Goal: Information Seeking & Learning: Check status

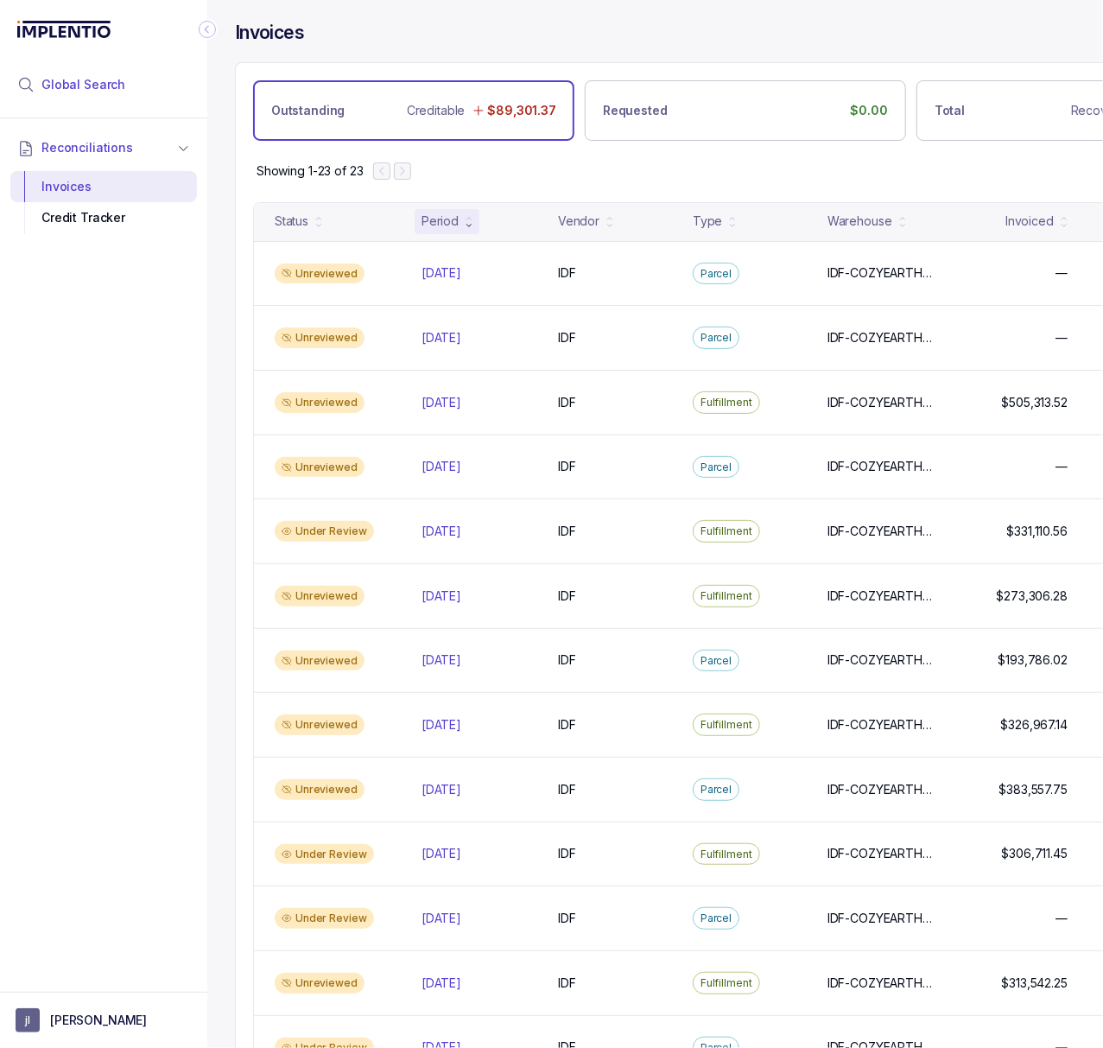
click at [128, 90] on li "Global Search" at bounding box center [103, 85] width 187 height 38
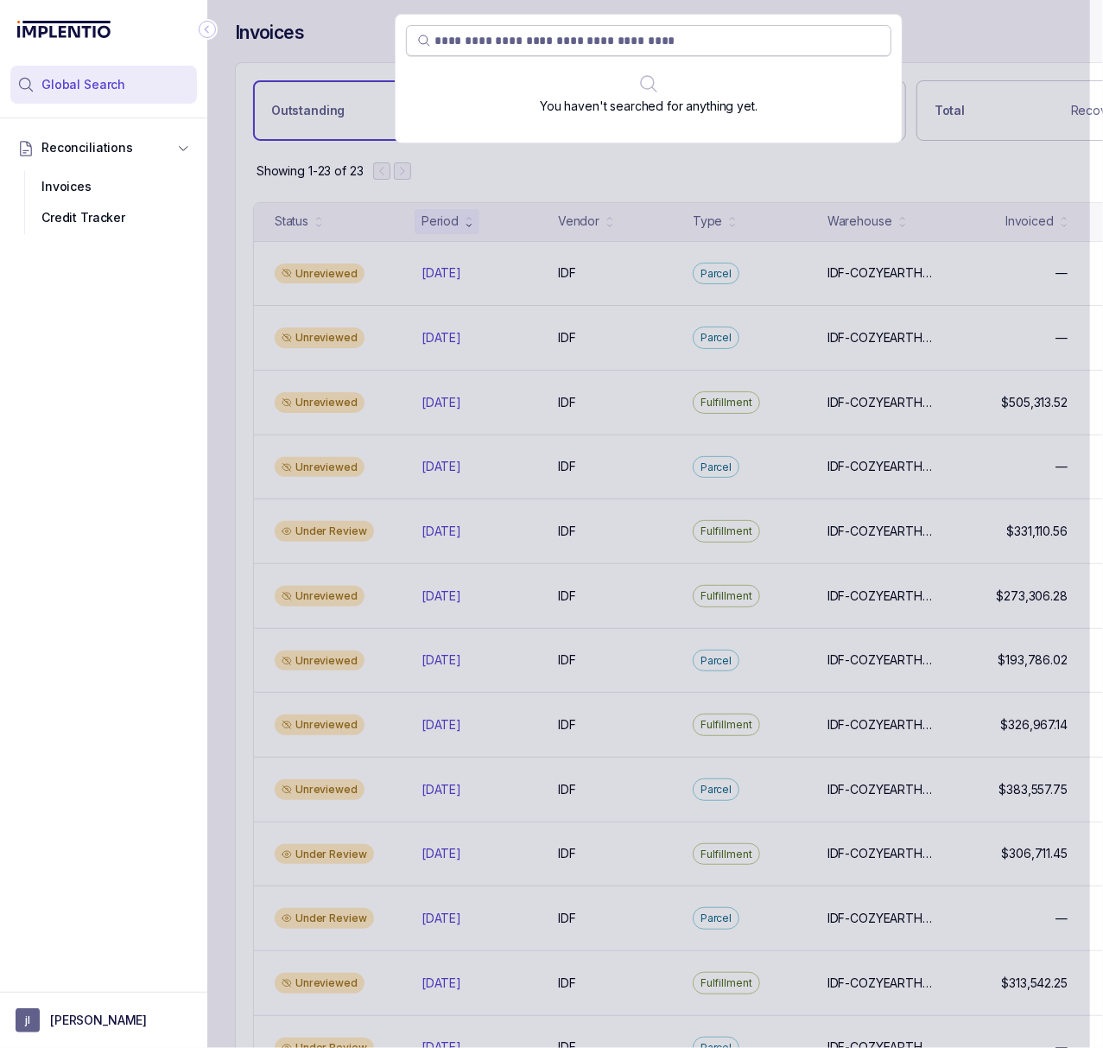
click at [657, 39] on input "search" at bounding box center [658, 40] width 446 height 17
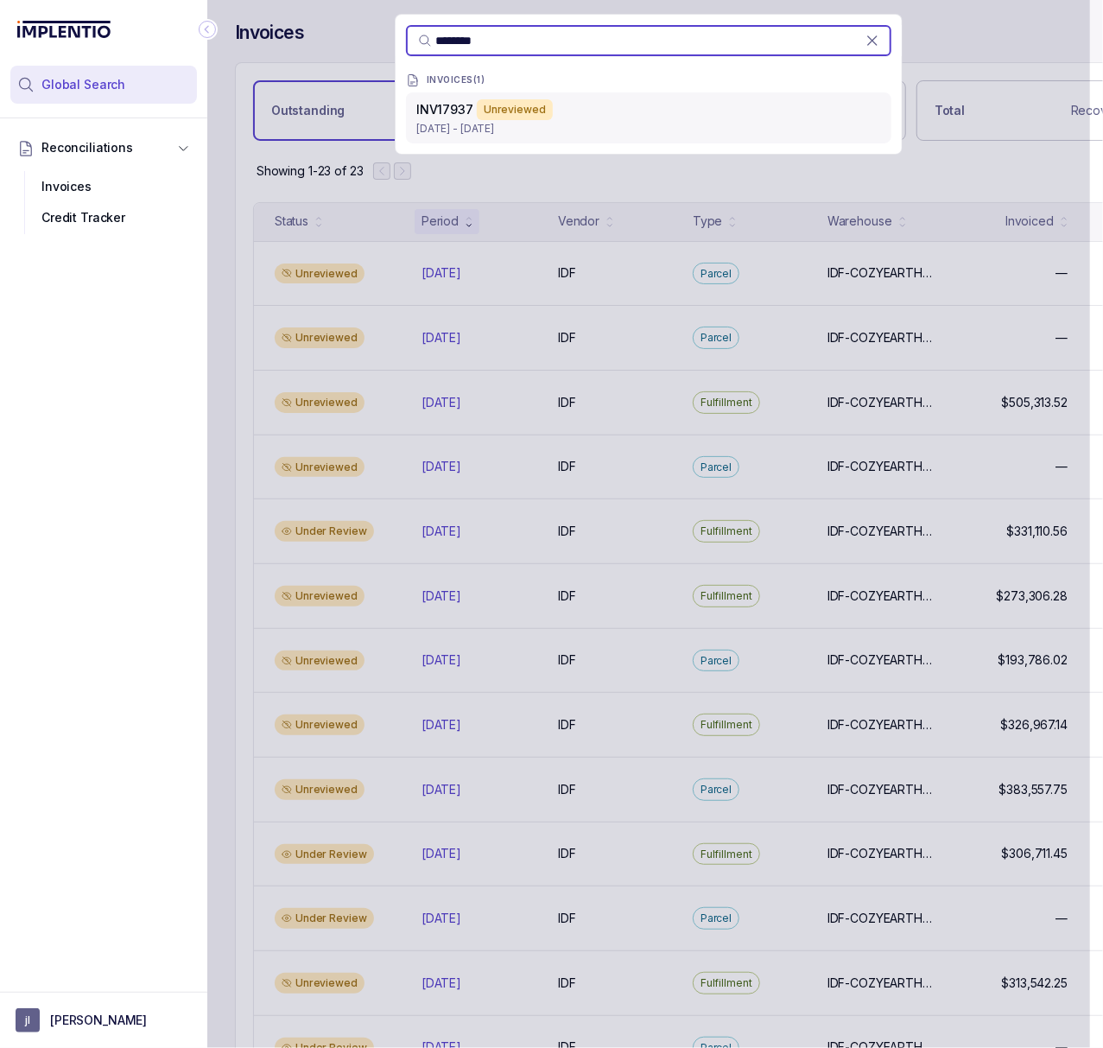
type input "********"
click at [644, 128] on p "[DATE] - [DATE]" at bounding box center [648, 128] width 465 height 17
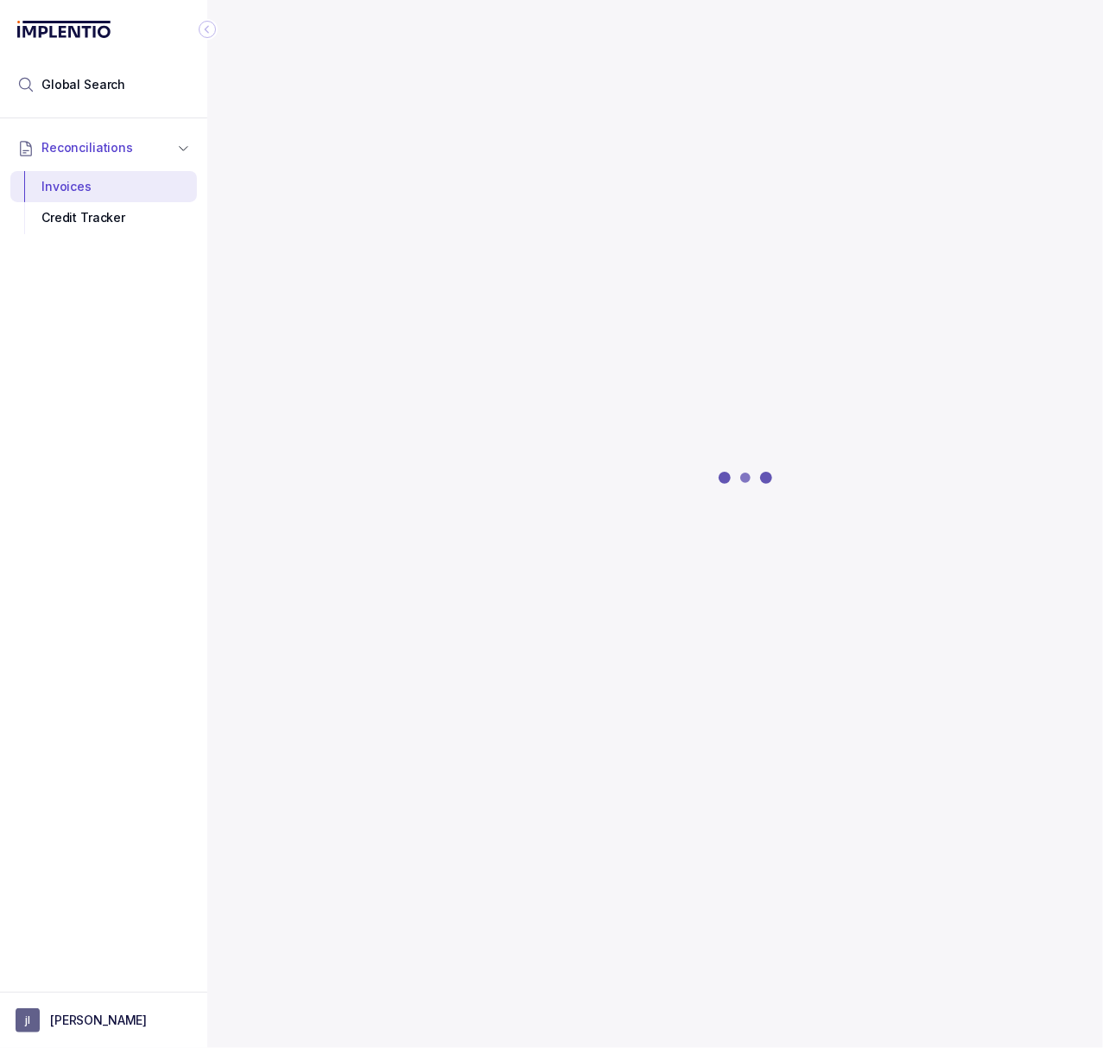
click at [211, 29] on icon "Collapse Icon" at bounding box center [207, 29] width 17 height 17
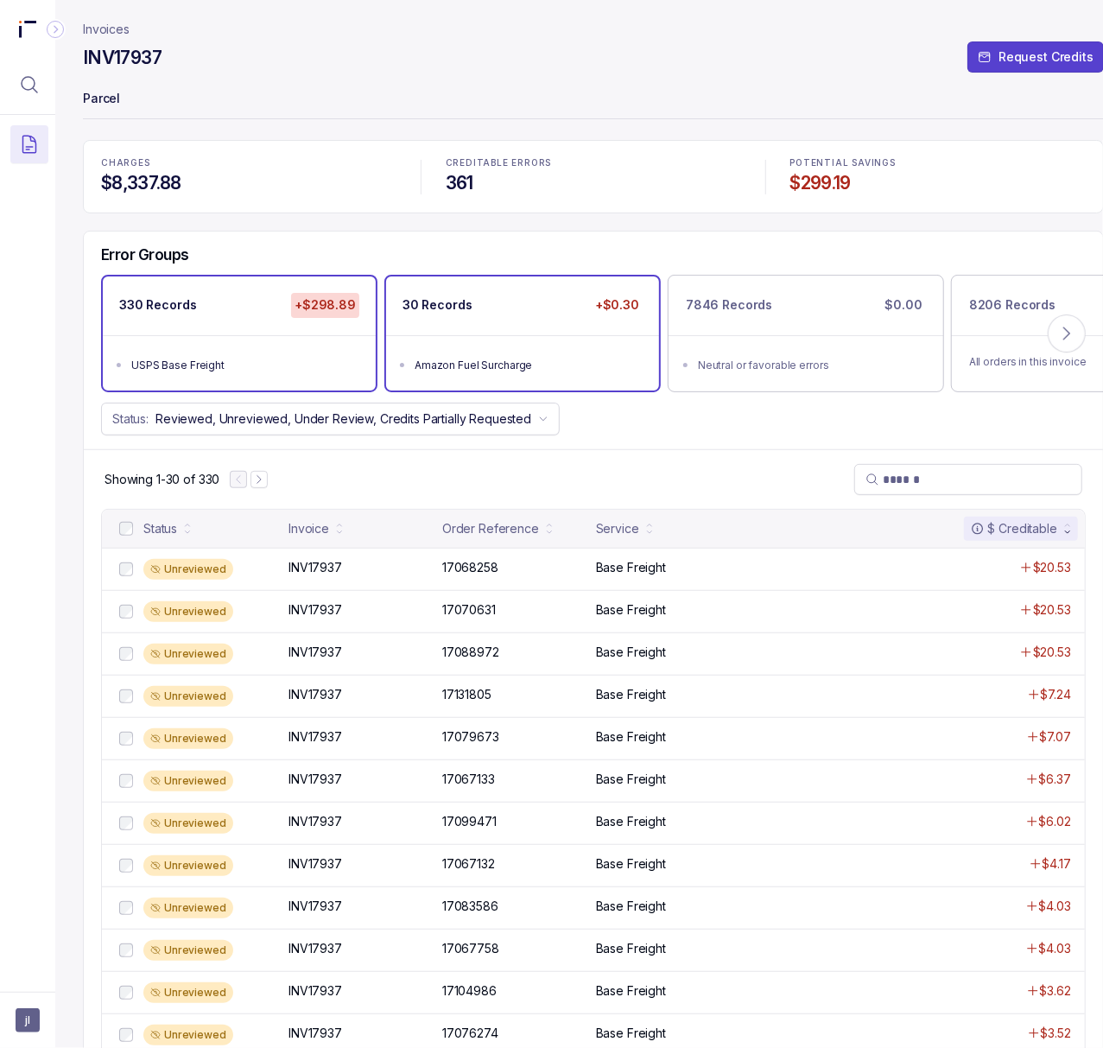
click at [450, 368] on div "Amazon Fuel Surcharge" at bounding box center [528, 365] width 226 height 17
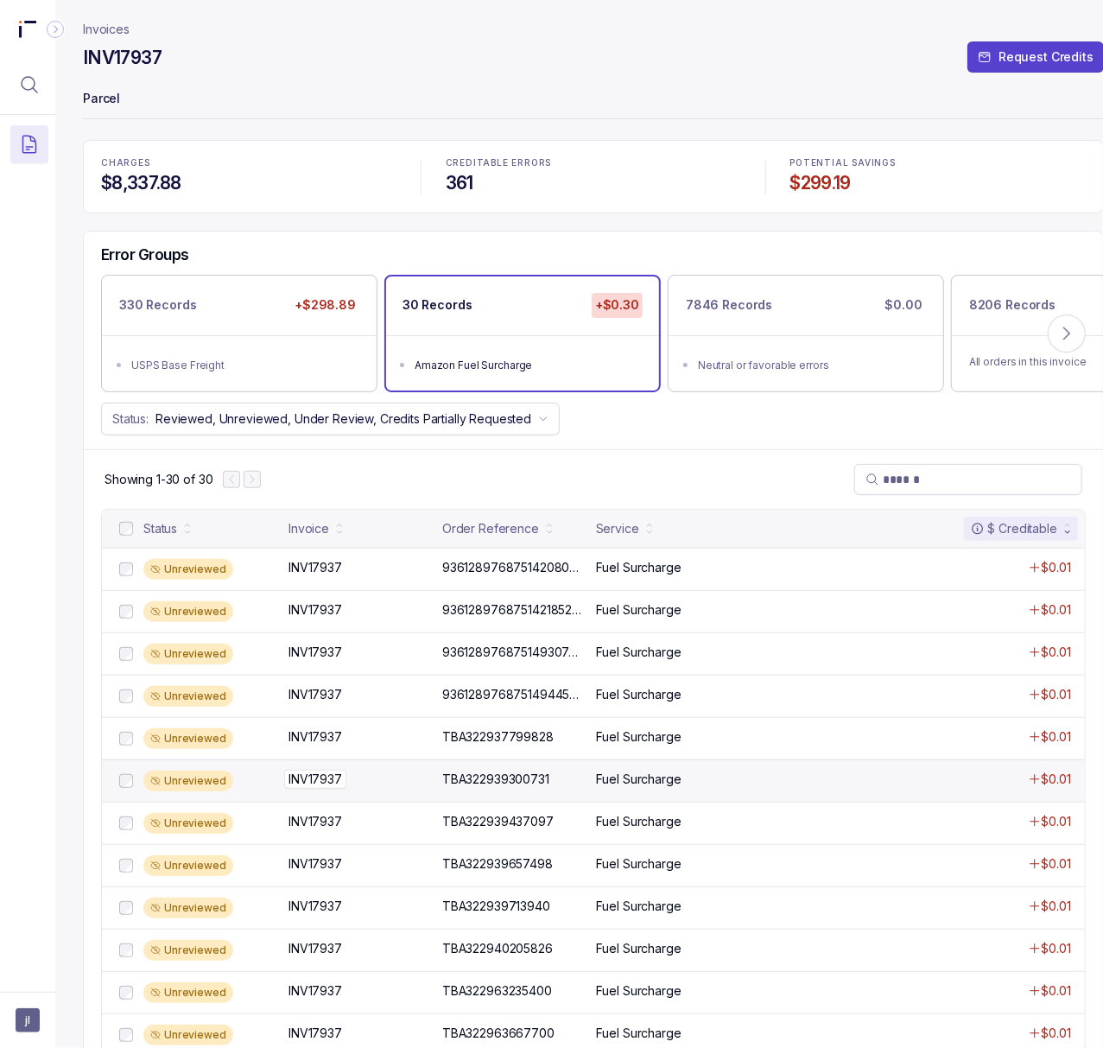
click at [320, 784] on p "INV17937" at bounding box center [315, 779] width 62 height 19
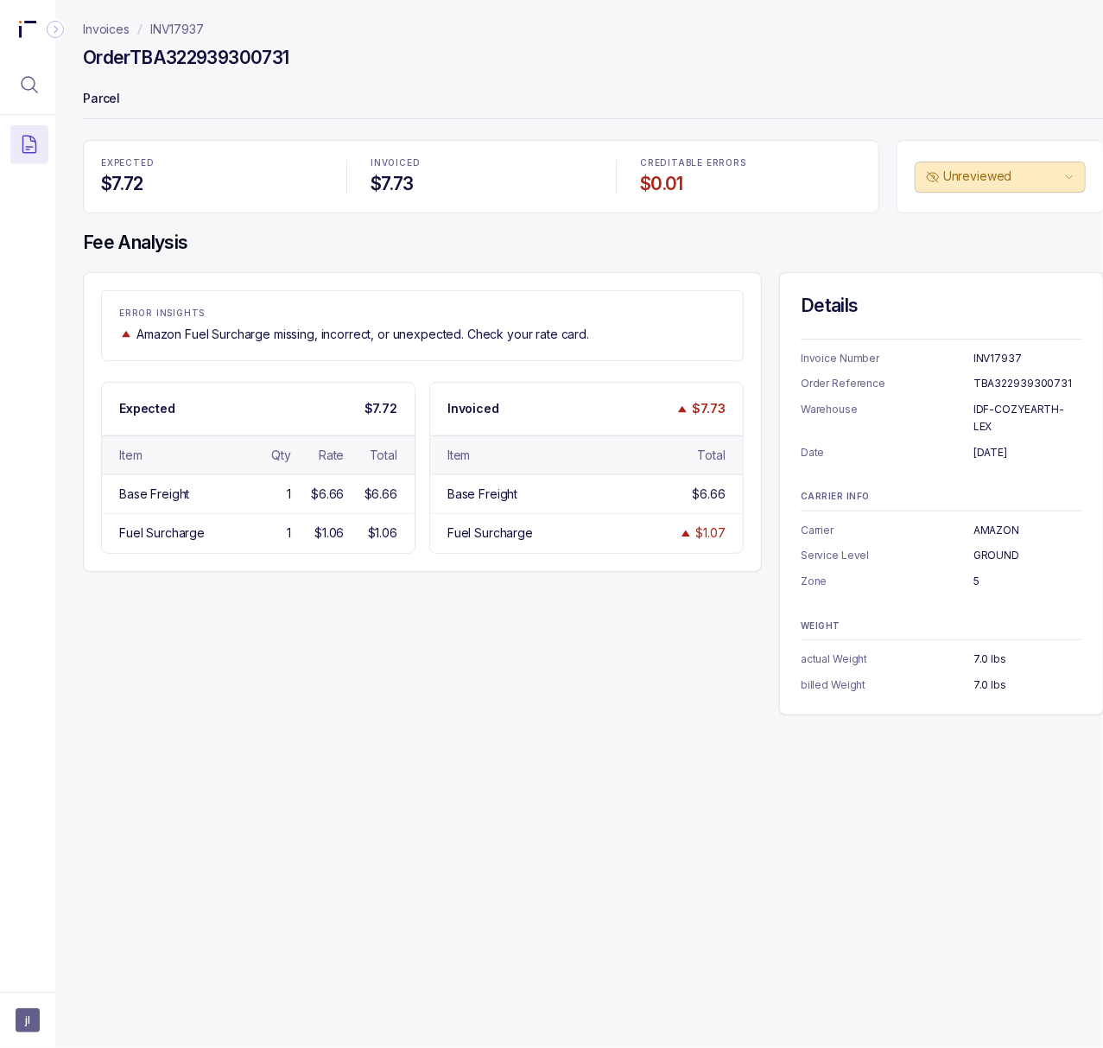
click at [219, 63] on h4 "Order TBA322939300731" at bounding box center [186, 58] width 206 height 24
copy h4 "TBA322939300731"
click at [992, 444] on p "[DATE]" at bounding box center [1028, 452] width 109 height 17
click at [989, 444] on p "[DATE]" at bounding box center [1028, 452] width 109 height 17
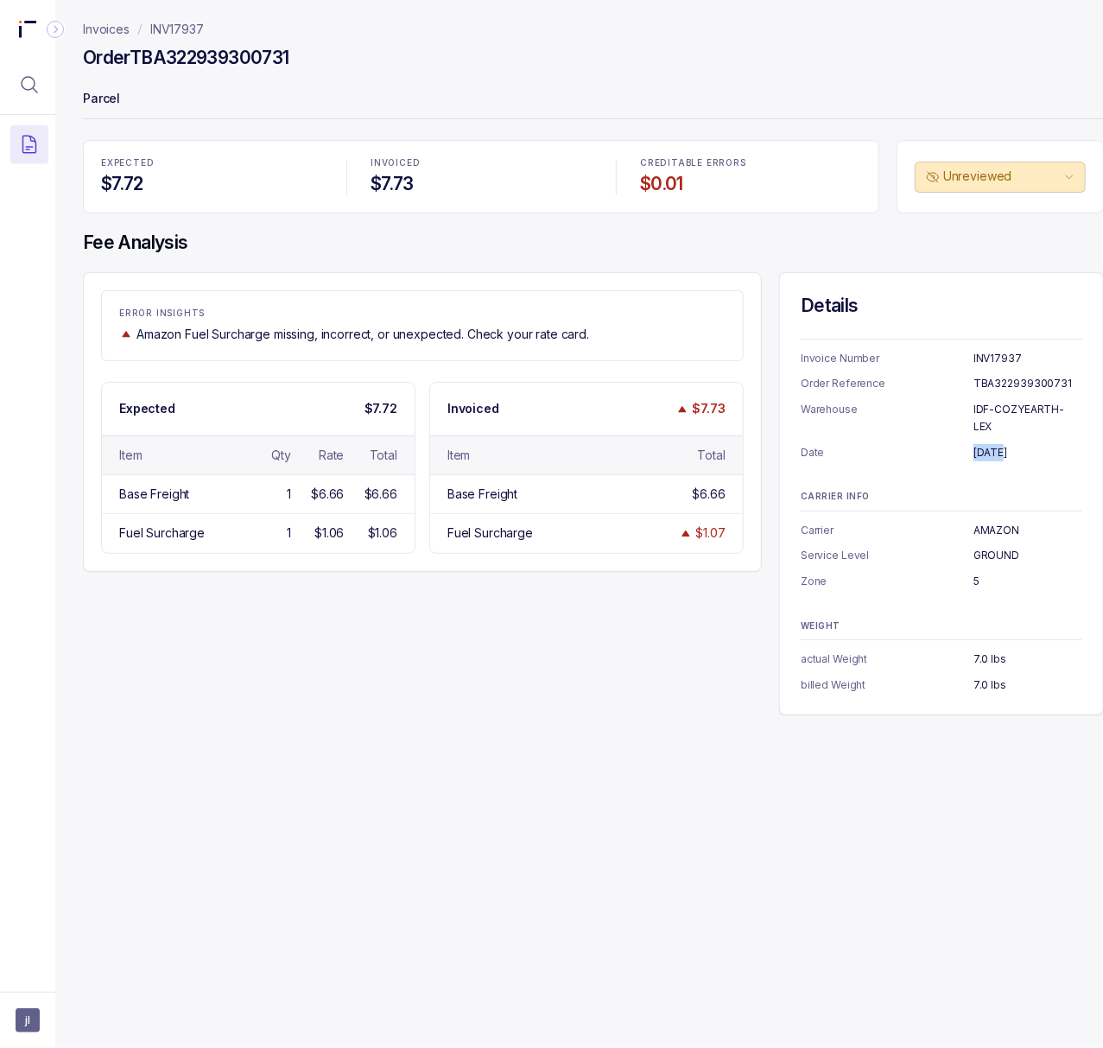
click at [989, 444] on p "[DATE]" at bounding box center [1028, 452] width 109 height 17
copy p "[DATE]"
click at [1059, 402] on p "IDF-COZYEARTH-LEX" at bounding box center [1028, 418] width 109 height 34
click at [1058, 402] on p "IDF-COZYEARTH-LEX" at bounding box center [1028, 418] width 109 height 34
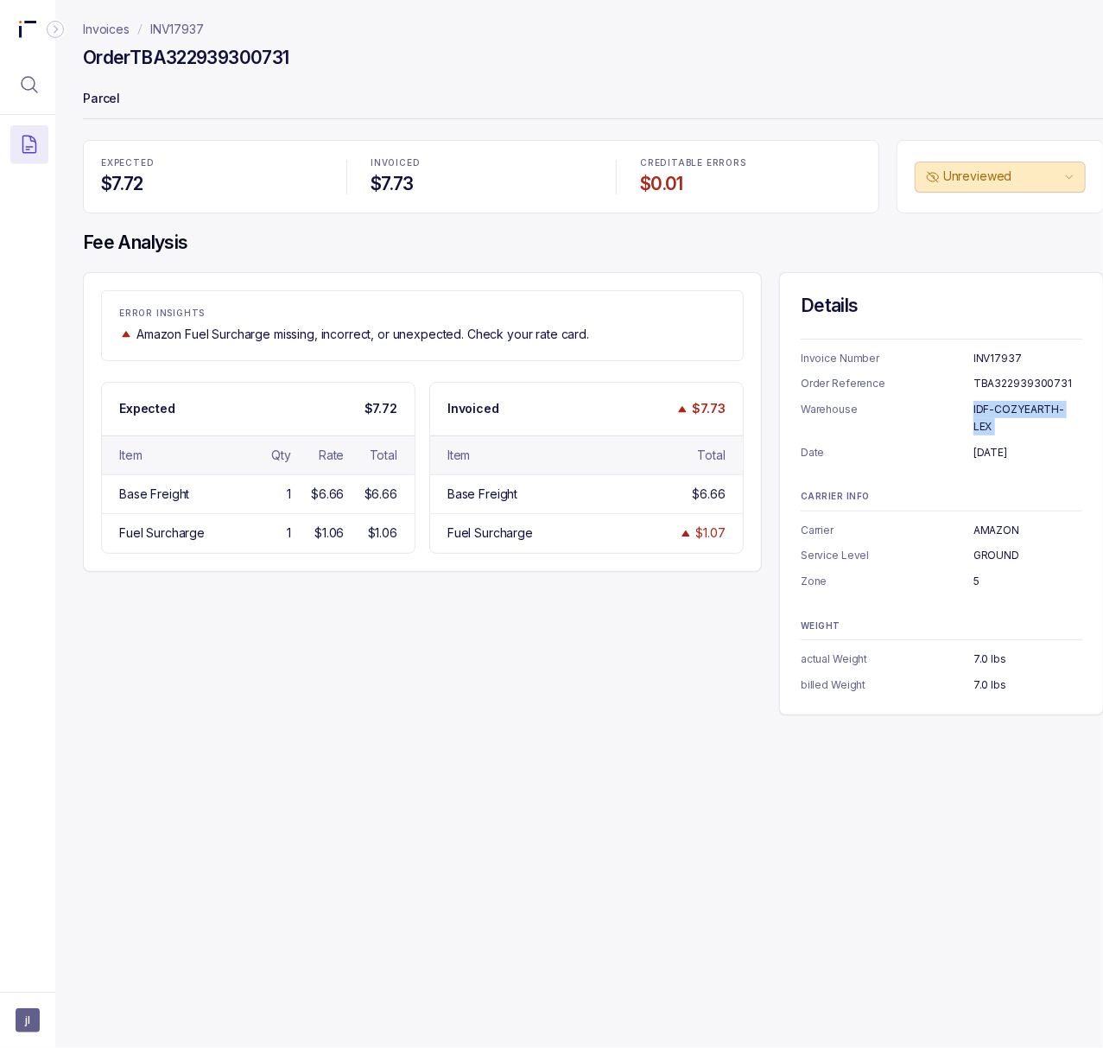
click at [1058, 402] on p "IDF-COZYEARTH-LEX" at bounding box center [1028, 418] width 109 height 34
copy p "IDF-COZYEARTH-LEX"
click at [202, 22] on p "INV17937" at bounding box center [177, 29] width 54 height 17
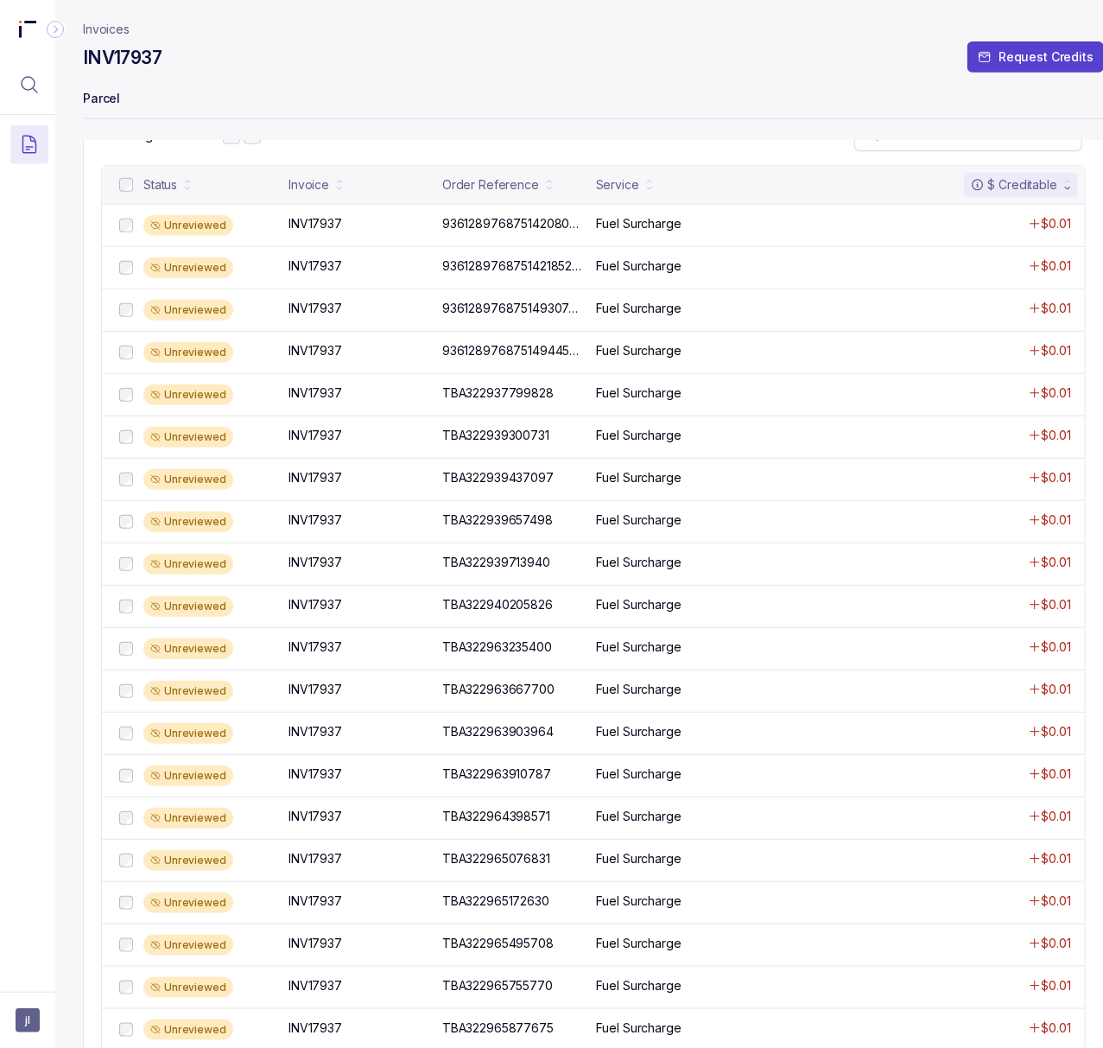
scroll to position [346, 0]
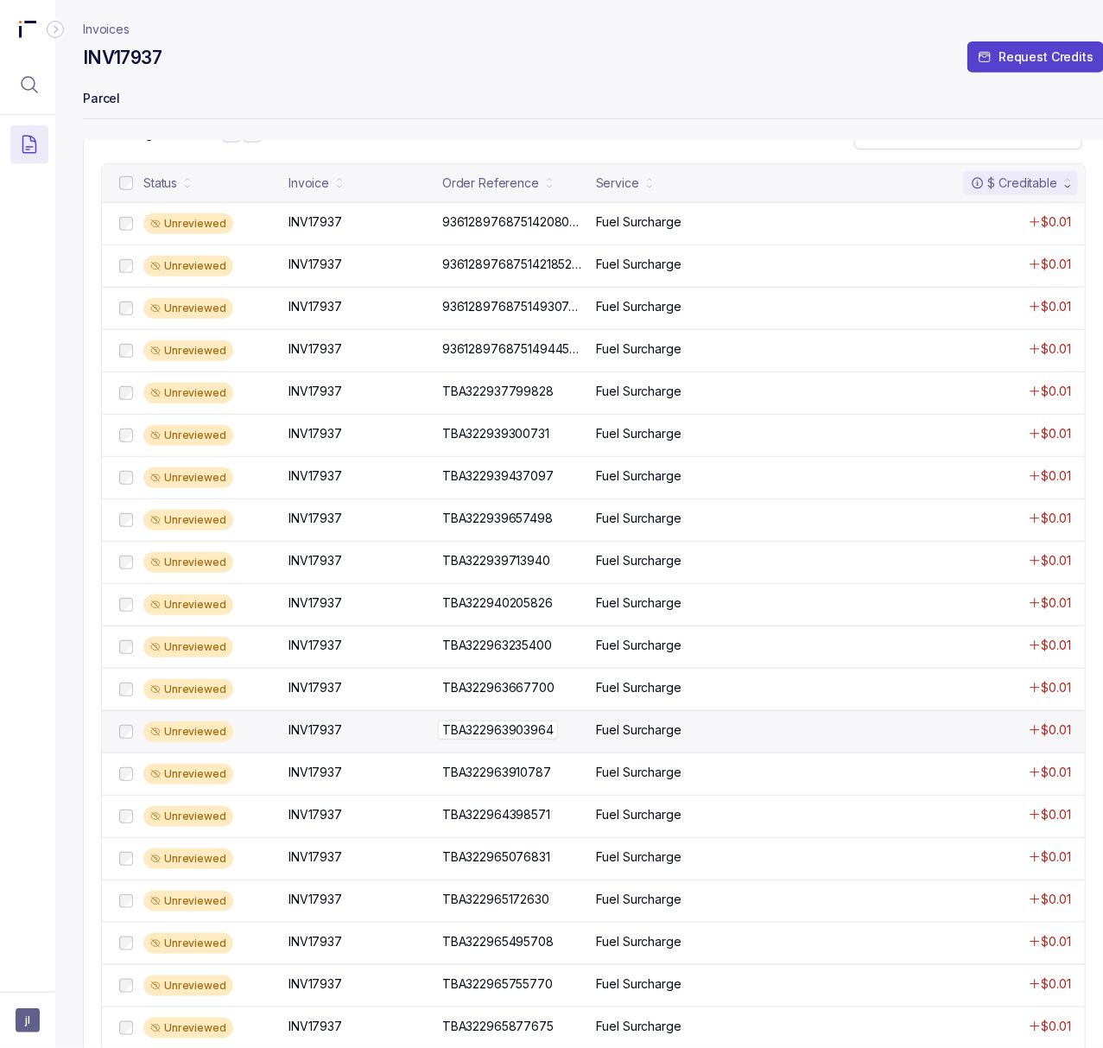
click at [473, 734] on p "TBA322963903964" at bounding box center [498, 730] width 120 height 19
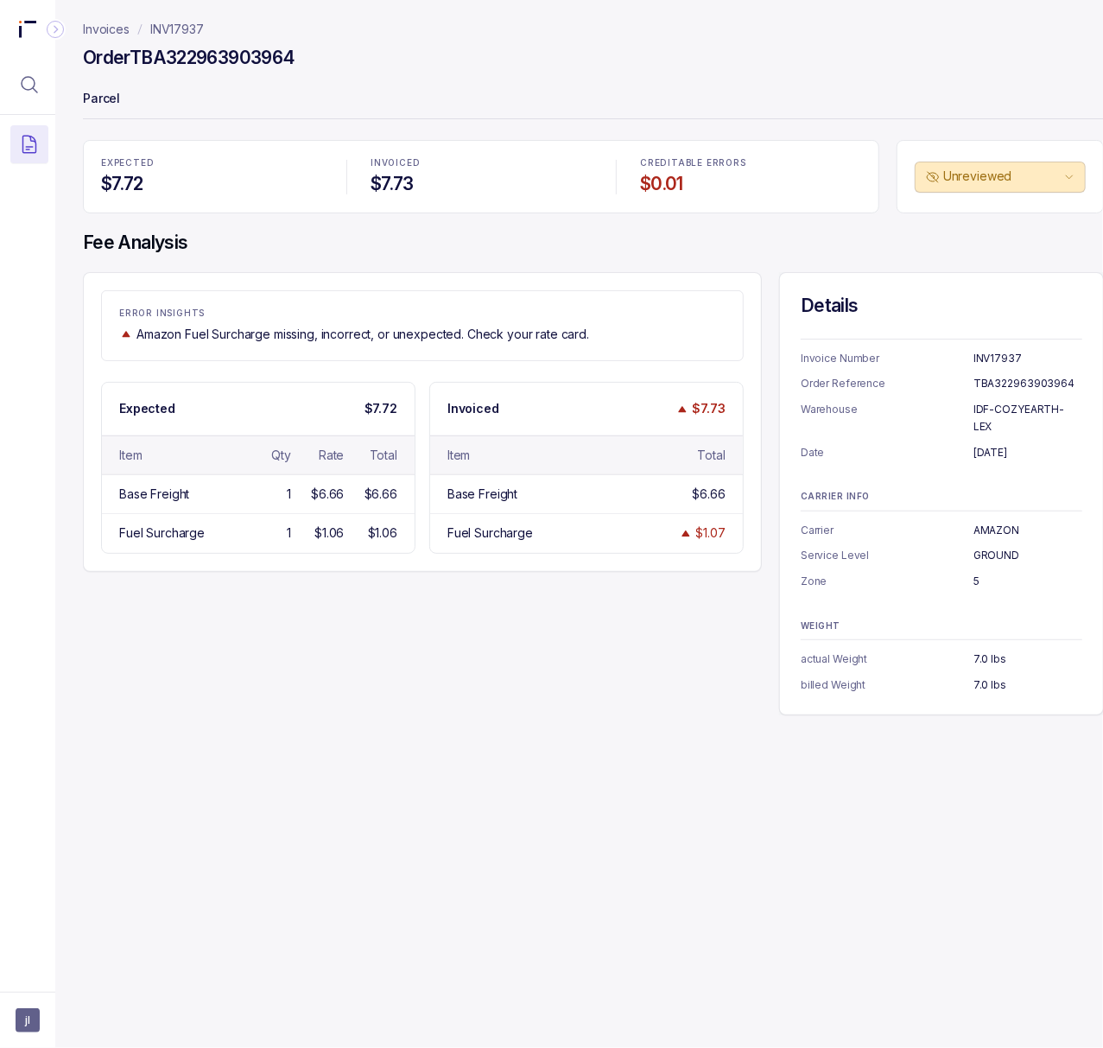
click at [188, 60] on h4 "Order TBA322963903964" at bounding box center [189, 58] width 212 height 24
copy h4 "TBA322963903964"
click at [993, 444] on p "[DATE]" at bounding box center [1028, 452] width 109 height 17
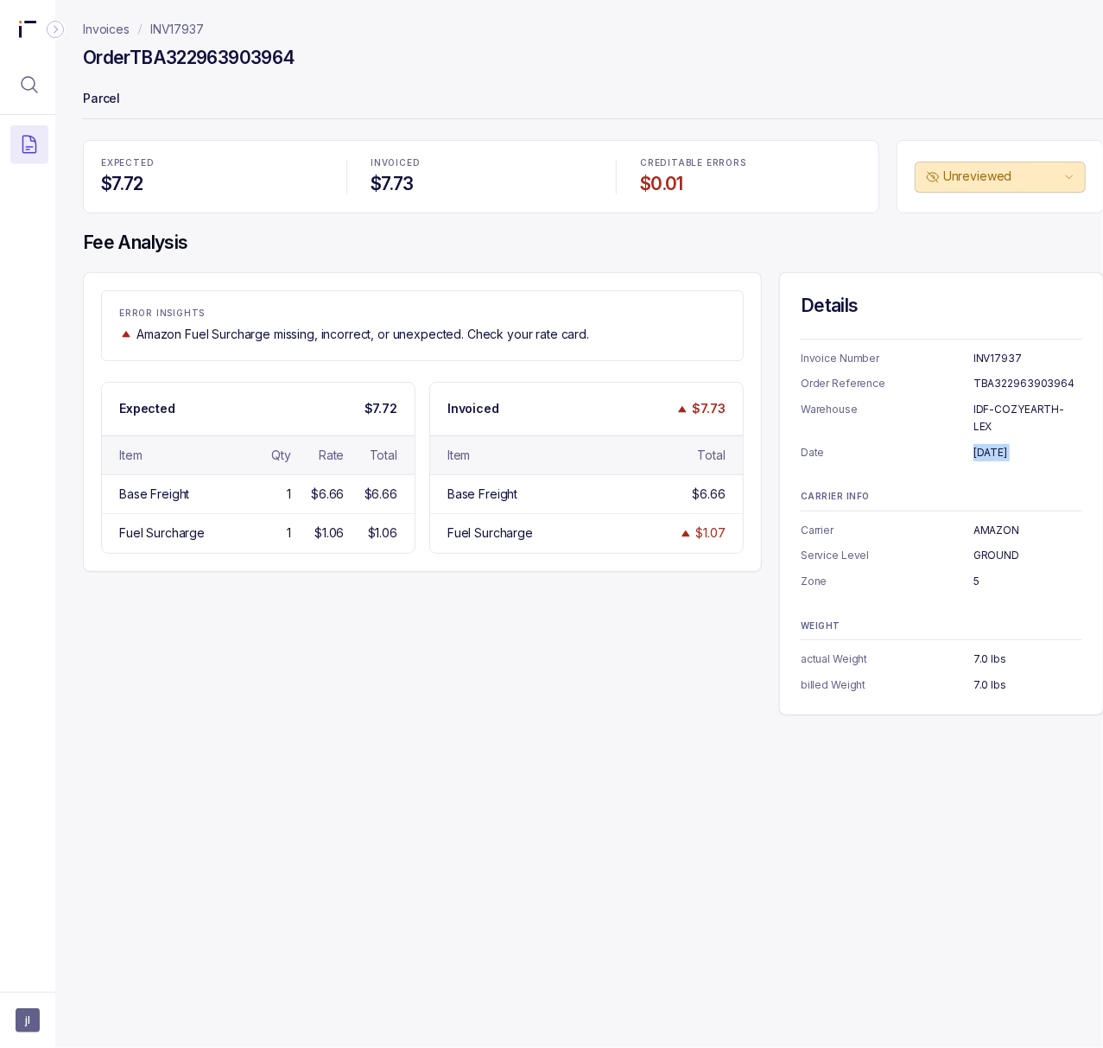
click at [993, 444] on p "[DATE]" at bounding box center [1028, 452] width 109 height 17
copy p "[DATE]"
click at [190, 32] on p "INV17937" at bounding box center [177, 29] width 54 height 17
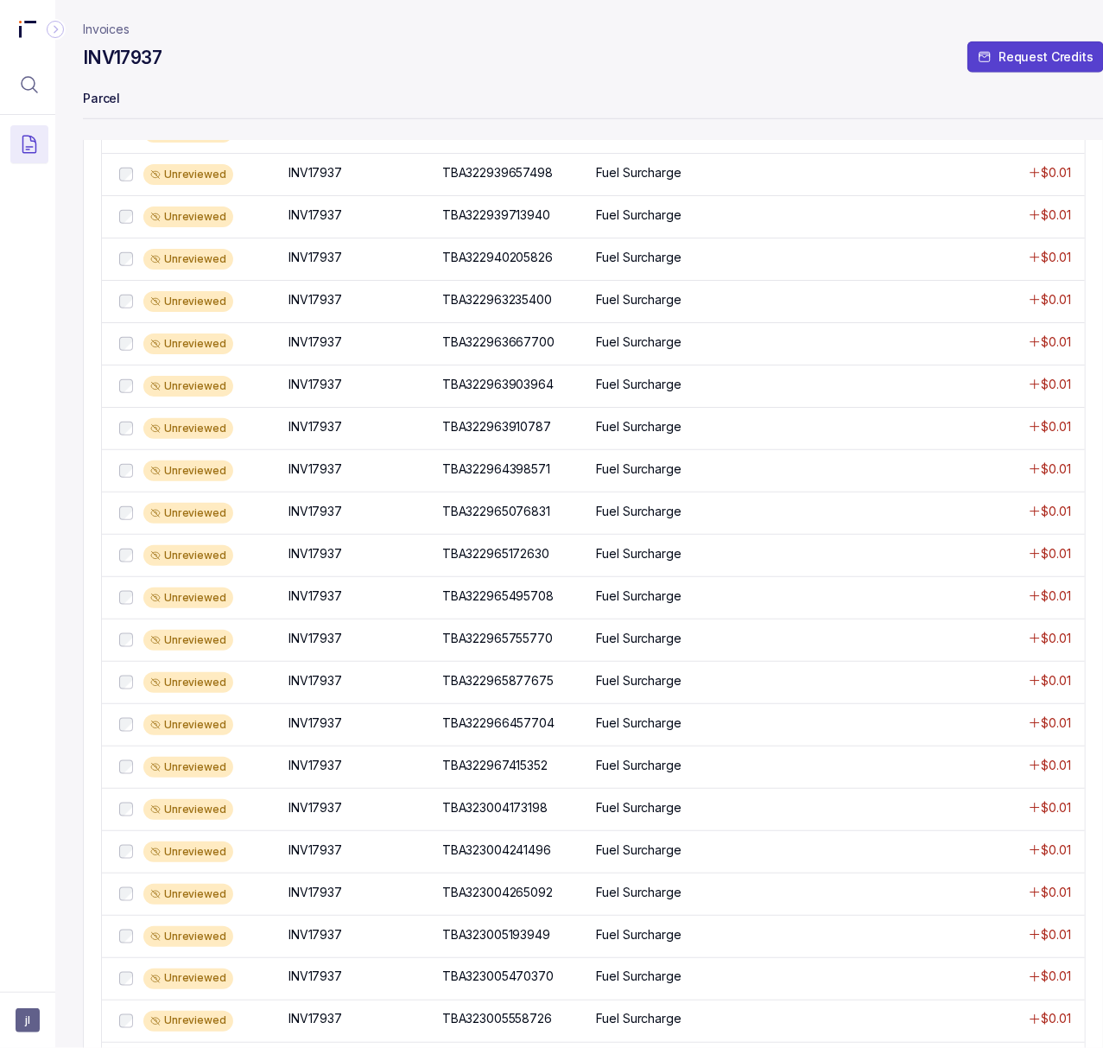
scroll to position [817, 0]
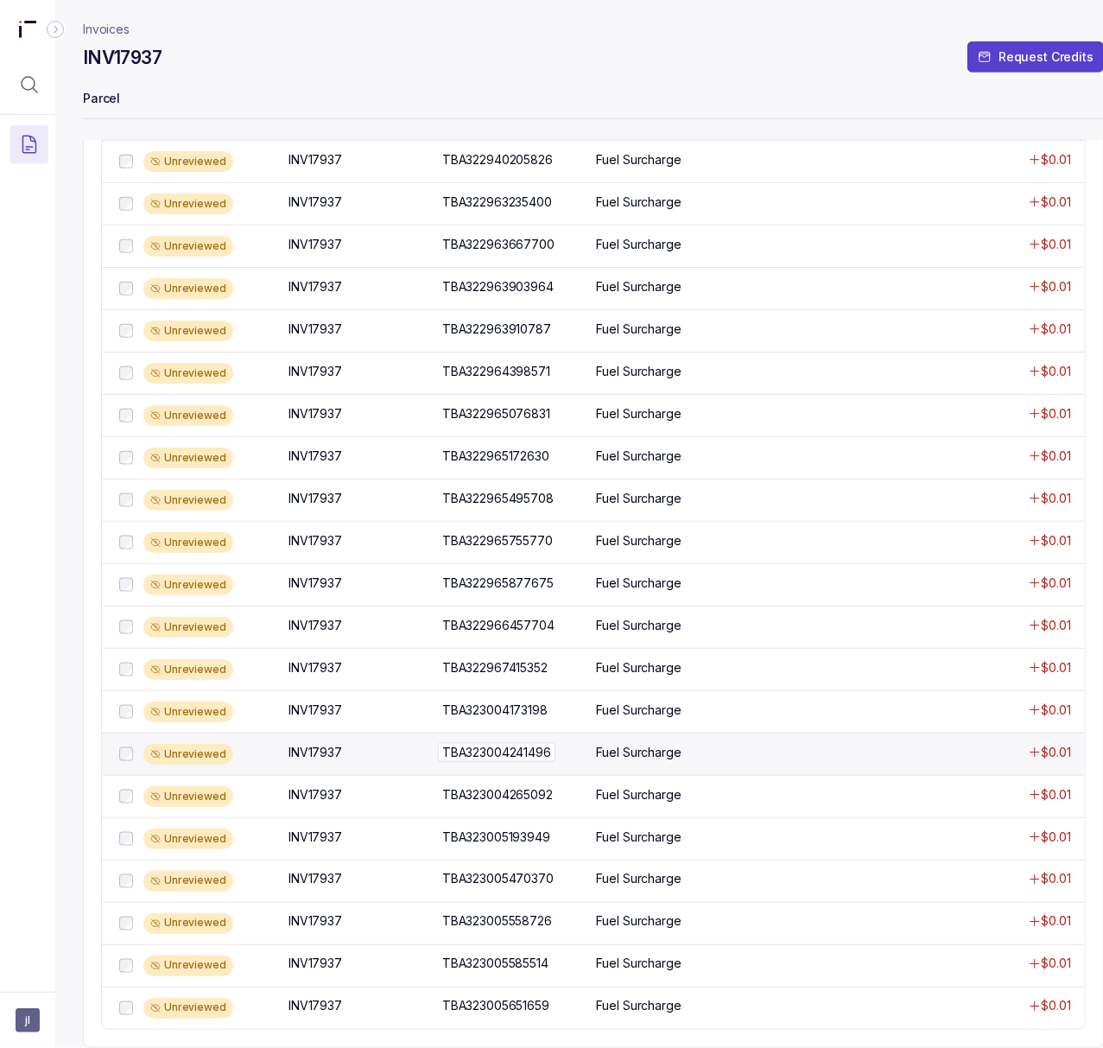
click at [515, 743] on p "TBA323004241496" at bounding box center [497, 752] width 118 height 19
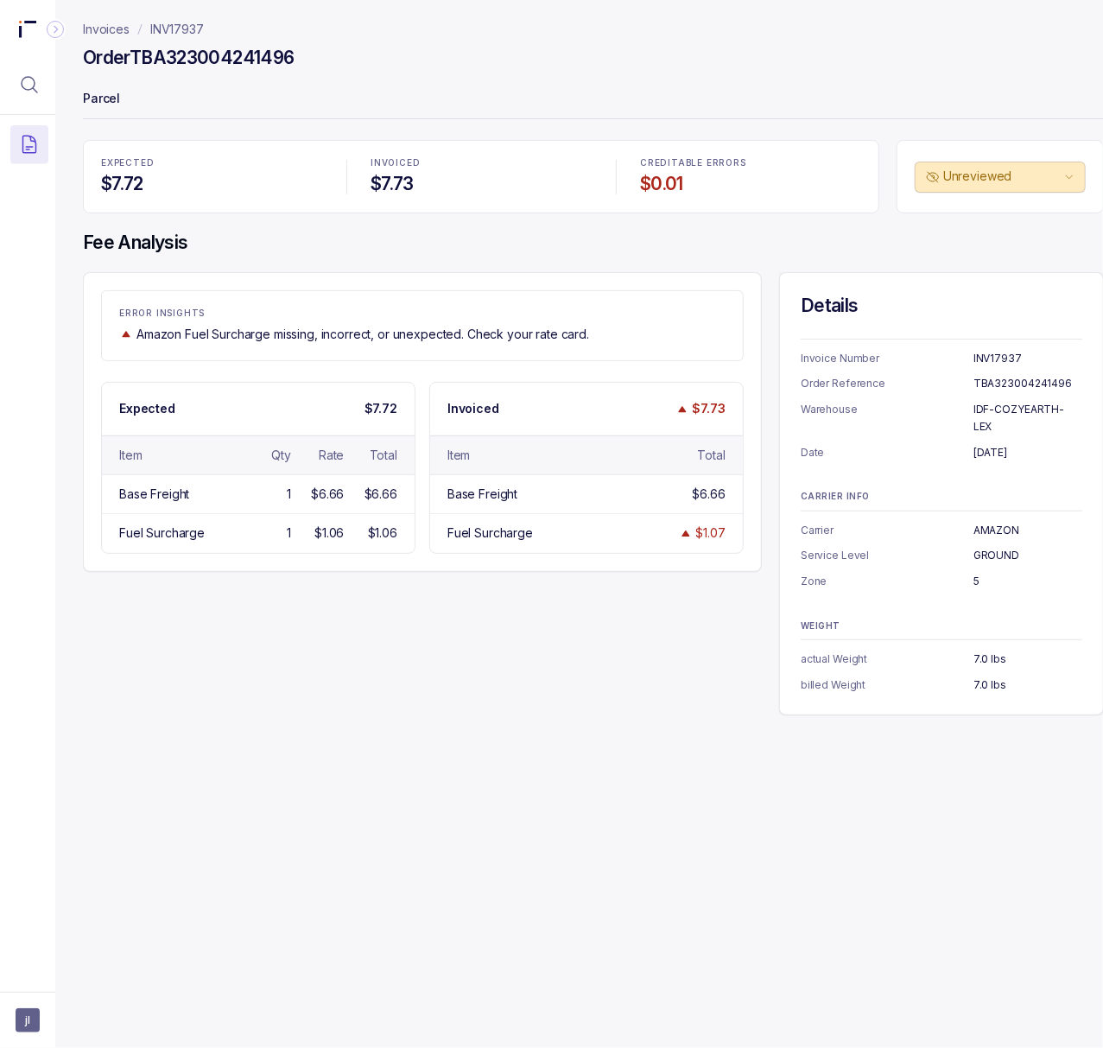
click at [247, 55] on h4 "Order TBA323004241496" at bounding box center [188, 58] width 211 height 24
copy h4 "TBA323004241496"
click at [994, 444] on p "[DATE]" at bounding box center [1028, 452] width 109 height 17
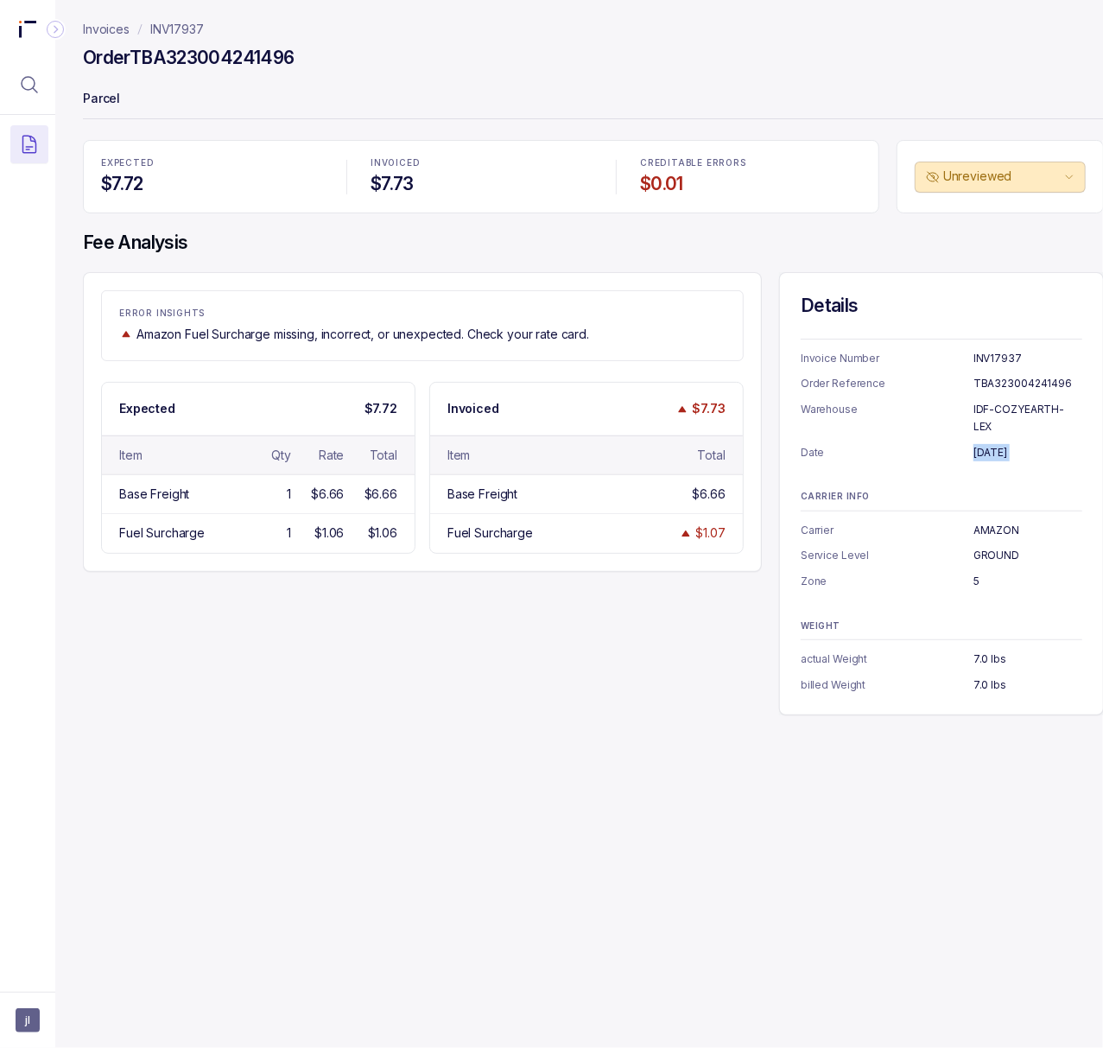
click at [994, 444] on p "[DATE]" at bounding box center [1028, 452] width 109 height 17
copy p "[DATE]"
click at [183, 24] on p "INV17937" at bounding box center [177, 29] width 54 height 17
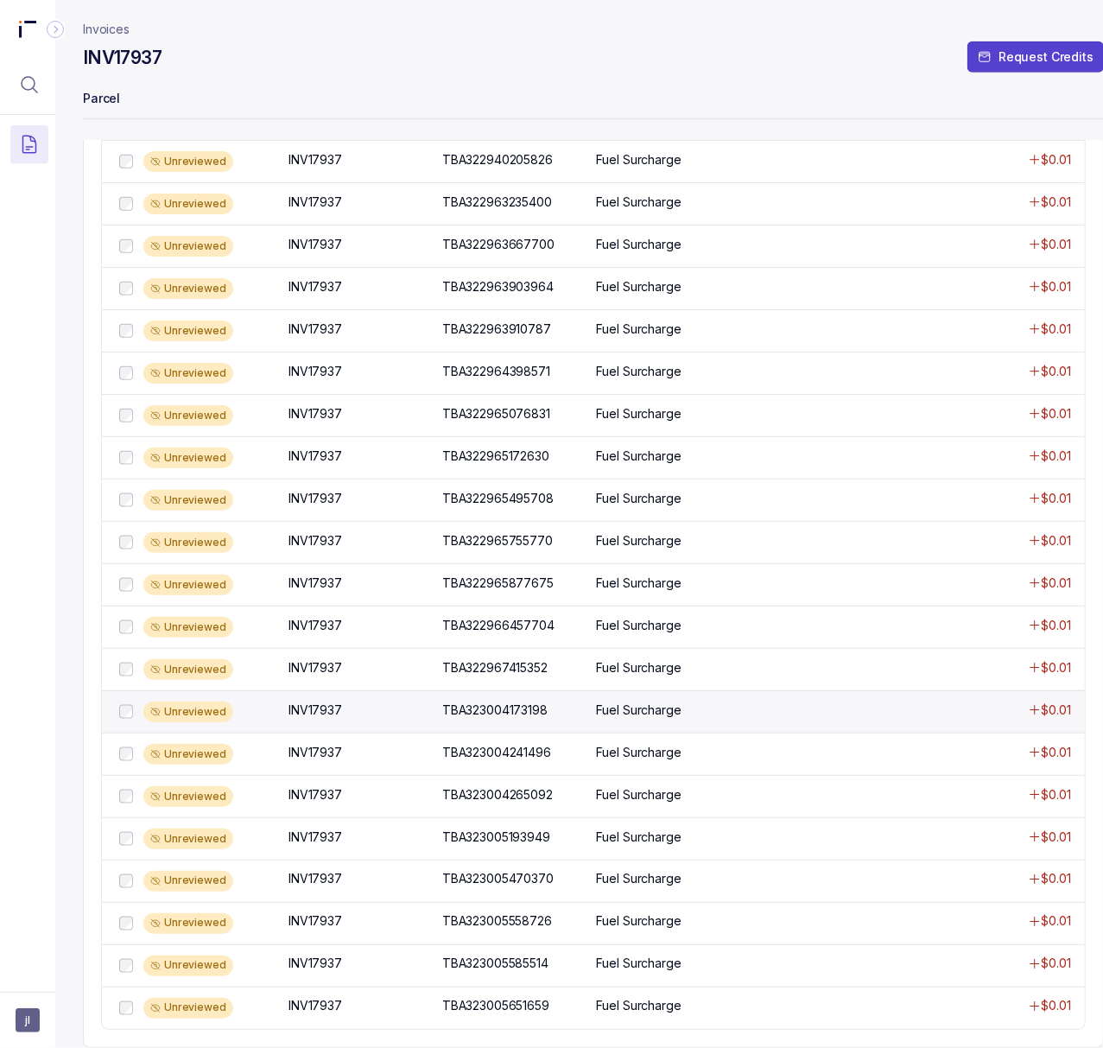
scroll to position [817, 0]
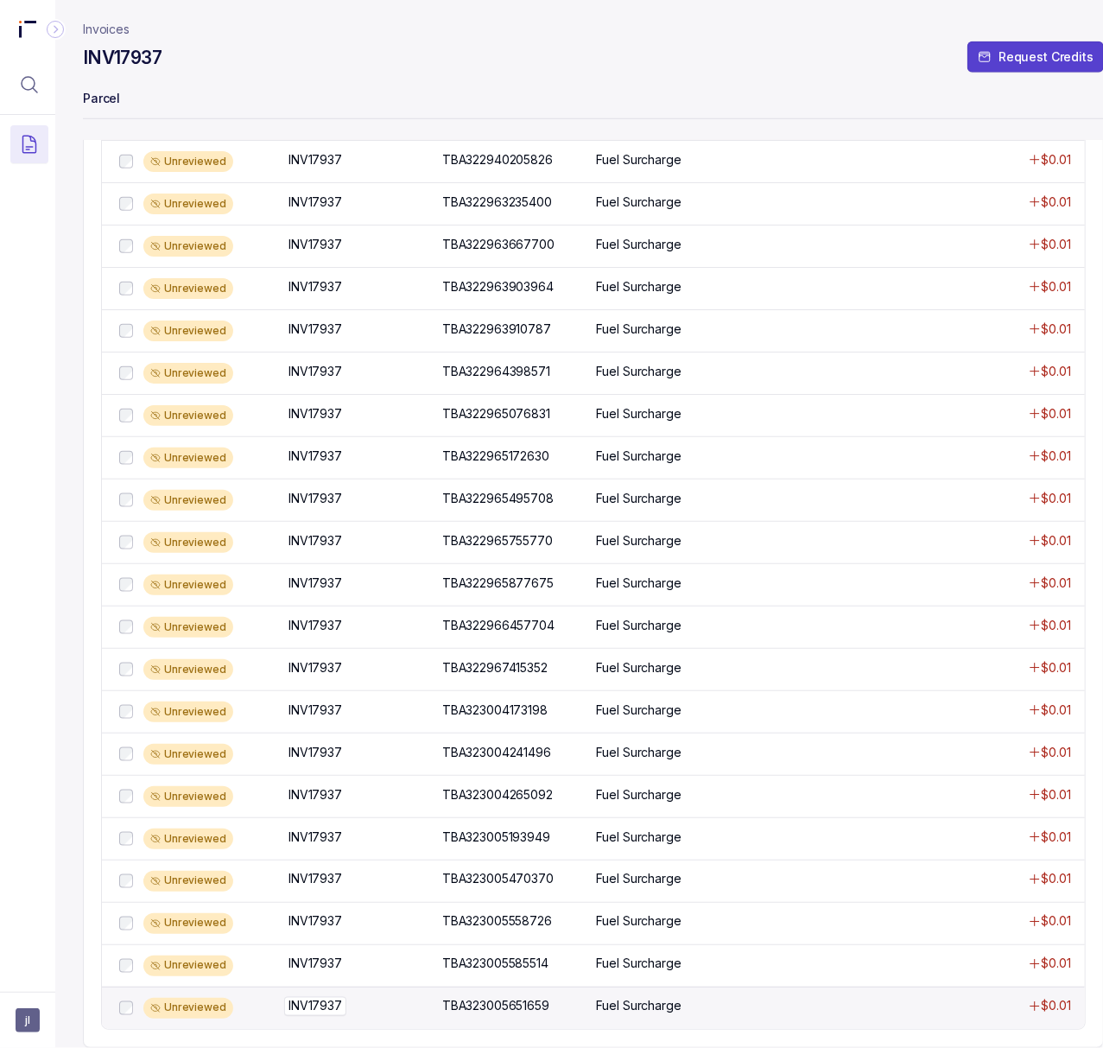
click at [337, 997] on p "INV17937" at bounding box center [315, 1006] width 62 height 19
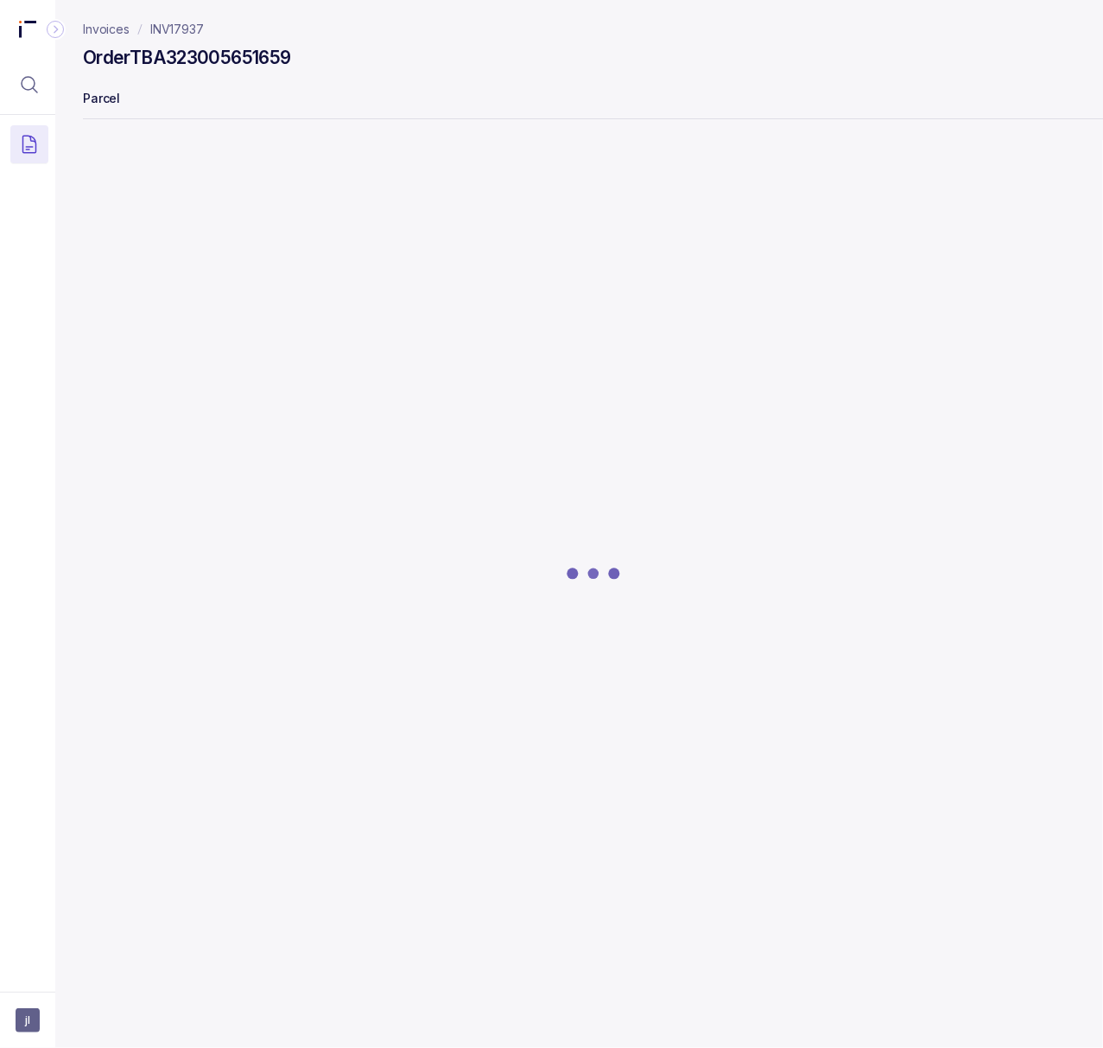
click at [216, 52] on h4 "Order TBA323005651659" at bounding box center [186, 58] width 207 height 24
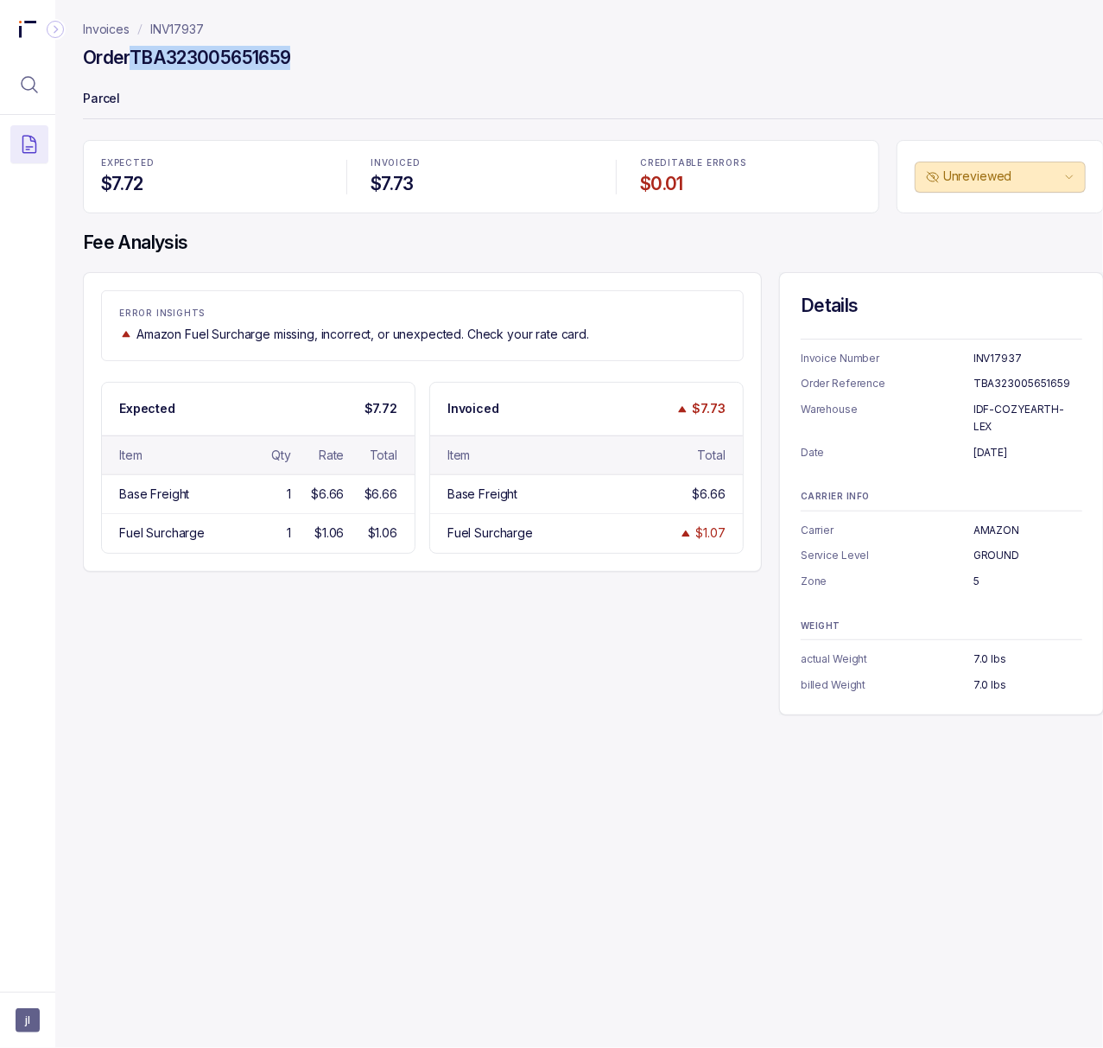
click at [216, 52] on h4 "Order TBA323005651659" at bounding box center [186, 58] width 207 height 24
copy h4 "TBA323005651659"
click at [184, 29] on p "INV17937" at bounding box center [177, 29] width 54 height 17
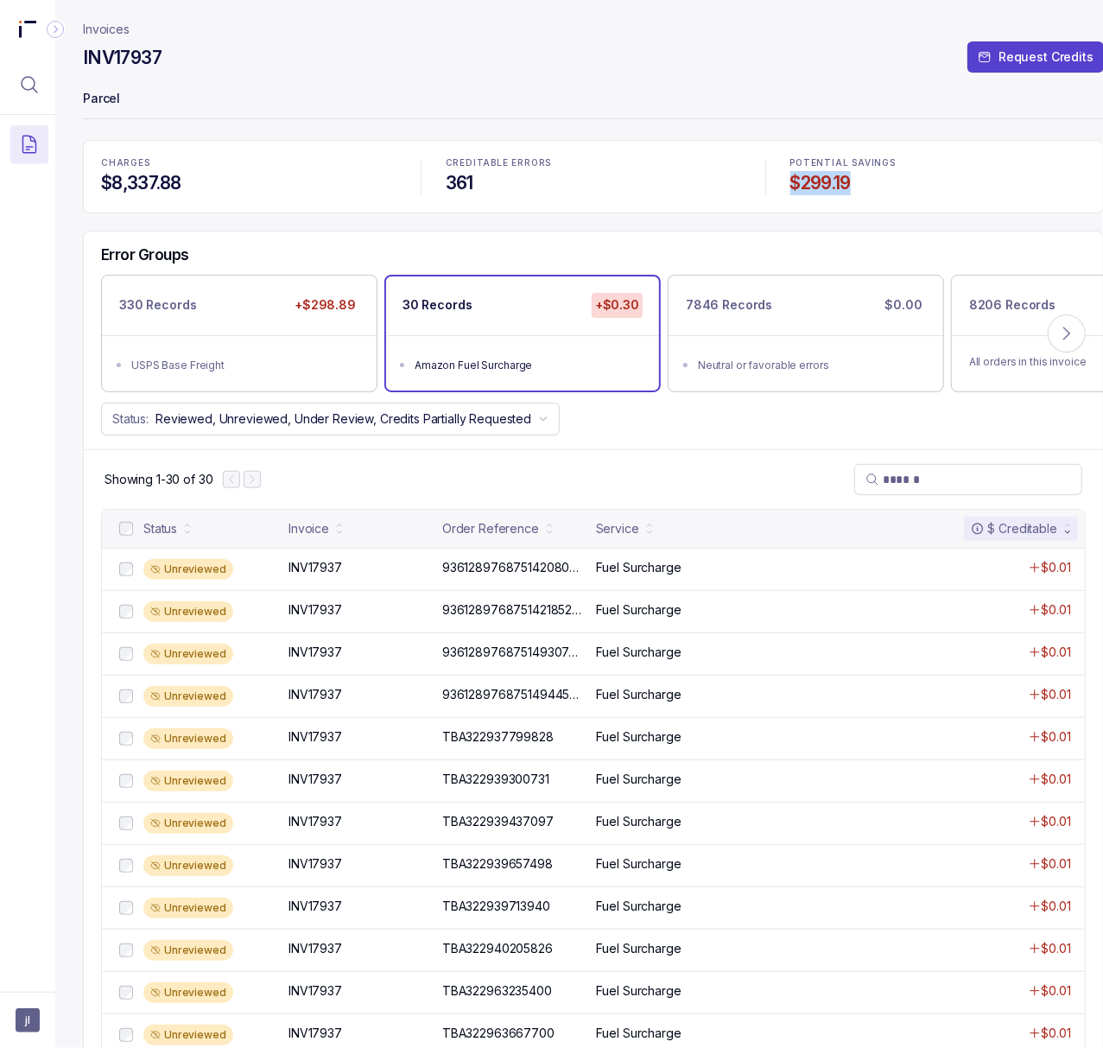
drag, startPoint x: 783, startPoint y: 183, endPoint x: 892, endPoint y: 183, distance: 108.9
click at [892, 183] on div "POTENTIAL SAVINGS $299.19" at bounding box center [938, 177] width 316 height 58
copy h4 "$299.19"
click at [35, 85] on icon "Menu Icon Button MagnifyingGlassIcon" at bounding box center [29, 84] width 21 height 21
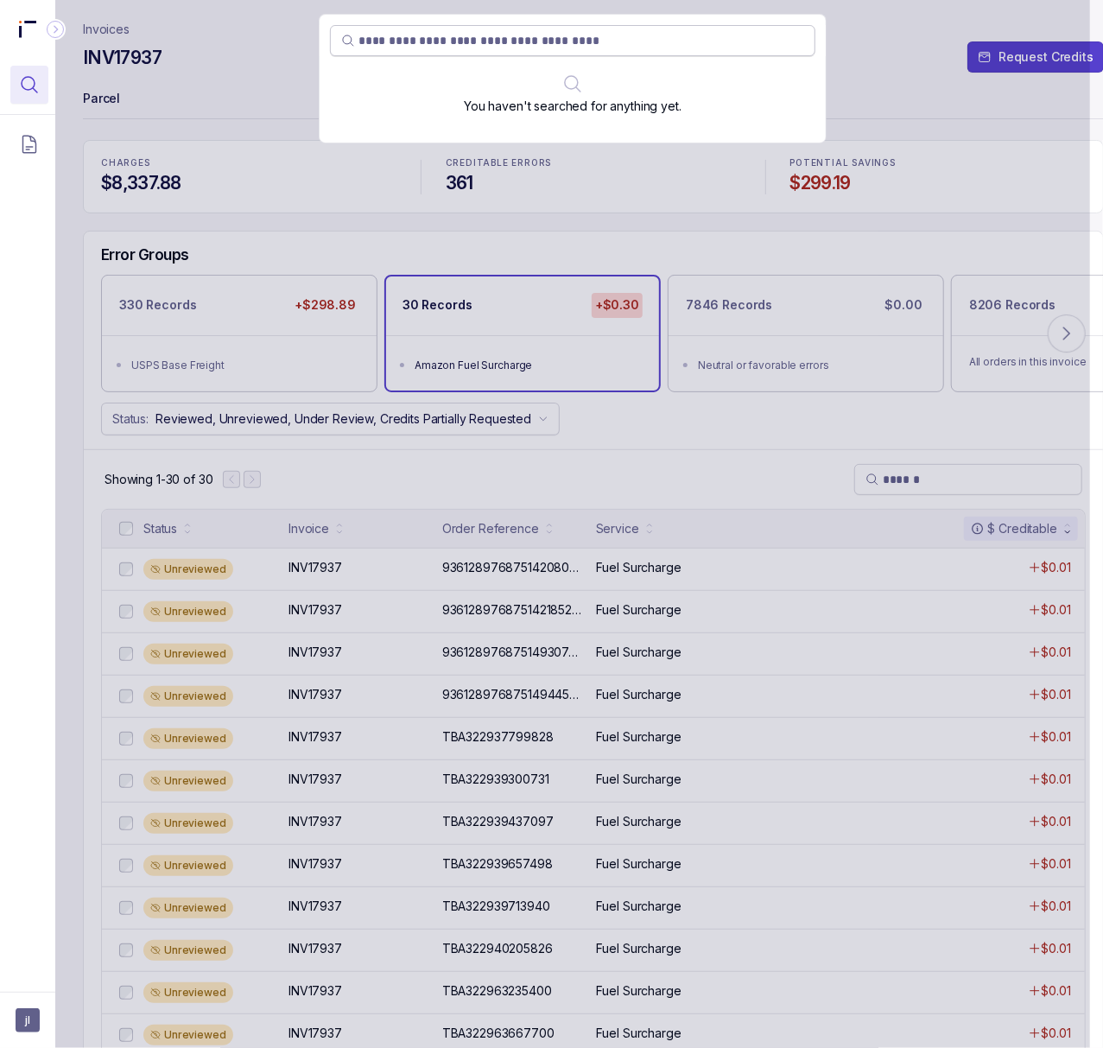
click at [464, 36] on input "search" at bounding box center [582, 40] width 446 height 17
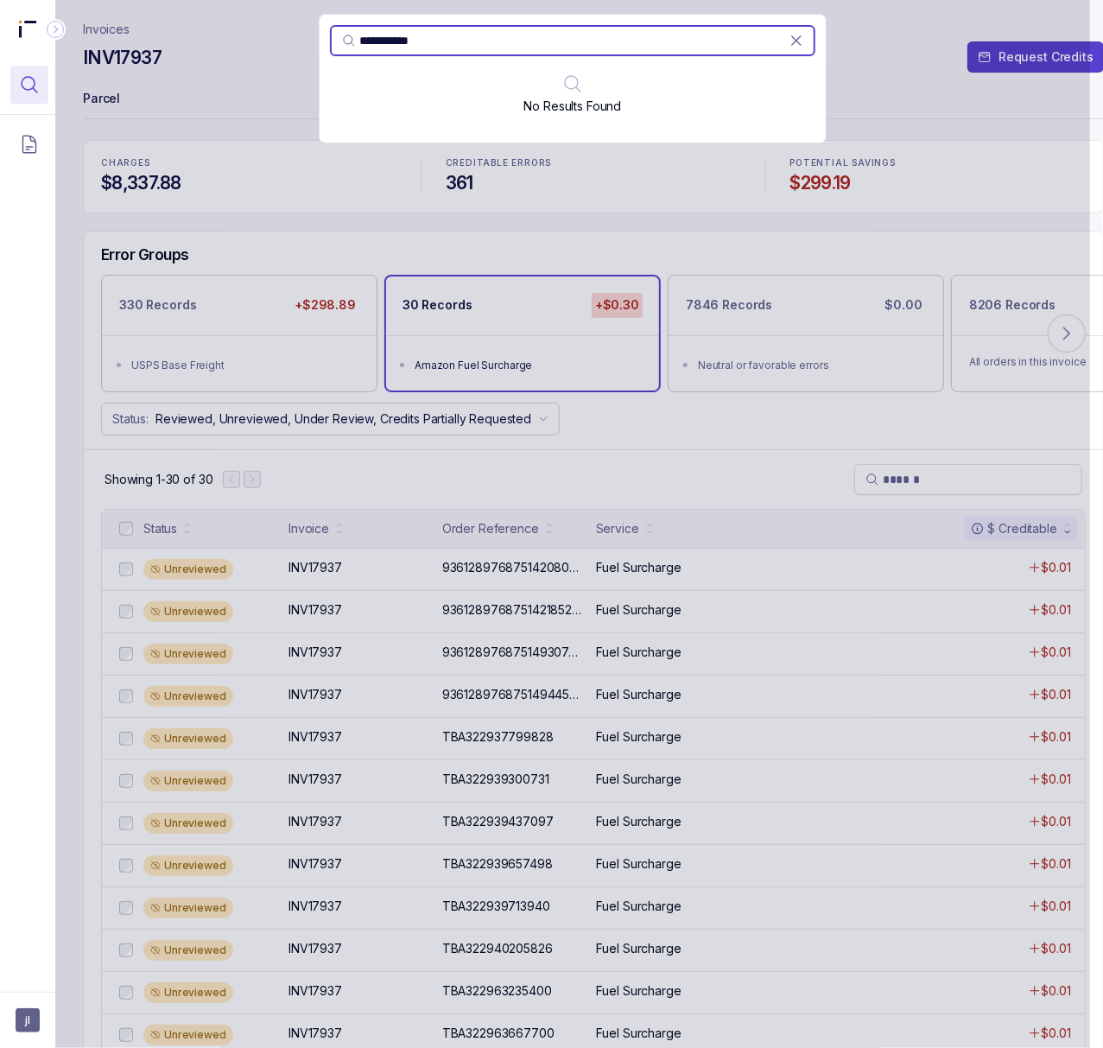
type input "**********"
click at [880, 73] on div "**********" at bounding box center [572, 524] width 1035 height 1048
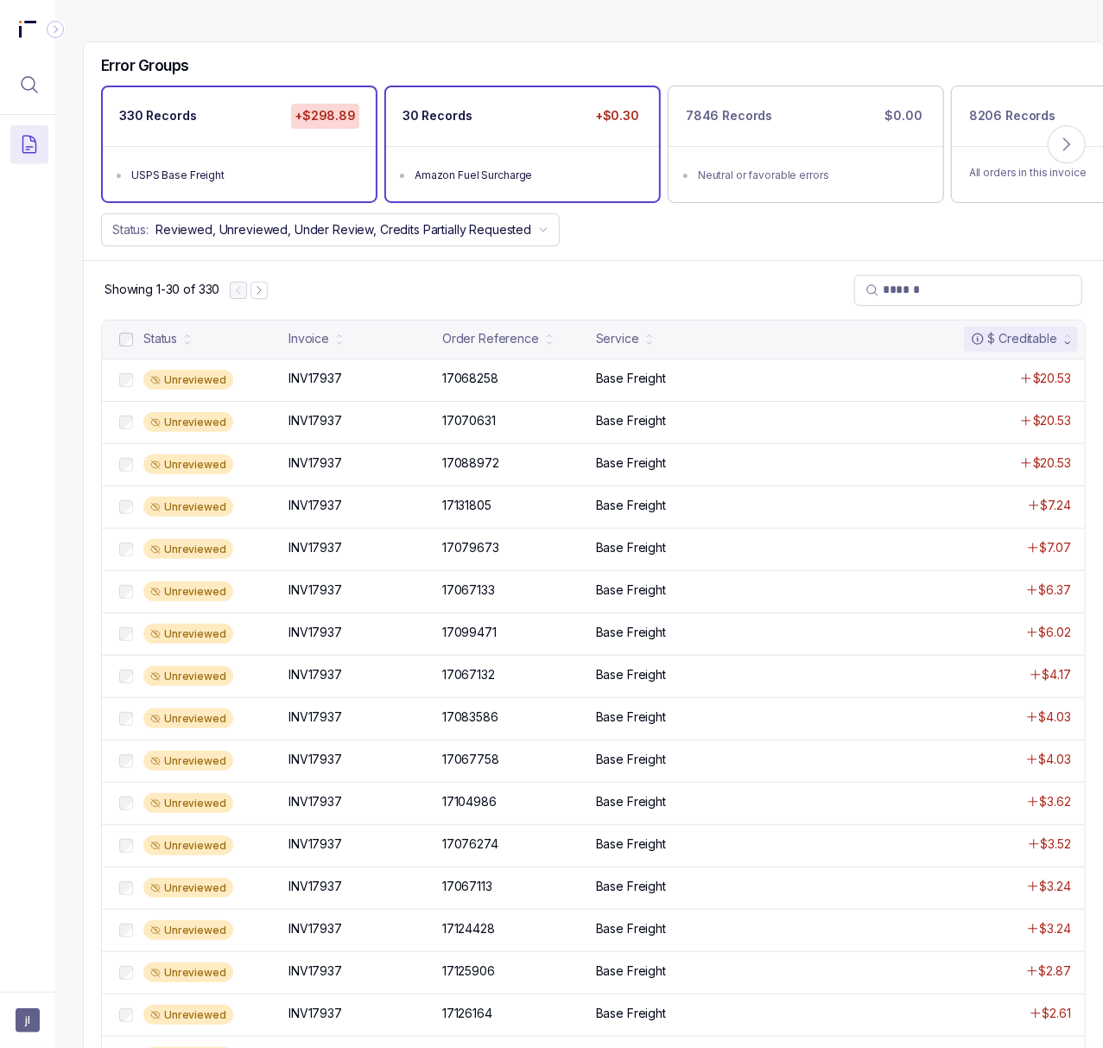
click at [463, 160] on ul "Amazon Fuel Surcharge" at bounding box center [522, 173] width 273 height 55
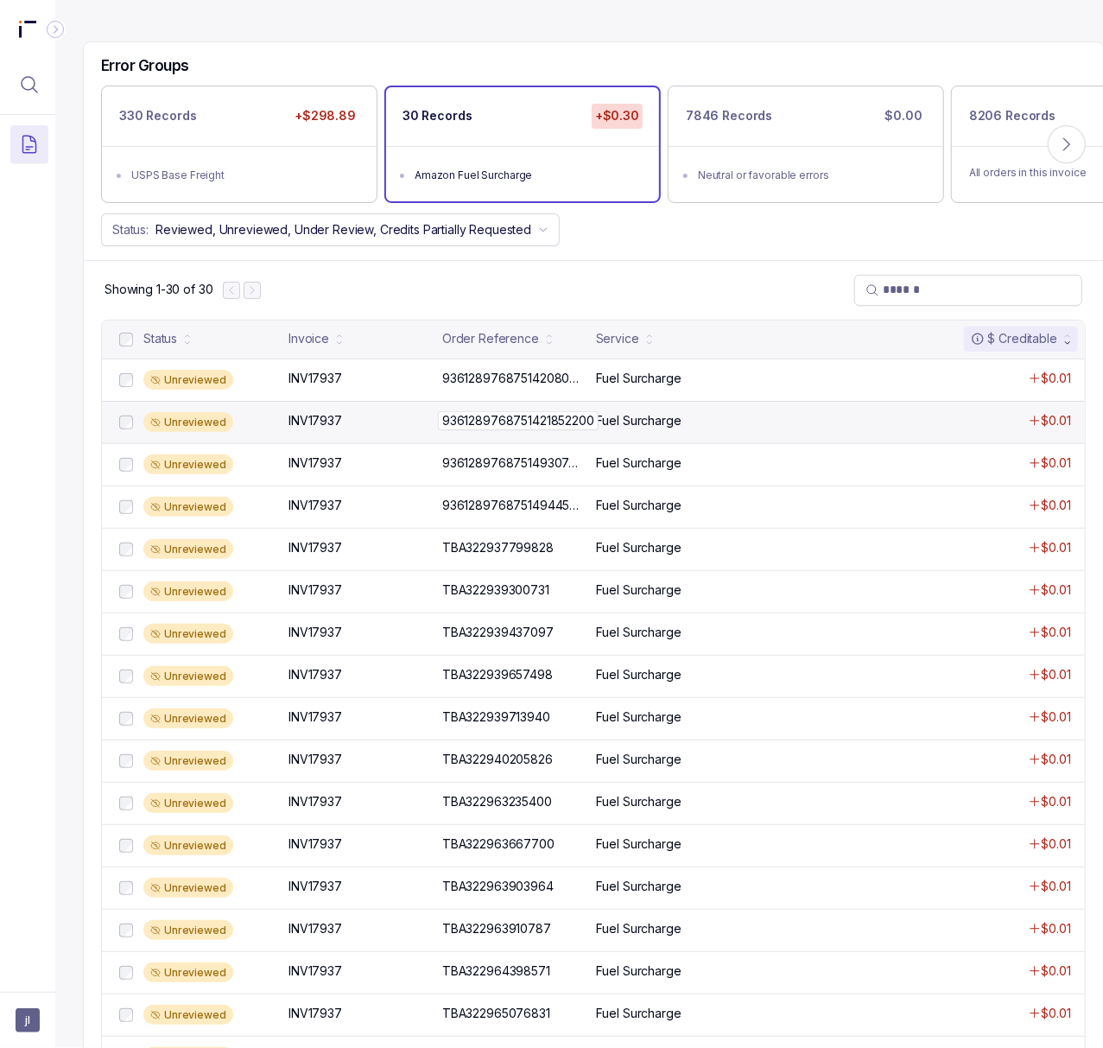
click at [478, 429] on p "9361289768751421852200" at bounding box center [518, 420] width 161 height 19
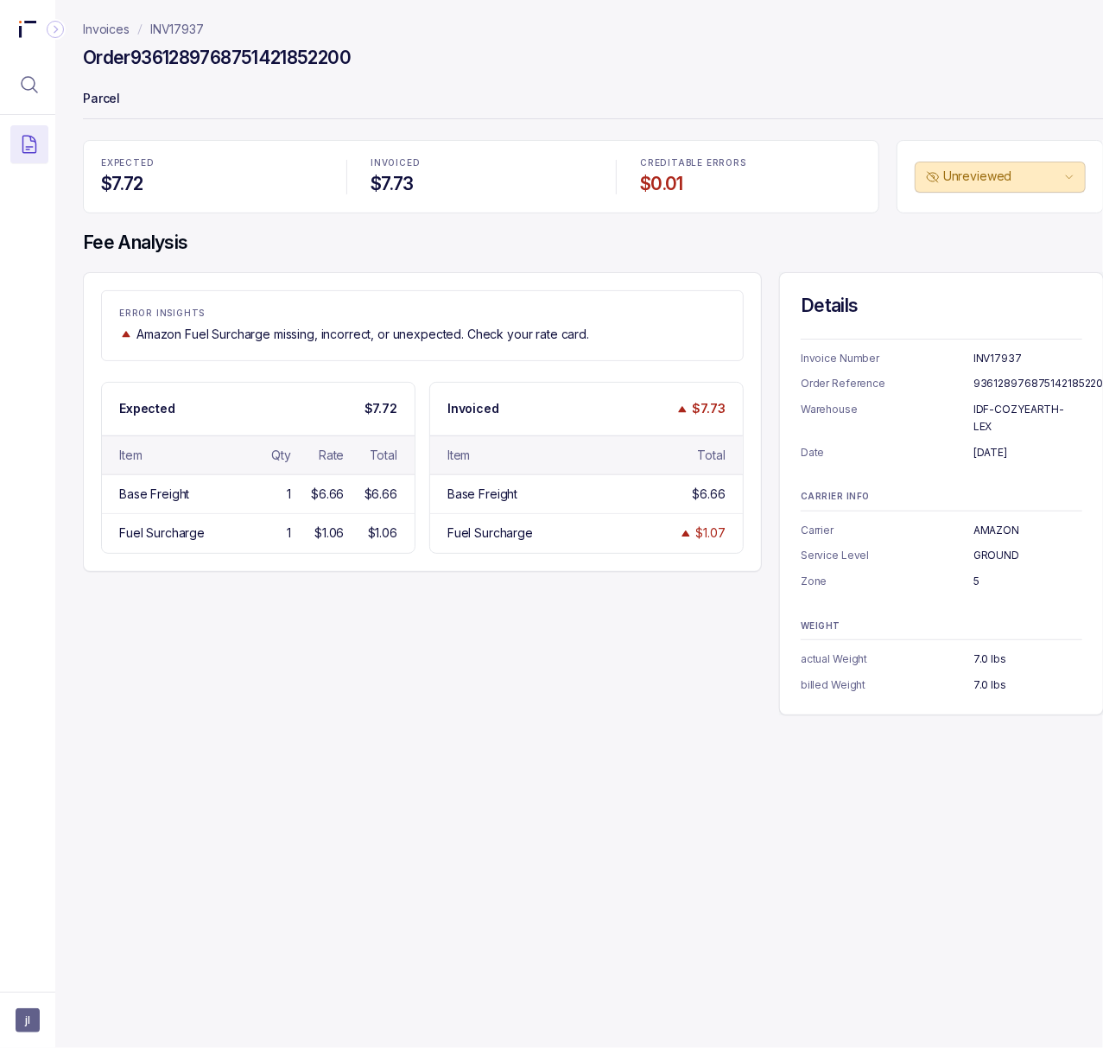
click at [174, 57] on h4 "Order 9361289768751421852200" at bounding box center [217, 58] width 268 height 24
click at [994, 444] on p "[DATE]" at bounding box center [1028, 452] width 109 height 17
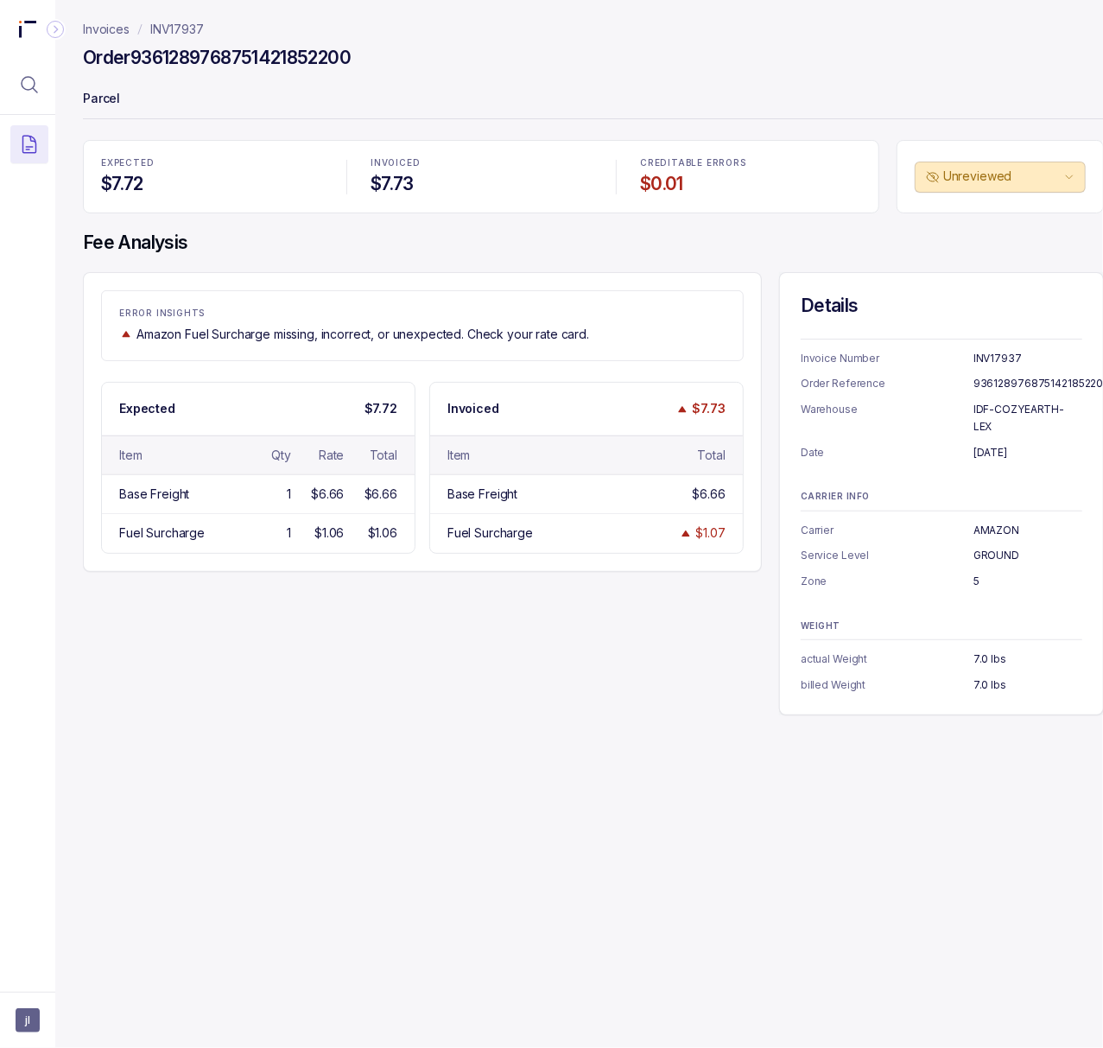
click at [994, 408] on p "IDF-COZYEARTH-LEX" at bounding box center [1028, 418] width 109 height 34
click at [178, 35] on p "INV17937" at bounding box center [177, 29] width 54 height 17
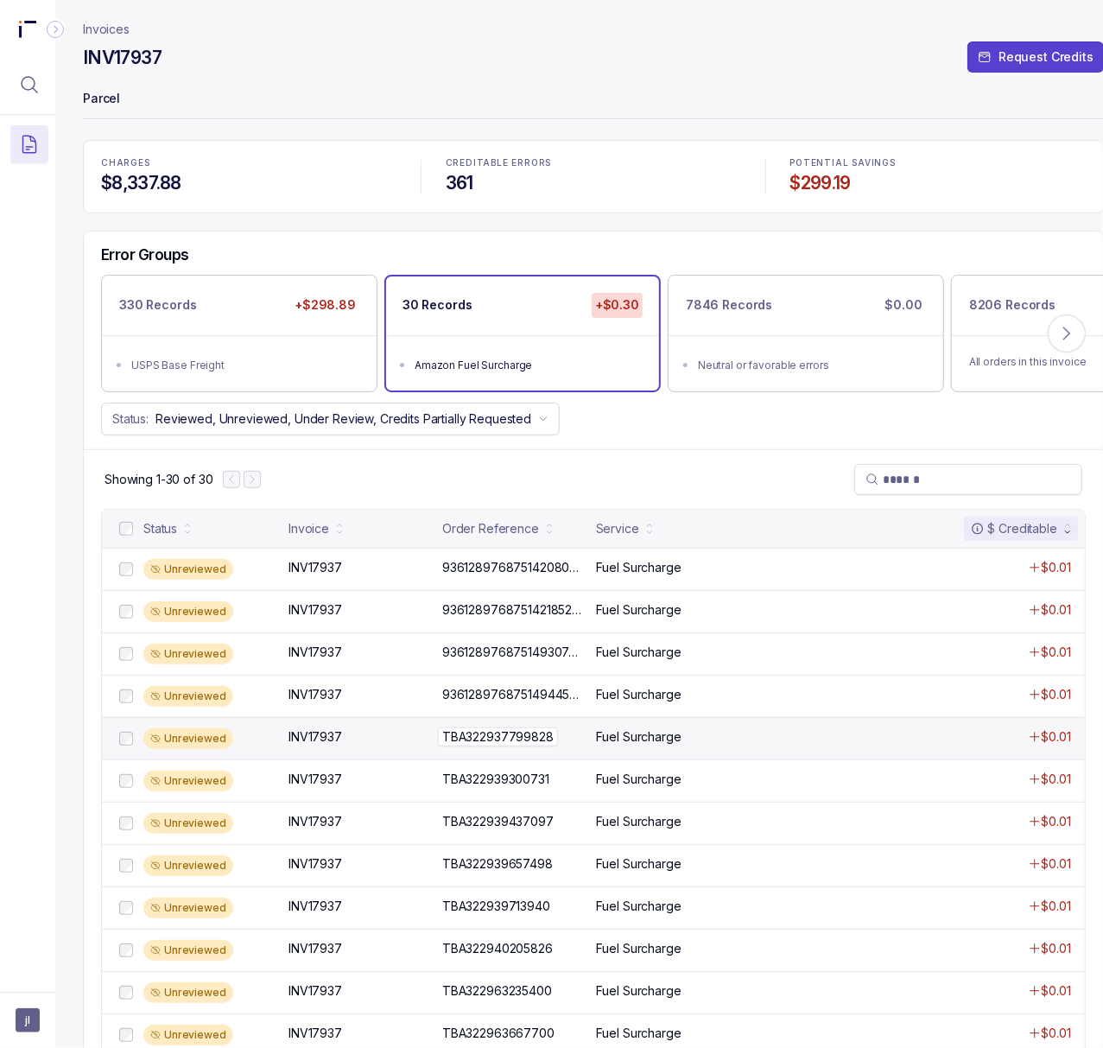
click at [532, 745] on p "TBA322937799828" at bounding box center [498, 736] width 120 height 19
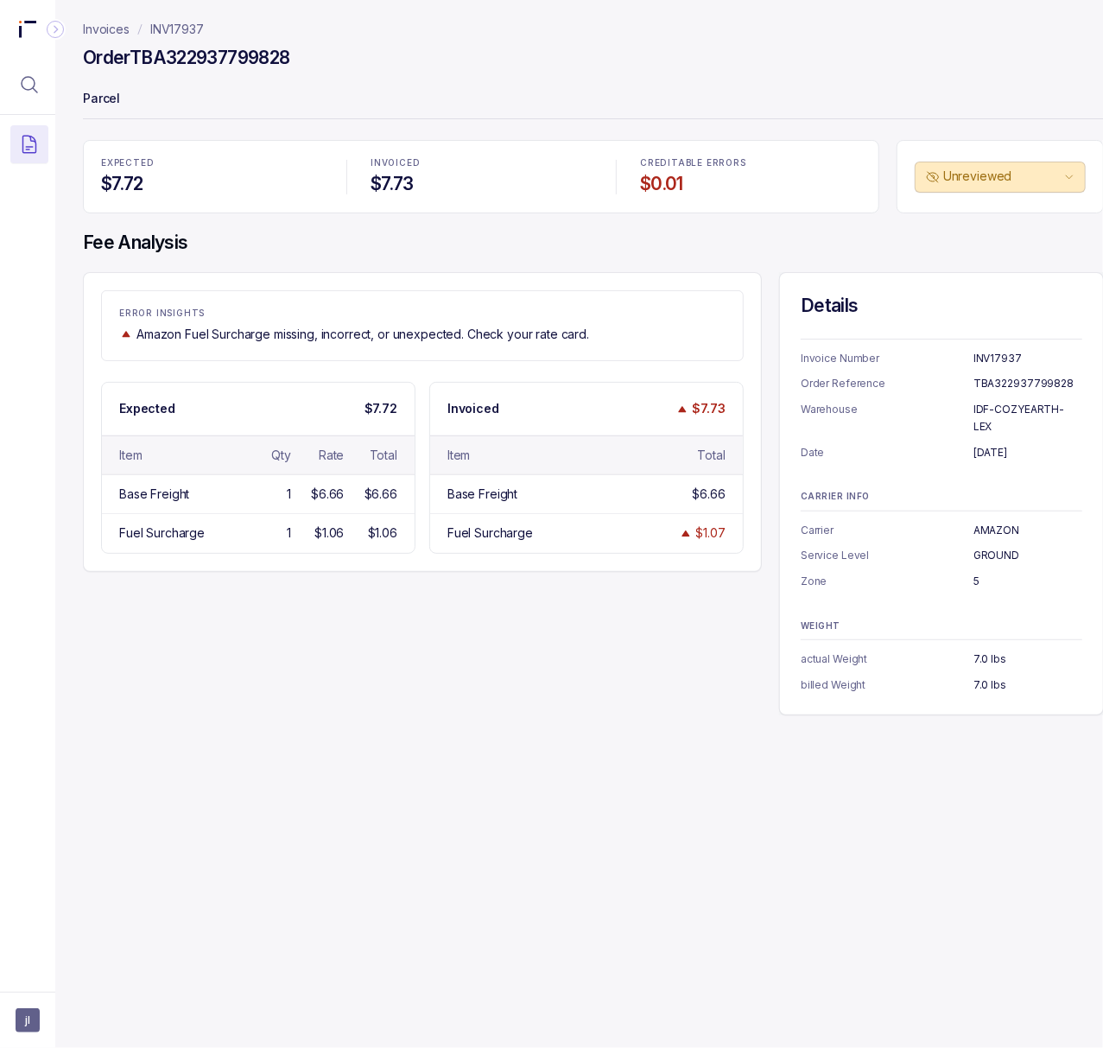
click at [181, 52] on h4 "Order TBA322937799828" at bounding box center [186, 58] width 206 height 24
click at [1007, 444] on p "[DATE]" at bounding box center [1028, 452] width 109 height 17
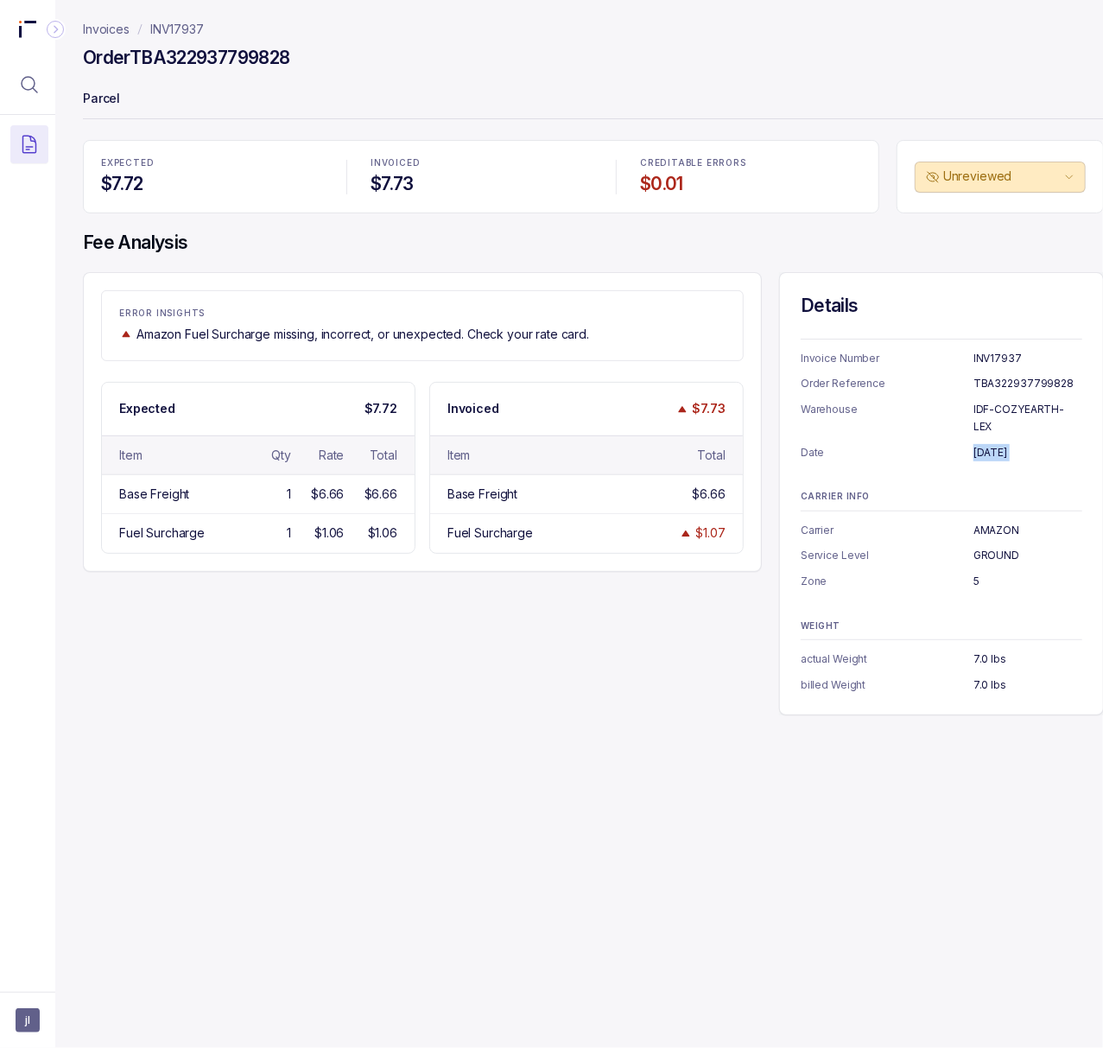
click at [195, 26] on p "INV17937" at bounding box center [177, 29] width 54 height 17
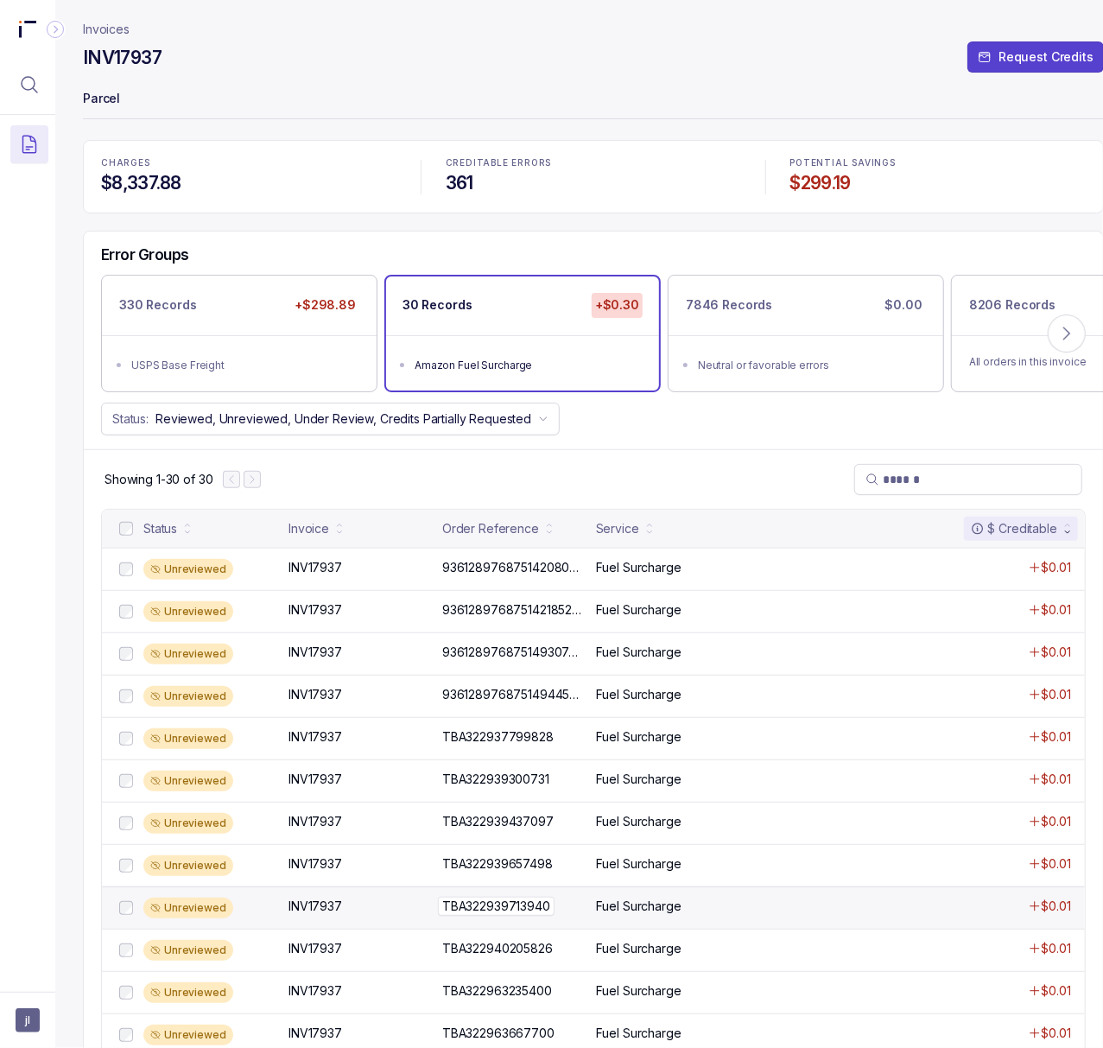
click at [532, 916] on p "TBA322939713940" at bounding box center [496, 906] width 117 height 19
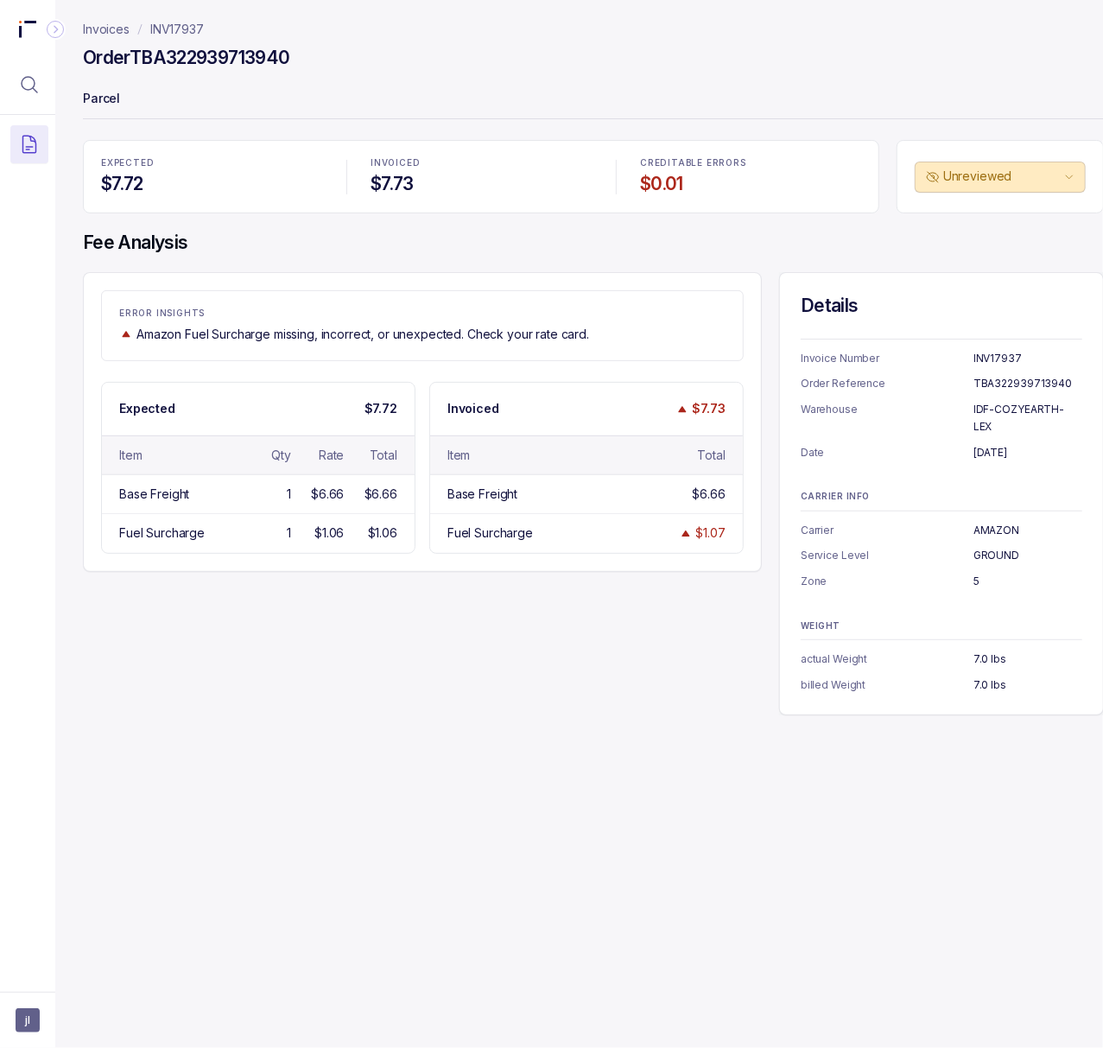
click at [190, 63] on h4 "Order TBA322939713940" at bounding box center [186, 58] width 206 height 24
click at [192, 33] on p "INV17937" at bounding box center [177, 29] width 54 height 17
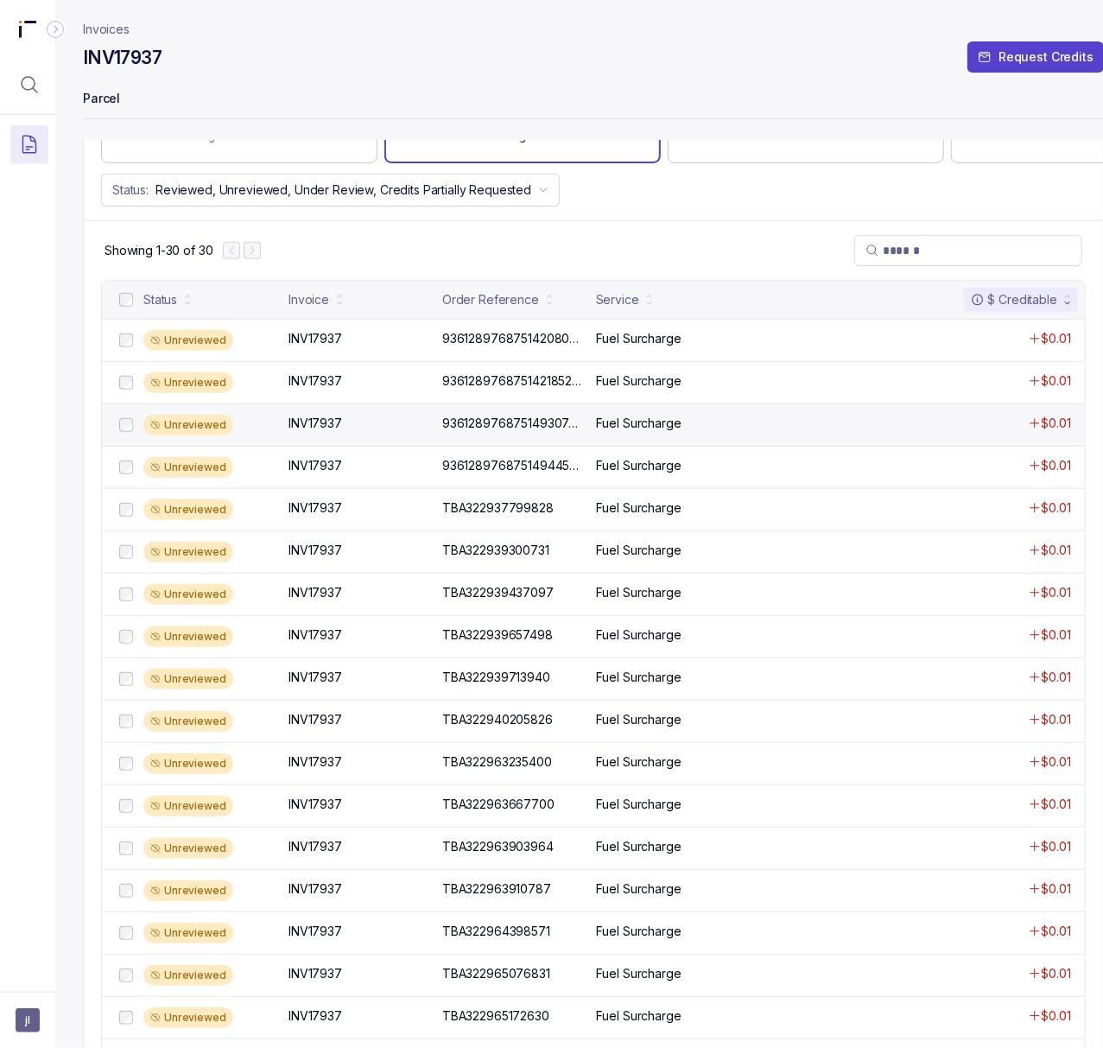
scroll to position [230, 0]
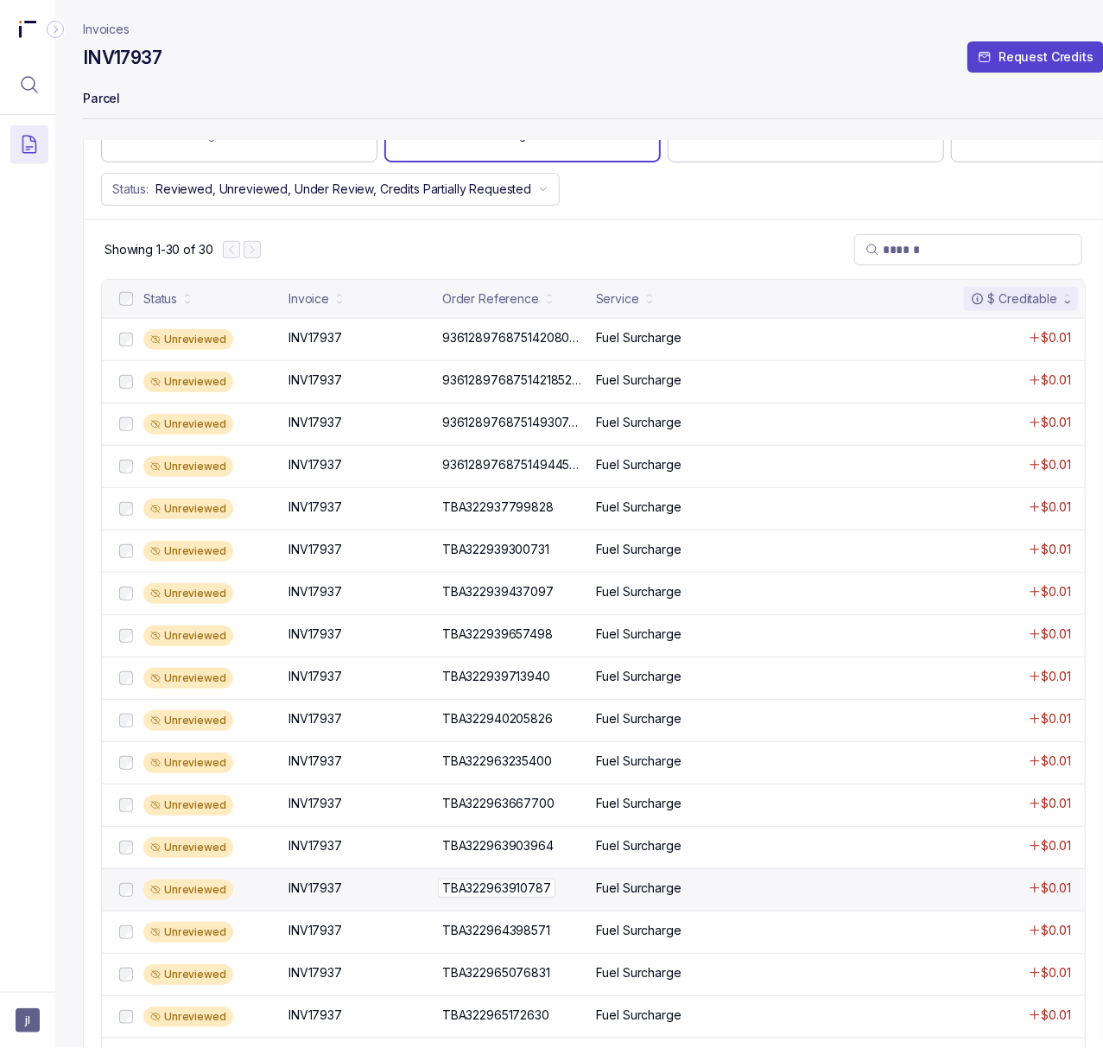
click at [505, 892] on p "TBA322963910787" at bounding box center [497, 888] width 118 height 19
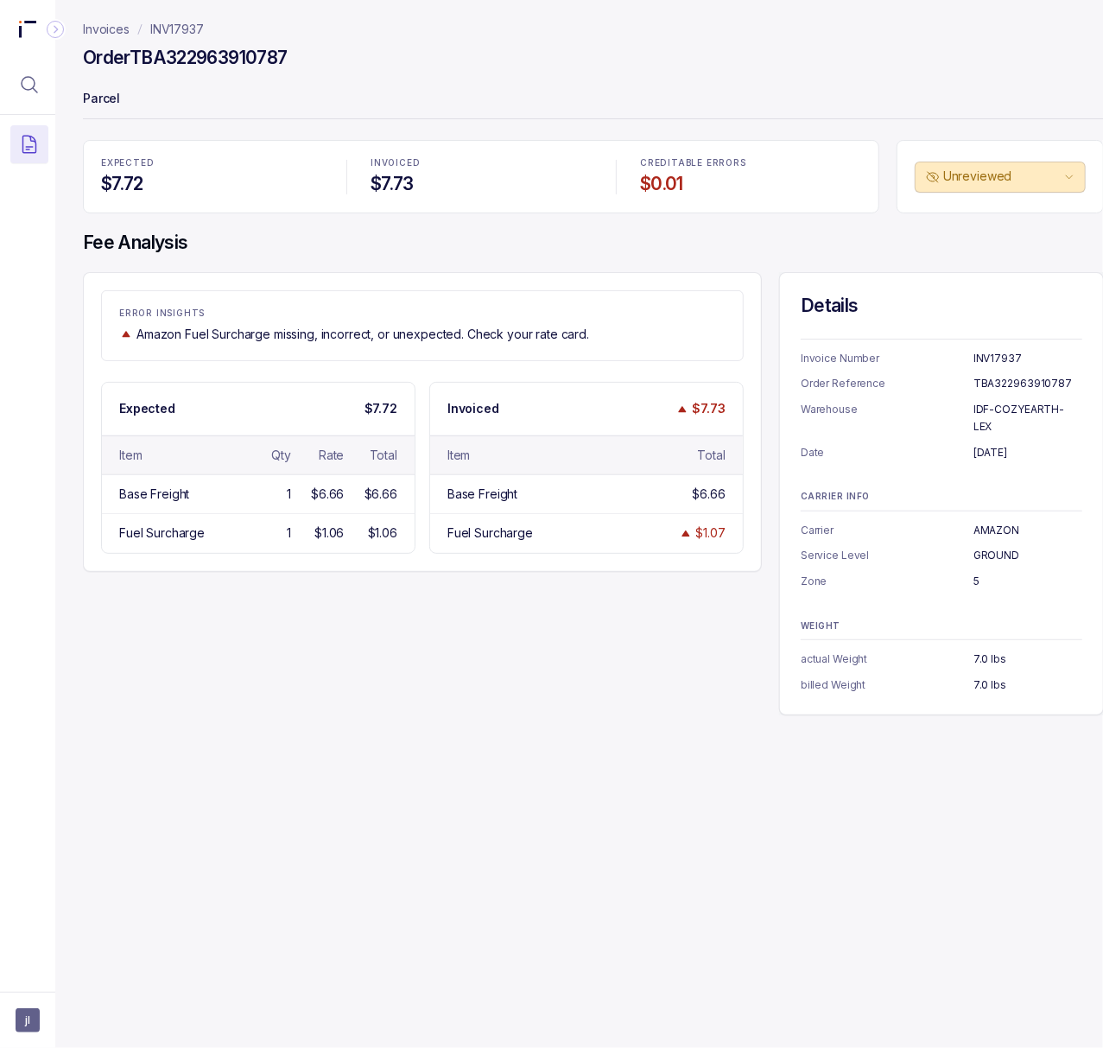
click at [228, 57] on h4 "Order TBA322963910787" at bounding box center [185, 58] width 204 height 24
click at [996, 444] on p "[DATE]" at bounding box center [1028, 452] width 109 height 17
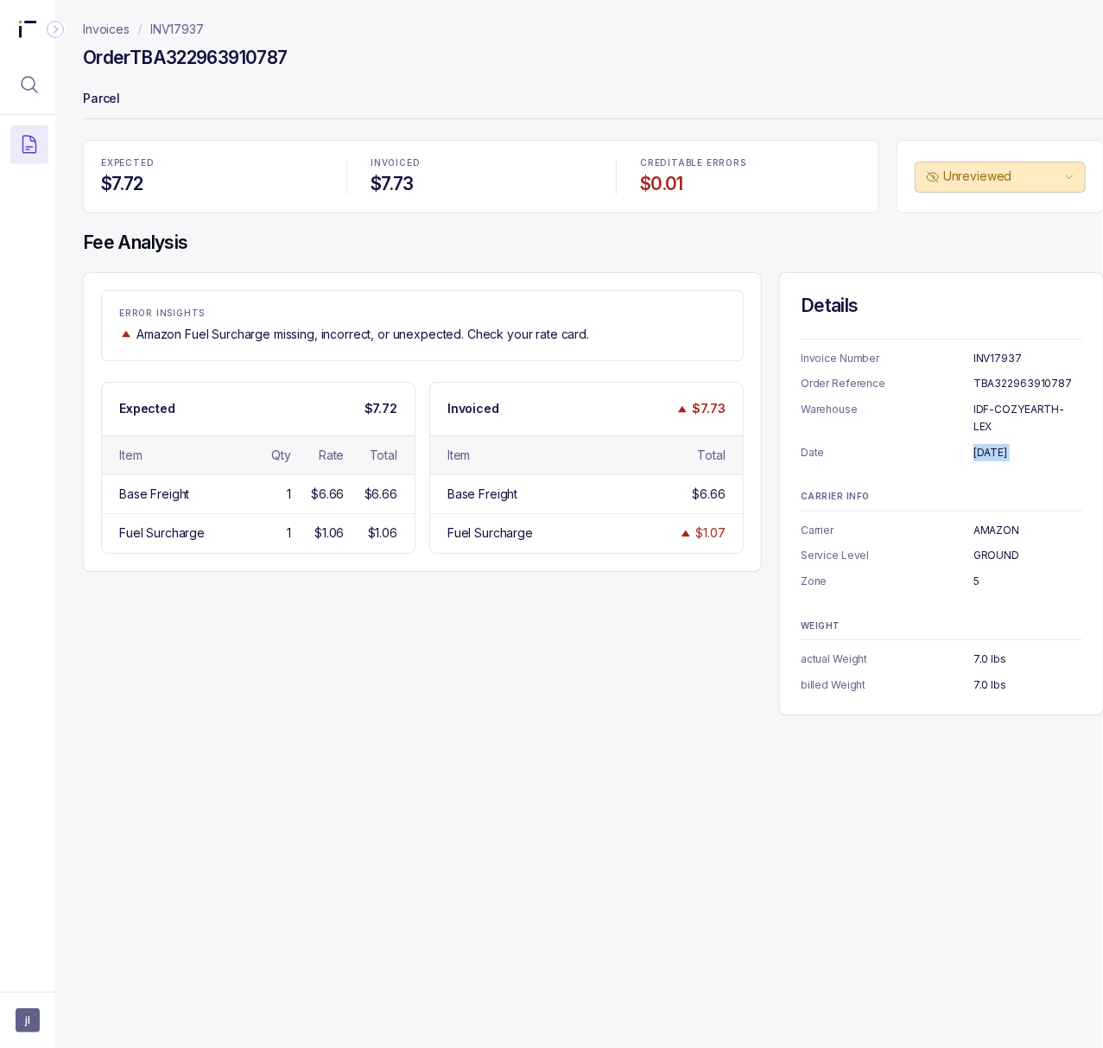
click at [187, 33] on p "INV17937" at bounding box center [177, 29] width 54 height 17
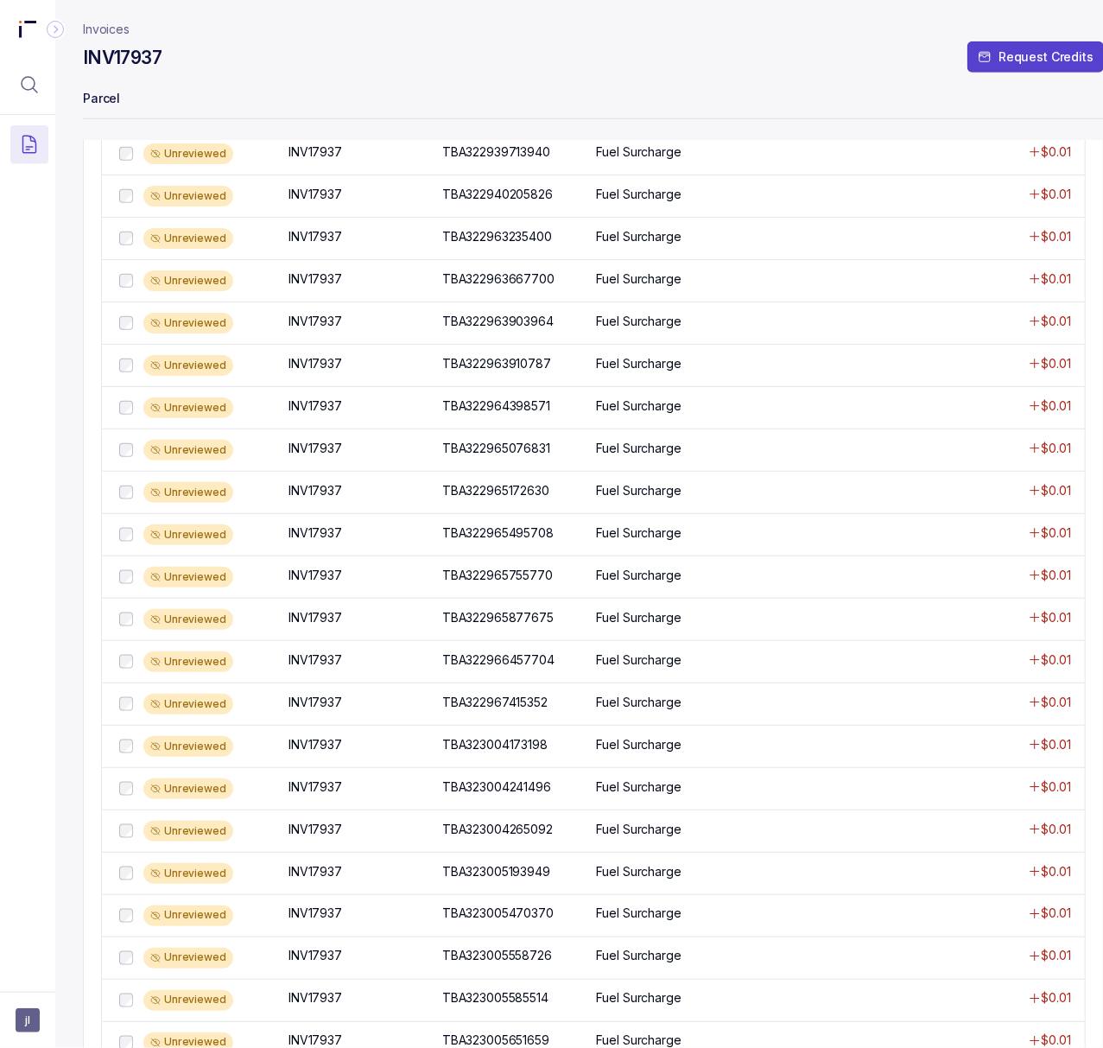
scroll to position [817, 0]
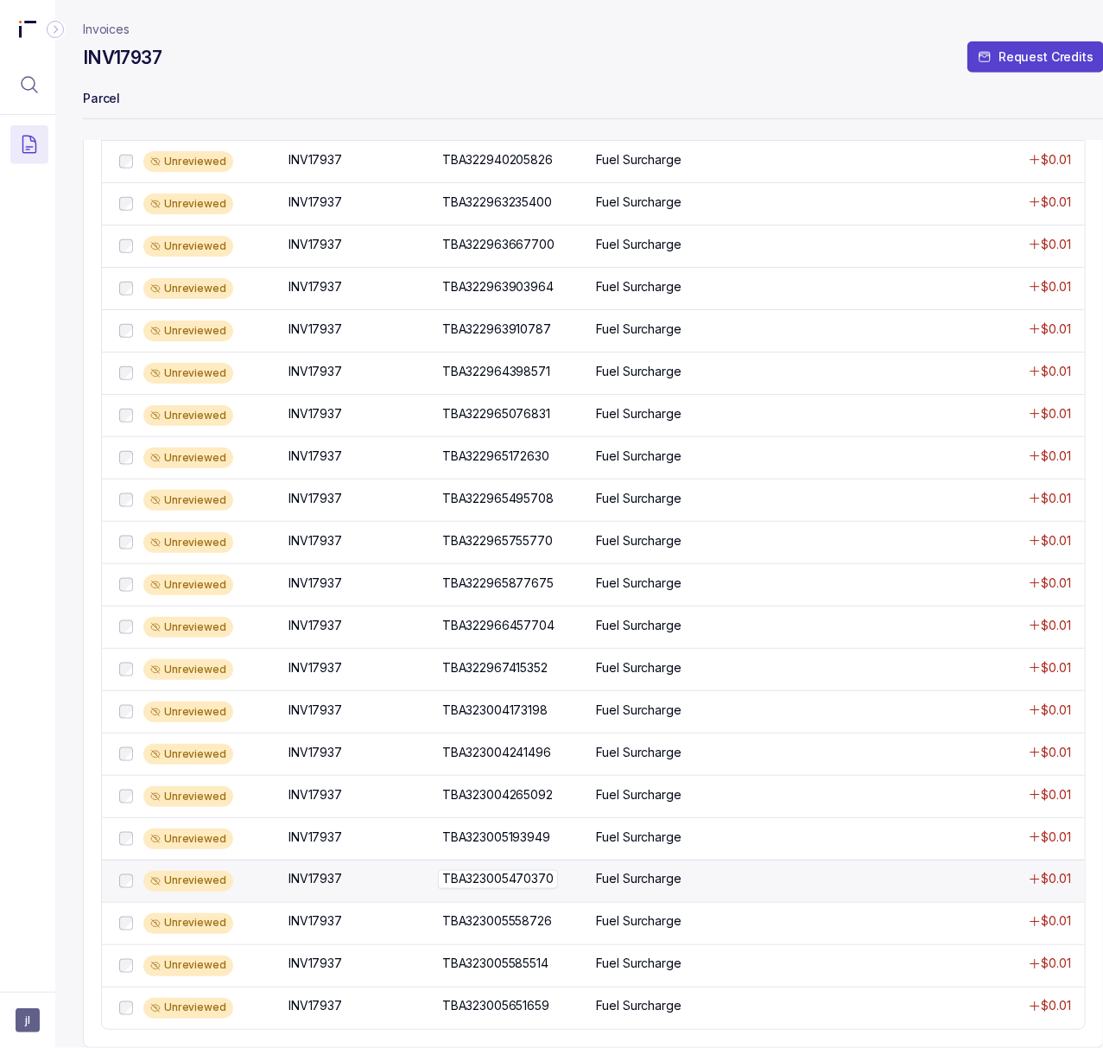
click at [529, 870] on p "TBA323005470370" at bounding box center [498, 879] width 120 height 19
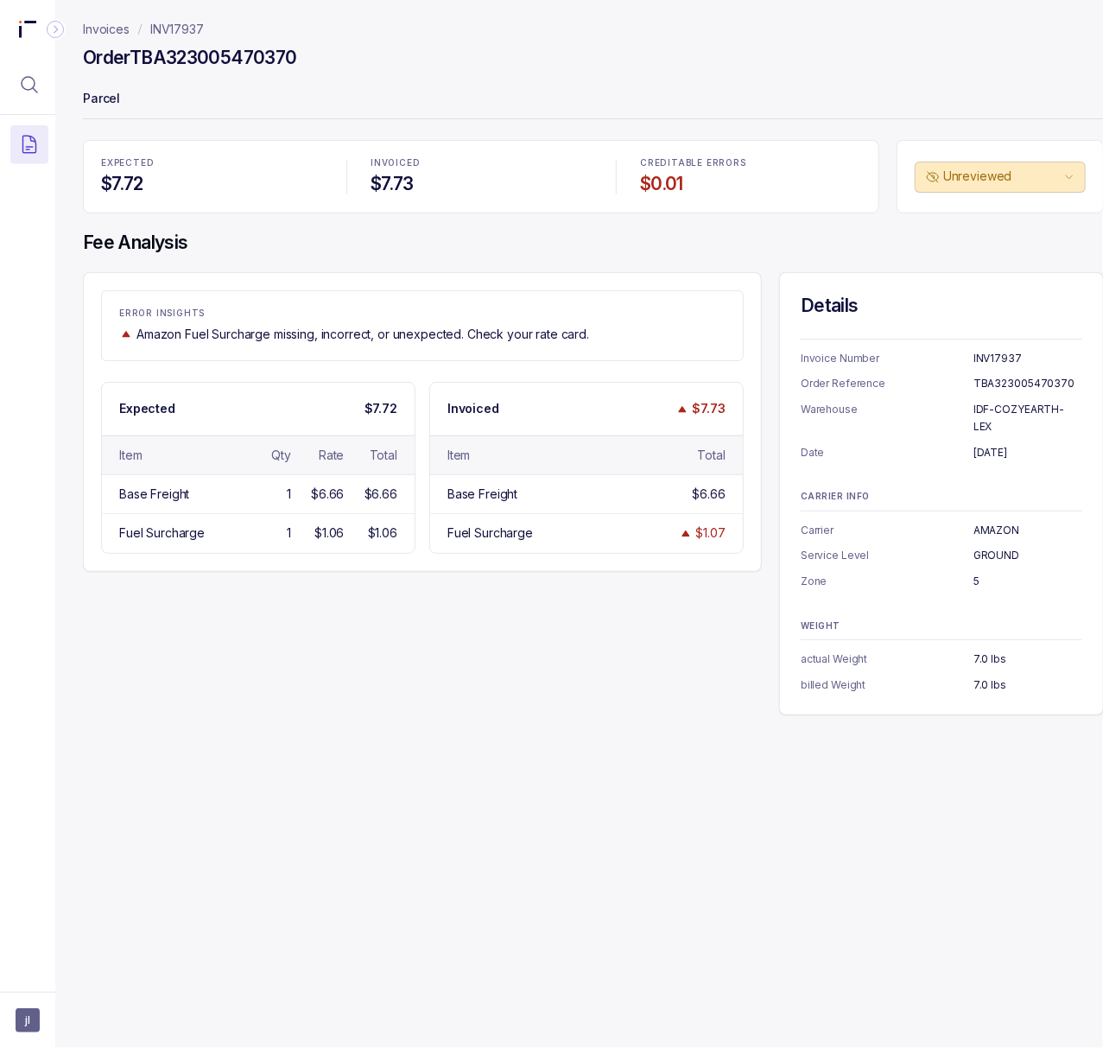
click at [232, 66] on h4 "Order TBA323005470370" at bounding box center [189, 58] width 213 height 24
click at [1002, 444] on p "[DATE]" at bounding box center [1028, 452] width 109 height 17
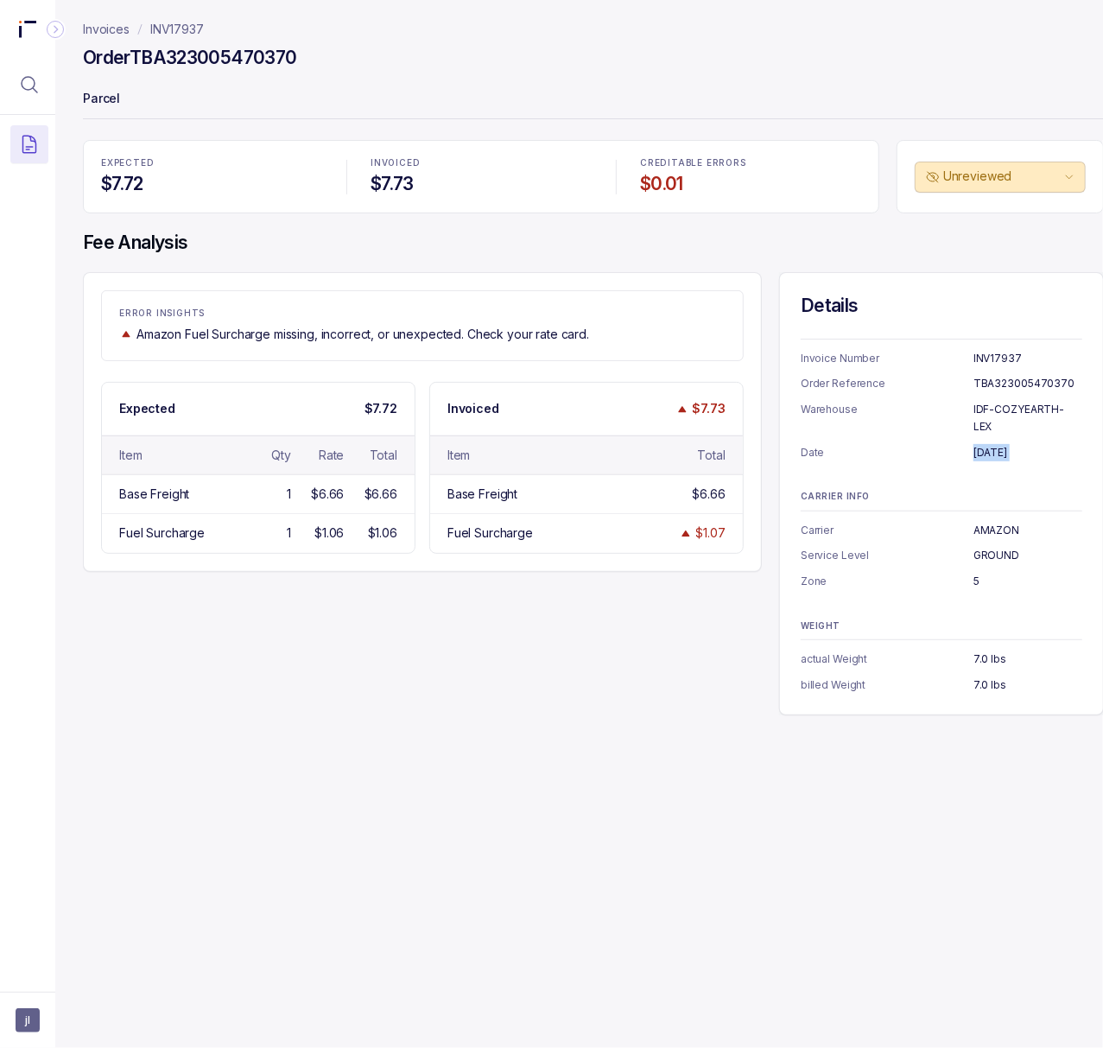
click at [184, 25] on p "INV17937" at bounding box center [177, 29] width 54 height 17
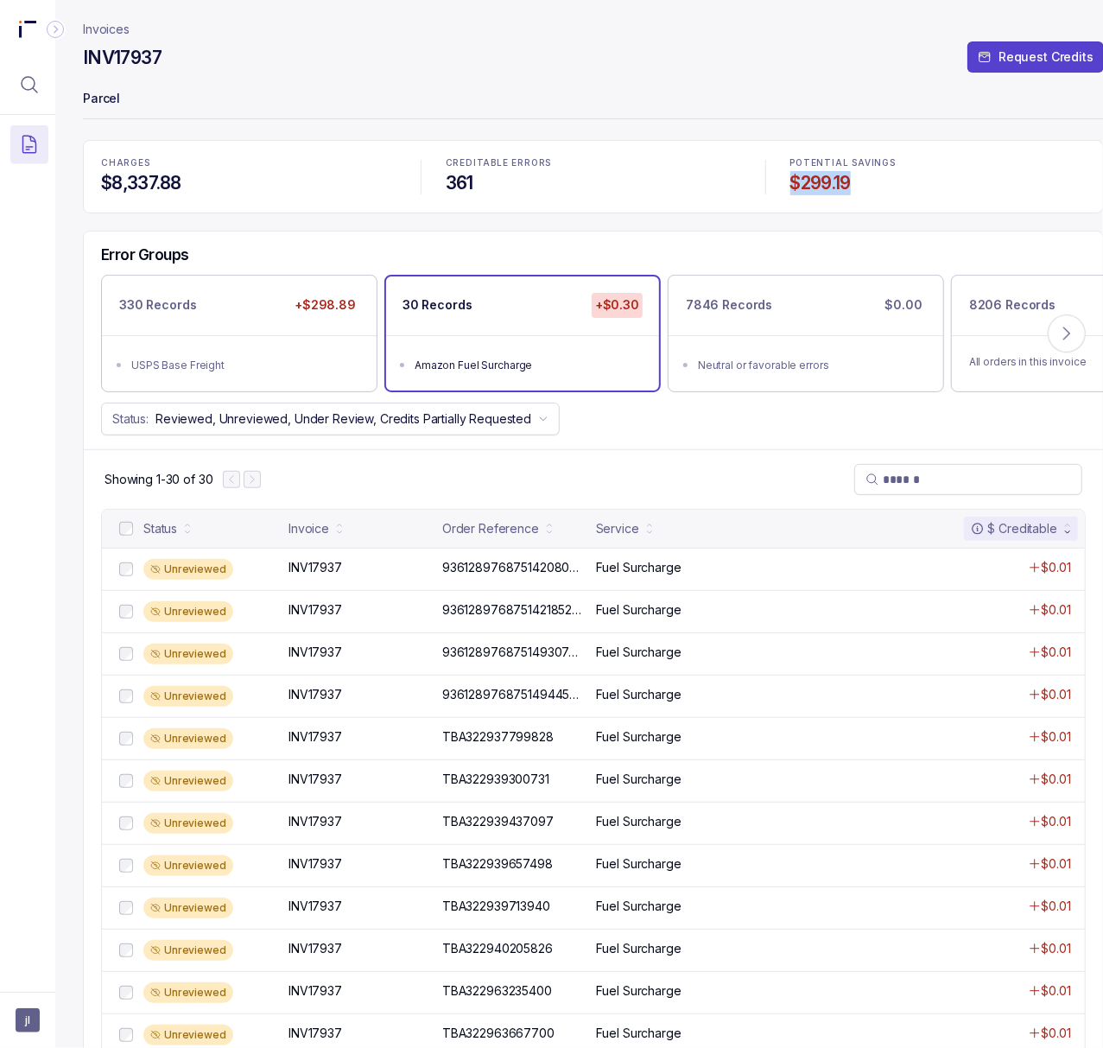
drag, startPoint x: 782, startPoint y: 181, endPoint x: 910, endPoint y: 181, distance: 127.9
click at [910, 181] on div "POTENTIAL SAVINGS $299.19" at bounding box center [938, 177] width 316 height 58
click at [33, 86] on icon "Menu Icon Button MagnifyingGlassIcon" at bounding box center [30, 85] width 16 height 16
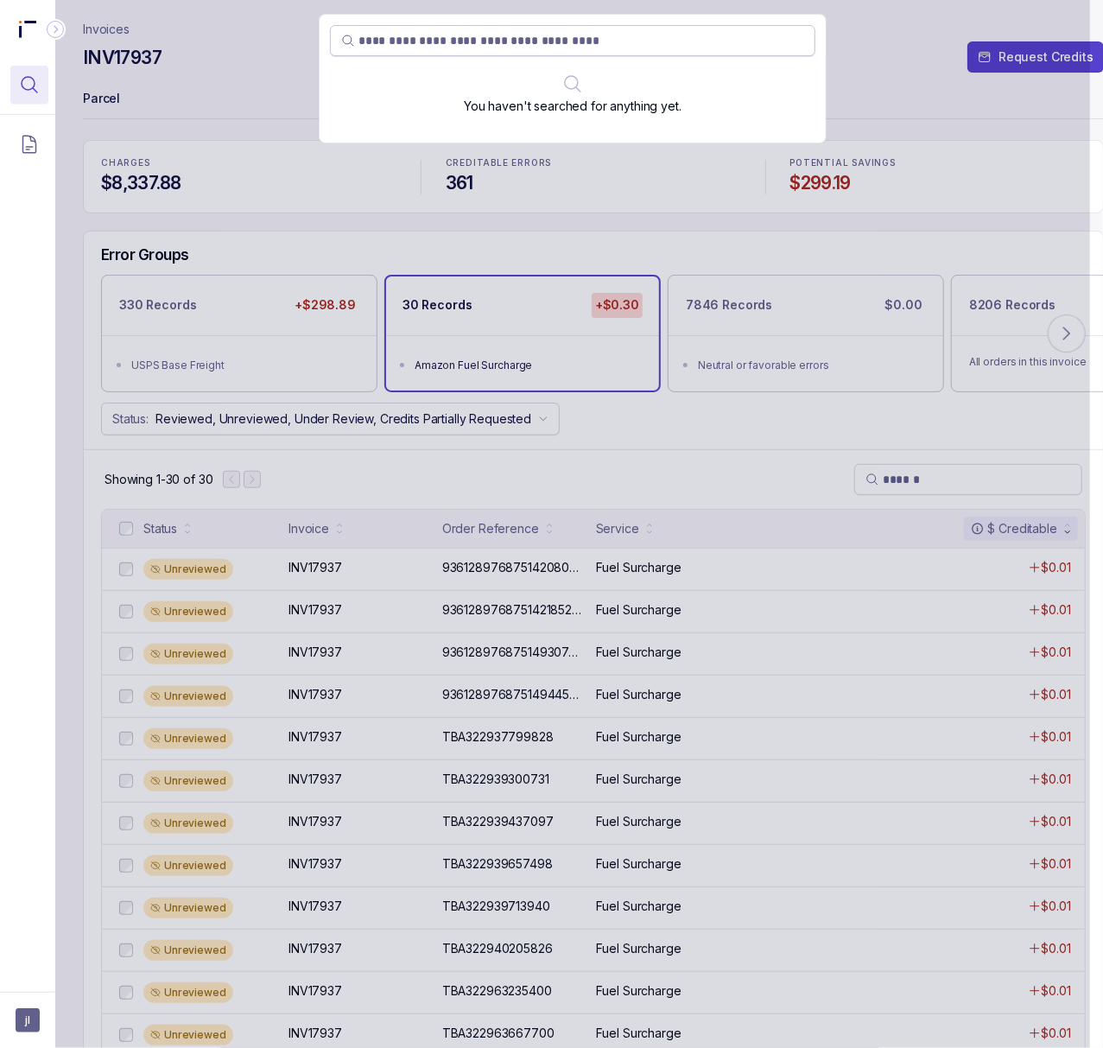
click at [409, 46] on input "search" at bounding box center [582, 40] width 446 height 17
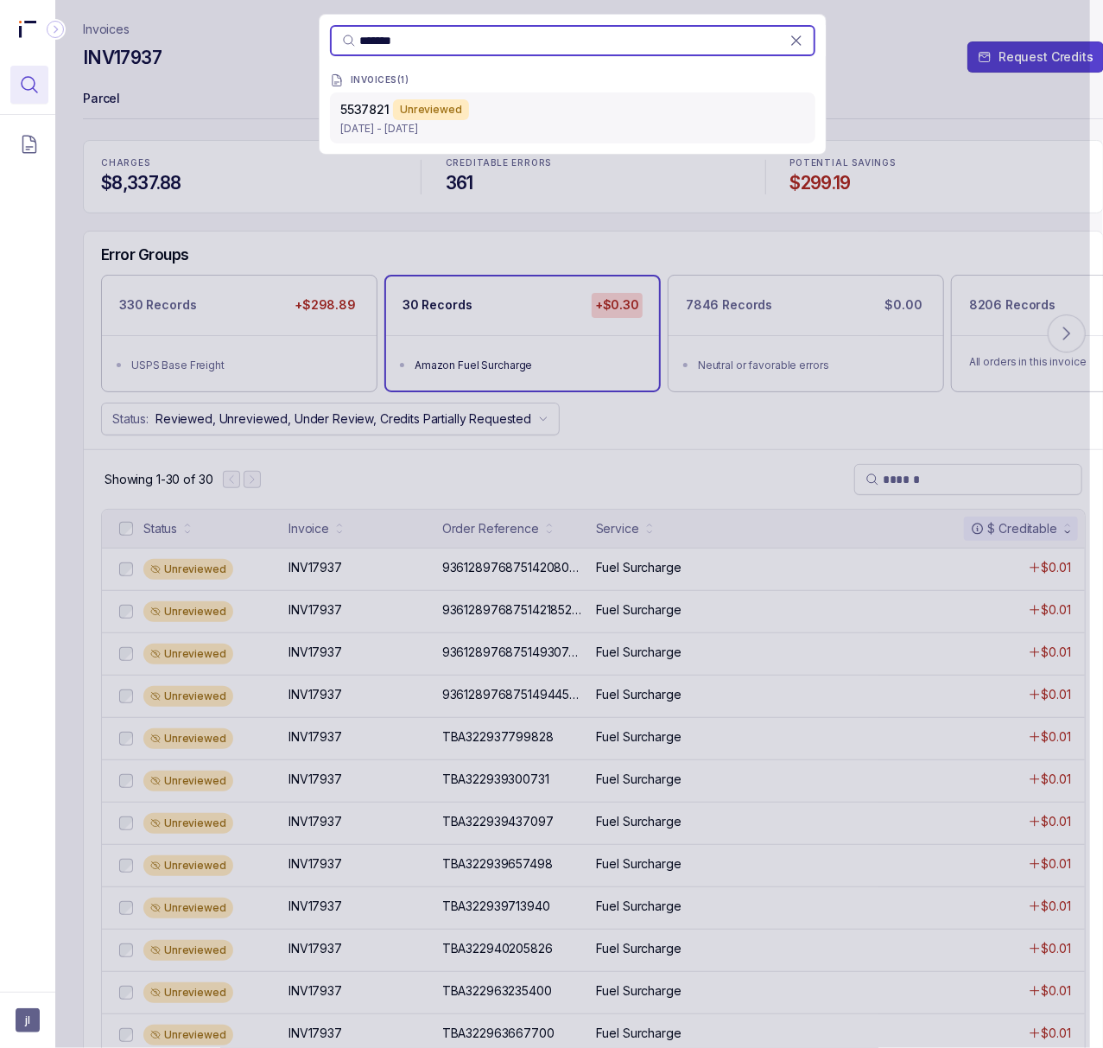
type input "*******"
click at [498, 118] on div "5537821 Unreviewed" at bounding box center [572, 109] width 465 height 21
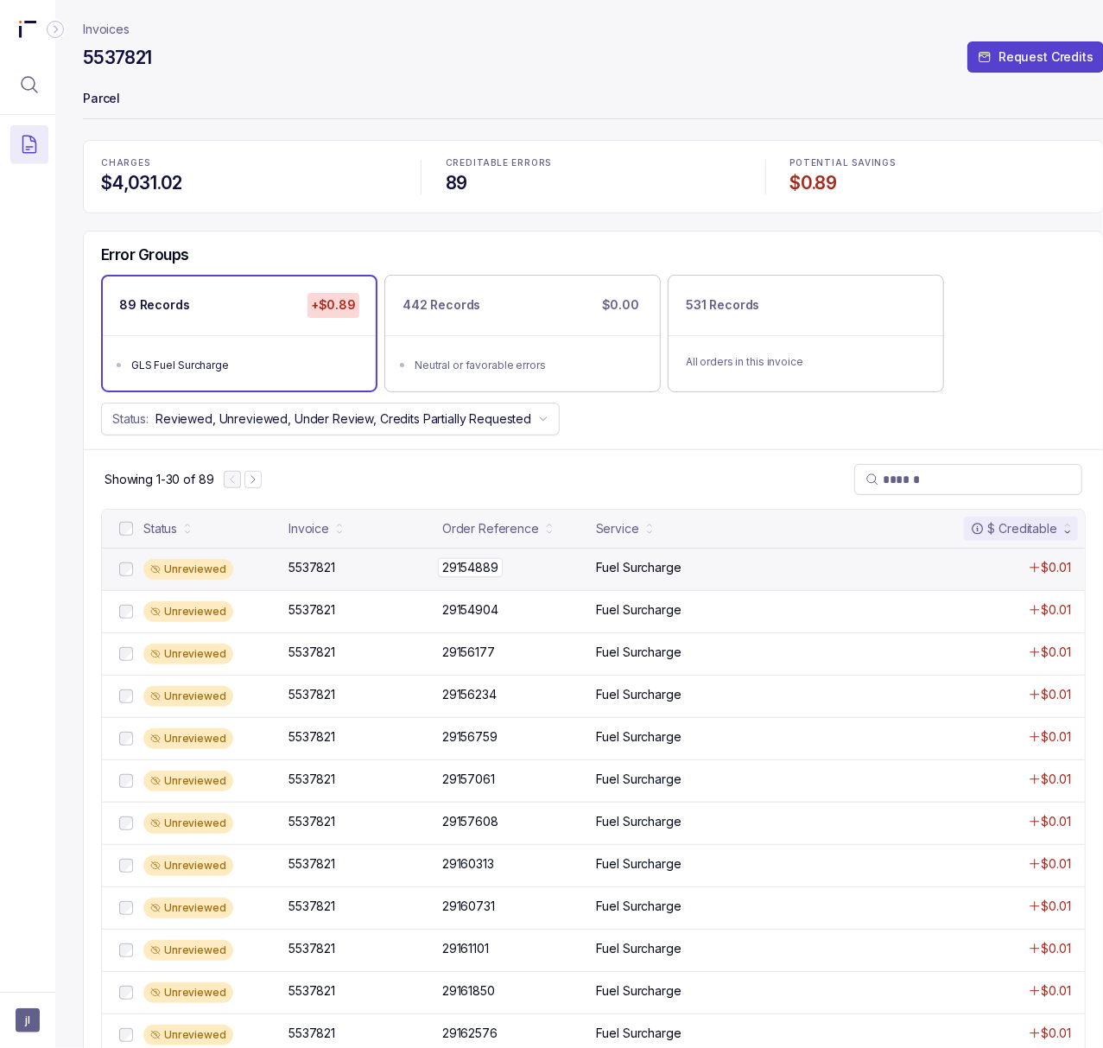
click at [457, 577] on p "29154889" at bounding box center [470, 567] width 65 height 19
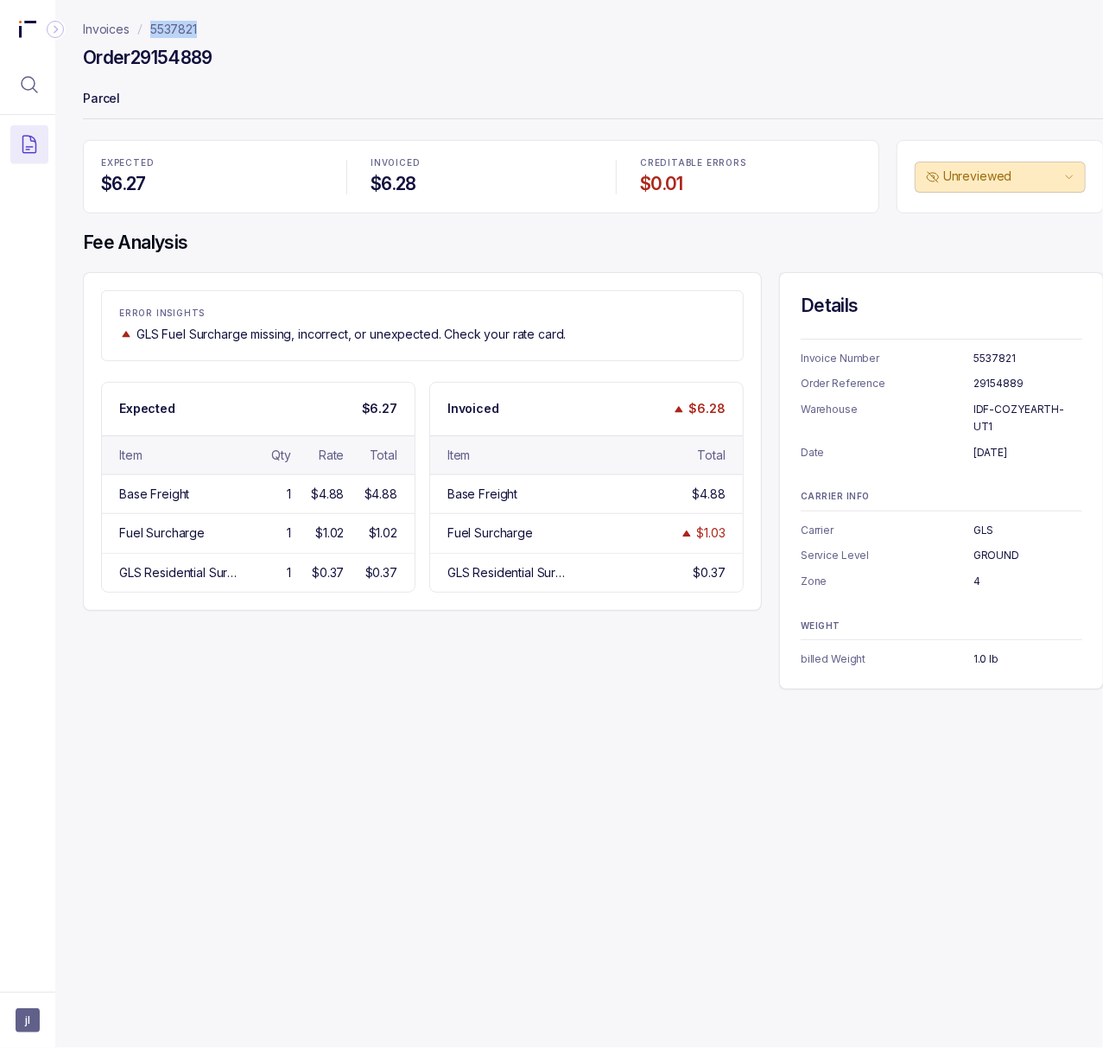
drag, startPoint x: 209, startPoint y: 31, endPoint x: 150, endPoint y: 31, distance: 58.8
click at [150, 31] on nav "Invoices 5537821" at bounding box center [593, 29] width 1021 height 17
drag, startPoint x: 160, startPoint y: 29, endPoint x: 627, endPoint y: 100, distance: 472.7
click at [602, 71] on div "Order 29154889" at bounding box center [593, 60] width 1021 height 31
click at [996, 360] on p "5537821" at bounding box center [1028, 358] width 109 height 17
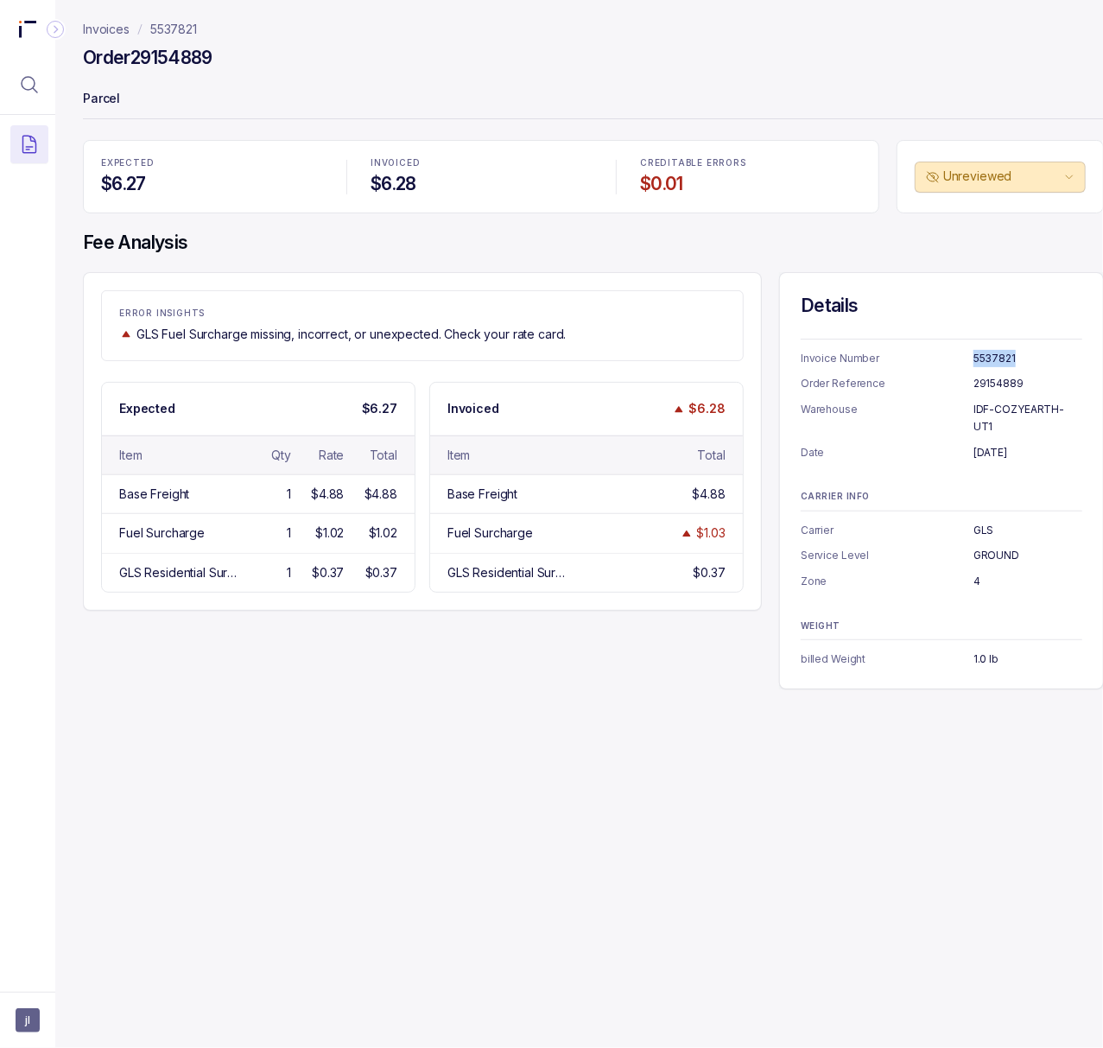
click at [996, 360] on p "5537821" at bounding box center [1028, 358] width 109 height 17
click at [997, 384] on p "29154889" at bounding box center [1028, 383] width 109 height 17
click at [1013, 444] on p "[DATE]" at bounding box center [1028, 452] width 109 height 17
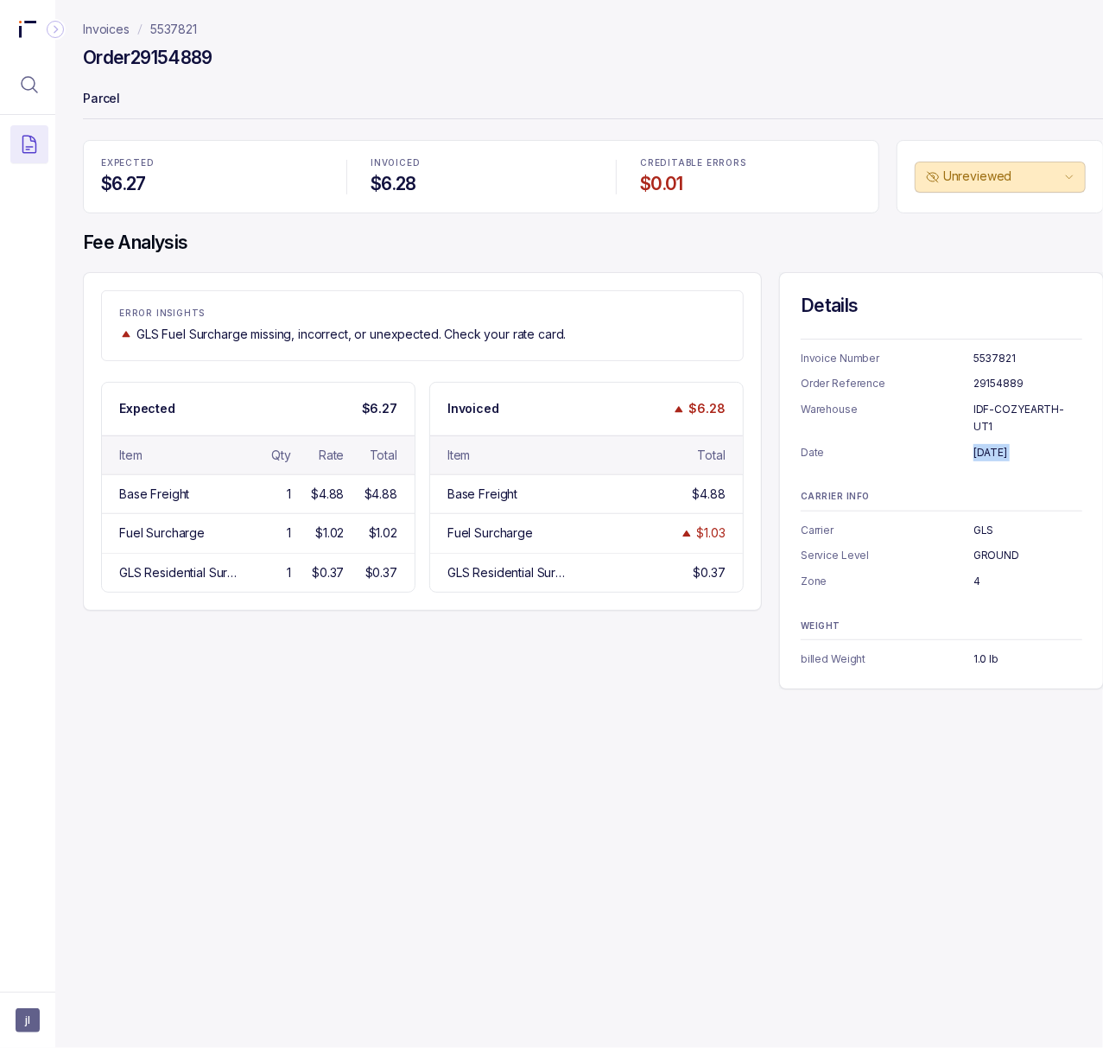
click at [1013, 444] on p "[DATE]" at bounding box center [1028, 452] width 109 height 17
click at [1033, 410] on p "IDF-COZYEARTH-UT1" at bounding box center [1028, 418] width 109 height 34
click at [978, 522] on p "GLS" at bounding box center [1028, 530] width 109 height 17
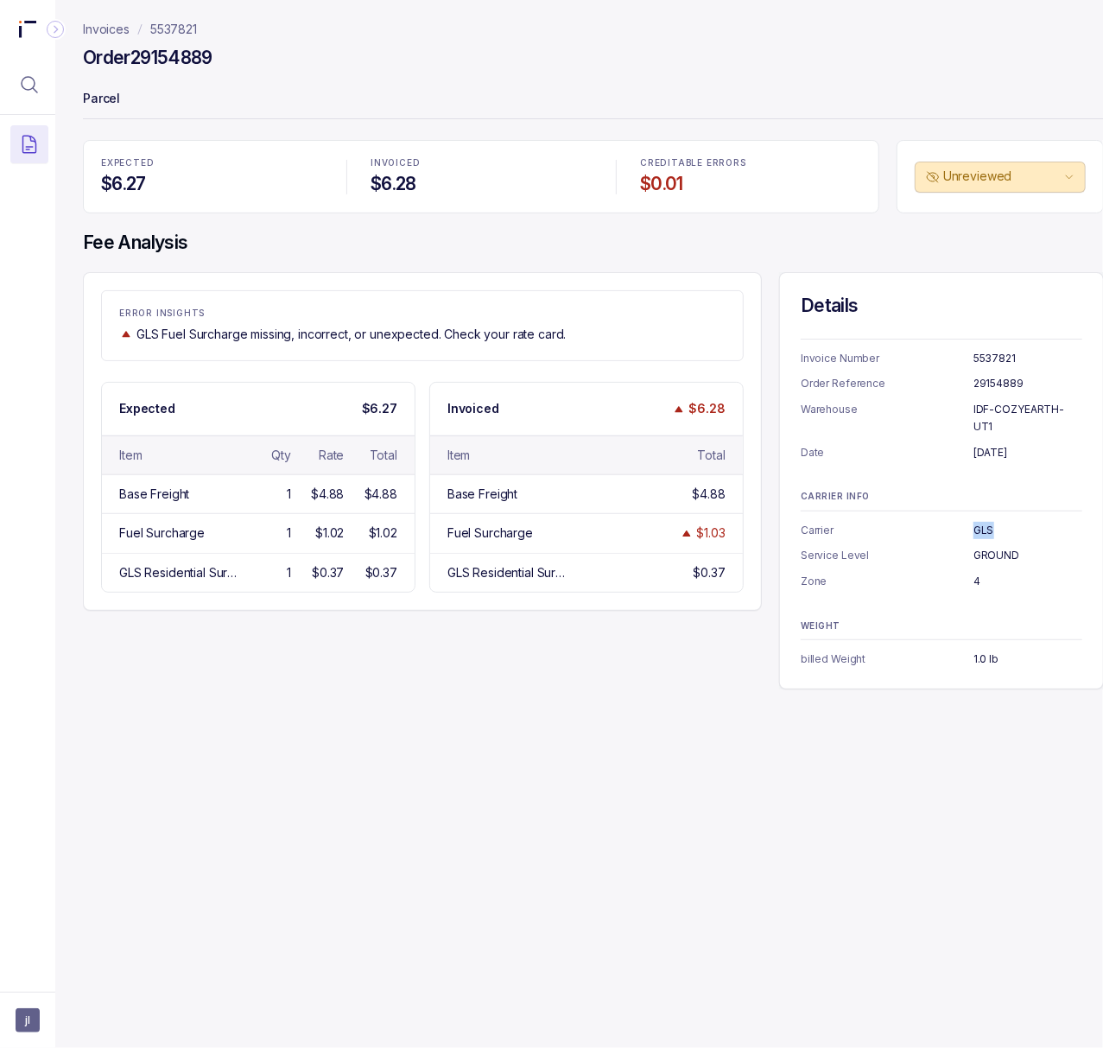
click at [978, 522] on p "GLS" at bounding box center [1028, 530] width 109 height 17
click at [1003, 547] on p "GROUND" at bounding box center [1028, 555] width 109 height 17
click at [976, 573] on p "4" at bounding box center [1028, 581] width 109 height 17
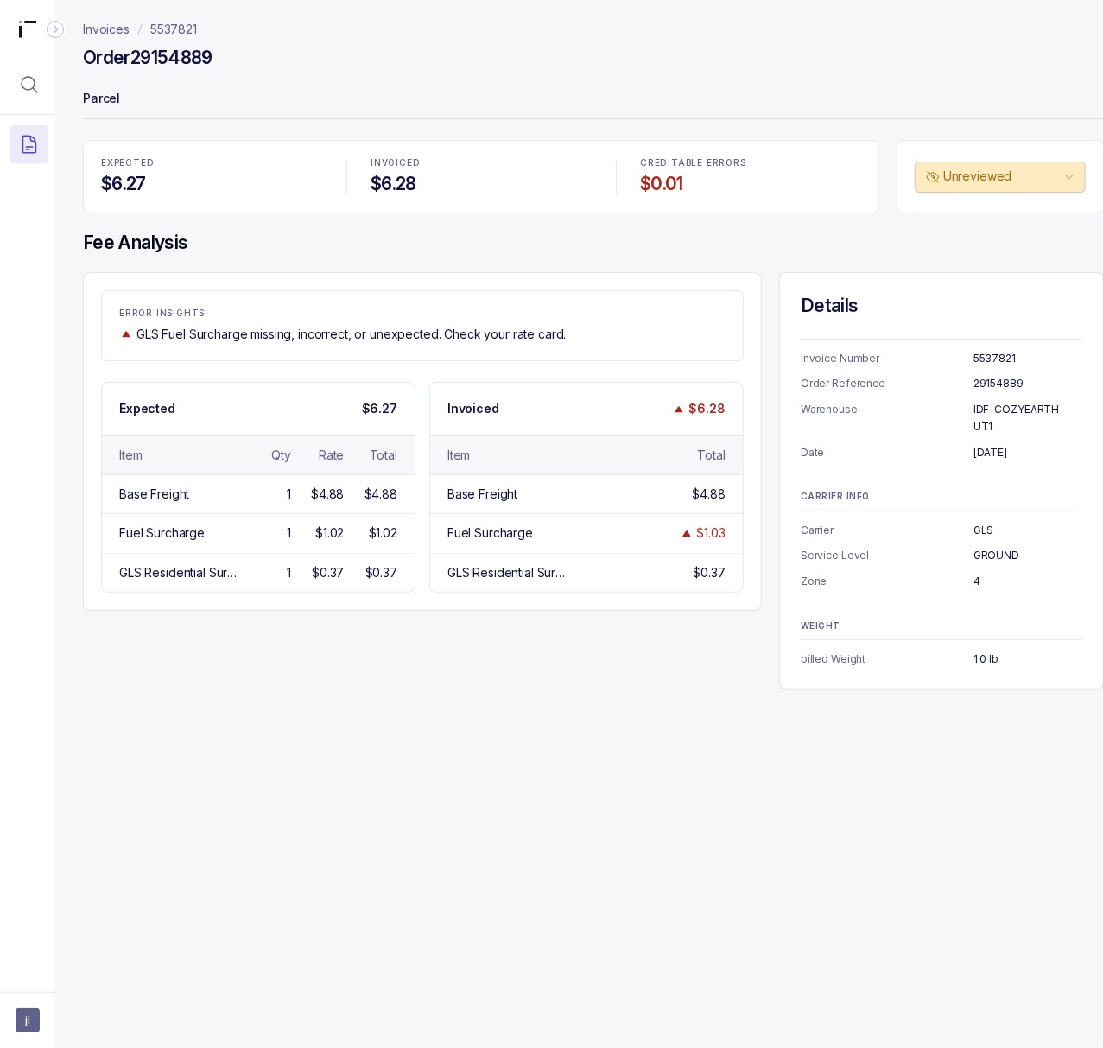
click at [981, 651] on p "1.0 lb" at bounding box center [1028, 659] width 109 height 17
click at [175, 29] on p "5537821" at bounding box center [173, 29] width 47 height 17
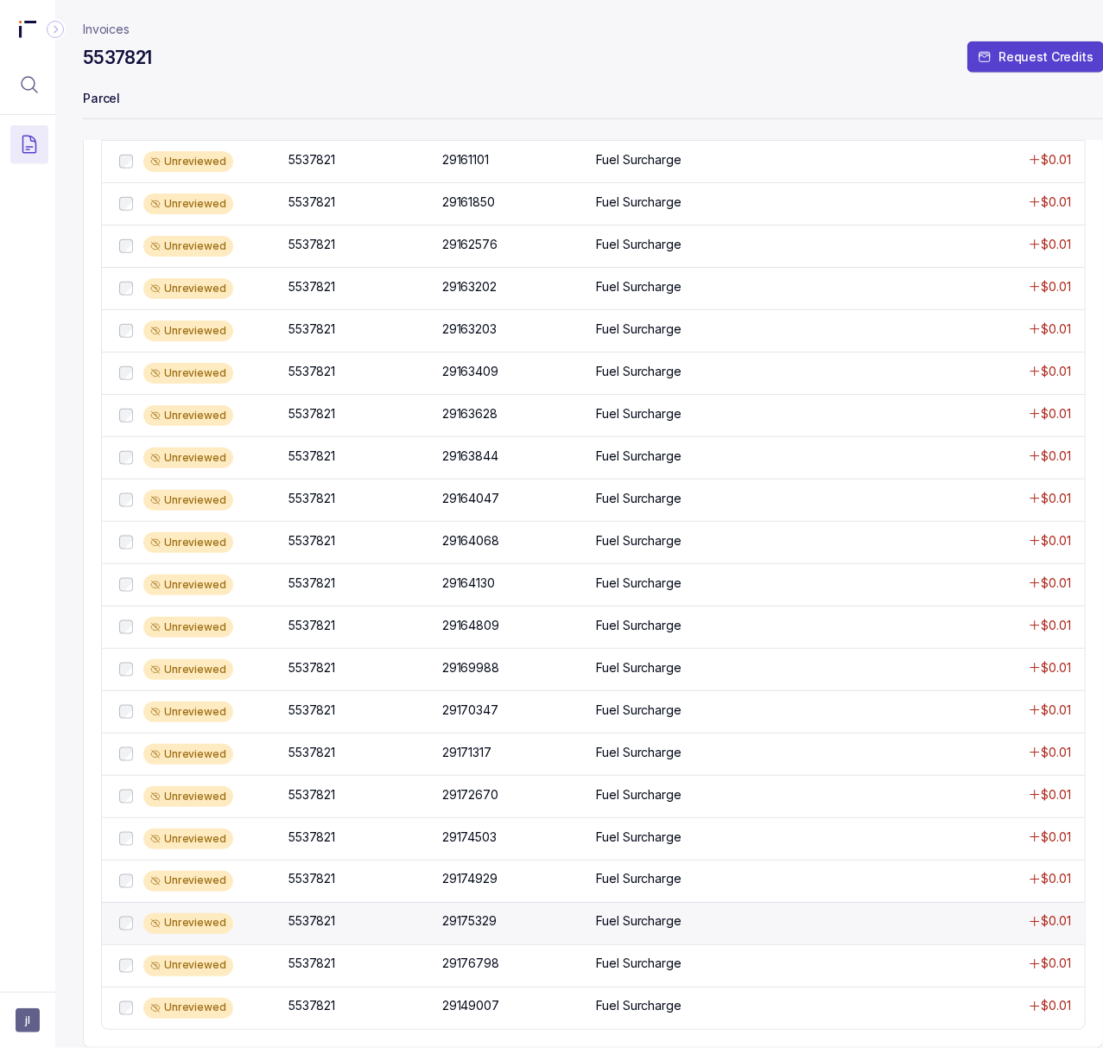
scroll to position [817, 0]
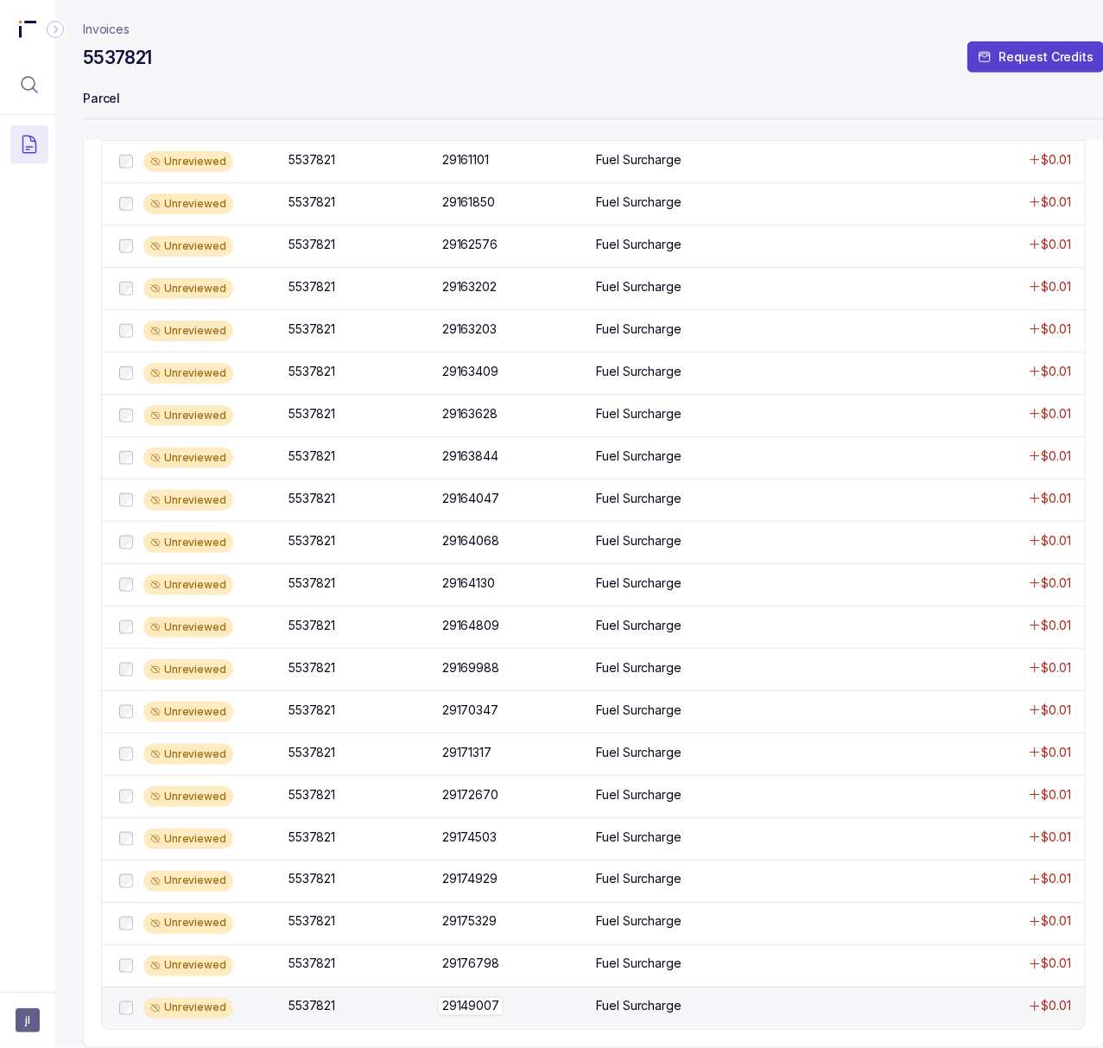
click at [451, 997] on p "29149007" at bounding box center [471, 1006] width 66 height 19
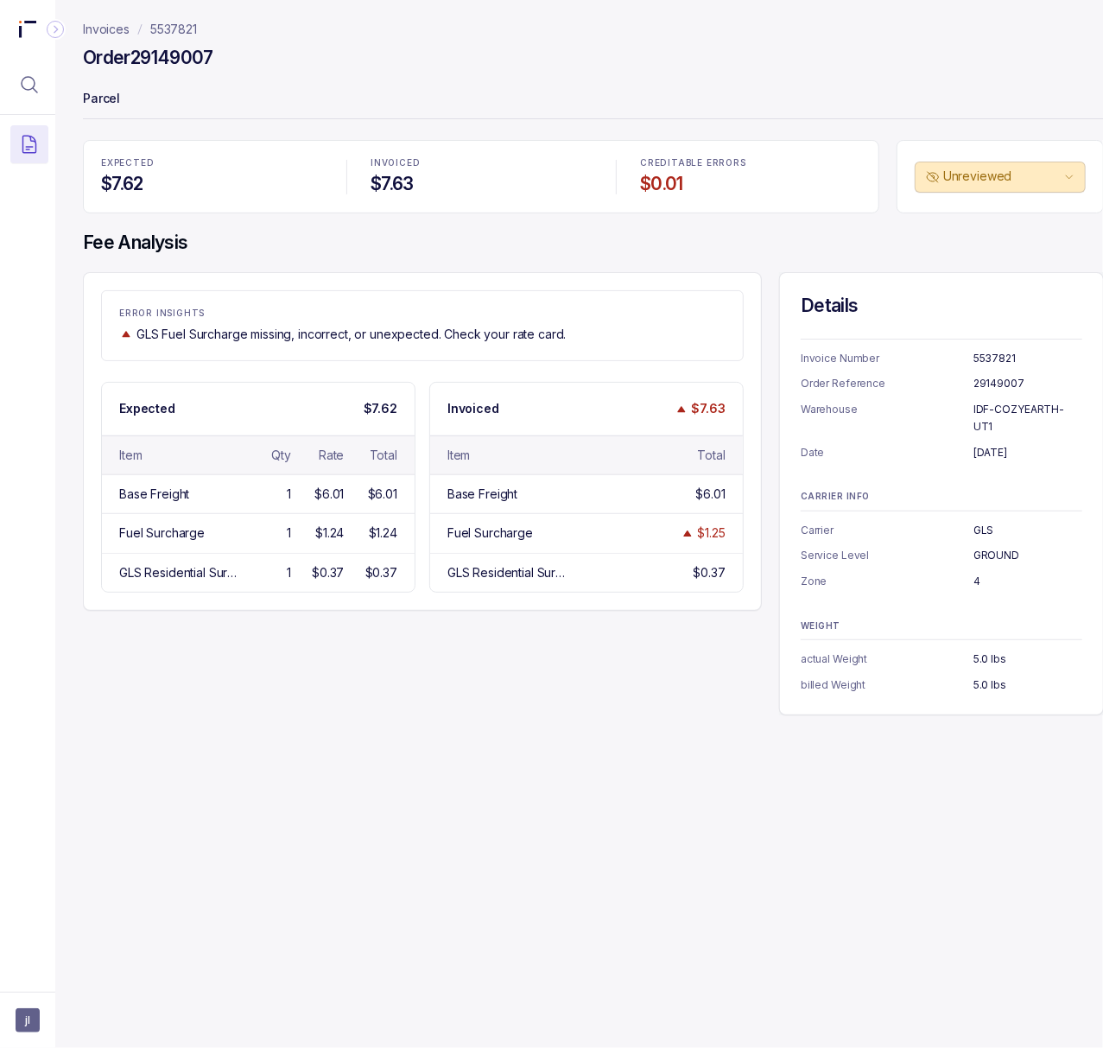
click at [167, 67] on h4 "Order 29149007" at bounding box center [148, 58] width 130 height 24
click at [167, 55] on h4 "Order 29149007" at bounding box center [148, 58] width 130 height 24
click at [1000, 444] on p "[DATE]" at bounding box center [1028, 452] width 109 height 17
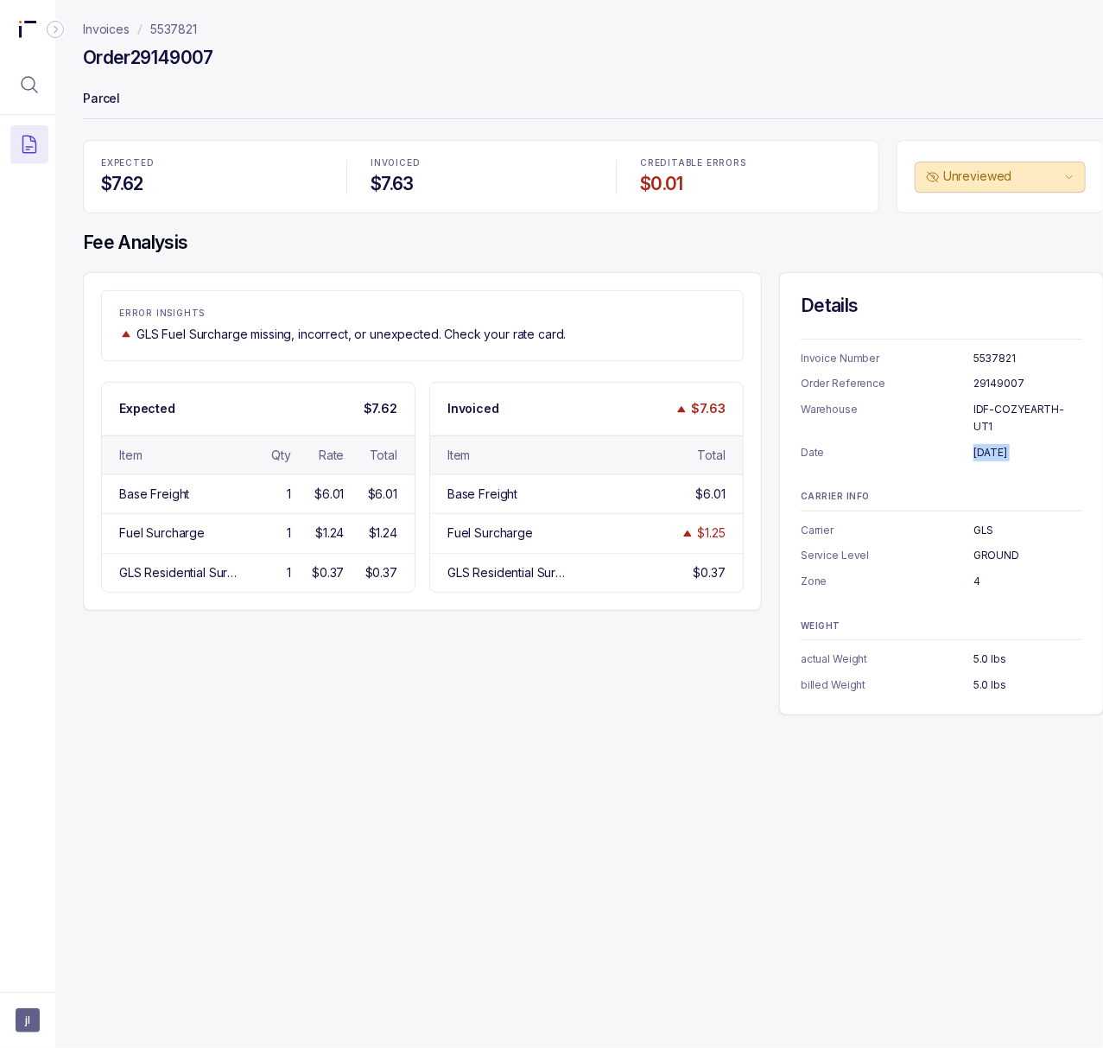
click at [1000, 444] on p "[DATE]" at bounding box center [1028, 452] width 109 height 17
click at [983, 676] on p "5.0 lbs" at bounding box center [1028, 684] width 109 height 17
click at [164, 24] on p "5537821" at bounding box center [173, 29] width 47 height 17
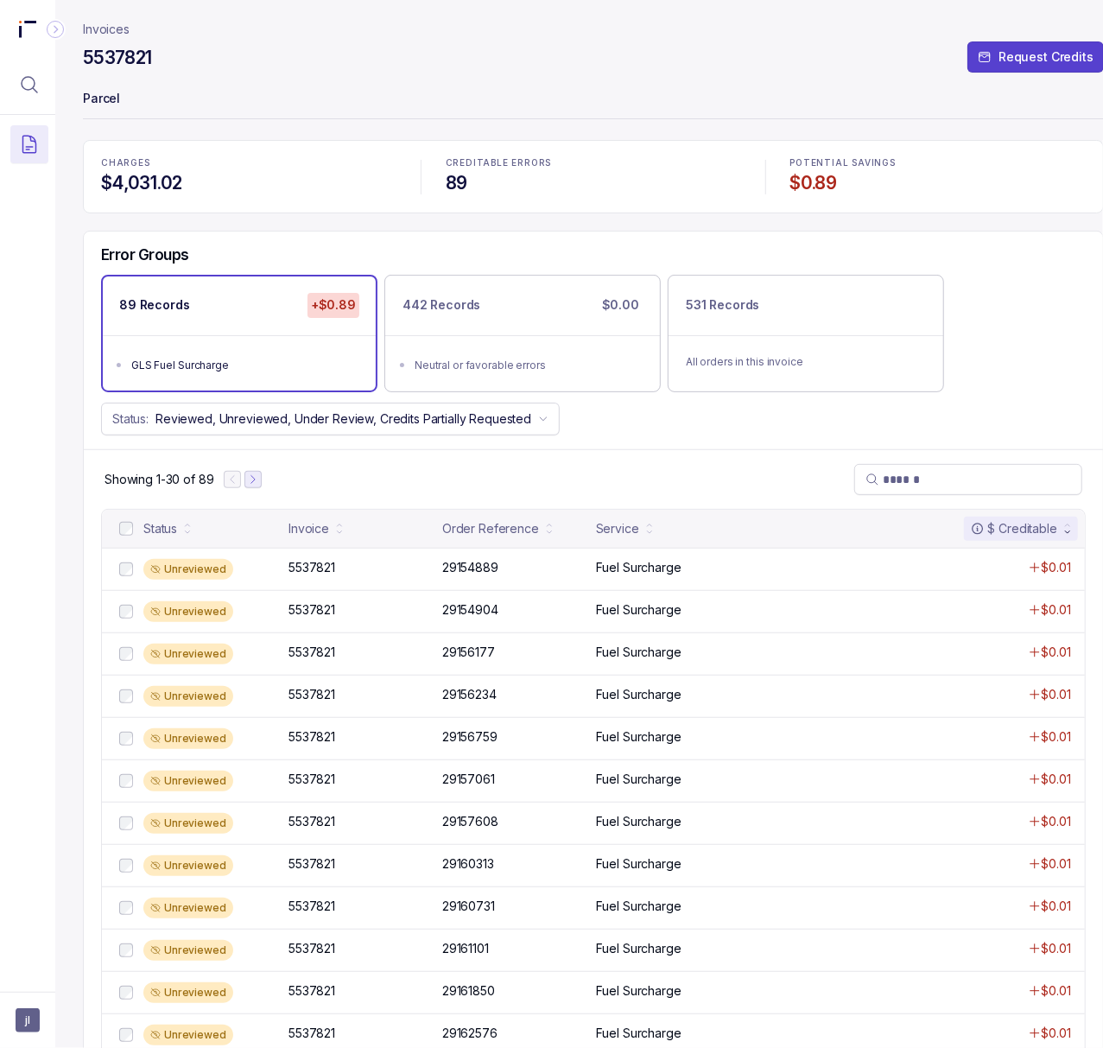
click at [251, 488] on button "Next Page" at bounding box center [253, 479] width 17 height 17
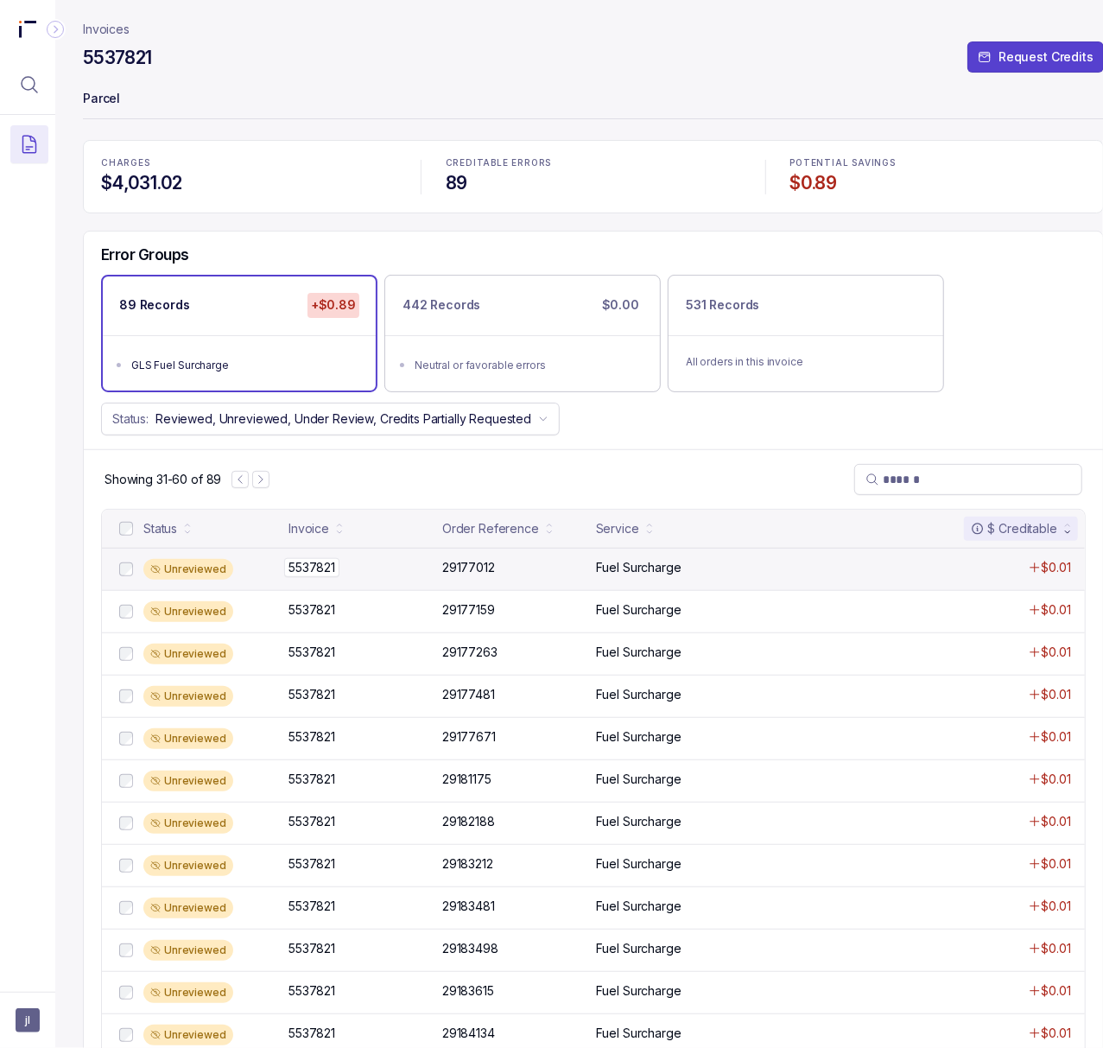
click at [323, 574] on p "5537821" at bounding box center [311, 567] width 55 height 19
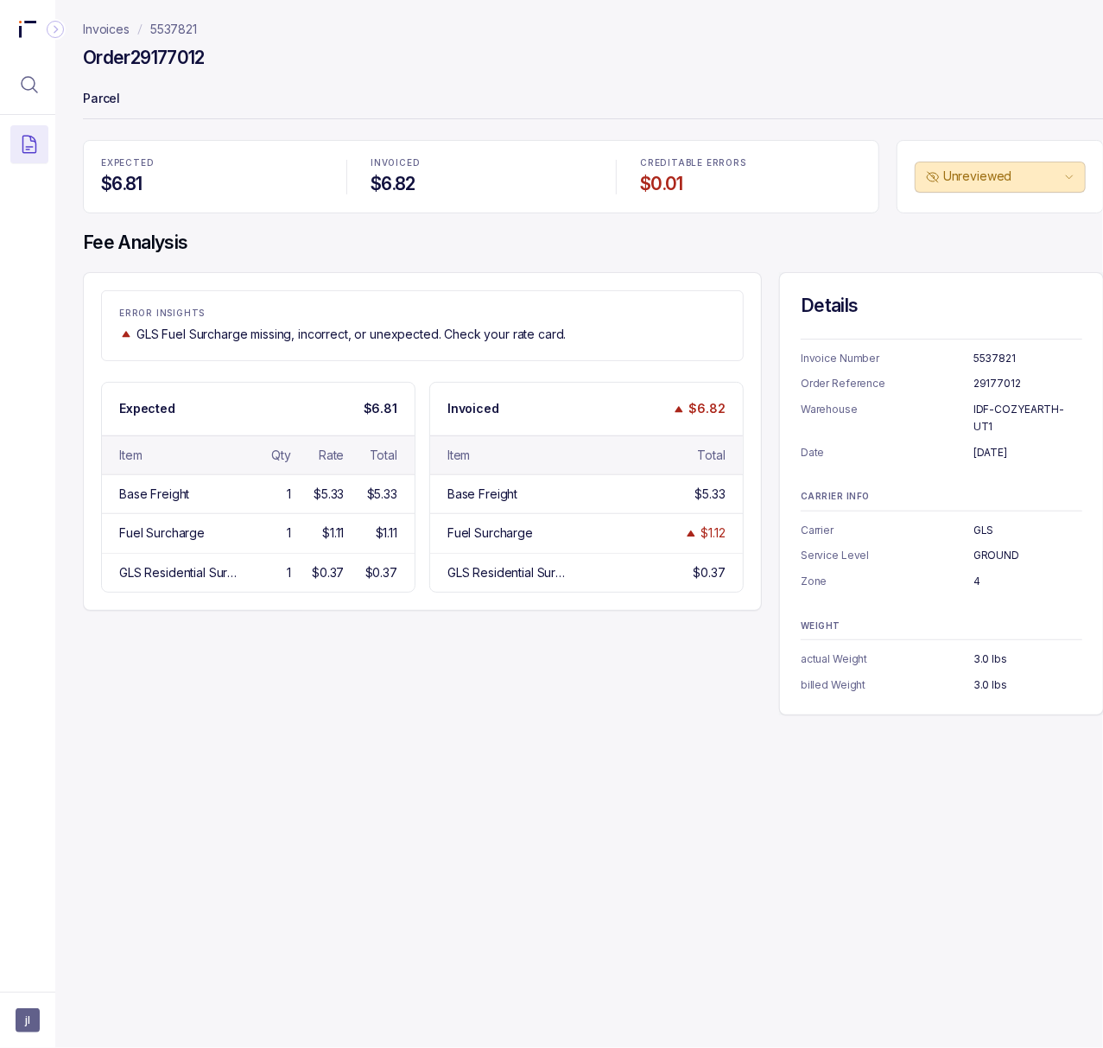
click at [175, 22] on p "5537821" at bounding box center [173, 29] width 47 height 17
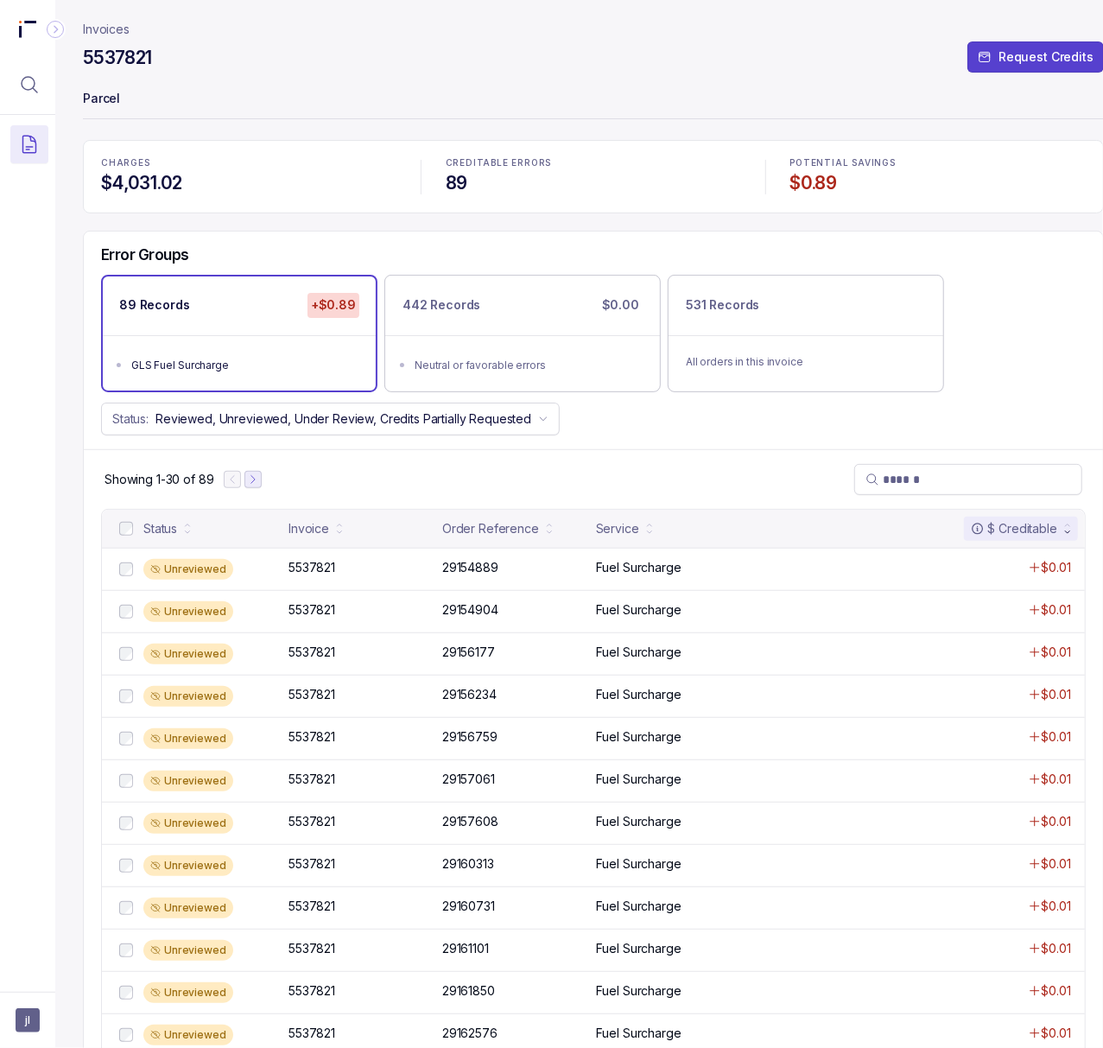
click at [256, 480] on icon "Next Page" at bounding box center [253, 479] width 12 height 12
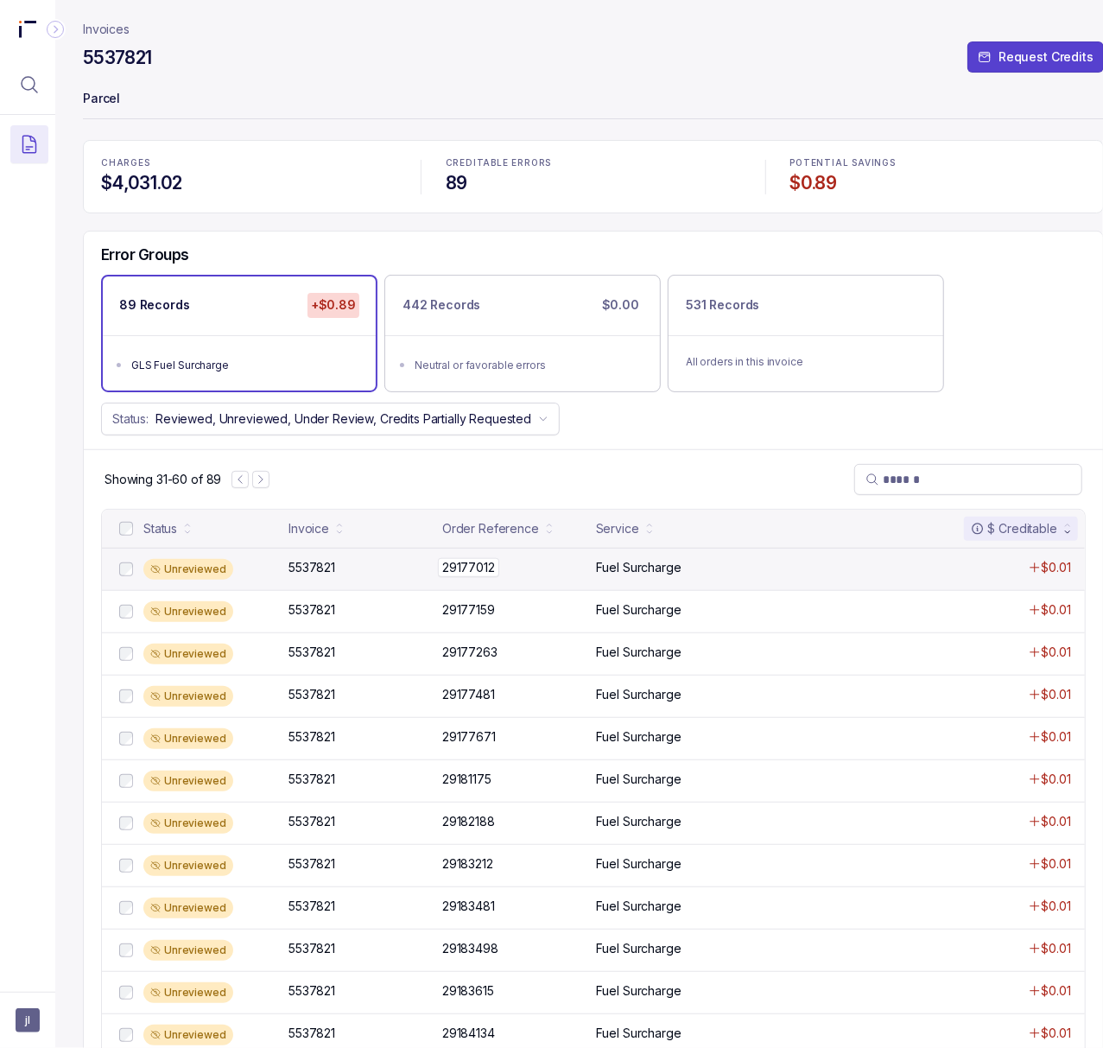
click at [472, 577] on p "29177012" at bounding box center [468, 567] width 61 height 19
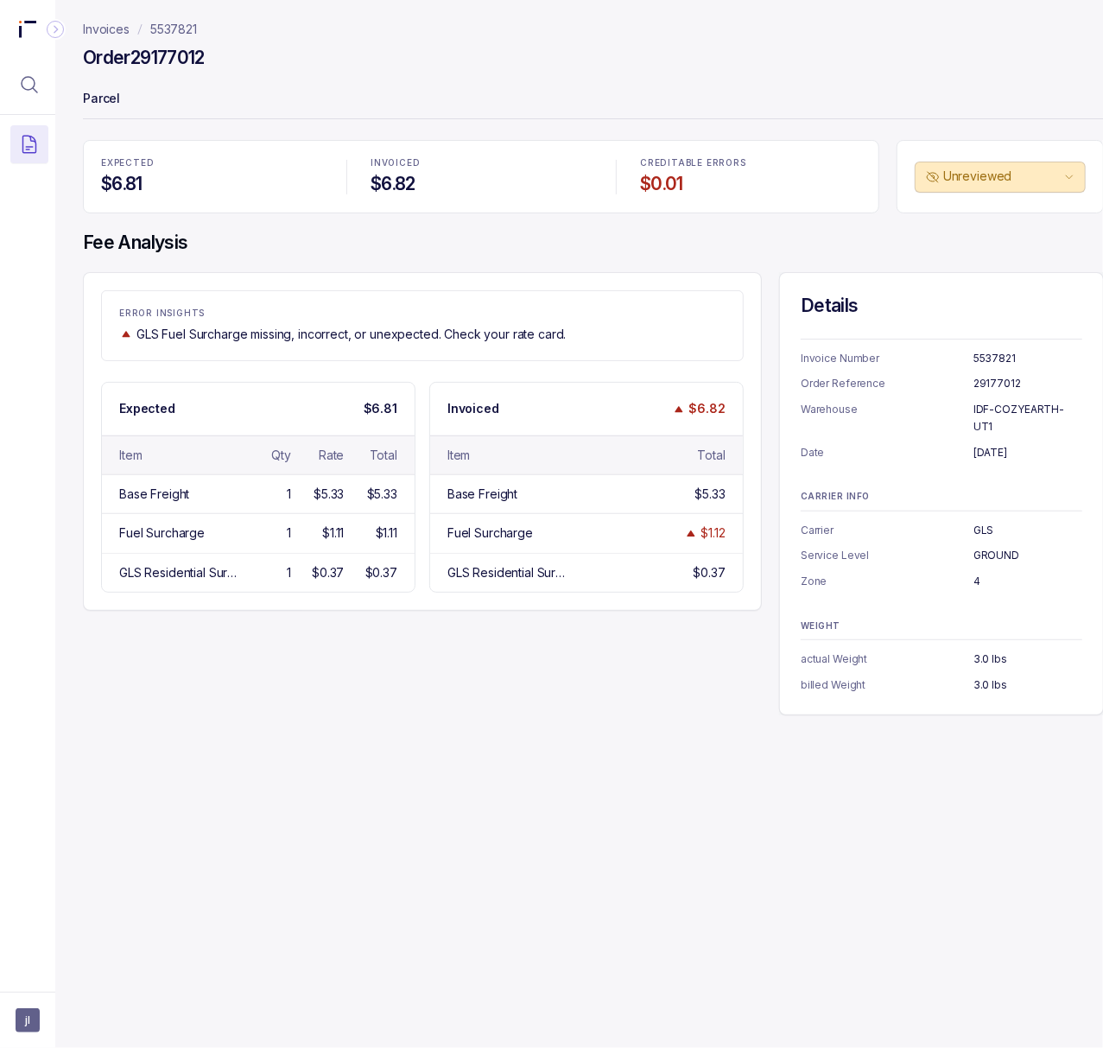
click at [177, 62] on h4 "Order 29177012" at bounding box center [144, 58] width 122 height 24
click at [995, 444] on p "[DATE]" at bounding box center [1028, 452] width 109 height 17
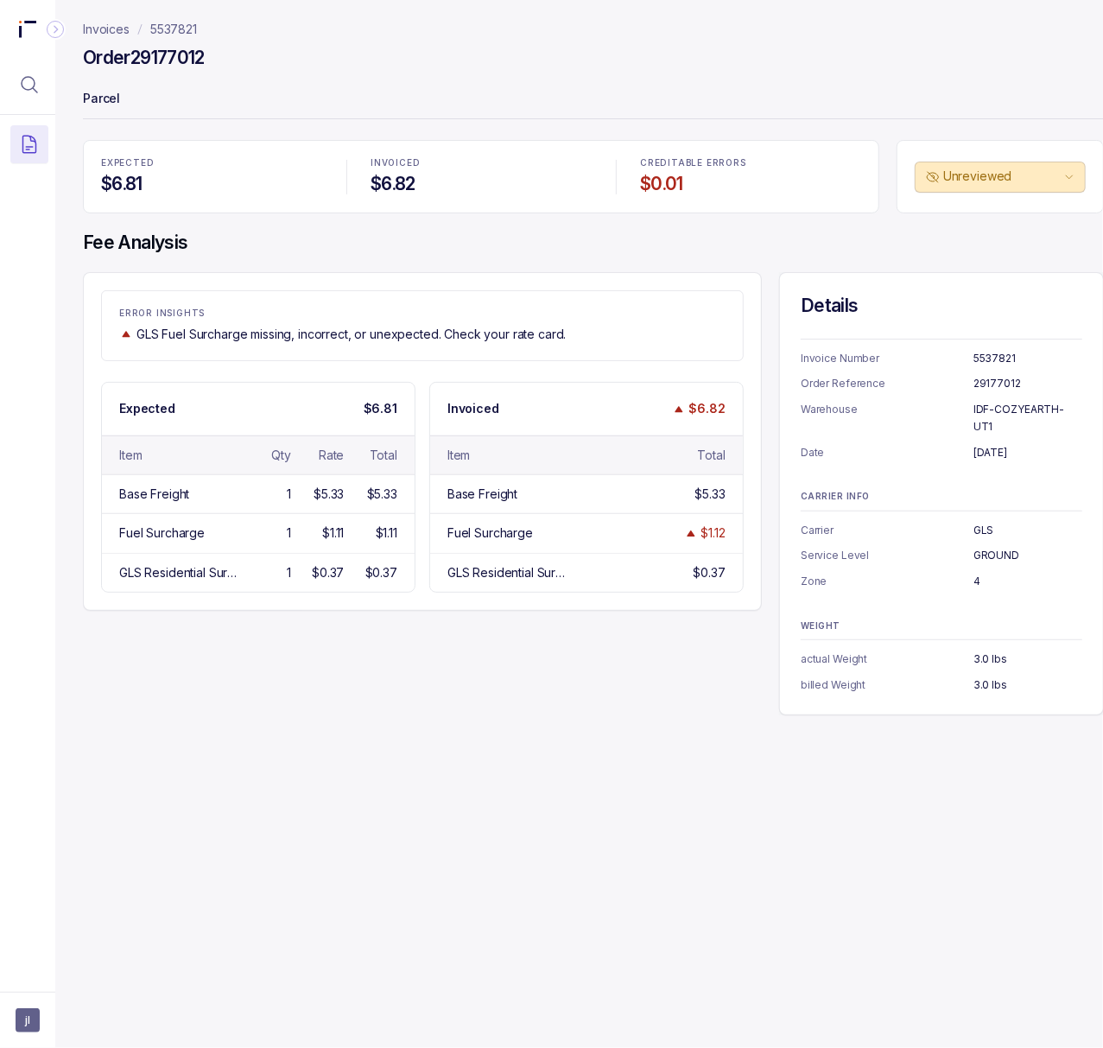
click at [996, 676] on p "3.0 lbs" at bounding box center [1028, 684] width 109 height 17
click at [163, 24] on p "5537821" at bounding box center [173, 29] width 47 height 17
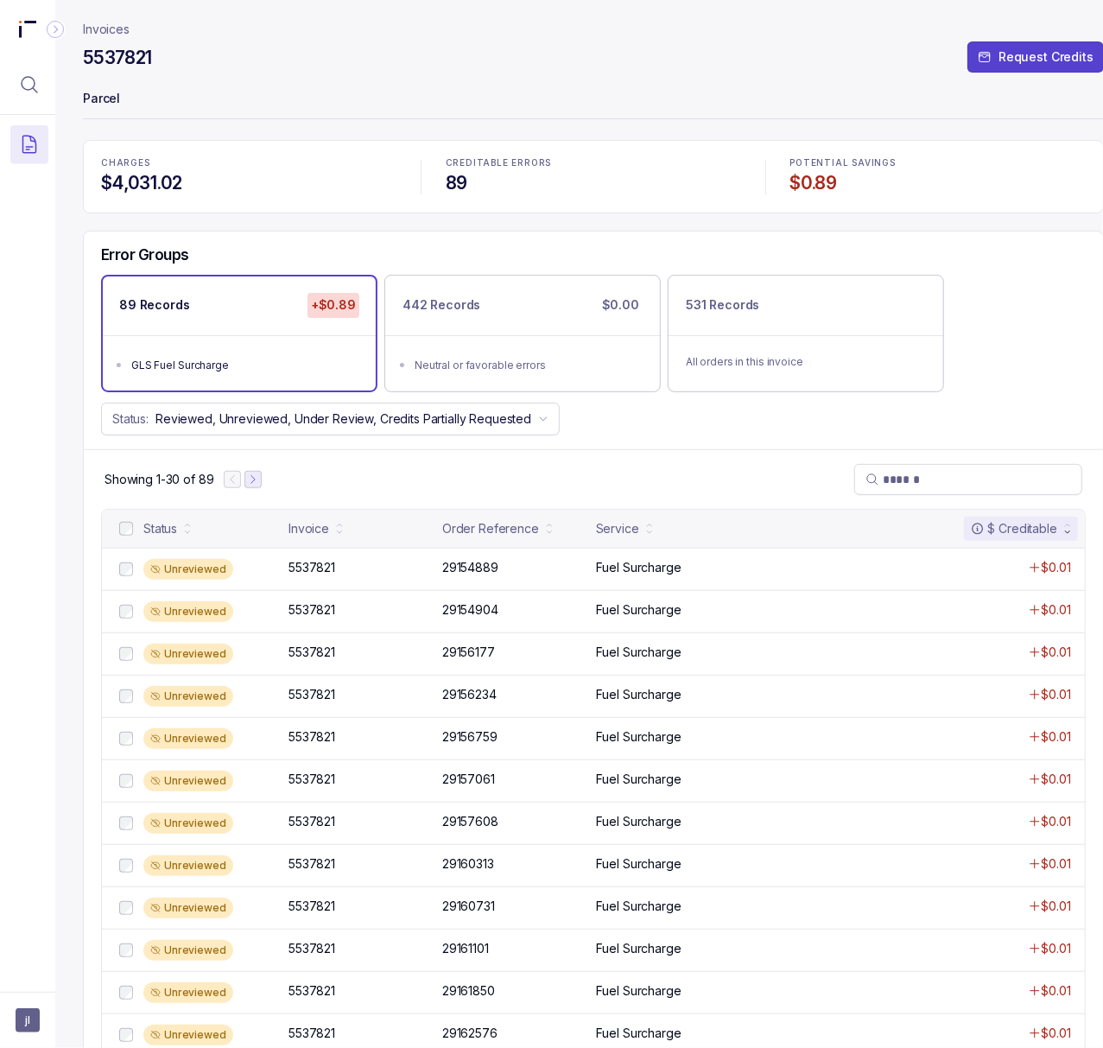
click at [253, 481] on icon "Next Page" at bounding box center [253, 479] width 12 height 12
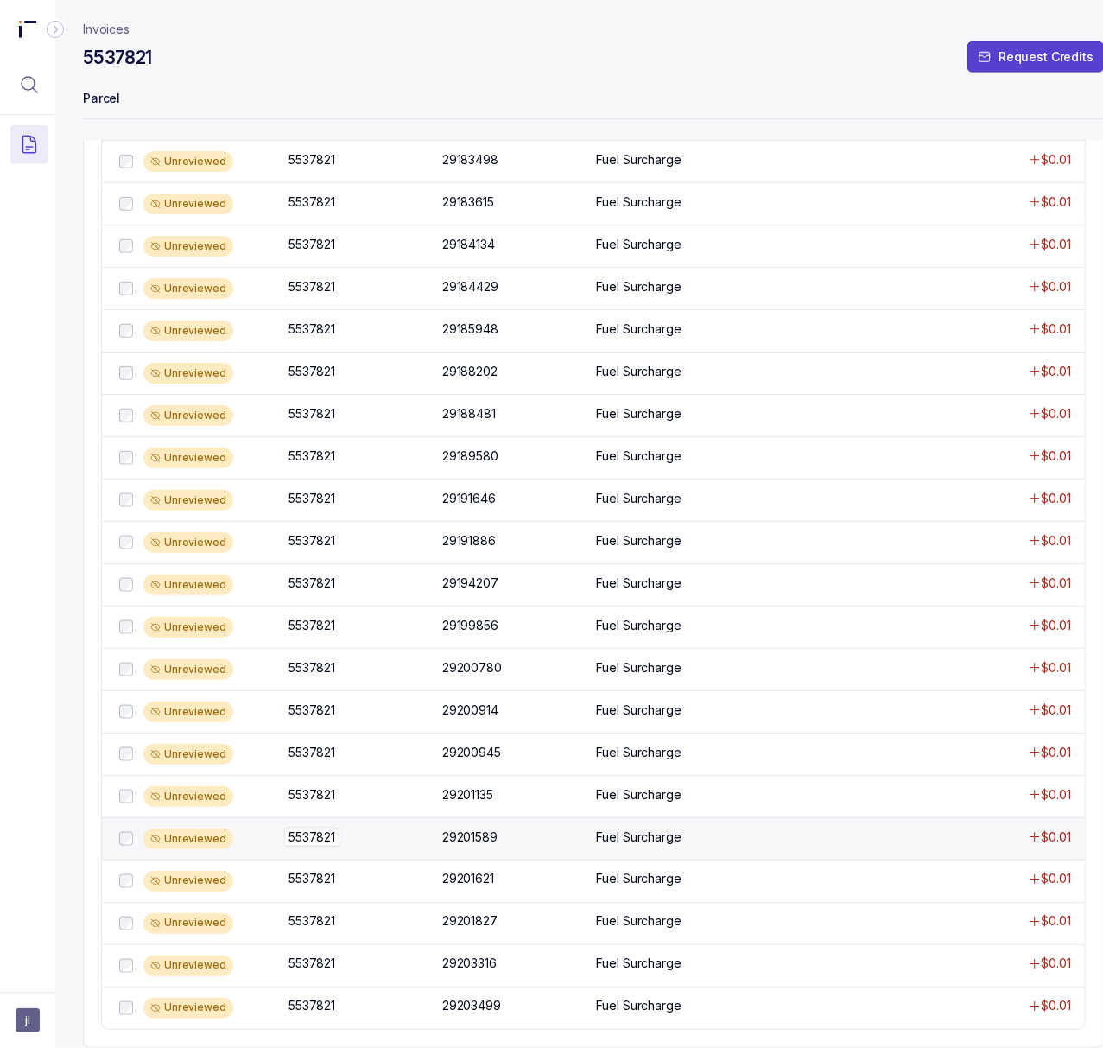
scroll to position [817, 0]
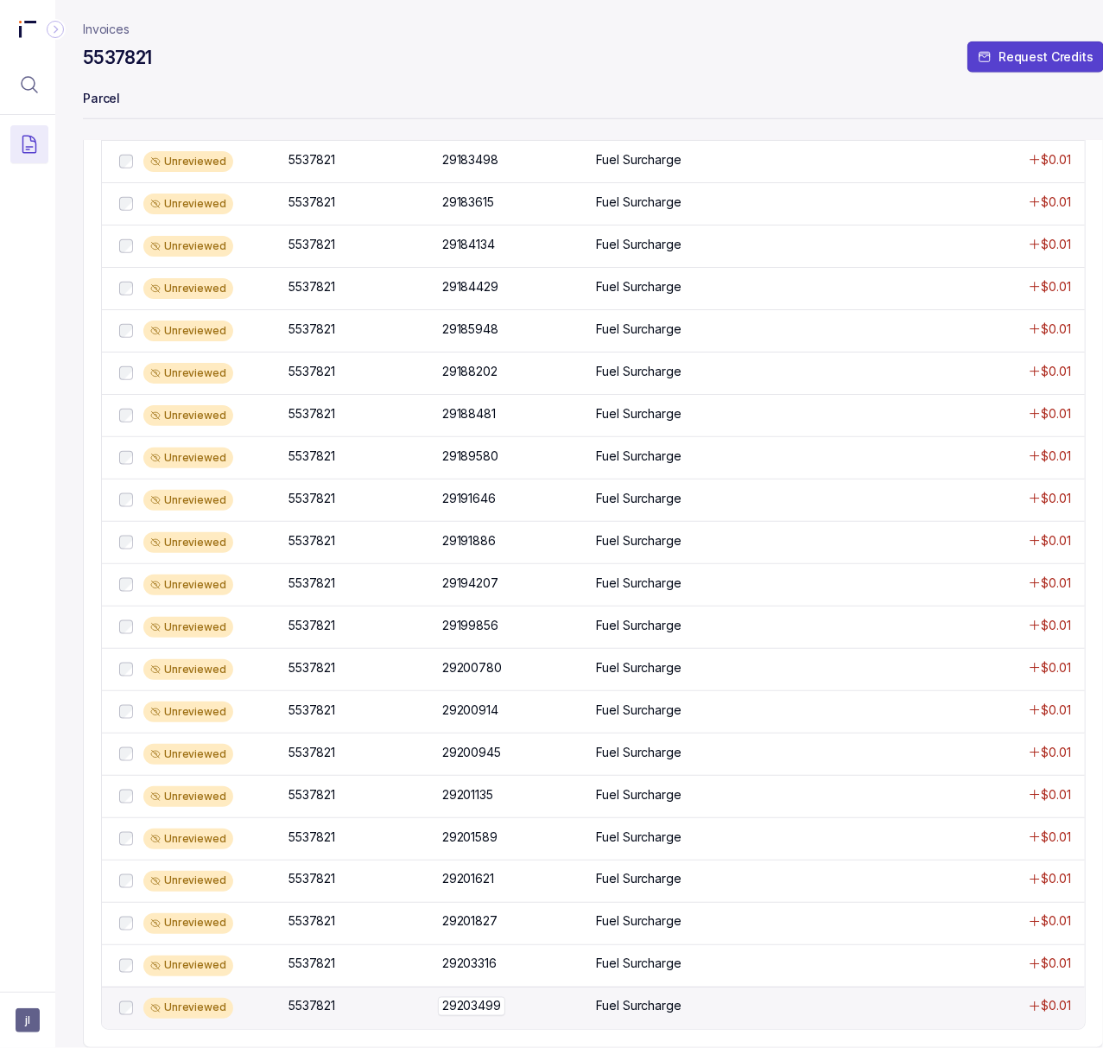
click at [460, 997] on p "29203499" at bounding box center [471, 1006] width 67 height 19
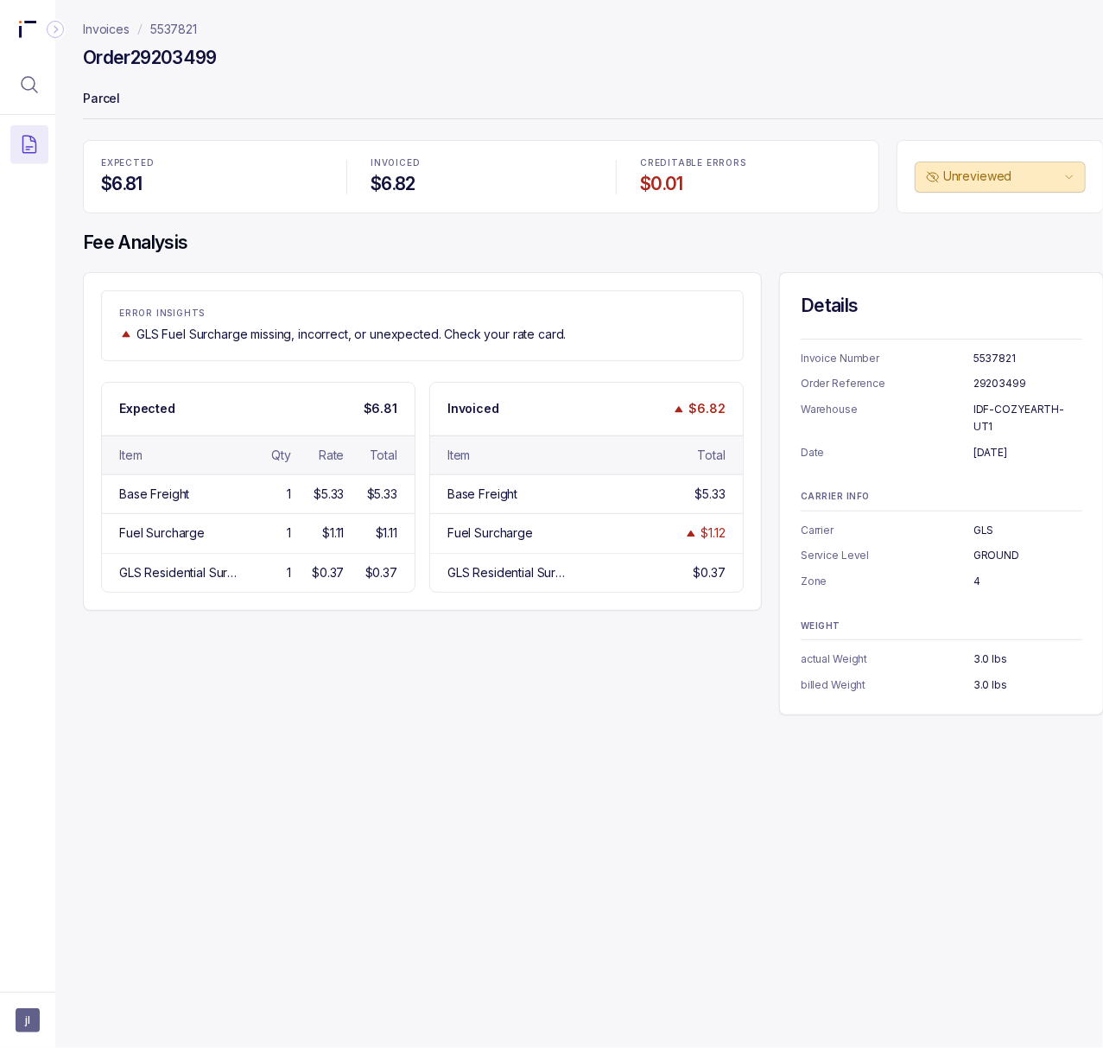
click at [173, 50] on h4 "Order 29203499" at bounding box center [150, 58] width 134 height 24
click at [982, 444] on p "[DATE]" at bounding box center [1028, 452] width 109 height 17
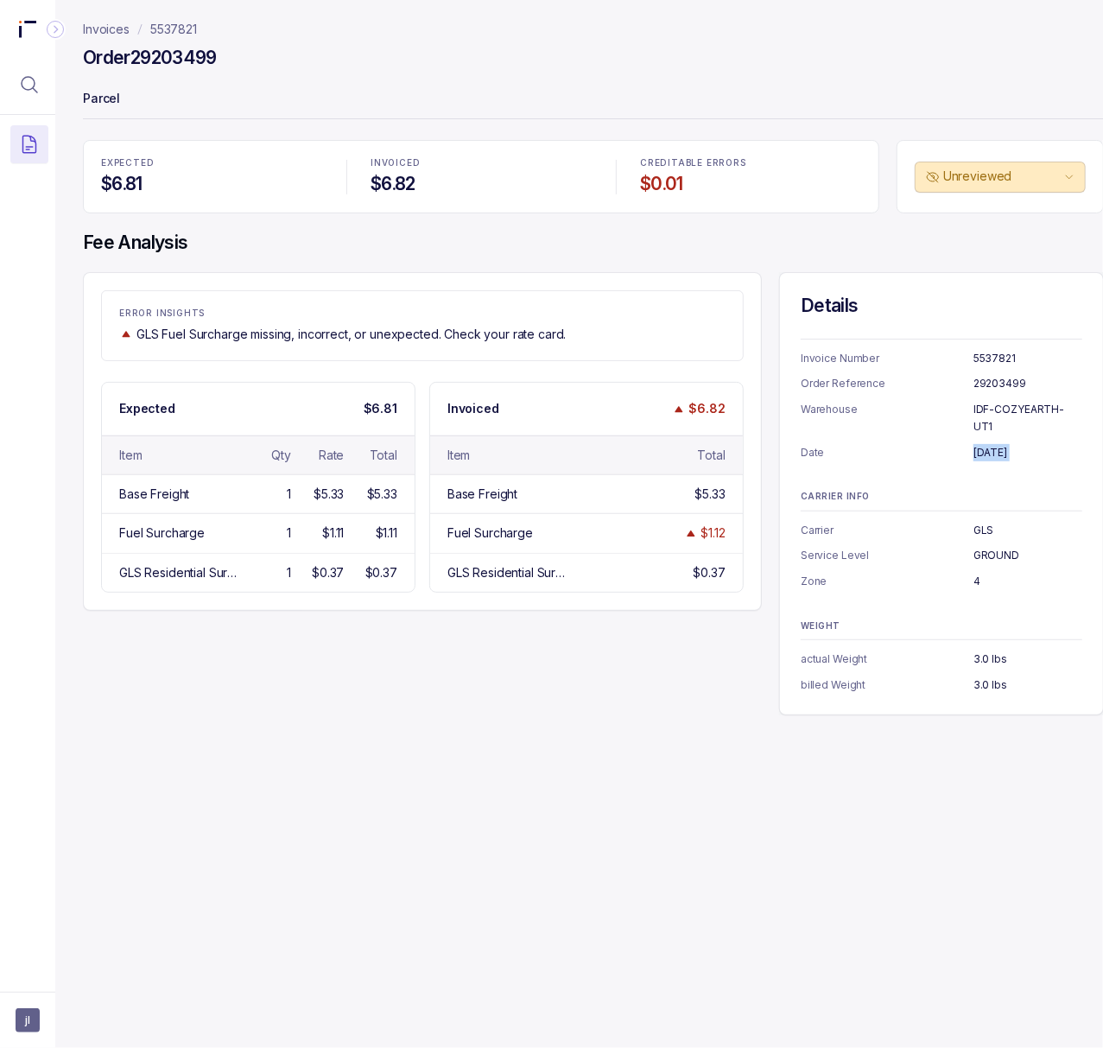
click at [174, 31] on p "5537821" at bounding box center [173, 29] width 47 height 17
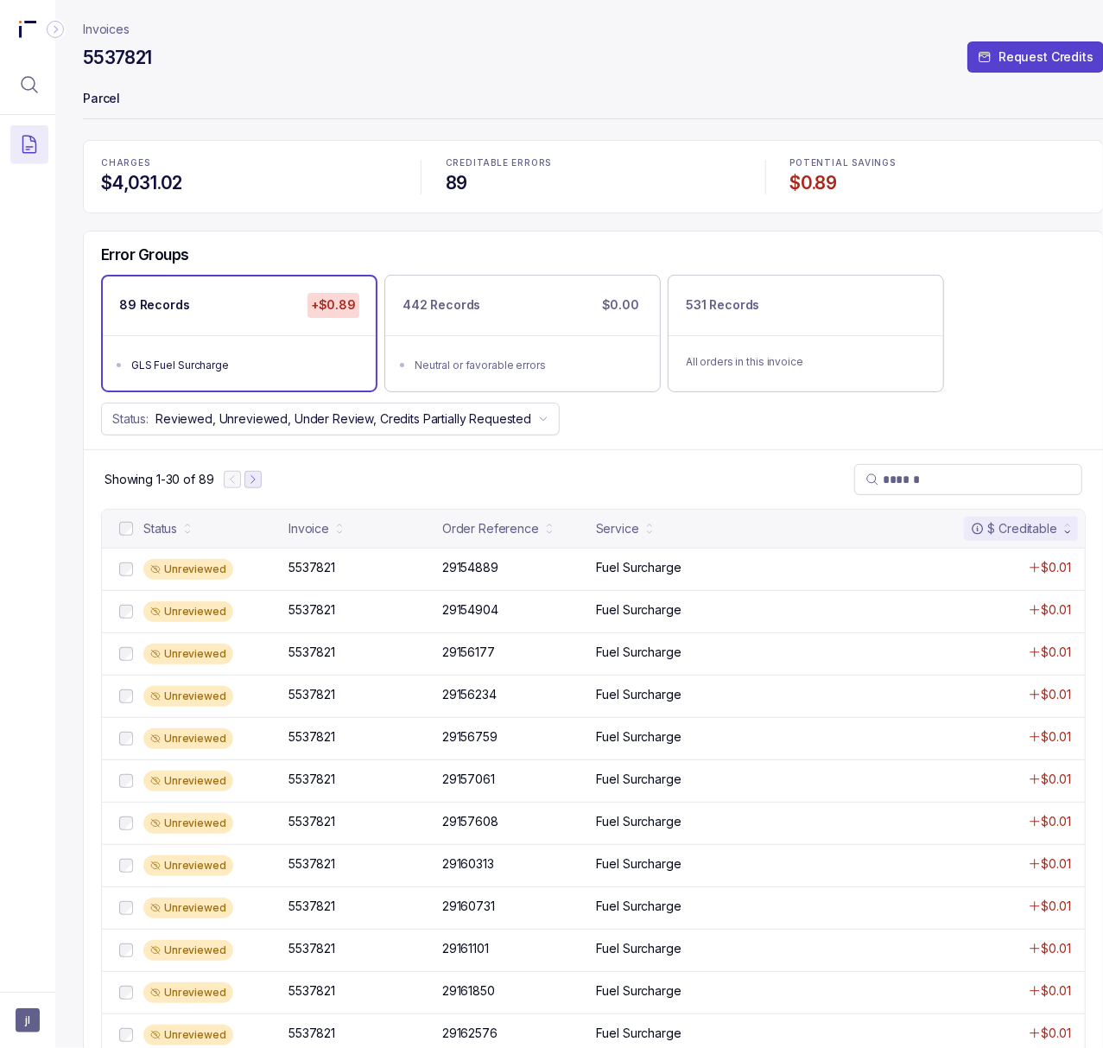
click at [246, 481] on button "Next Page" at bounding box center [253, 479] width 17 height 17
click at [259, 481] on icon "Next Page" at bounding box center [261, 479] width 12 height 12
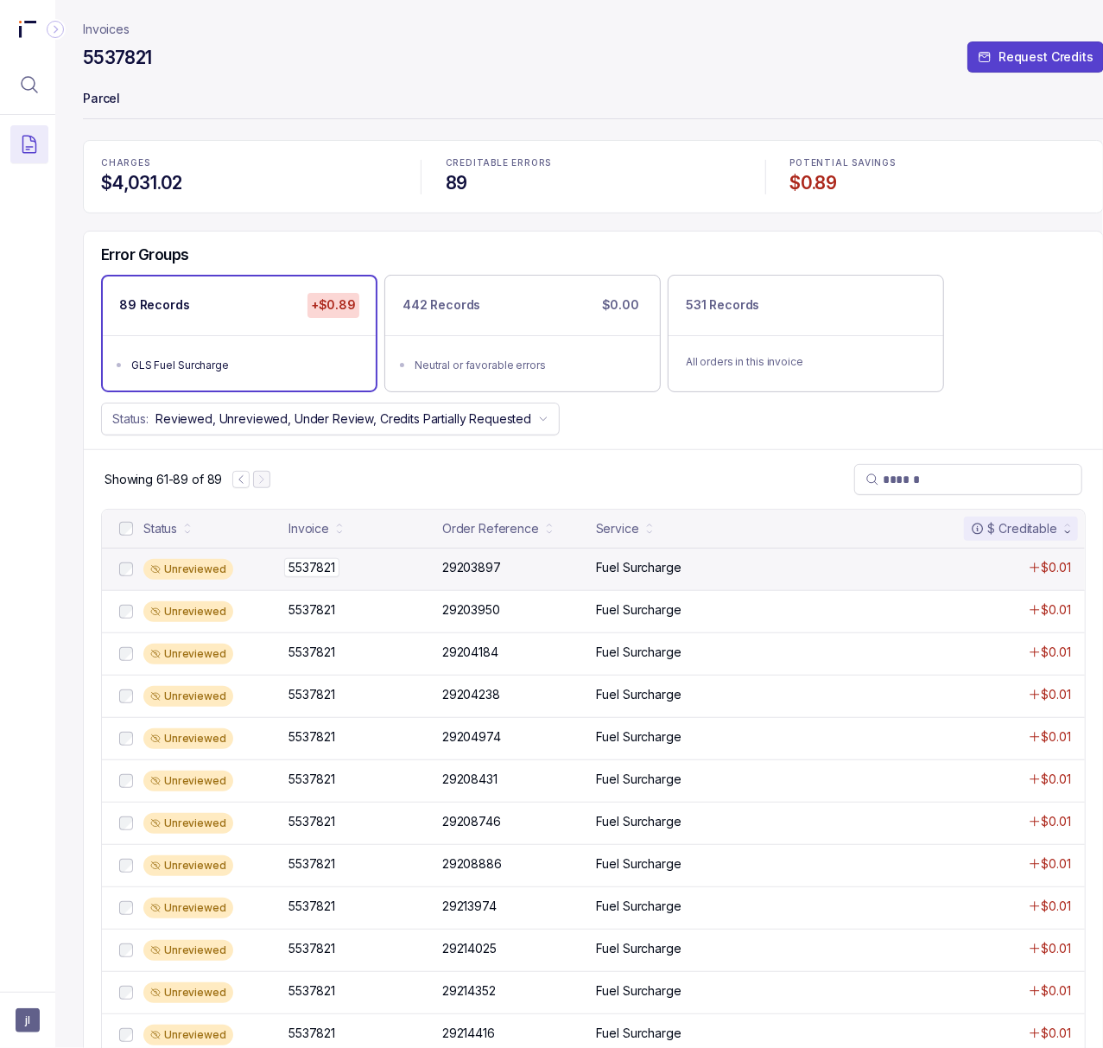
click at [339, 577] on p "5537821" at bounding box center [311, 567] width 55 height 19
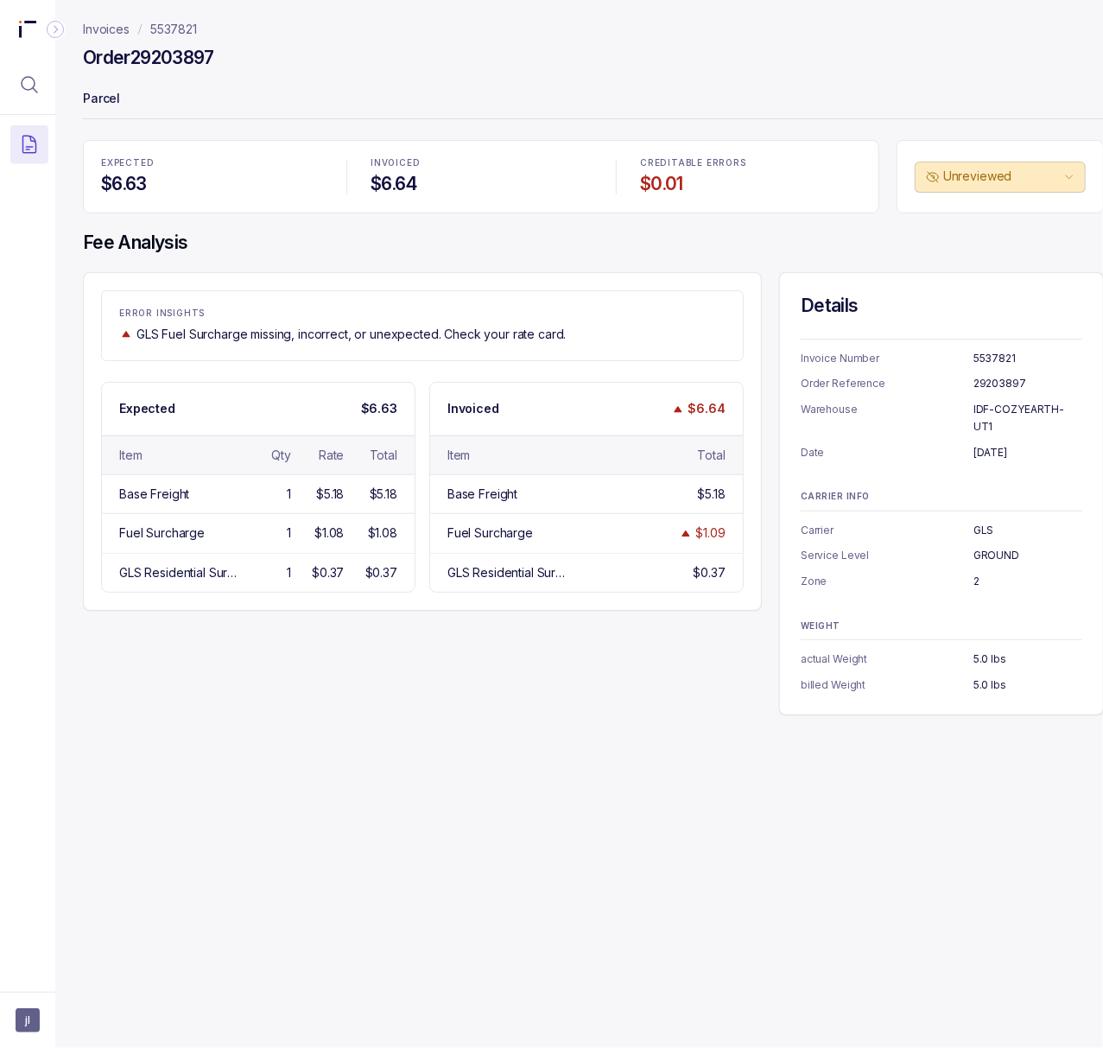
click at [187, 60] on h4 "Order 29203897" at bounding box center [148, 58] width 131 height 24
click at [1011, 444] on p "[DATE]" at bounding box center [1028, 452] width 109 height 17
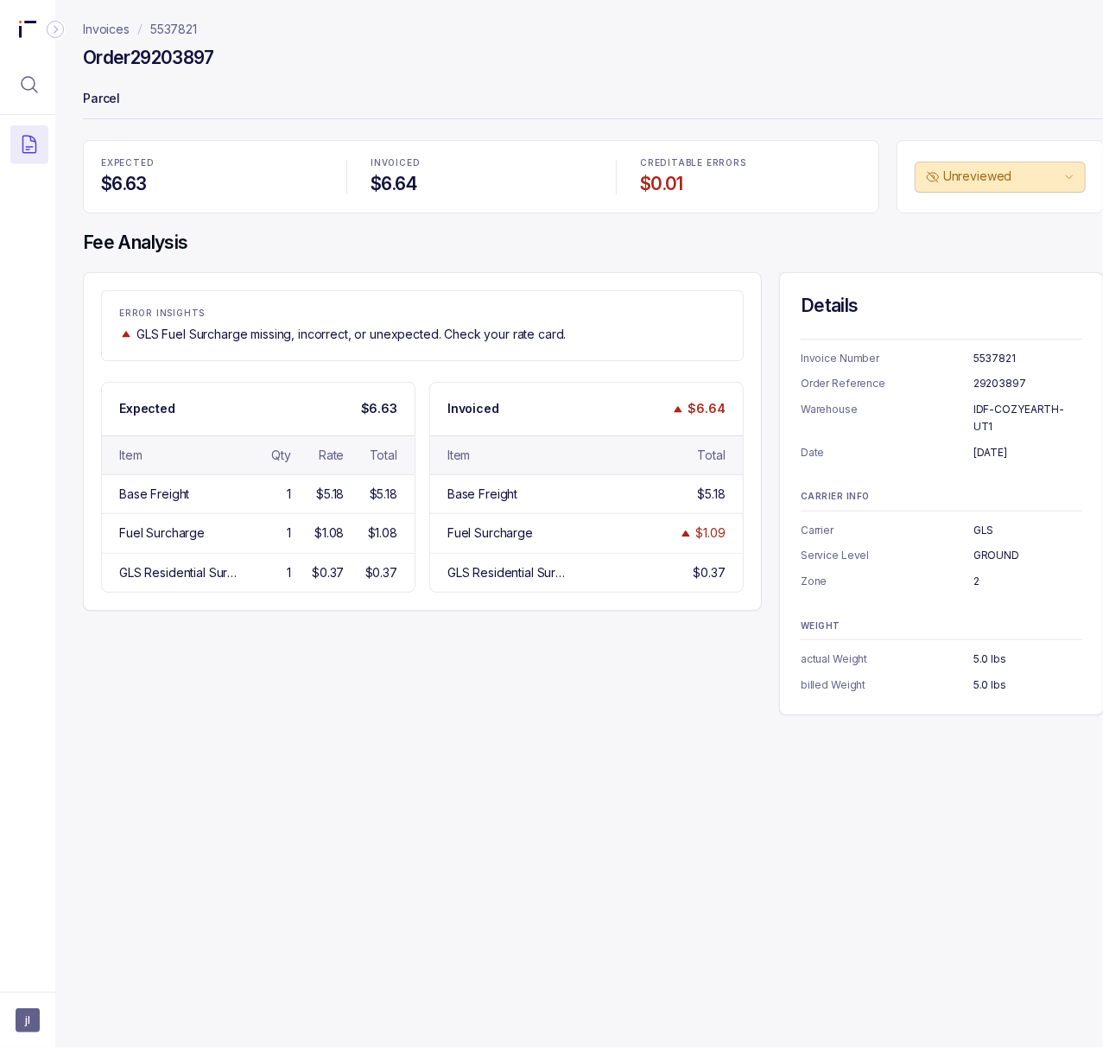
click at [982, 676] on p "5.0 lbs" at bounding box center [1028, 684] width 109 height 17
click at [188, 24] on p "5537821" at bounding box center [173, 29] width 47 height 17
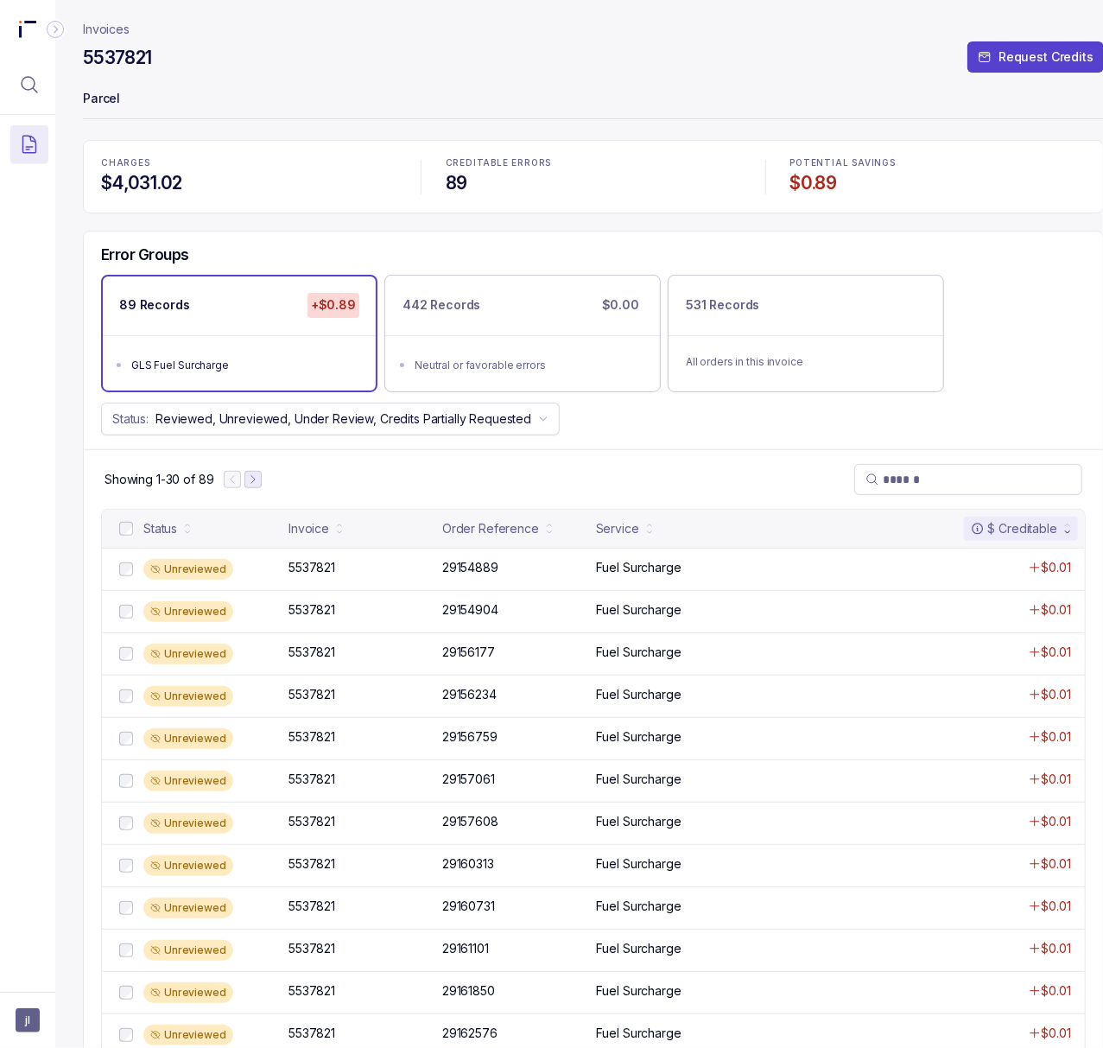
click at [251, 478] on icon "Next Page" at bounding box center [253, 479] width 12 height 12
click at [259, 480] on icon "Next Page" at bounding box center [261, 479] width 12 height 12
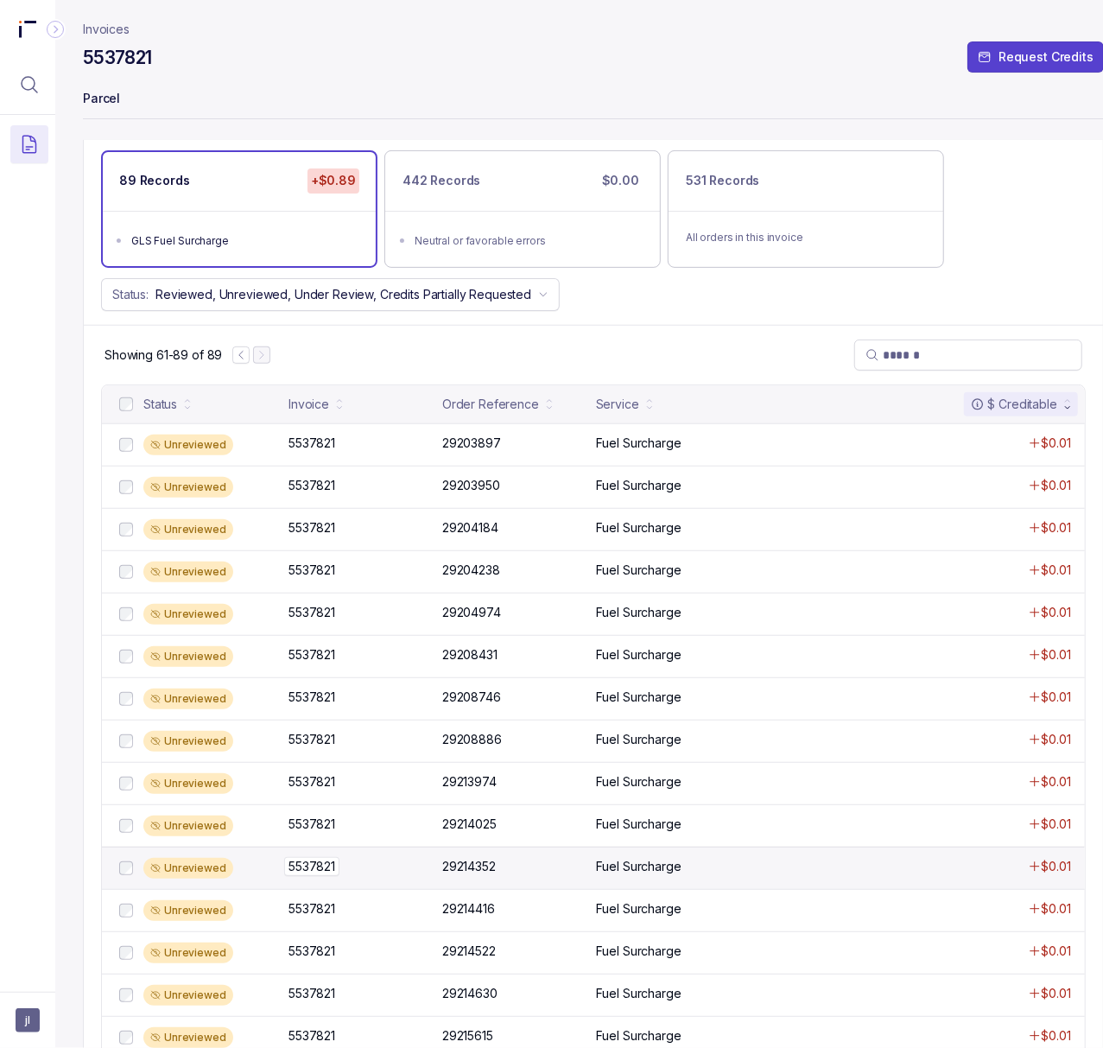
scroll to position [775, 0]
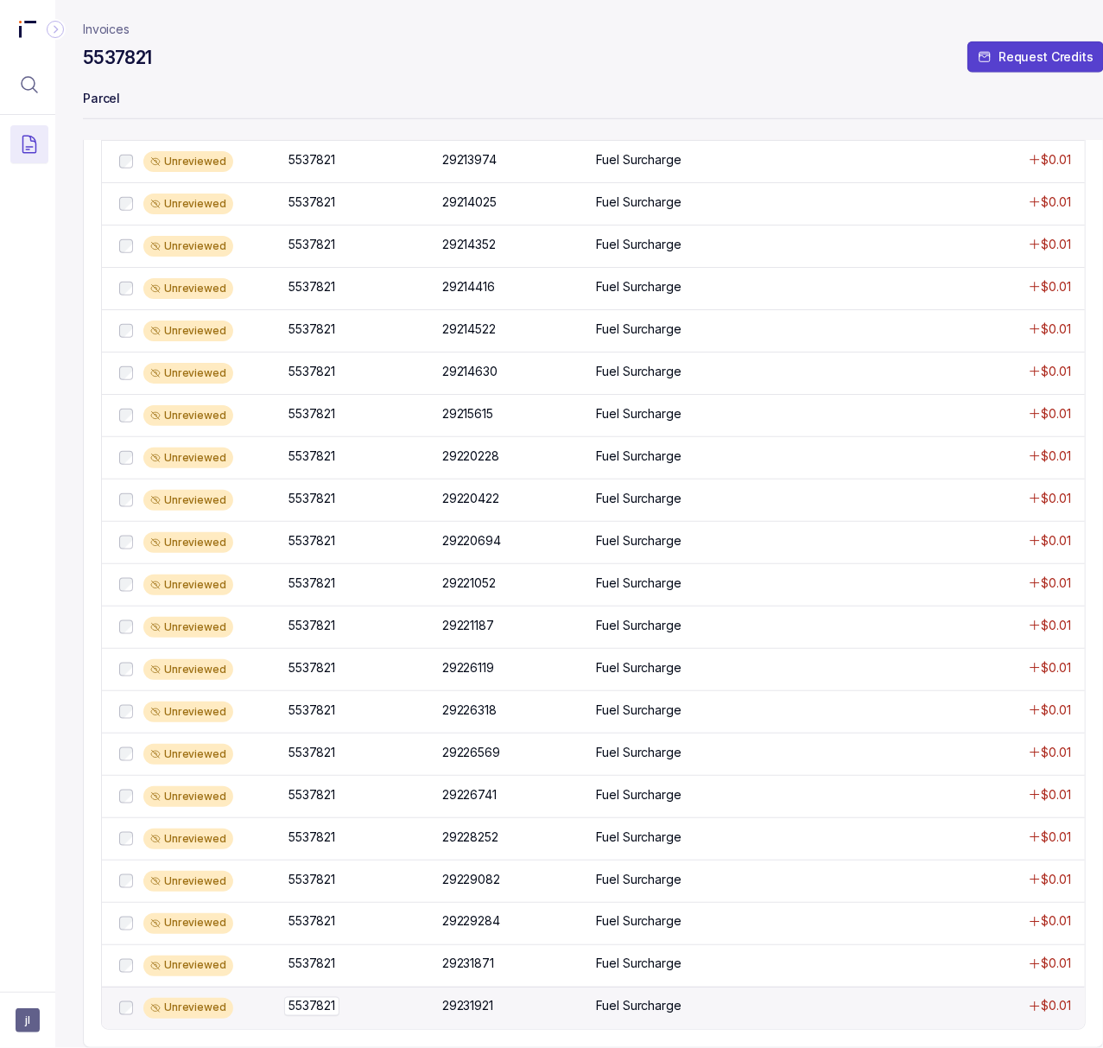
click at [327, 997] on p "5537821" at bounding box center [311, 1006] width 55 height 19
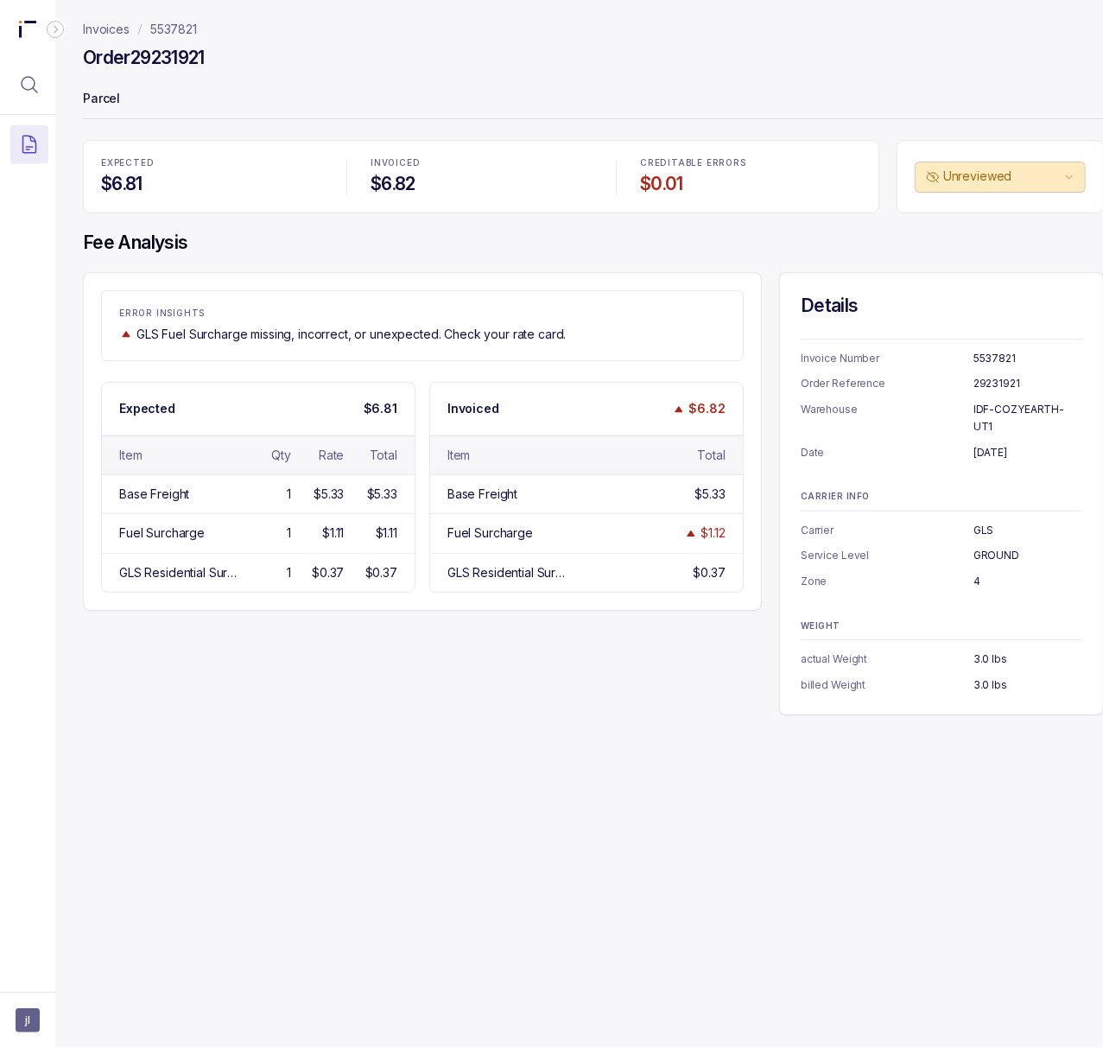
click at [175, 57] on h4 "Order 29231921" at bounding box center [144, 58] width 122 height 24
click at [1004, 444] on p "[DATE]" at bounding box center [1028, 452] width 109 height 17
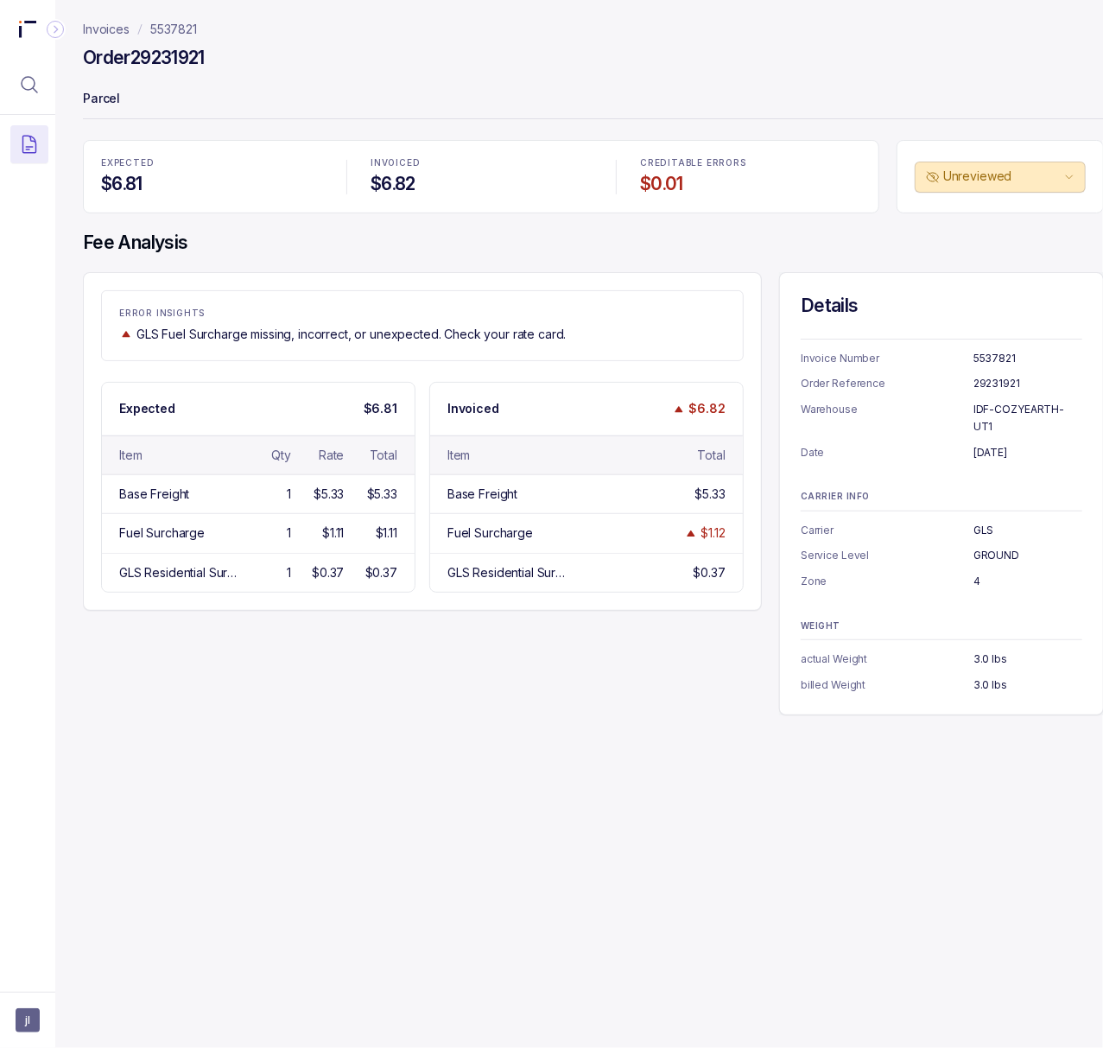
click at [990, 676] on p "3.0 lbs" at bounding box center [1028, 684] width 109 height 17
click at [192, 29] on p "5537821" at bounding box center [173, 29] width 47 height 17
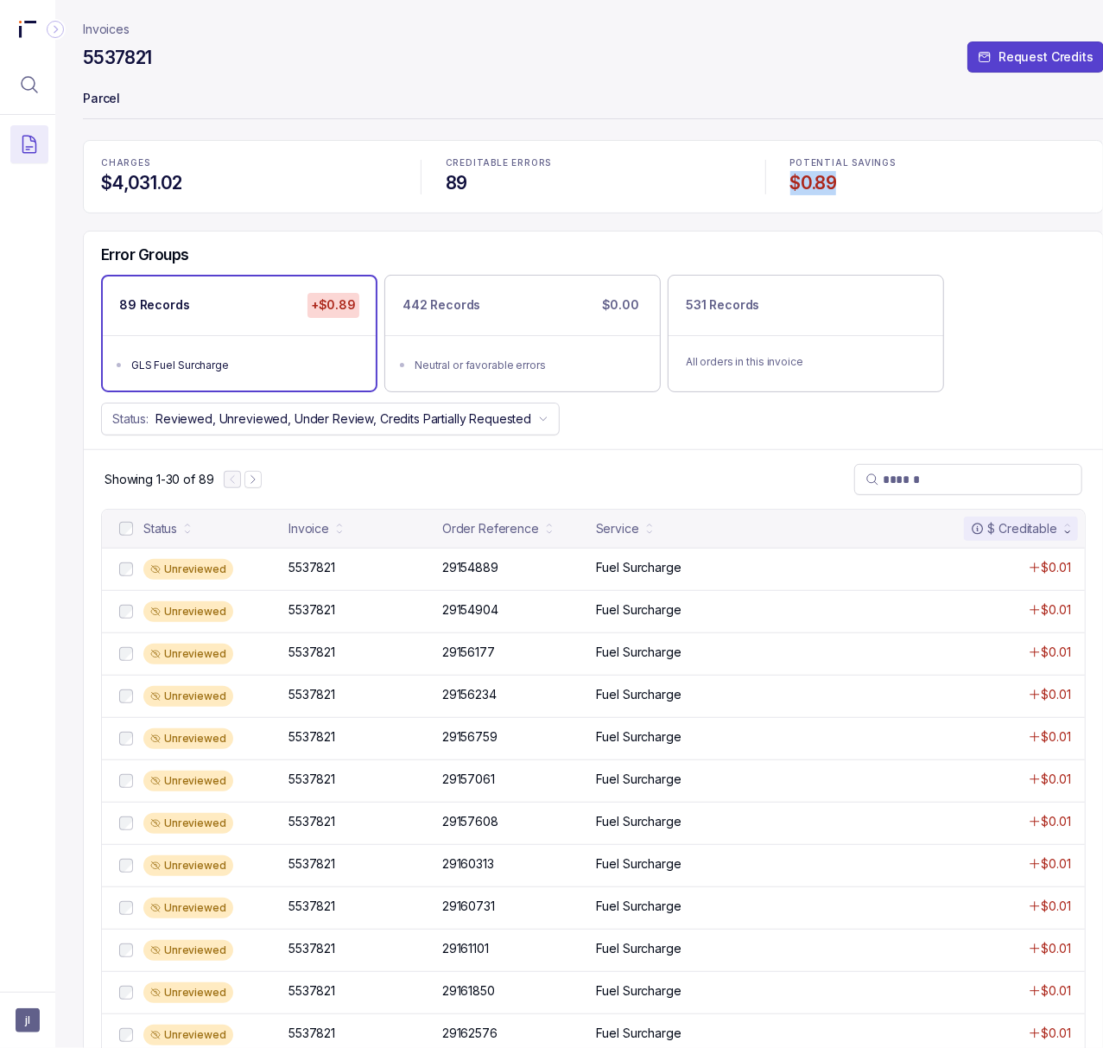
drag, startPoint x: 793, startPoint y: 183, endPoint x: 874, endPoint y: 185, distance: 81.2
click at [874, 185] on div "CHARGES $4,031.02 CREDITABLE ERRORS 89 POTENTIAL SAVINGS $0.89" at bounding box center [593, 176] width 1021 height 73
click at [35, 91] on icon "Menu Icon Button MagnifyingGlassIcon" at bounding box center [30, 85] width 16 height 16
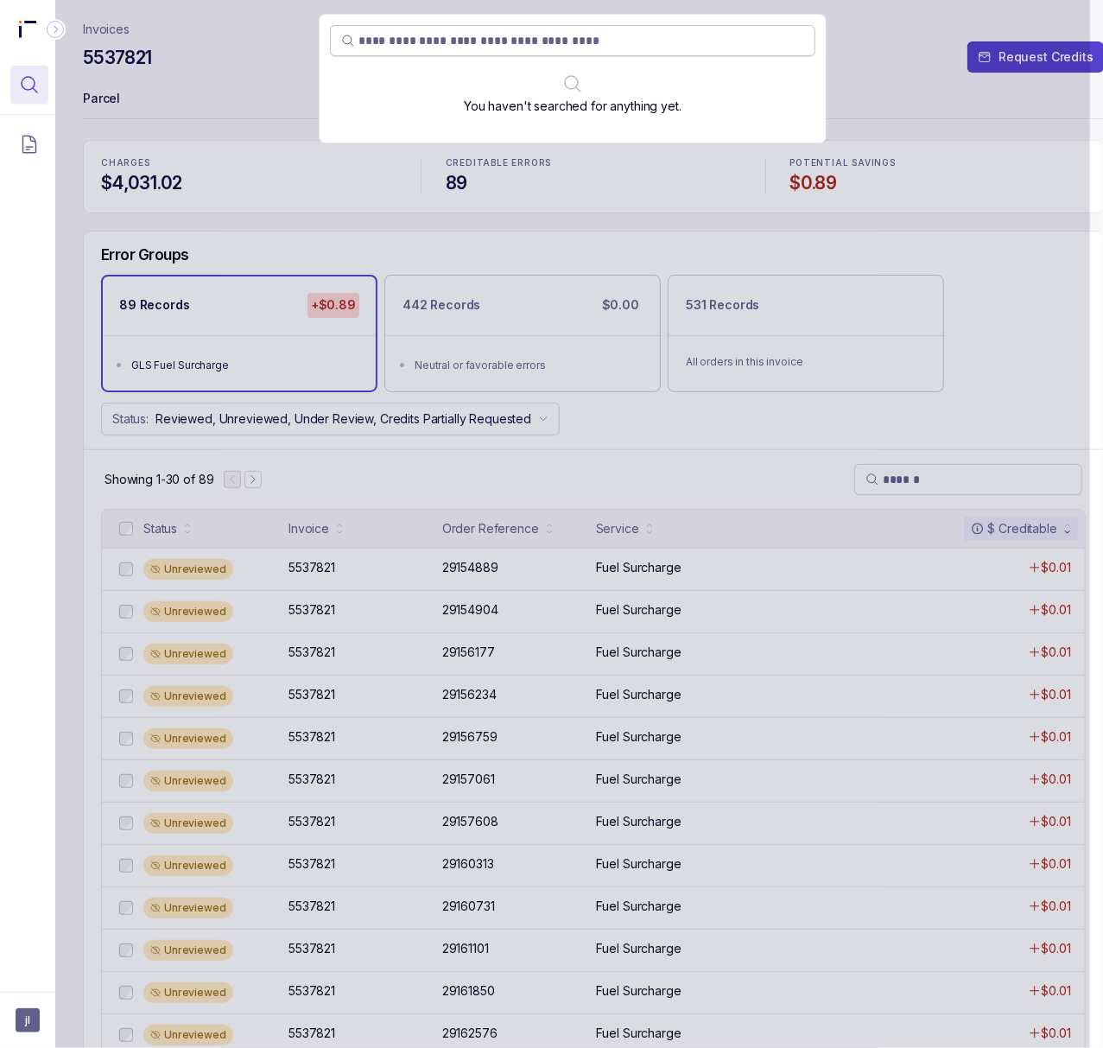
click at [408, 45] on input "search" at bounding box center [582, 40] width 446 height 17
type input "**********"
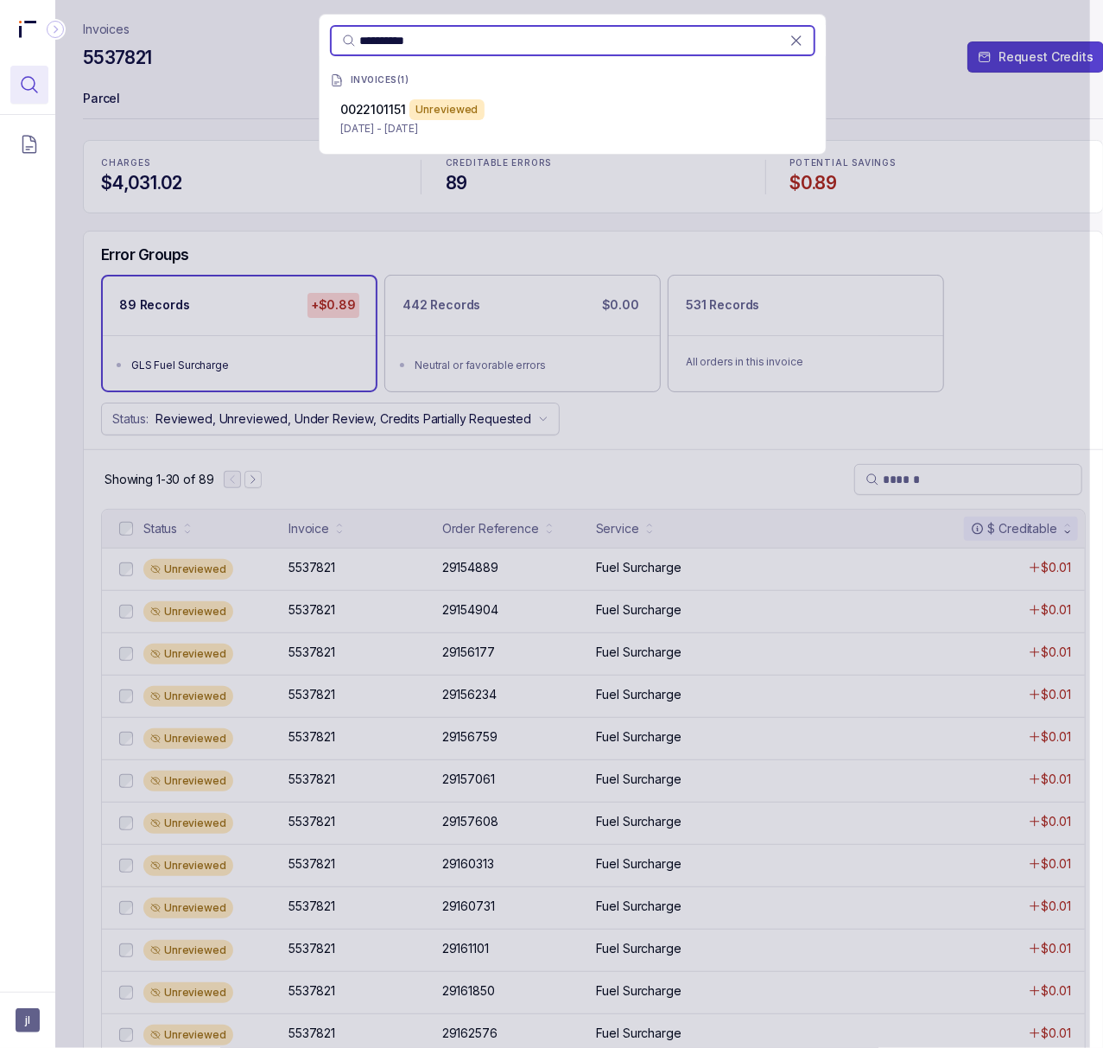
click at [448, 128] on p "[DATE] - [DATE]" at bounding box center [572, 128] width 465 height 17
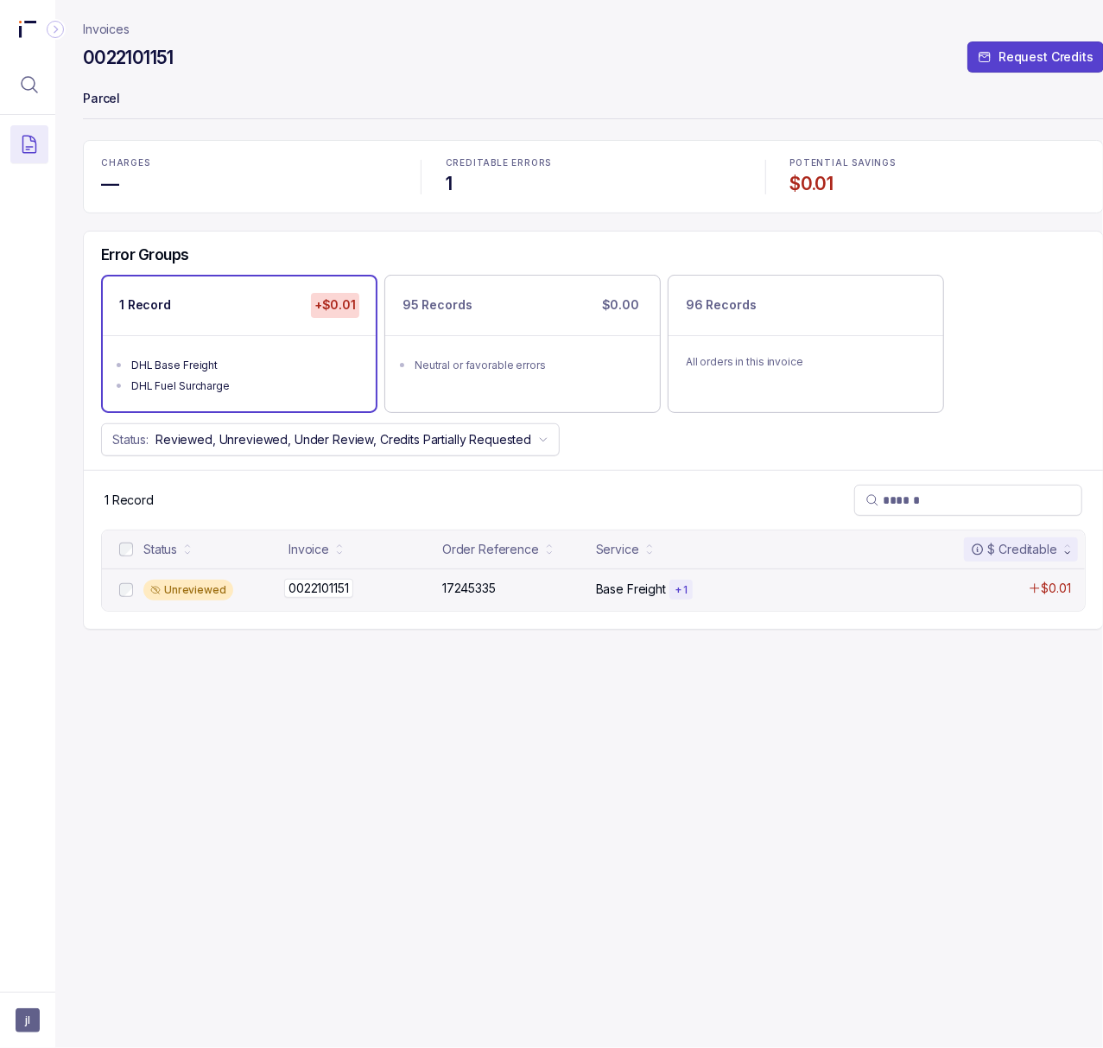
click at [337, 588] on p "0022101151" at bounding box center [318, 588] width 69 height 19
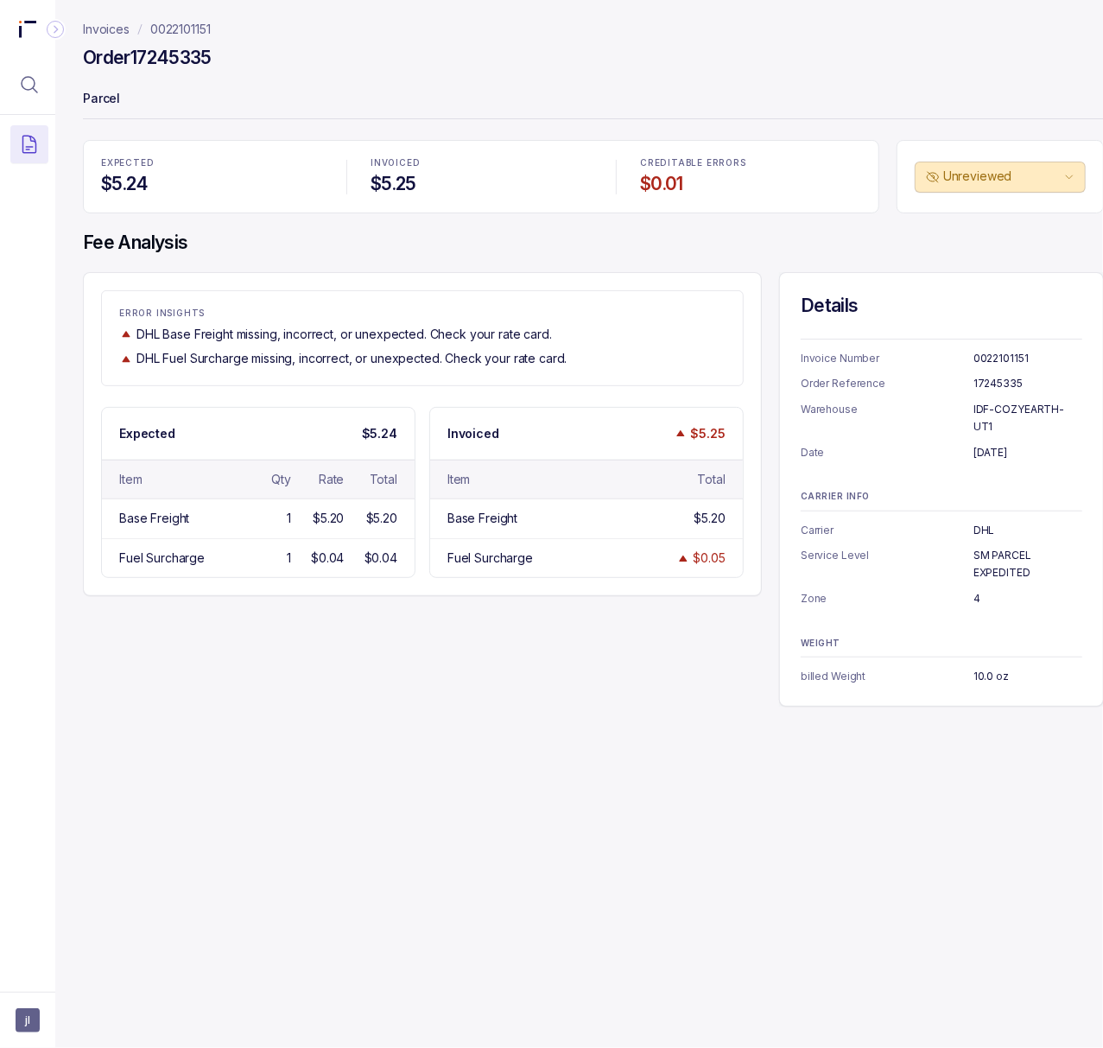
click at [159, 56] on h4 "Order 17245335" at bounding box center [147, 58] width 129 height 24
click at [1007, 361] on p "0022101151" at bounding box center [1028, 358] width 109 height 17
click at [990, 444] on p "[DATE]" at bounding box center [1028, 452] width 109 height 17
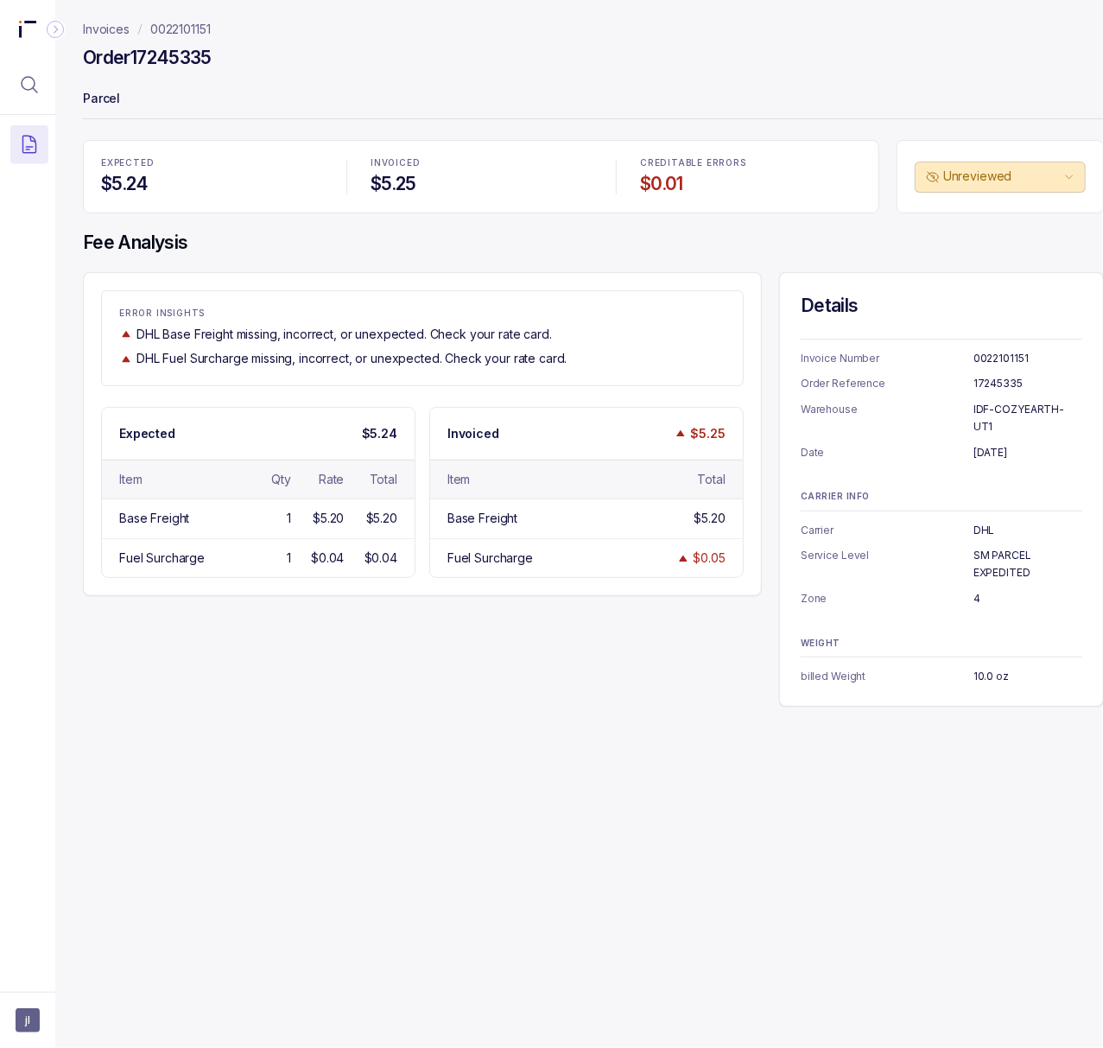
click at [995, 444] on p "[DATE]" at bounding box center [1028, 452] width 109 height 17
click at [980, 522] on p "DHL" at bounding box center [1028, 530] width 109 height 17
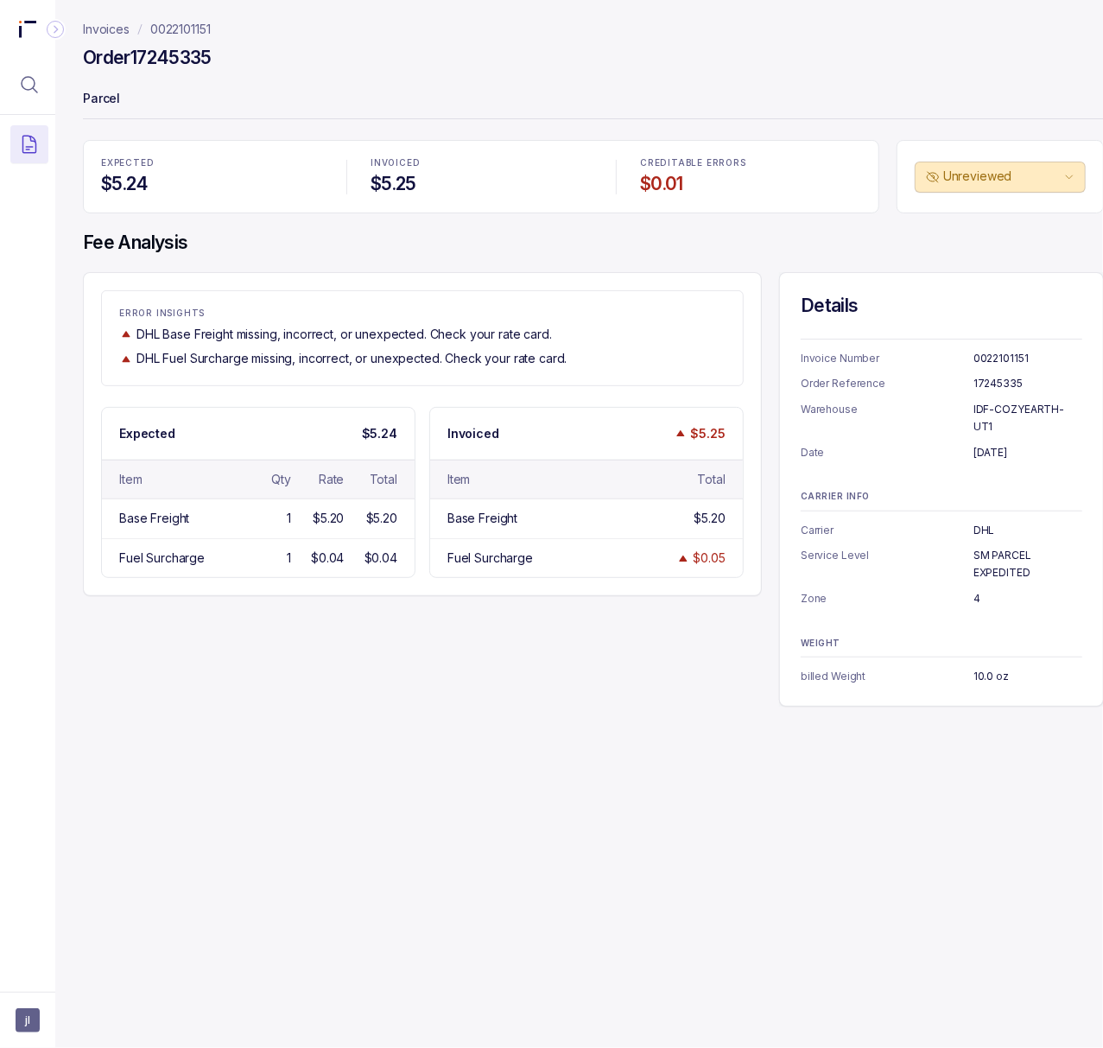
click at [1004, 547] on p "SM PARCEL EXPEDITED" at bounding box center [1028, 564] width 109 height 34
click at [1009, 408] on p "IDF-COZYEARTH-UT1" at bounding box center [1028, 418] width 109 height 34
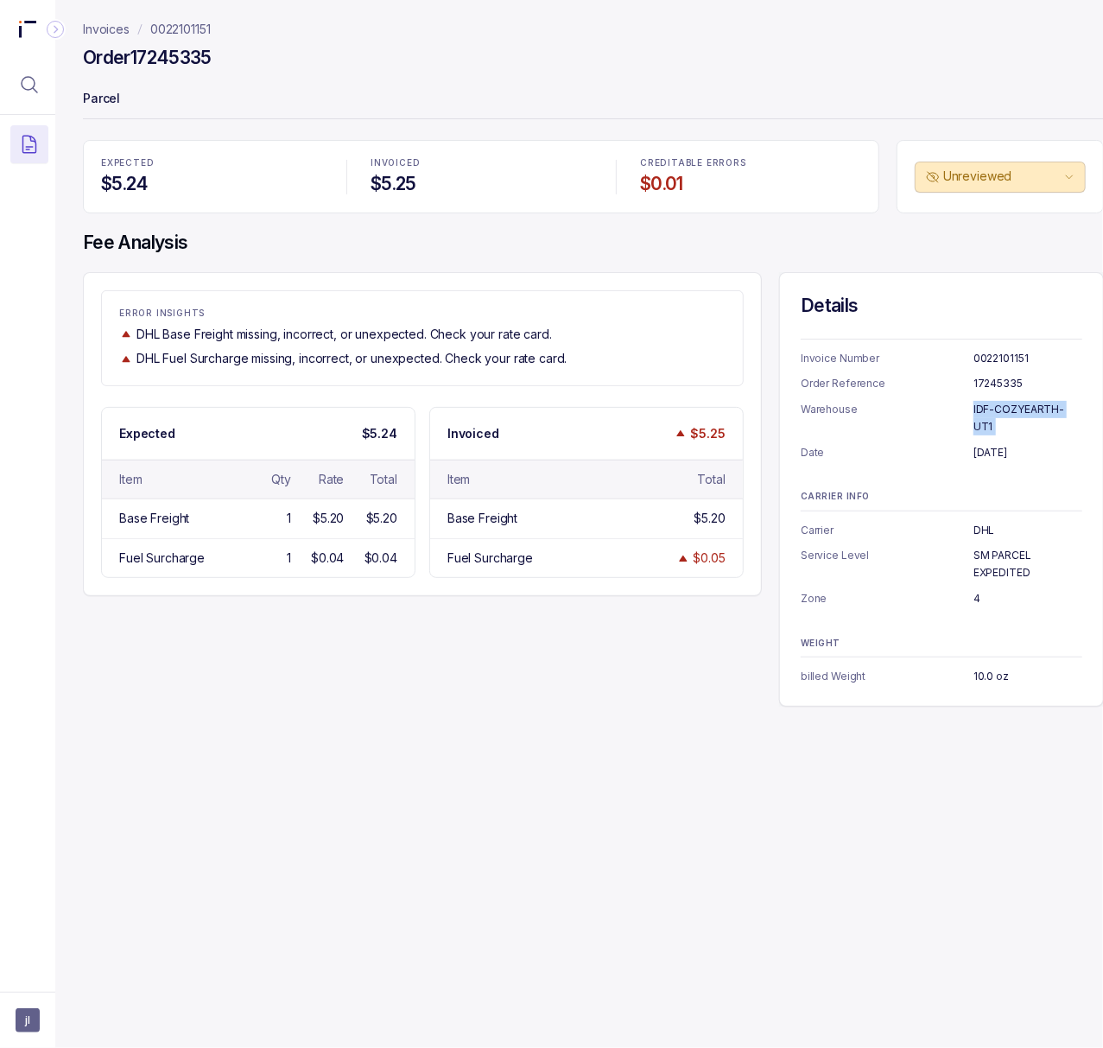
click at [1009, 408] on p "IDF-COZYEARTH-UT1" at bounding box center [1028, 418] width 109 height 34
click at [976, 522] on p "DHL" at bounding box center [1028, 530] width 109 height 17
click at [1004, 547] on p "SM PARCEL EXPEDITED" at bounding box center [1028, 564] width 109 height 34
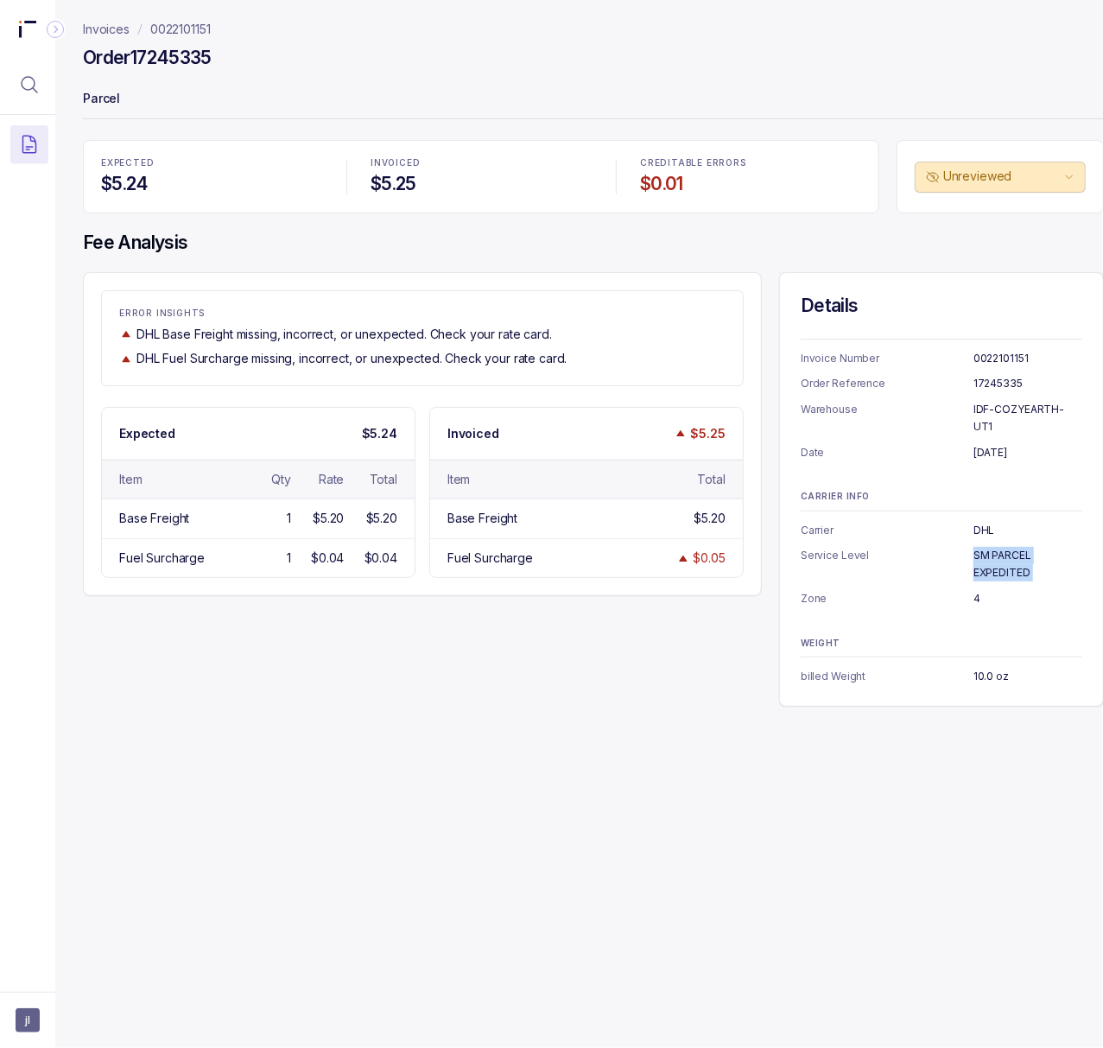
click at [1004, 547] on p "SM PARCEL EXPEDITED" at bounding box center [1028, 564] width 109 height 34
click at [978, 590] on p "4" at bounding box center [1028, 598] width 109 height 17
click at [987, 668] on p "10.0 oz" at bounding box center [1028, 676] width 109 height 17
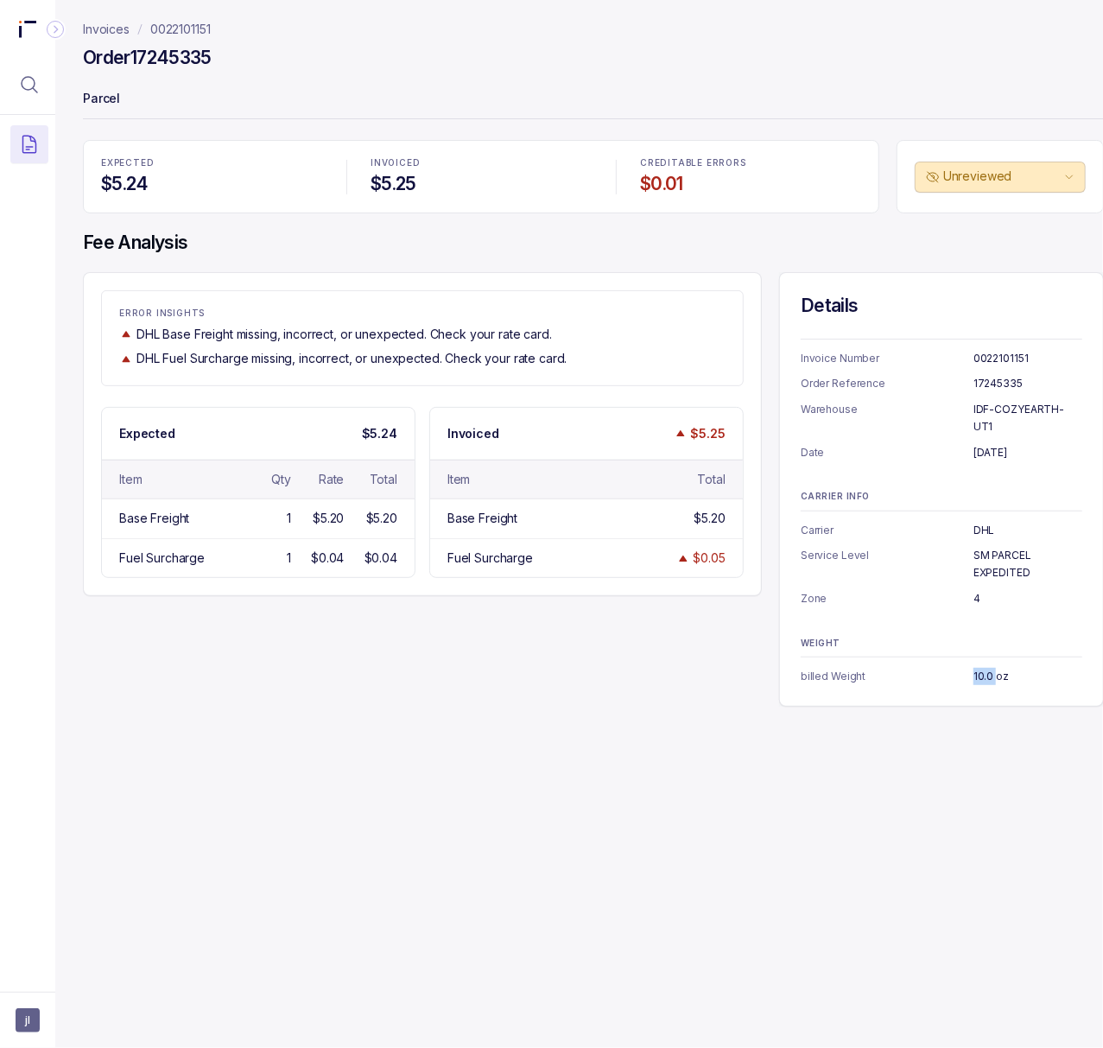
click at [987, 668] on p "10.0 oz" at bounding box center [1028, 676] width 109 height 17
click at [183, 31] on p "0022101151" at bounding box center [180, 29] width 60 height 17
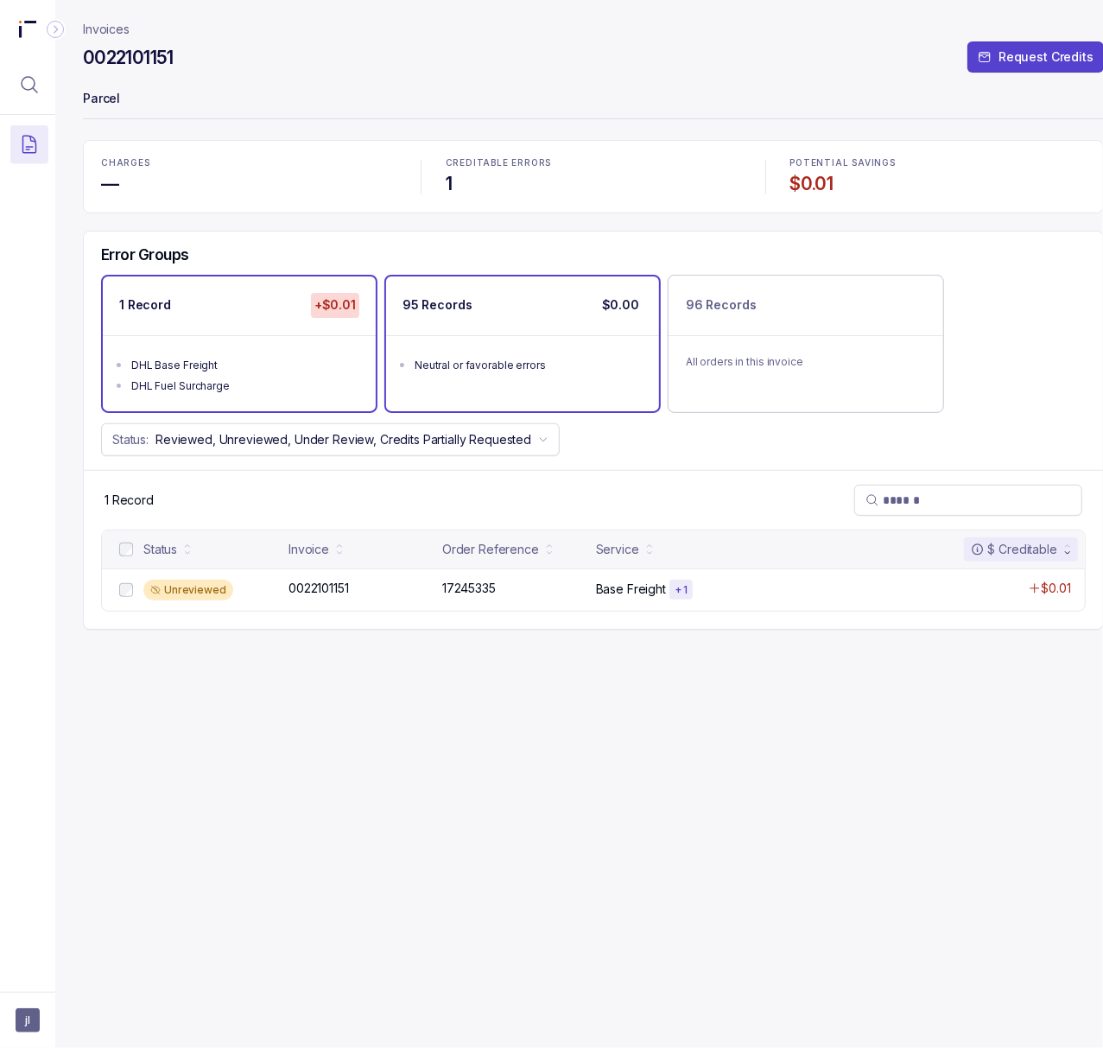
click at [515, 373] on div "Neutral or favorable errors" at bounding box center [528, 365] width 226 height 17
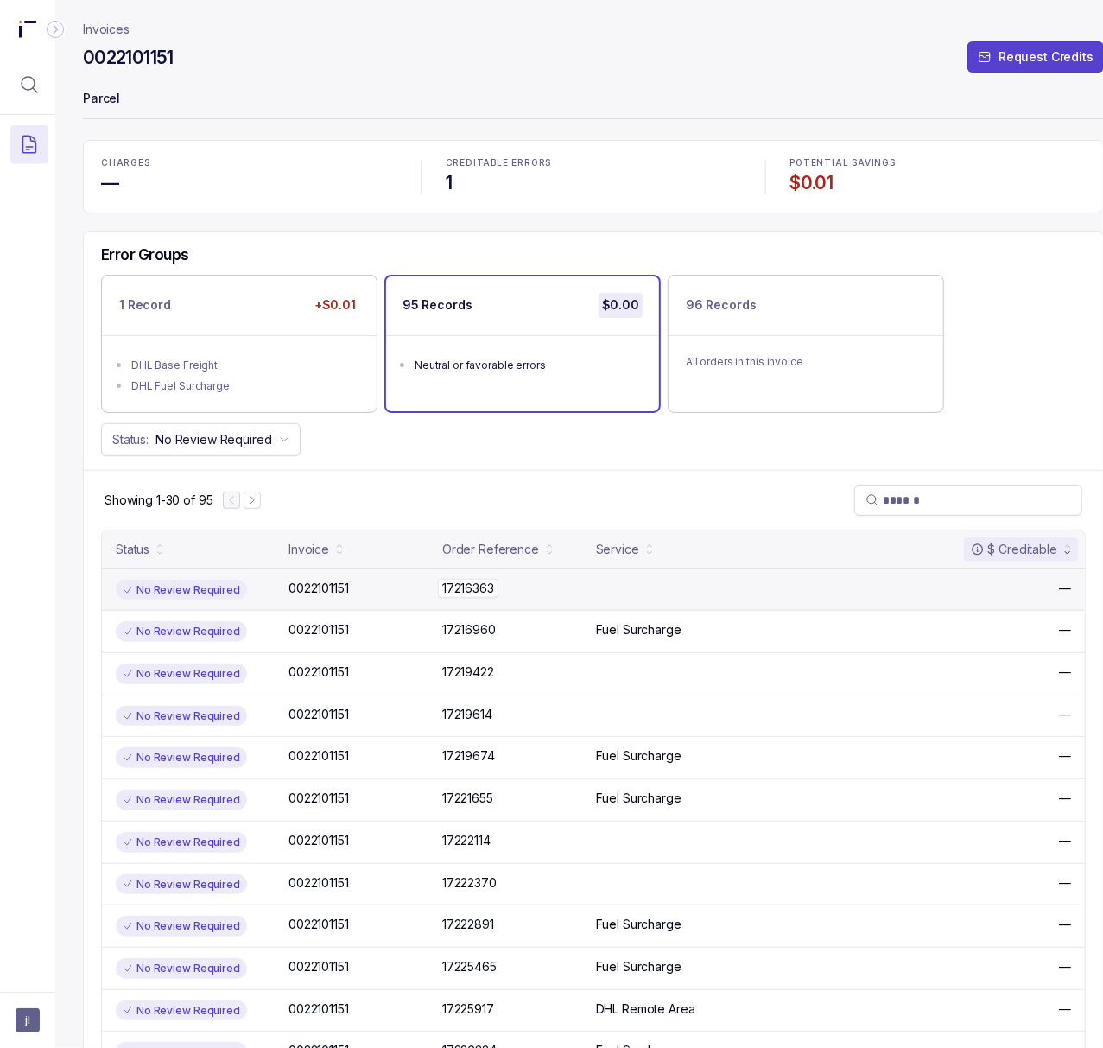
click at [492, 596] on p "17216363" at bounding box center [468, 588] width 60 height 19
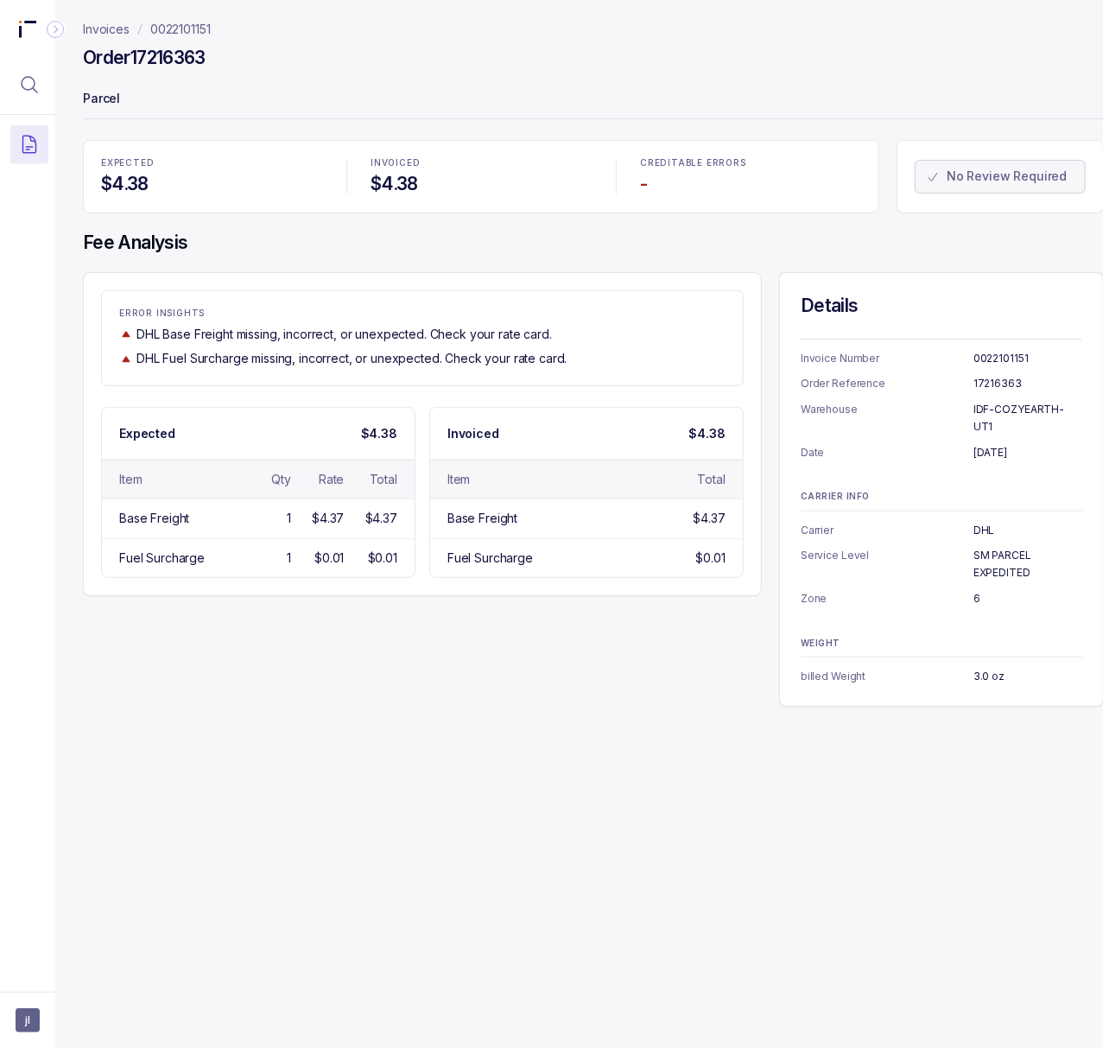
click at [171, 53] on h4 "Order 17216363" at bounding box center [144, 58] width 123 height 24
click at [1023, 444] on p "[DATE]" at bounding box center [1028, 452] width 109 height 17
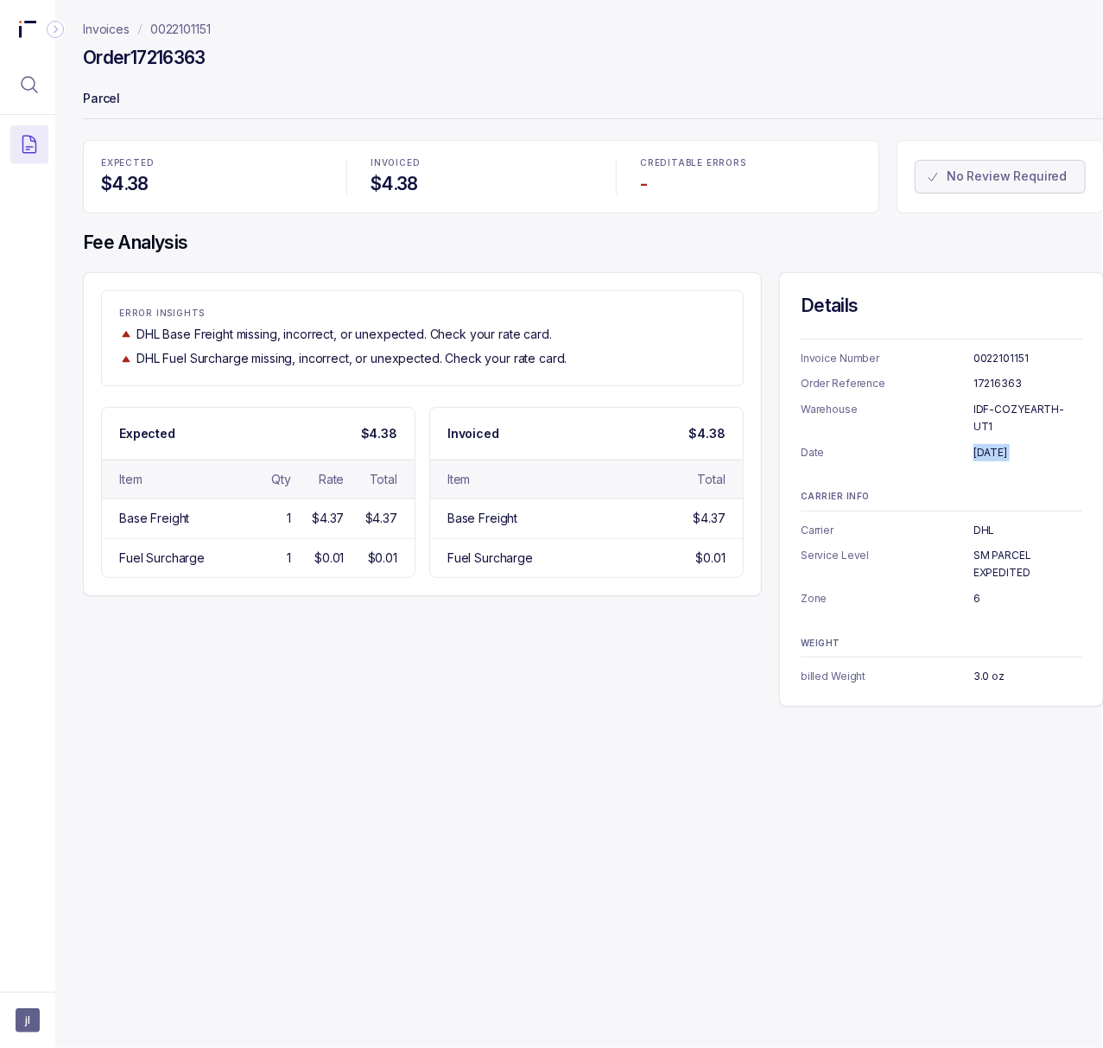
click at [1023, 444] on p "[DATE]" at bounding box center [1028, 452] width 109 height 17
click at [976, 590] on p "6" at bounding box center [1028, 598] width 109 height 17
click at [981, 668] on p "3.0 oz" at bounding box center [1028, 676] width 109 height 17
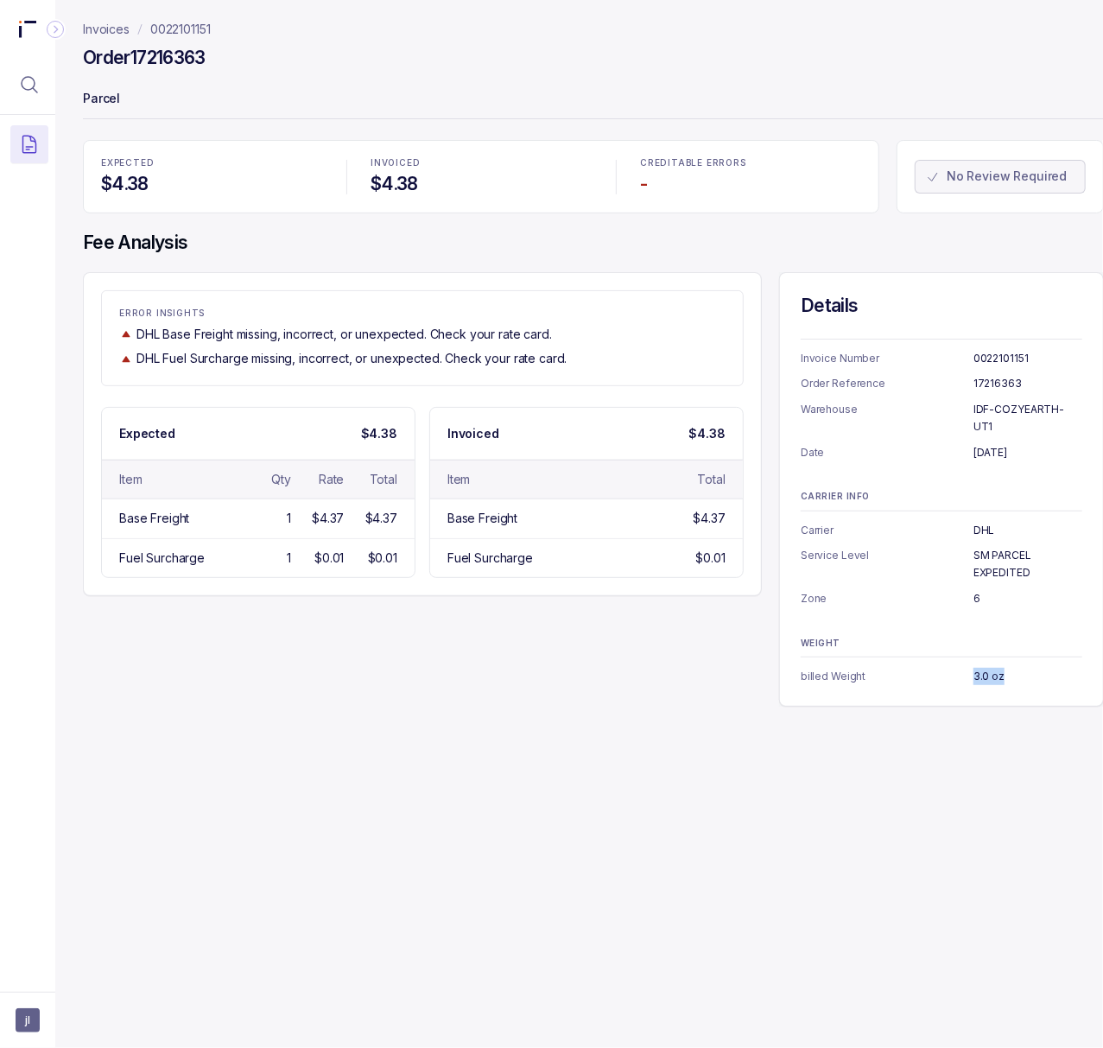
click at [981, 668] on p "3.0 oz" at bounding box center [1028, 676] width 109 height 17
click at [192, 32] on p "0022101151" at bounding box center [180, 29] width 60 height 17
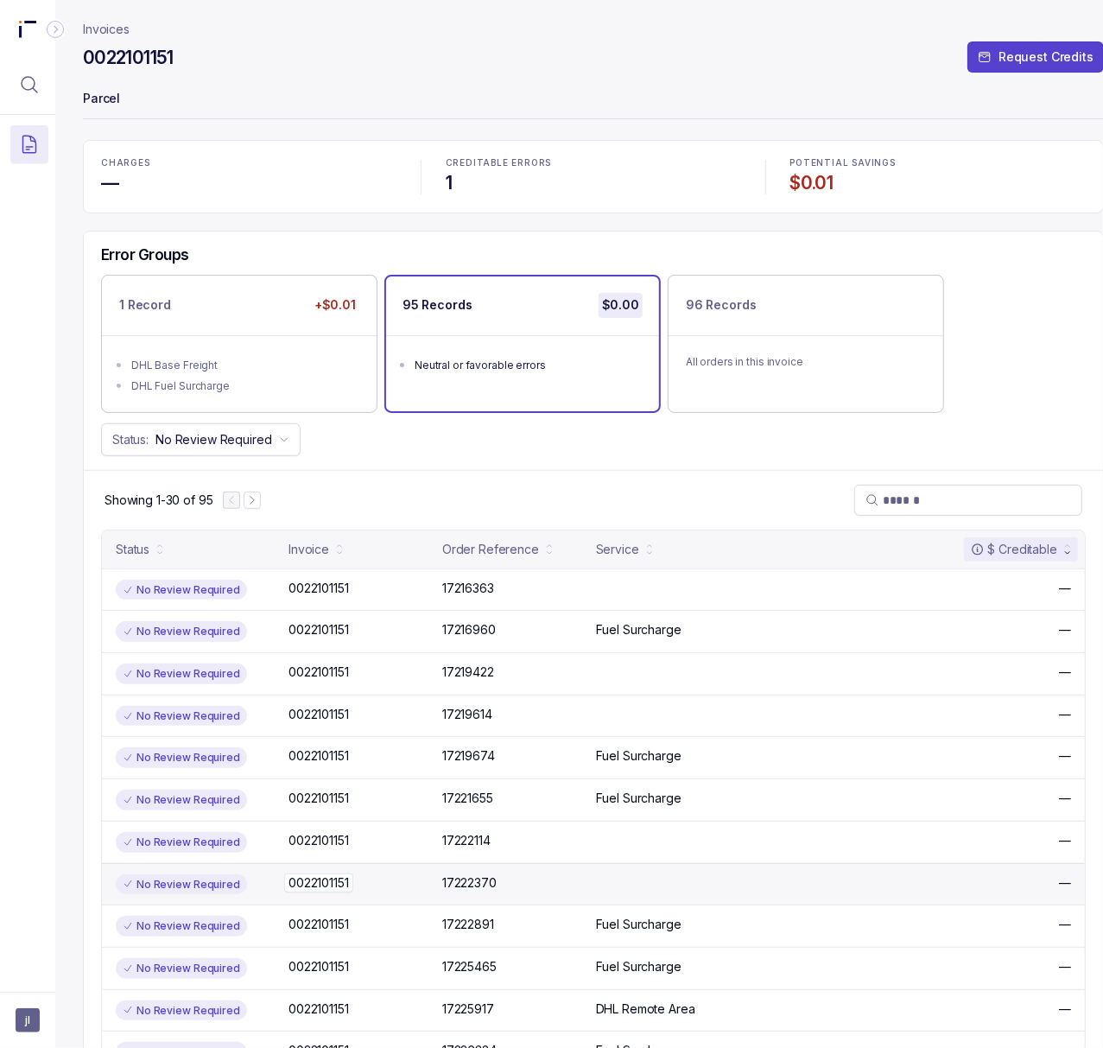
click at [344, 889] on p "0022101151" at bounding box center [318, 882] width 69 height 19
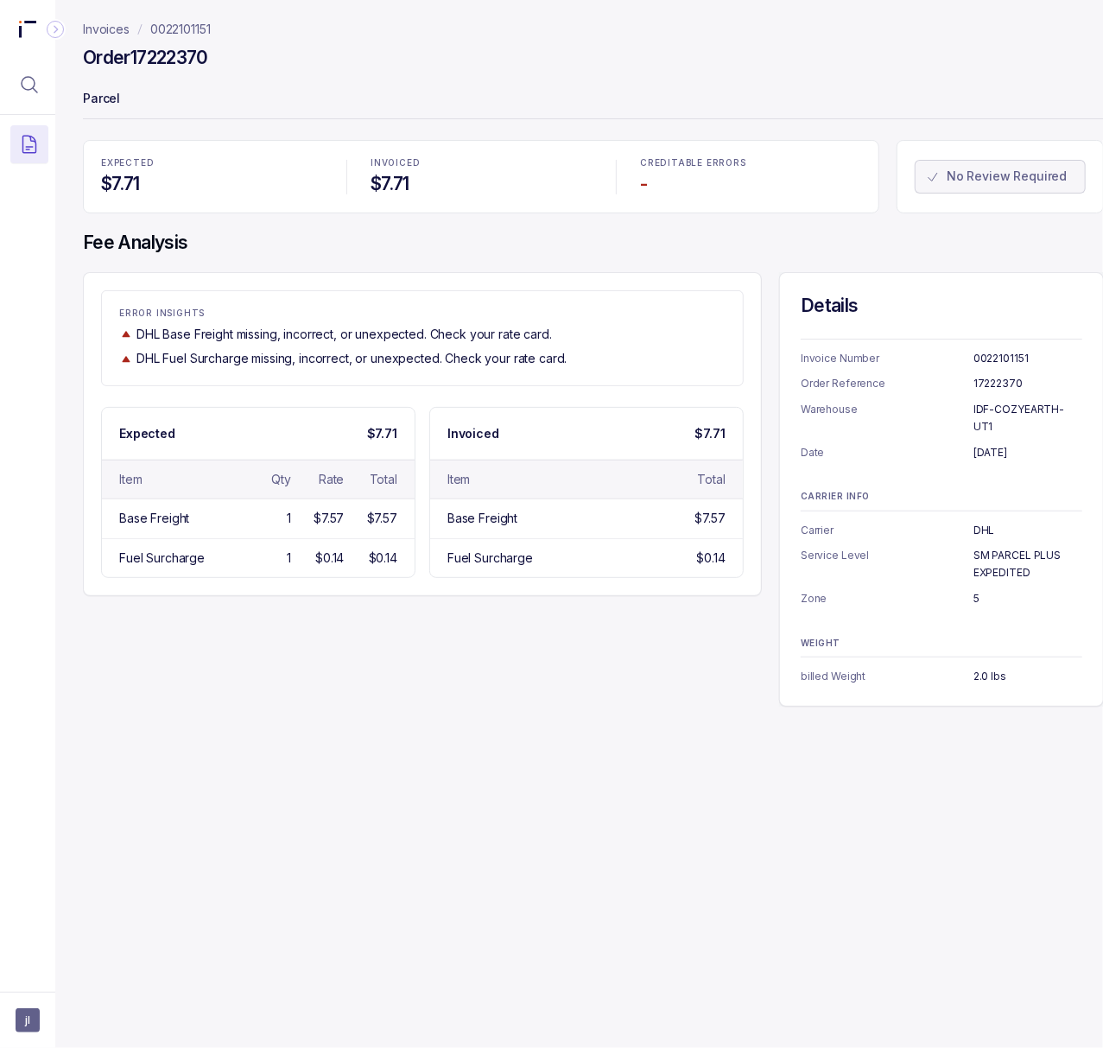
click at [166, 69] on h4 "Order 17222370" at bounding box center [145, 58] width 125 height 24
click at [167, 62] on h4 "Order 17222370" at bounding box center [145, 58] width 125 height 24
click at [986, 444] on p "[DATE]" at bounding box center [1028, 452] width 109 height 17
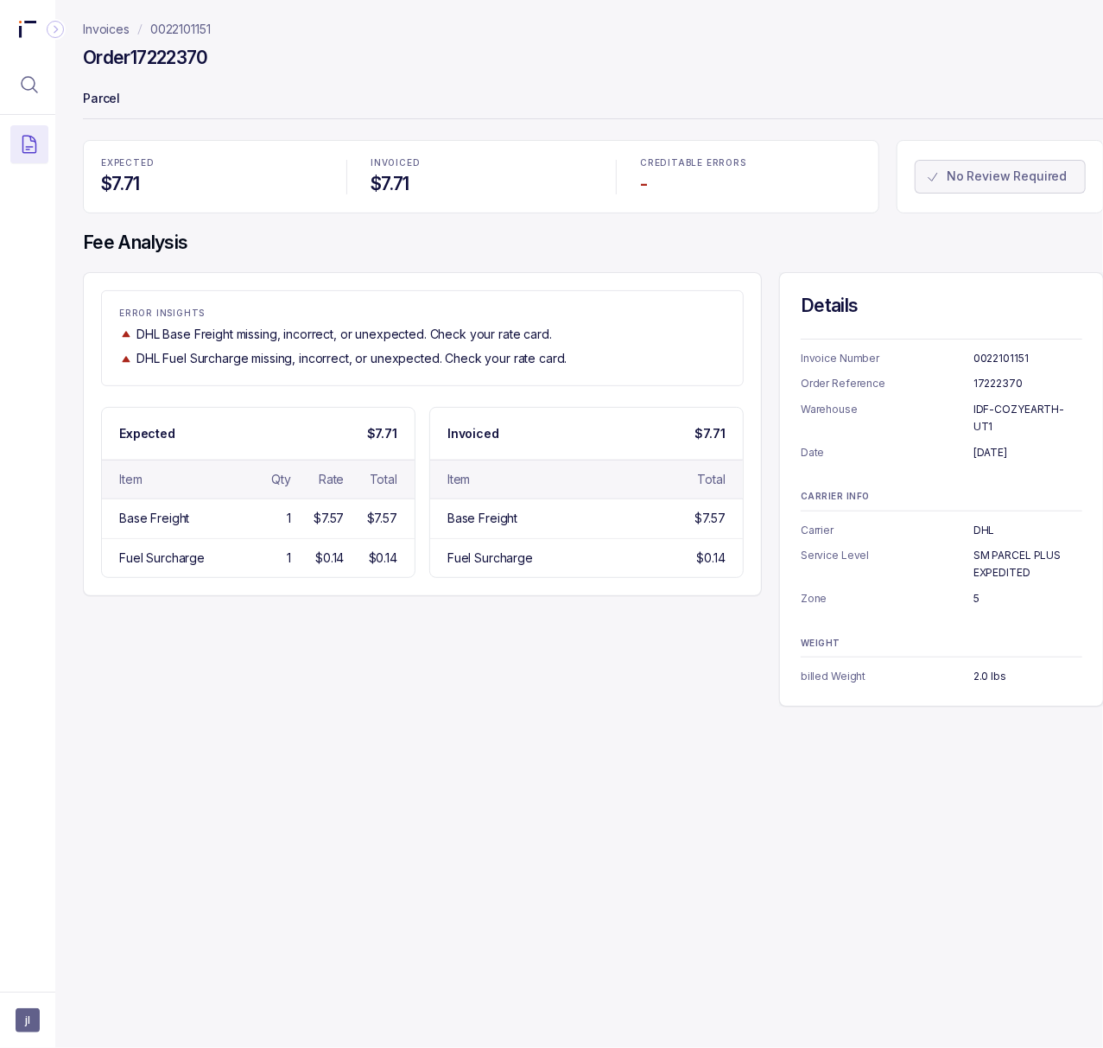
click at [986, 444] on p "[DATE]" at bounding box center [1028, 452] width 109 height 17
click at [1016, 547] on p "SM PARCEL PLUS EXPEDITED" at bounding box center [1028, 564] width 109 height 34
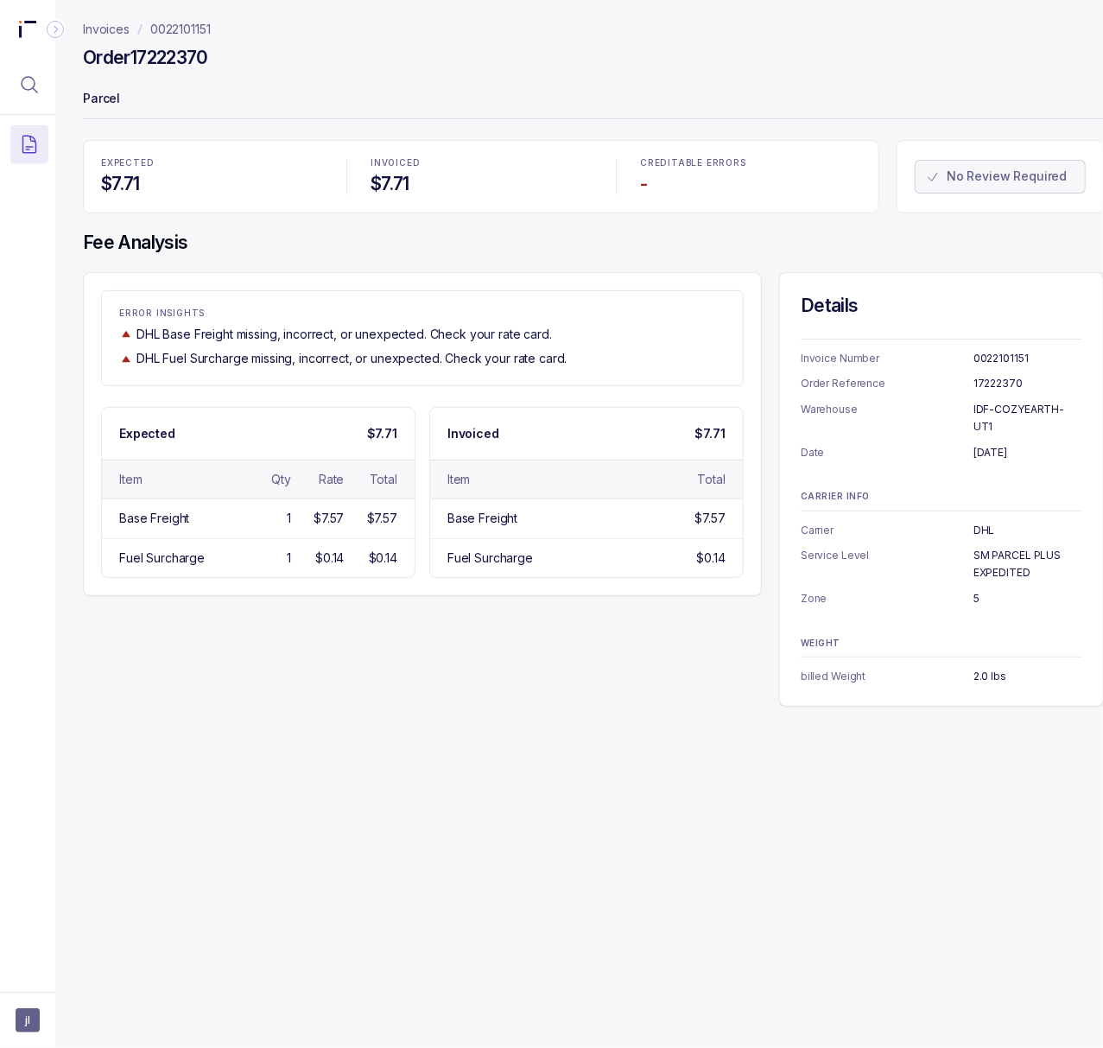
click at [976, 590] on p "5" at bounding box center [1028, 598] width 109 height 17
click at [980, 668] on p "2.0 lbs" at bounding box center [1028, 676] width 109 height 17
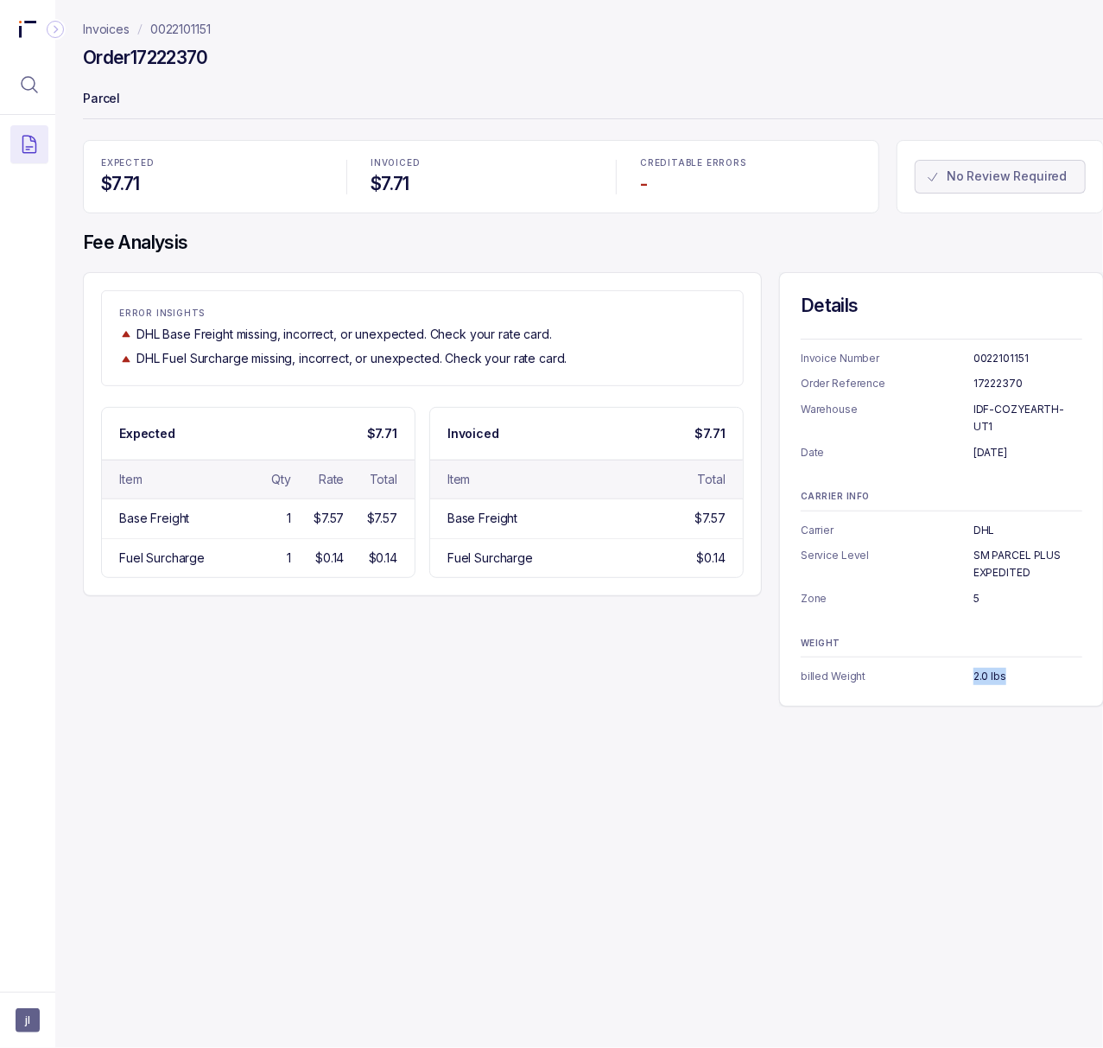
click at [211, 26] on p "0022101151" at bounding box center [180, 29] width 60 height 17
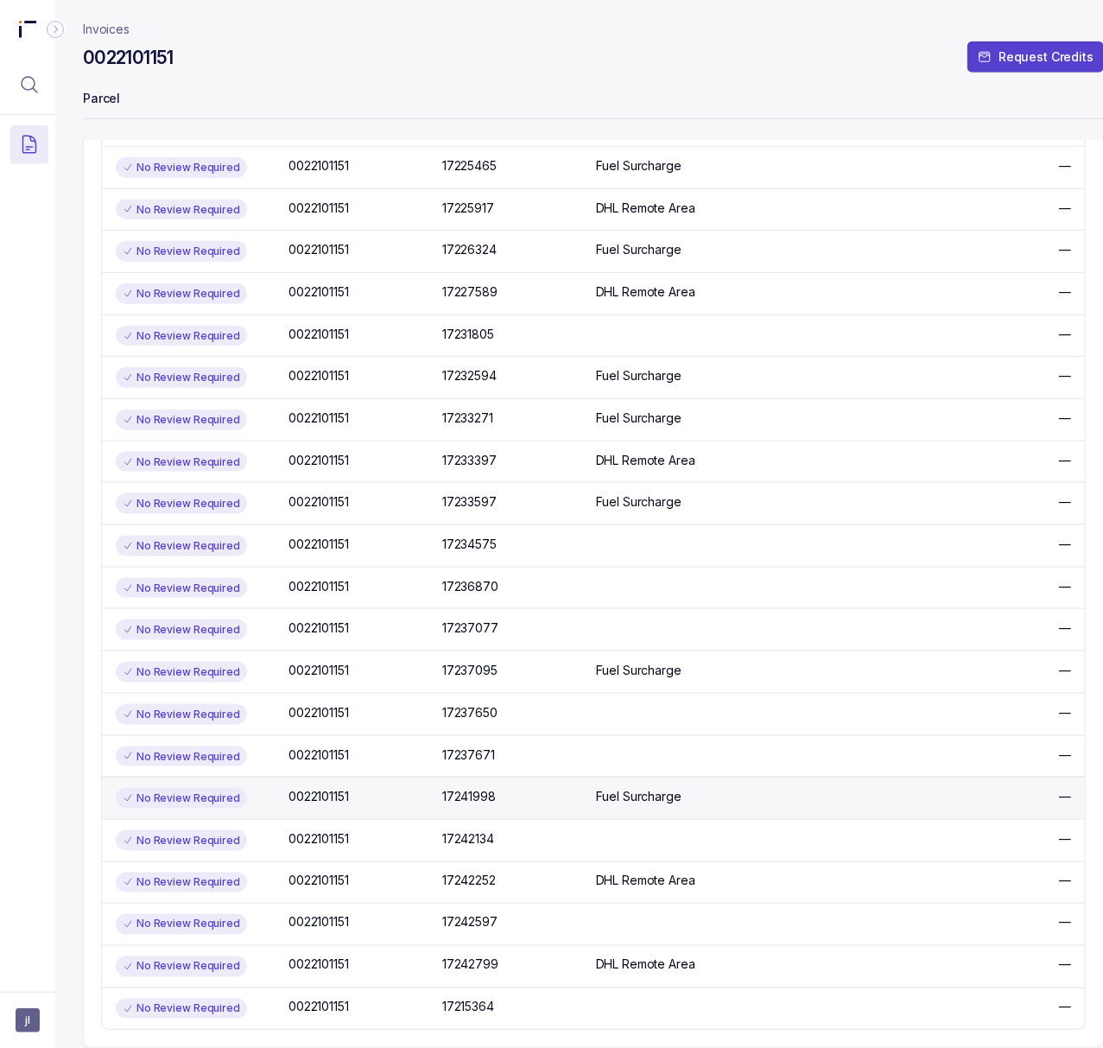
scroll to position [806, 0]
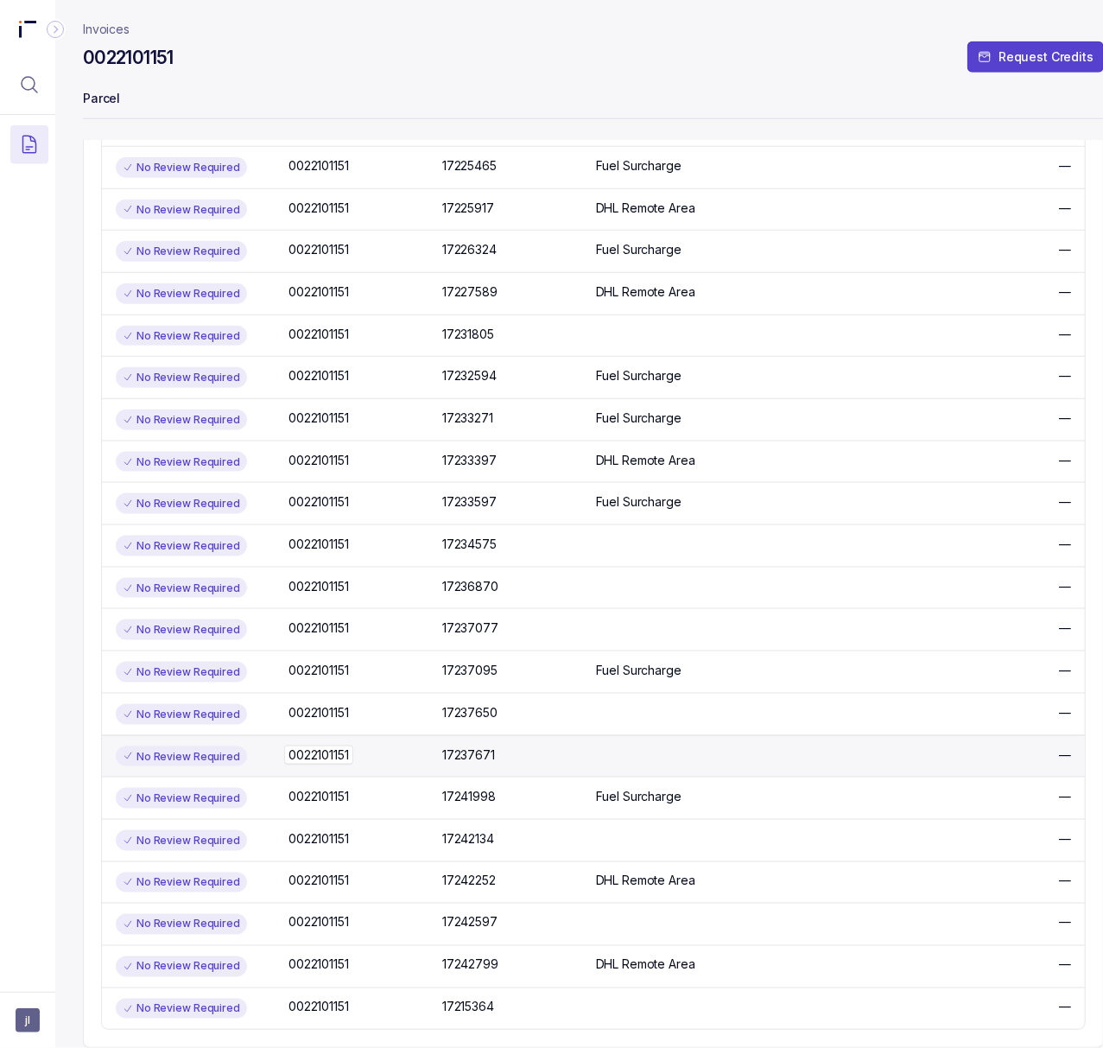
click at [320, 765] on p "0022101151" at bounding box center [318, 755] width 69 height 19
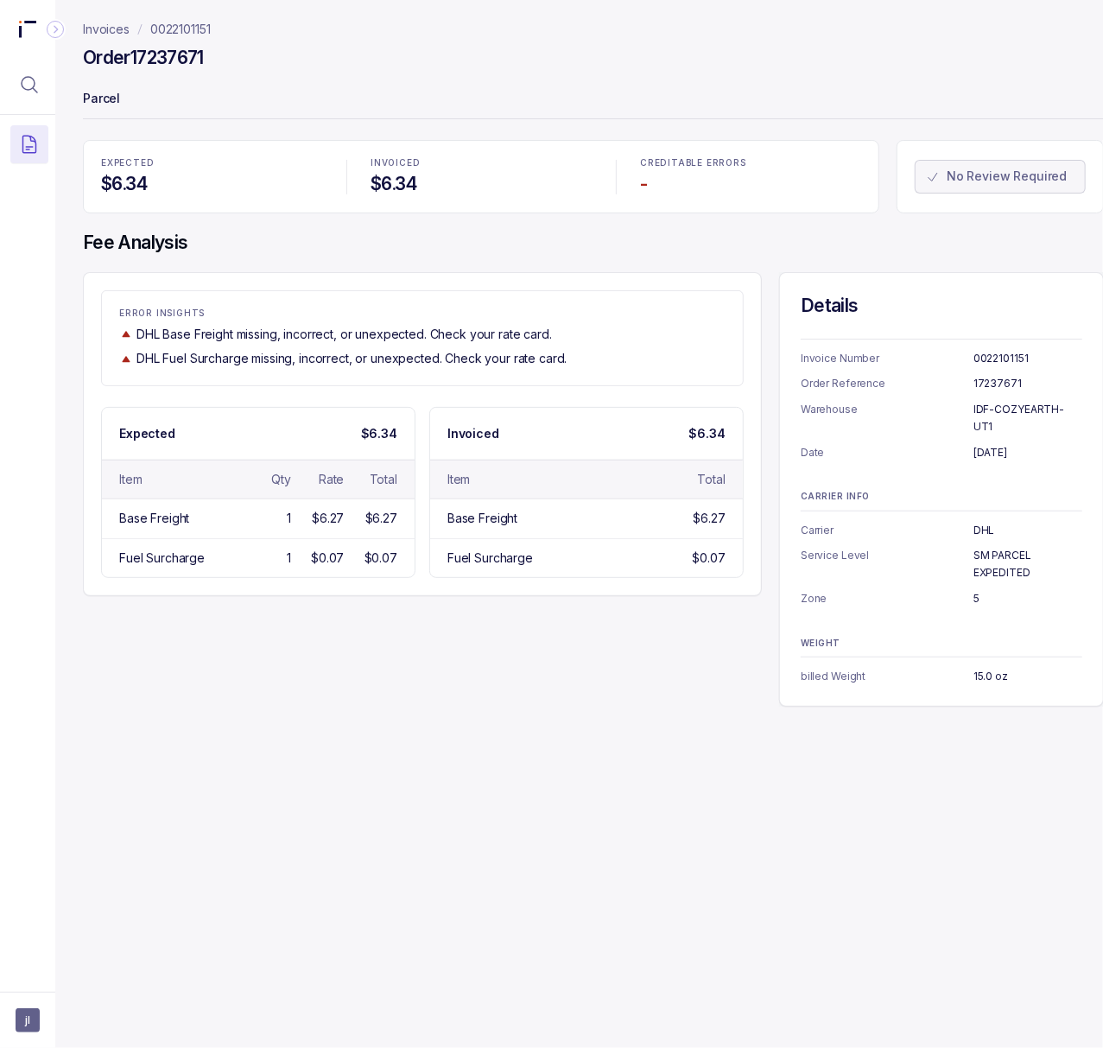
click at [178, 55] on h4 "Order 17237671" at bounding box center [143, 58] width 121 height 24
click at [1006, 444] on p "[DATE]" at bounding box center [1028, 452] width 109 height 17
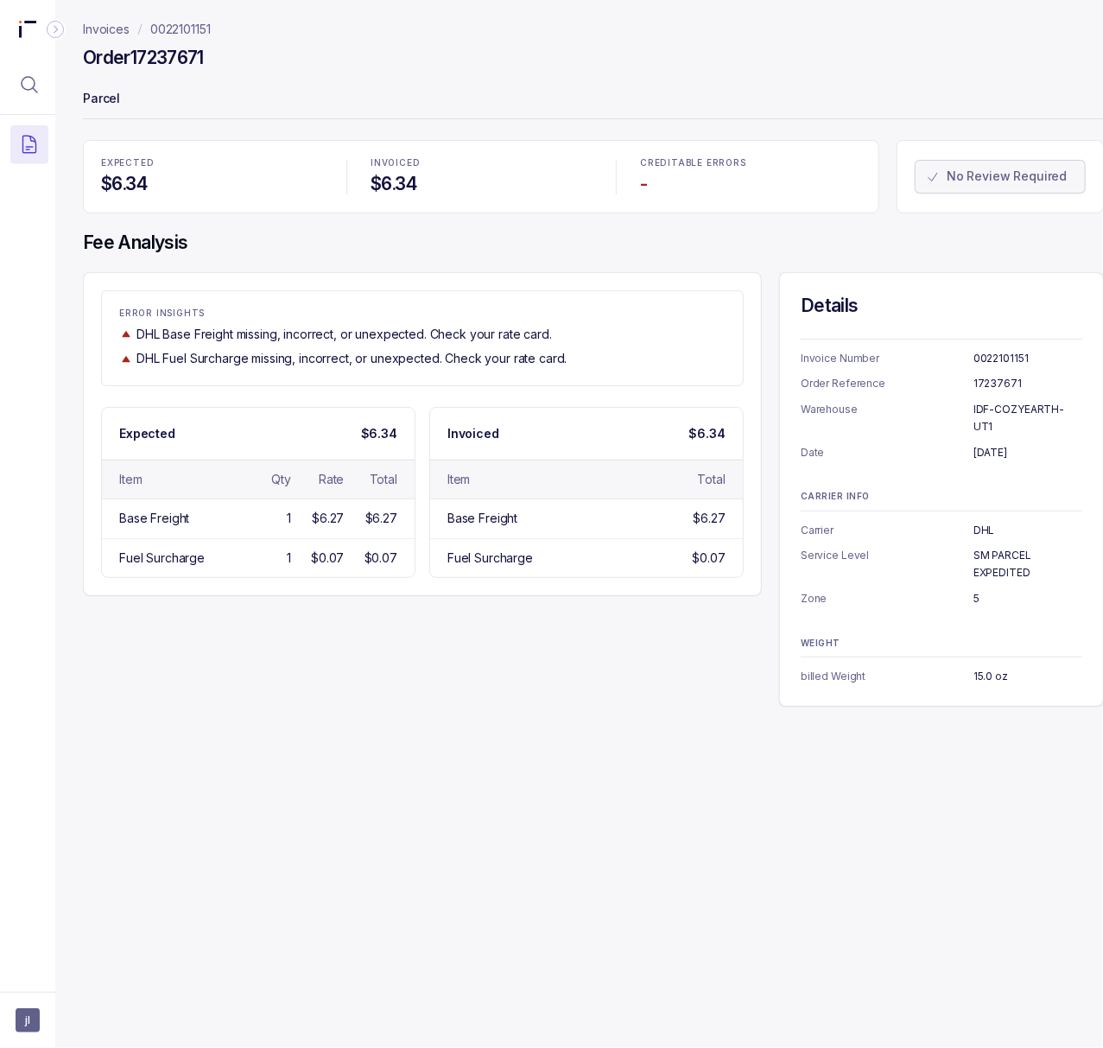
click at [1017, 547] on p "SM PARCEL EXPEDITED" at bounding box center [1028, 564] width 109 height 34
click at [979, 590] on p "5" at bounding box center [1028, 598] width 109 height 17
click at [975, 590] on p "5" at bounding box center [1028, 598] width 109 height 17
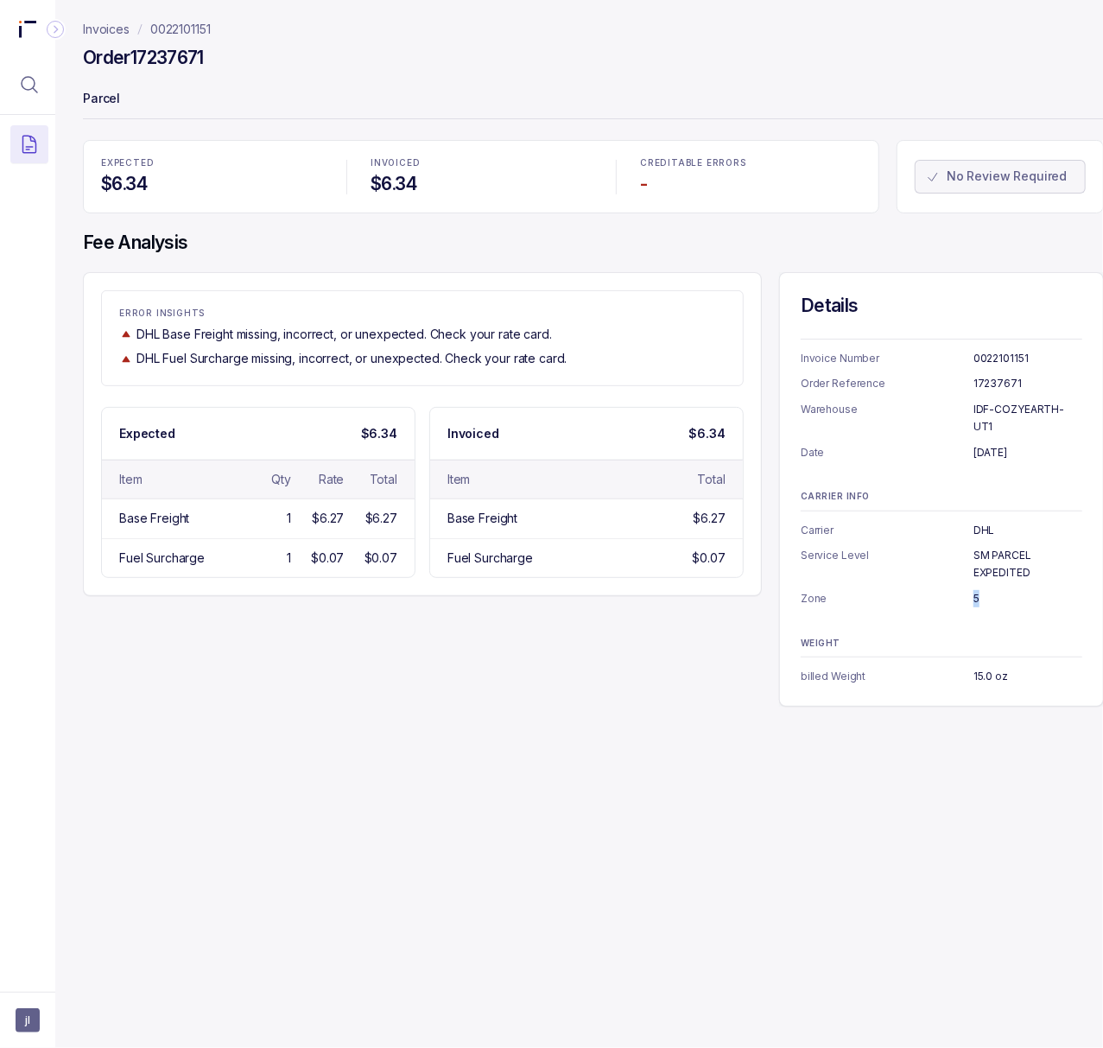
click at [975, 590] on p "5" at bounding box center [1028, 598] width 109 height 17
click at [980, 668] on p "15.0 oz" at bounding box center [1028, 676] width 109 height 17
click at [175, 28] on p "0022101151" at bounding box center [180, 29] width 60 height 17
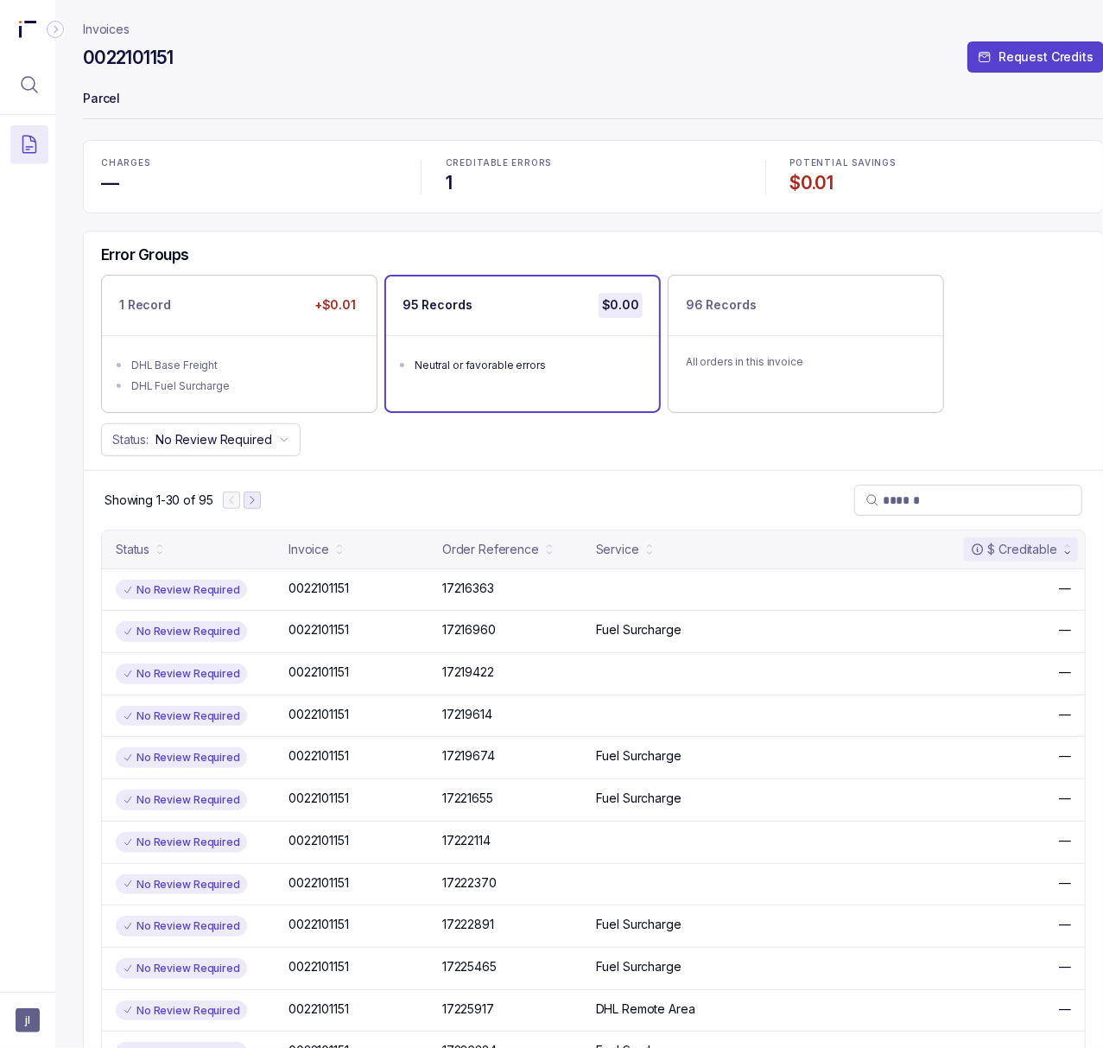
click at [257, 506] on icon "Next Page" at bounding box center [252, 500] width 12 height 12
click at [336, 595] on p "0022101151" at bounding box center [318, 588] width 69 height 19
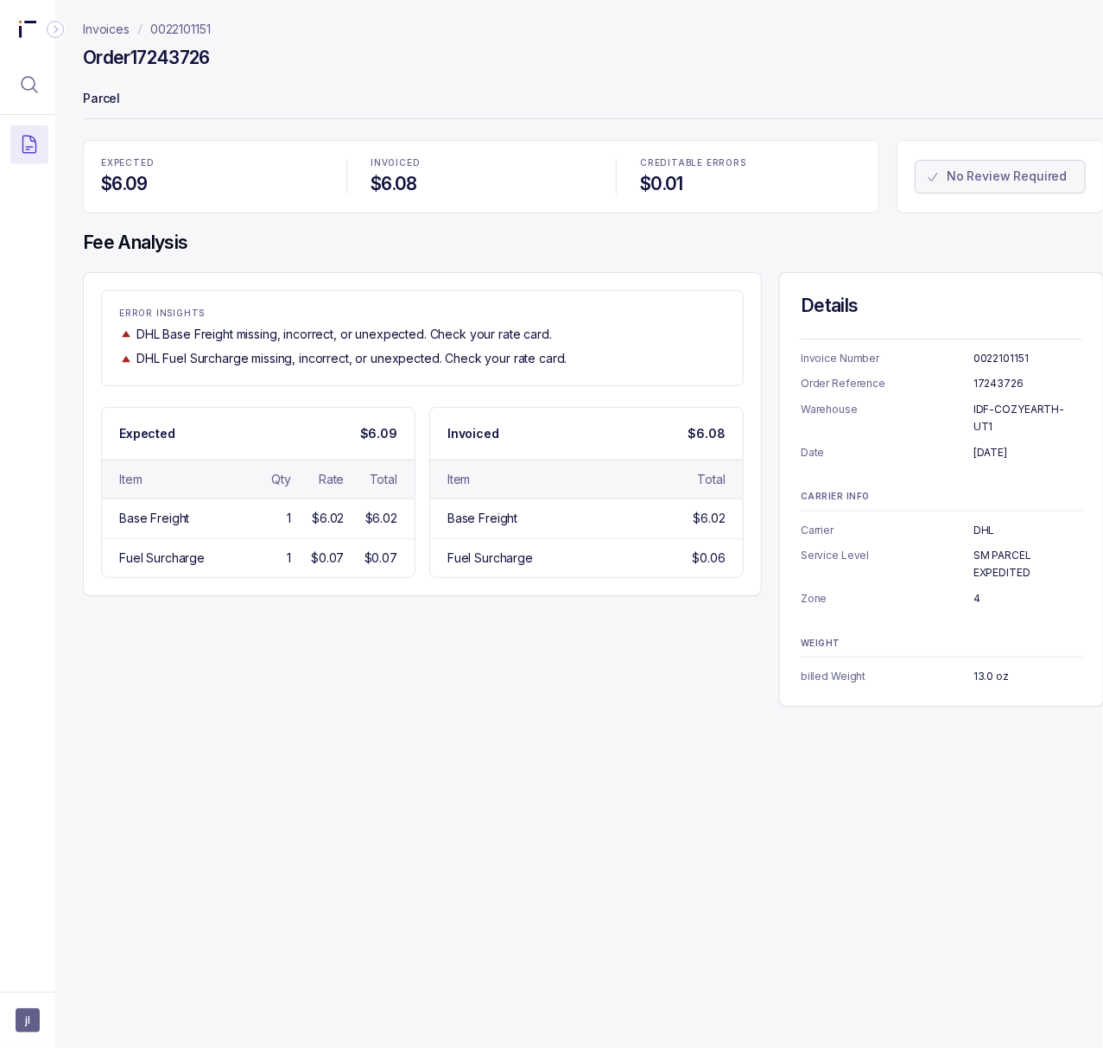
click at [163, 55] on h4 "Order 17243726" at bounding box center [146, 58] width 127 height 24
click at [989, 444] on p "[DATE]" at bounding box center [1028, 452] width 109 height 17
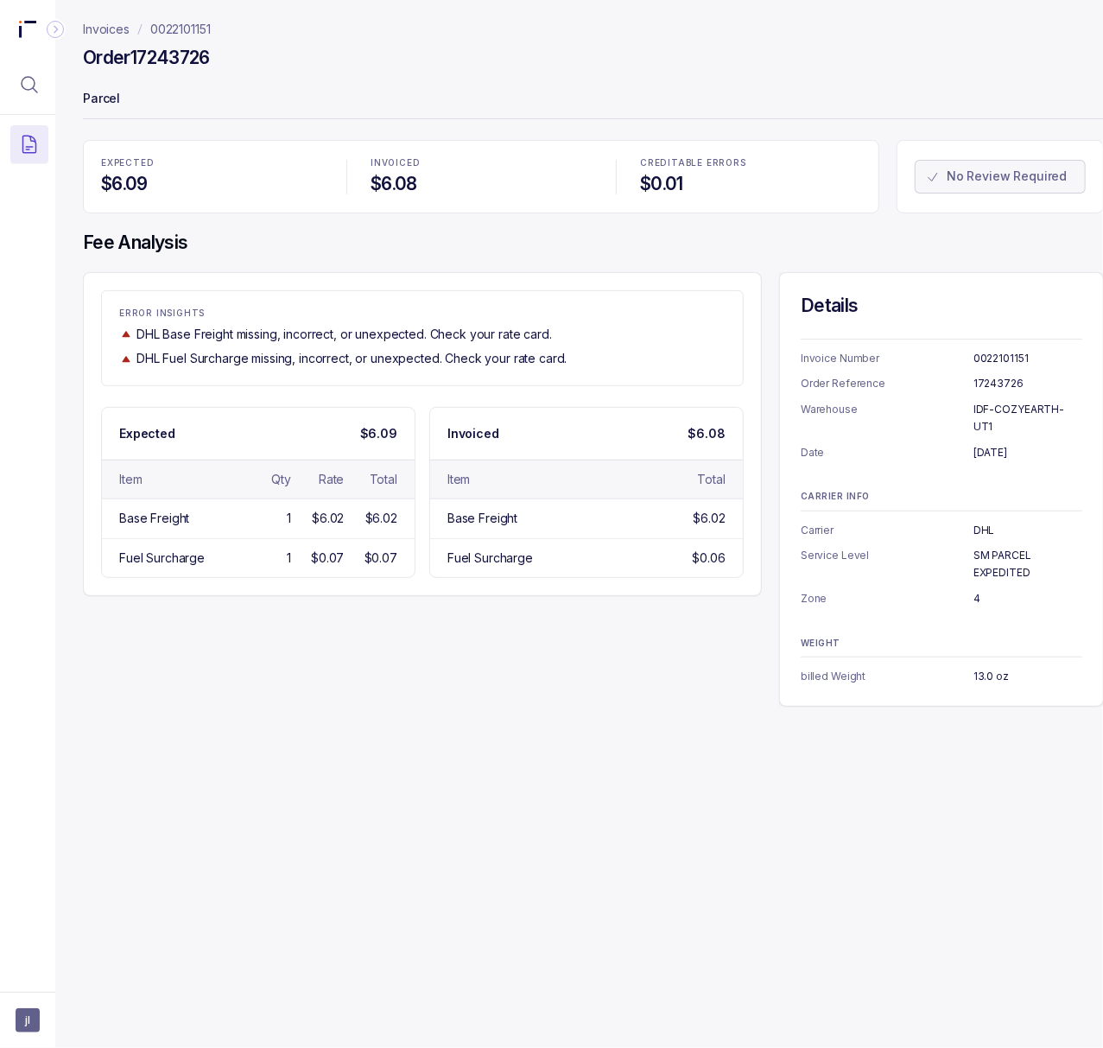
click at [976, 590] on p "4" at bounding box center [1028, 598] width 109 height 17
click at [969, 668] on p "billed Weight" at bounding box center [887, 676] width 173 height 17
click at [975, 668] on p "13.0 oz" at bounding box center [1028, 676] width 109 height 17
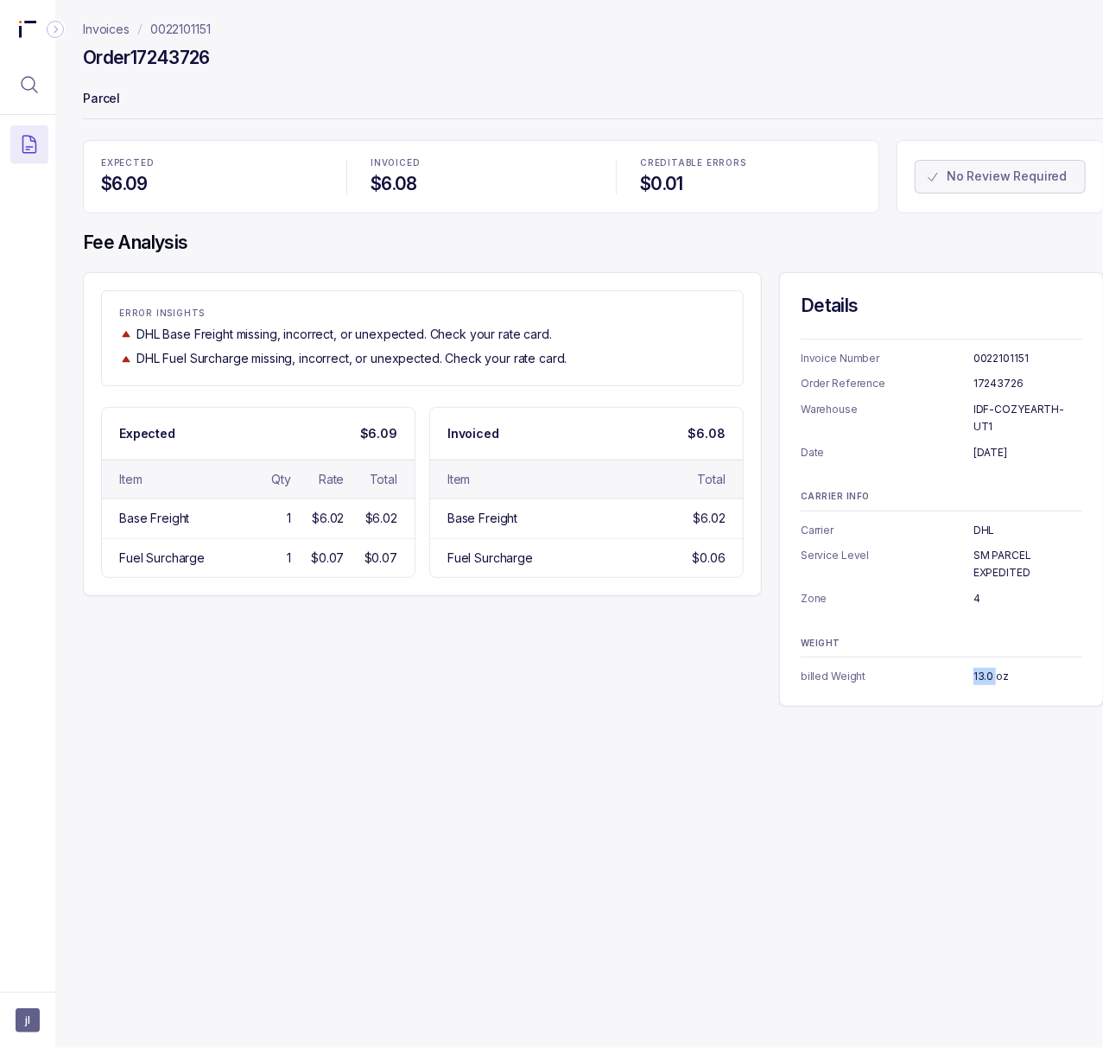
click at [975, 668] on p "13.0 oz" at bounding box center [1028, 676] width 109 height 17
click at [200, 26] on p "0022101151" at bounding box center [180, 29] width 60 height 17
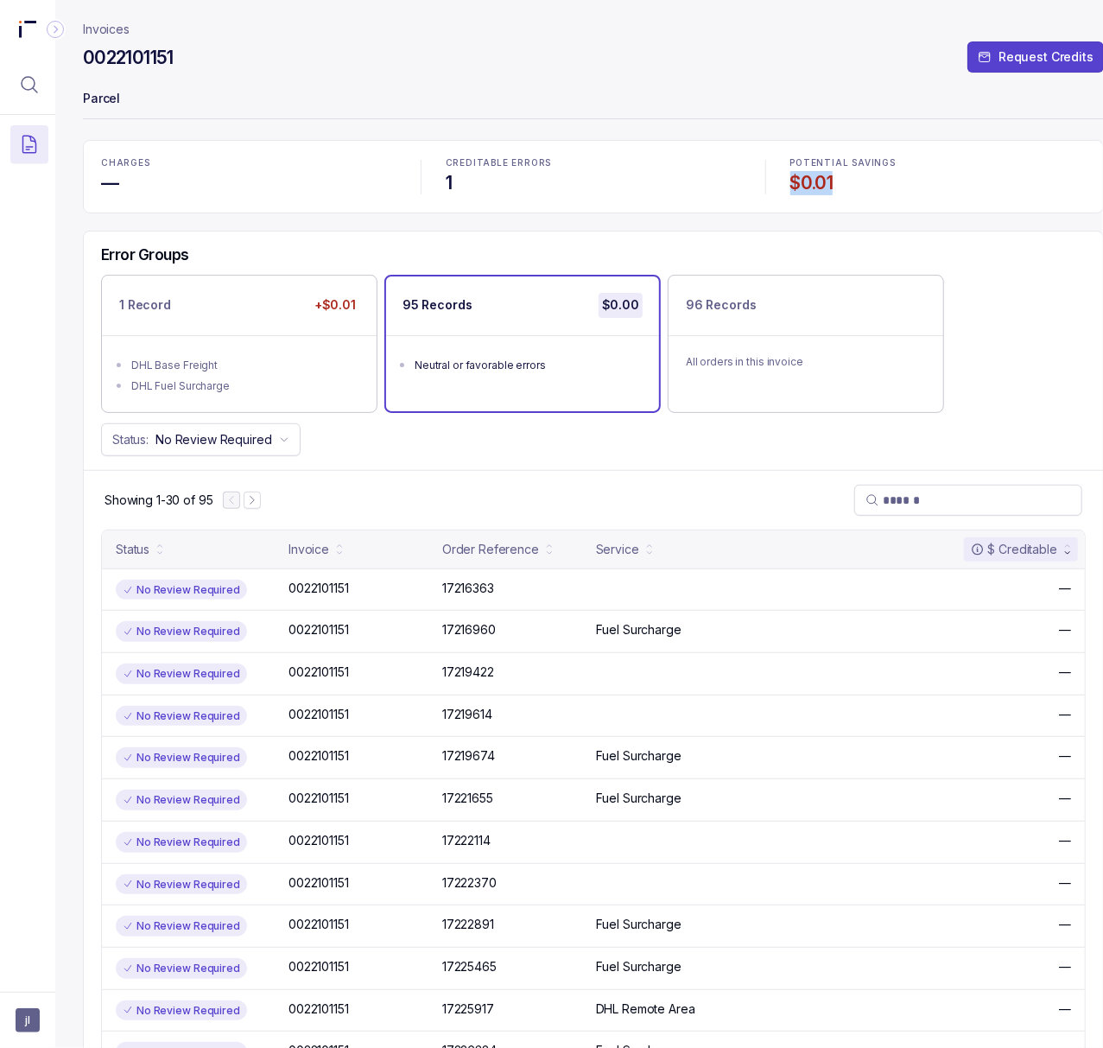
drag, startPoint x: 790, startPoint y: 184, endPoint x: 911, endPoint y: 185, distance: 121.0
click at [911, 185] on h4 "$0.01" at bounding box center [938, 183] width 295 height 24
click at [25, 85] on icon "Menu Icon Button MagnifyingGlassIcon" at bounding box center [29, 84] width 21 height 21
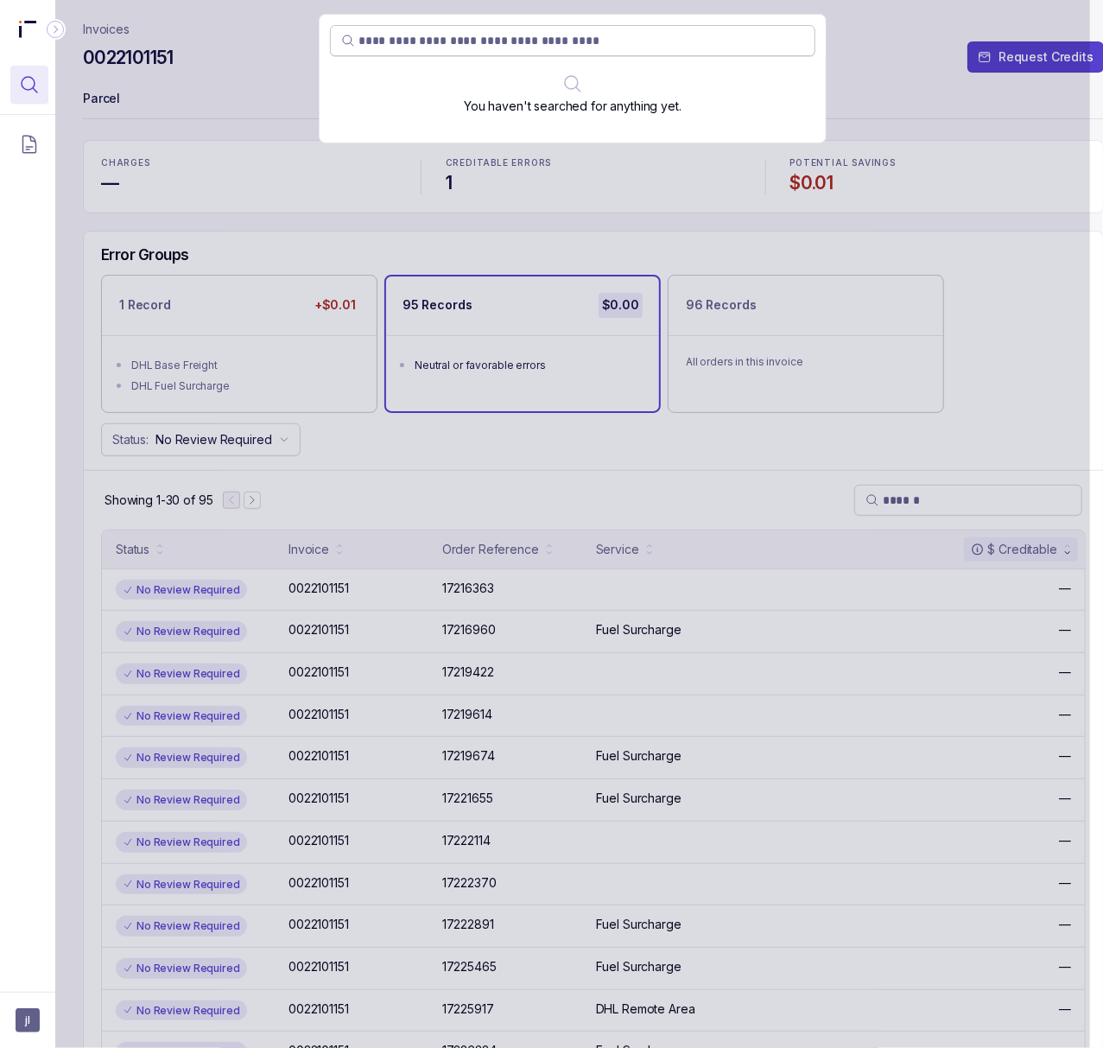
click at [371, 40] on input "search" at bounding box center [582, 40] width 446 height 17
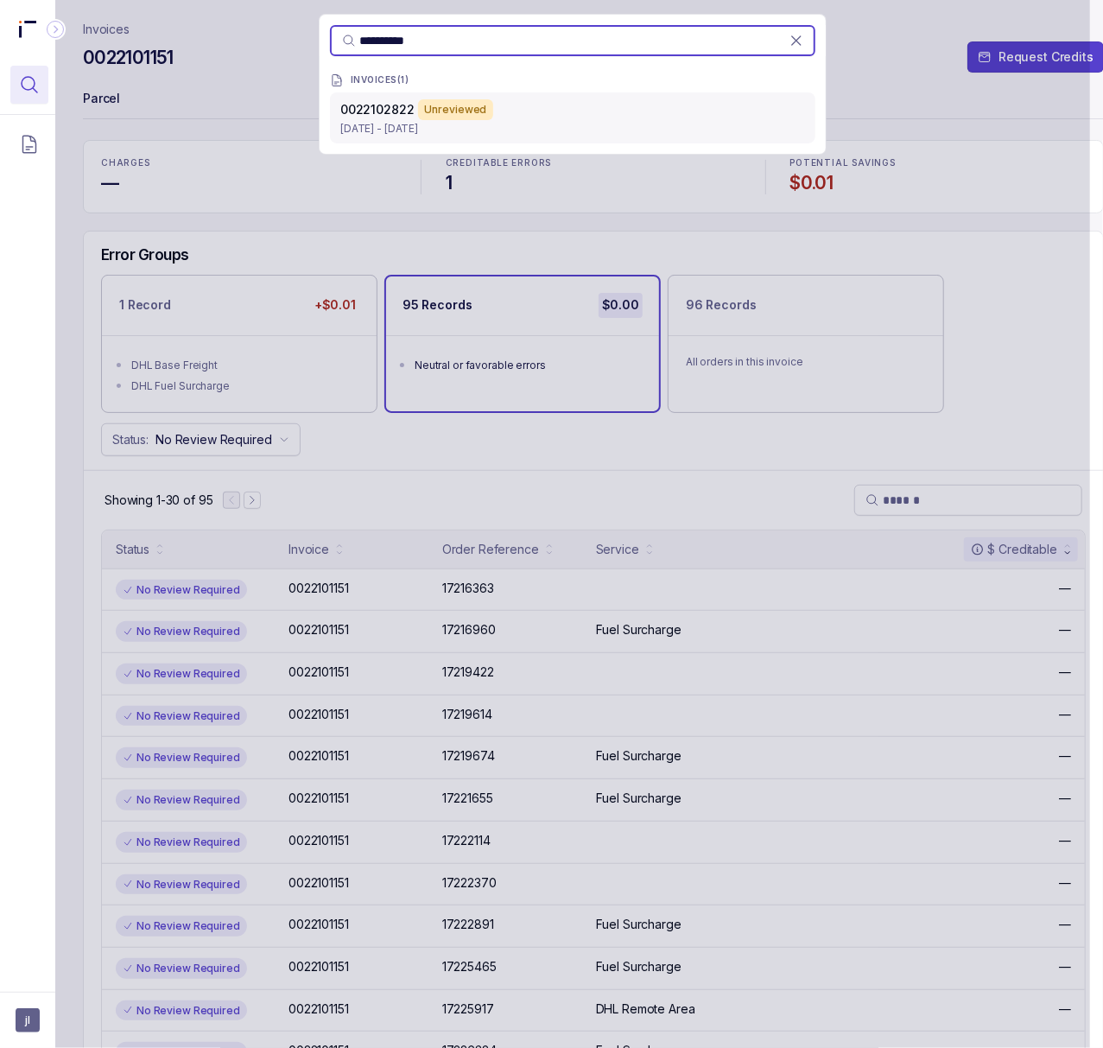
type input "**********"
click at [385, 128] on p "[DATE] - [DATE]" at bounding box center [572, 128] width 465 height 17
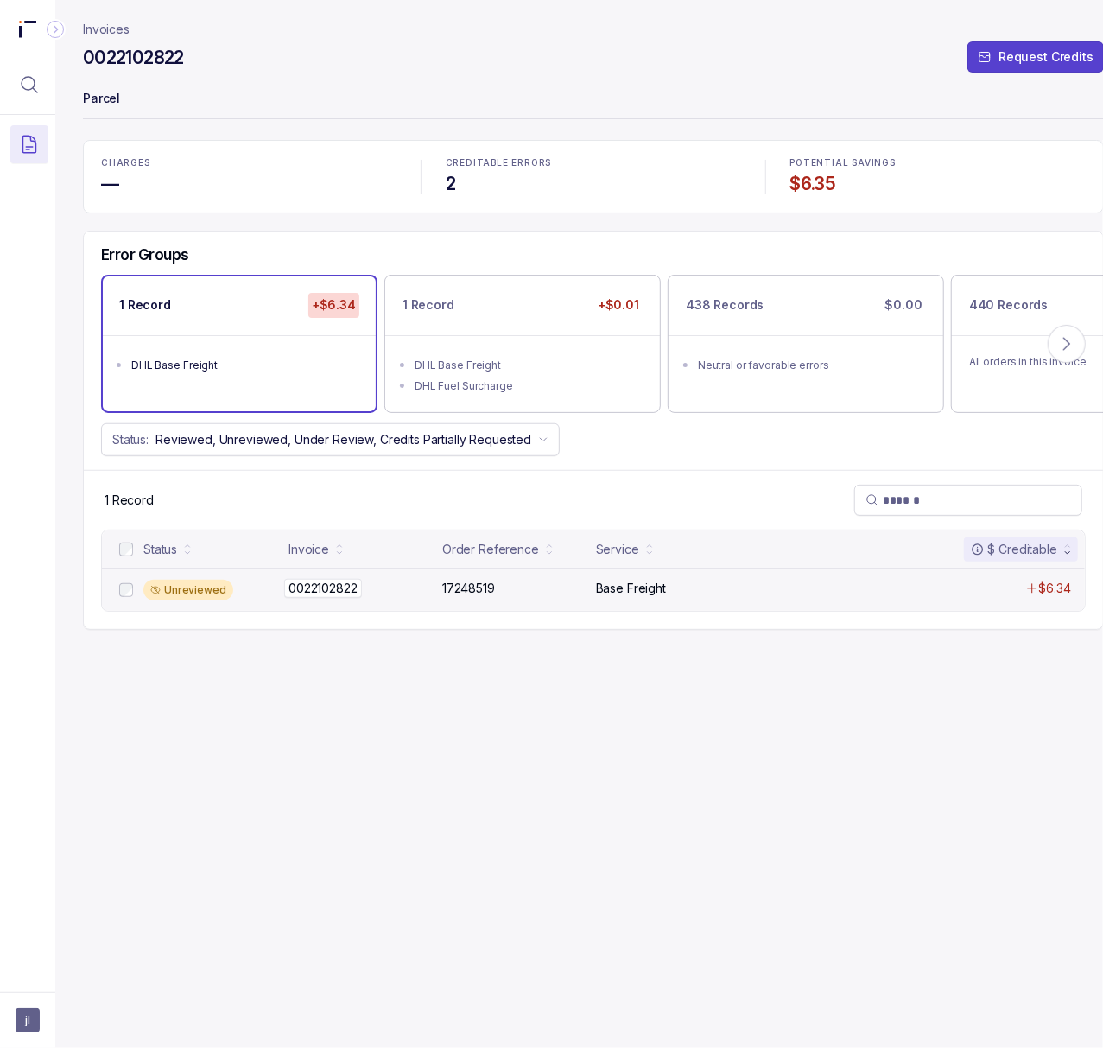
click at [335, 595] on p "0022102822" at bounding box center [323, 588] width 78 height 19
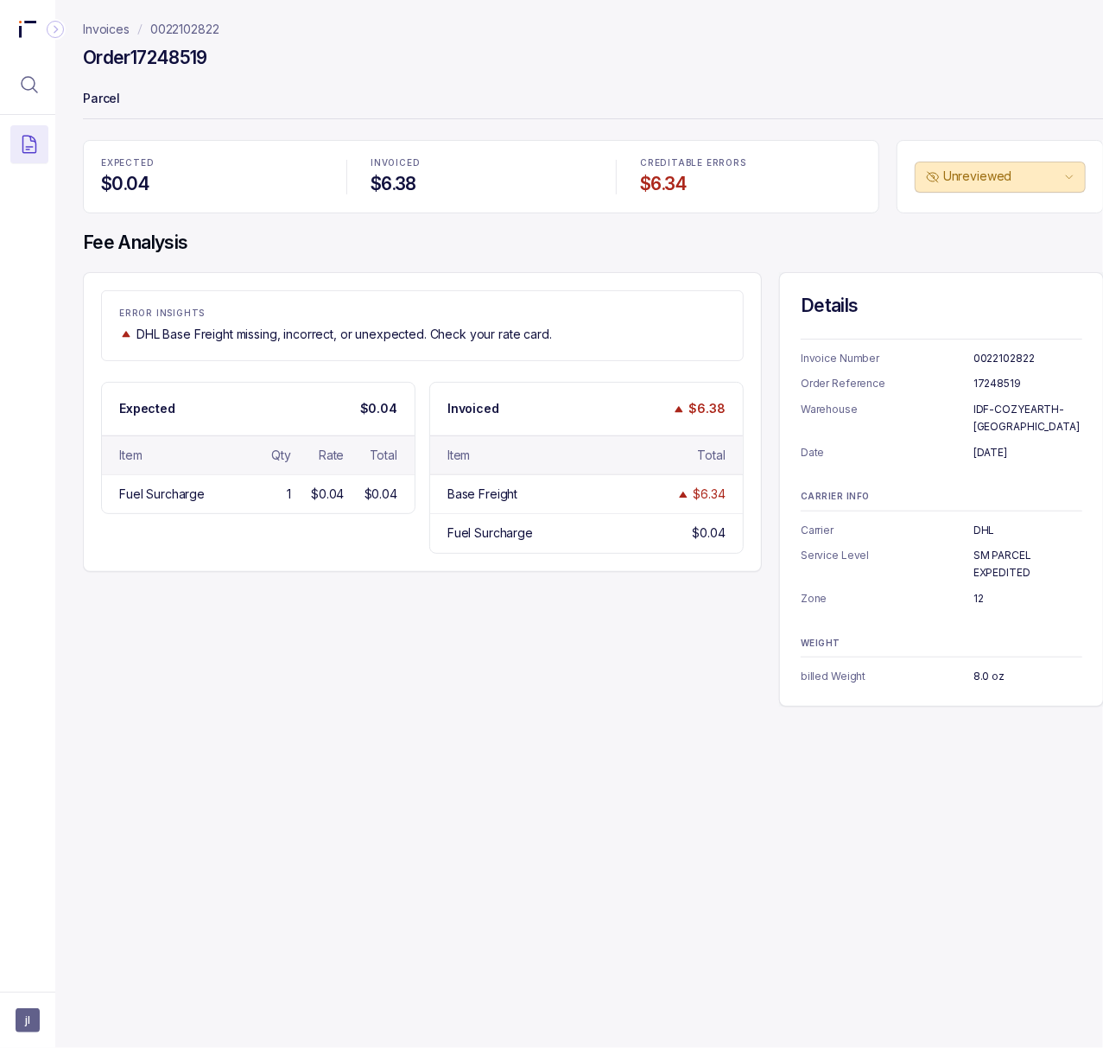
click at [195, 60] on h4 "Order 17248519" at bounding box center [145, 58] width 124 height 24
click at [1013, 444] on p "[DATE]" at bounding box center [1028, 452] width 109 height 17
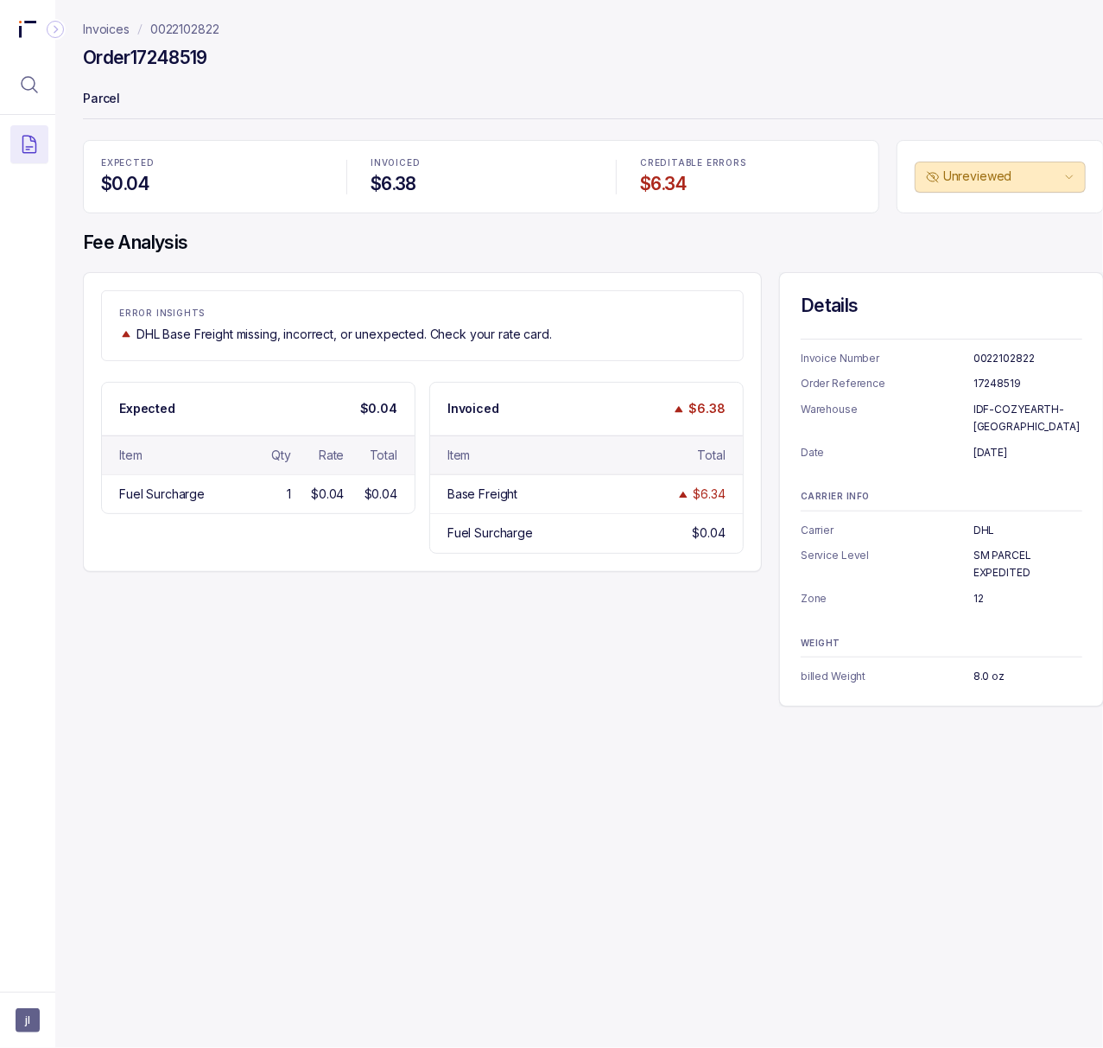
click at [983, 413] on p "IDF-COZYEARTH-[GEOGRAPHIC_DATA]" at bounding box center [1028, 418] width 109 height 34
click at [978, 590] on p "12" at bounding box center [1028, 598] width 109 height 17
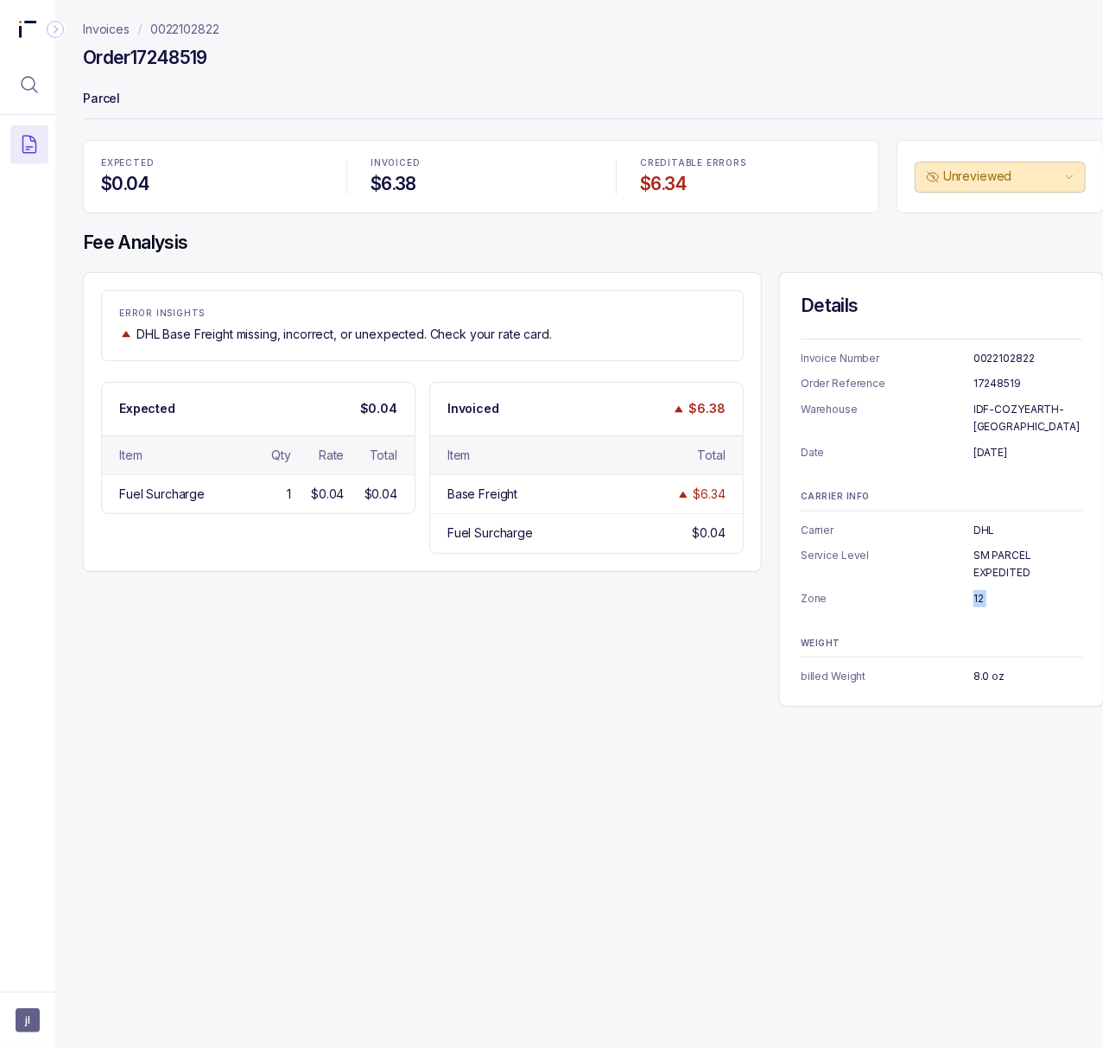
click at [978, 590] on p "12" at bounding box center [1028, 598] width 109 height 17
click at [982, 668] on p "8.0 oz" at bounding box center [1028, 676] width 109 height 17
click at [215, 22] on p "0022102822" at bounding box center [184, 29] width 69 height 17
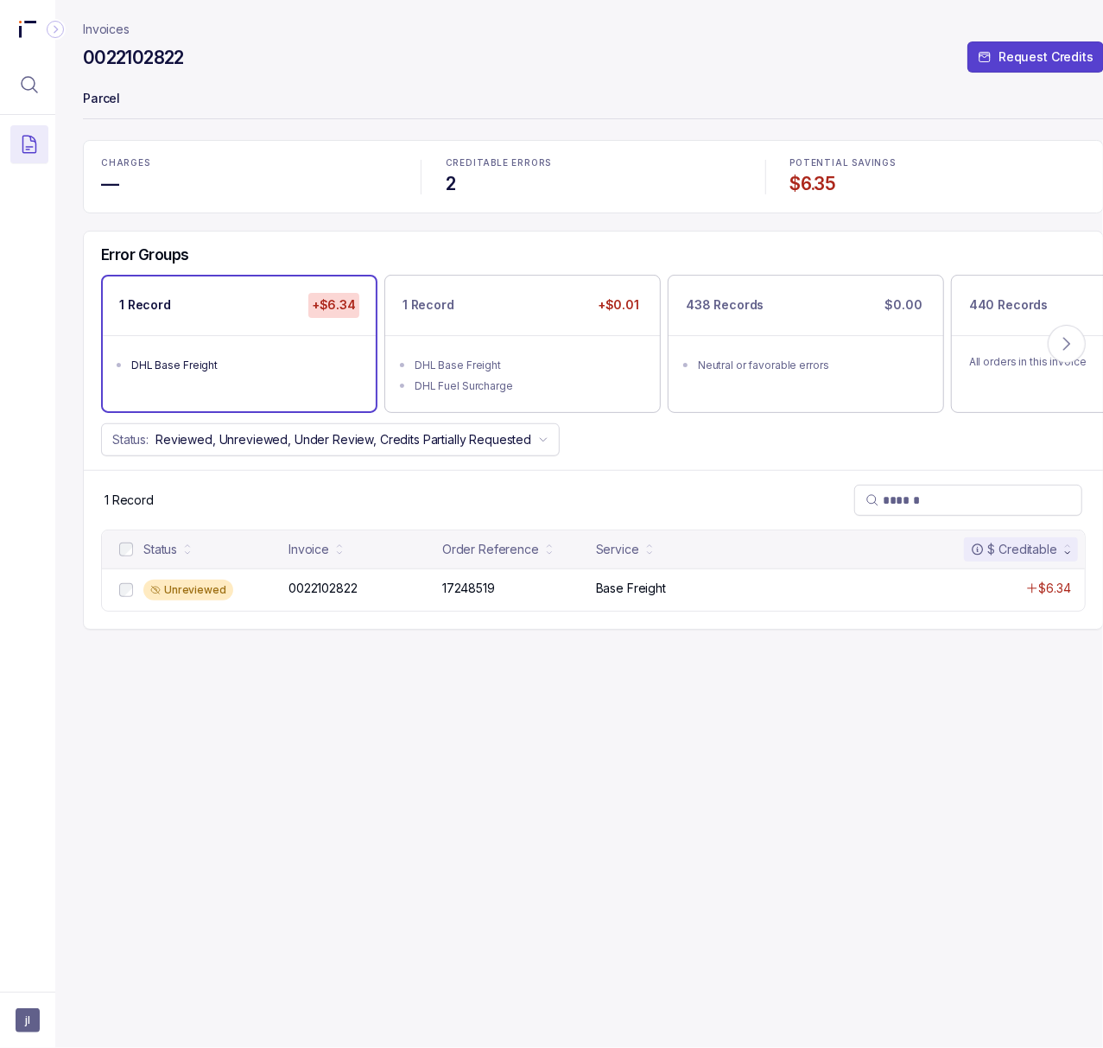
scroll to position [0, 15]
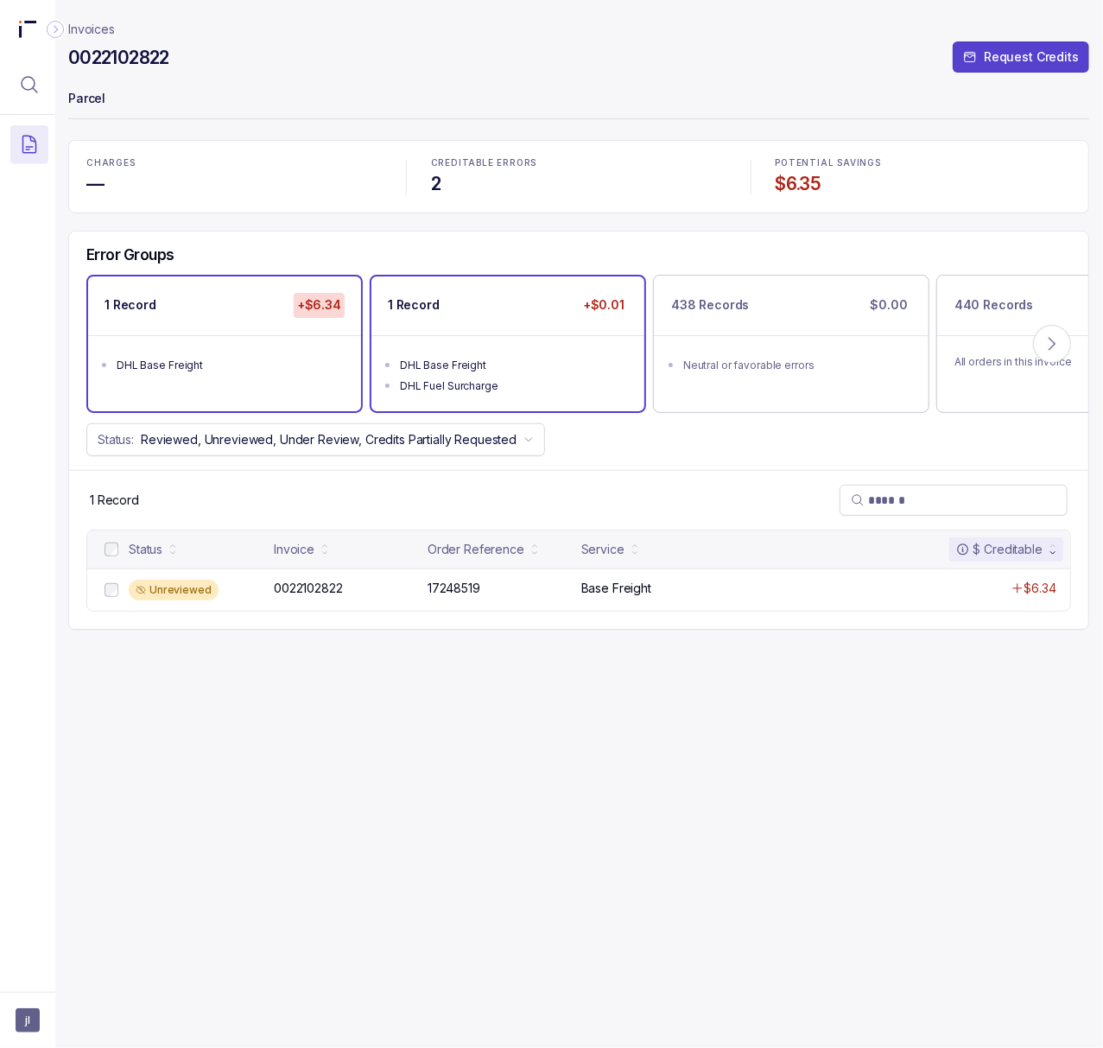
click at [418, 342] on ul "DHL Base Freight DHL Fuel Surcharge" at bounding box center [508, 373] width 273 height 76
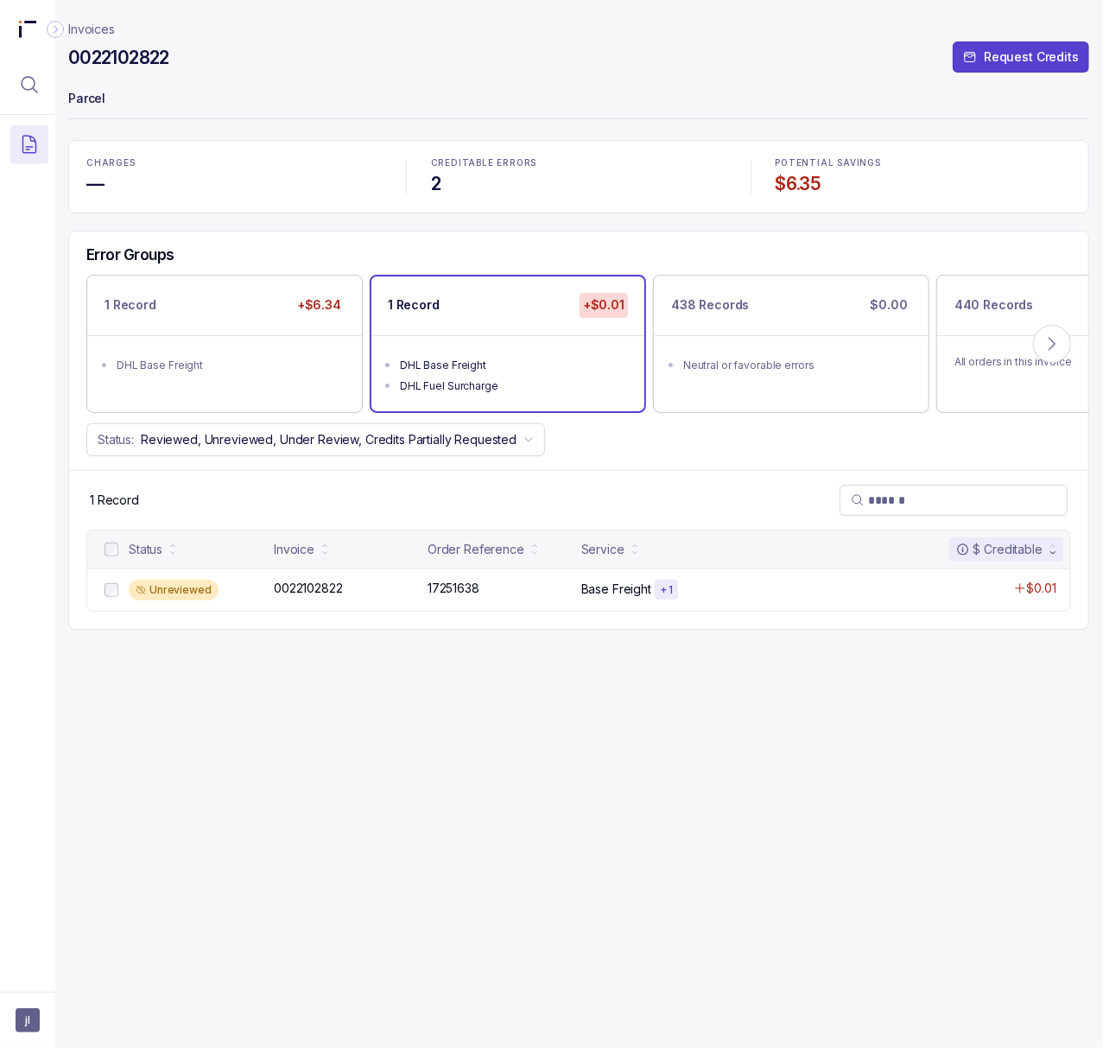
click at [326, 592] on p "0022102822" at bounding box center [309, 588] width 78 height 19
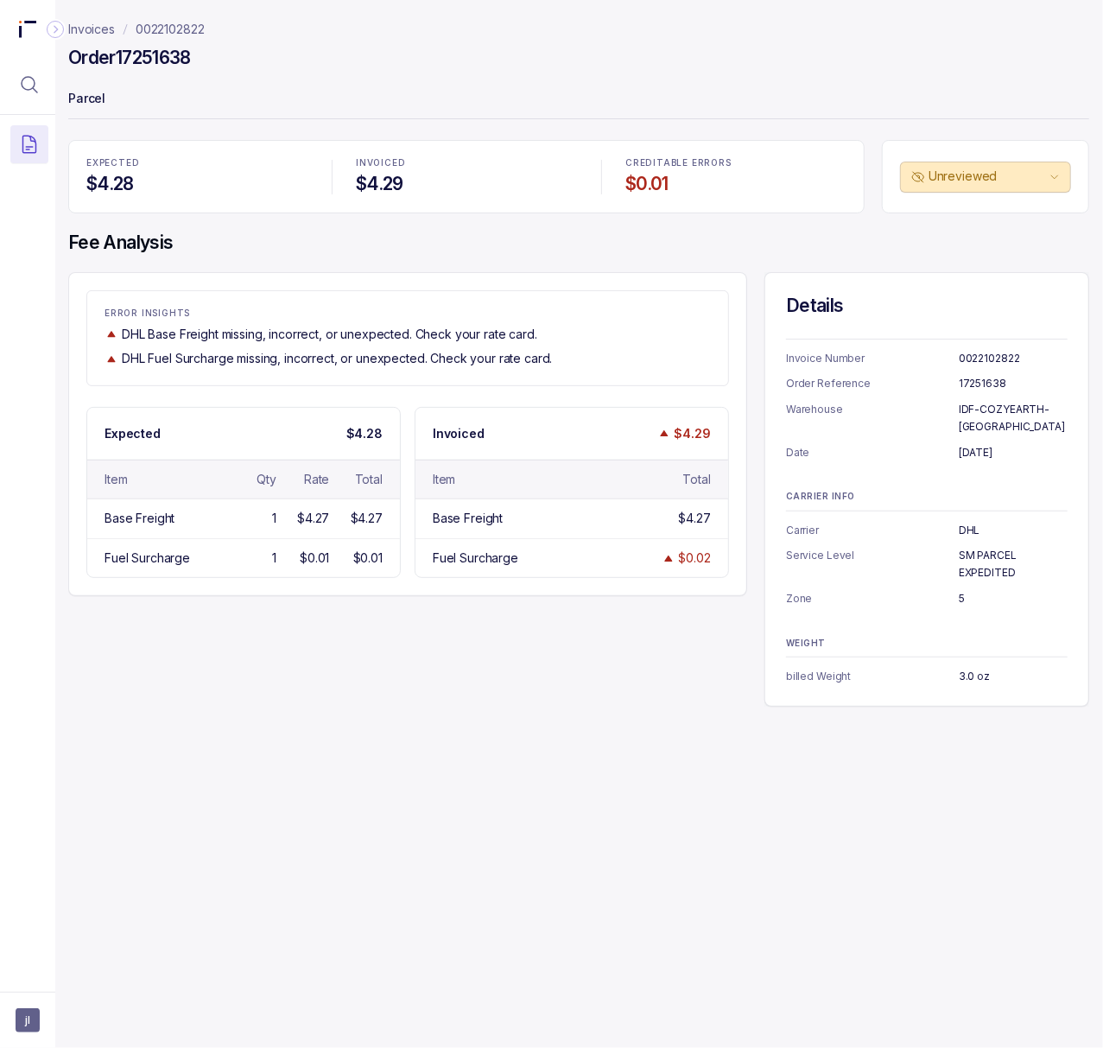
click at [170, 59] on h4 "Order 17251638" at bounding box center [129, 58] width 123 height 24
click at [968, 444] on p "[DATE]" at bounding box center [1013, 452] width 109 height 17
click at [972, 444] on p "[DATE]" at bounding box center [1013, 452] width 109 height 17
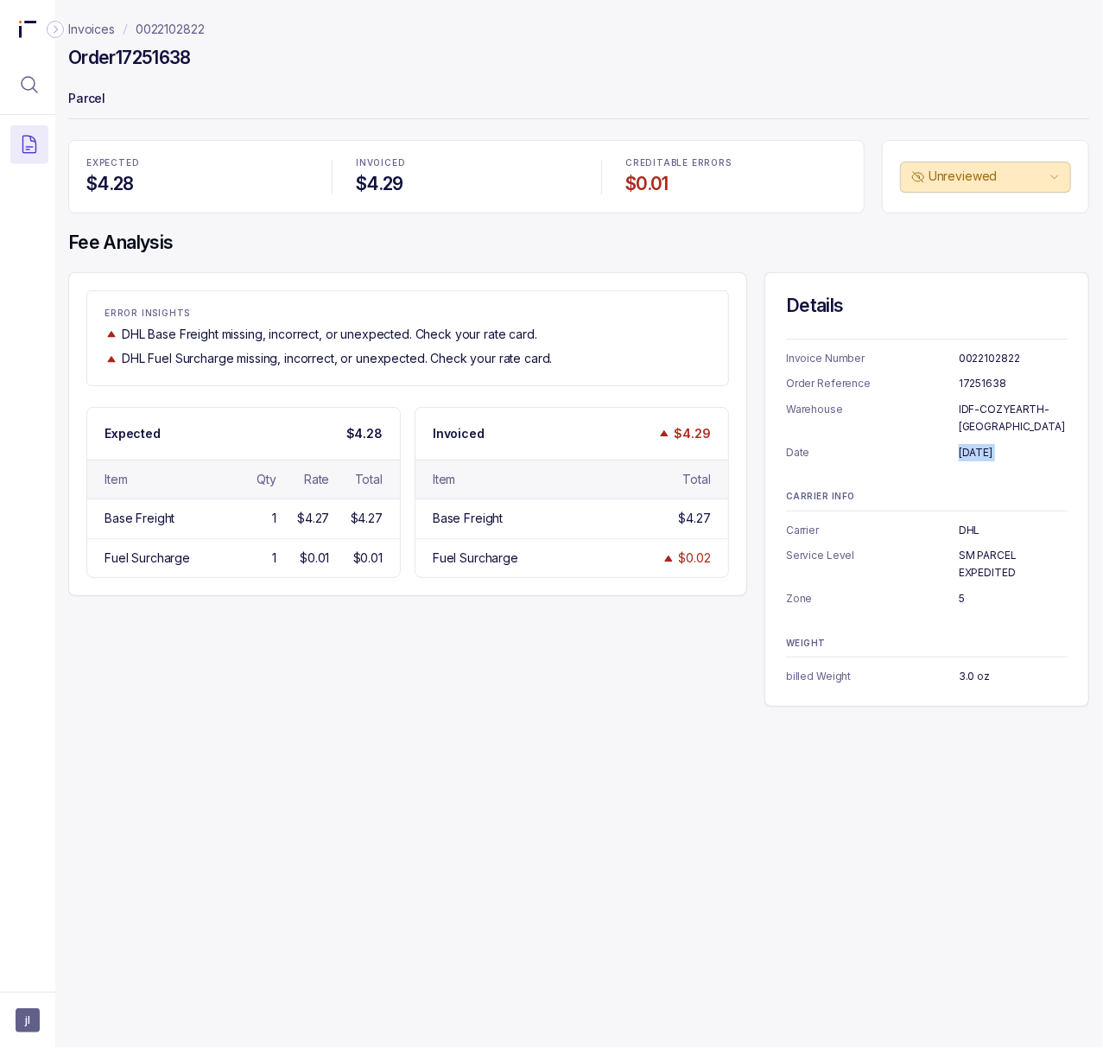
click at [972, 444] on p "[DATE]" at bounding box center [1013, 452] width 109 height 17
click at [961, 590] on p "5" at bounding box center [1013, 598] width 109 height 17
click at [969, 668] on p "3.0 oz" at bounding box center [1013, 676] width 109 height 17
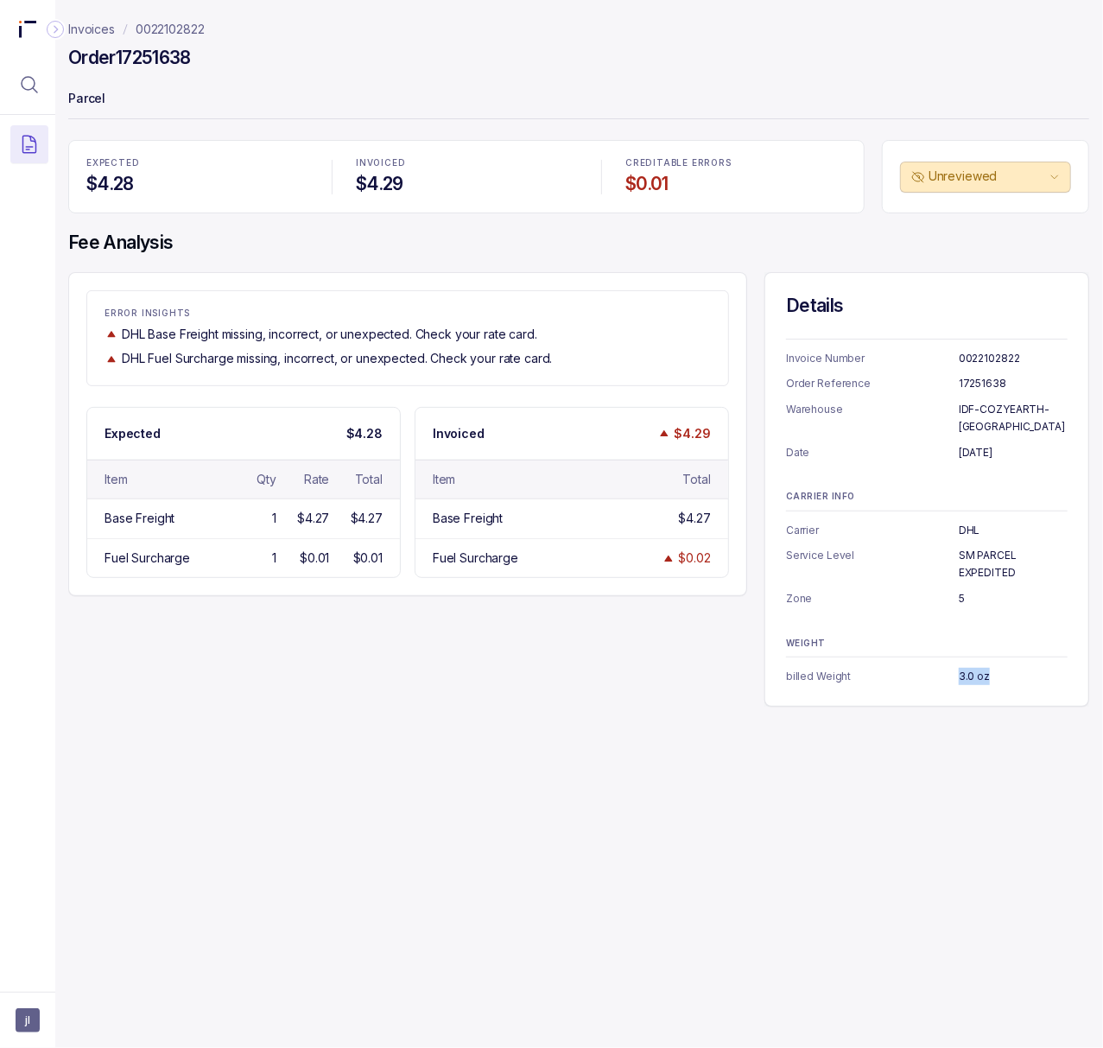
click at [969, 668] on p "3.0 oz" at bounding box center [1013, 676] width 109 height 17
click at [190, 24] on p "0022102822" at bounding box center [170, 29] width 69 height 17
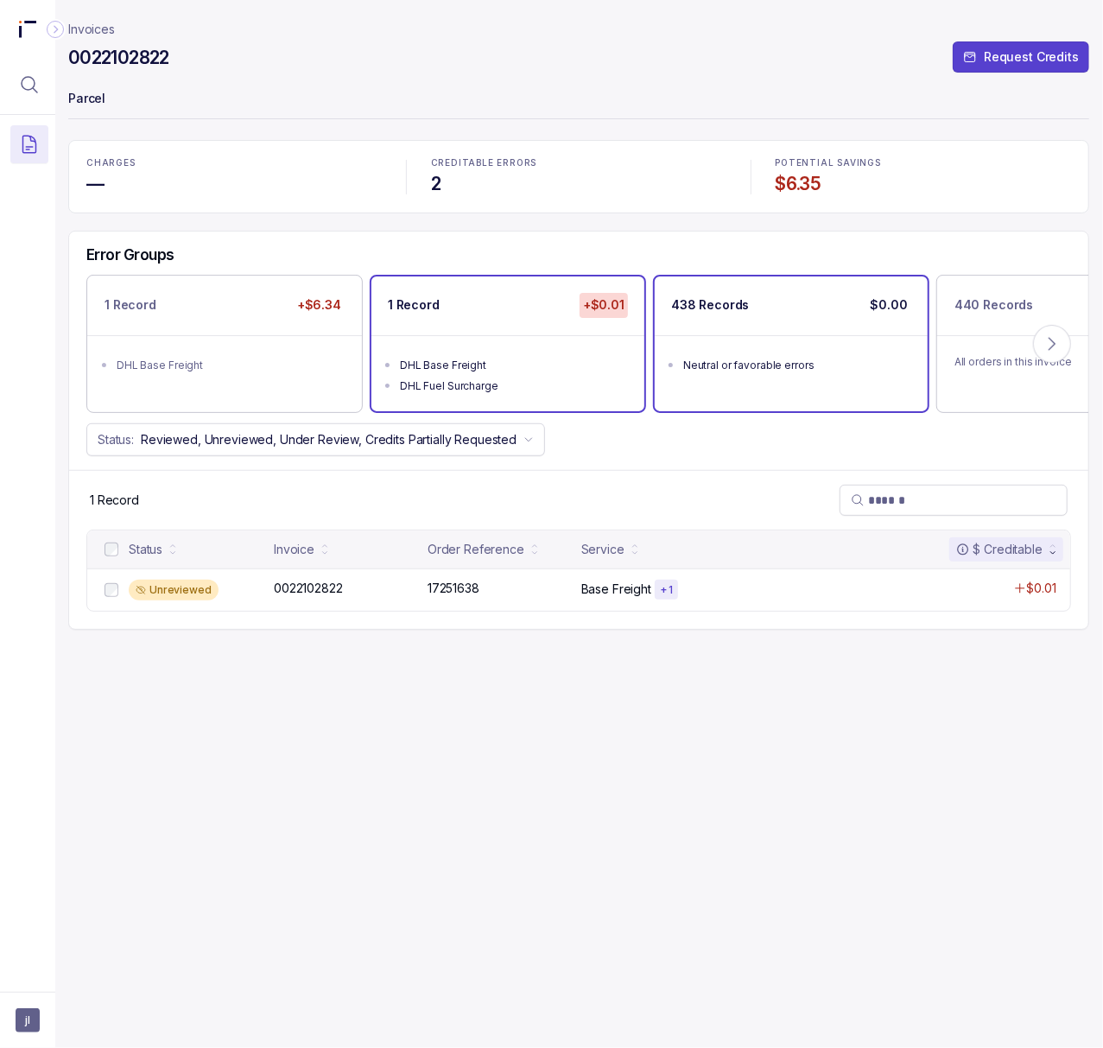
click at [752, 367] on div "Neutral or favorable errors" at bounding box center [796, 365] width 226 height 17
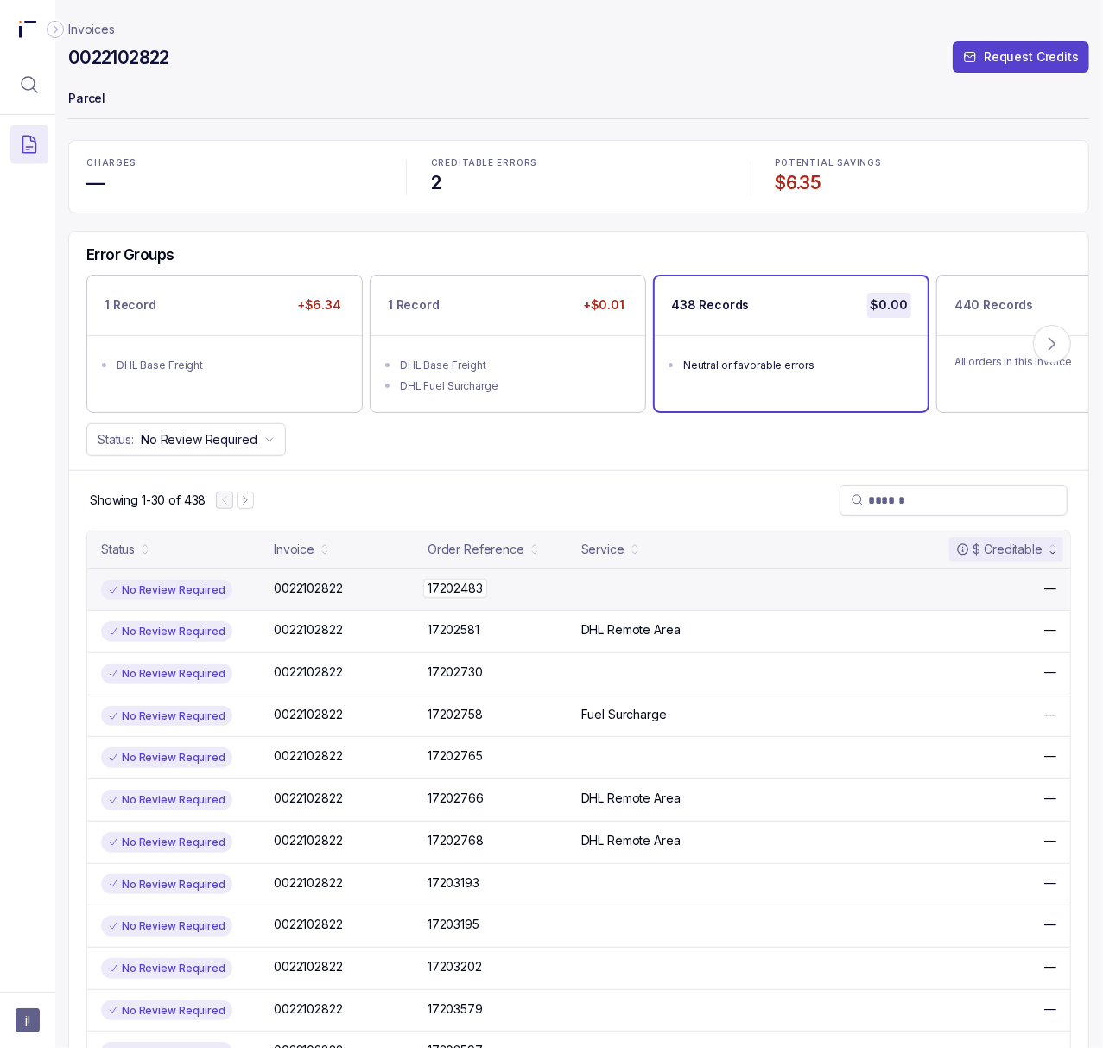
click at [464, 598] on p "17202483" at bounding box center [455, 588] width 64 height 19
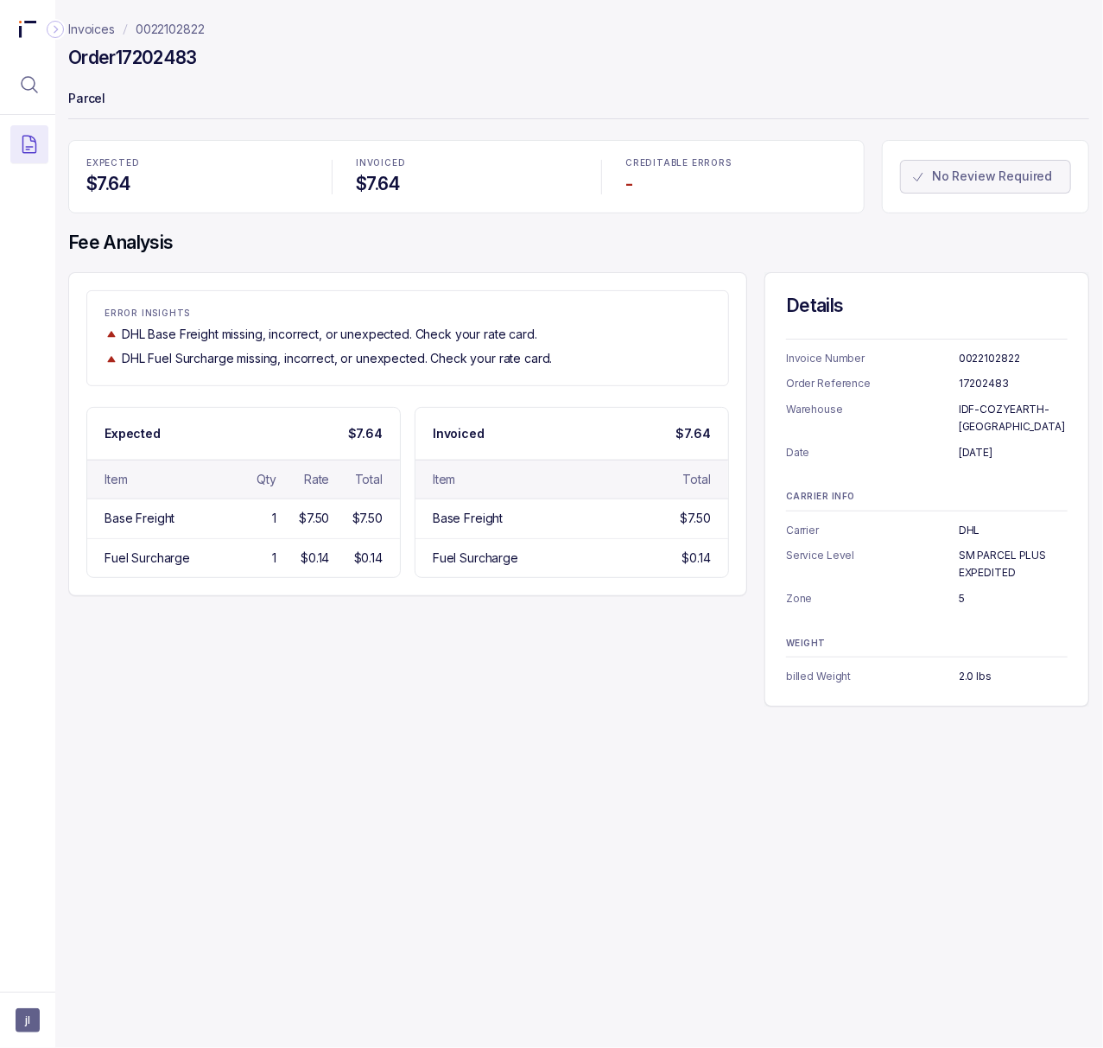
click at [152, 57] on h4 "Order 17202483" at bounding box center [132, 58] width 129 height 24
click at [1007, 444] on p "[DATE]" at bounding box center [1013, 452] width 109 height 17
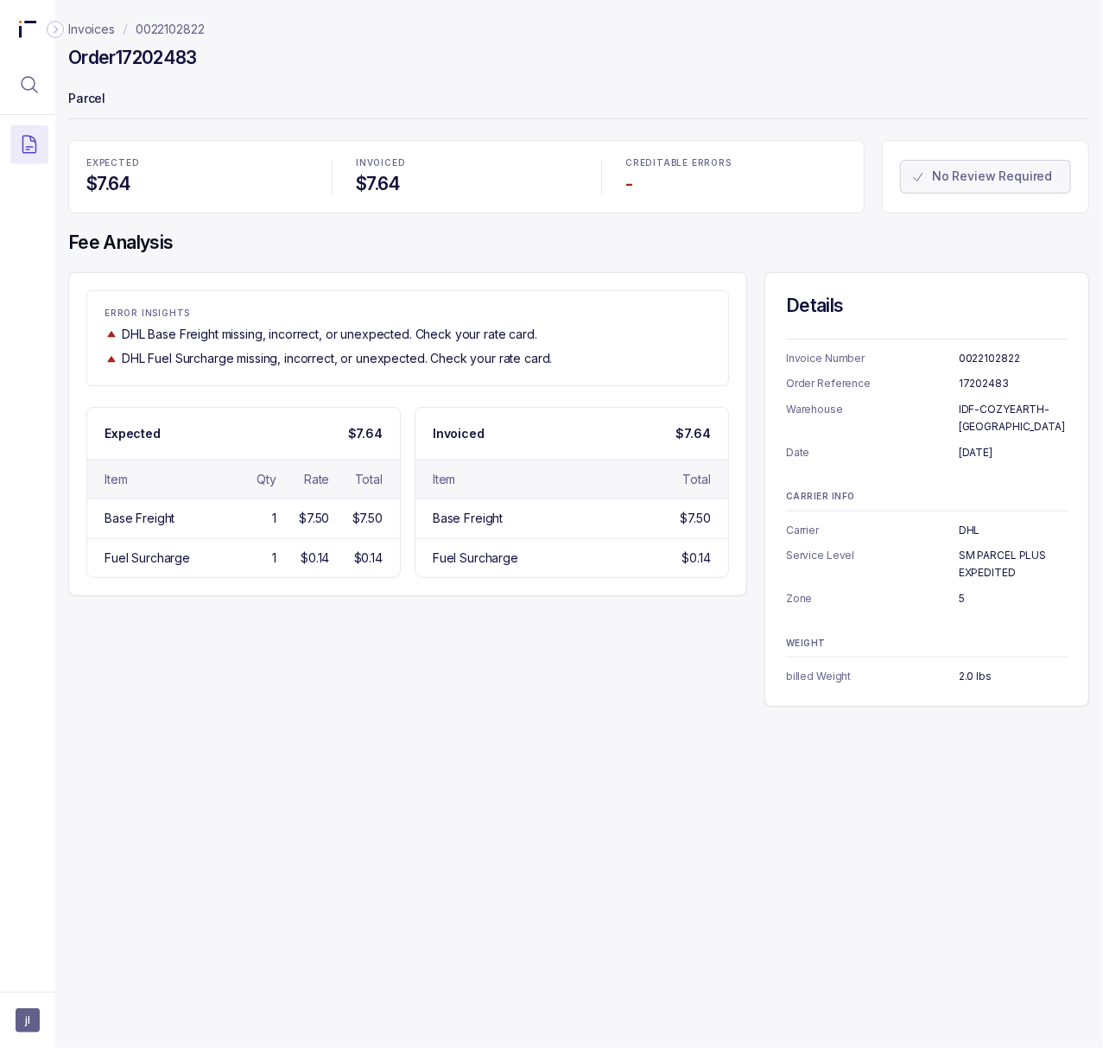
click at [990, 547] on p "SM PARCEL PLUS EXPEDITED" at bounding box center [1013, 564] width 109 height 34
click at [972, 668] on p "2.0 lbs" at bounding box center [1013, 676] width 109 height 17
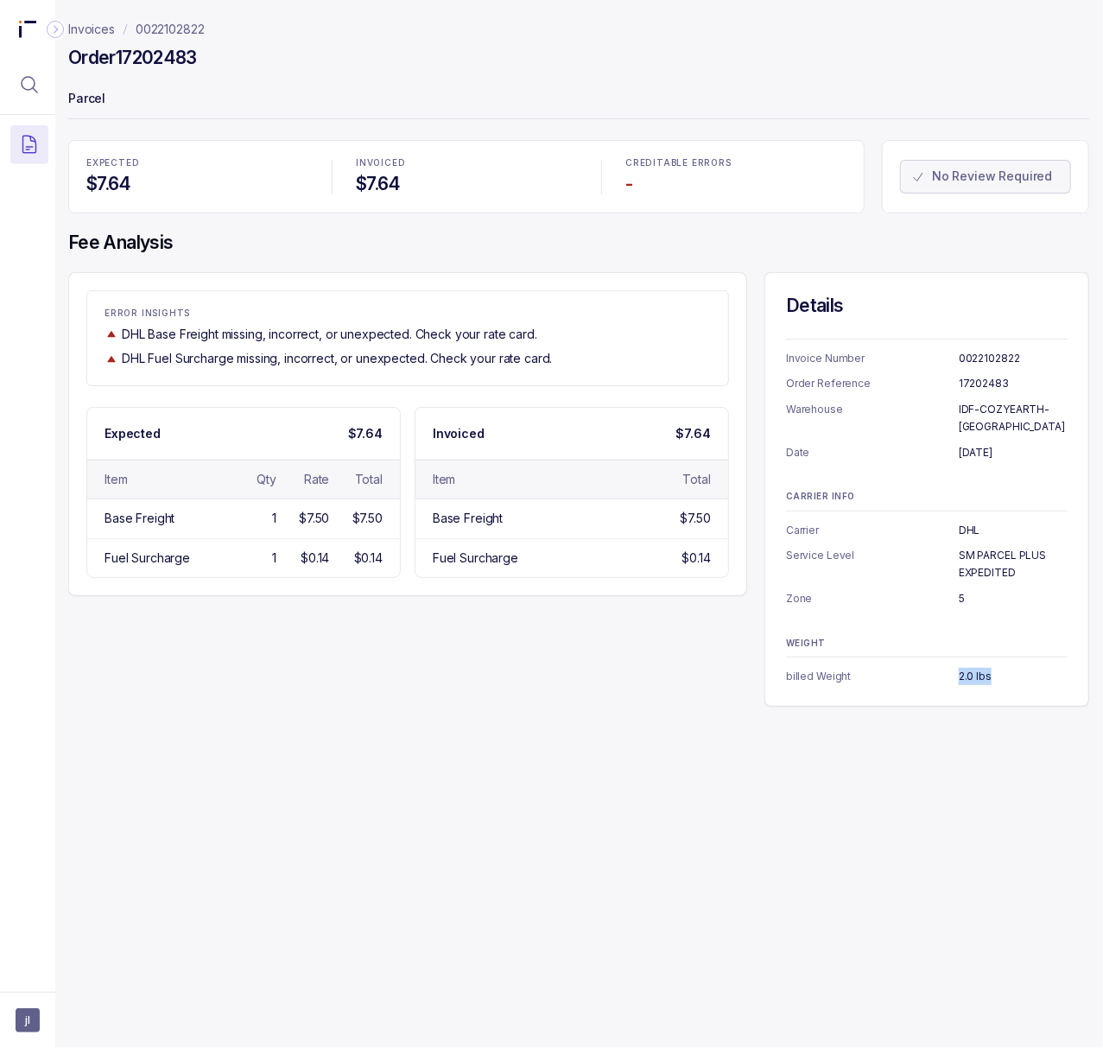
click at [972, 668] on p "2.0 lbs" at bounding box center [1013, 676] width 109 height 17
click at [154, 31] on p "0022102822" at bounding box center [170, 29] width 69 height 17
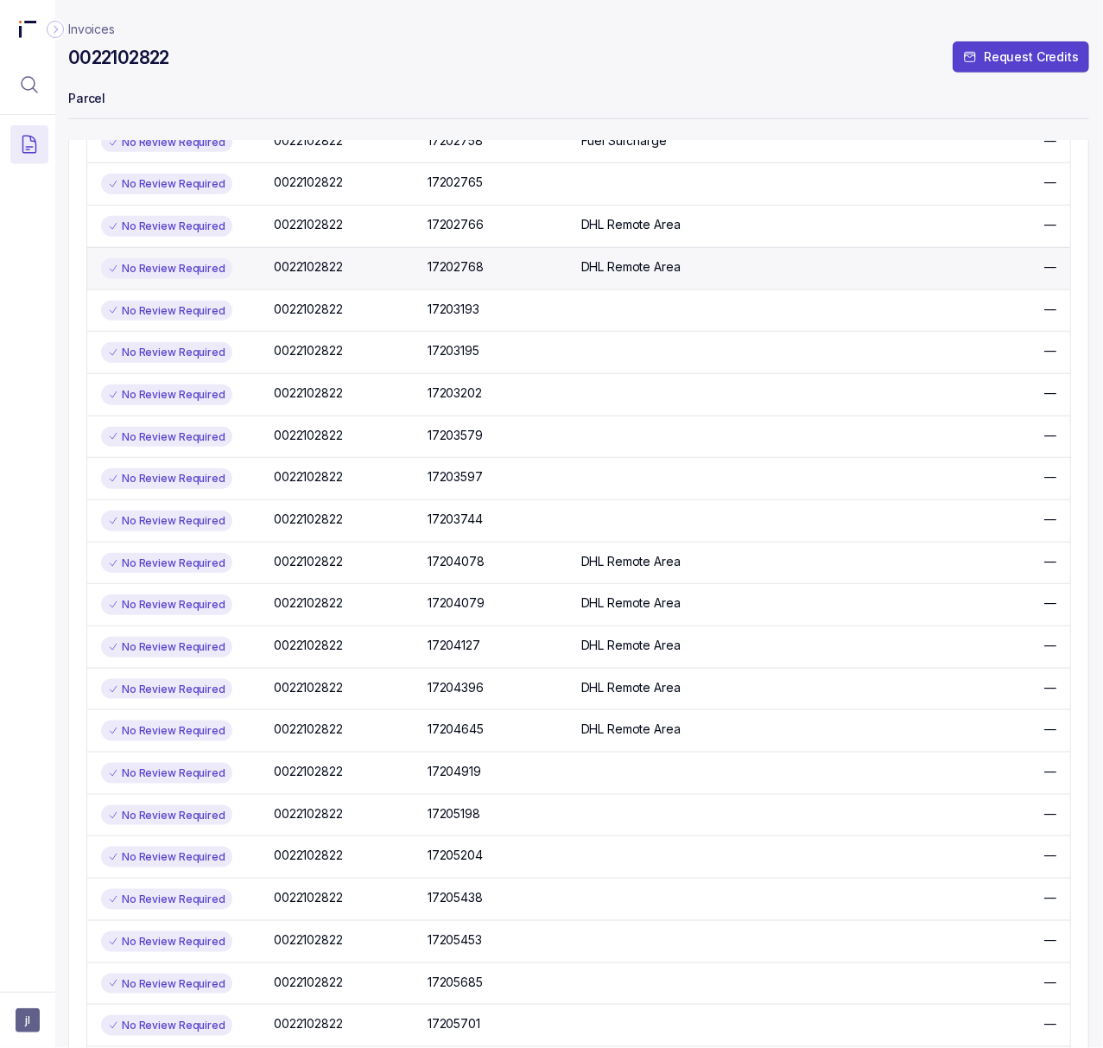
scroll to position [115, 15]
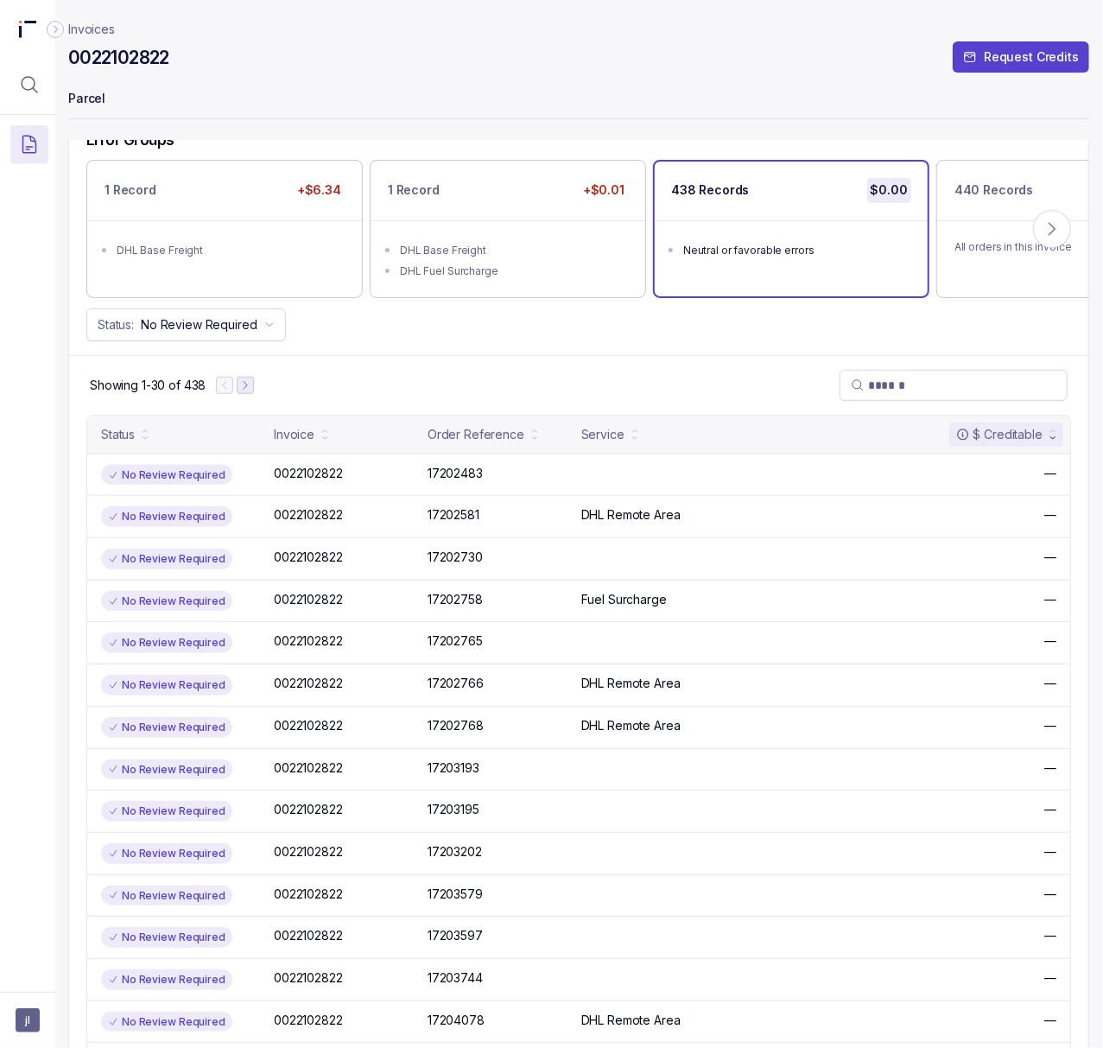
click at [247, 389] on icon "Next Page" at bounding box center [245, 385] width 12 height 12
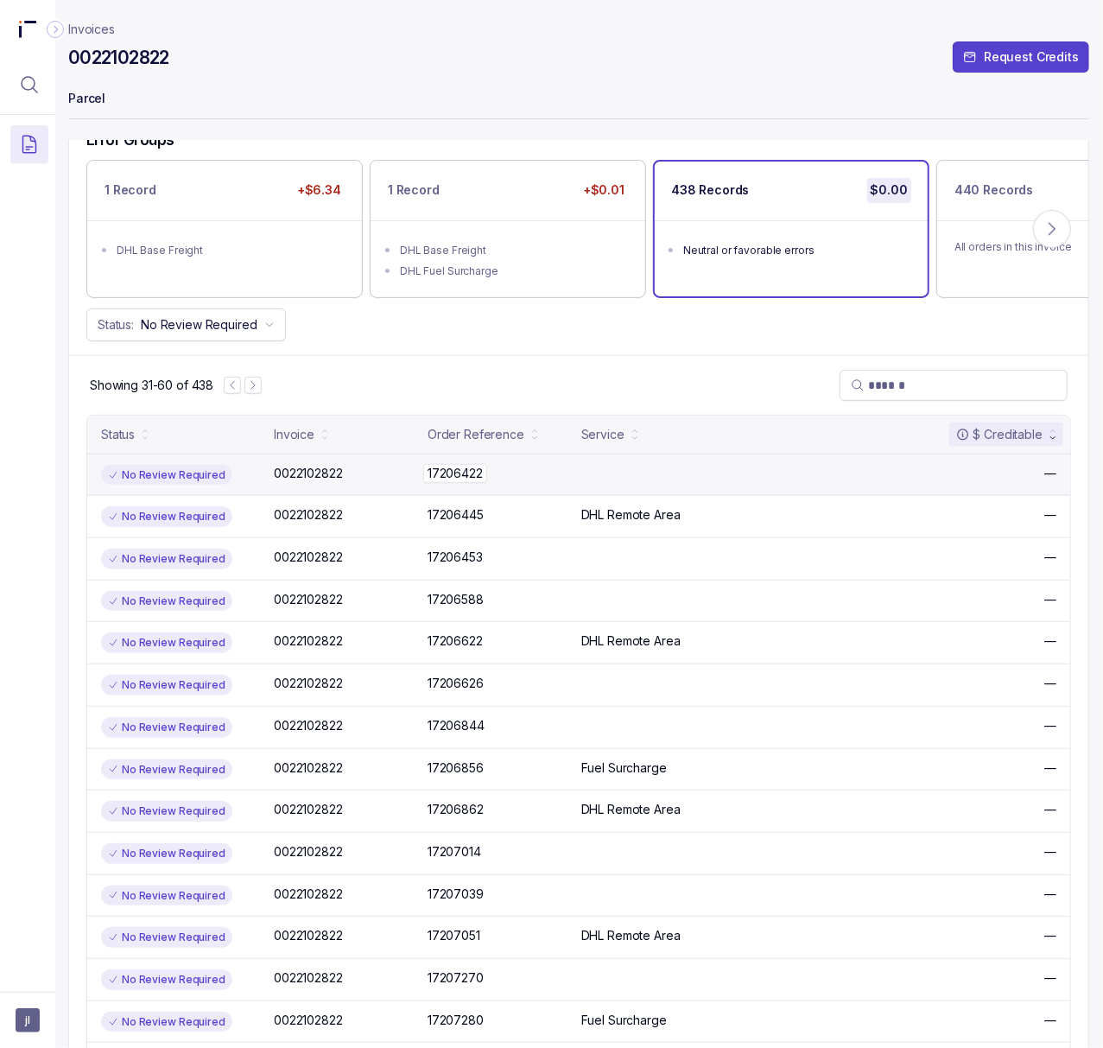
click at [430, 479] on p "17206422" at bounding box center [455, 473] width 64 height 19
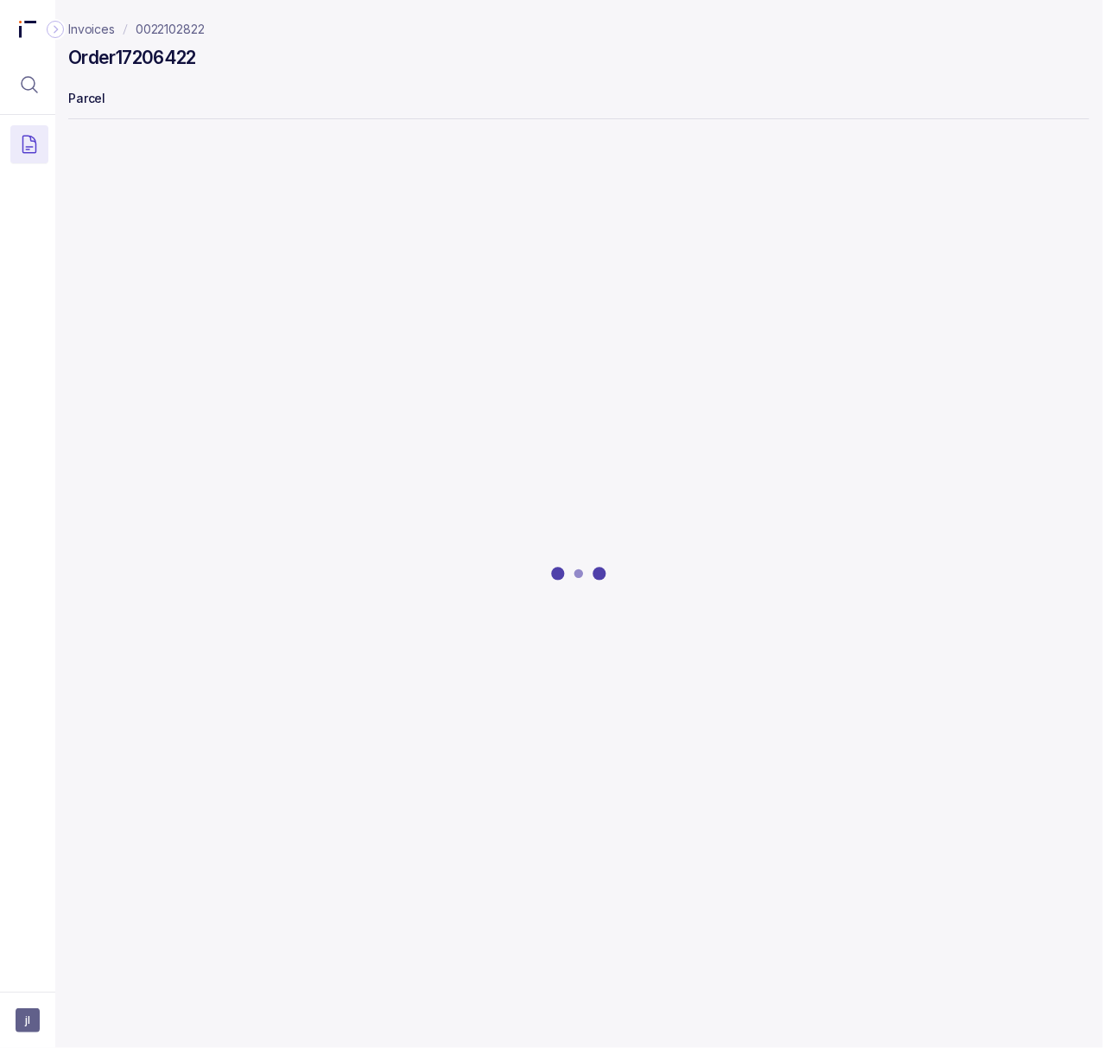
scroll to position [0, 15]
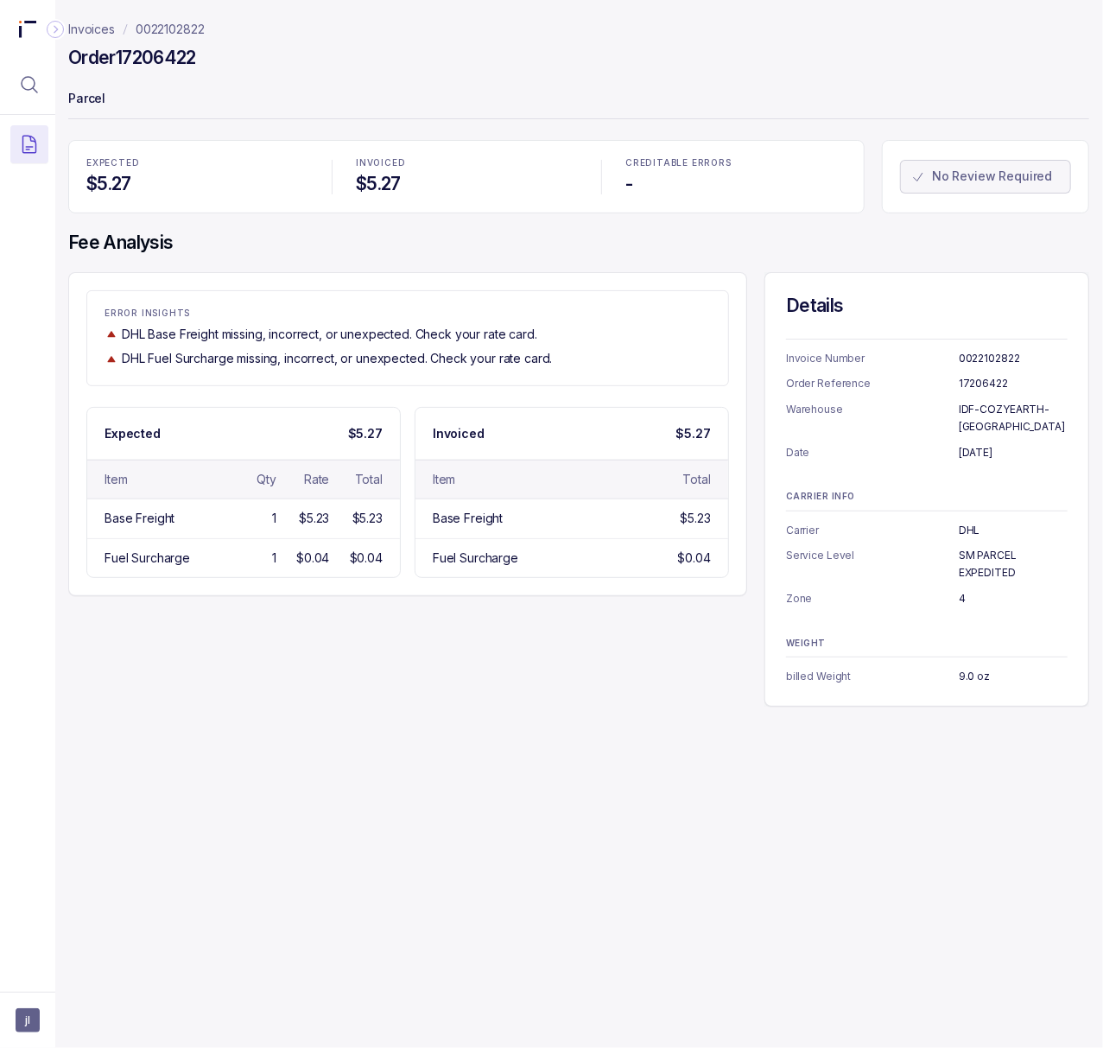
click at [154, 53] on h4 "Order 17206422" at bounding box center [132, 58] width 128 height 24
click at [994, 549] on p "SM PARCEL EXPEDITED" at bounding box center [1013, 564] width 109 height 34
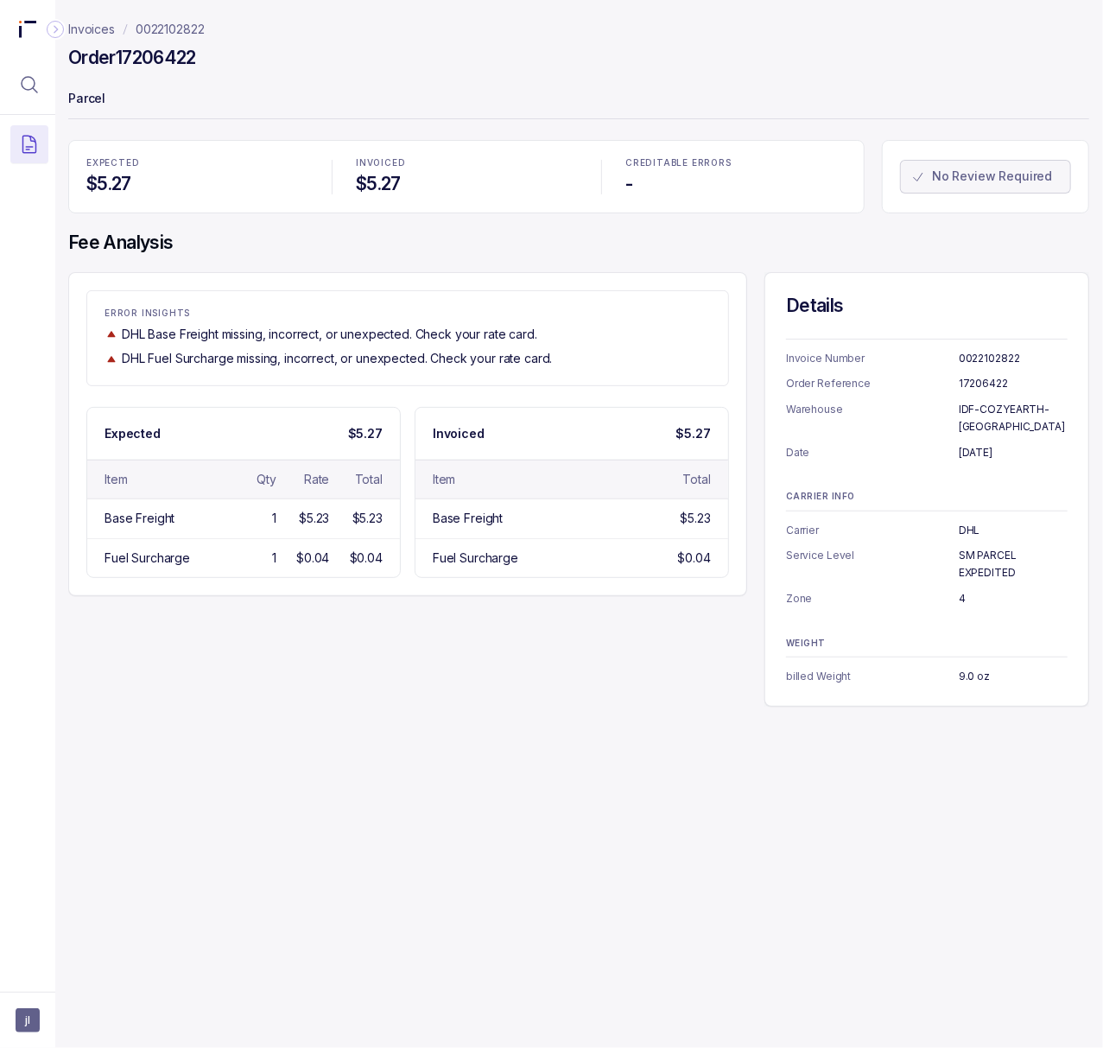
click at [962, 590] on p "4" at bounding box center [1013, 598] width 109 height 17
click at [961, 668] on p "9.0 oz" at bounding box center [1013, 676] width 109 height 17
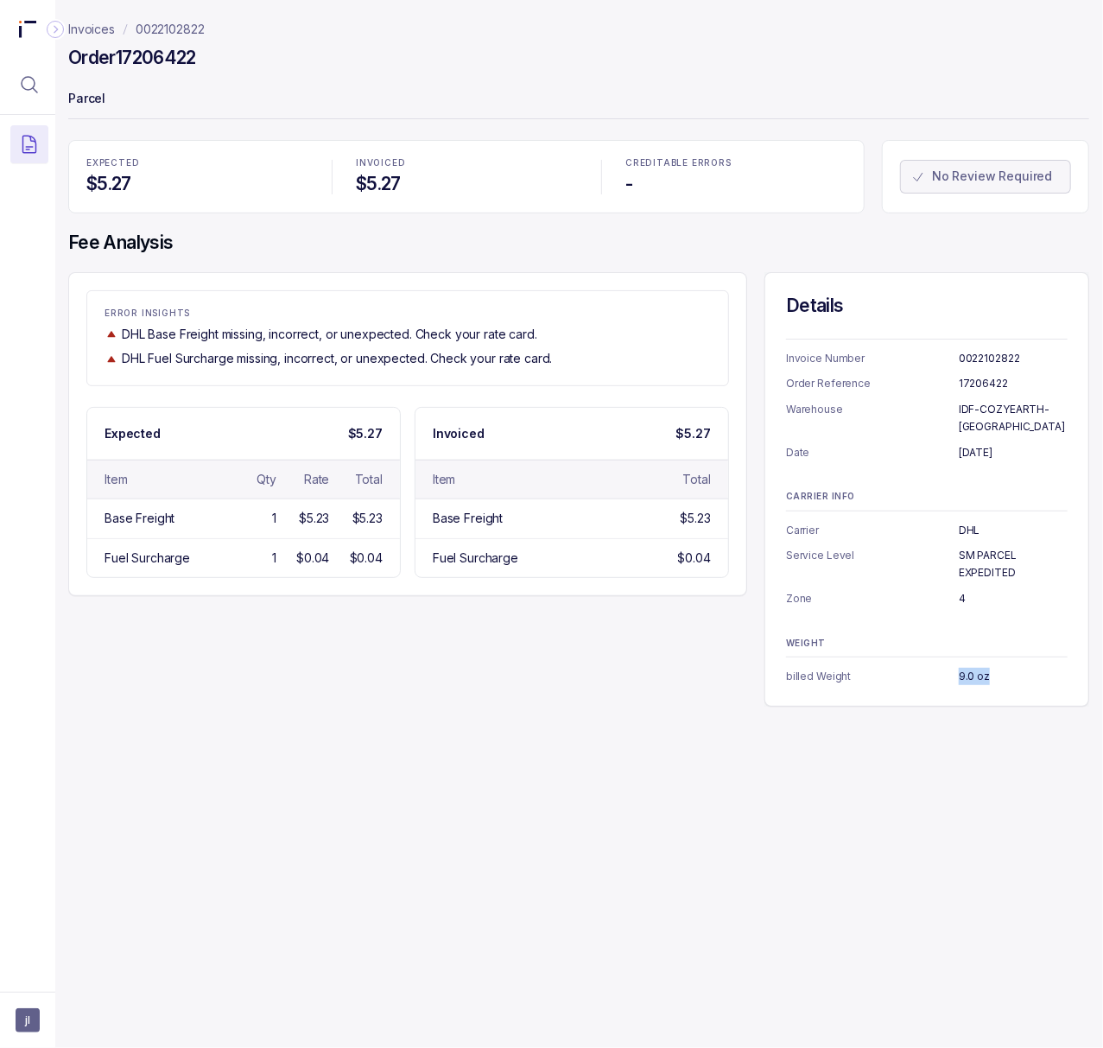
click at [178, 25] on p "0022102822" at bounding box center [170, 29] width 69 height 17
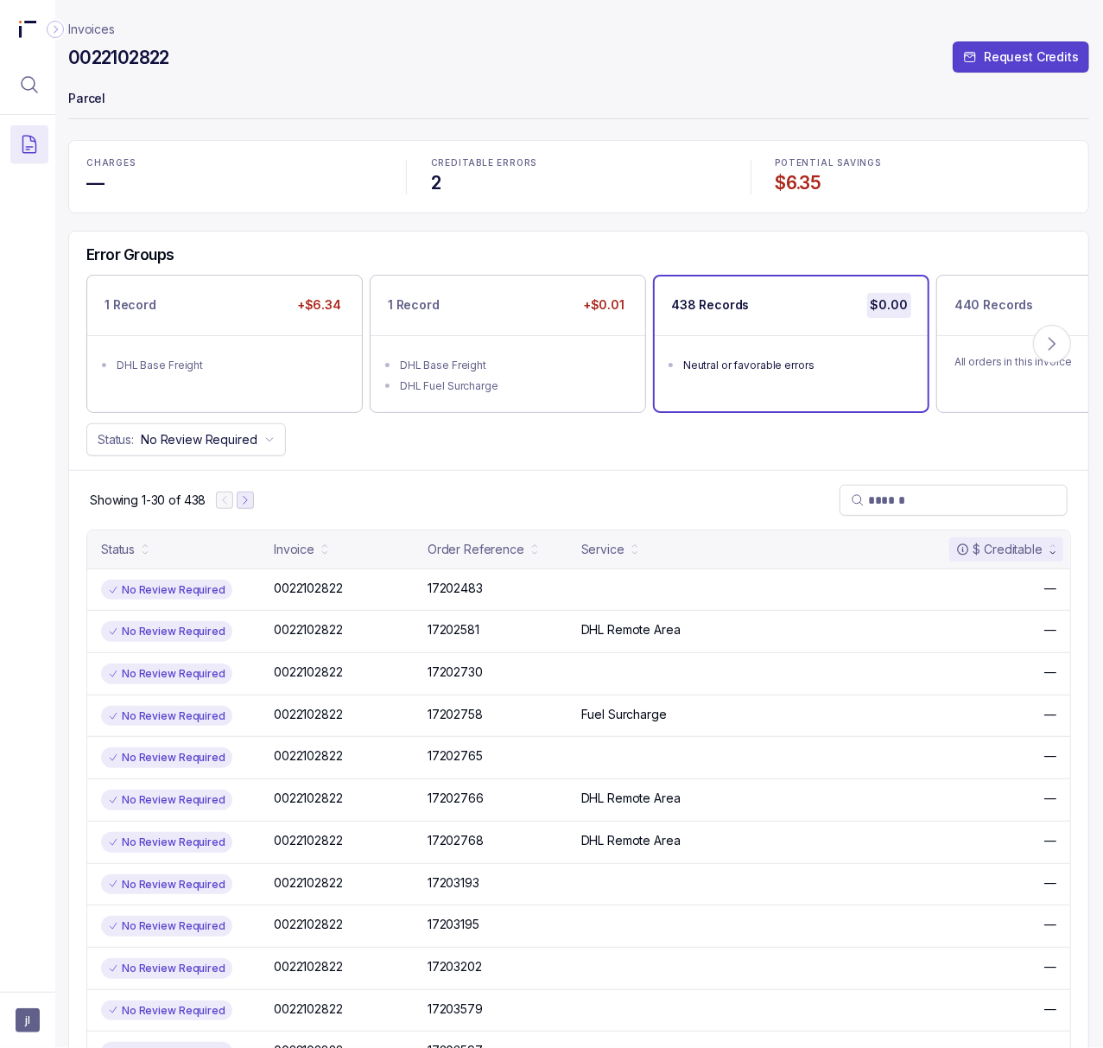
click at [243, 505] on icon "Next Page" at bounding box center [245, 500] width 12 height 12
click at [251, 502] on icon "Next Page" at bounding box center [253, 500] width 12 height 12
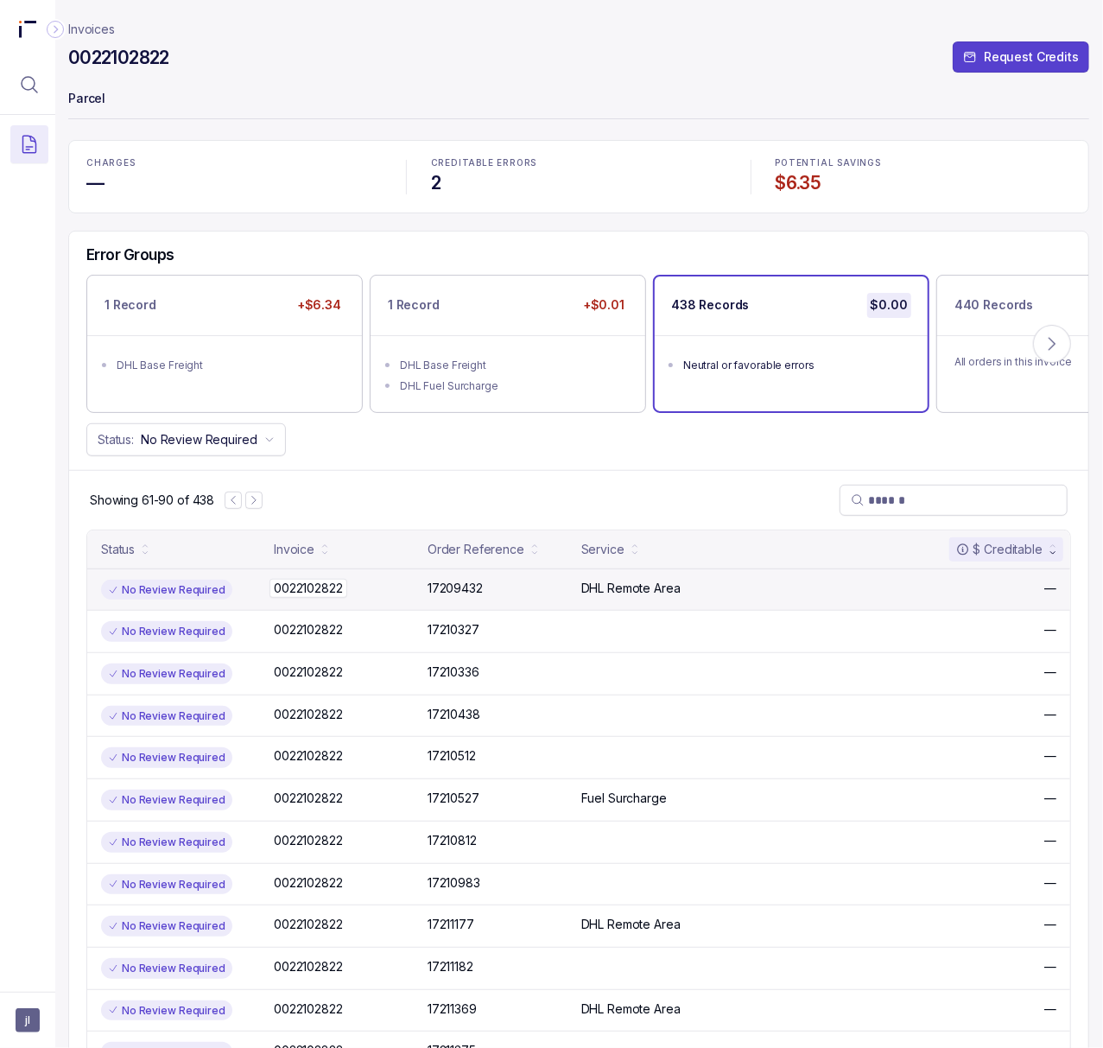
click at [329, 593] on p "0022102822" at bounding box center [309, 588] width 78 height 19
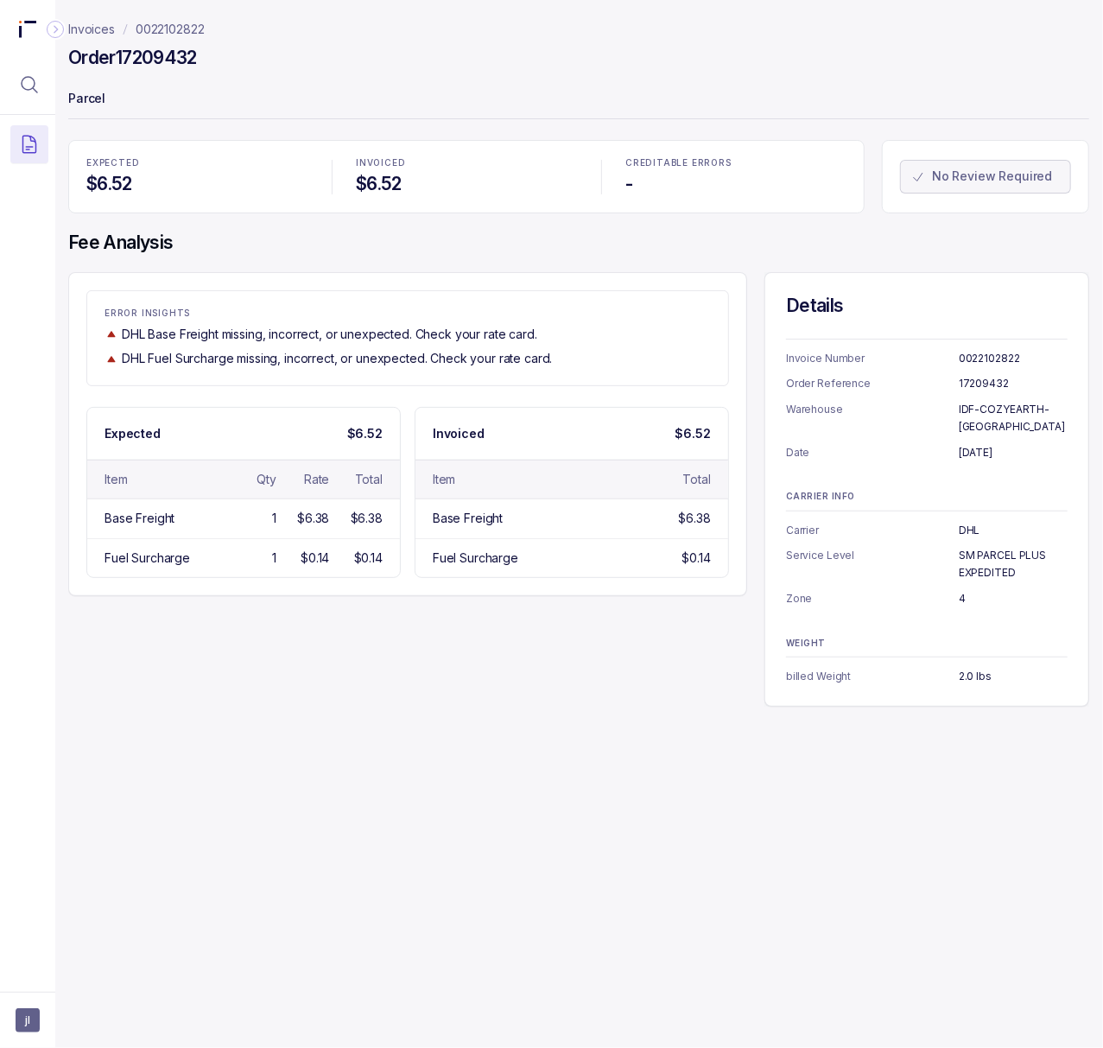
click at [171, 59] on h4 "Order 17209432" at bounding box center [132, 58] width 129 height 24
click at [976, 444] on p "[DATE]" at bounding box center [1013, 452] width 109 height 17
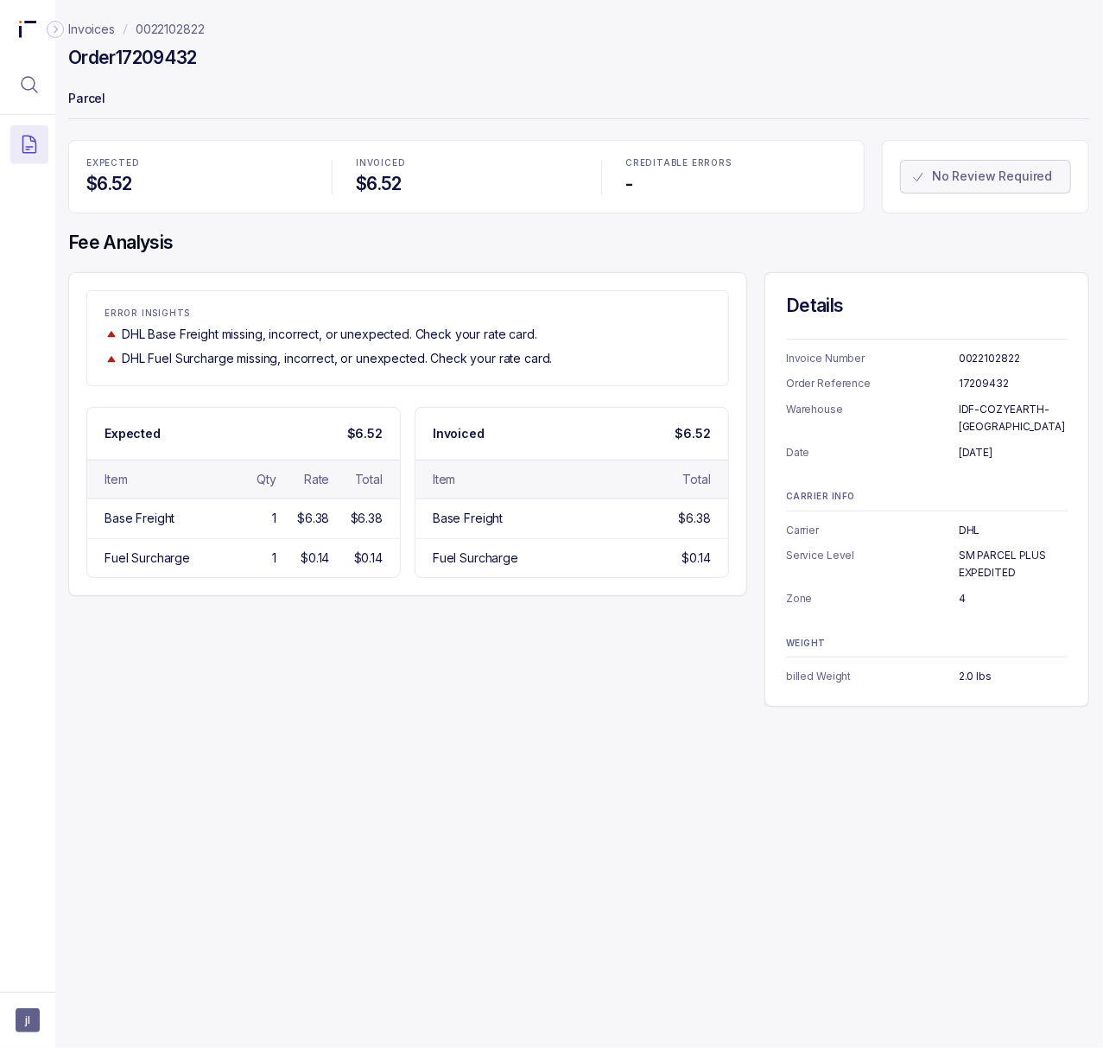
click at [979, 547] on p "SM PARCEL PLUS EXPEDITED" at bounding box center [1013, 564] width 109 height 34
click at [187, 29] on p "0022102822" at bounding box center [170, 29] width 69 height 17
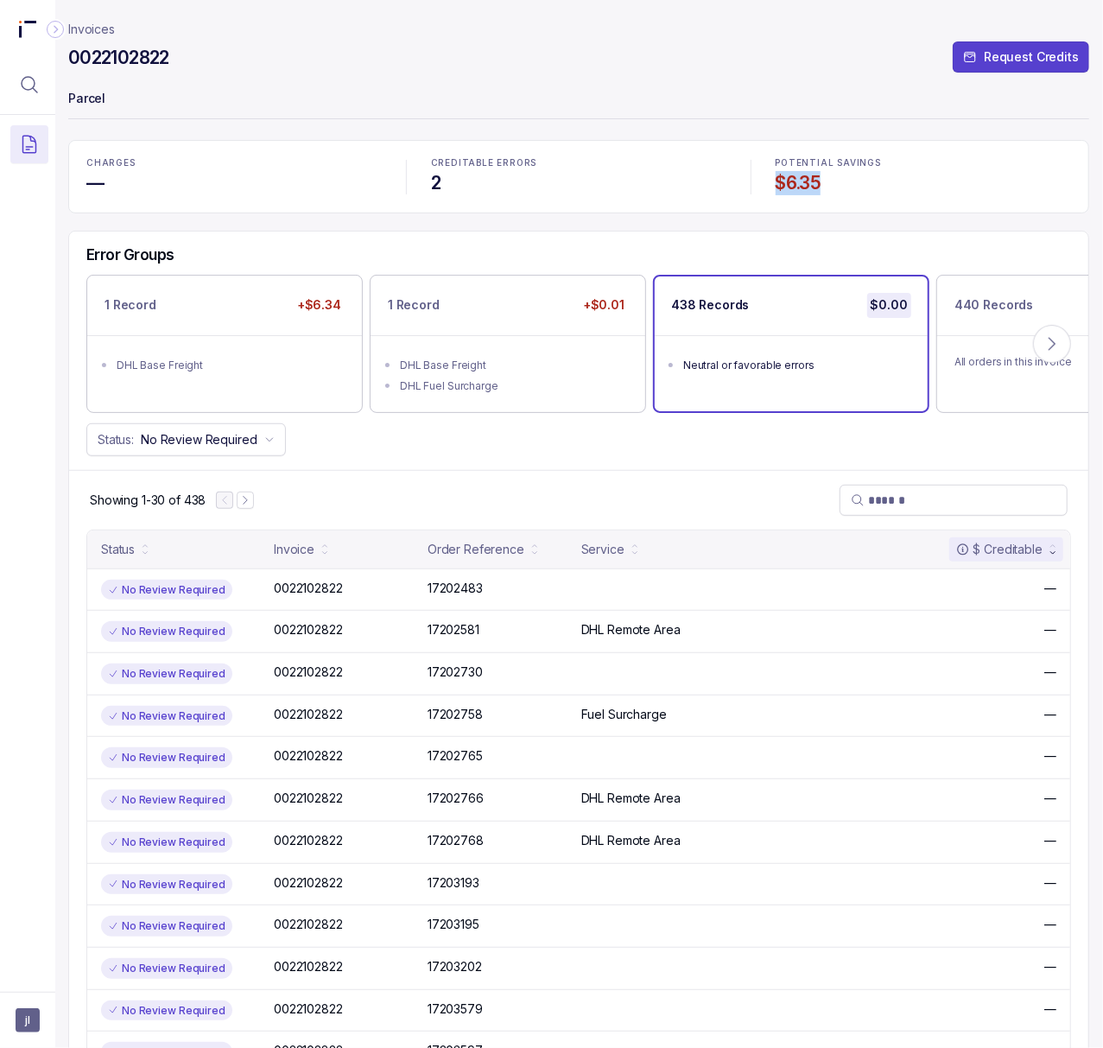
drag, startPoint x: 776, startPoint y: 181, endPoint x: 886, endPoint y: 185, distance: 109.8
click at [886, 185] on h4 "$6.35" at bounding box center [923, 183] width 295 height 24
click at [33, 84] on icon "Menu Icon Button MagnifyingGlassIcon" at bounding box center [29, 84] width 21 height 21
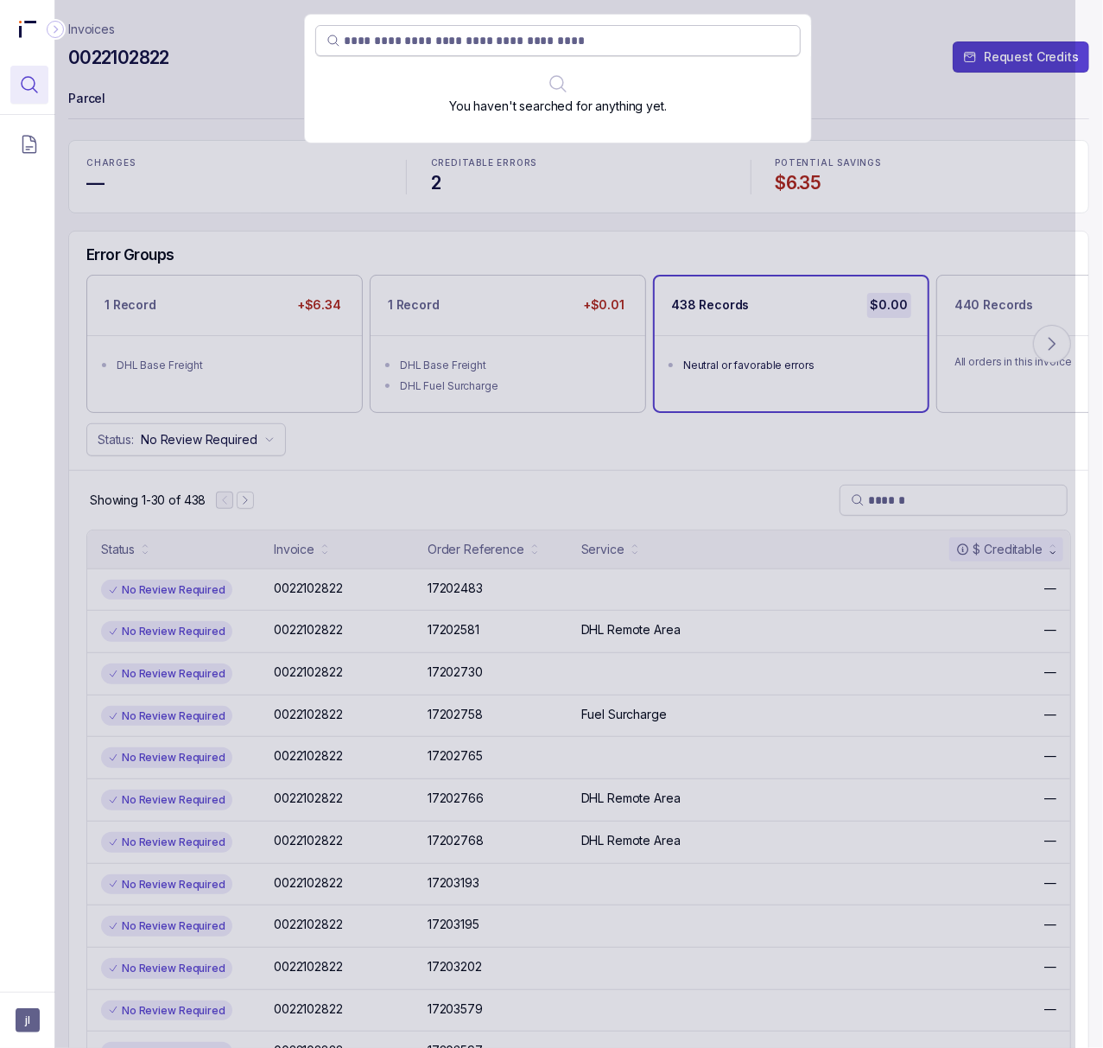
click at [384, 45] on input "search" at bounding box center [567, 40] width 446 height 17
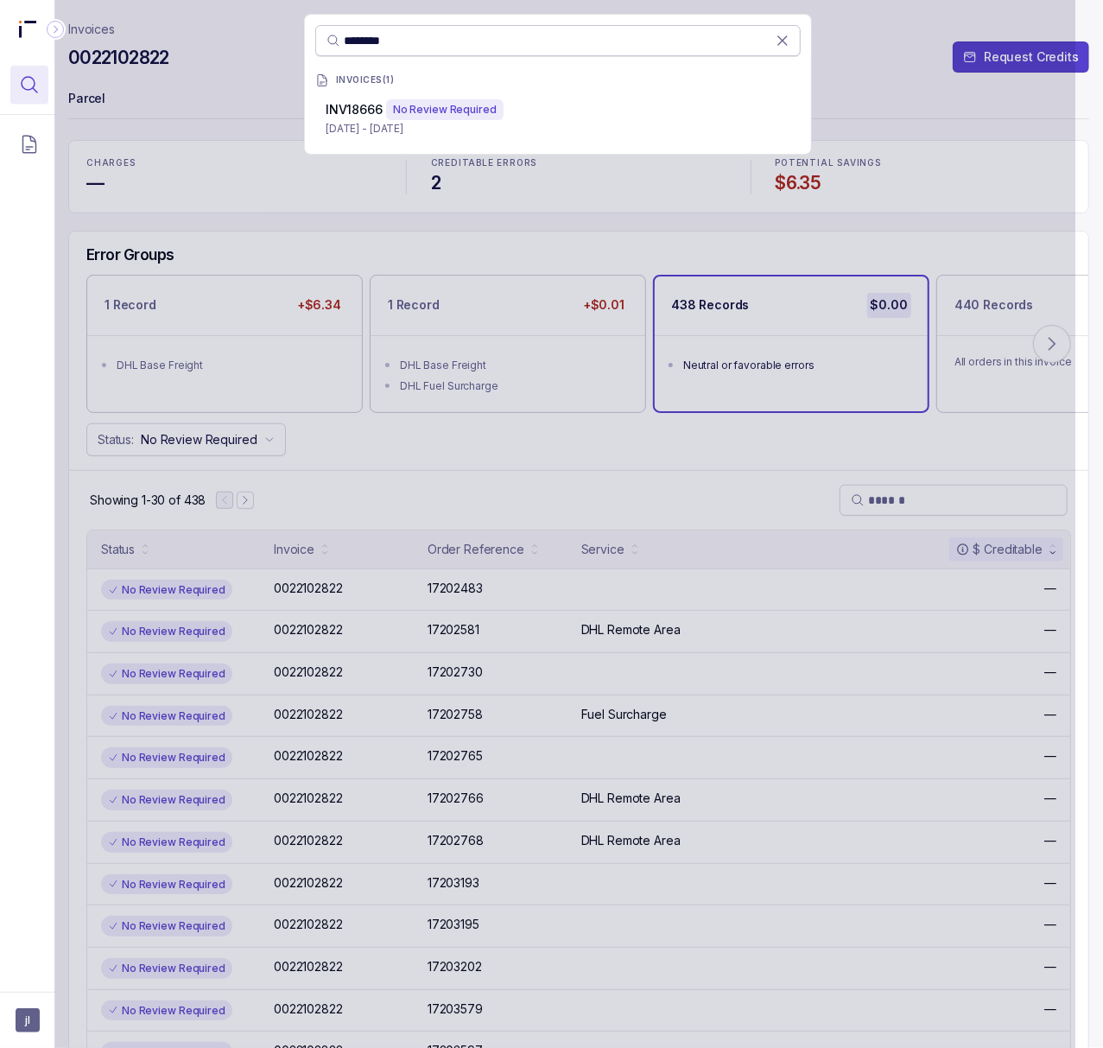
click at [465, 39] on input "********" at bounding box center [560, 40] width 432 height 17
paste input "***"
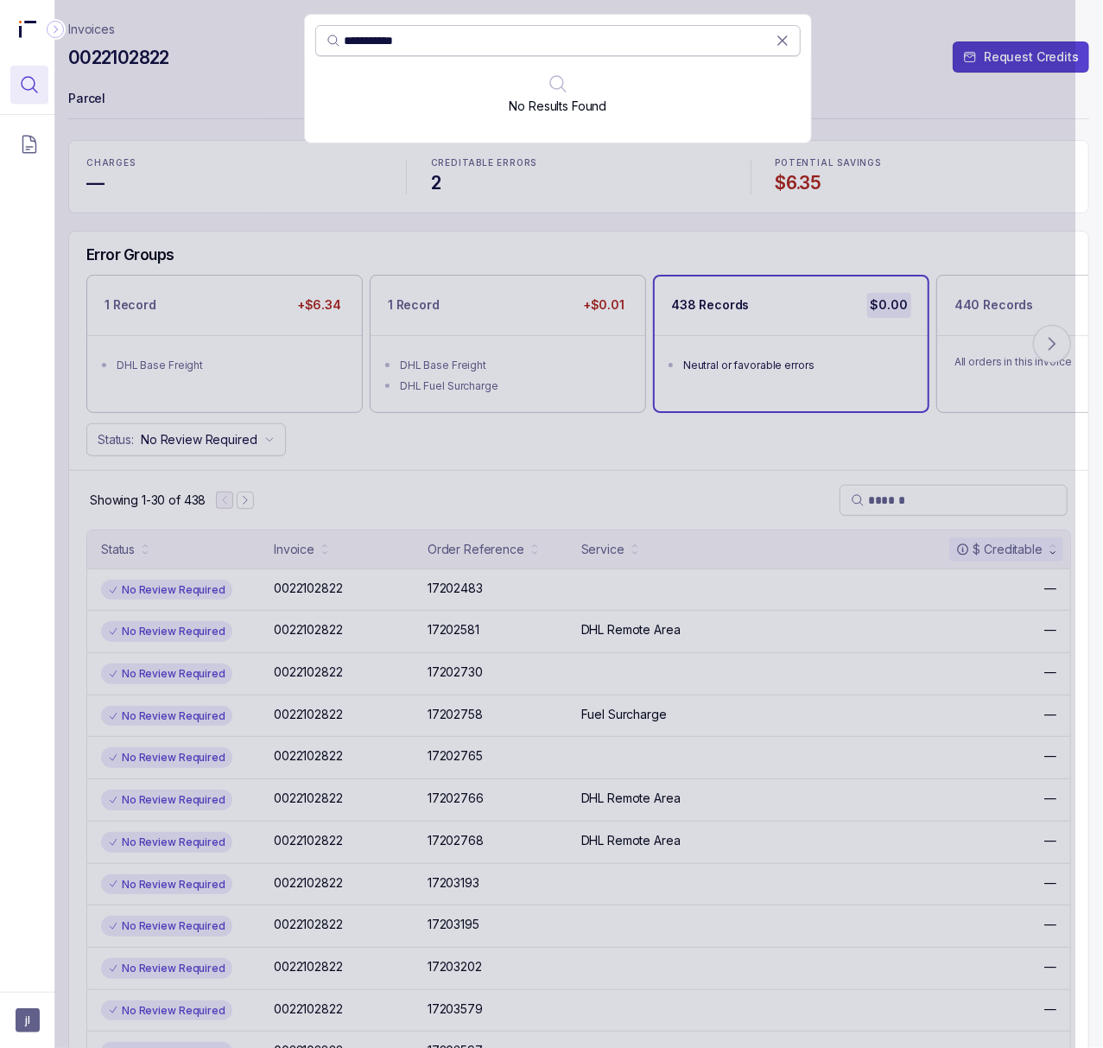
click at [422, 45] on input "**********" at bounding box center [560, 40] width 432 height 17
paste input "search"
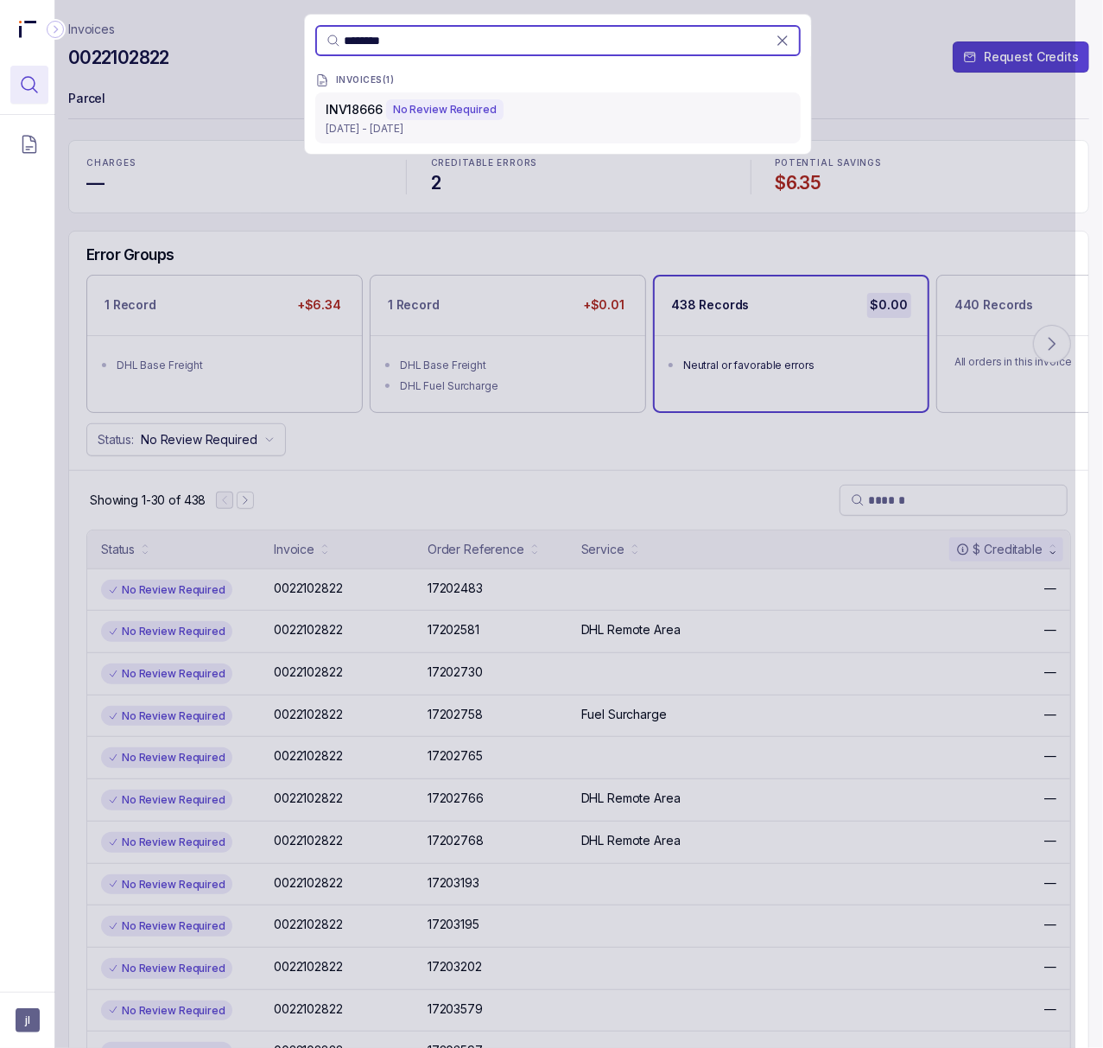
type input "********"
click at [498, 116] on div "INV18666 No Review Required" at bounding box center [558, 109] width 465 height 21
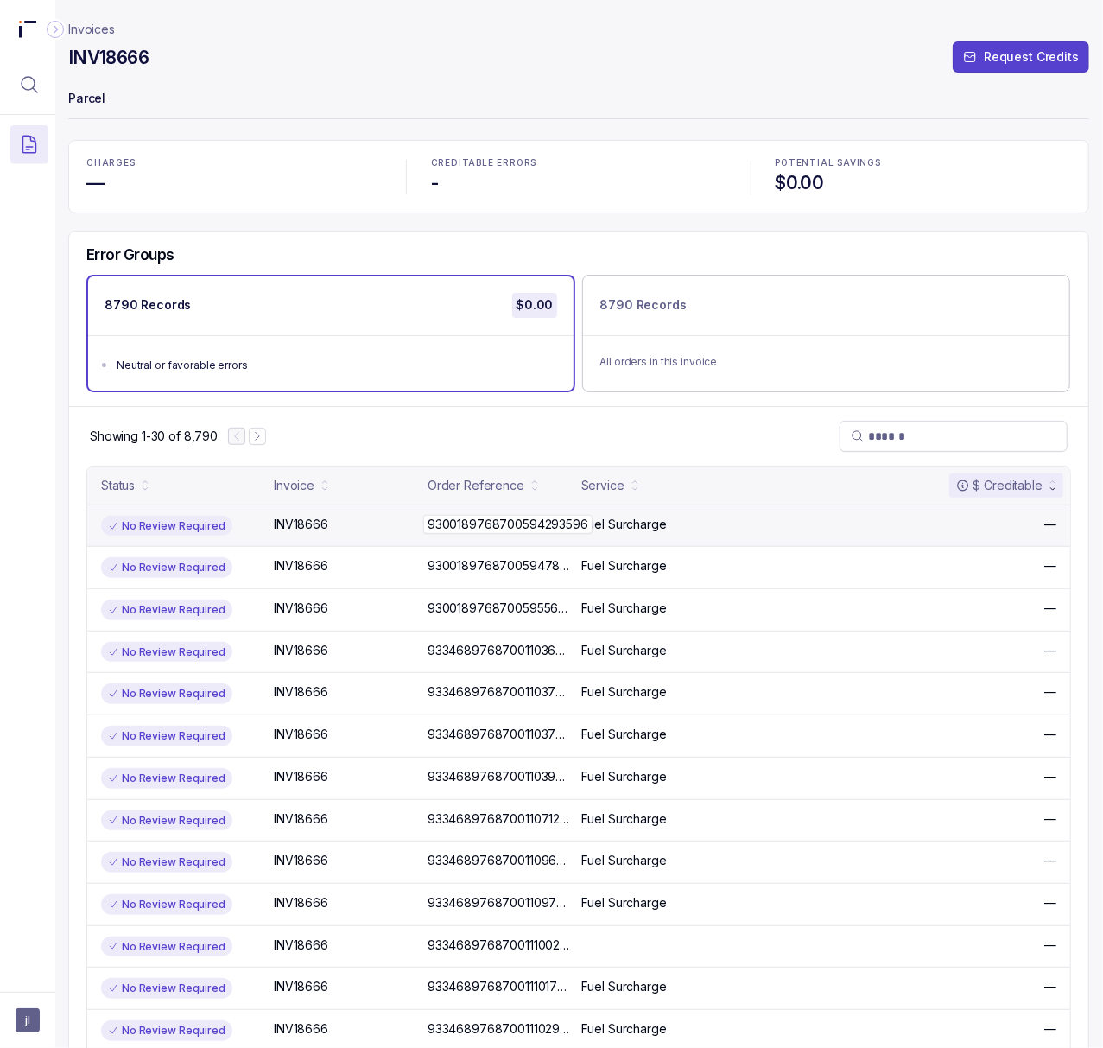
click at [470, 527] on p "9300189768700594293596" at bounding box center [507, 524] width 169 height 19
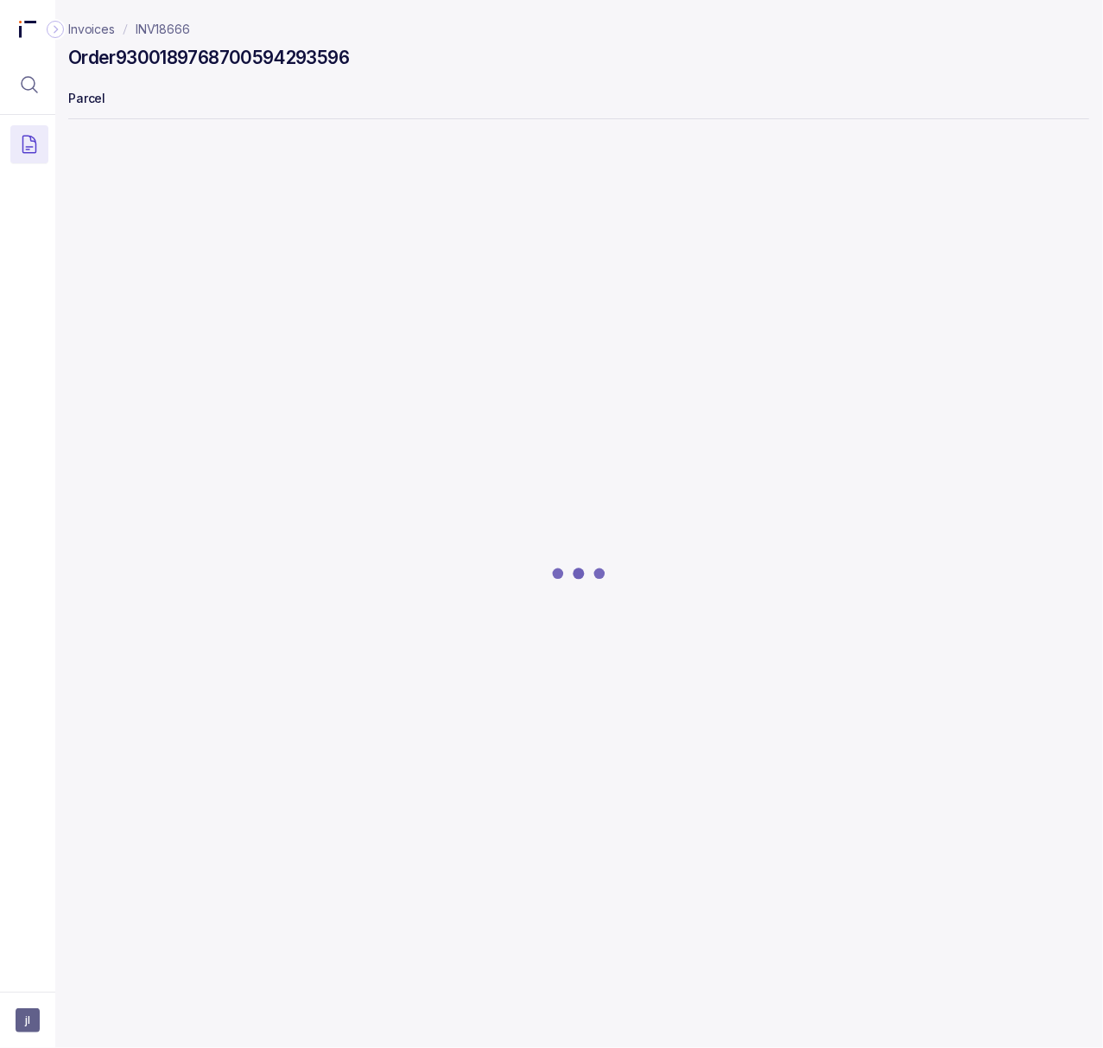
click at [261, 55] on h4 "Order 9300189768700594293596" at bounding box center [208, 58] width 281 height 24
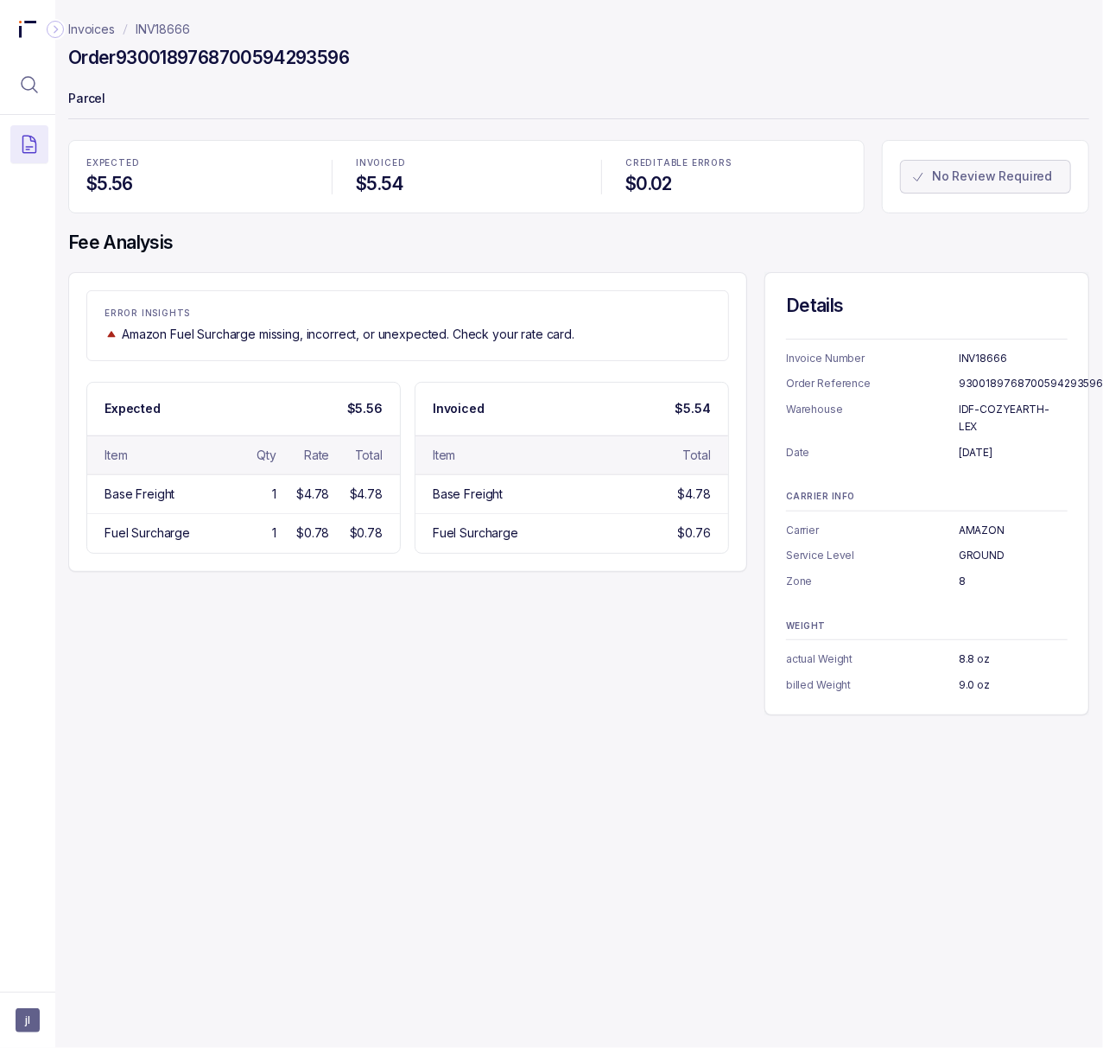
click at [982, 444] on p "[DATE]" at bounding box center [1013, 452] width 109 height 17
click at [966, 522] on p "AMAZON" at bounding box center [1013, 530] width 109 height 17
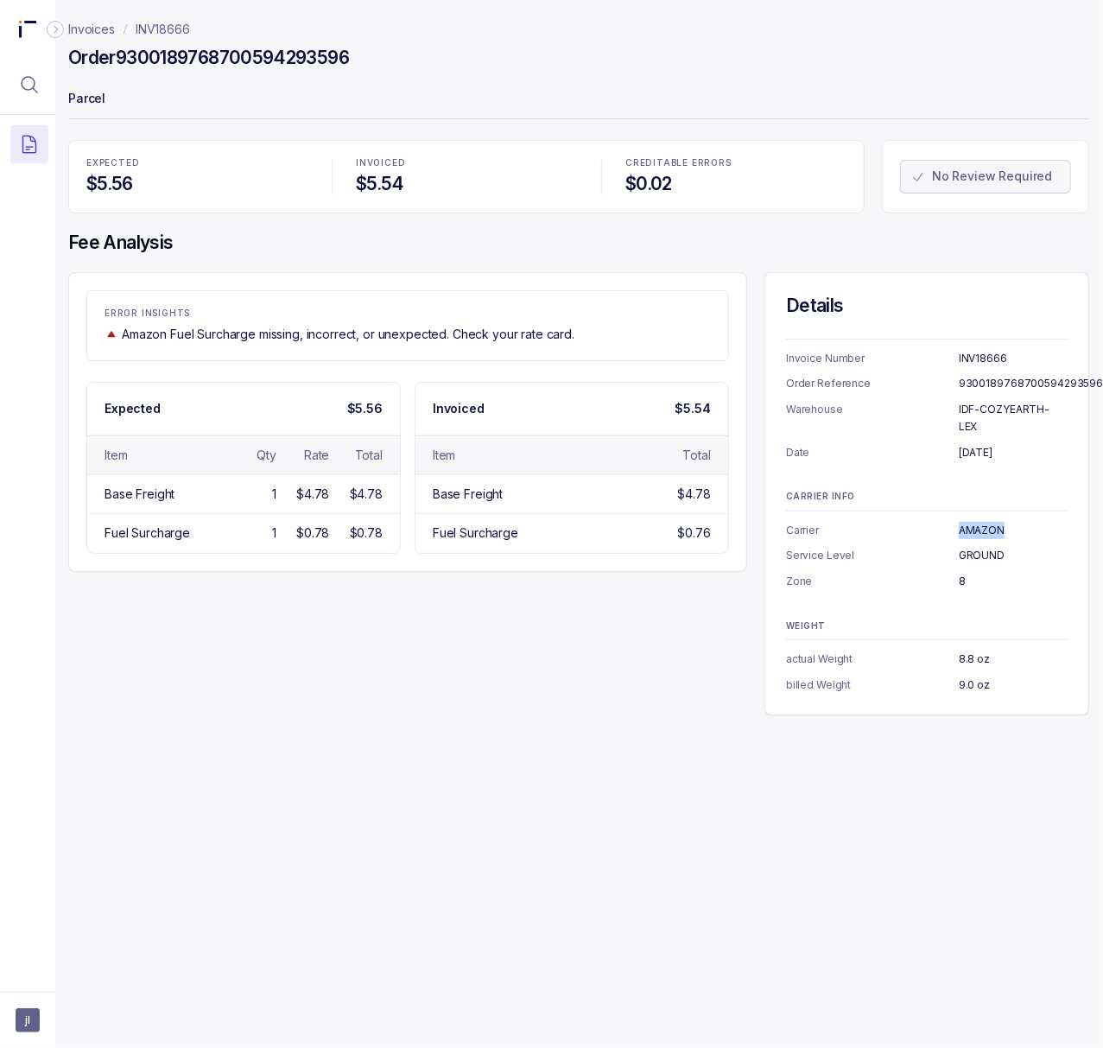
click at [966, 522] on p "AMAZON" at bounding box center [1013, 530] width 109 height 17
click at [1004, 412] on p "IDF-COZYEARTH-LEX" at bounding box center [1013, 418] width 109 height 34
click at [976, 522] on p "AMAZON" at bounding box center [1013, 530] width 109 height 17
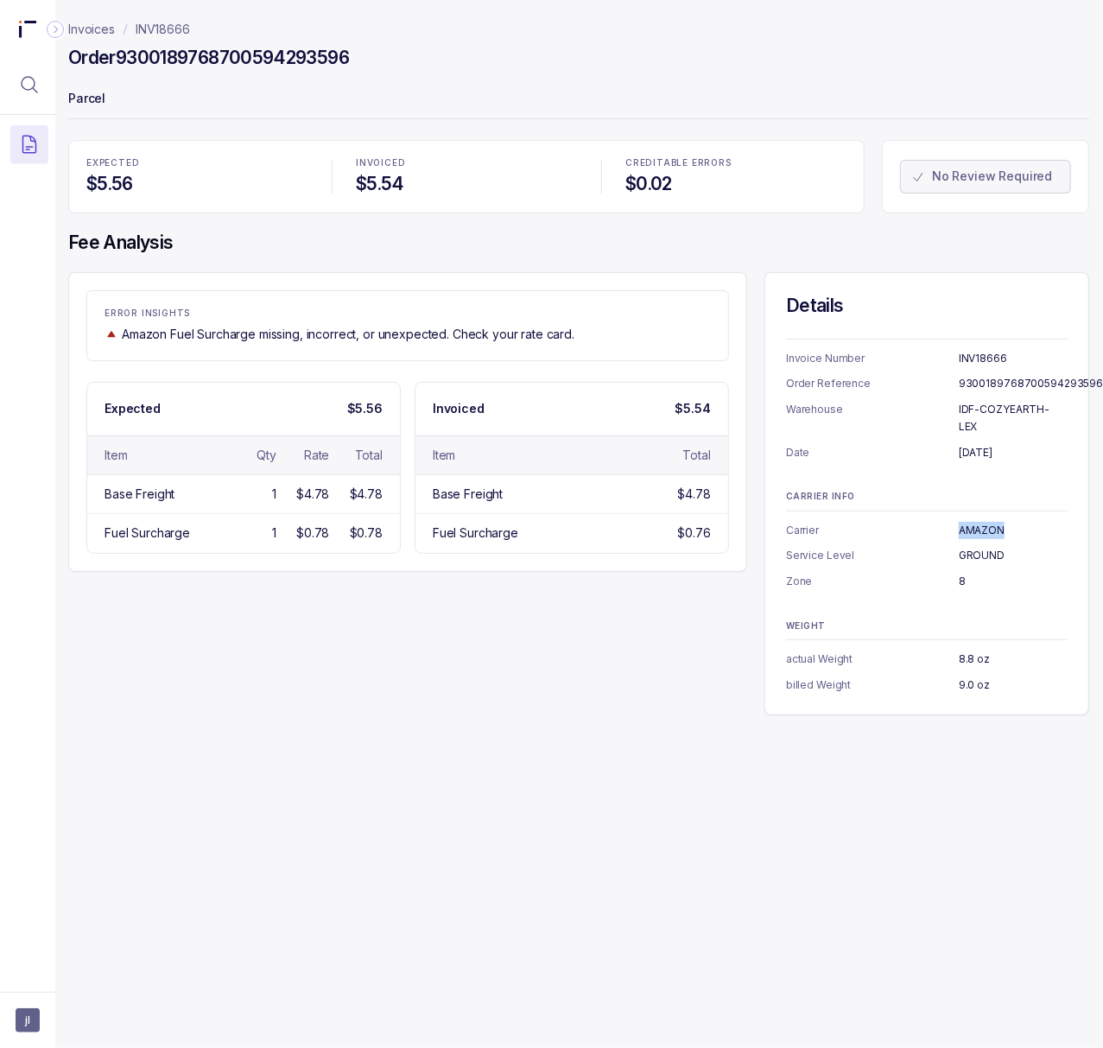
click at [976, 522] on p "AMAZON" at bounding box center [1013, 530] width 109 height 17
click at [964, 547] on p "GROUND" at bounding box center [1013, 555] width 109 height 17
click at [964, 573] on p "8" at bounding box center [1013, 581] width 109 height 17
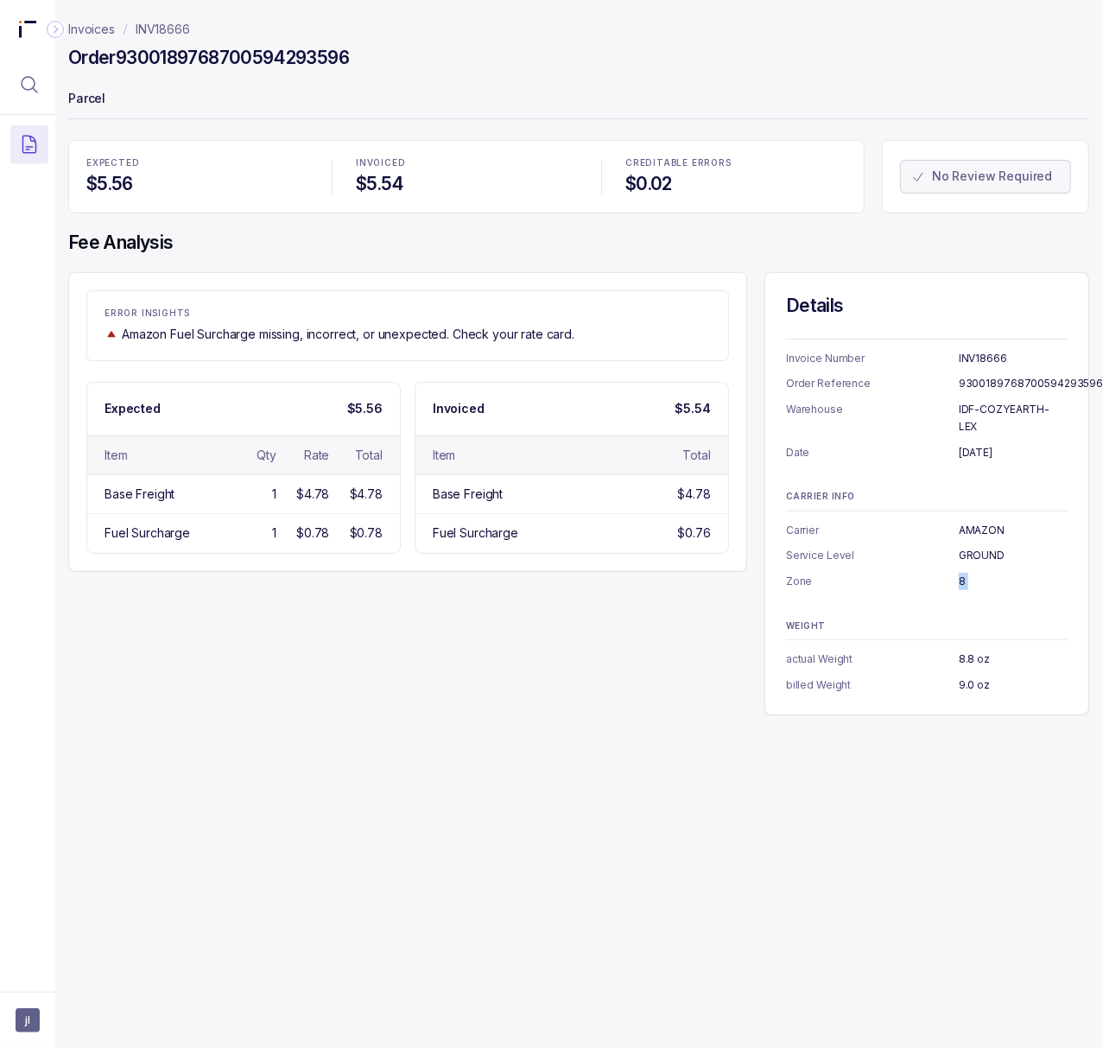
click at [964, 573] on p "8" at bounding box center [1013, 581] width 109 height 17
click at [965, 651] on p "8.8 oz" at bounding box center [1013, 659] width 109 height 17
click at [965, 676] on p "9.0 oz" at bounding box center [1013, 684] width 109 height 17
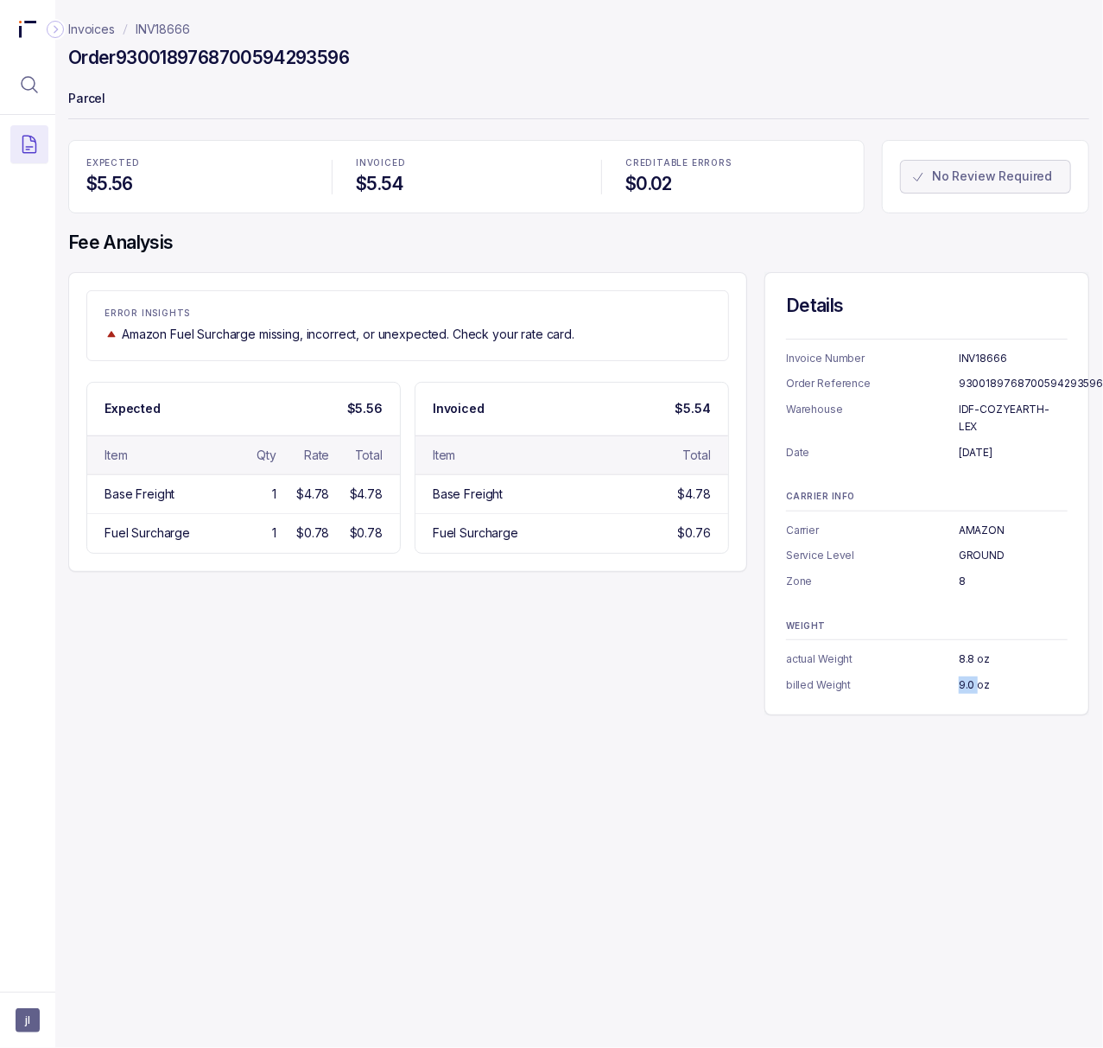
click at [965, 676] on p "9.0 oz" at bounding box center [1013, 684] width 109 height 17
click at [178, 22] on p "INV18666" at bounding box center [163, 29] width 54 height 17
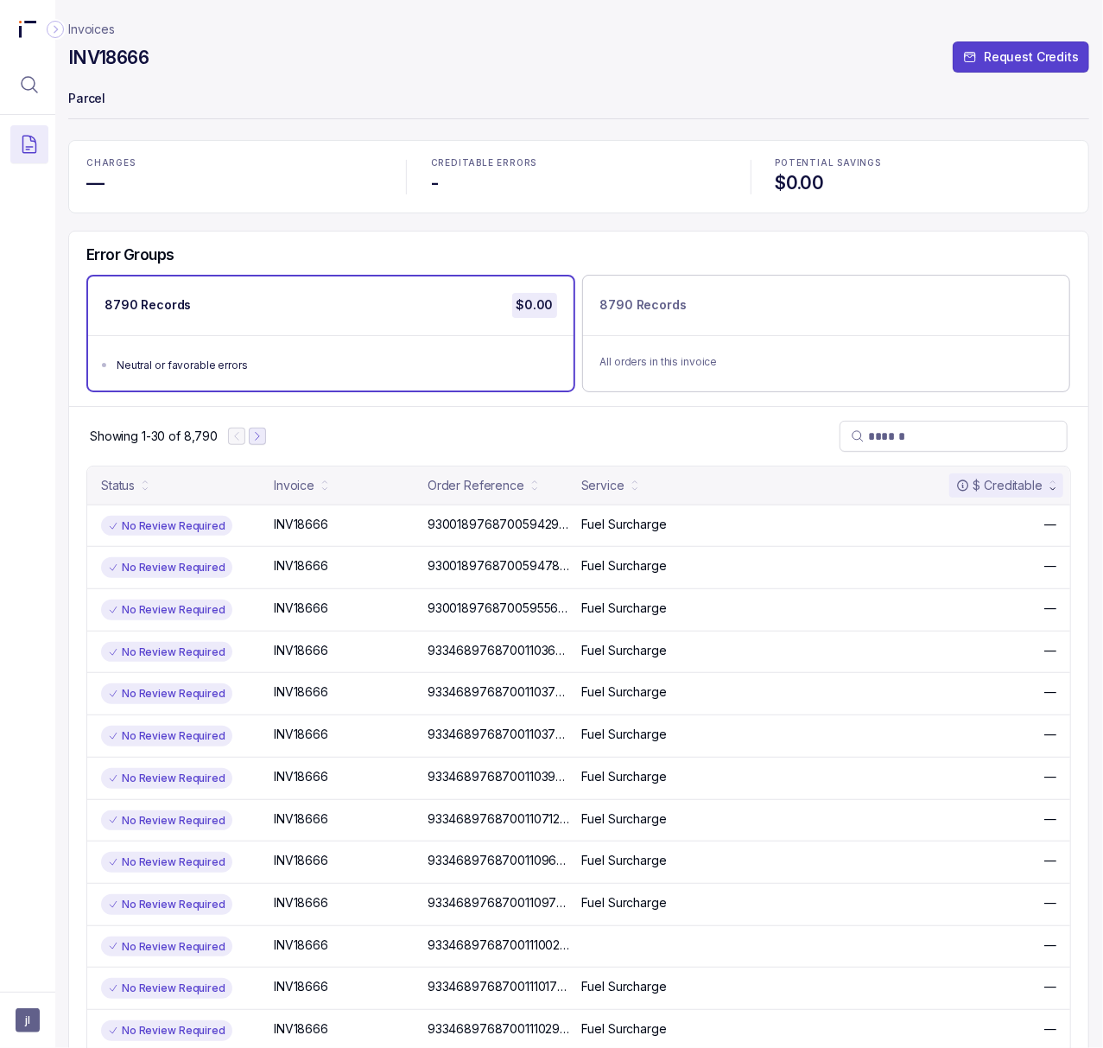
click at [259, 436] on icon "Next Page" at bounding box center [257, 436] width 12 height 12
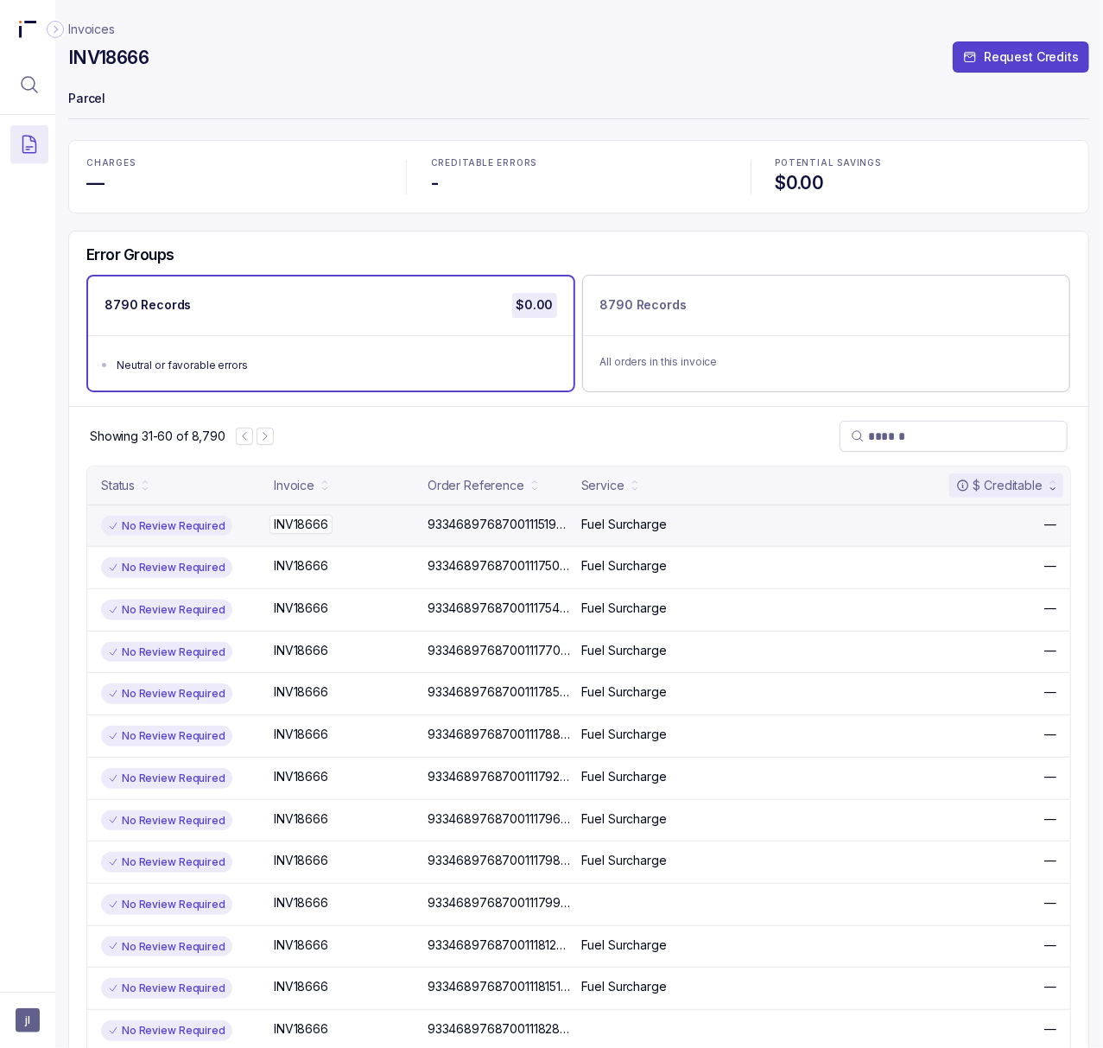
click at [299, 530] on p "INV18666" at bounding box center [301, 524] width 63 height 19
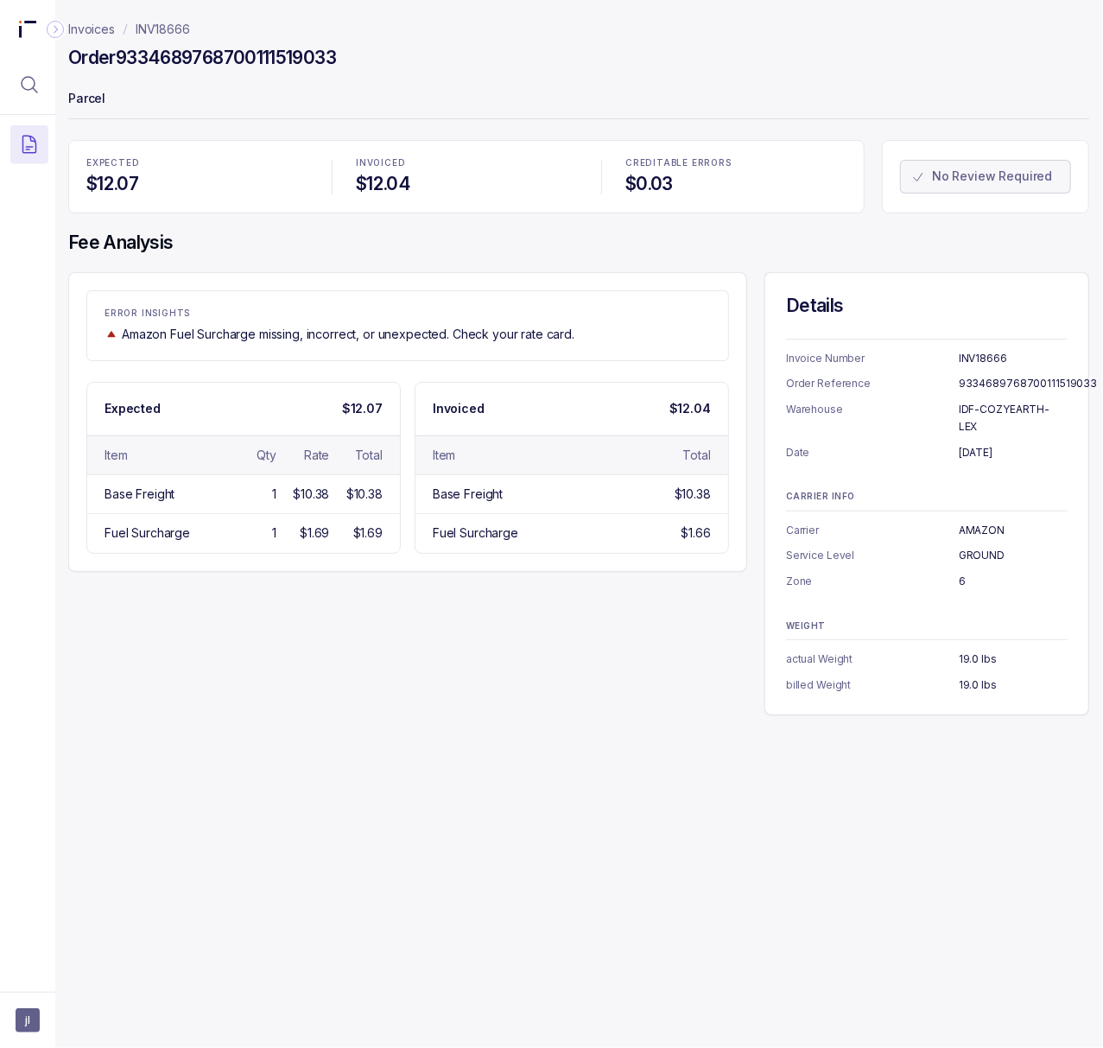
click at [289, 48] on h4 "Order 9334689768700111519033" at bounding box center [202, 58] width 268 height 24
click at [985, 444] on p "[DATE]" at bounding box center [1013, 452] width 109 height 17
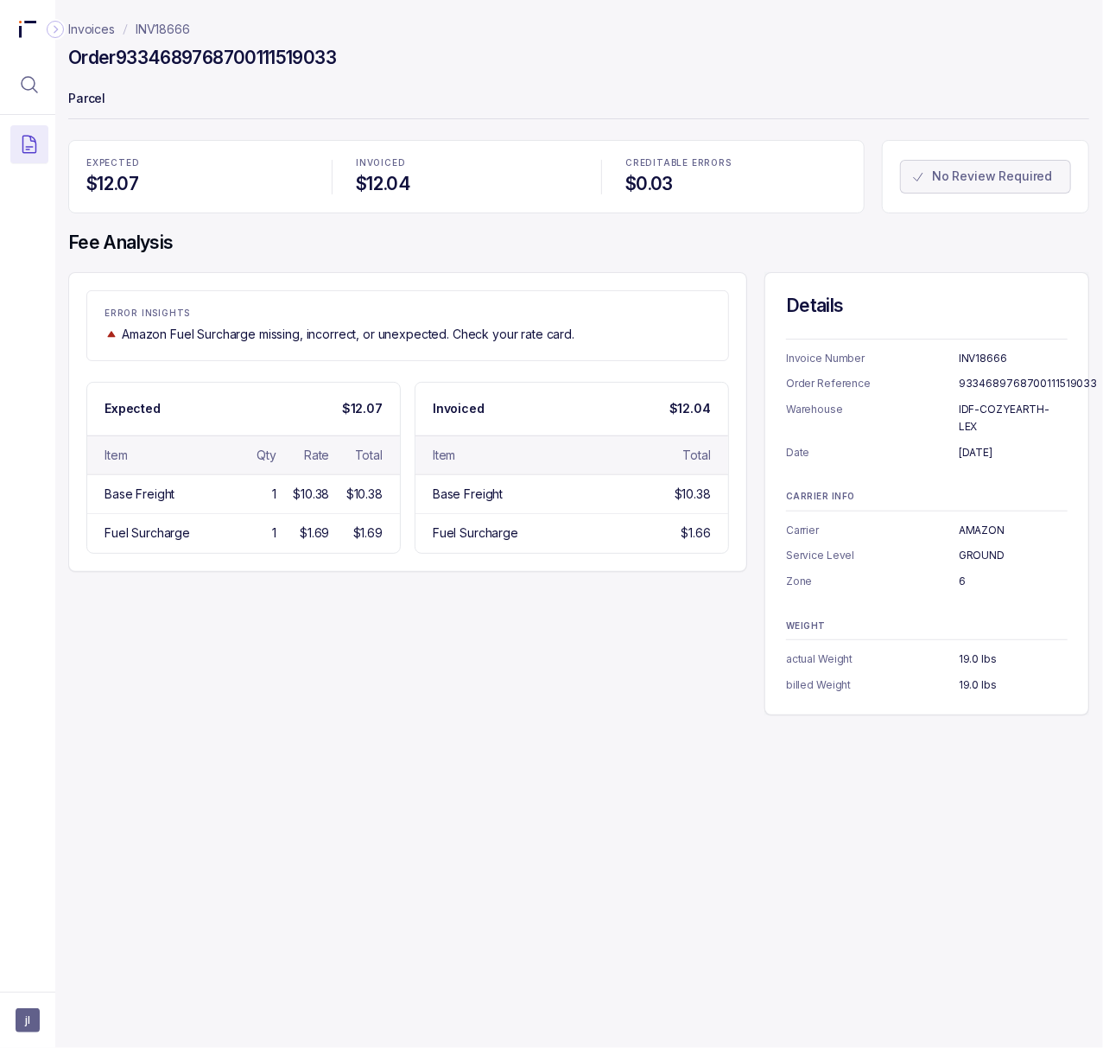
click at [961, 573] on p "6" at bounding box center [1013, 581] width 109 height 17
click at [969, 676] on p "19.0 lbs" at bounding box center [1013, 684] width 109 height 17
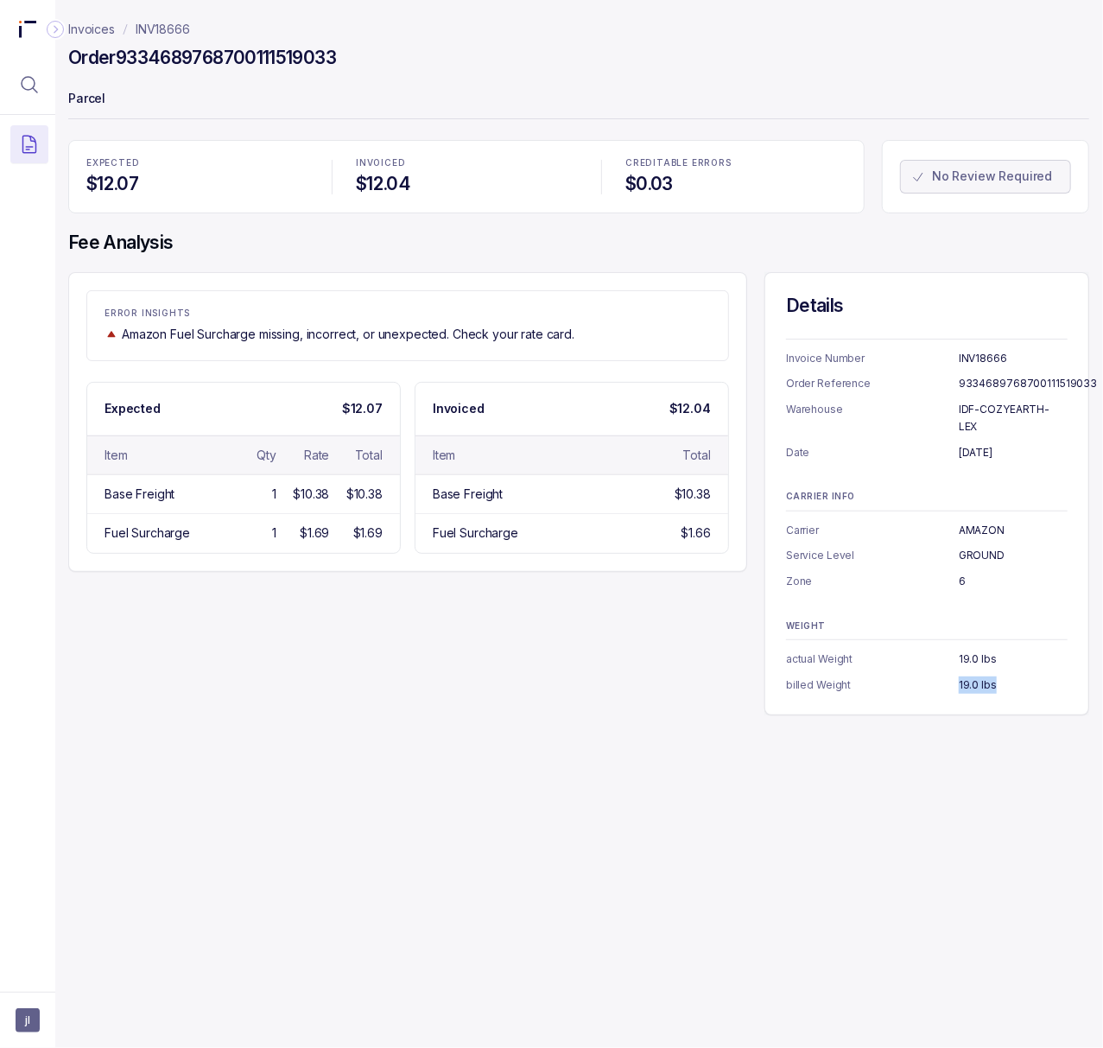
click at [152, 29] on p "INV18666" at bounding box center [163, 29] width 54 height 17
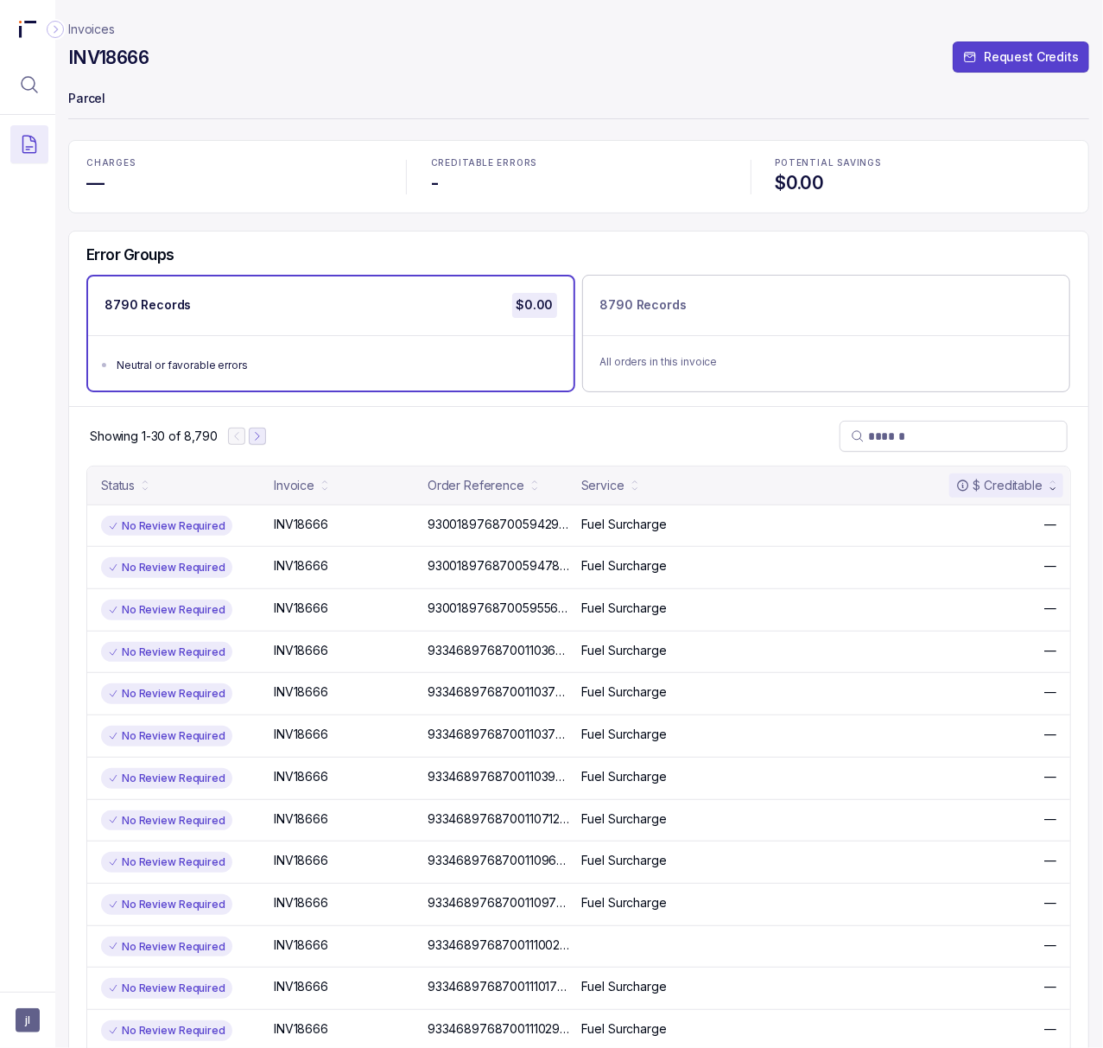
click at [257, 435] on icon "Next Page" at bounding box center [257, 436] width 12 height 12
click at [259, 442] on icon "Next Page" at bounding box center [265, 436] width 12 height 12
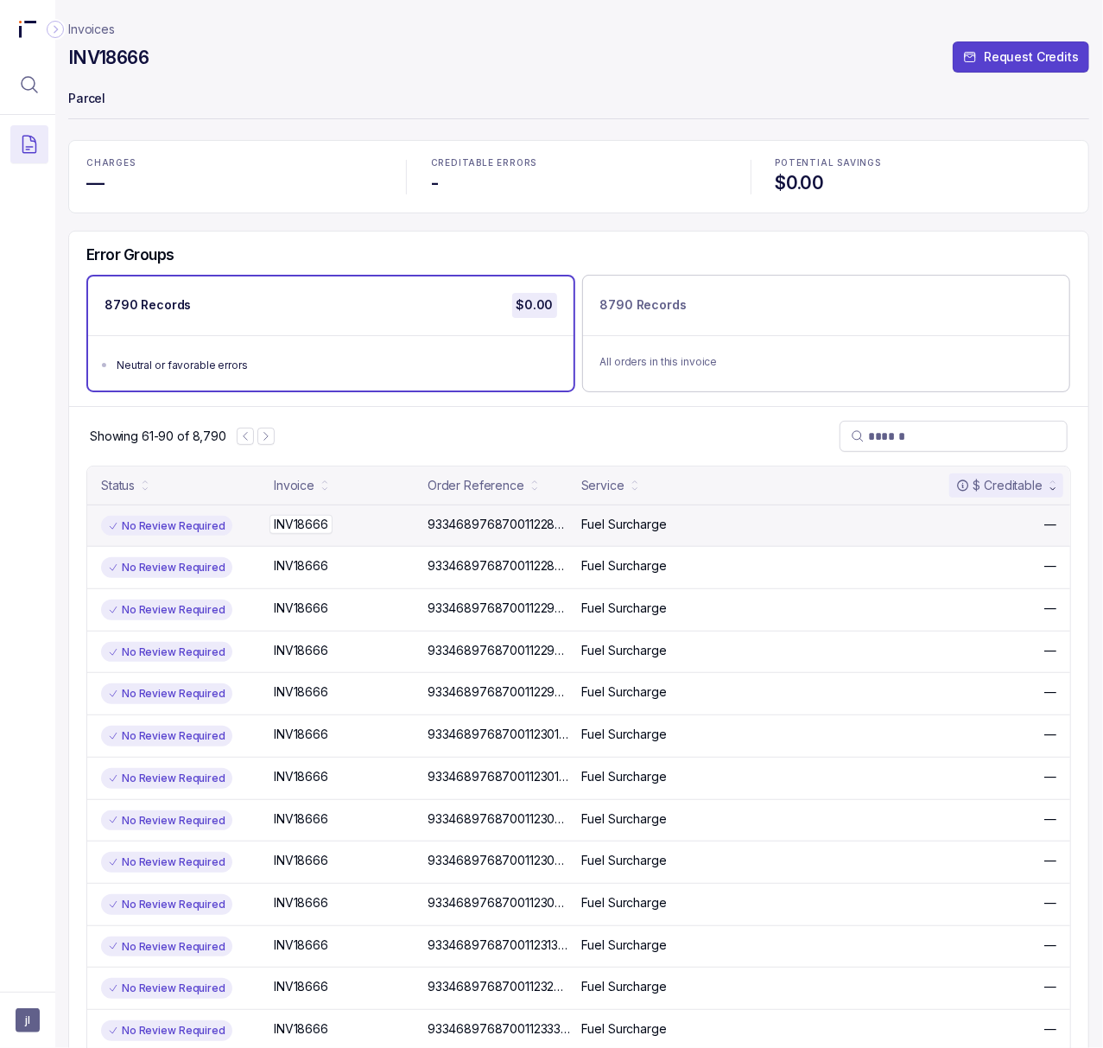
click at [291, 530] on p "INV18666" at bounding box center [301, 524] width 63 height 19
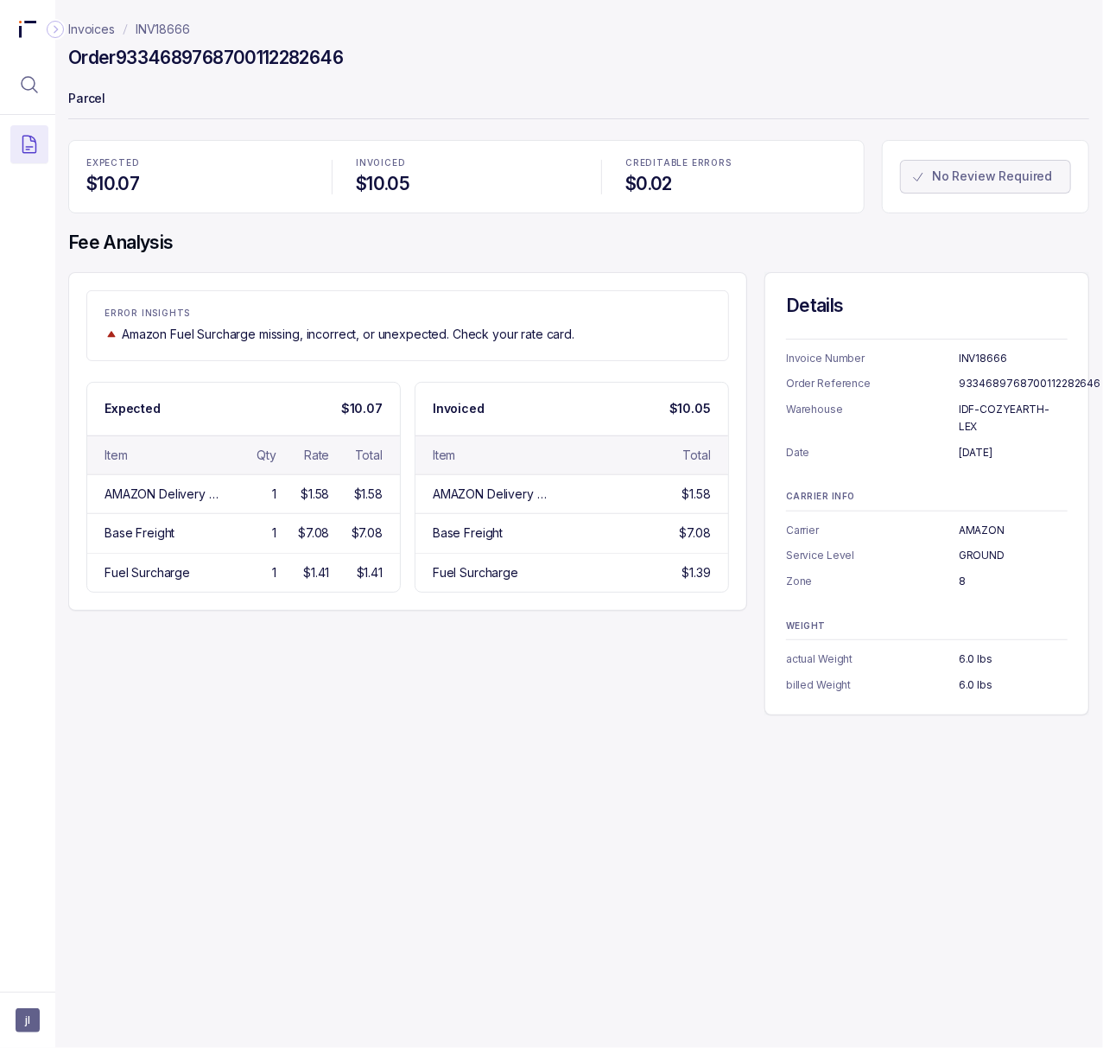
click at [216, 60] on h4 "Order 9334689768700112282646" at bounding box center [205, 58] width 275 height 24
click at [975, 444] on p "[DATE]" at bounding box center [1013, 452] width 109 height 17
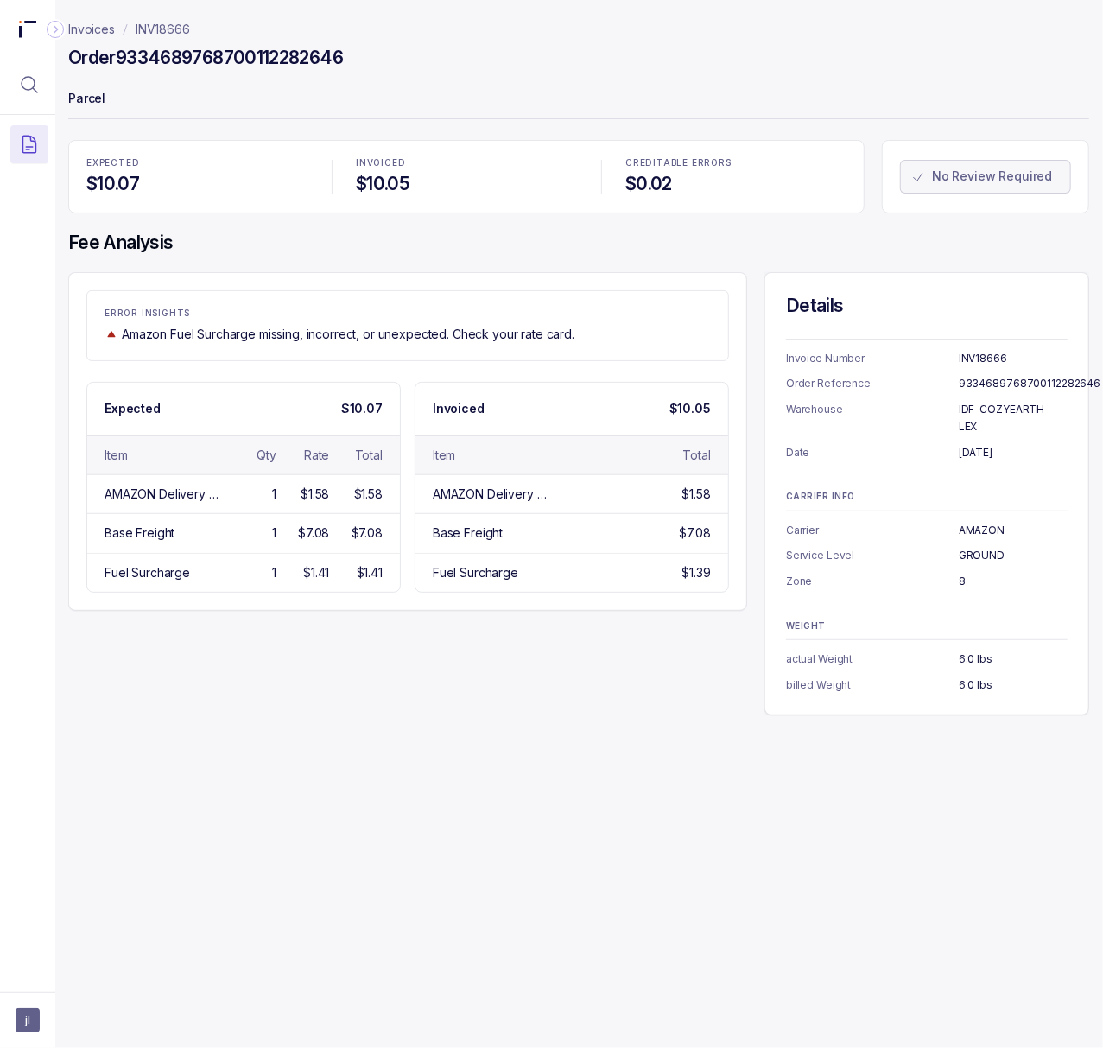
click at [959, 573] on p "8" at bounding box center [1013, 581] width 109 height 17
click at [975, 676] on p "6.0 lbs" at bounding box center [1013, 684] width 109 height 17
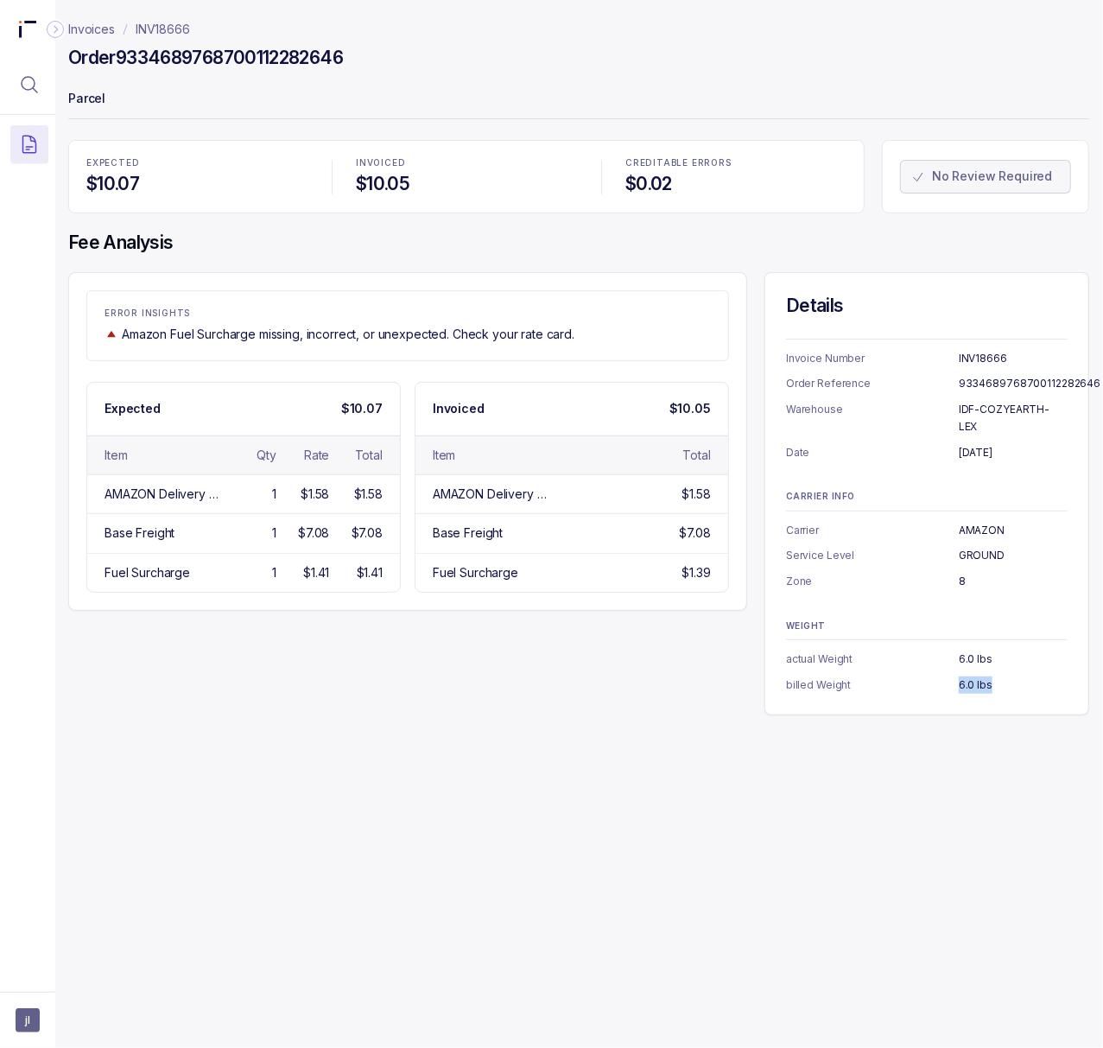
click at [164, 31] on p "INV18666" at bounding box center [163, 29] width 54 height 17
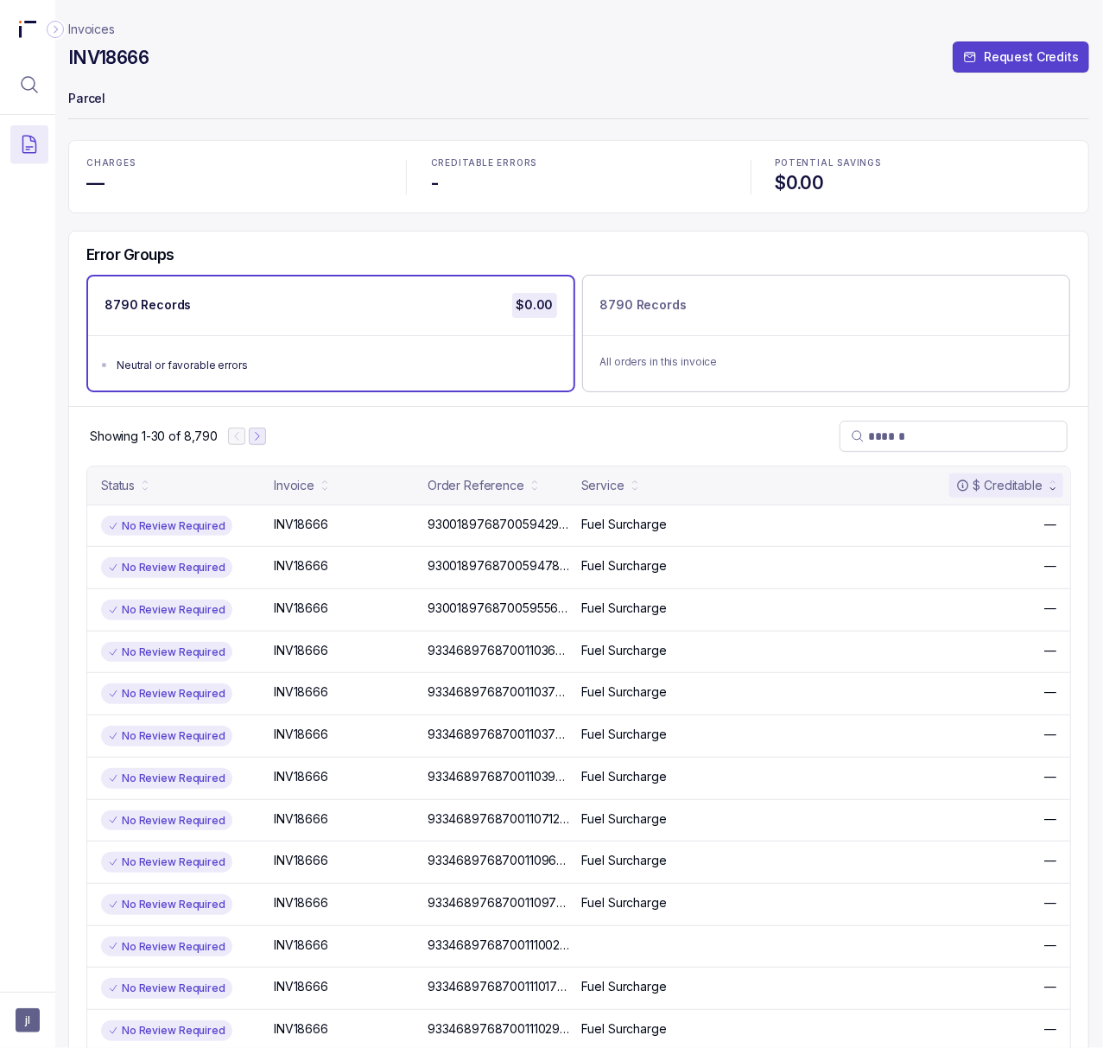
click at [254, 432] on icon "Next Page" at bounding box center [257, 436] width 12 height 12
click at [260, 432] on icon "Next Page" at bounding box center [265, 436] width 12 height 12
click at [263, 436] on icon "Next Page" at bounding box center [266, 436] width 12 height 12
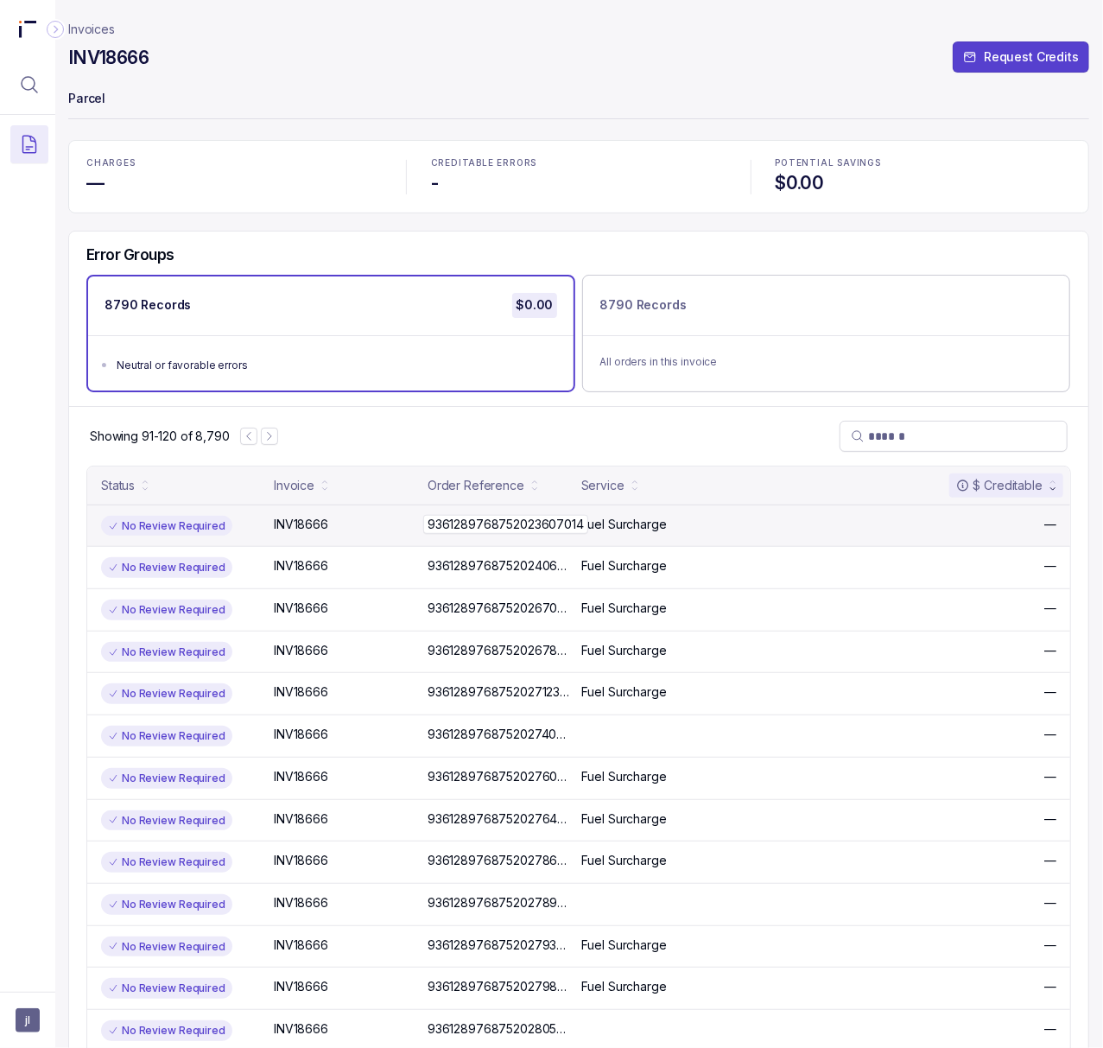
click at [457, 533] on p "9361289768752023607014" at bounding box center [505, 524] width 165 height 19
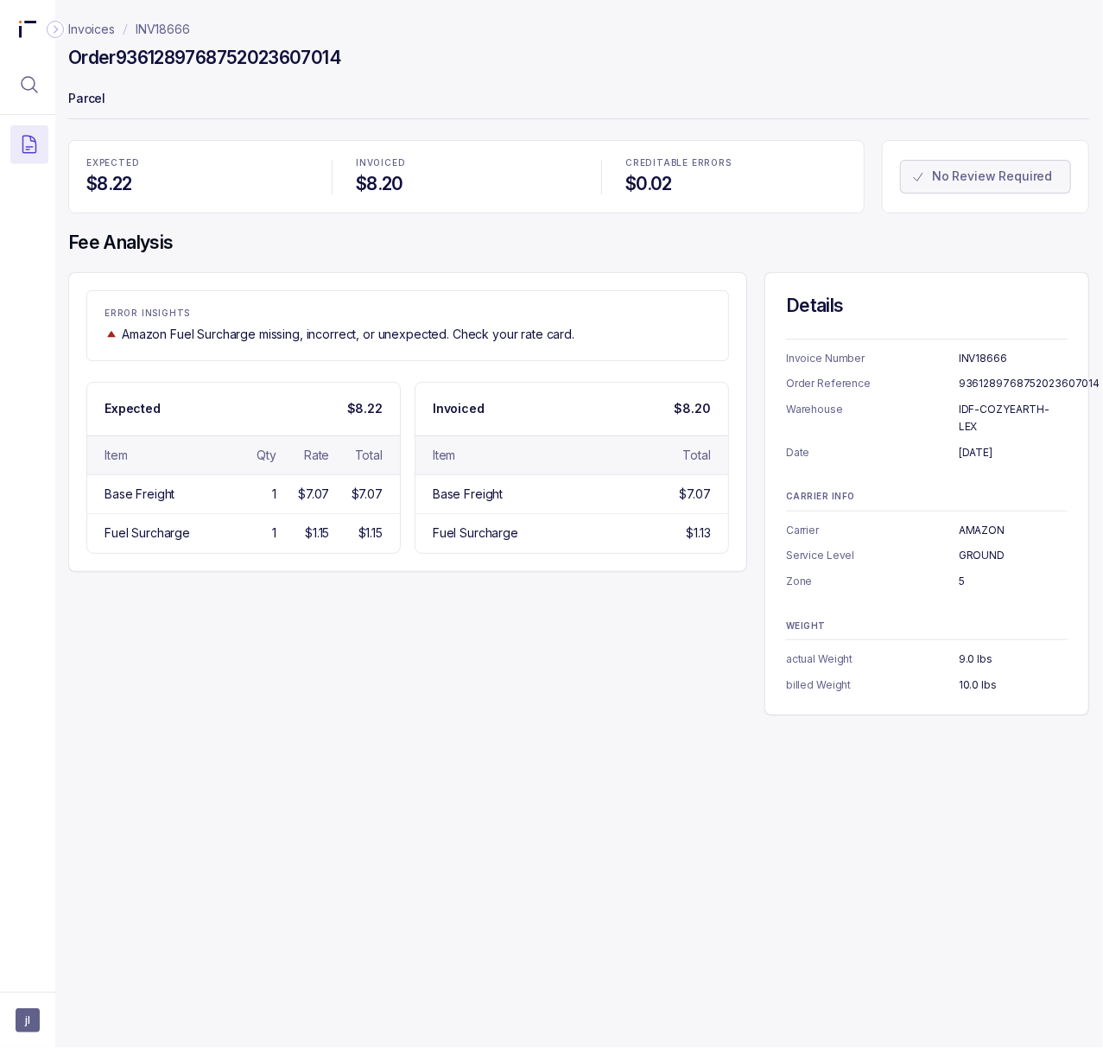
click at [233, 48] on h4 "Order 9361289768752023607014" at bounding box center [204, 58] width 273 height 24
click at [985, 444] on p "[DATE]" at bounding box center [1013, 452] width 109 height 17
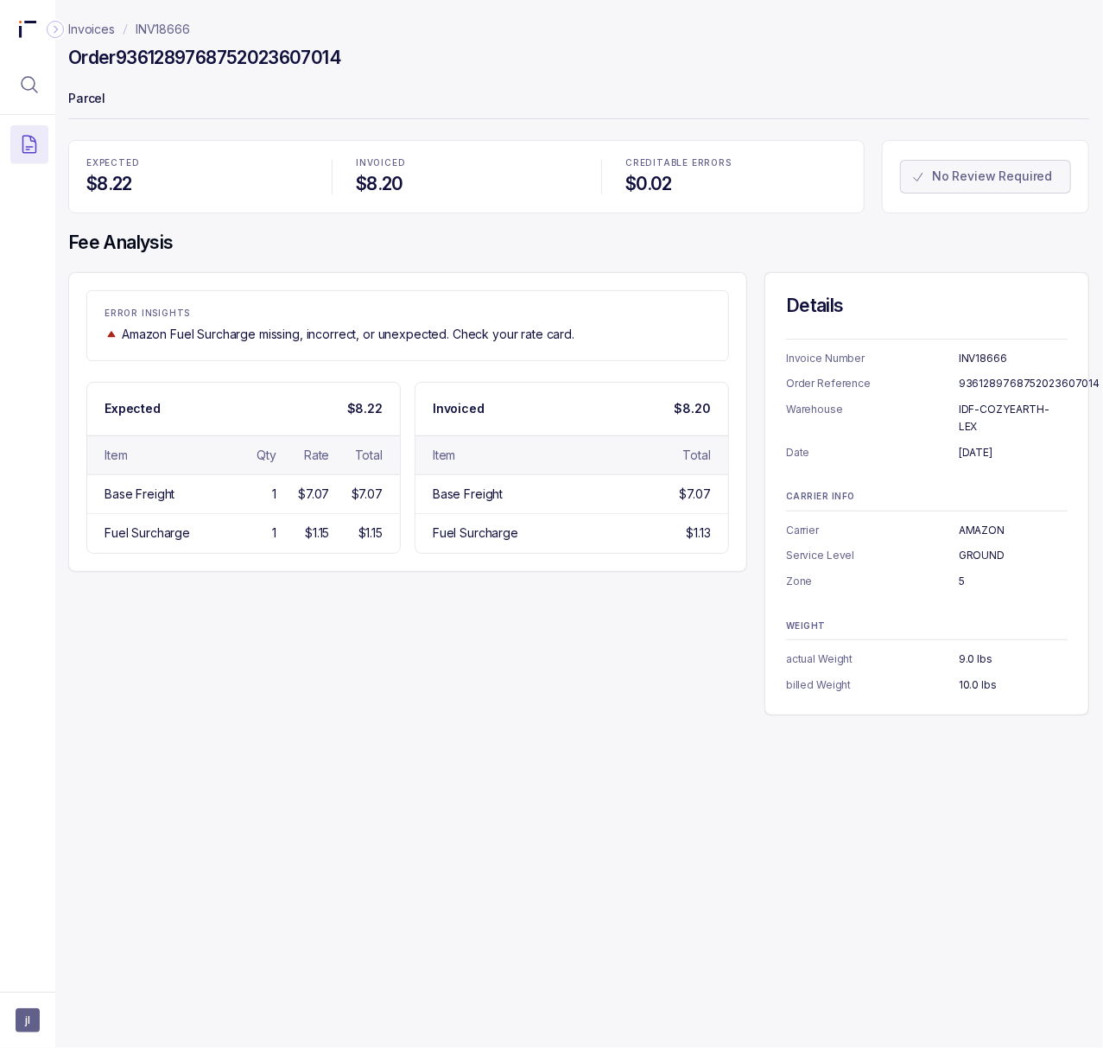
click at [961, 573] on p "5" at bounding box center [1013, 581] width 109 height 17
click at [968, 676] on p "10.0 lbs" at bounding box center [1013, 684] width 109 height 17
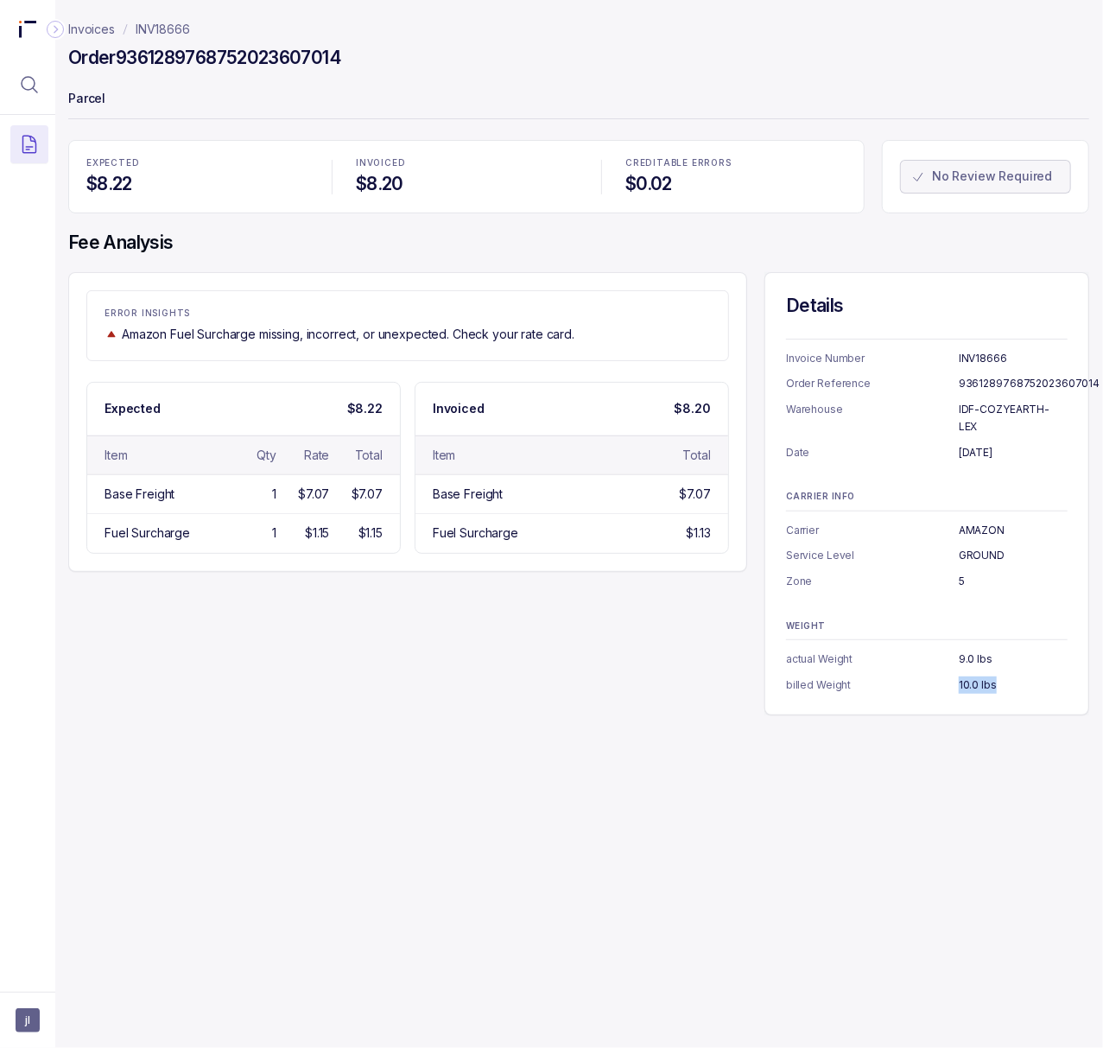
click at [168, 25] on p "INV18666" at bounding box center [163, 29] width 54 height 17
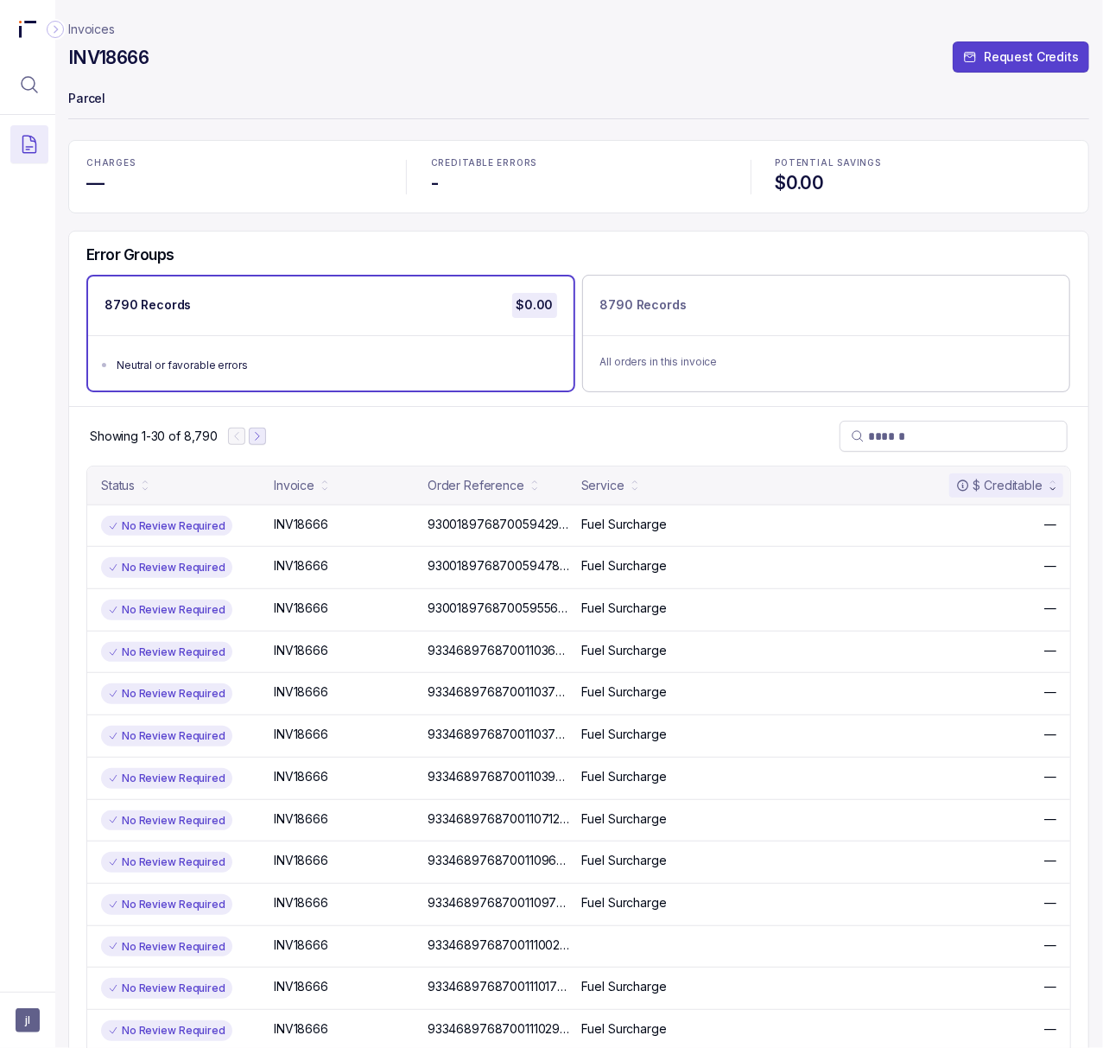
click at [257, 440] on icon "Next Page" at bounding box center [257, 436] width 12 height 12
click at [273, 437] on div "Showing 31-60 of 8,790" at bounding box center [578, 436] width 1019 height 60
click at [270, 437] on button "Next Page" at bounding box center [265, 436] width 17 height 17
click at [266, 435] on icon "Next Page" at bounding box center [270, 436] width 12 height 12
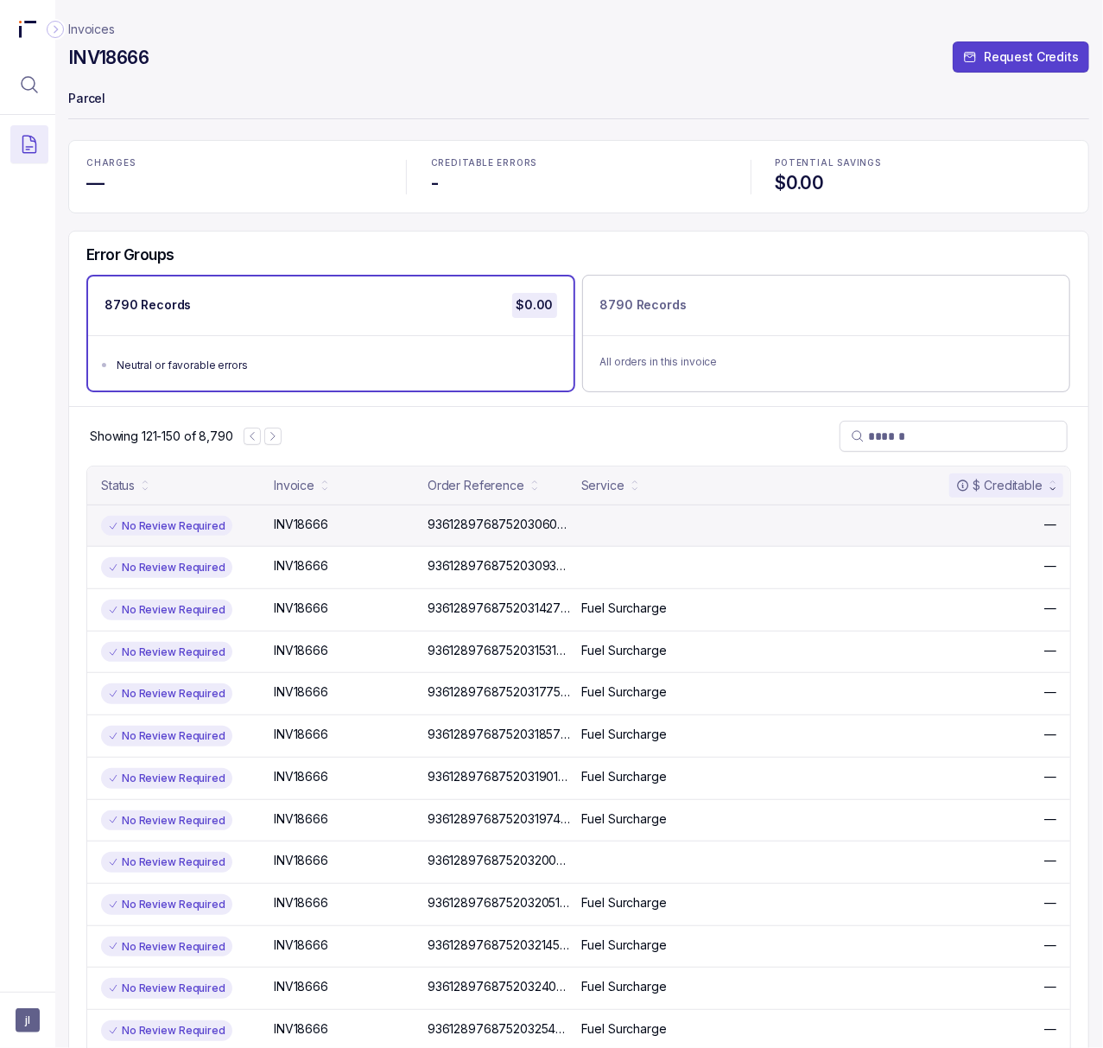
click at [442, 534] on div "No Review Required INV18666 INV18666 9361289768752030601166 9361289768752030601…" at bounding box center [578, 526] width 983 height 42
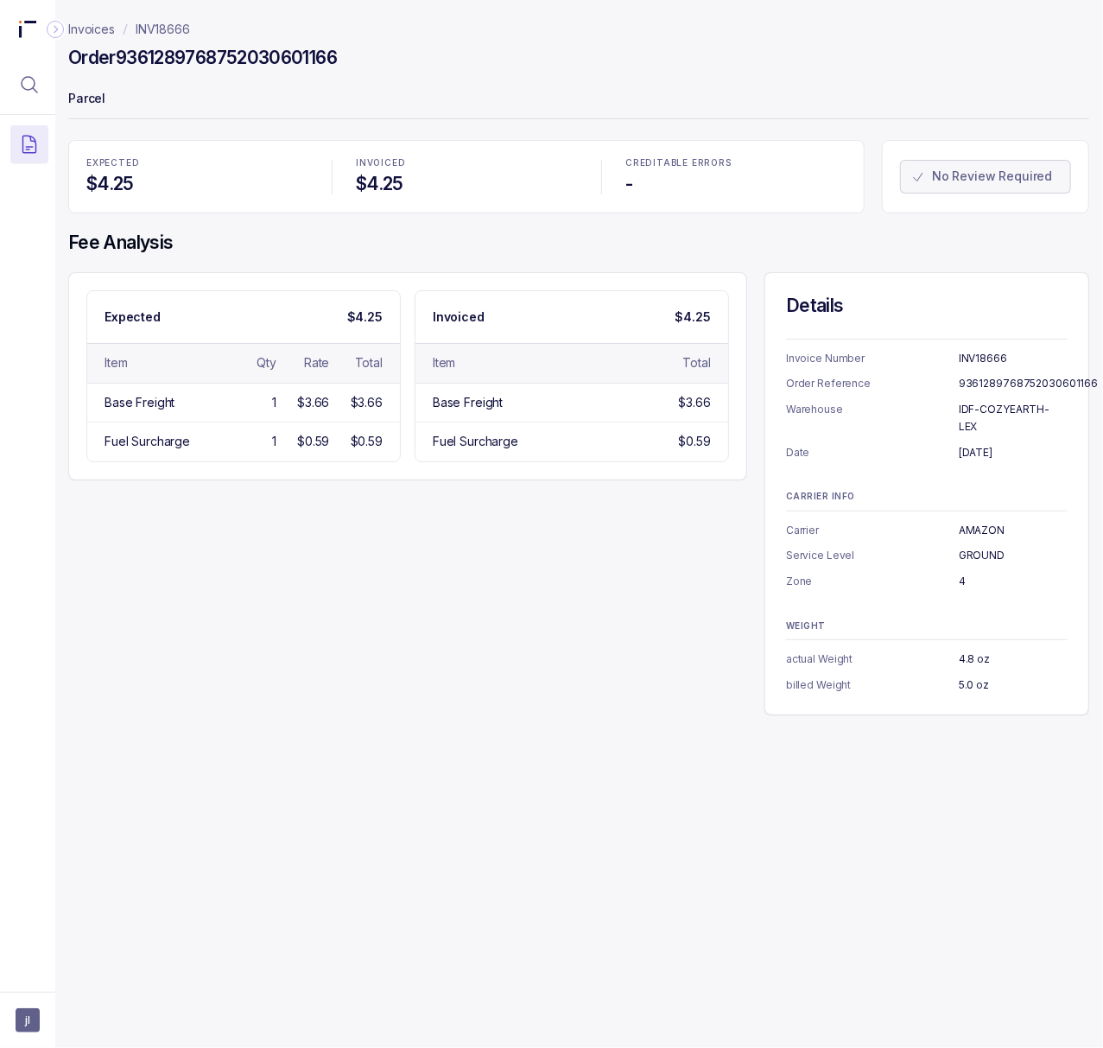
click at [219, 60] on h4 "Order 9361289768752030601166" at bounding box center [202, 58] width 269 height 24
click at [962, 676] on p "5.0 oz" at bounding box center [1013, 684] width 109 height 17
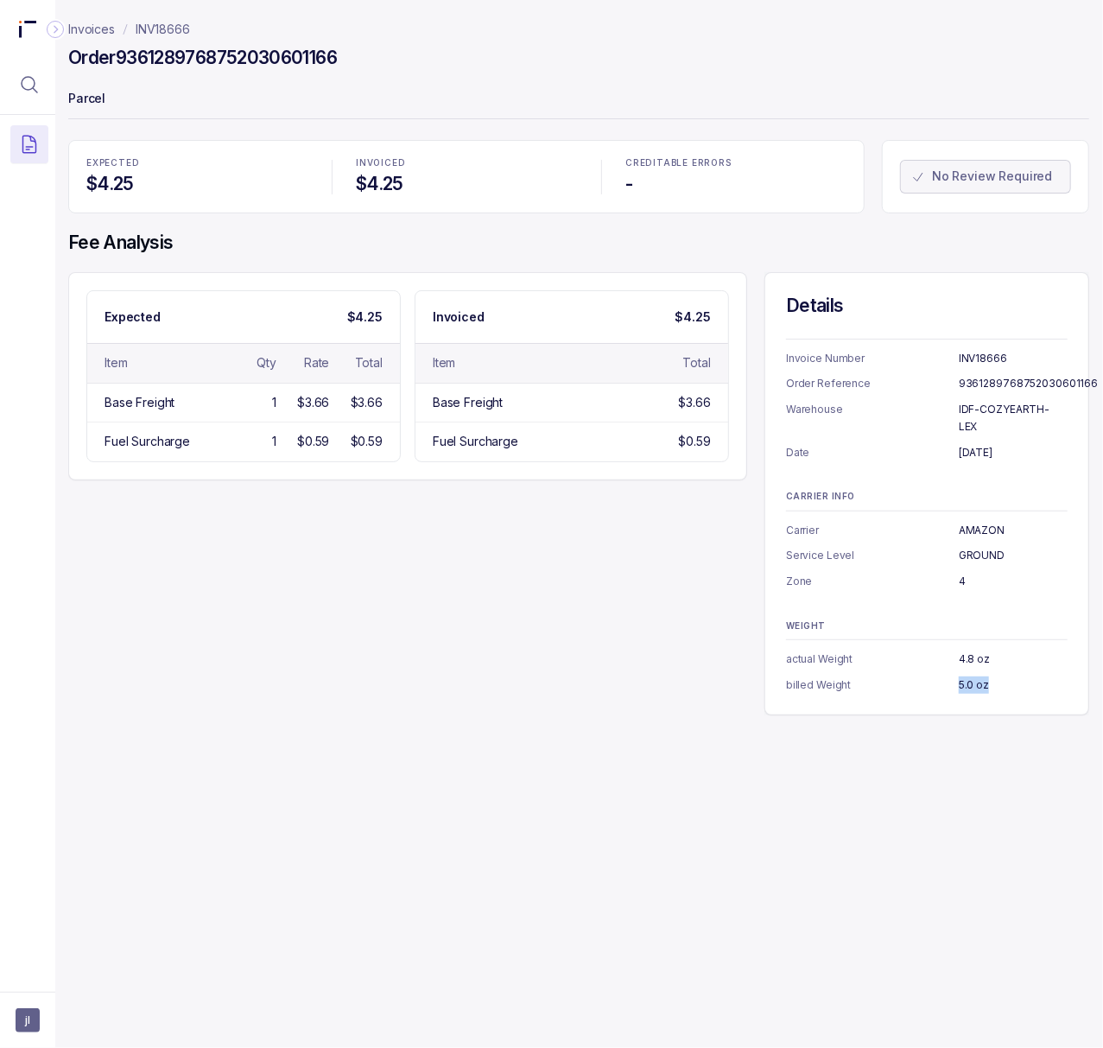
click at [177, 33] on p "INV18666" at bounding box center [163, 29] width 54 height 17
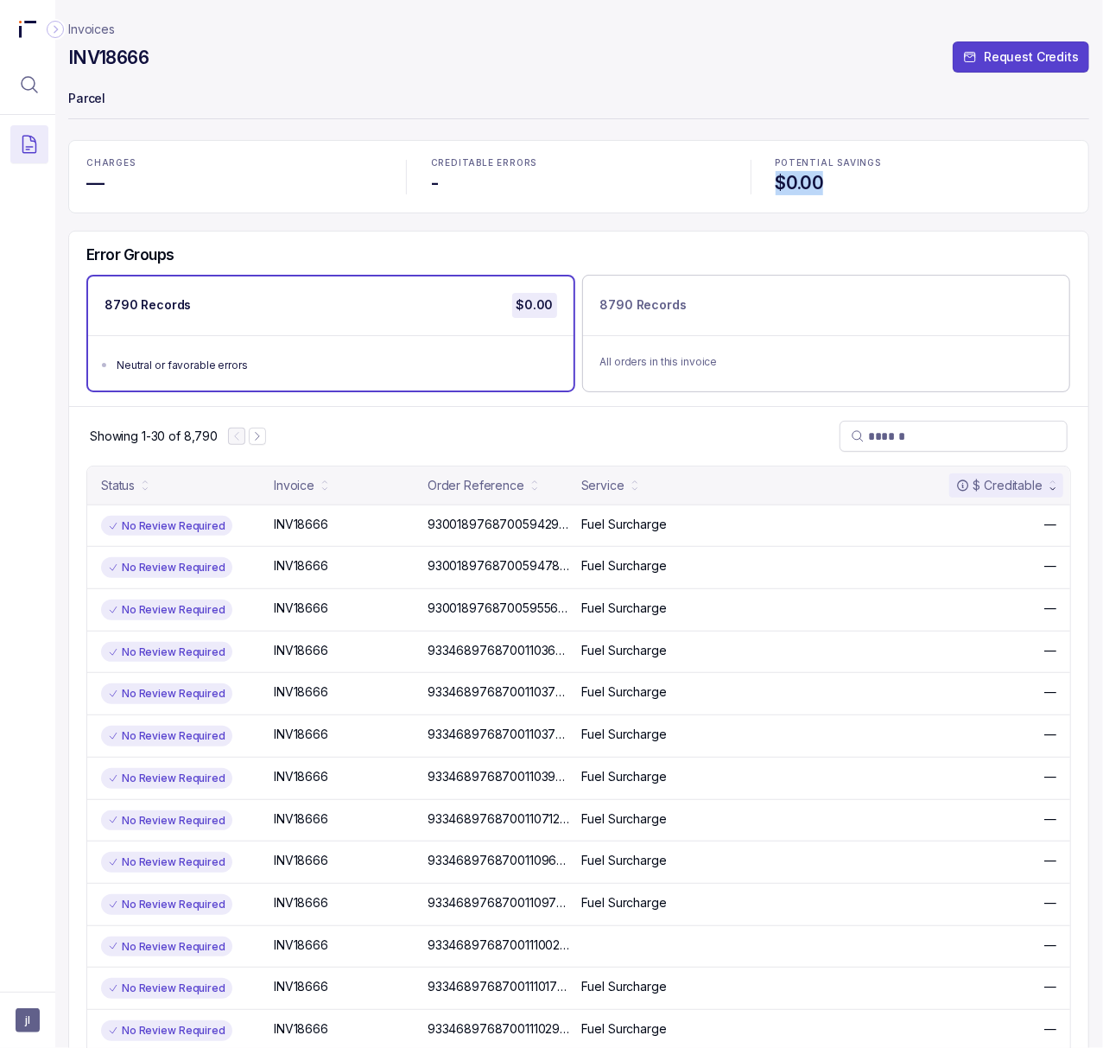
drag, startPoint x: 768, startPoint y: 181, endPoint x: 844, endPoint y: 180, distance: 76.0
click at [844, 180] on div "POTENTIAL SAVINGS $0.00" at bounding box center [923, 177] width 316 height 58
click at [257, 442] on icon "Next Page" at bounding box center [257, 436] width 12 height 12
click at [263, 441] on icon "Next Page" at bounding box center [265, 436] width 12 height 12
click at [266, 441] on icon "Next Page" at bounding box center [266, 436] width 12 height 12
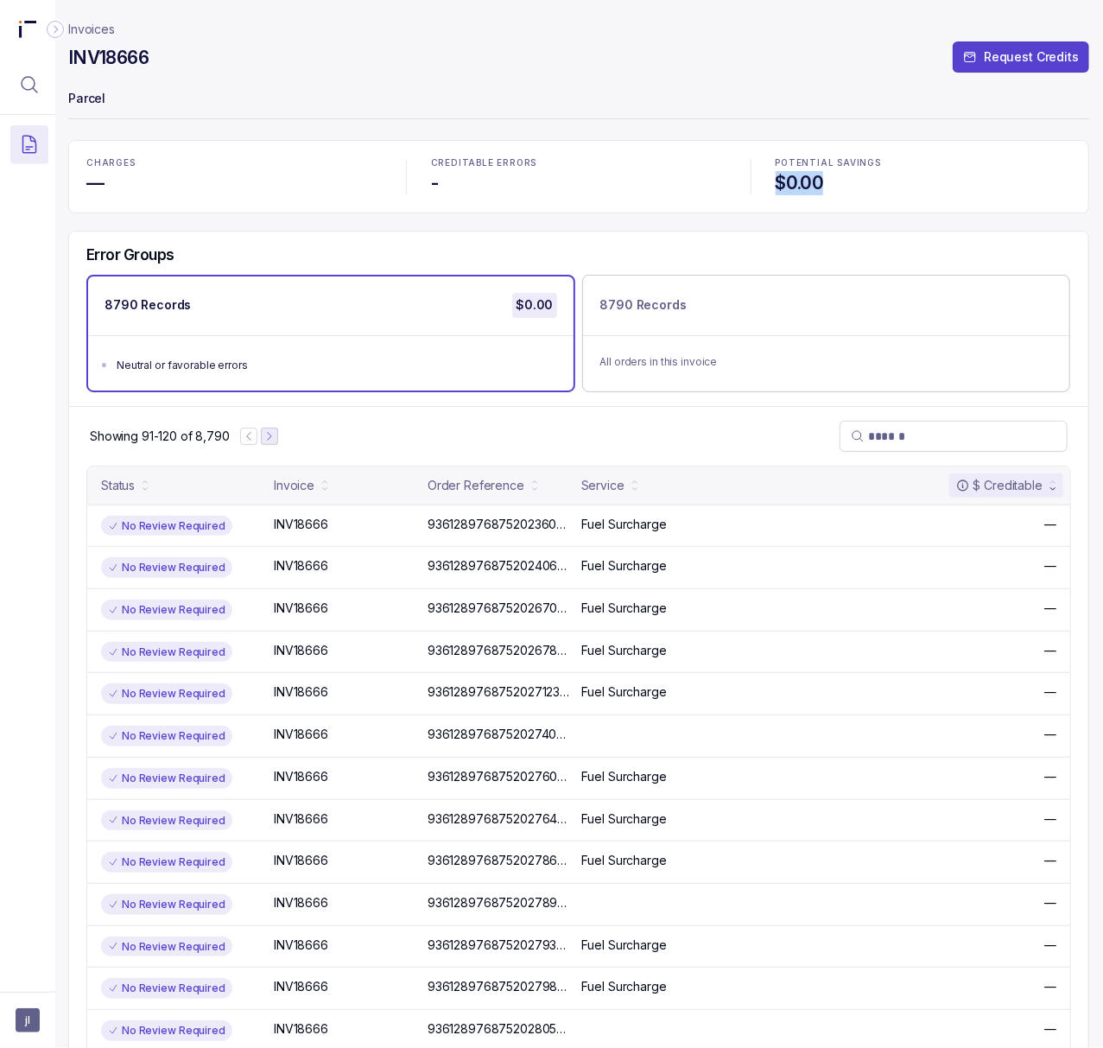
click at [266, 441] on icon "Next Page" at bounding box center [270, 436] width 12 height 12
click at [277, 433] on icon "Next Page" at bounding box center [273, 436] width 12 height 12
click at [444, 530] on p "9361289768752033347603" at bounding box center [506, 524] width 167 height 19
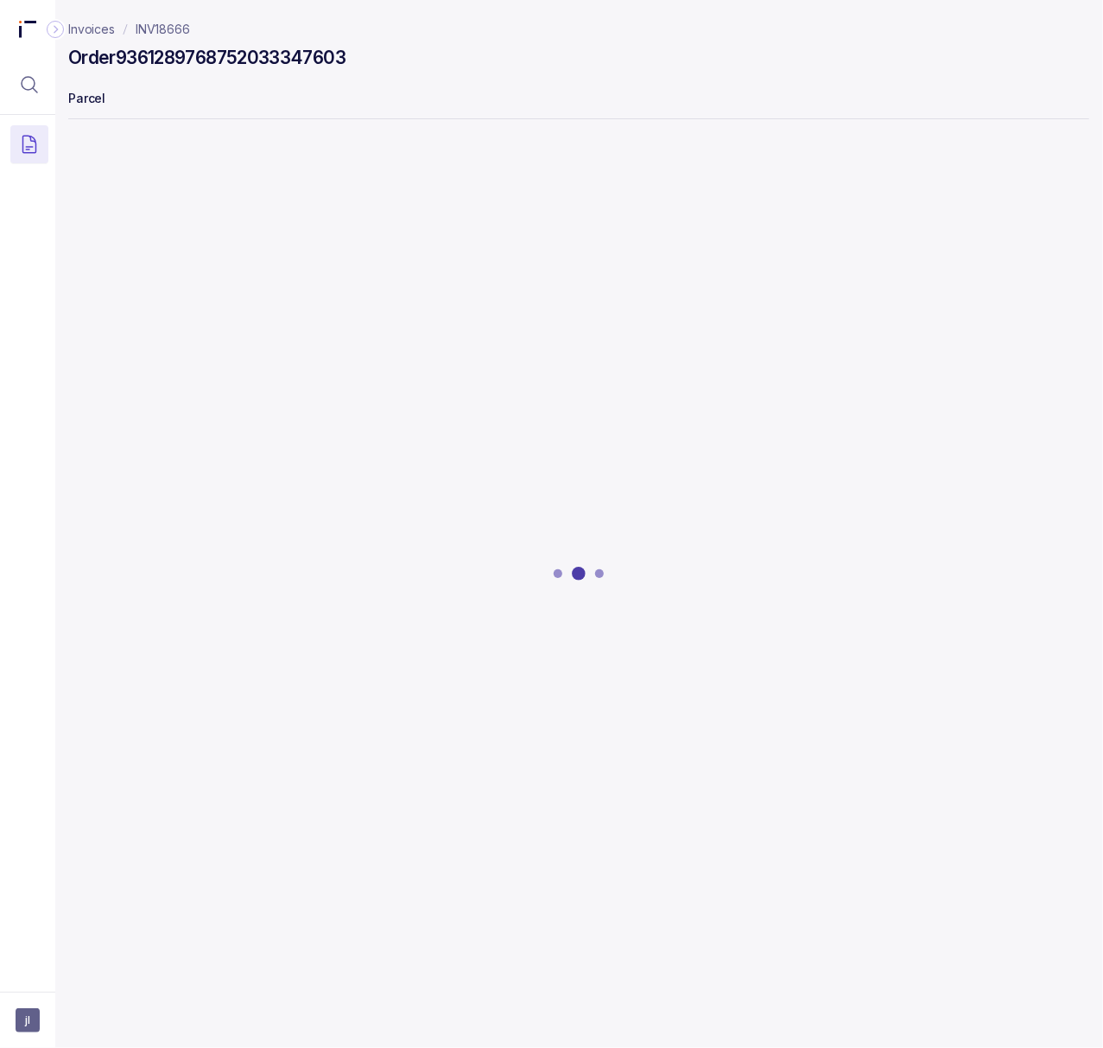
click at [199, 62] on h4 "Order 9361289768752033347603" at bounding box center [206, 58] width 277 height 24
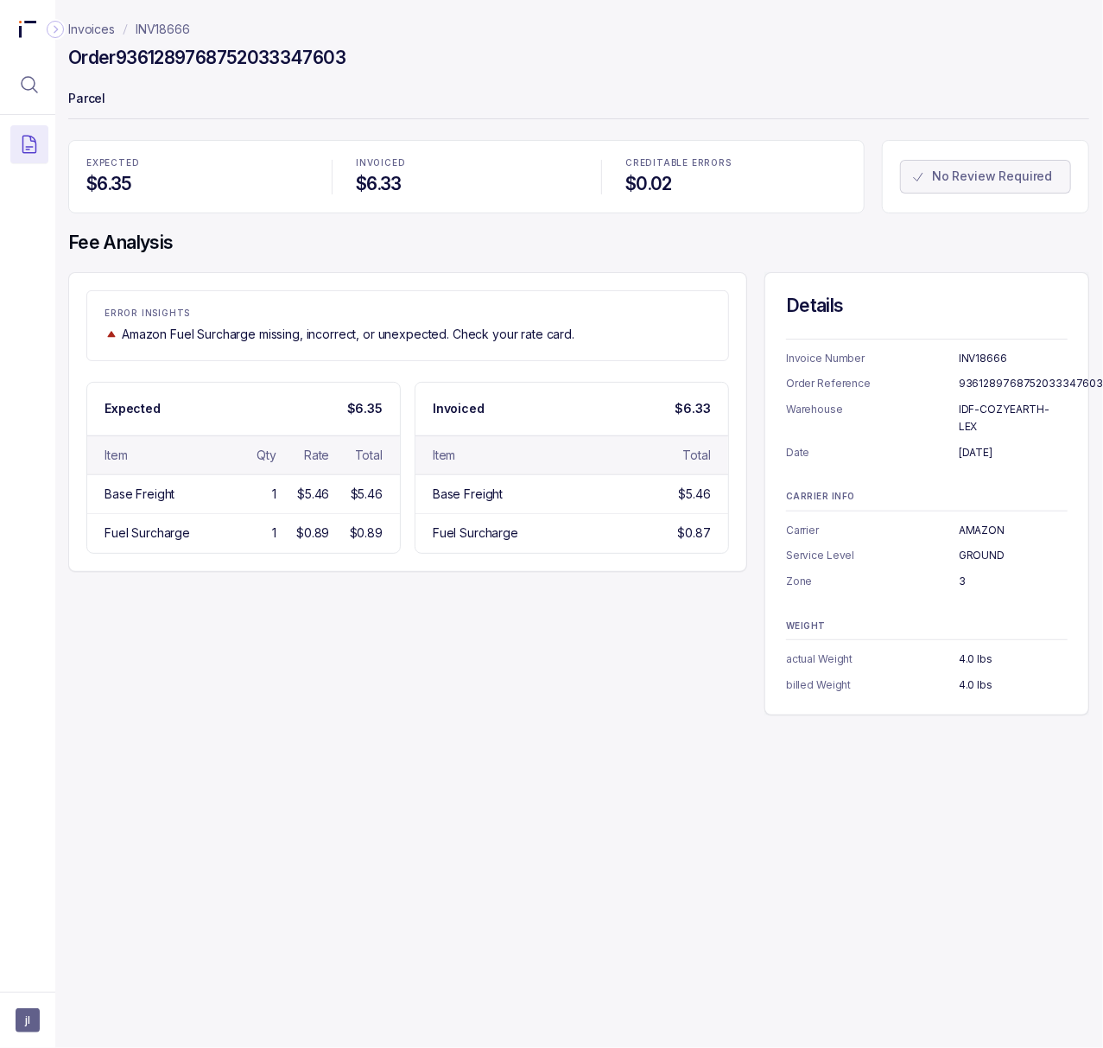
click at [969, 676] on p "4.0 lbs" at bounding box center [1013, 684] width 109 height 17
click at [177, 29] on p "INV18666" at bounding box center [163, 29] width 54 height 17
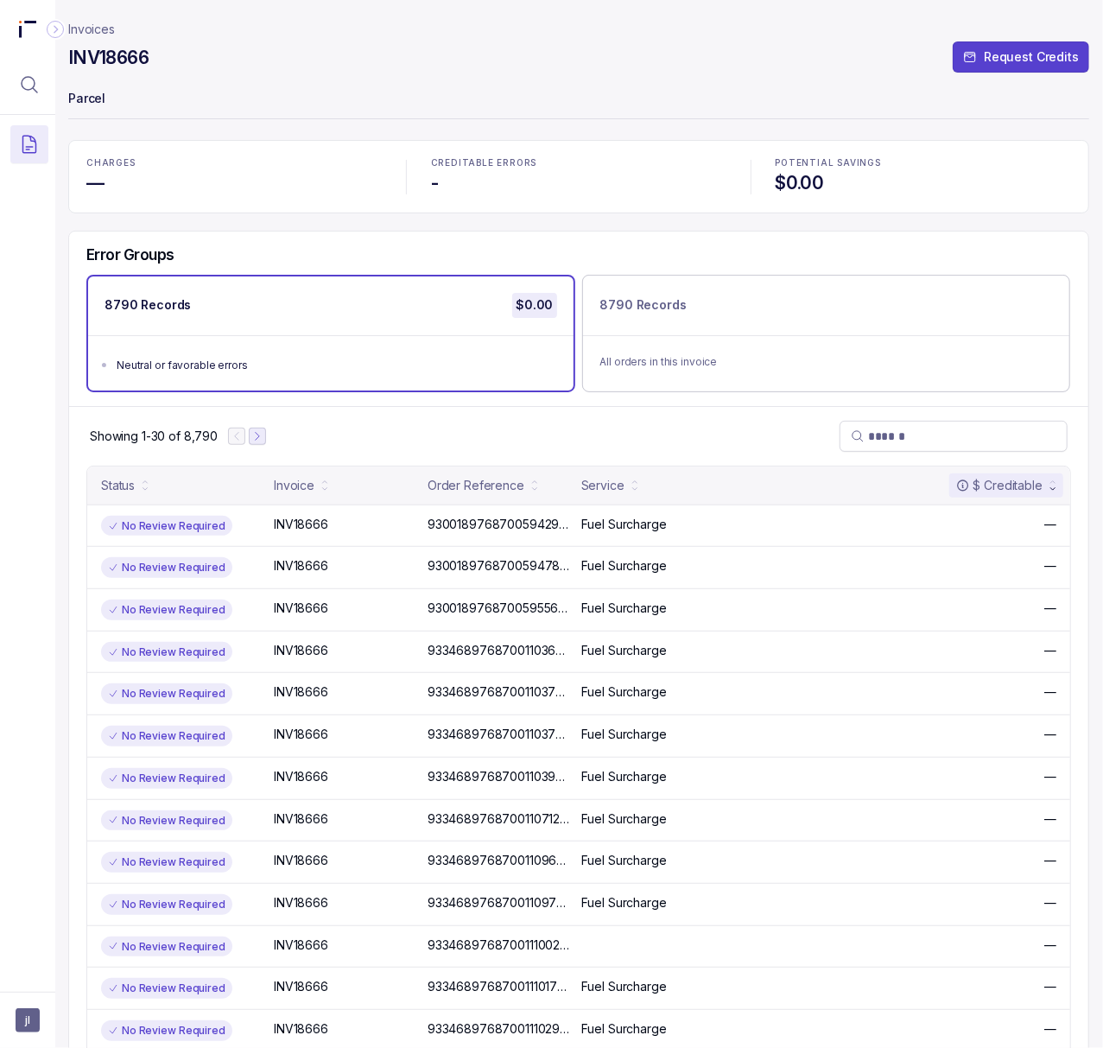
click at [254, 436] on icon "Next Page" at bounding box center [257, 436] width 12 height 12
click at [264, 439] on icon "Next Page" at bounding box center [265, 436] width 12 height 12
click at [264, 439] on icon "Next Page" at bounding box center [266, 436] width 12 height 12
click at [274, 440] on icon "Next Page" at bounding box center [270, 436] width 12 height 12
click at [274, 440] on icon "Next Page" at bounding box center [273, 436] width 12 height 12
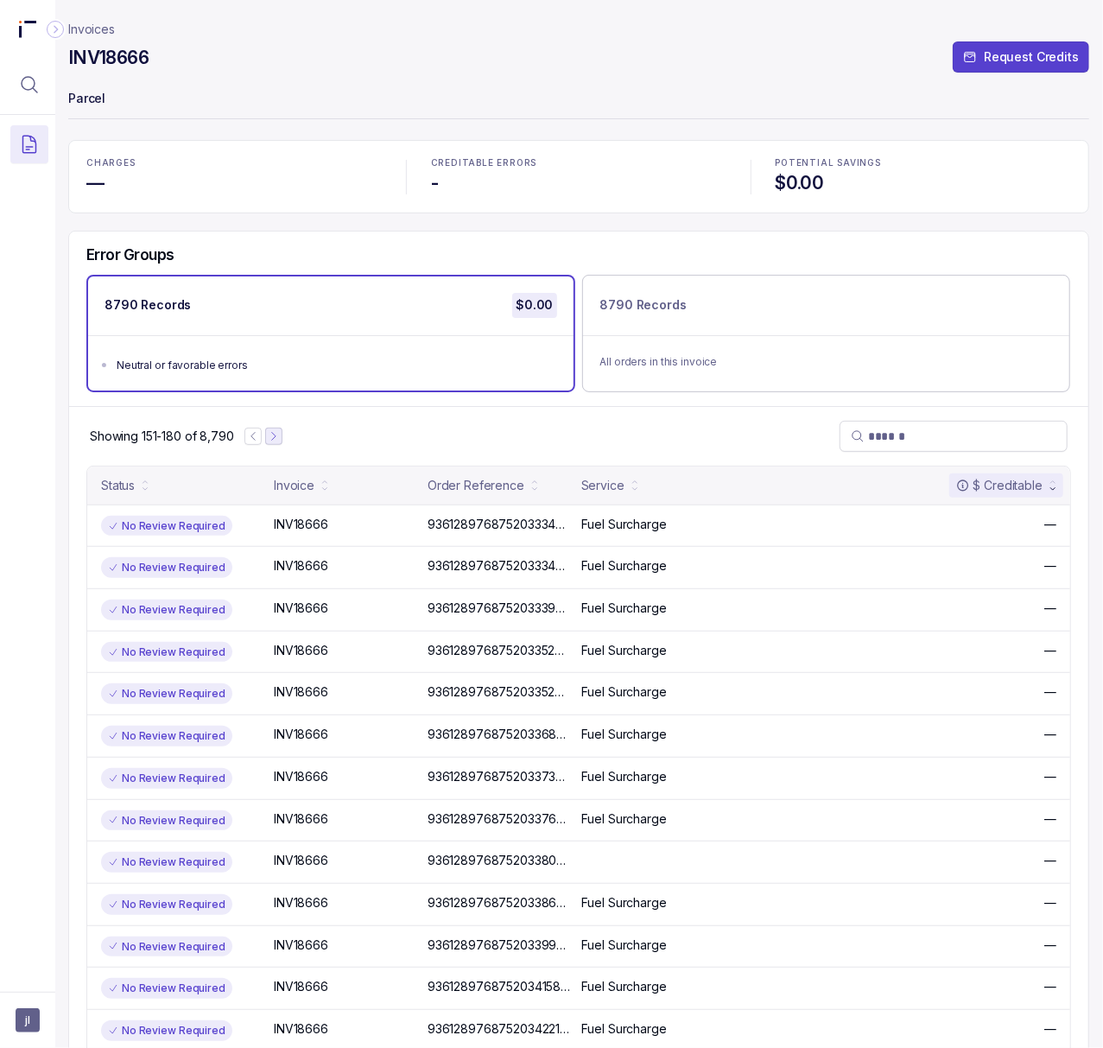
click at [274, 440] on icon "Next Page" at bounding box center [274, 436] width 12 height 12
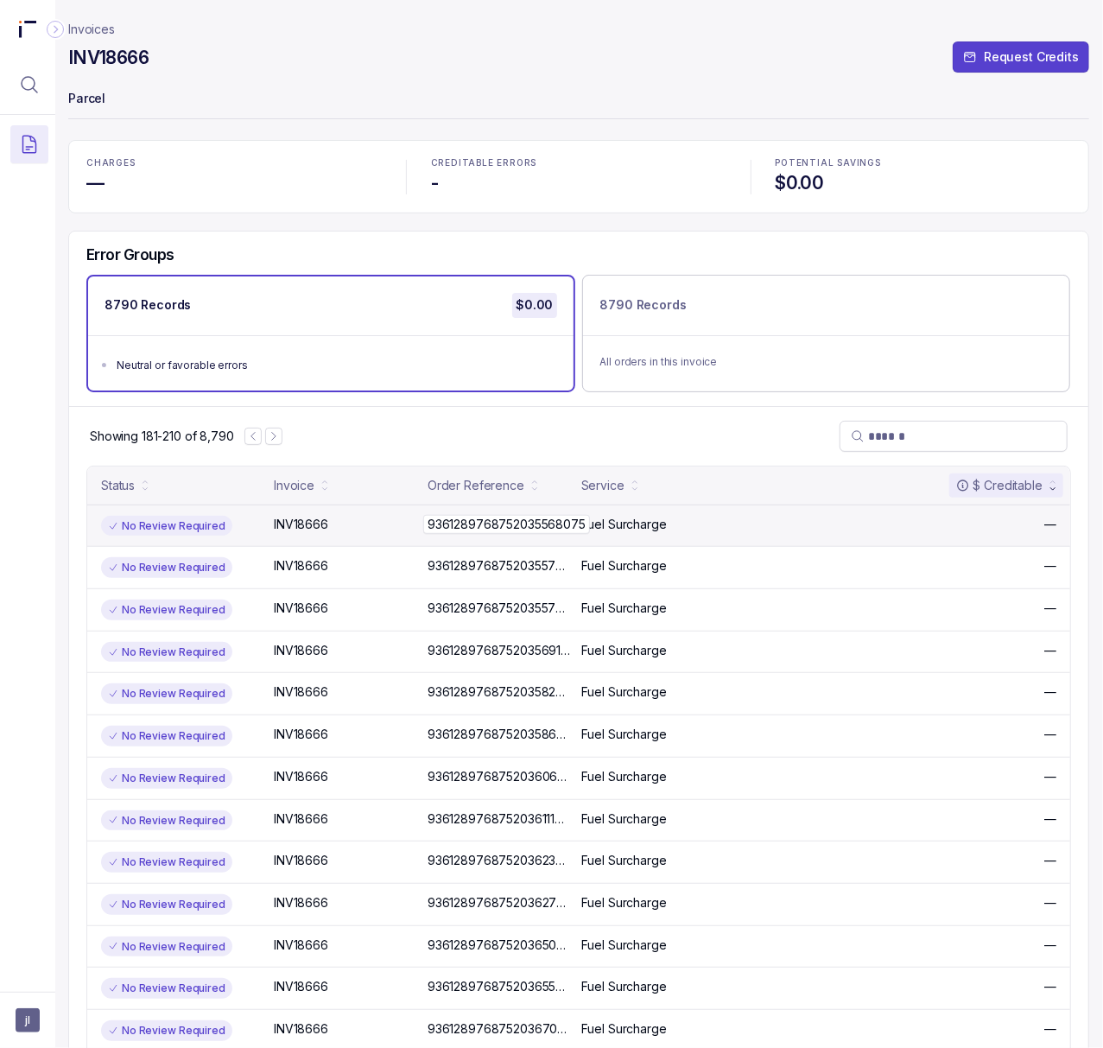
click at [487, 529] on p "9361289768752035568075" at bounding box center [506, 524] width 167 height 19
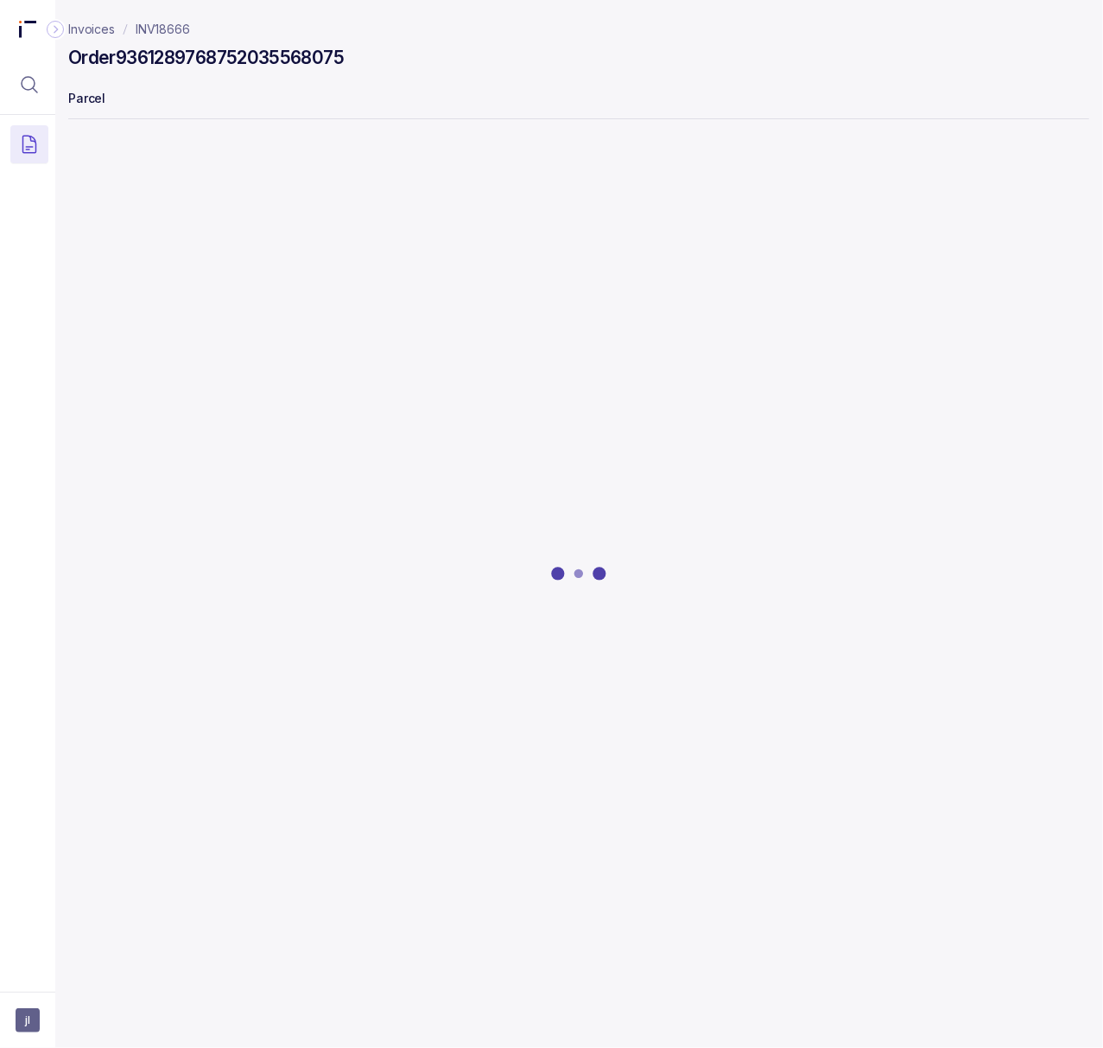
click at [256, 53] on h4 "Order 9361289768752035568075" at bounding box center [206, 58] width 276 height 24
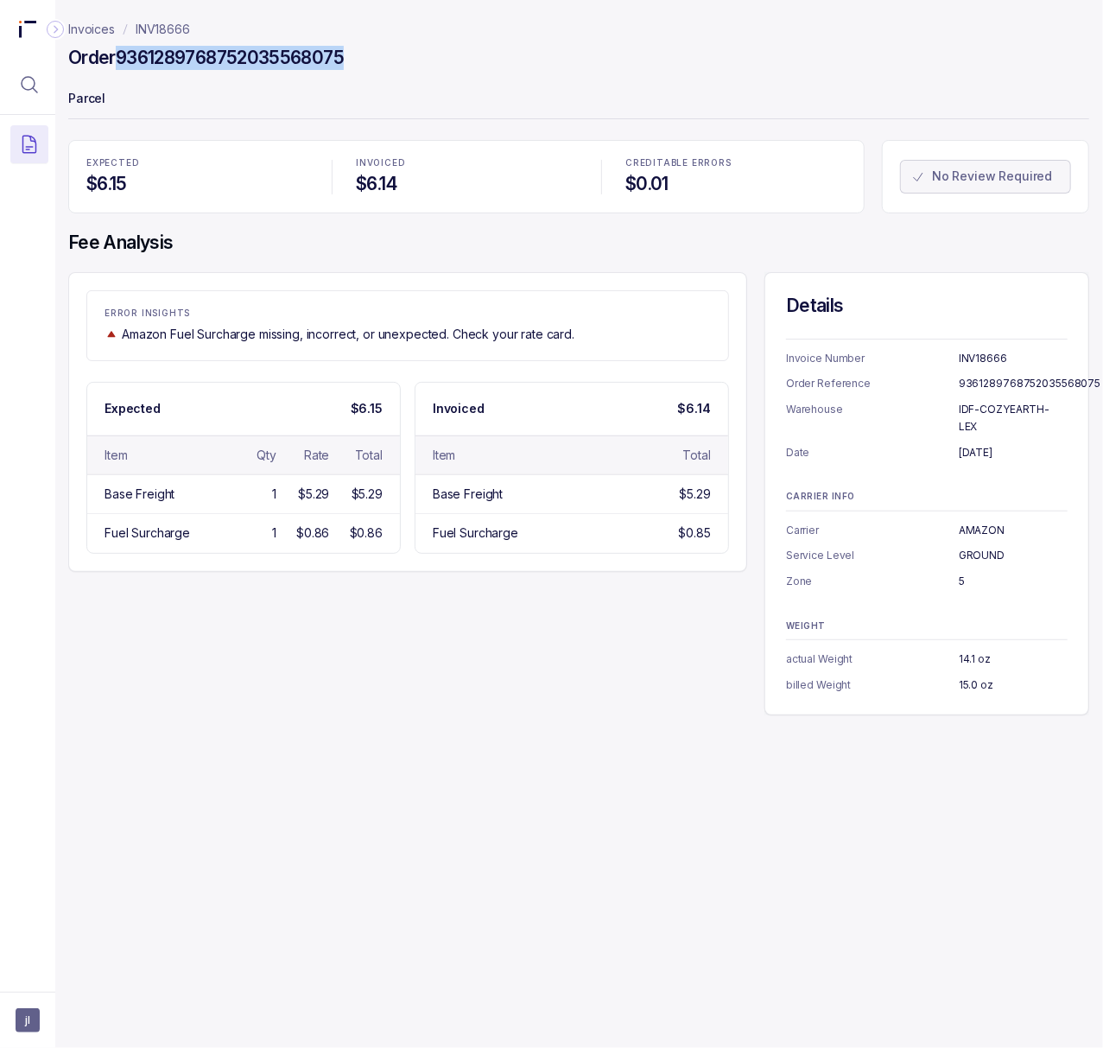
click at [256, 53] on h4 "Order 9361289768752035568075" at bounding box center [206, 58] width 276 height 24
click at [962, 676] on p "15.0 oz" at bounding box center [1013, 684] width 109 height 17
click at [161, 28] on p "INV18666" at bounding box center [163, 29] width 54 height 17
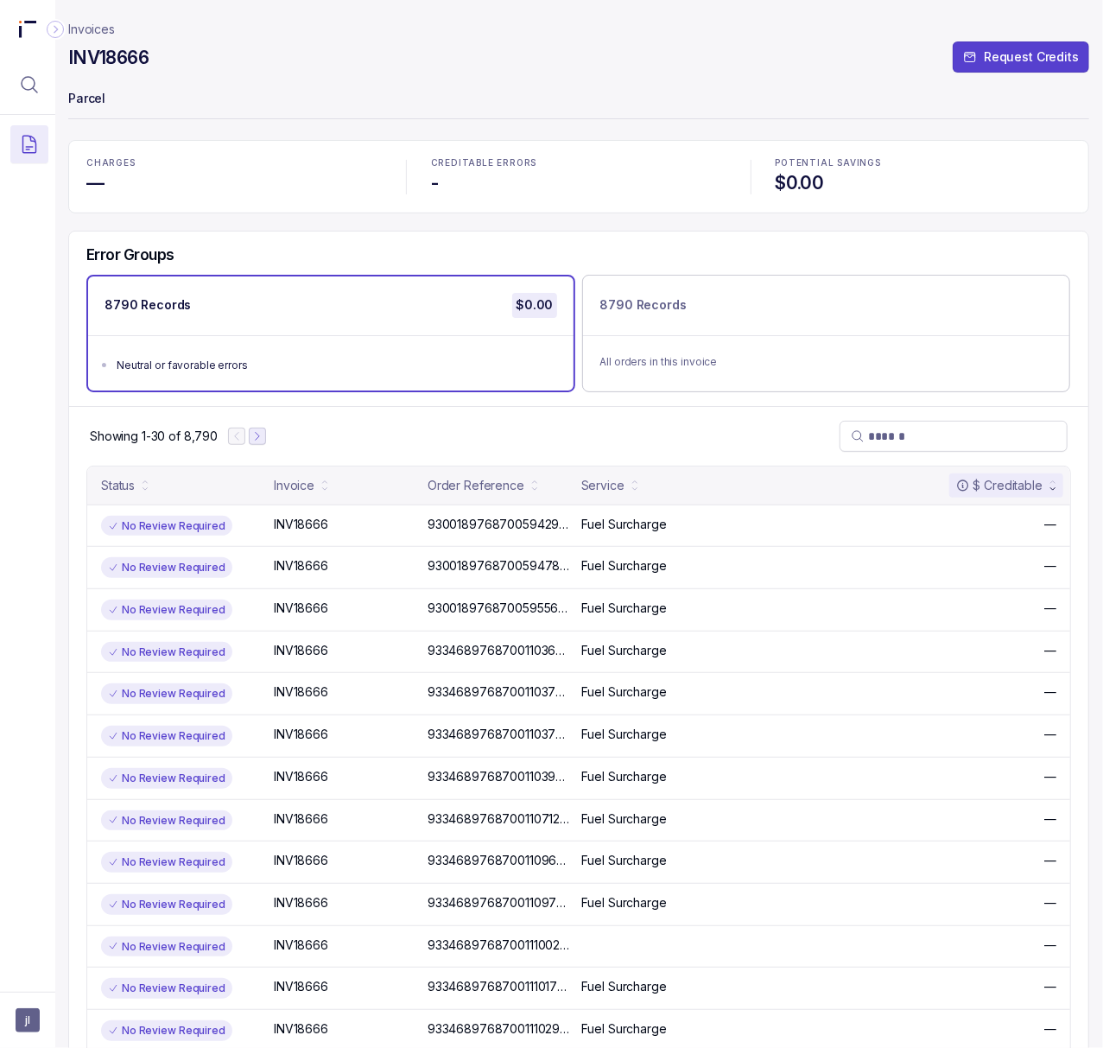
click at [257, 435] on icon "Next Page" at bounding box center [257, 436] width 3 height 8
click at [264, 434] on icon "Next Page" at bounding box center [265, 436] width 3 height 8
click at [264, 434] on icon "Next Page" at bounding box center [270, 436] width 12 height 12
click at [276, 434] on icon "Next Page" at bounding box center [273, 436] width 12 height 12
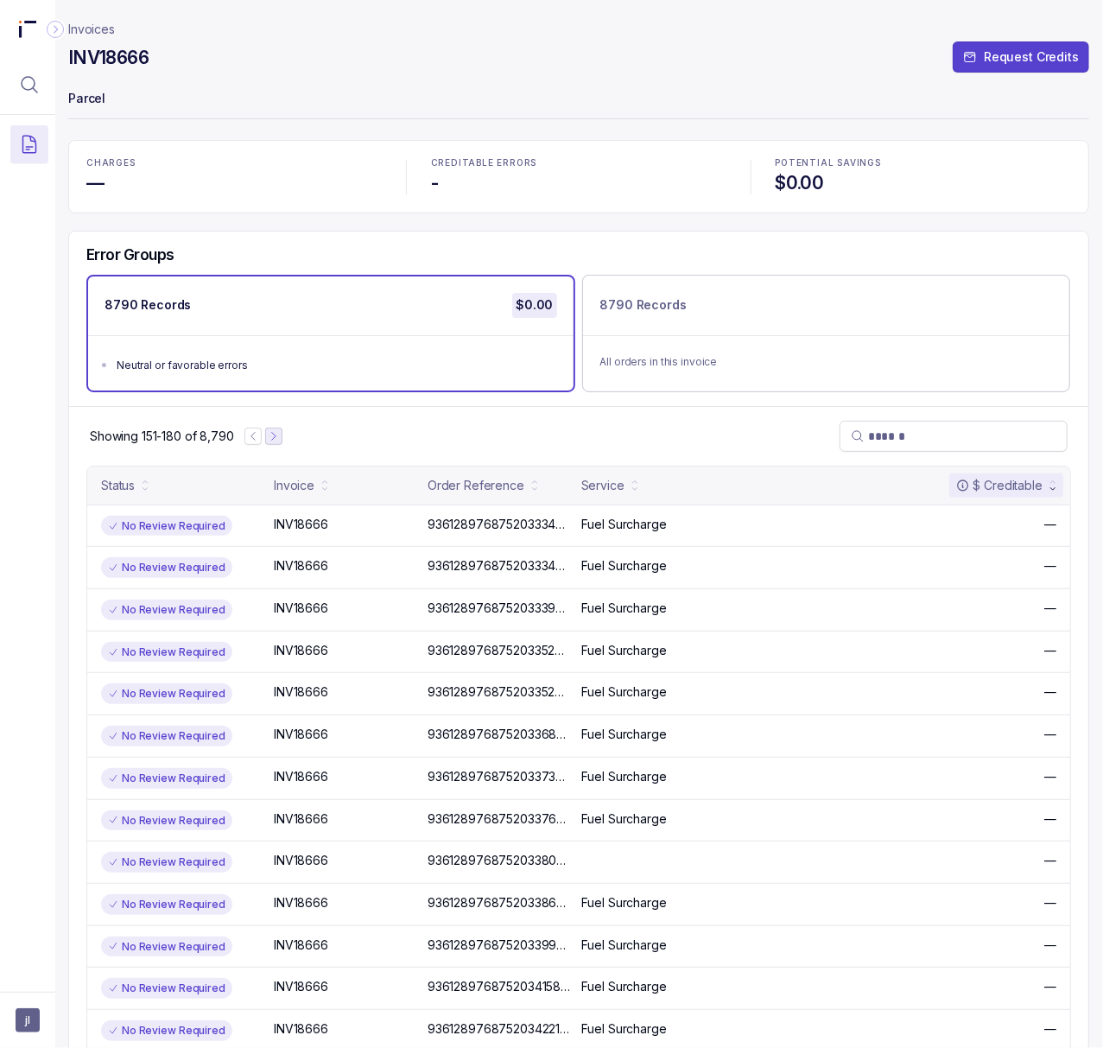
click at [276, 434] on icon "Next Page" at bounding box center [274, 436] width 12 height 12
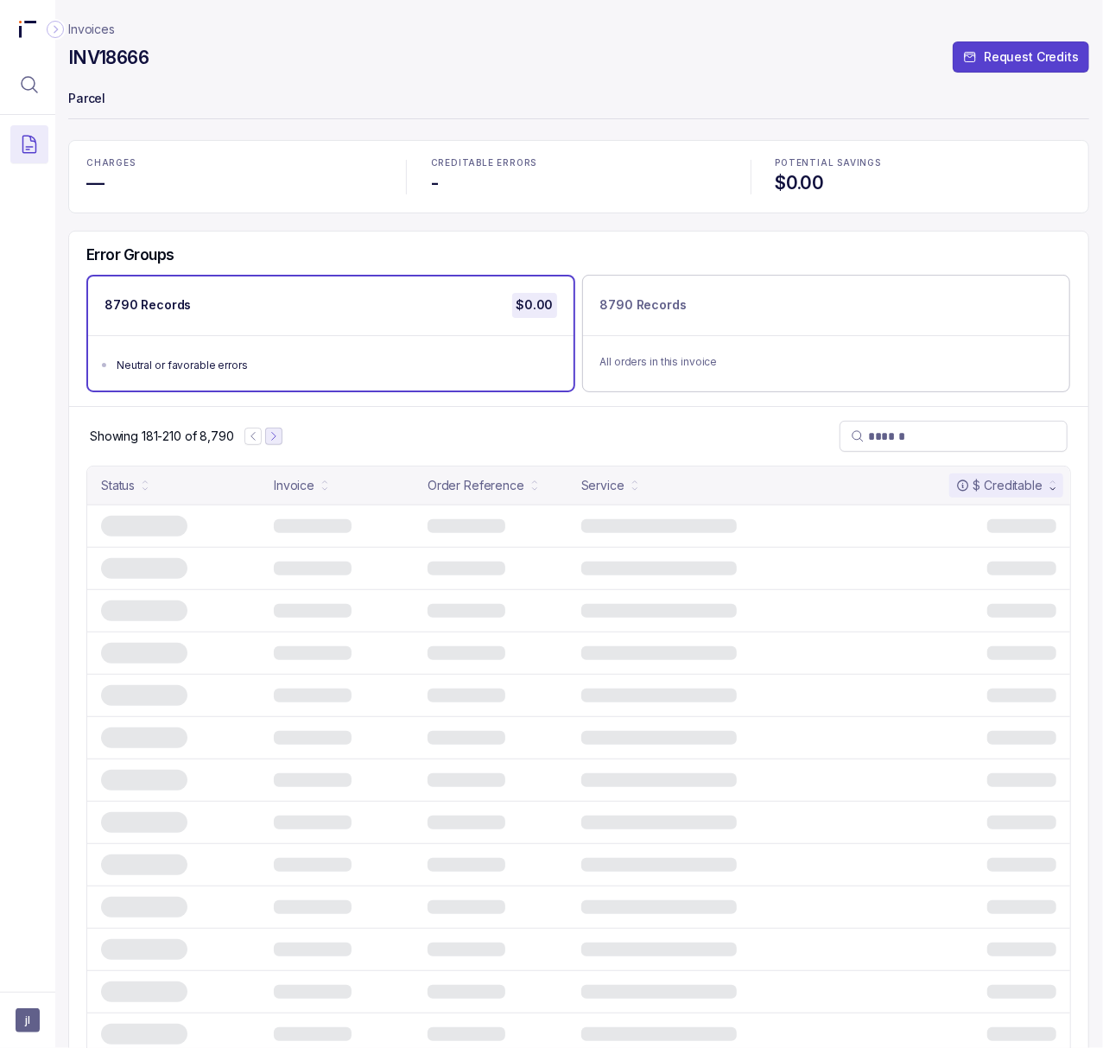
click at [276, 434] on icon "Next Page" at bounding box center [274, 436] width 12 height 12
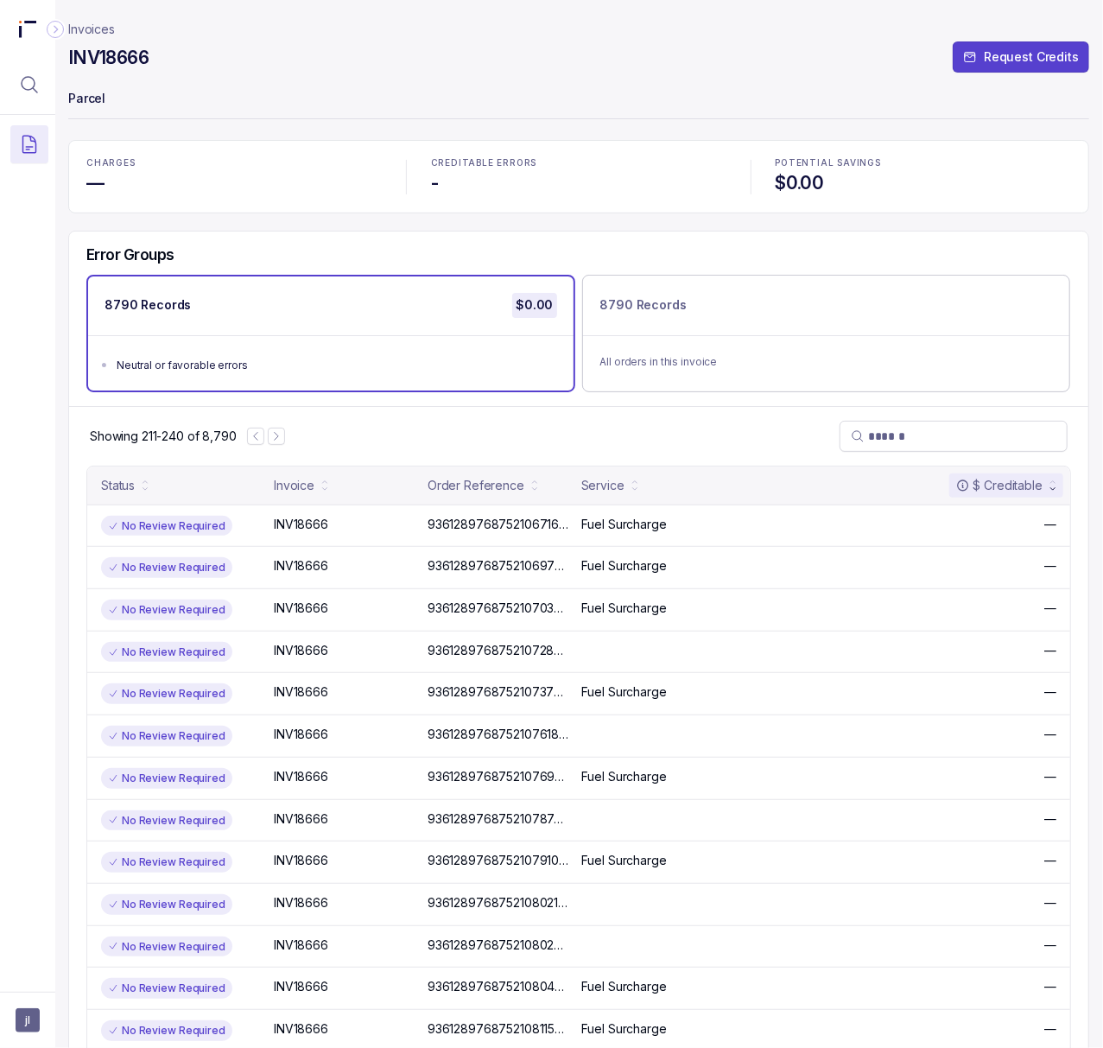
click at [316, 517] on p "INV18666" at bounding box center [301, 524] width 63 height 19
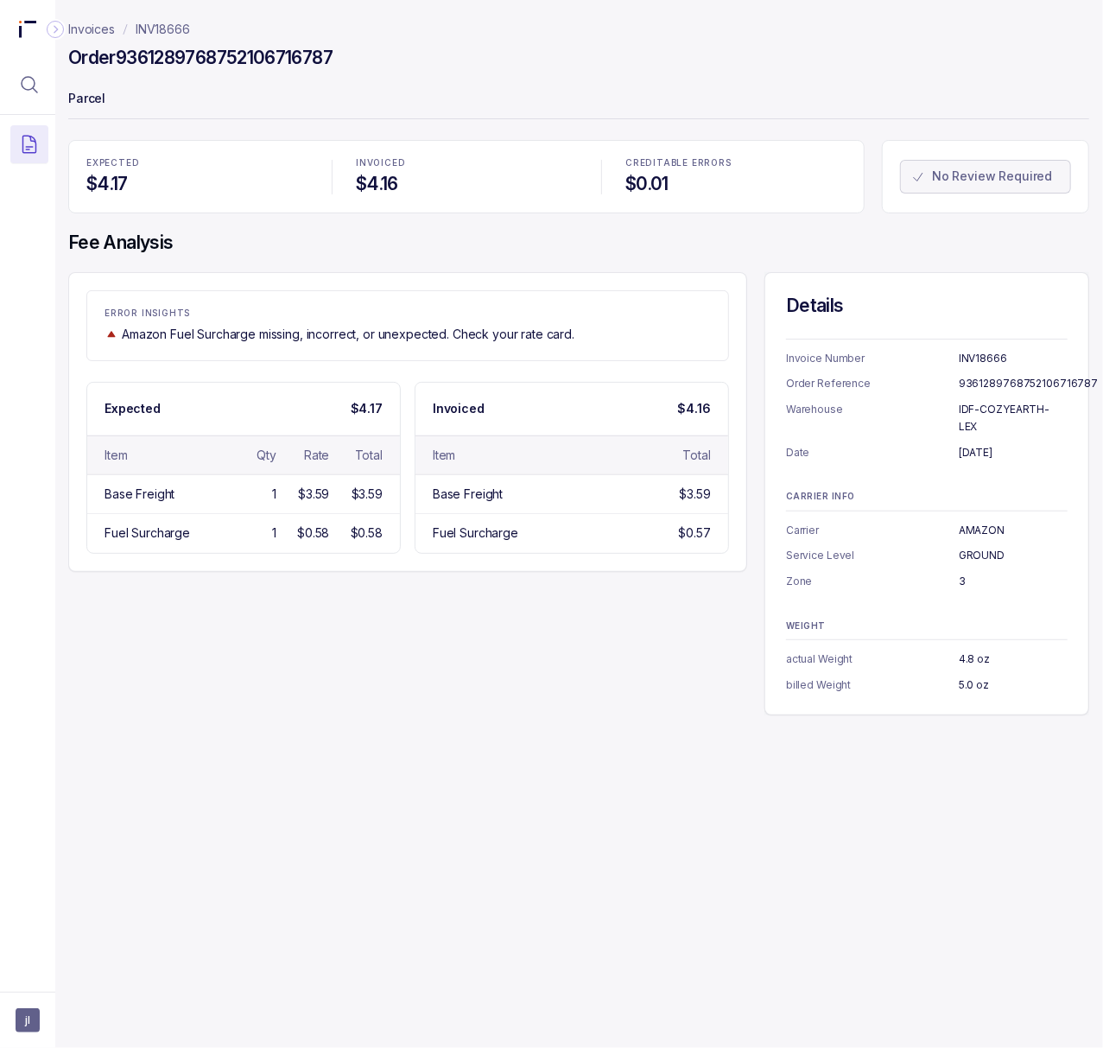
click at [237, 54] on h4 "Order 9361289768752106716787" at bounding box center [200, 58] width 264 height 24
click at [982, 444] on p "[DATE]" at bounding box center [1013, 452] width 109 height 17
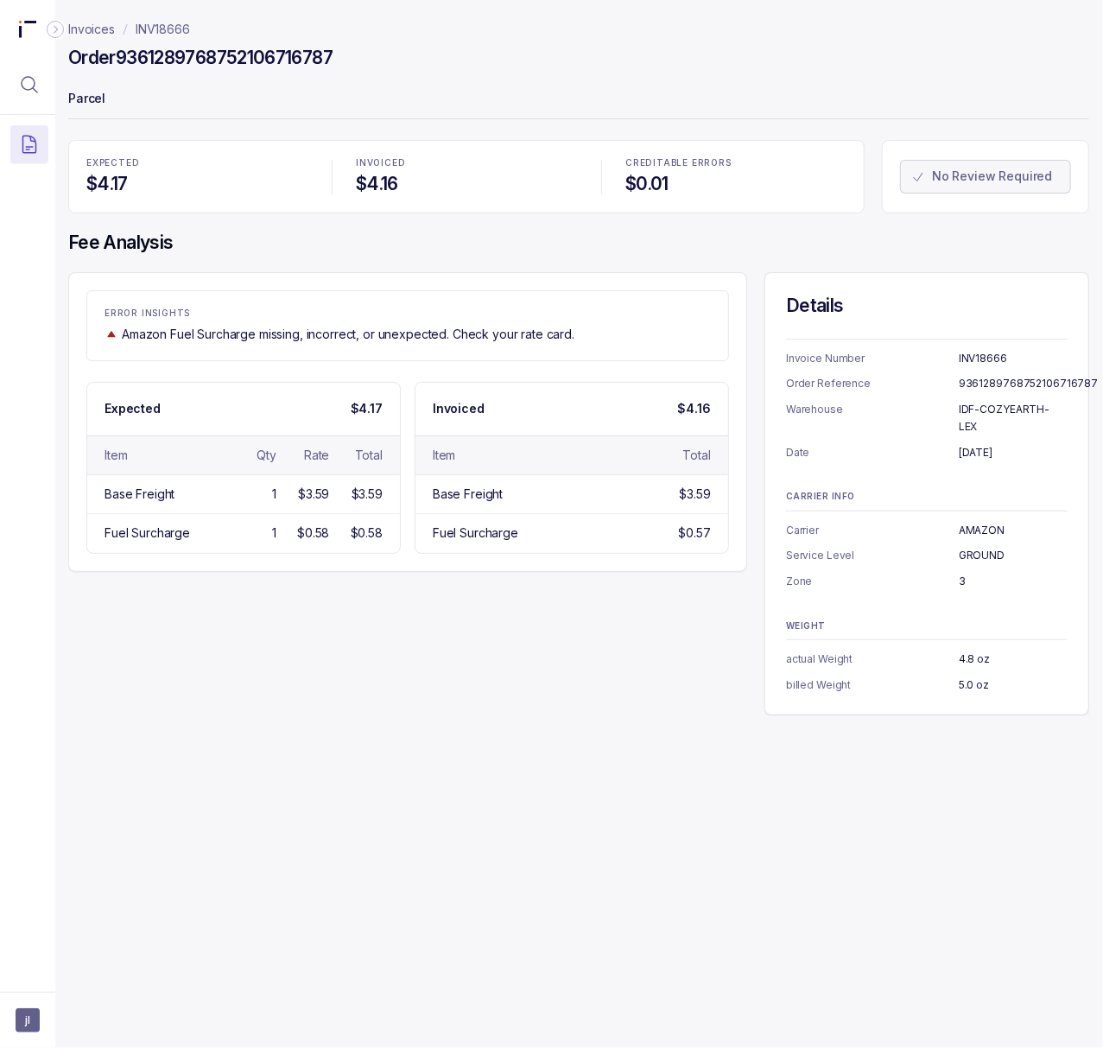
click at [962, 573] on p "3" at bounding box center [1013, 581] width 109 height 17
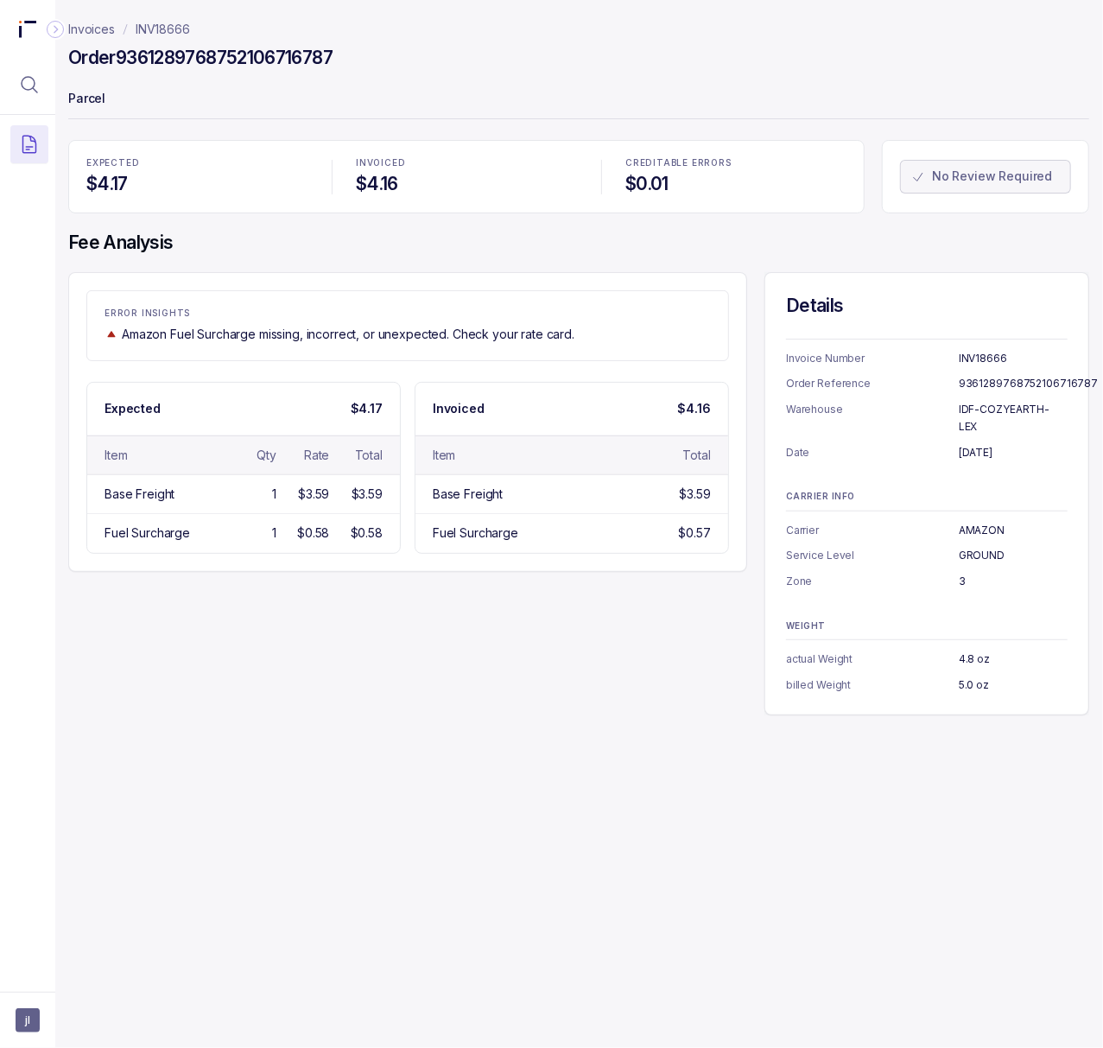
click at [978, 676] on p "5.0 oz" at bounding box center [1013, 684] width 109 height 17
click at [167, 24] on p "INV18666" at bounding box center [163, 29] width 54 height 17
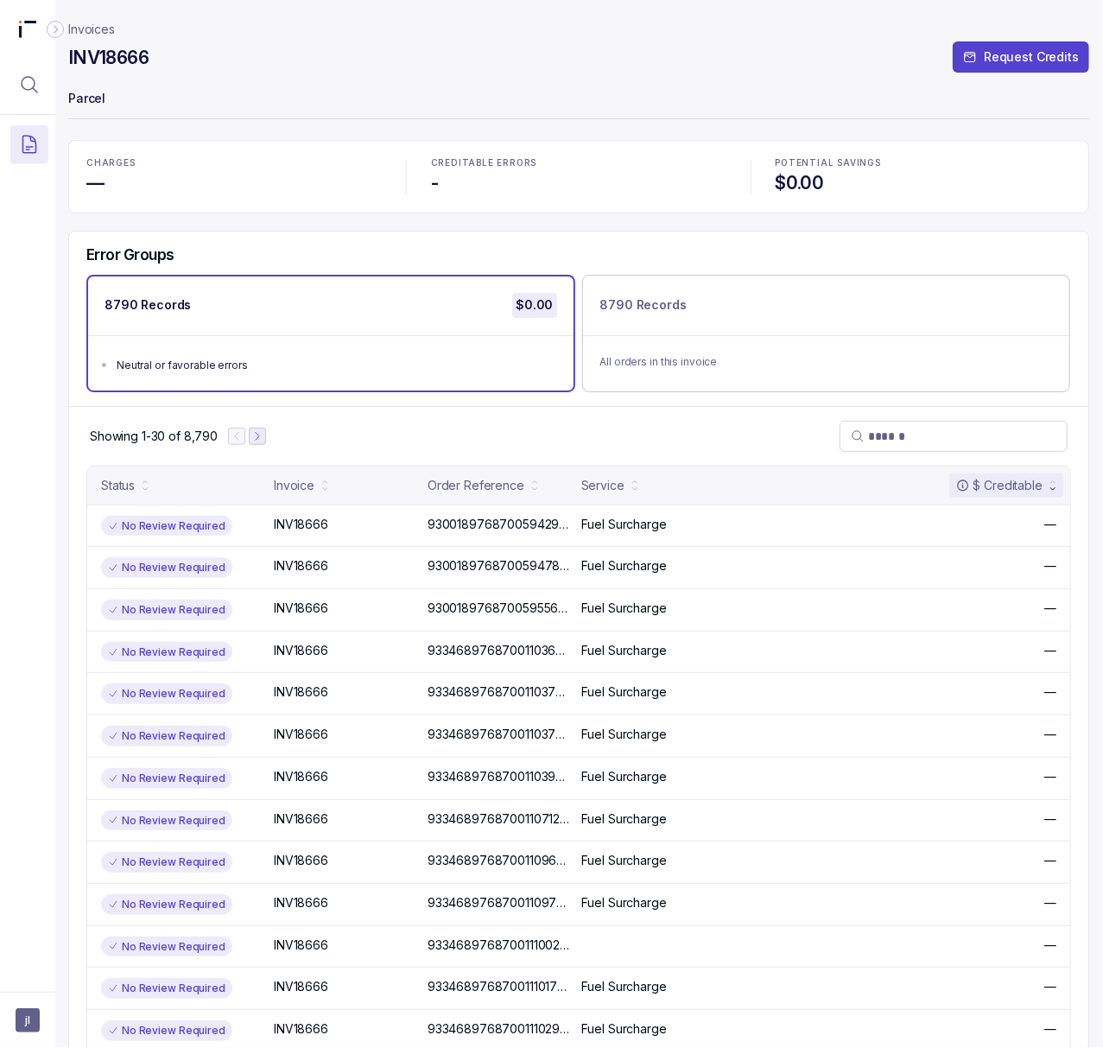
click at [259, 430] on icon "Next Page" at bounding box center [257, 436] width 12 height 12
click at [259, 432] on icon "Next Page" at bounding box center [265, 436] width 12 height 12
click at [260, 434] on icon "Next Page" at bounding box center [266, 436] width 12 height 12
click at [268, 435] on icon "Next Page" at bounding box center [270, 436] width 12 height 12
click at [267, 436] on icon "Next Page" at bounding box center [273, 436] width 12 height 12
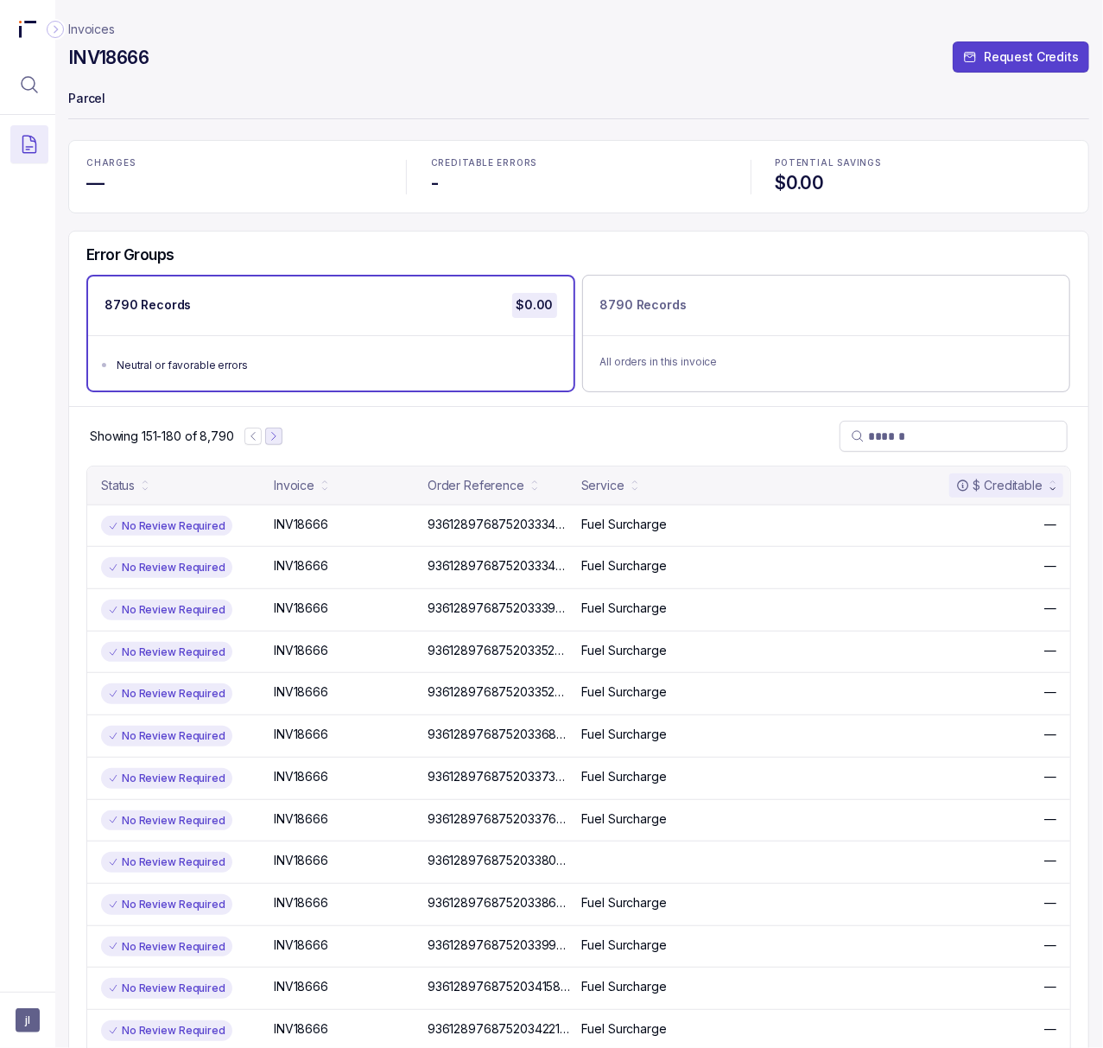
click at [268, 436] on icon "Next Page" at bounding box center [274, 436] width 12 height 12
click at [277, 441] on icon "Next Page" at bounding box center [276, 436] width 12 height 12
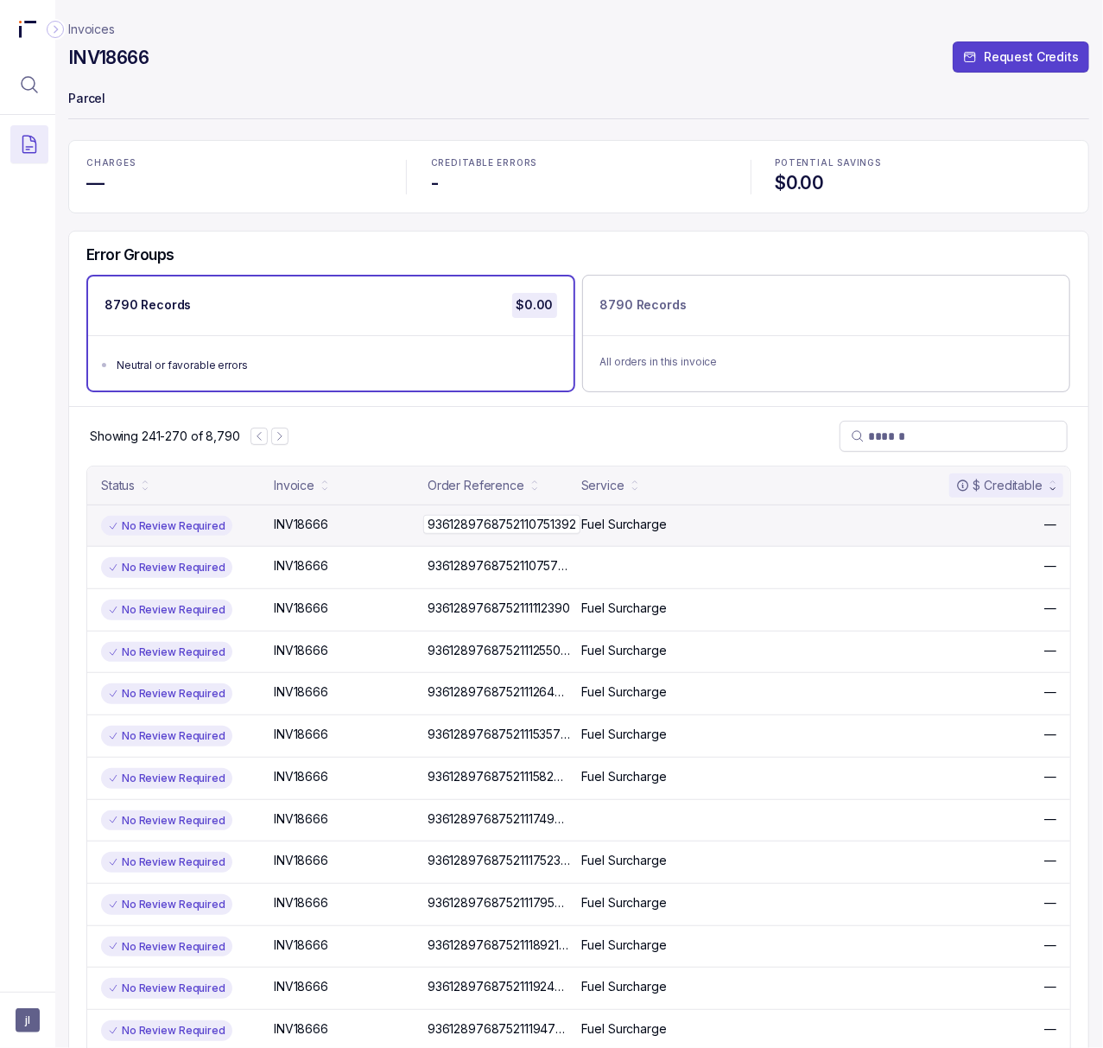
click at [458, 530] on p "9361289768752110751392" at bounding box center [501, 524] width 157 height 19
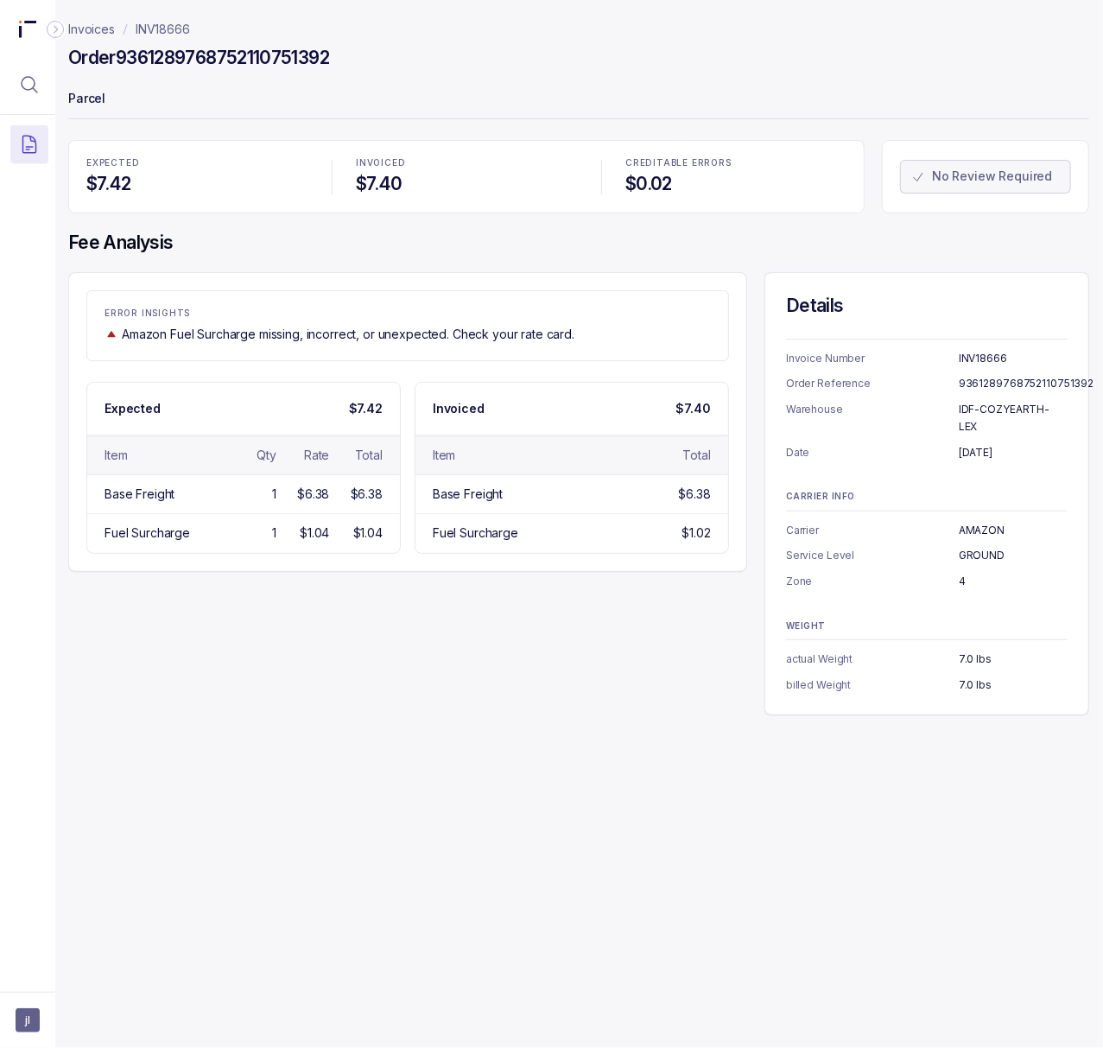
click at [178, 59] on h4 "Order 9361289768752110751392" at bounding box center [198, 58] width 261 height 24
click at [981, 444] on p "[DATE]" at bounding box center [1013, 452] width 109 height 17
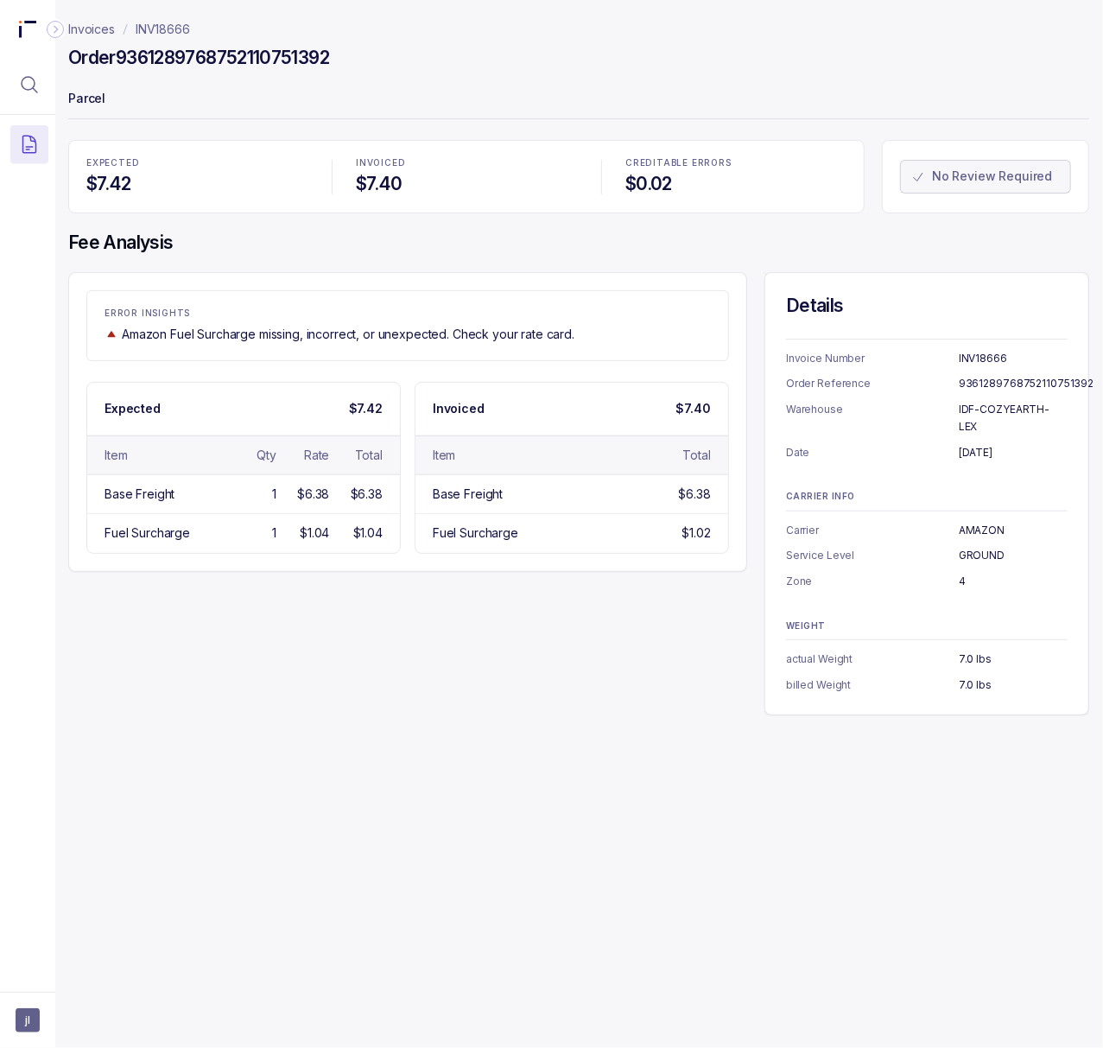
click at [981, 651] on p "7.0 lbs" at bounding box center [1013, 659] width 109 height 17
click at [190, 26] on nav "Invoices INV18666" at bounding box center [578, 29] width 1021 height 17
click at [187, 25] on p "INV18666" at bounding box center [163, 29] width 54 height 17
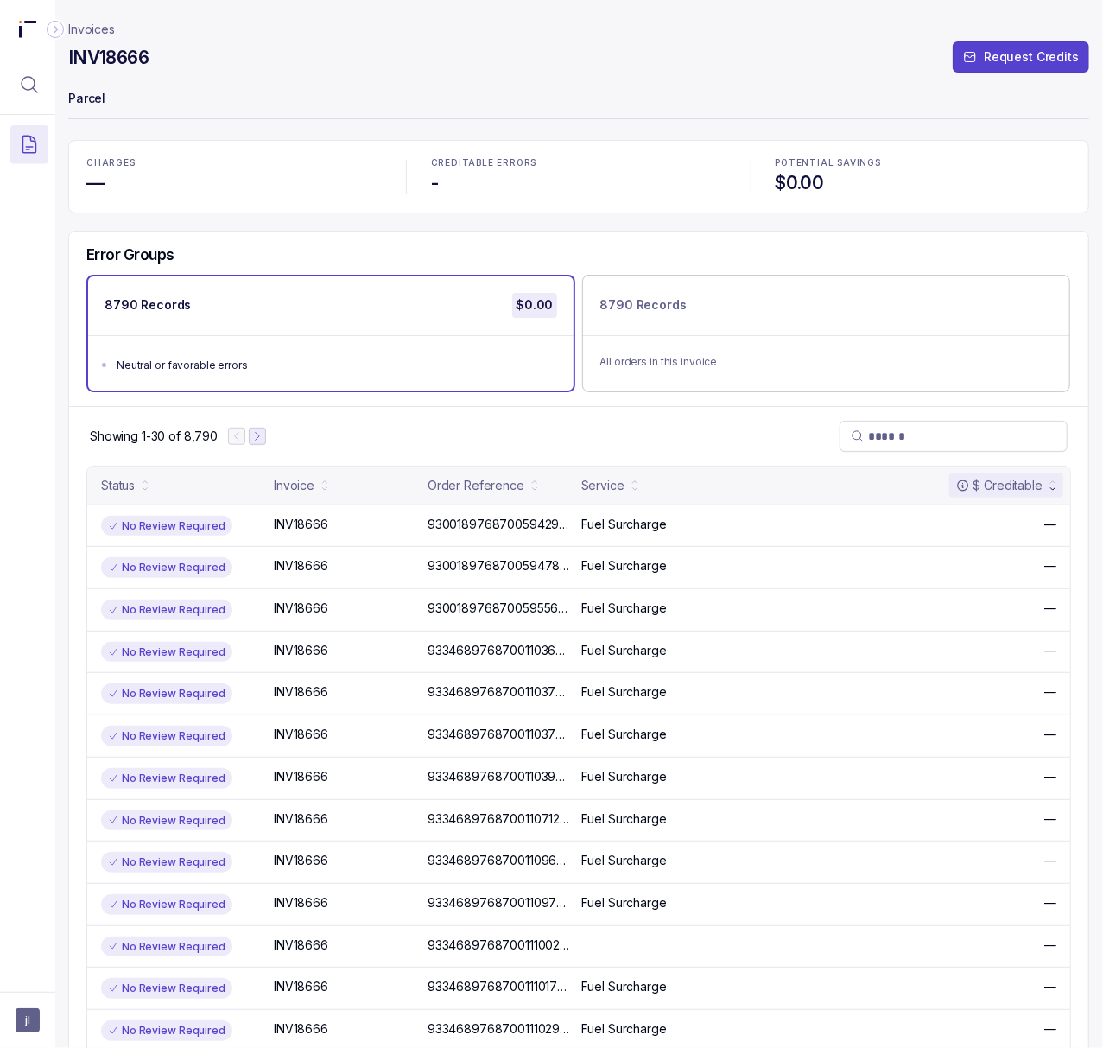
click at [251, 442] on icon "Next Page" at bounding box center [257, 436] width 12 height 12
click at [257, 441] on button "Next Page" at bounding box center [265, 436] width 17 height 17
click at [267, 441] on icon "Next Page" at bounding box center [266, 436] width 12 height 12
click at [267, 441] on icon "Next Page" at bounding box center [270, 436] width 12 height 12
click at [274, 441] on icon "Next Page" at bounding box center [273, 436] width 12 height 12
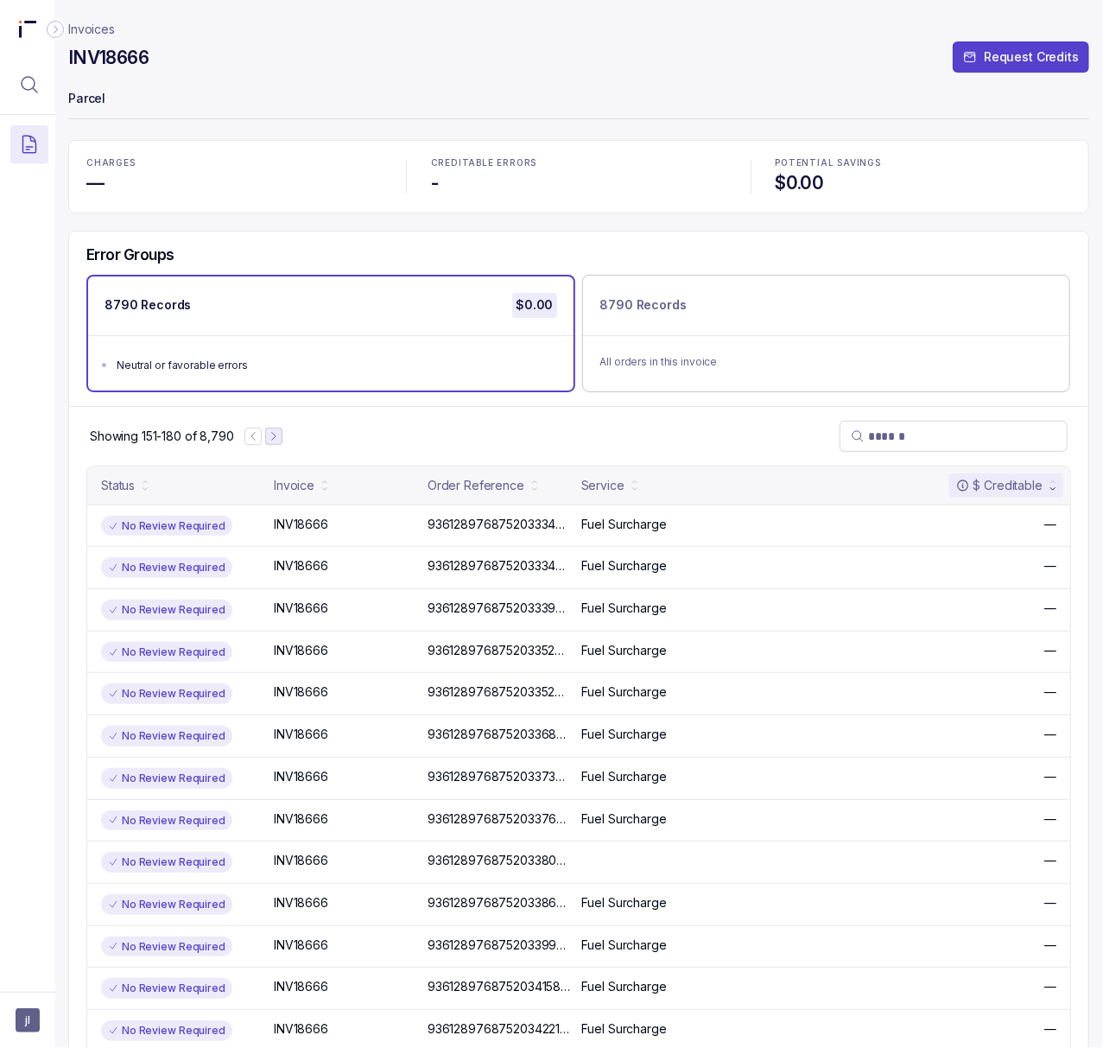
click at [274, 437] on icon "Next Page" at bounding box center [274, 436] width 12 height 12
click at [274, 436] on icon "Next Page" at bounding box center [272, 436] width 3 height 8
click at [274, 436] on icon "Next Page" at bounding box center [276, 436] width 12 height 12
click at [276, 436] on icon "Next Page" at bounding box center [280, 436] width 12 height 12
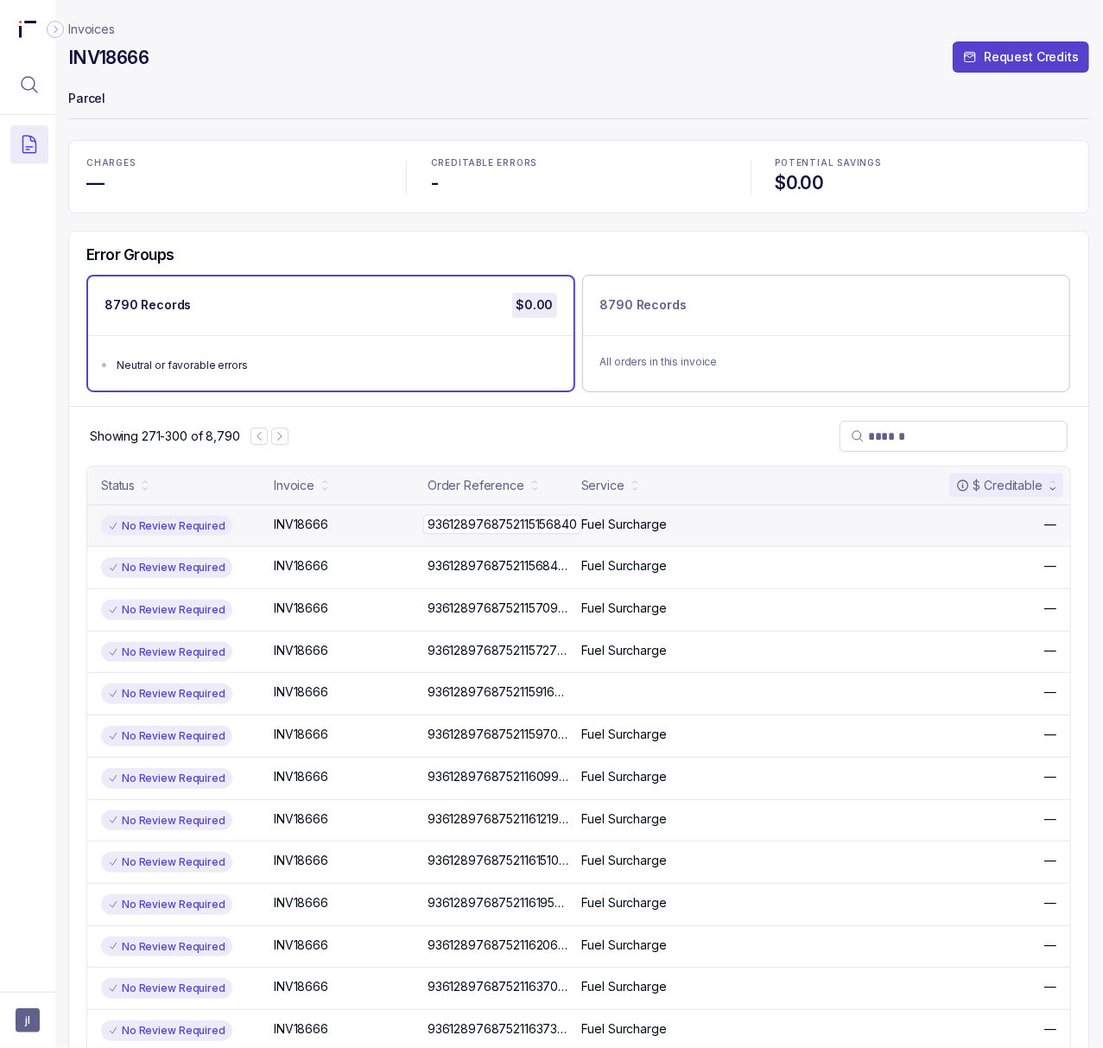
click at [464, 519] on p "9361289768752115156840" at bounding box center [502, 524] width 158 height 19
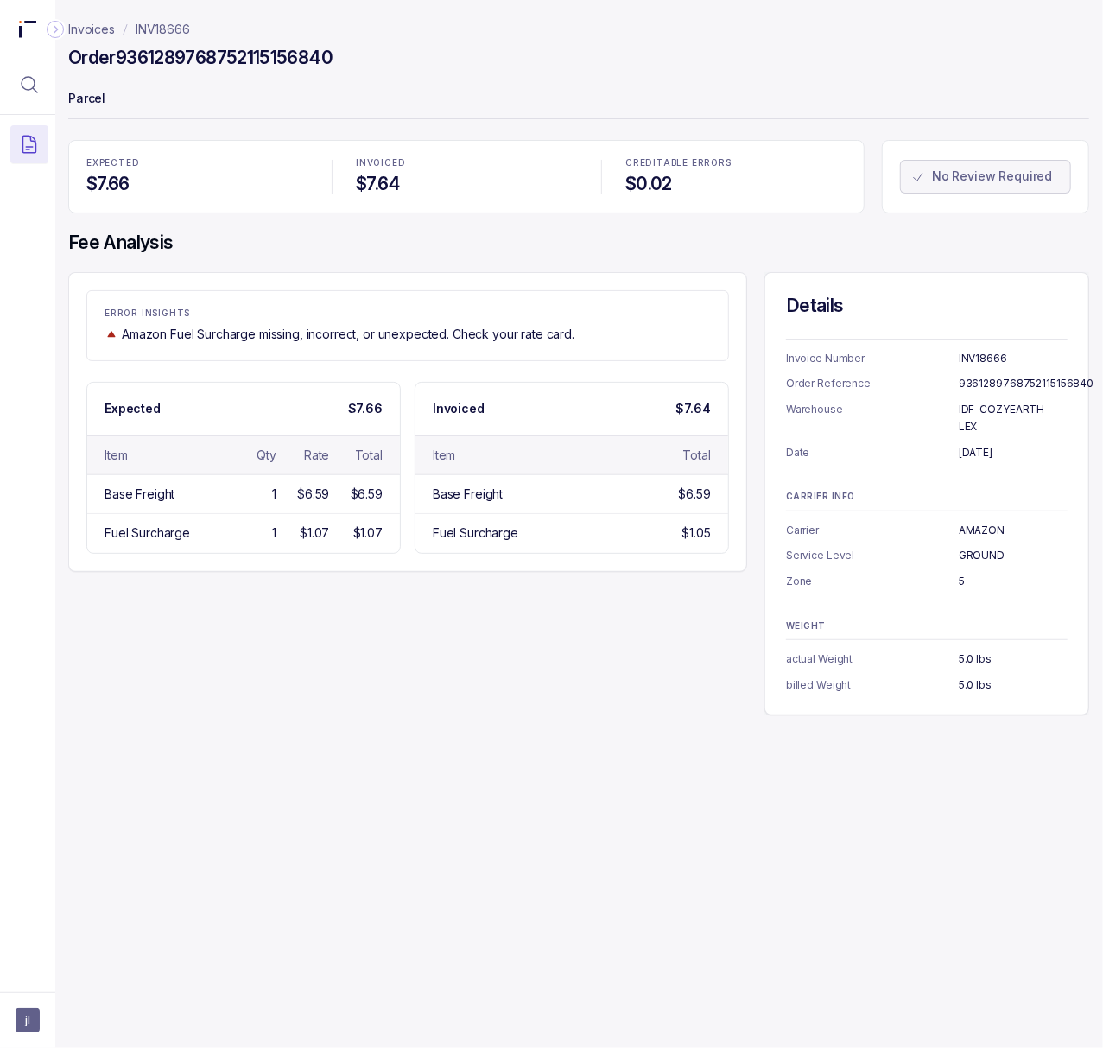
click at [213, 63] on h4 "Order 9361289768752115156840" at bounding box center [200, 58] width 264 height 24
click at [964, 573] on p "5" at bounding box center [1013, 581] width 109 height 17
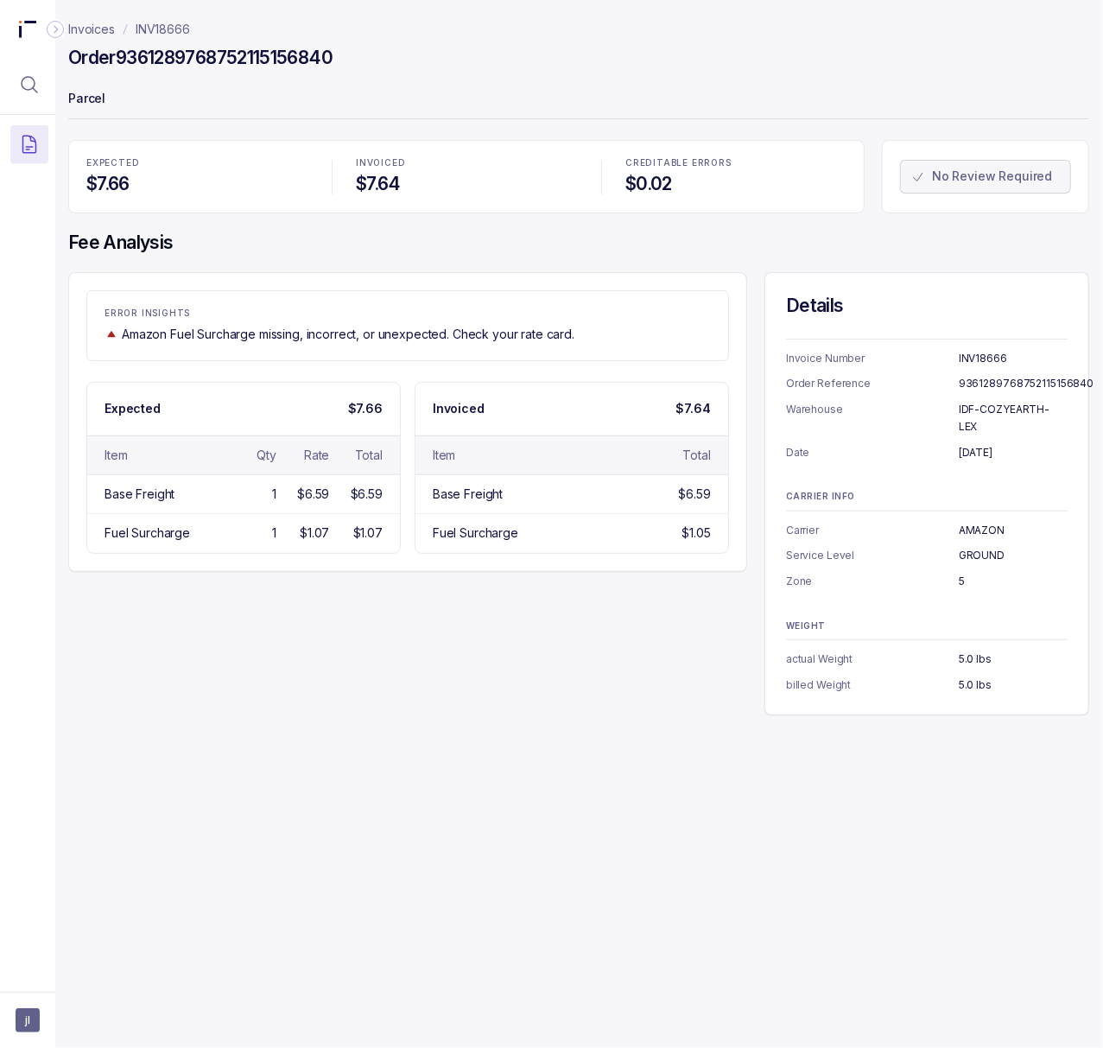
click at [975, 676] on p "5.0 lbs" at bounding box center [1013, 684] width 109 height 17
drag, startPoint x: 45, startPoint y: 85, endPoint x: 55, endPoint y: 86, distance: 10.5
click at [45, 85] on button "Menu Icon Button MagnifyingGlassIcon" at bounding box center [29, 85] width 38 height 38
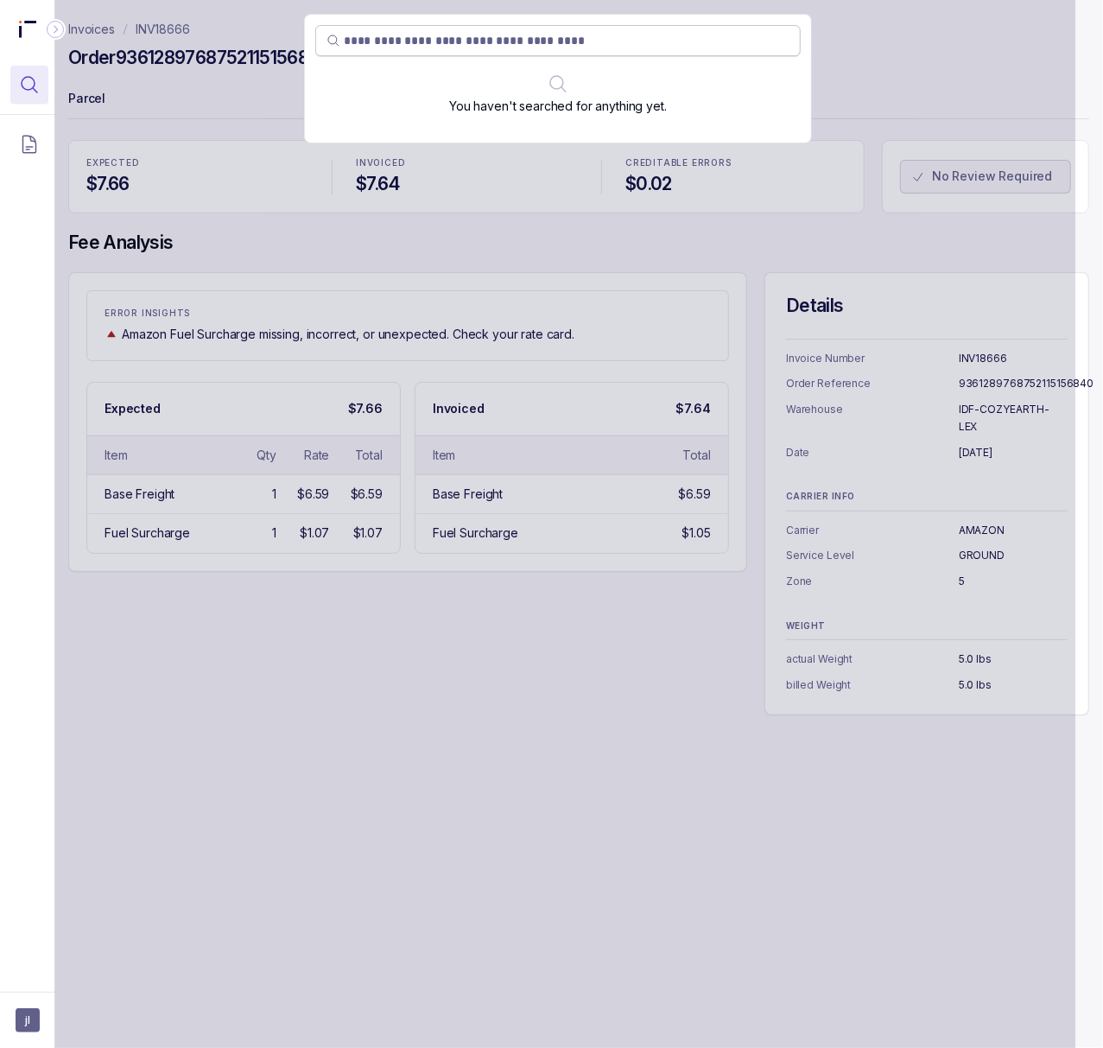
click at [454, 39] on input "search" at bounding box center [567, 40] width 446 height 17
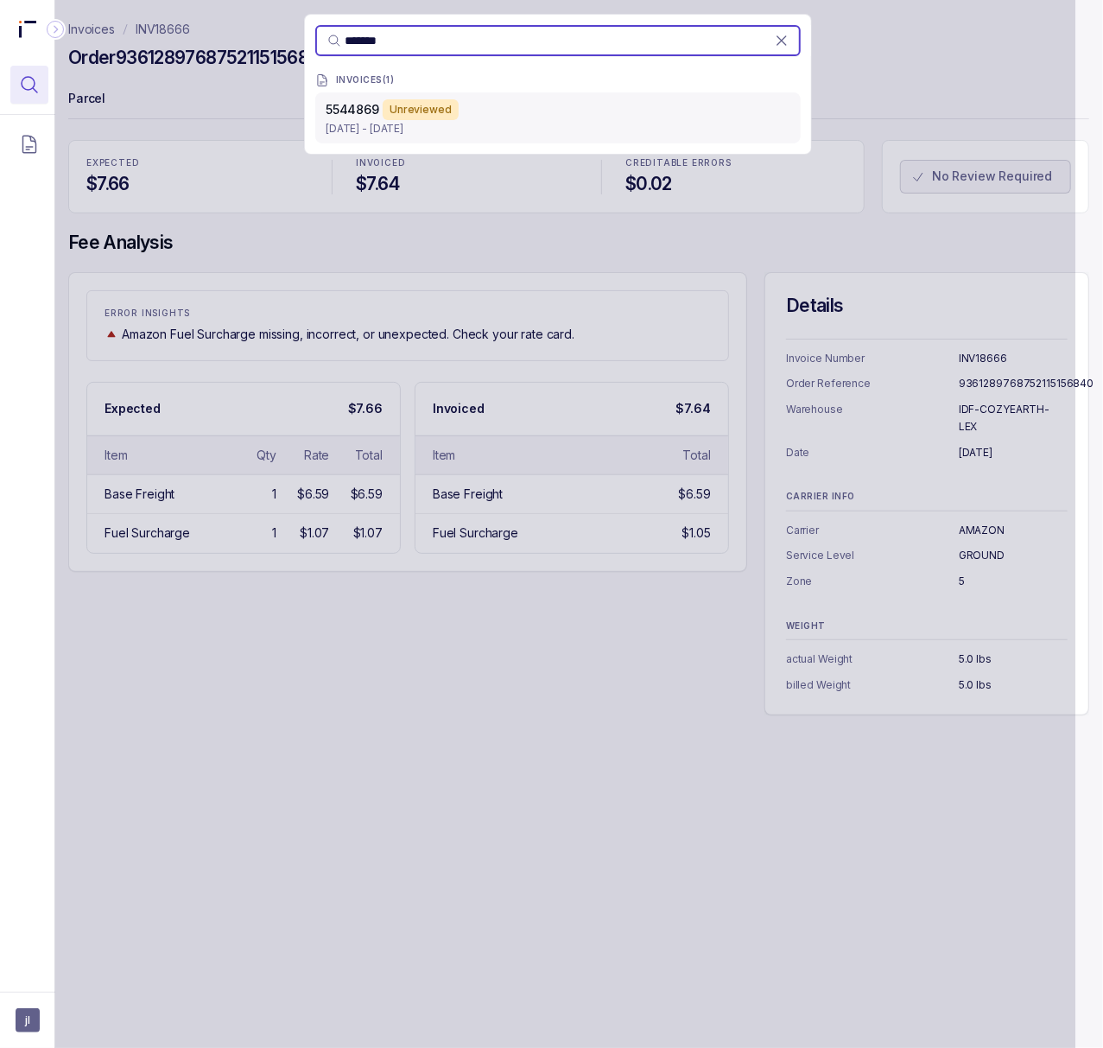
type input "*******"
click at [464, 114] on div "5544869 Unreviewed" at bounding box center [558, 109] width 465 height 21
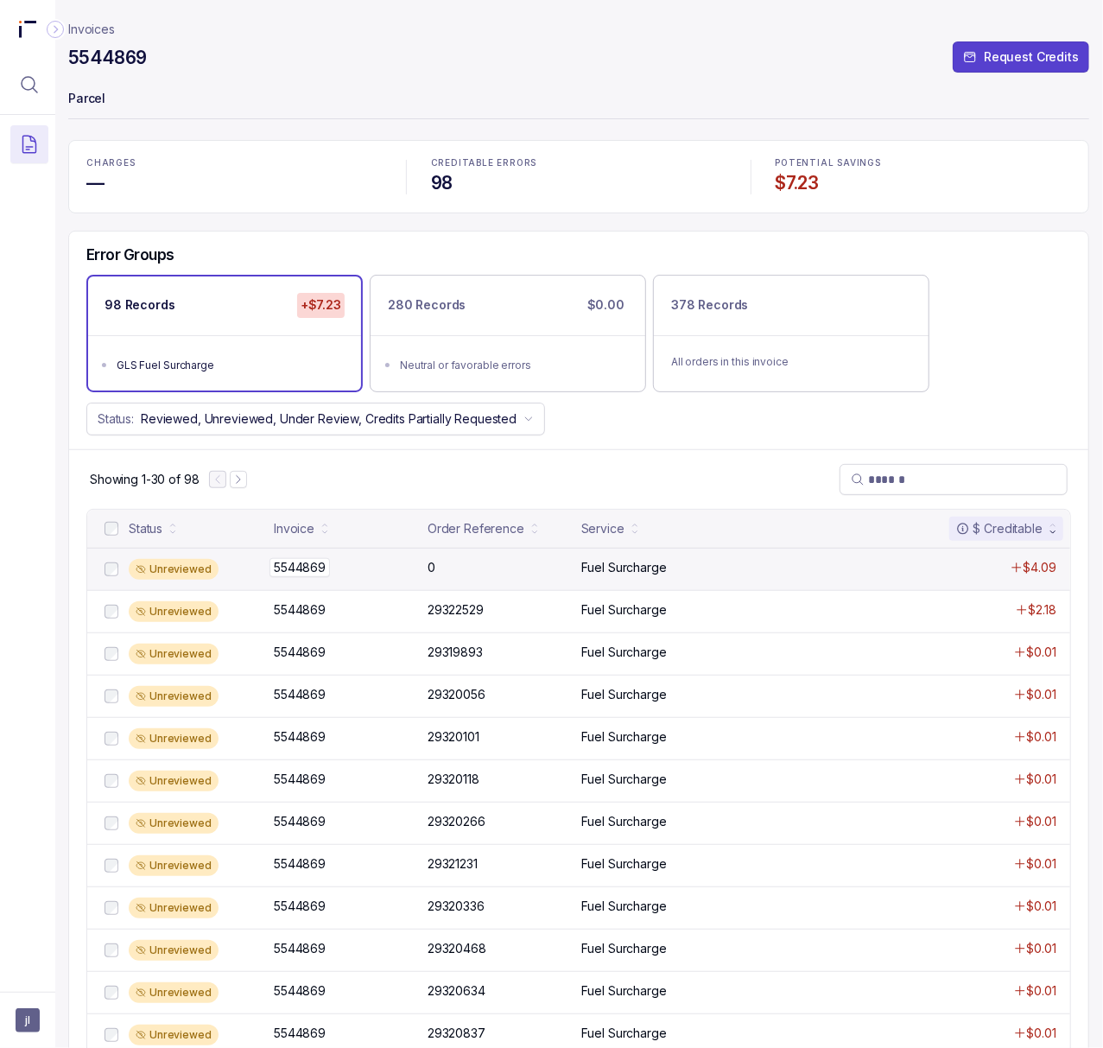
click at [302, 577] on p "5544869" at bounding box center [300, 567] width 60 height 19
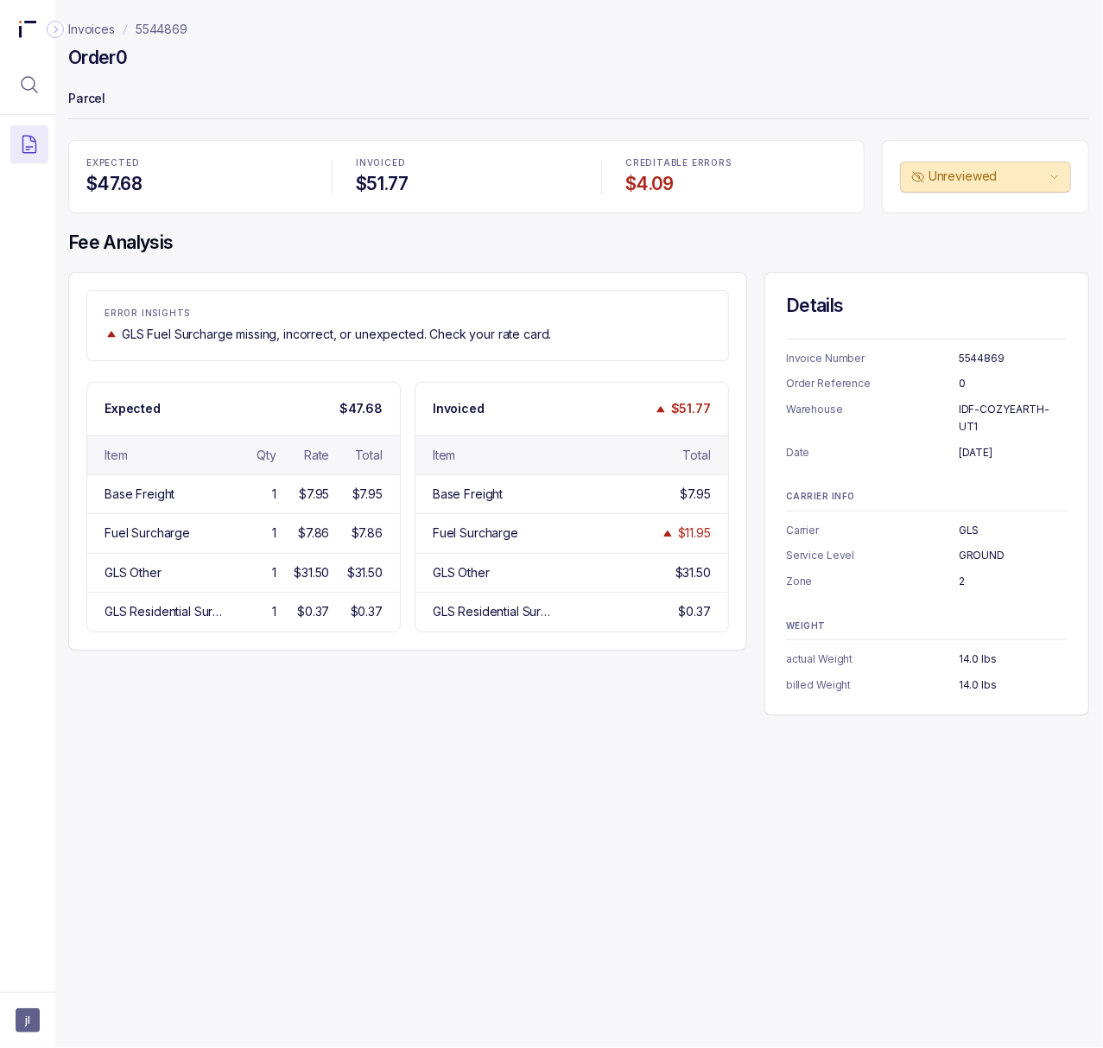
click at [163, 32] on p "5544869" at bounding box center [162, 29] width 52 height 17
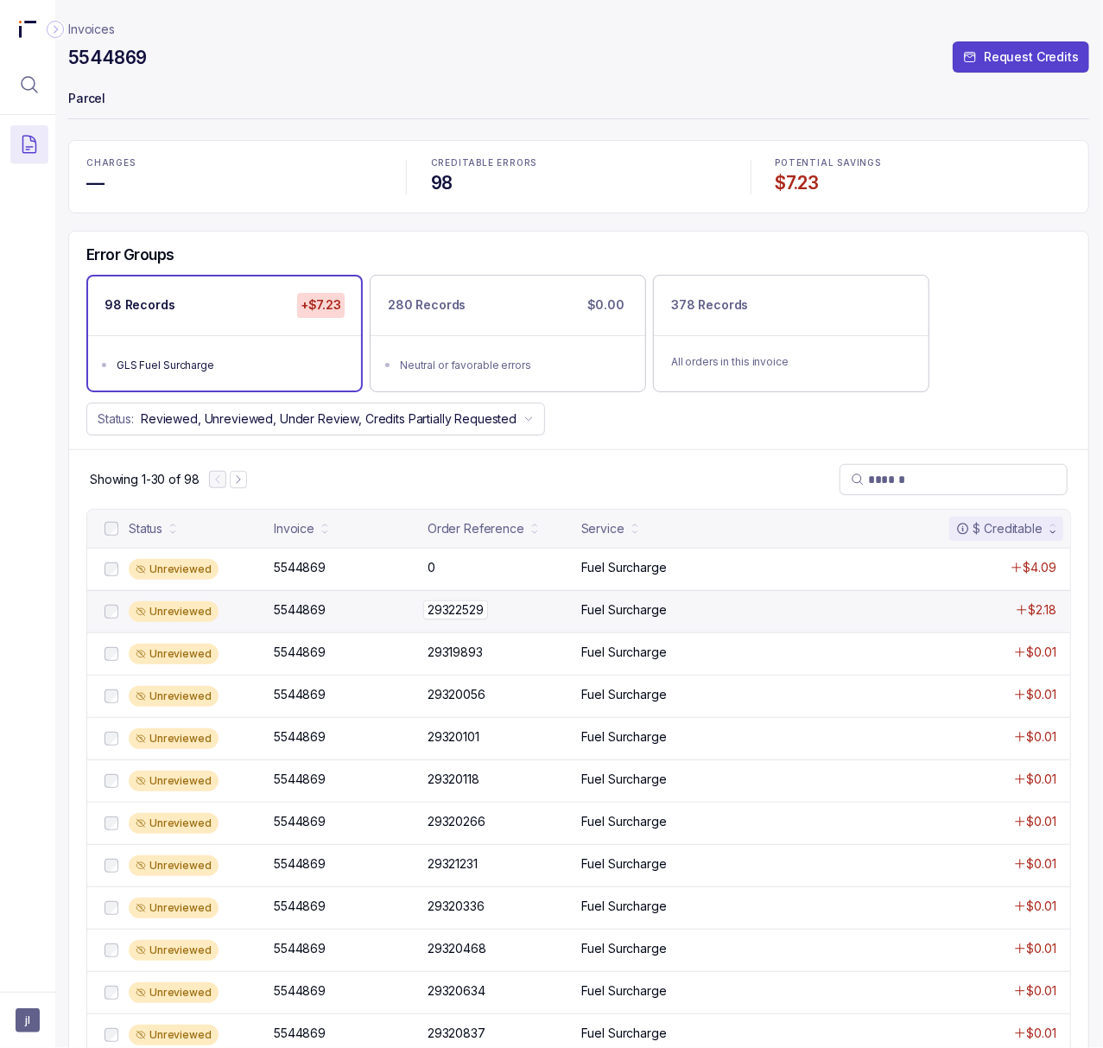
click at [454, 613] on p "29322529" at bounding box center [455, 609] width 65 height 19
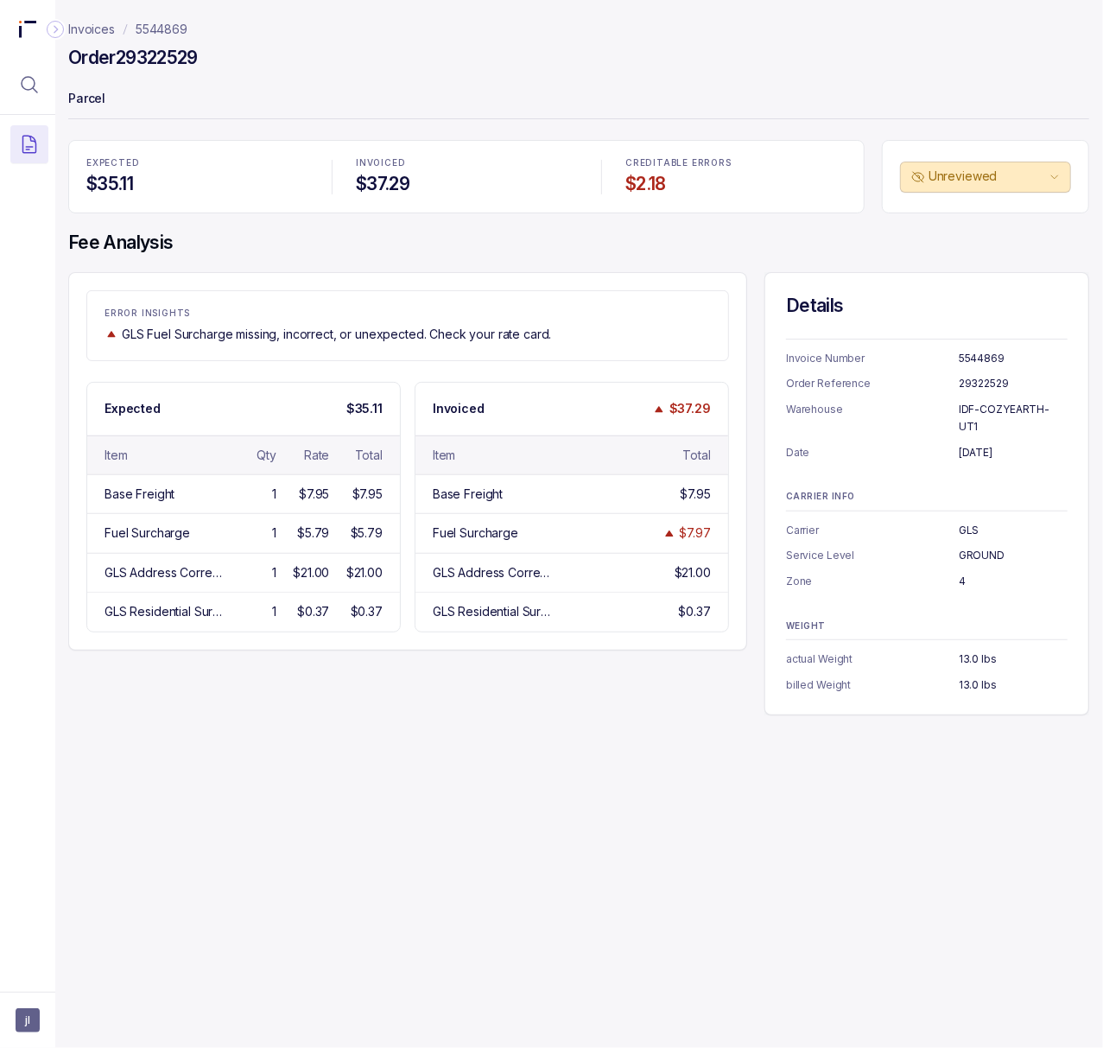
click at [969, 354] on p "5544869" at bounding box center [1013, 358] width 109 height 17
click at [167, 52] on h4 "Order 29322529" at bounding box center [133, 58] width 130 height 24
click at [979, 444] on p "[DATE]" at bounding box center [1013, 452] width 109 height 17
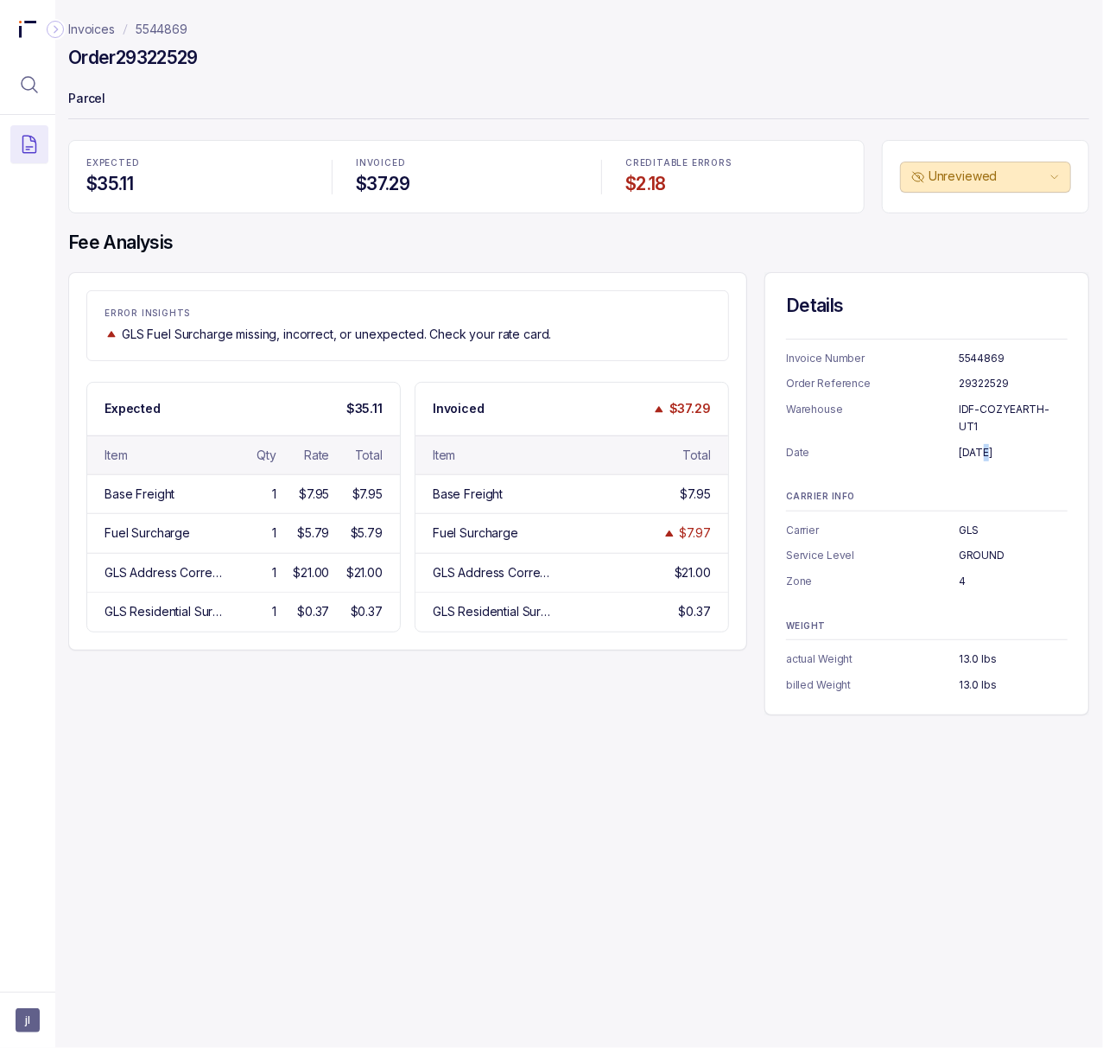
click at [979, 444] on p "[DATE]" at bounding box center [1013, 452] width 109 height 17
click at [980, 415] on p "IDF-COZYEARTH-UT1" at bounding box center [1013, 418] width 109 height 34
click at [981, 409] on p "IDF-COZYEARTH-UT1" at bounding box center [1013, 418] width 109 height 34
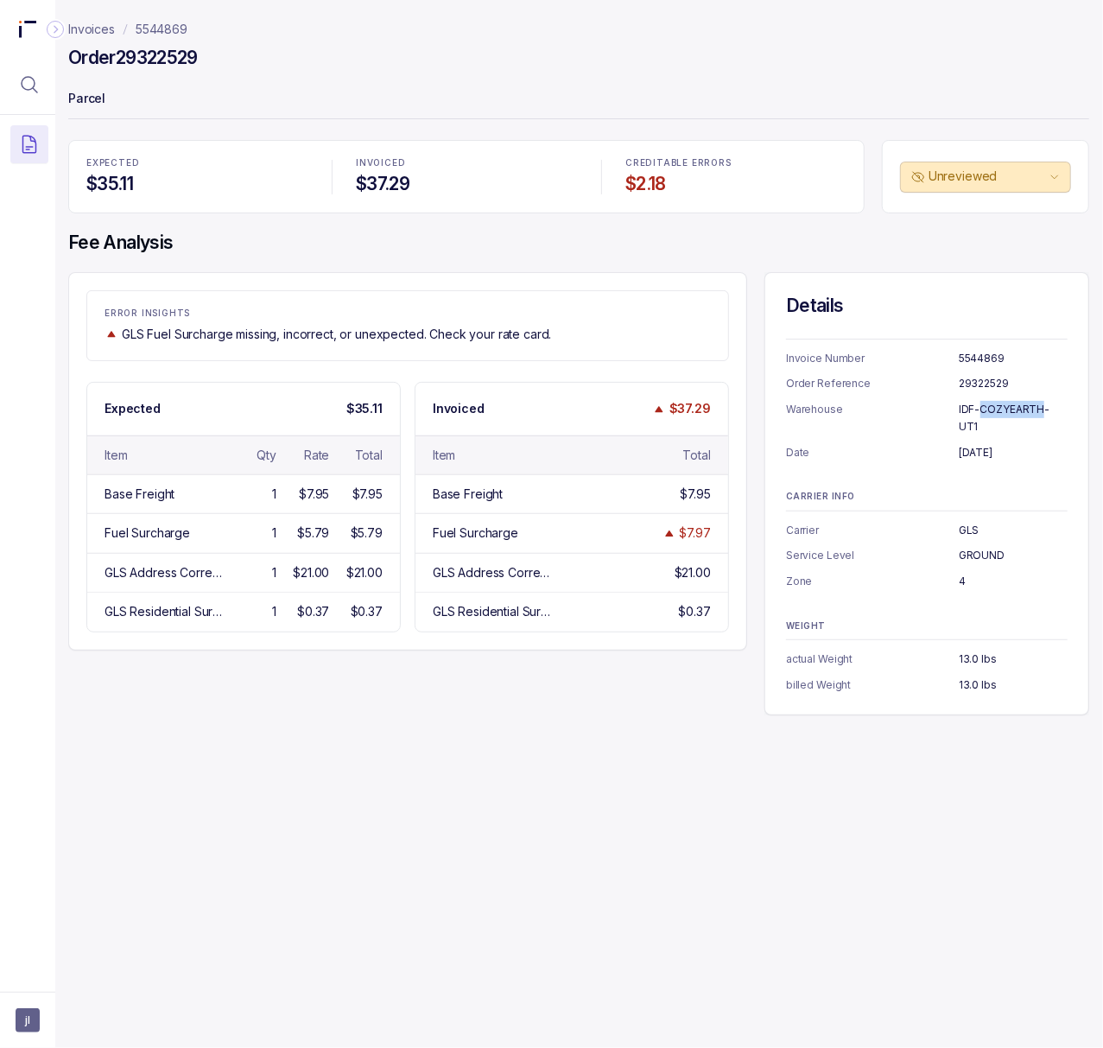
click at [981, 409] on p "IDF-COZYEARTH-UT1" at bounding box center [1013, 418] width 109 height 34
click at [972, 522] on p "GLS" at bounding box center [1013, 530] width 109 height 17
click at [997, 547] on p "GROUND" at bounding box center [1013, 555] width 109 height 17
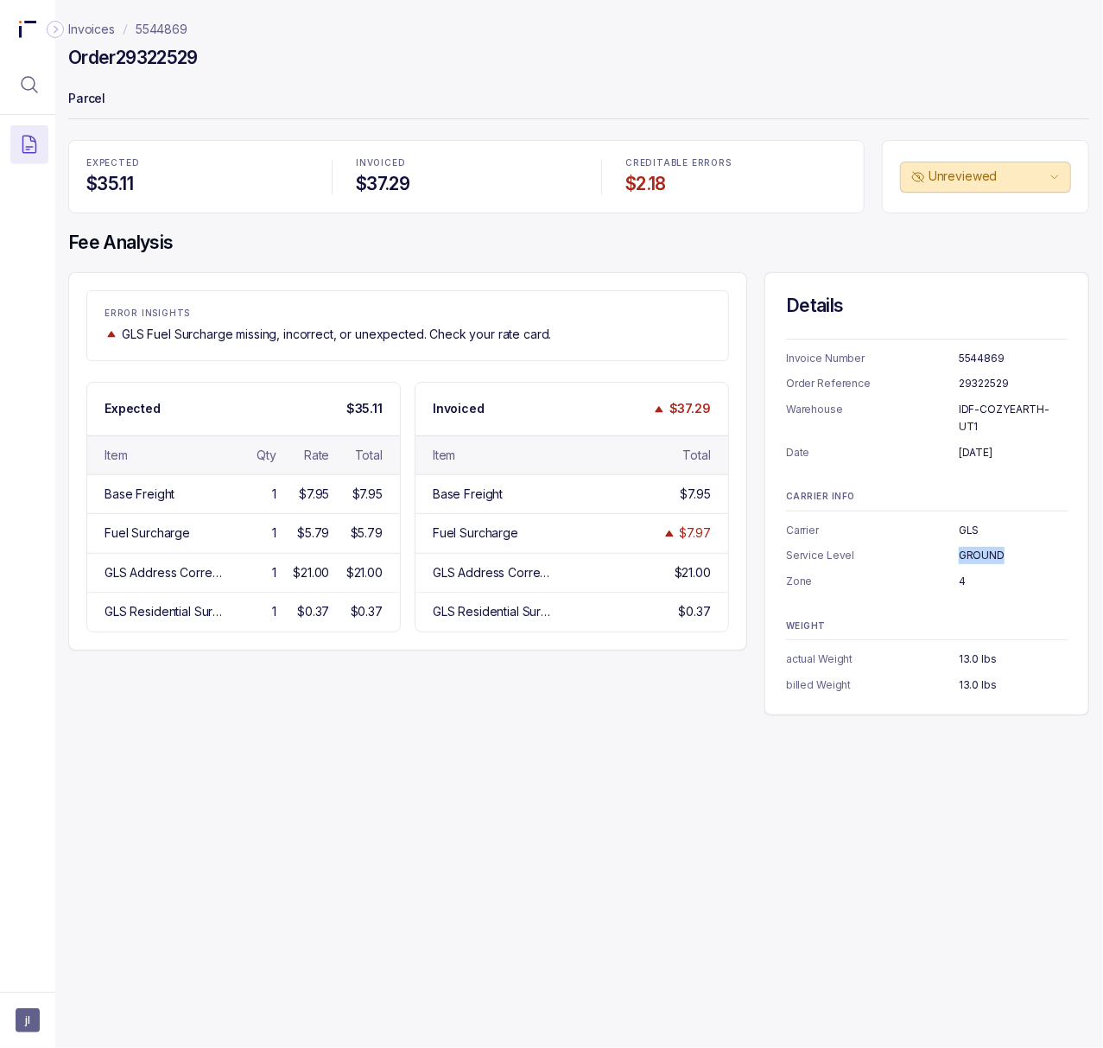
click at [997, 547] on p "GROUND" at bounding box center [1013, 555] width 109 height 17
click at [964, 573] on p "4" at bounding box center [1013, 581] width 109 height 17
click at [979, 676] on p "13.0 lbs" at bounding box center [1013, 684] width 109 height 17
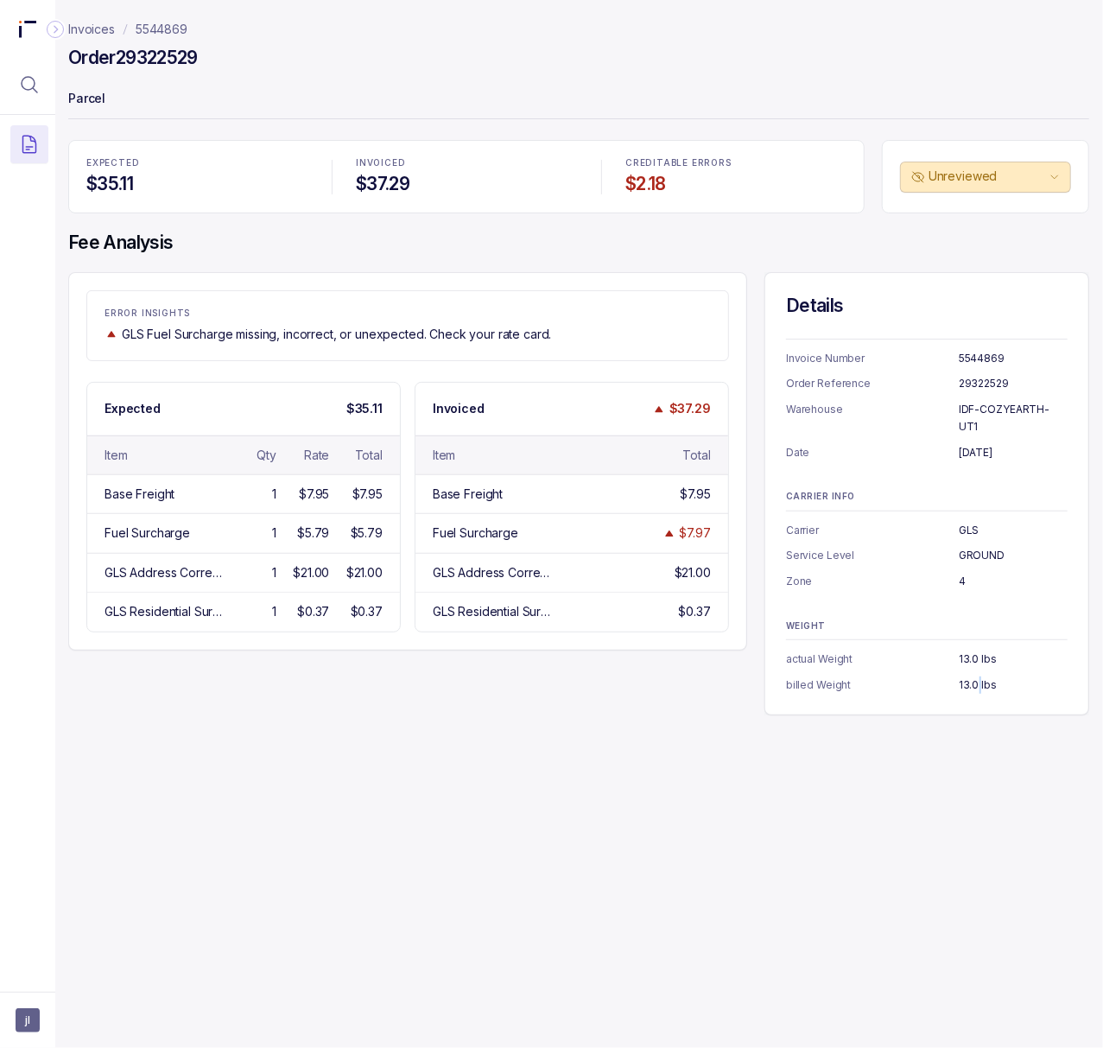
click at [979, 676] on p "13.0 lbs" at bounding box center [1013, 684] width 109 height 17
click at [159, 22] on p "5544869" at bounding box center [162, 29] width 52 height 17
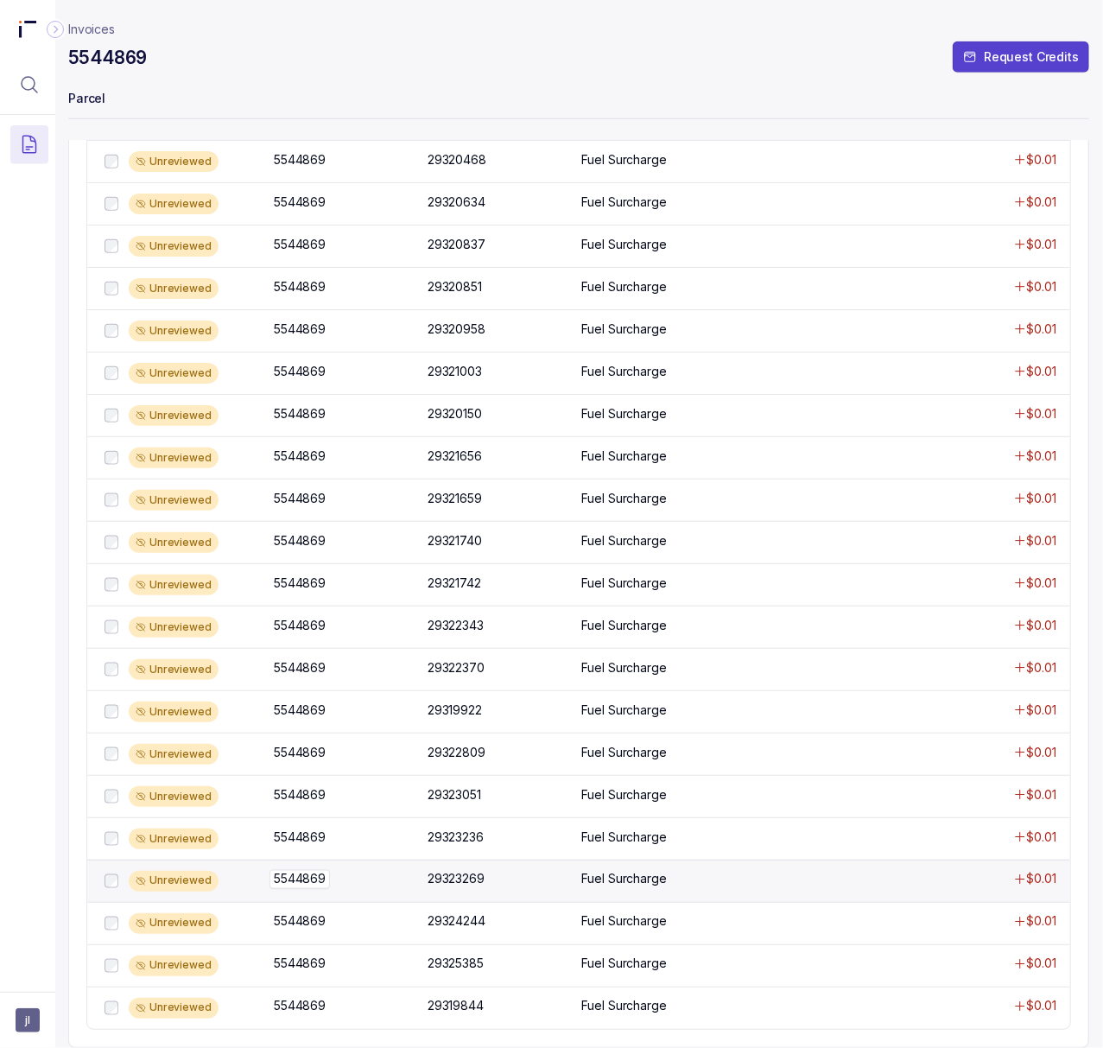
scroll to position [817, 15]
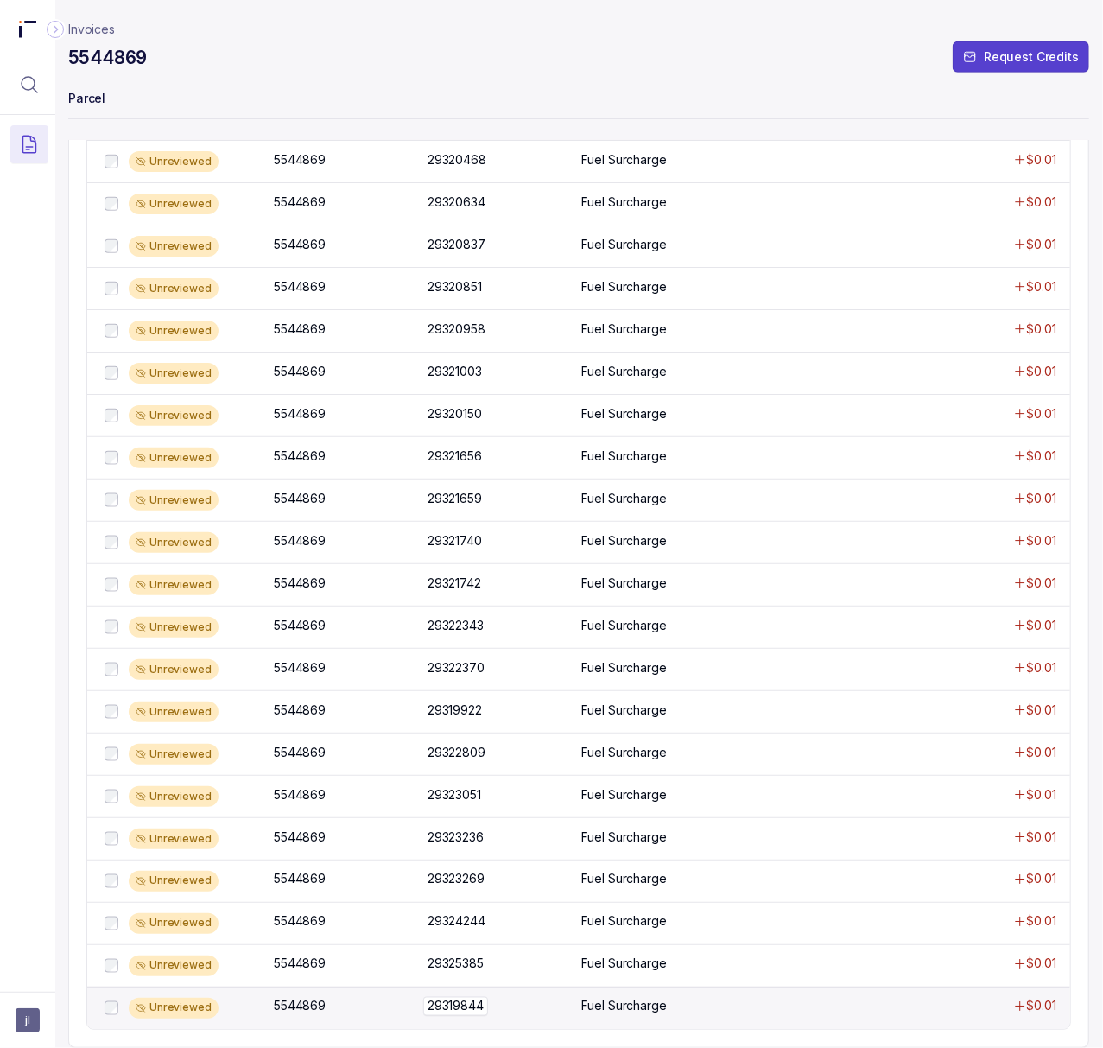
click at [435, 997] on p "29319844" at bounding box center [455, 1006] width 65 height 19
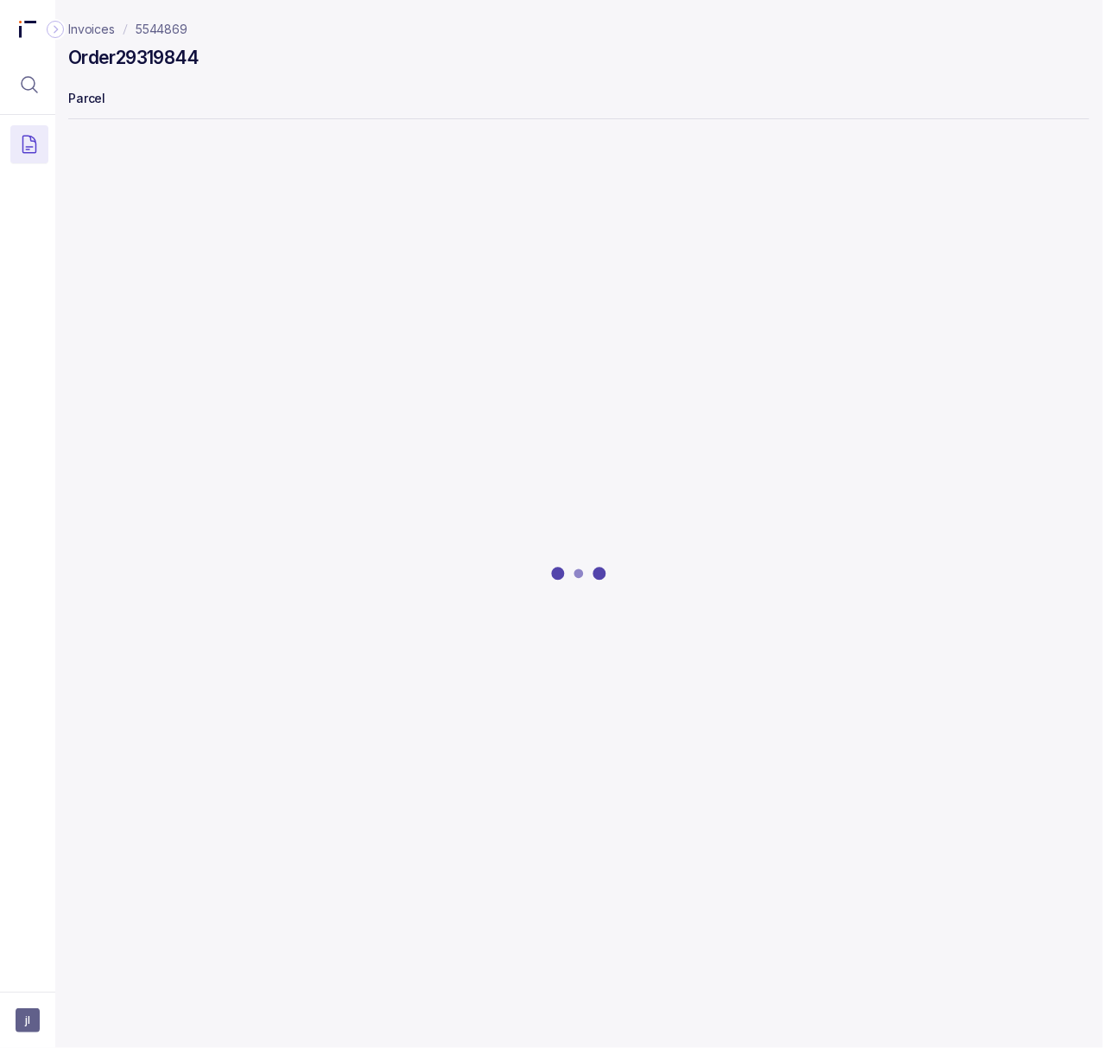
scroll to position [0, 15]
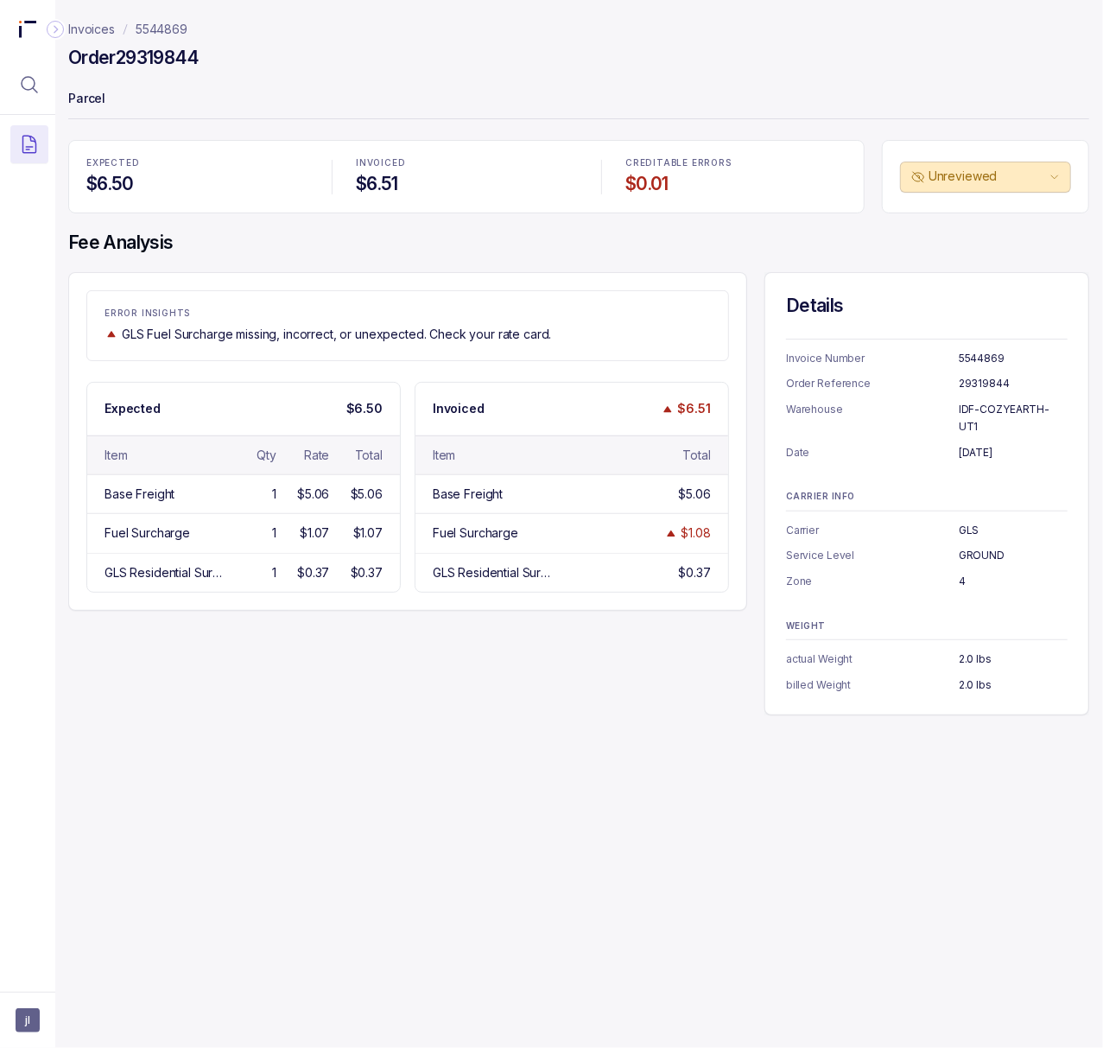
click at [160, 57] on h4 "Order 29319844" at bounding box center [133, 58] width 131 height 24
click at [968, 444] on p "[DATE]" at bounding box center [1013, 452] width 109 height 17
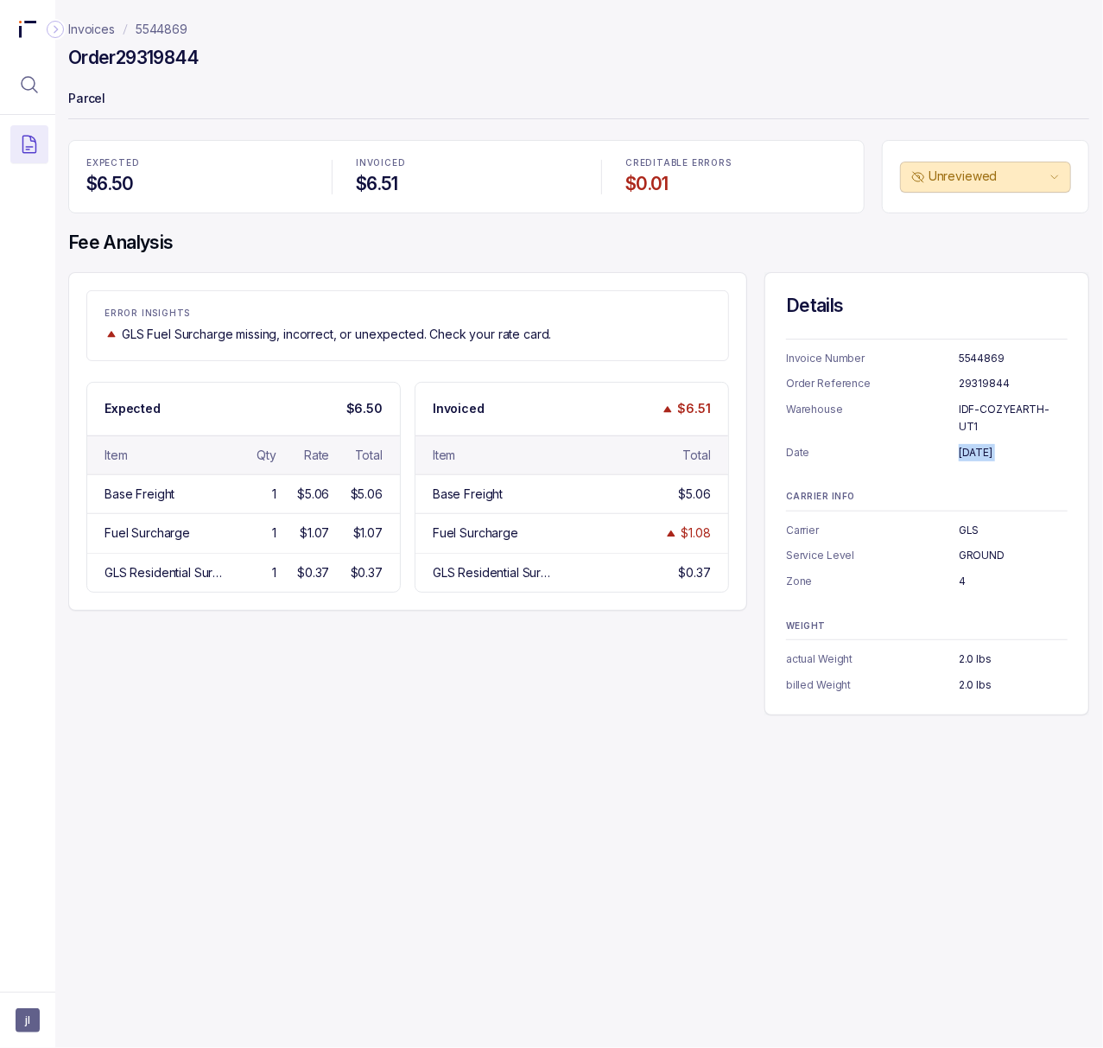
click at [980, 676] on p "2.0 lbs" at bounding box center [1013, 684] width 109 height 17
click at [149, 21] on p "5544869" at bounding box center [162, 29] width 52 height 17
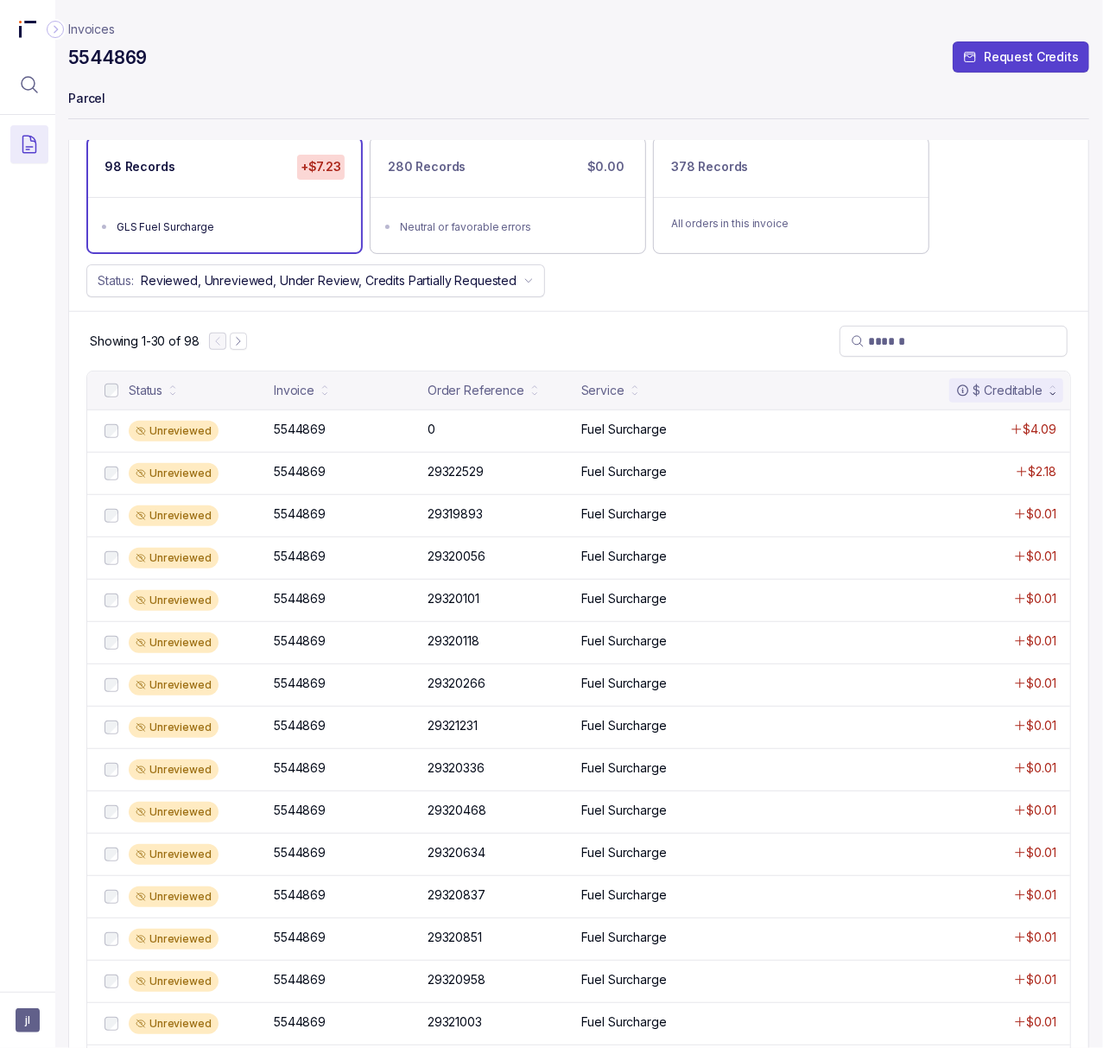
scroll to position [126, 15]
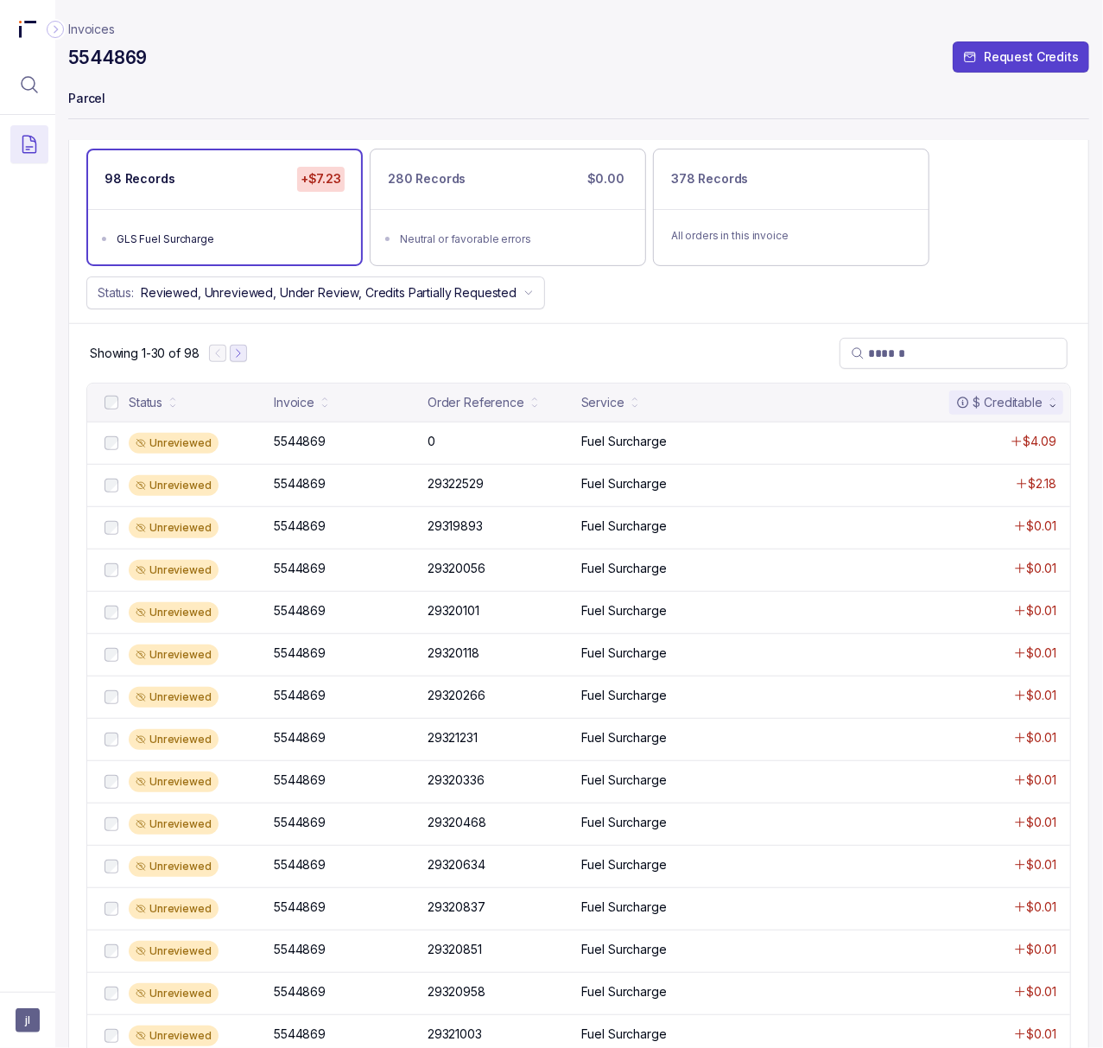
click at [238, 351] on icon "Next Page" at bounding box center [238, 353] width 12 height 12
click at [226, 359] on icon "Previous Page" at bounding box center [225, 353] width 12 height 12
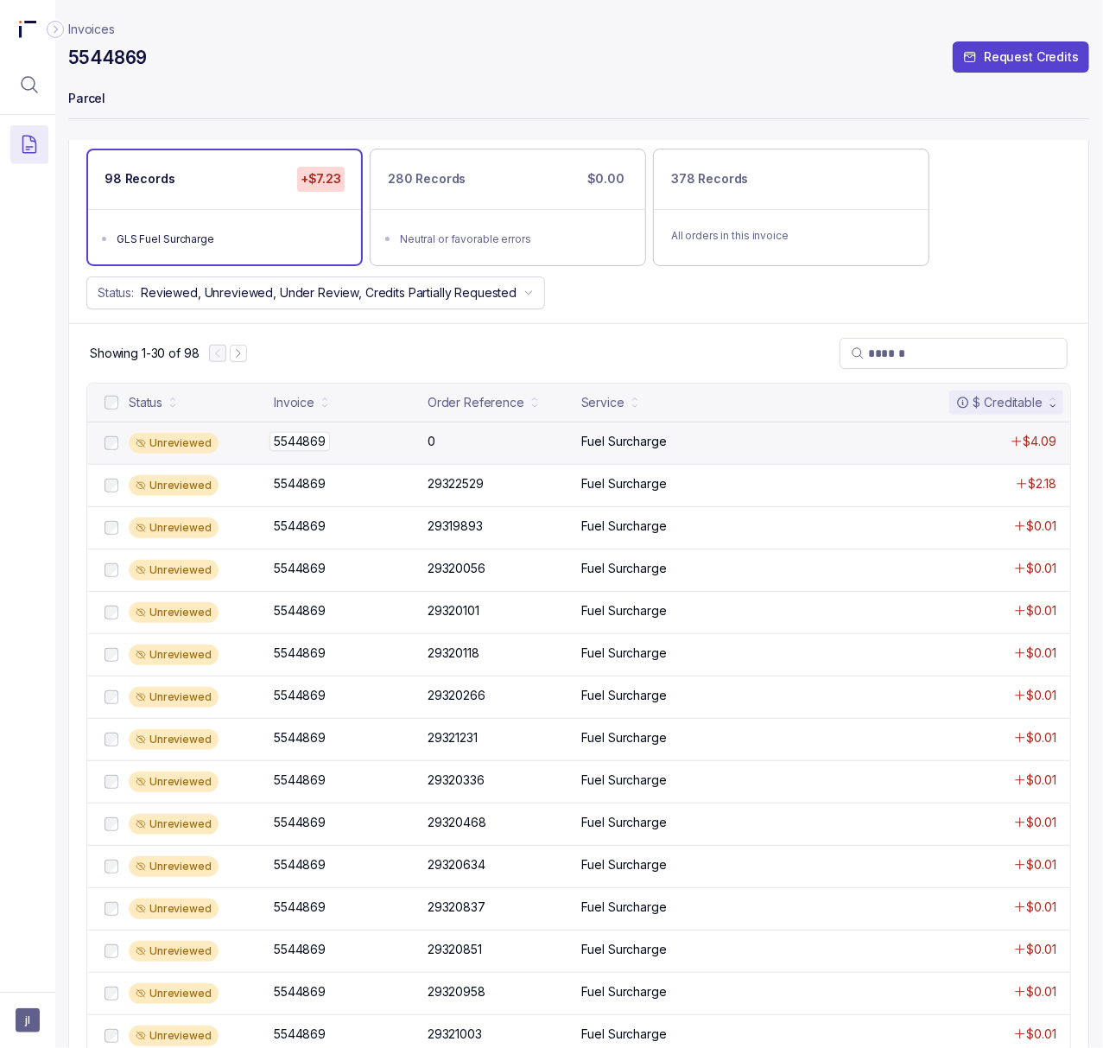
click at [312, 446] on p "5544869" at bounding box center [300, 441] width 60 height 19
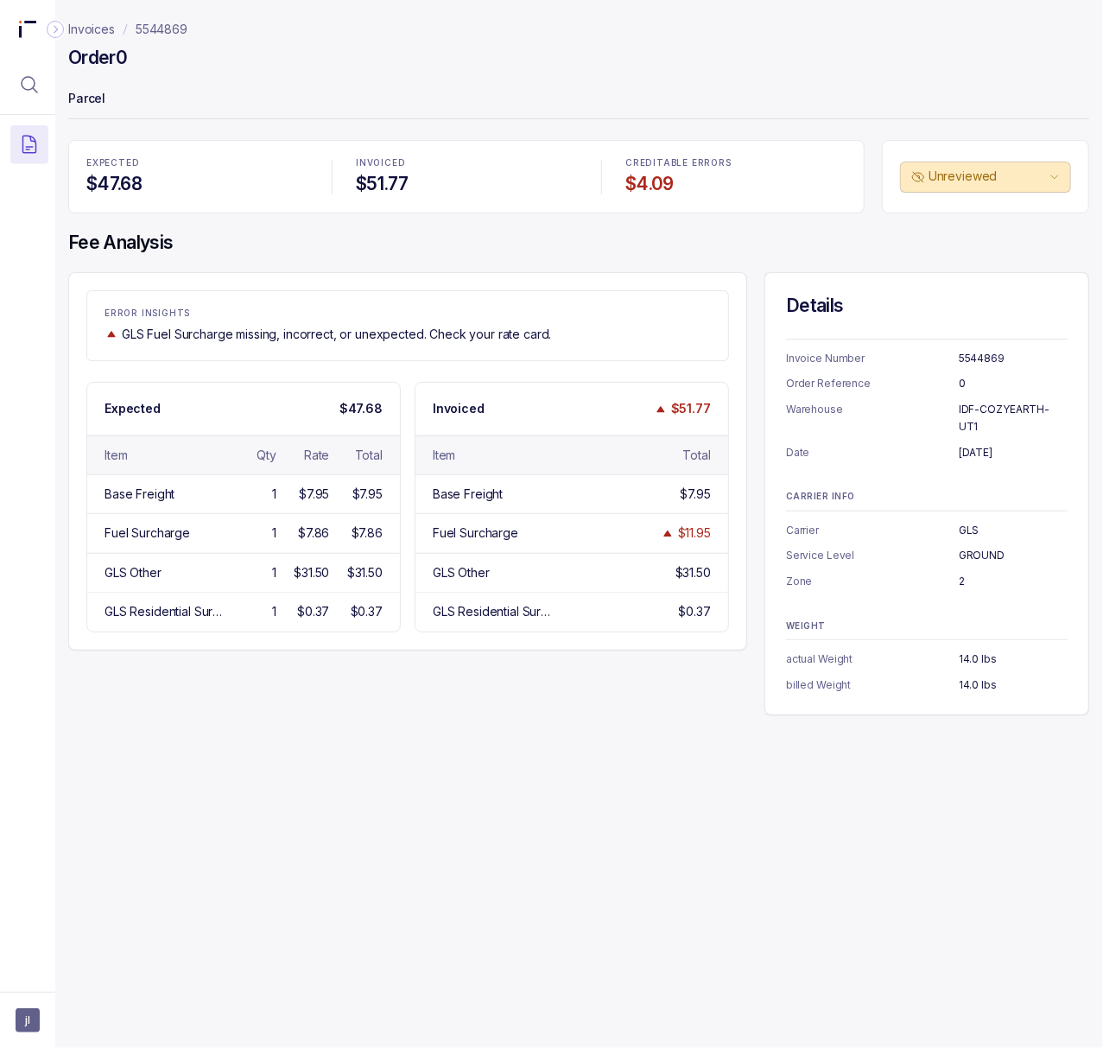
click at [127, 56] on h4 "Order 0" at bounding box center [97, 58] width 59 height 24
click at [126, 56] on h4 "Order 0" at bounding box center [97, 58] width 59 height 24
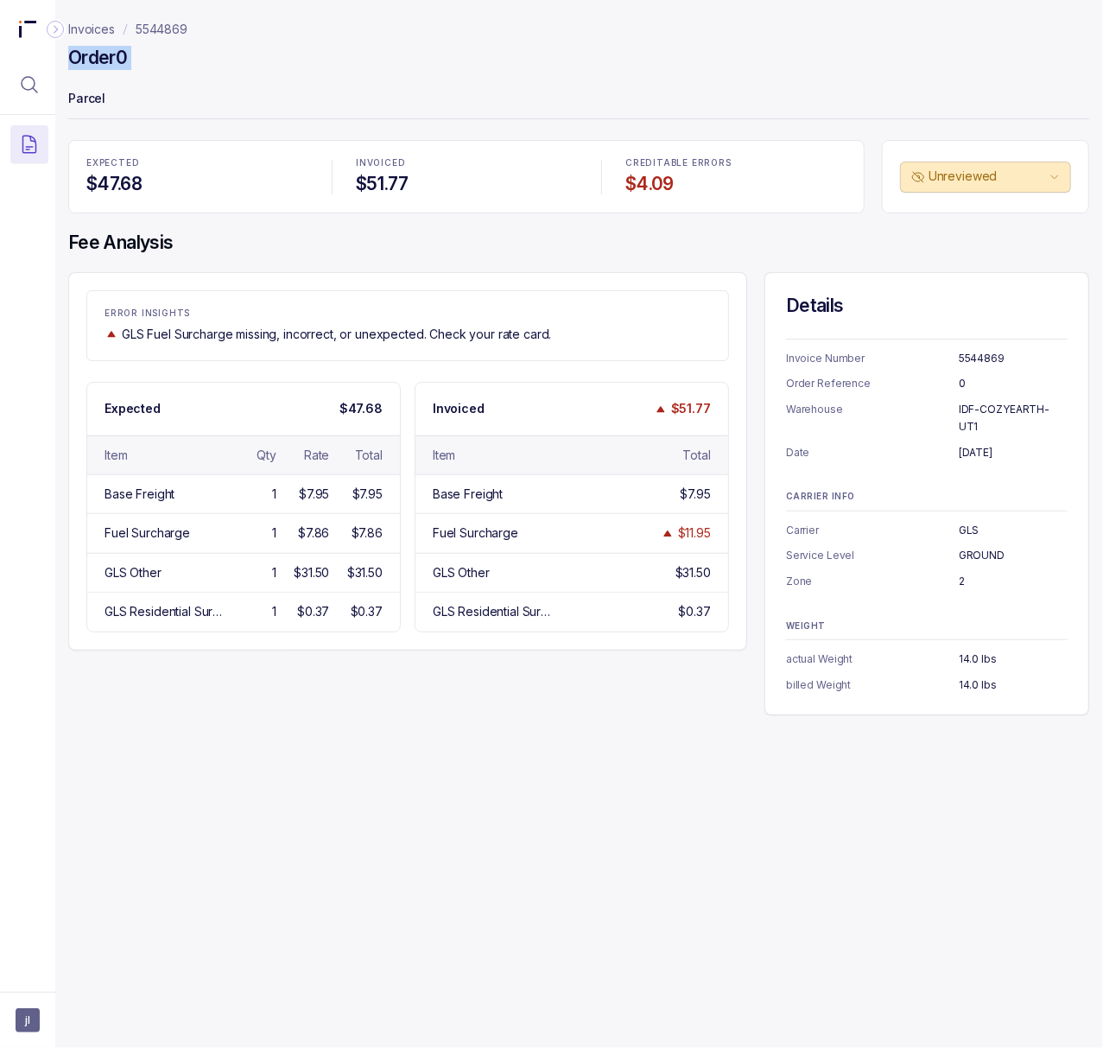
click at [126, 56] on h4 "Order 0" at bounding box center [97, 58] width 59 height 24
click at [957, 381] on p "Order Reference" at bounding box center [872, 383] width 173 height 17
click at [962, 380] on p "0" at bounding box center [1013, 383] width 109 height 17
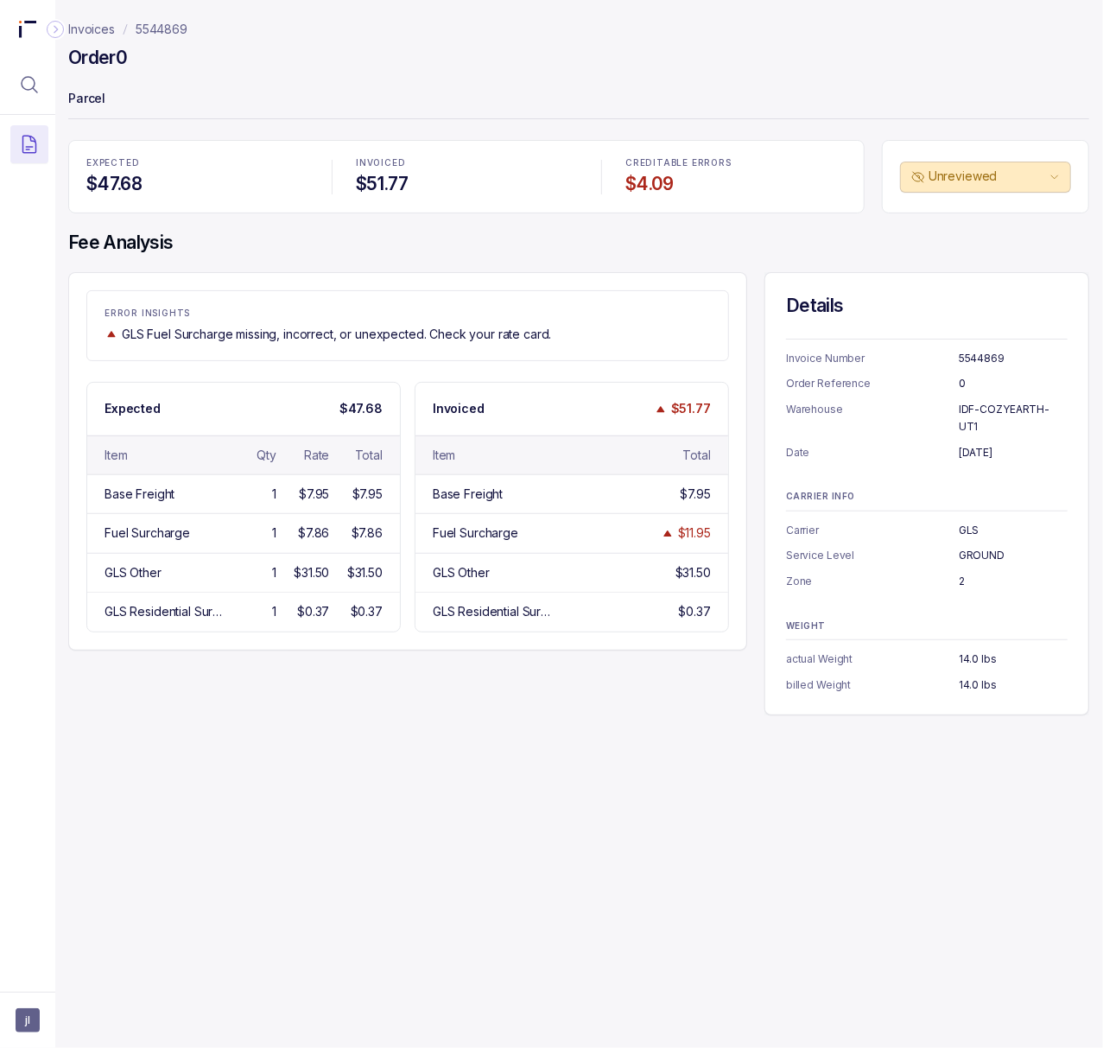
click at [1018, 444] on p "[DATE]" at bounding box center [1013, 452] width 109 height 17
click at [969, 676] on p "14.0 lbs" at bounding box center [1013, 684] width 109 height 17
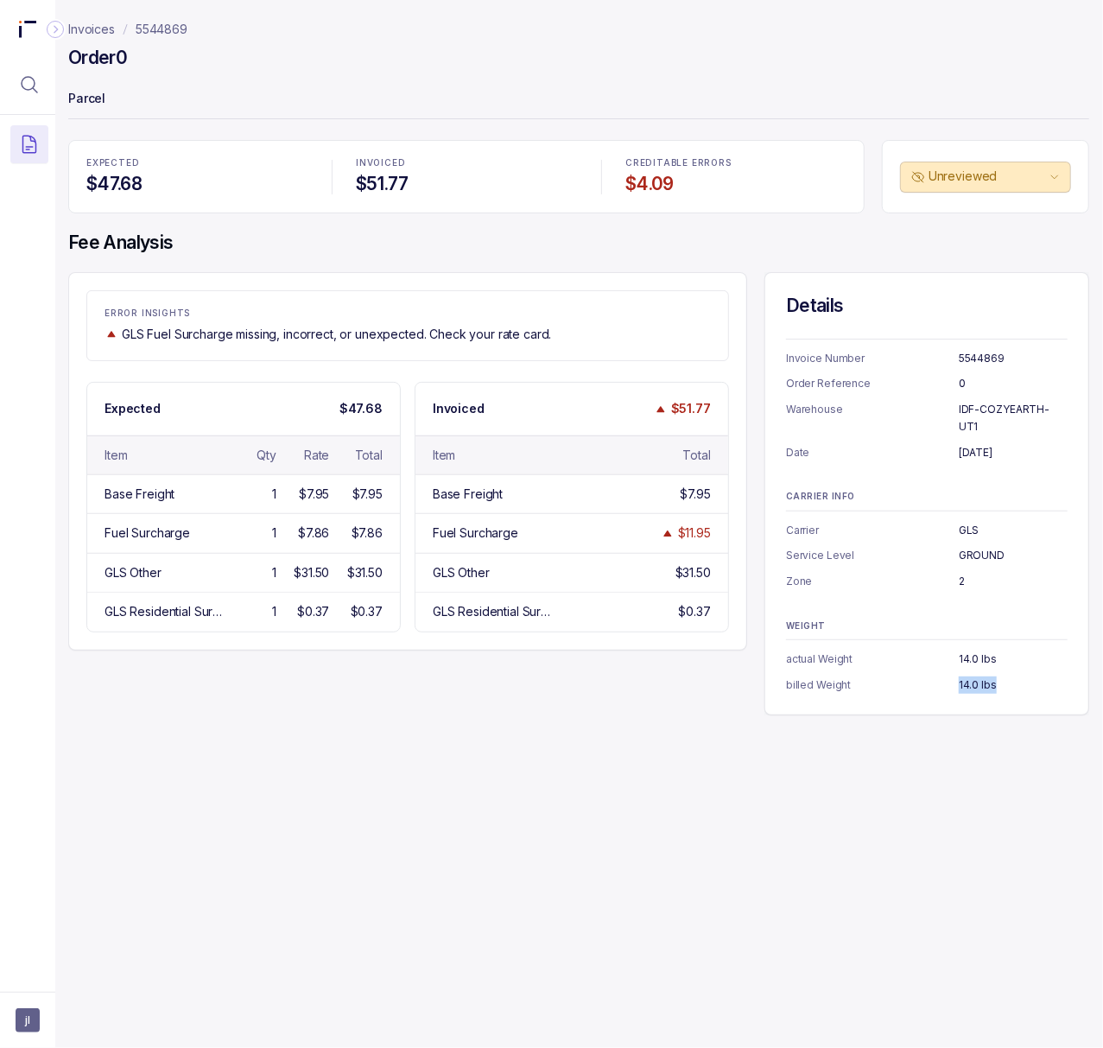
click at [969, 676] on p "14.0 lbs" at bounding box center [1013, 684] width 109 height 17
click at [171, 31] on p "5544869" at bounding box center [162, 29] width 52 height 17
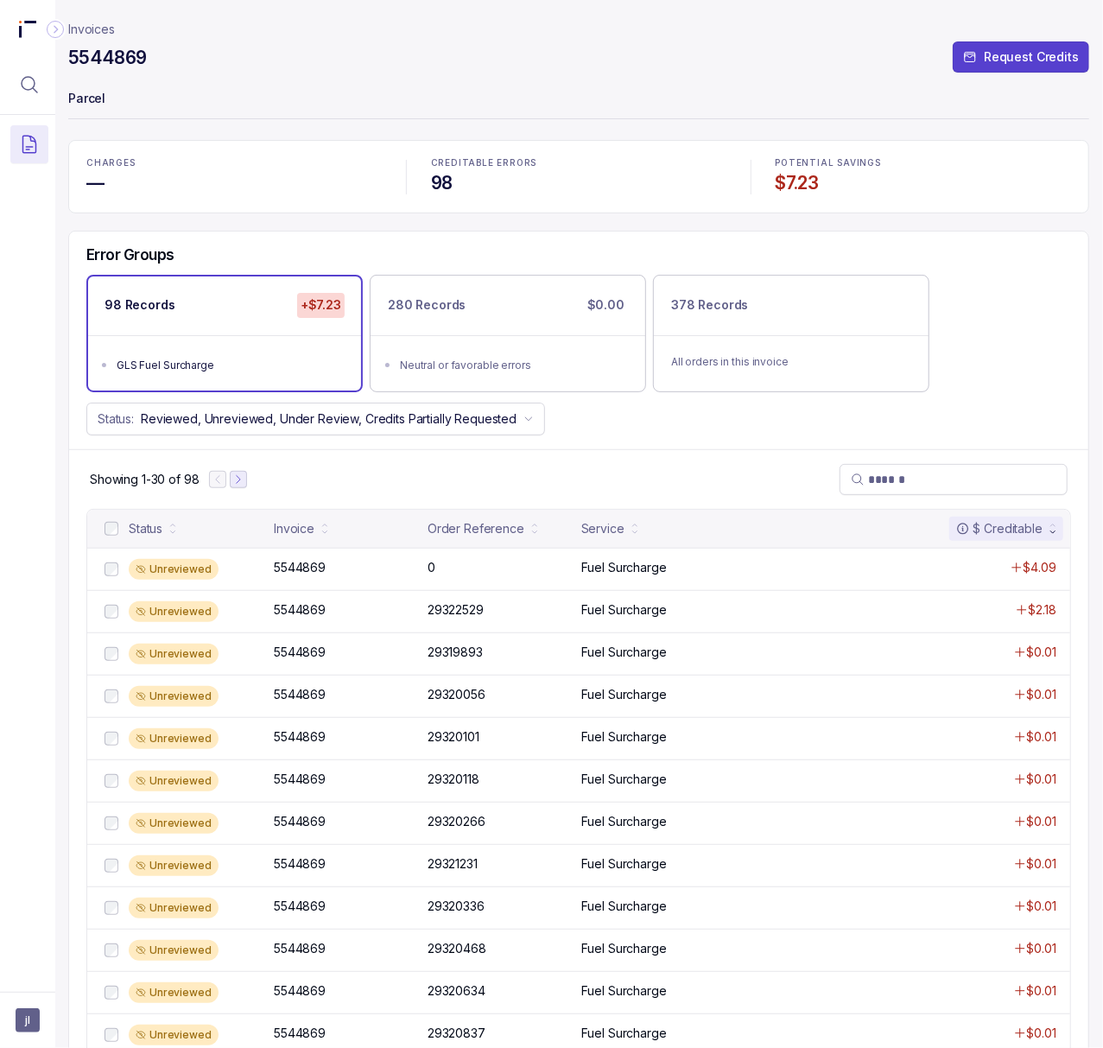
click at [236, 482] on icon "Next Page" at bounding box center [238, 479] width 12 height 12
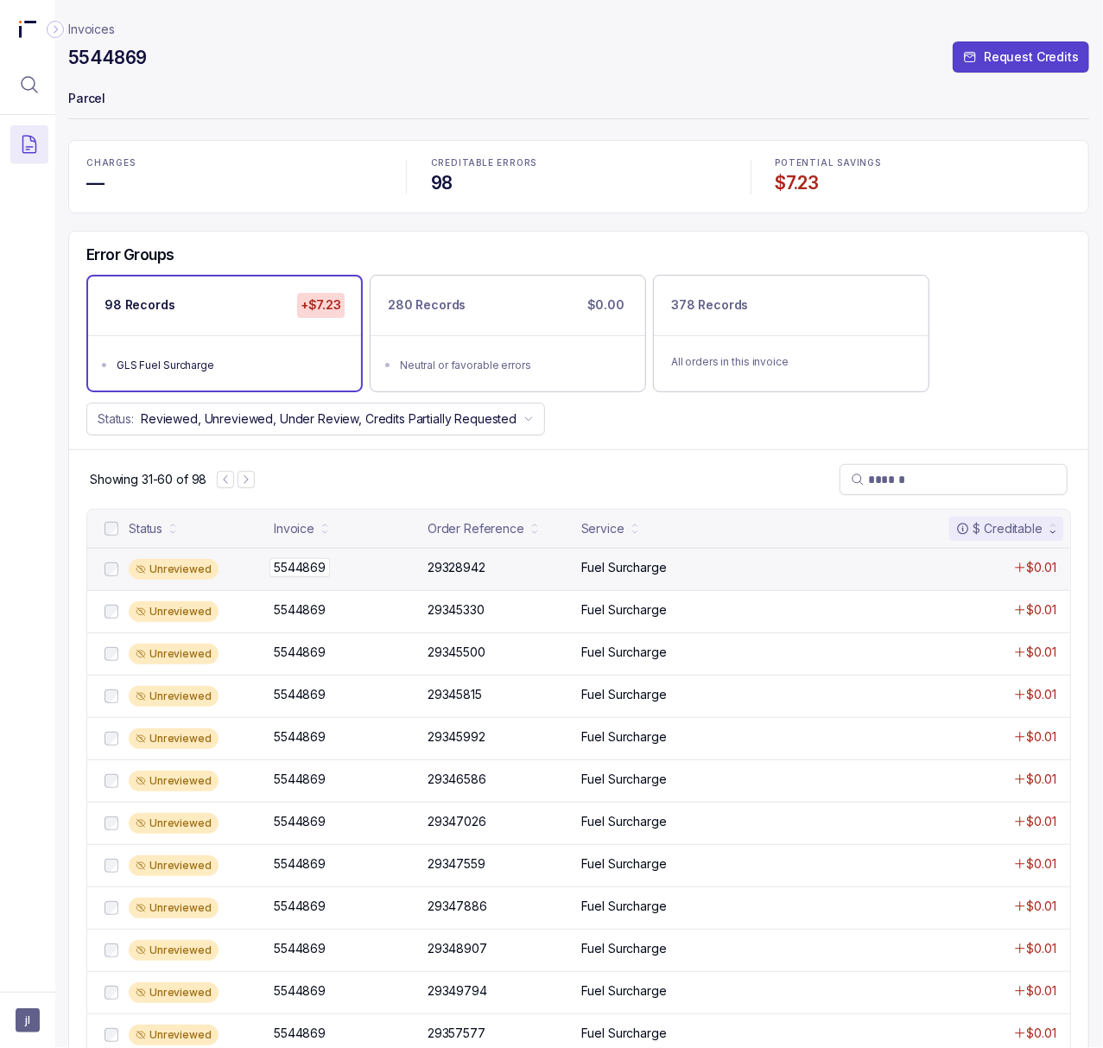
click at [327, 577] on p "5544869" at bounding box center [300, 567] width 60 height 19
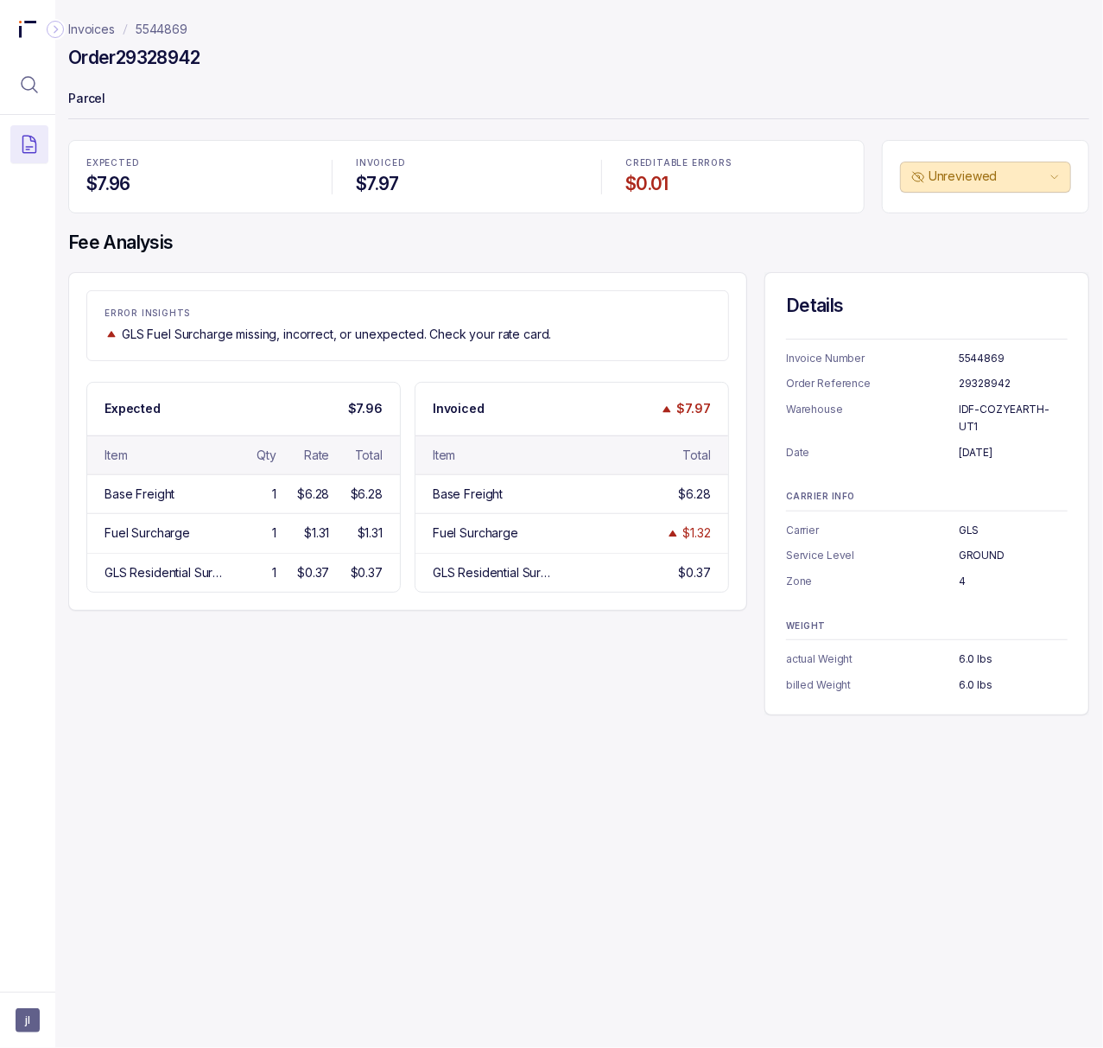
click at [157, 59] on h4 "Order 29328942" at bounding box center [134, 58] width 132 height 24
click at [987, 444] on p "[DATE]" at bounding box center [1013, 452] width 109 height 17
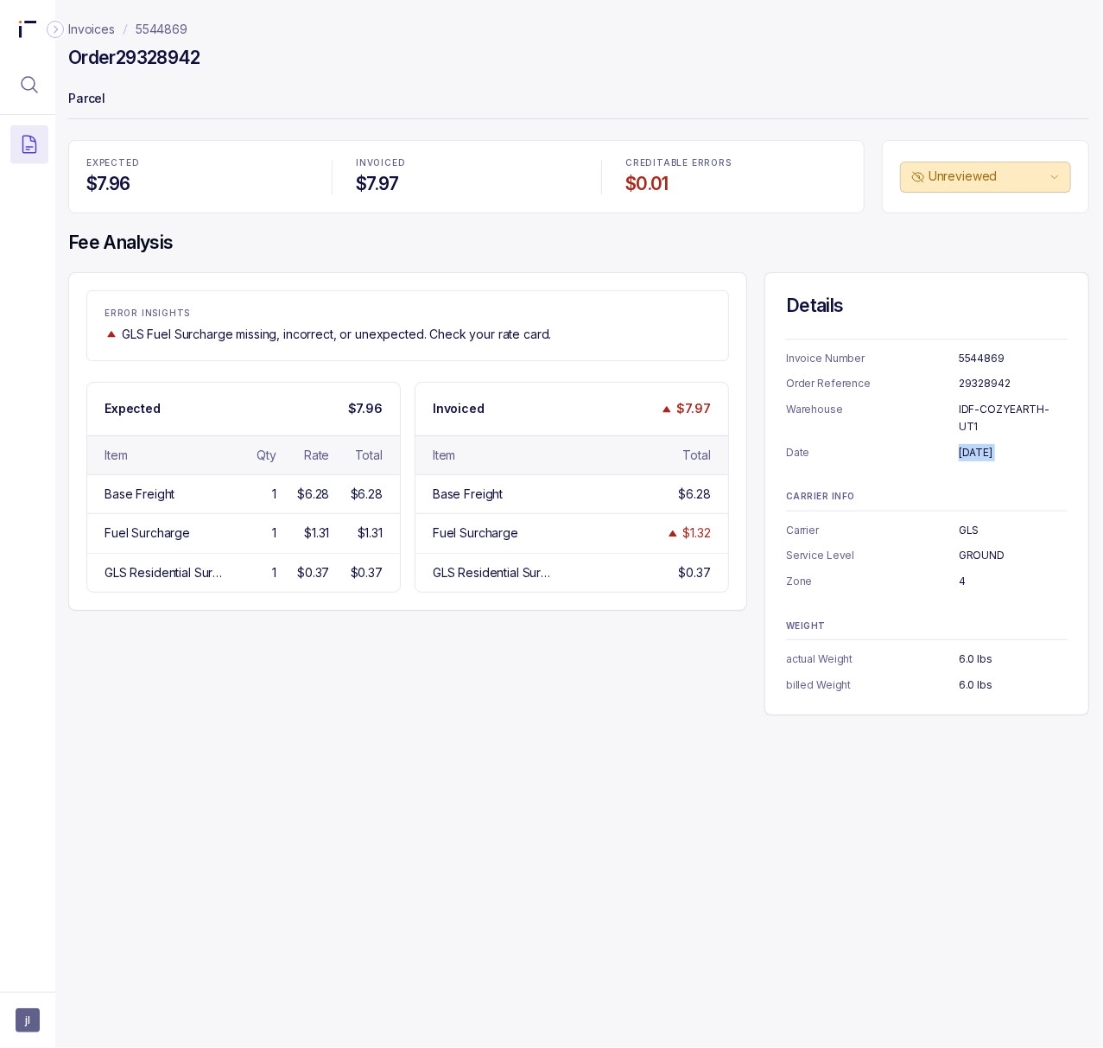
click at [1049, 406] on p "IDF-COZYEARTH-UT1" at bounding box center [1013, 418] width 109 height 34
click at [971, 676] on p "6.0 lbs" at bounding box center [1013, 684] width 109 height 17
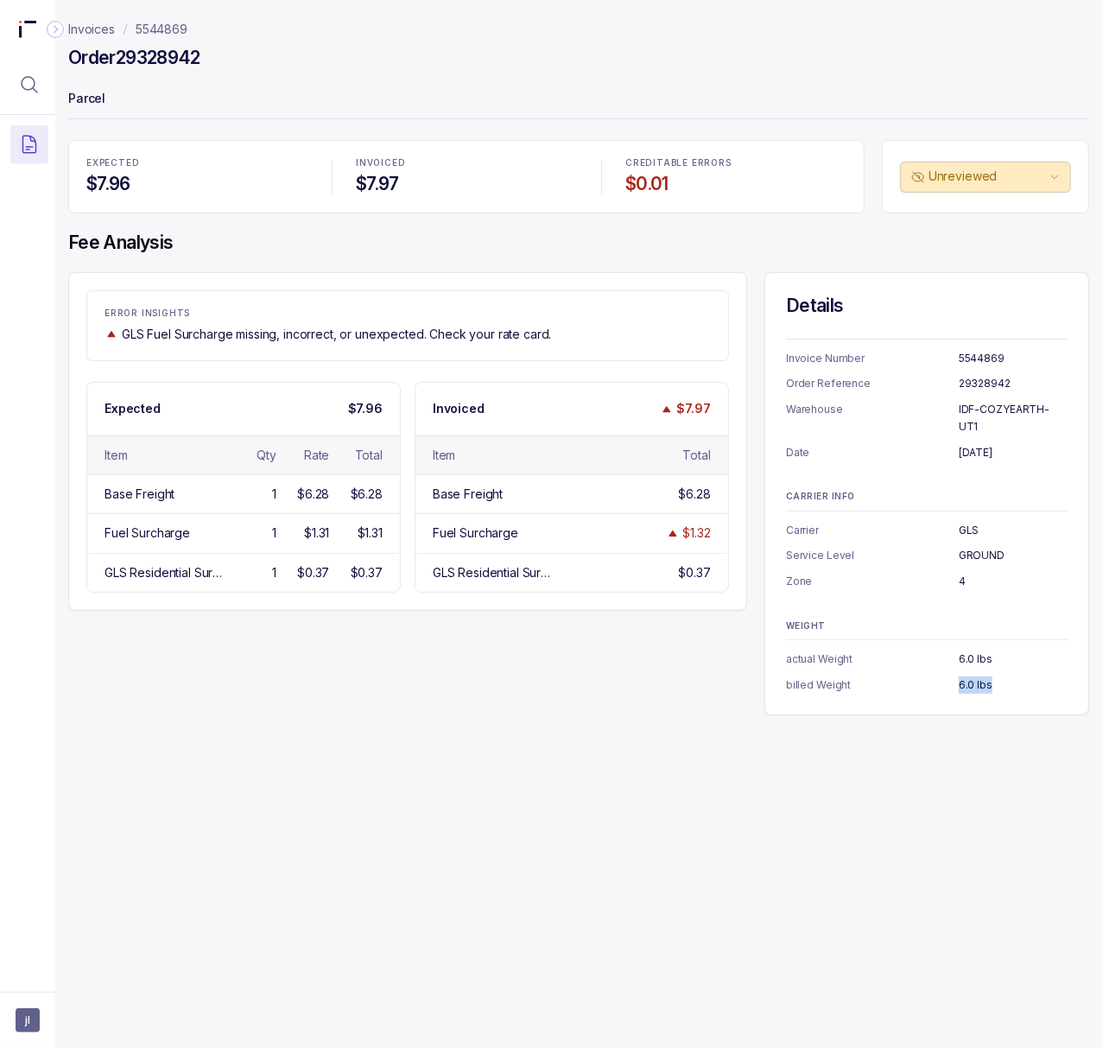
click at [971, 676] on p "6.0 lbs" at bounding box center [1013, 684] width 109 height 17
click at [149, 35] on p "5544869" at bounding box center [162, 29] width 52 height 17
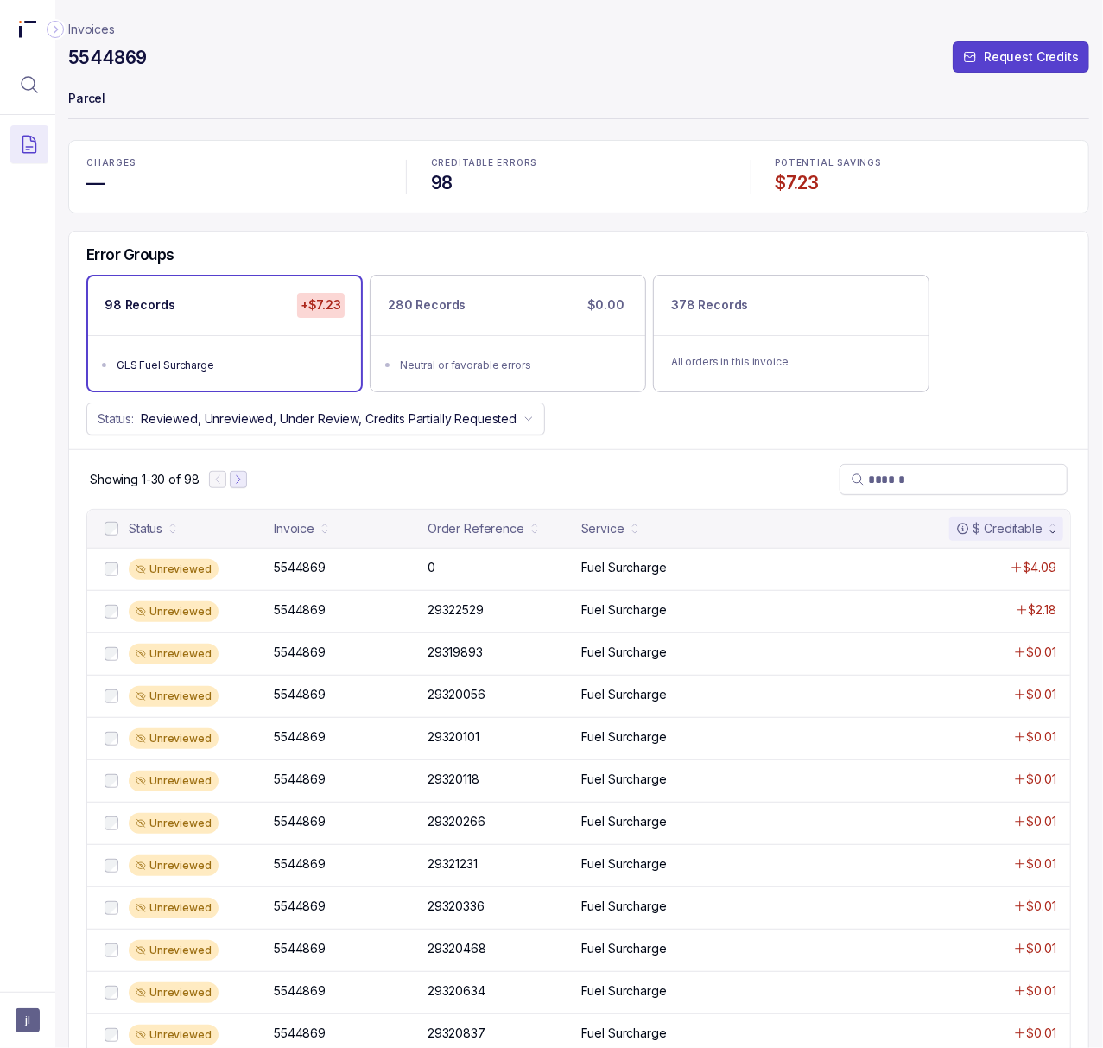
click at [242, 486] on icon "Next Page" at bounding box center [238, 479] width 12 height 12
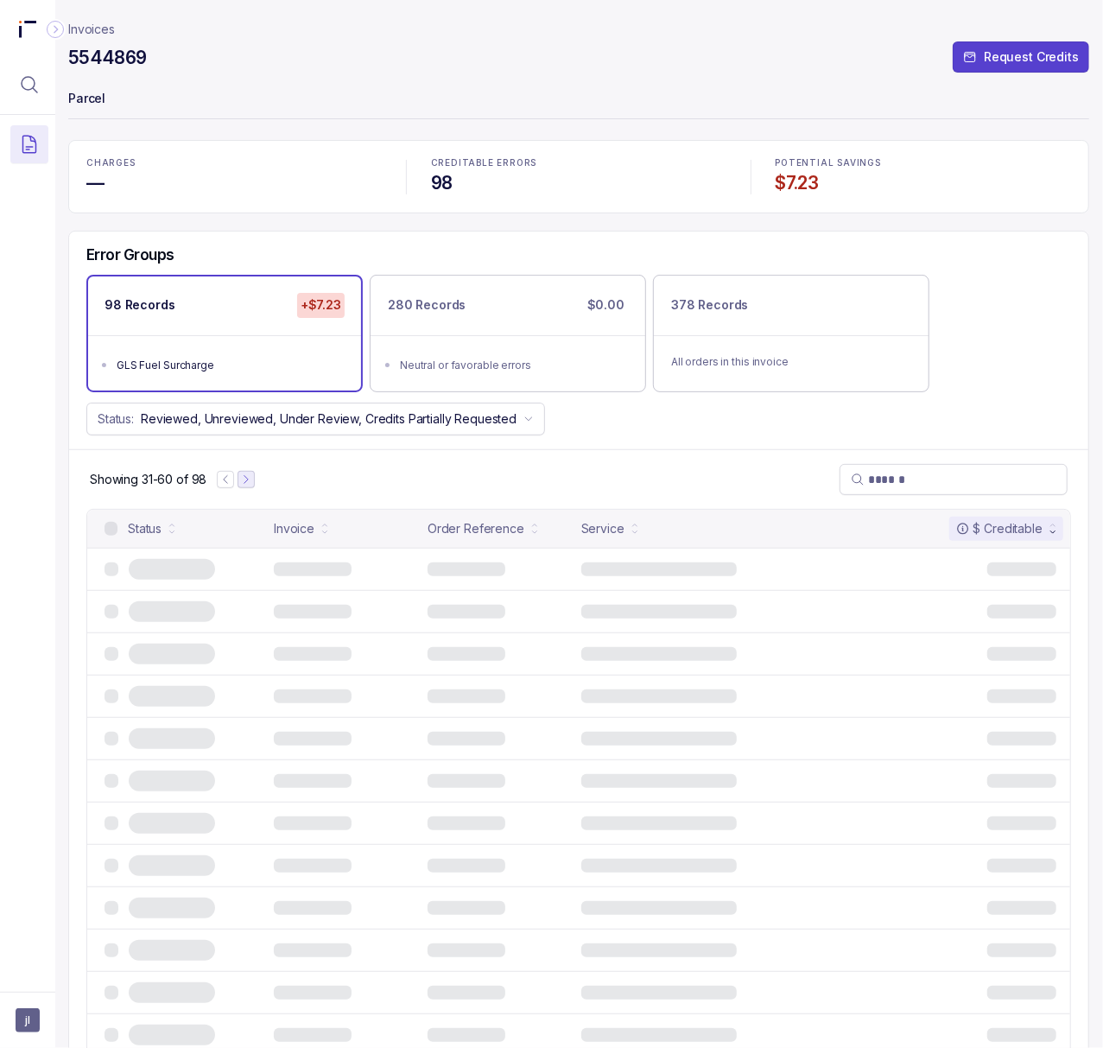
click at [242, 486] on icon "Next Page" at bounding box center [246, 479] width 12 height 12
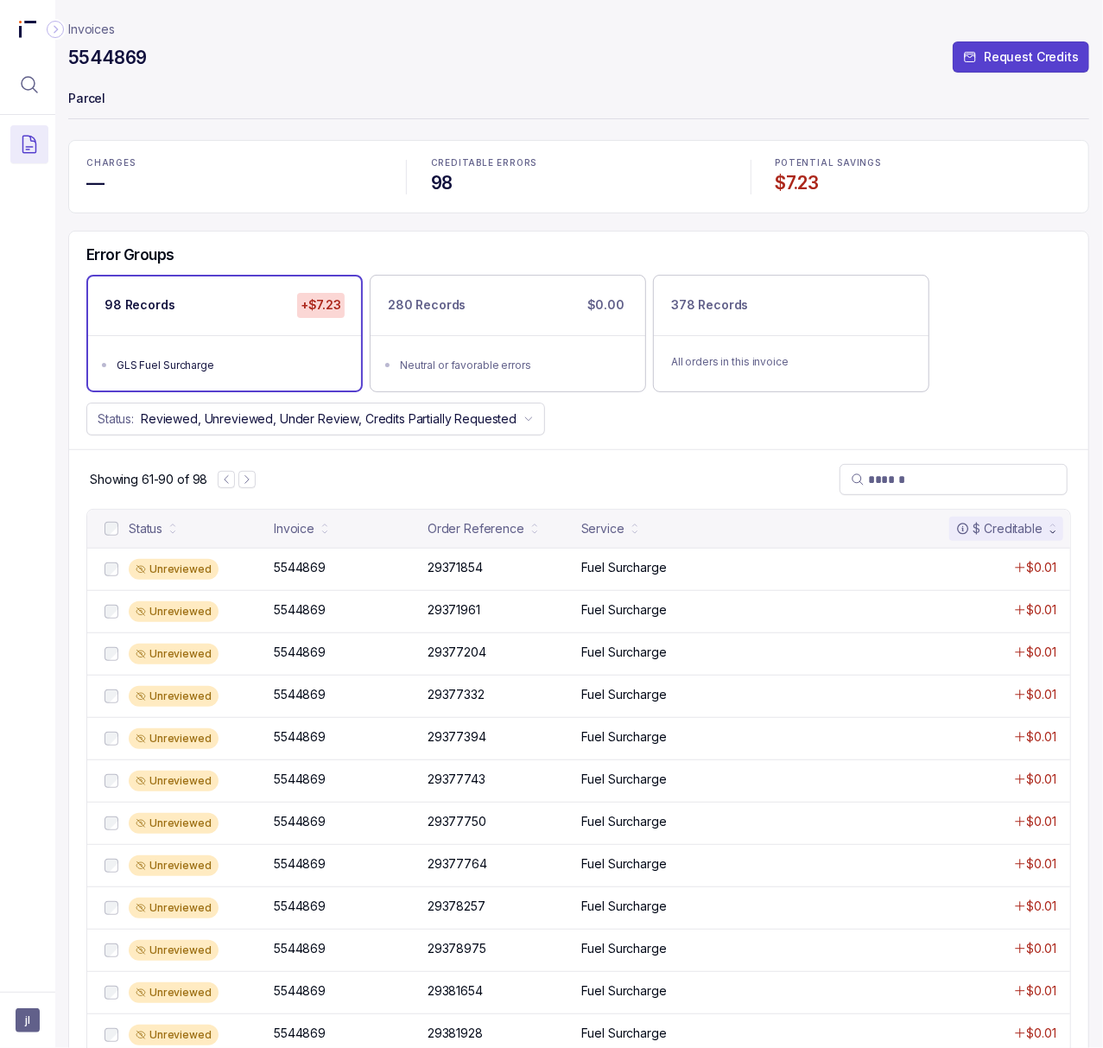
click at [313, 568] on p "5544869" at bounding box center [300, 567] width 60 height 19
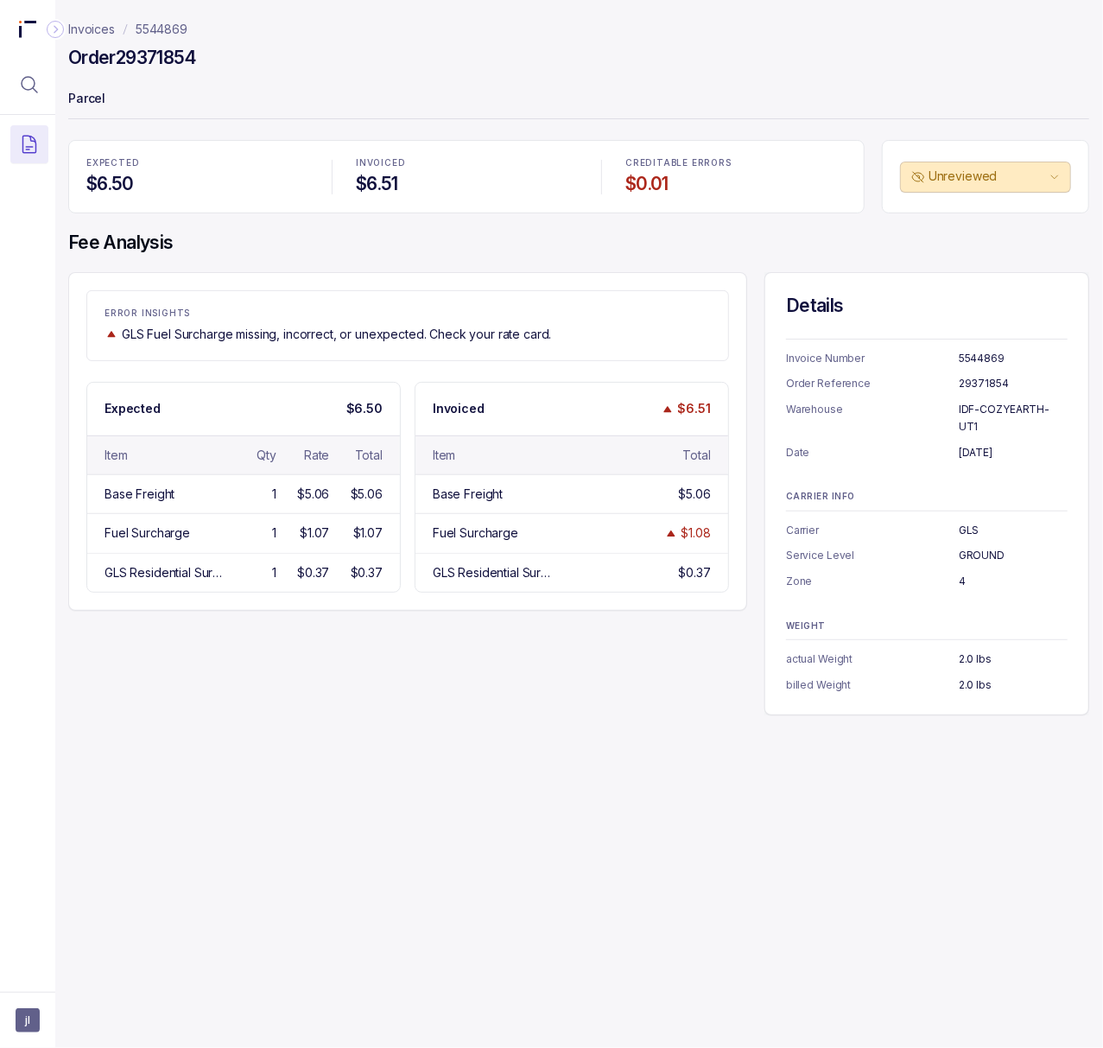
click at [169, 60] on h4 "Order 29371854" at bounding box center [132, 58] width 129 height 24
click at [975, 444] on p "[DATE]" at bounding box center [1013, 452] width 109 height 17
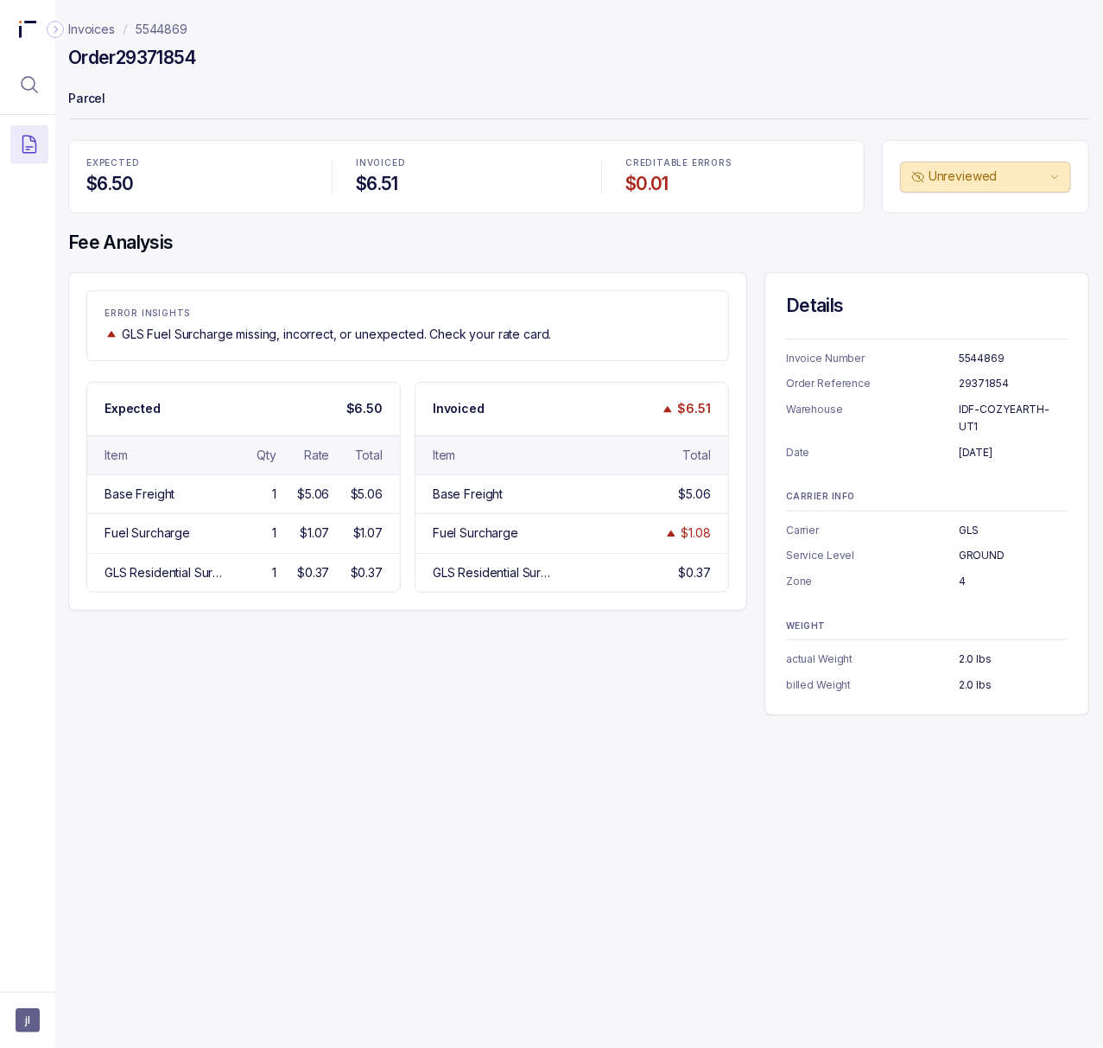
click at [969, 676] on p "2.0 lbs" at bounding box center [1013, 684] width 109 height 17
click at [168, 35] on p "5544869" at bounding box center [162, 29] width 52 height 17
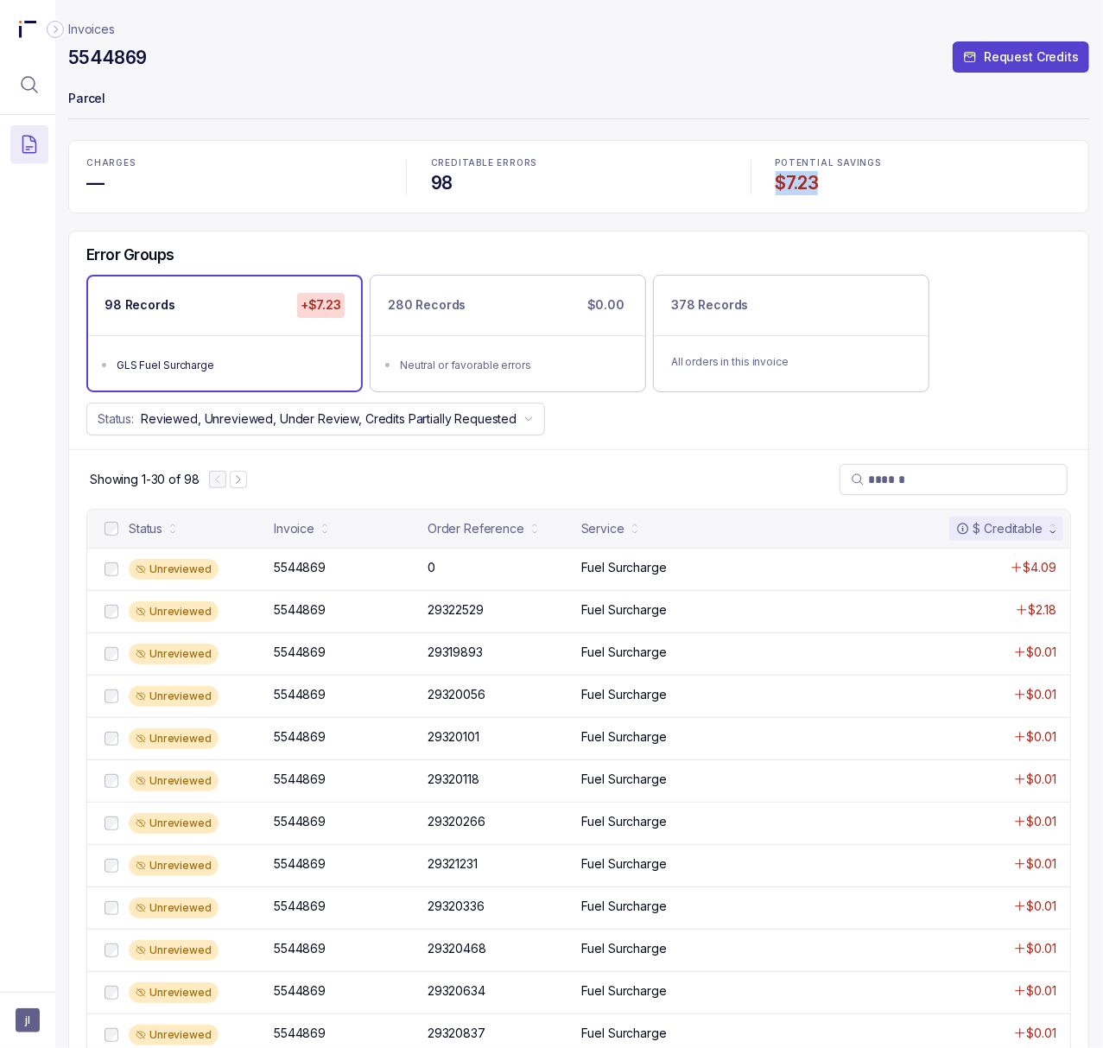
drag, startPoint x: 767, startPoint y: 181, endPoint x: 841, endPoint y: 181, distance: 73.4
click at [841, 181] on div "POTENTIAL SAVINGS $7.23" at bounding box center [923, 177] width 316 height 58
click at [35, 91] on icon "Menu Icon Button MagnifyingGlassIcon" at bounding box center [29, 84] width 21 height 21
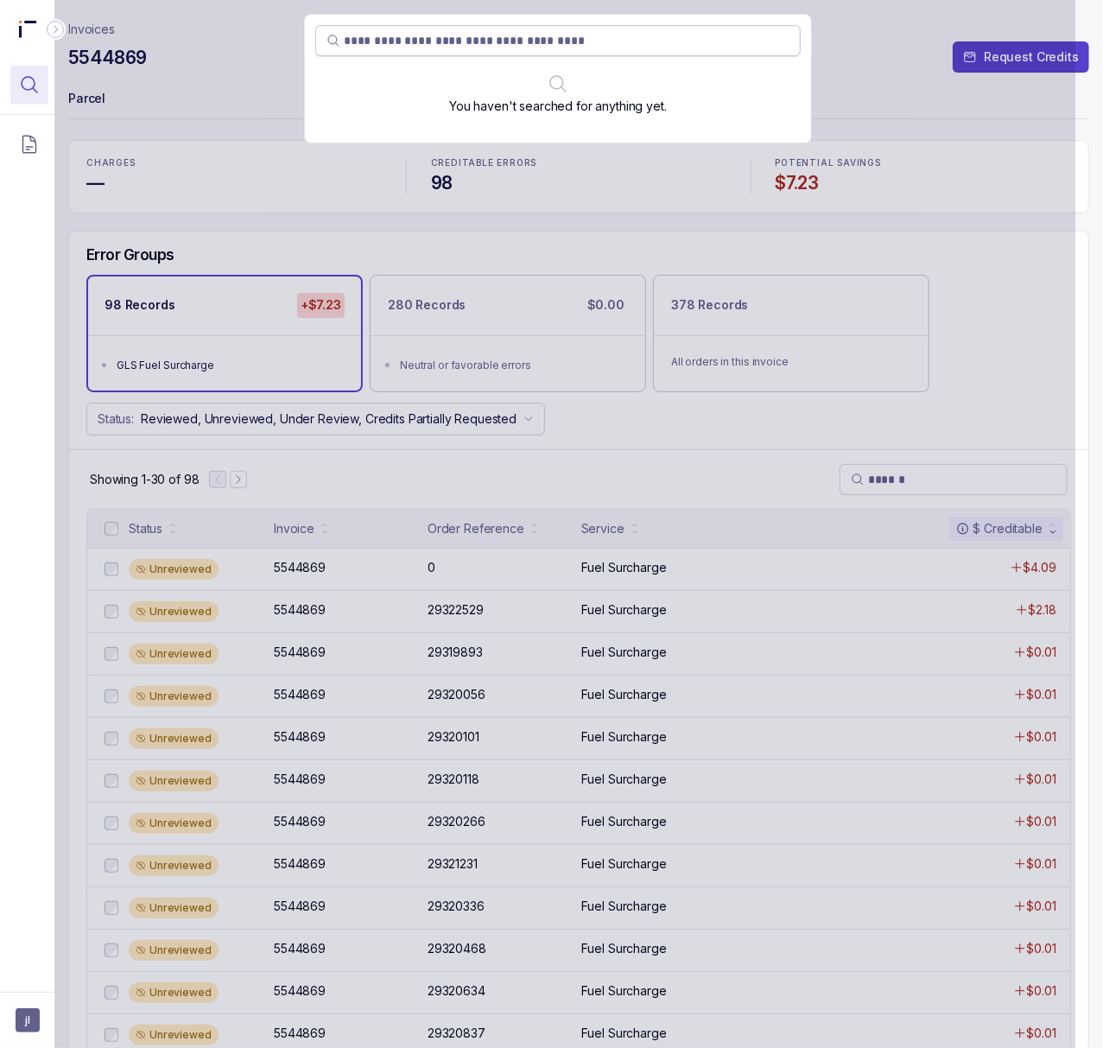
click at [389, 42] on input "search" at bounding box center [567, 40] width 446 height 17
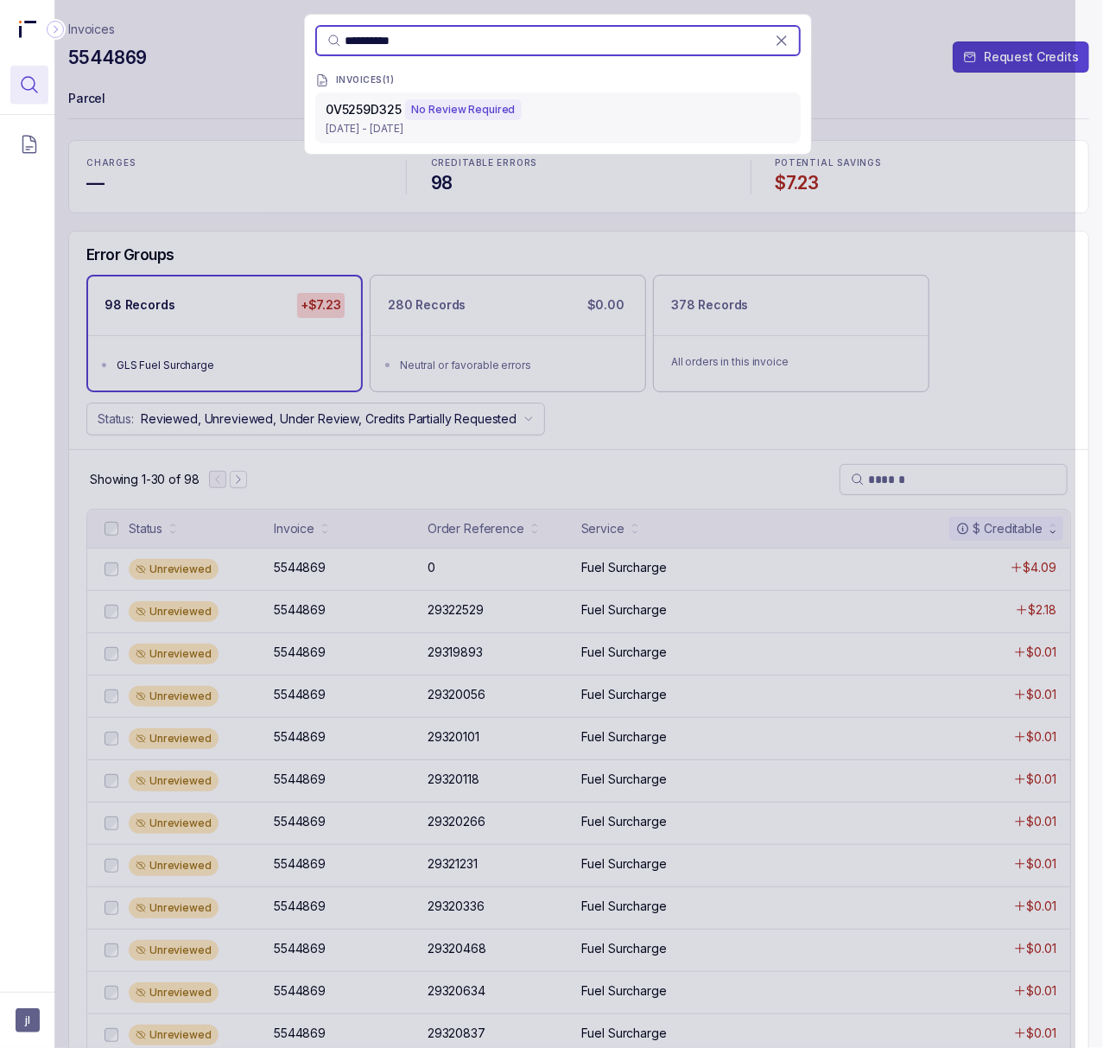
type input "**********"
click at [351, 121] on p "[DATE] - [DATE]" at bounding box center [558, 128] width 465 height 17
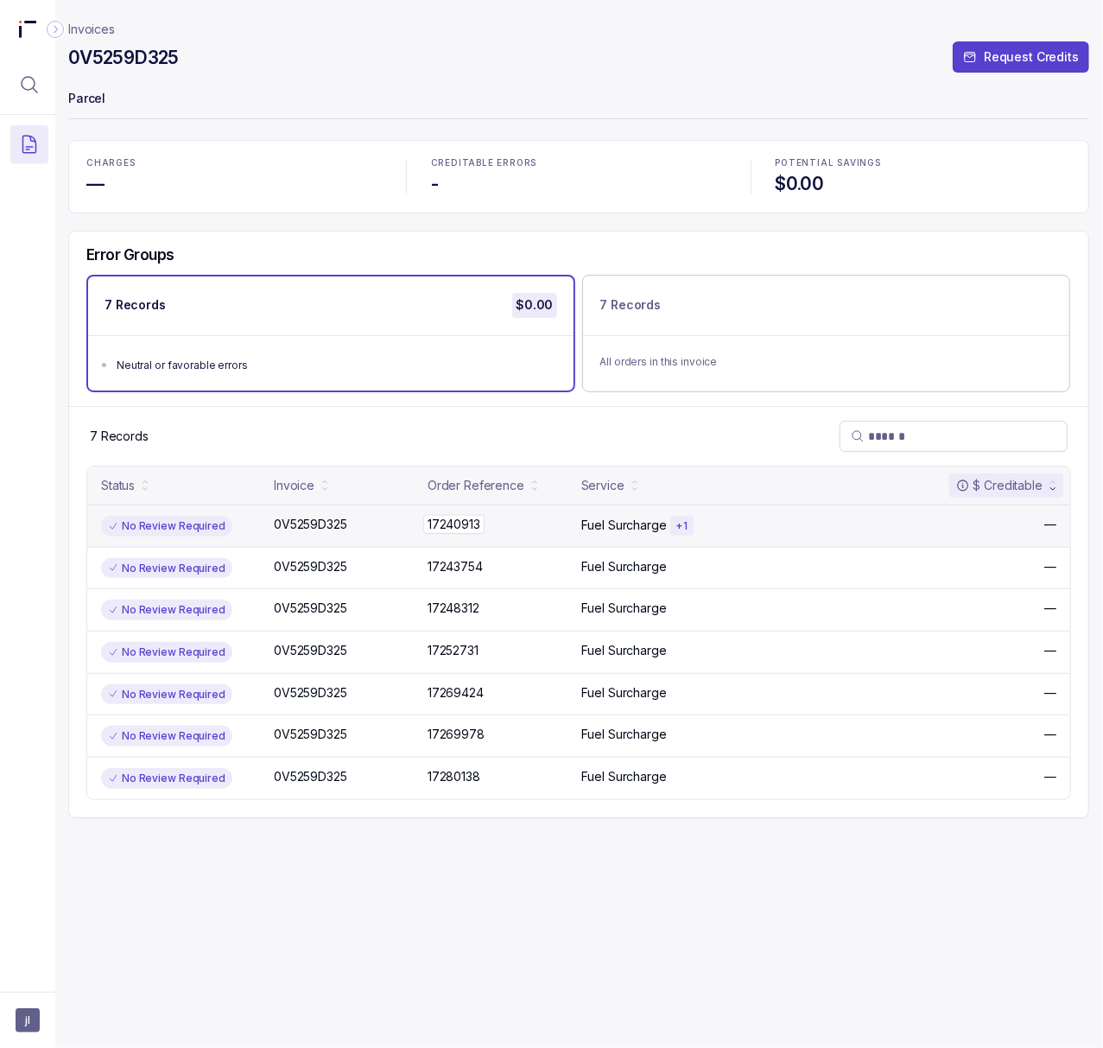
click at [442, 516] on p "17240913" at bounding box center [453, 524] width 61 height 19
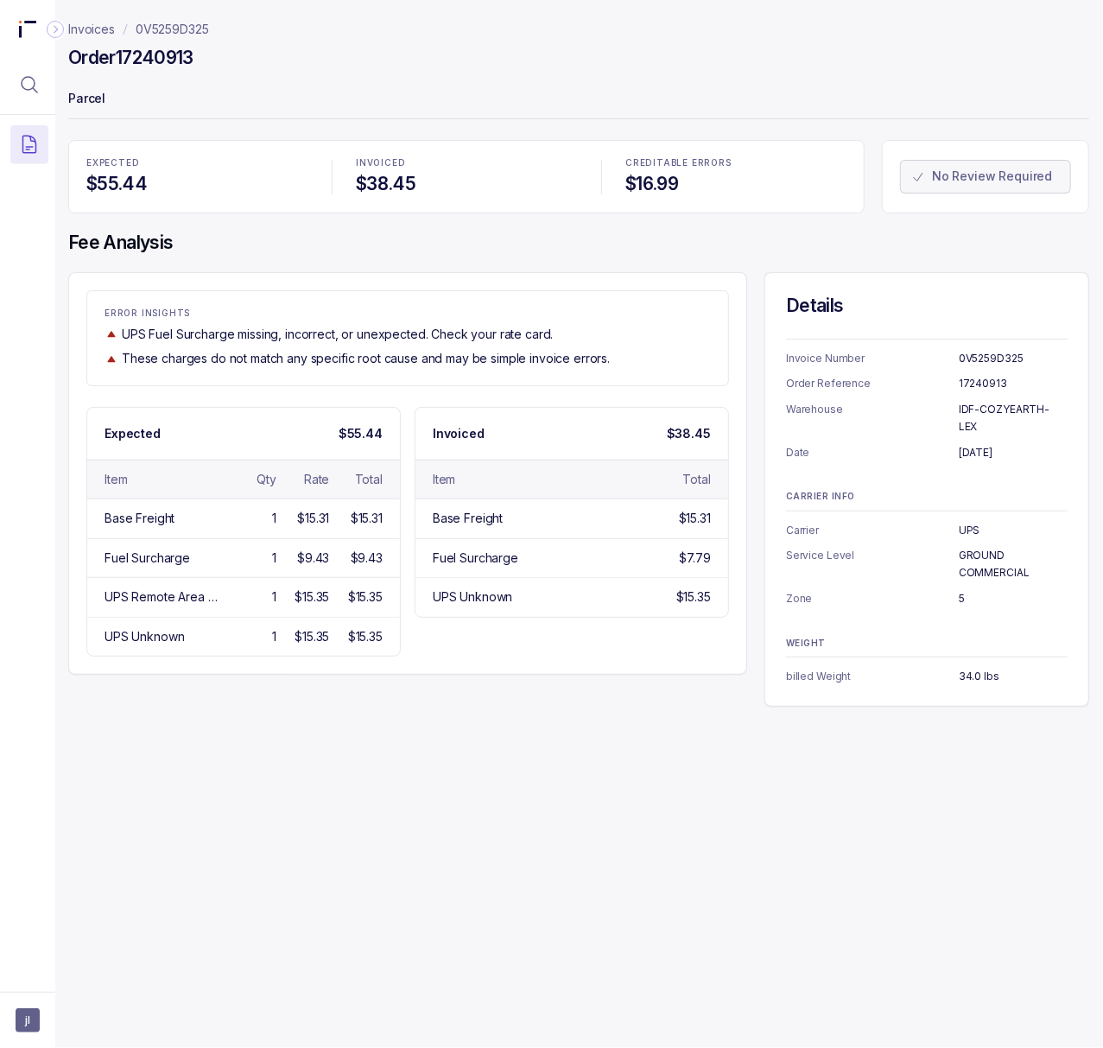
click at [159, 62] on h4 "Order 17240913" at bounding box center [130, 58] width 125 height 24
click at [985, 360] on p "0V5259D325" at bounding box center [1013, 358] width 109 height 17
click at [981, 444] on p "[DATE]" at bounding box center [1013, 452] width 109 height 17
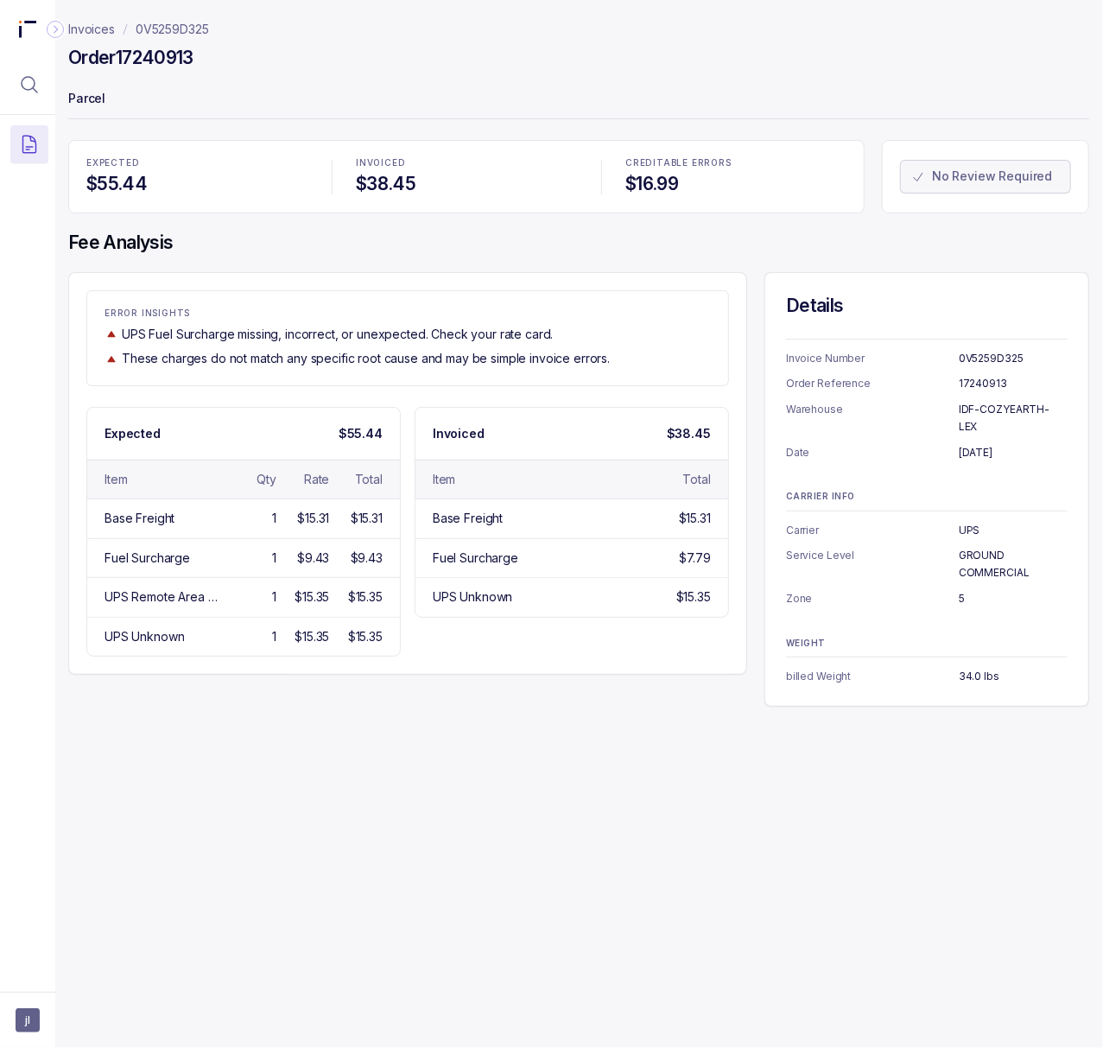
click at [981, 444] on p "[DATE]" at bounding box center [1013, 452] width 109 height 17
click at [992, 412] on p "IDF-COZYEARTH-LEX" at bounding box center [1013, 418] width 109 height 34
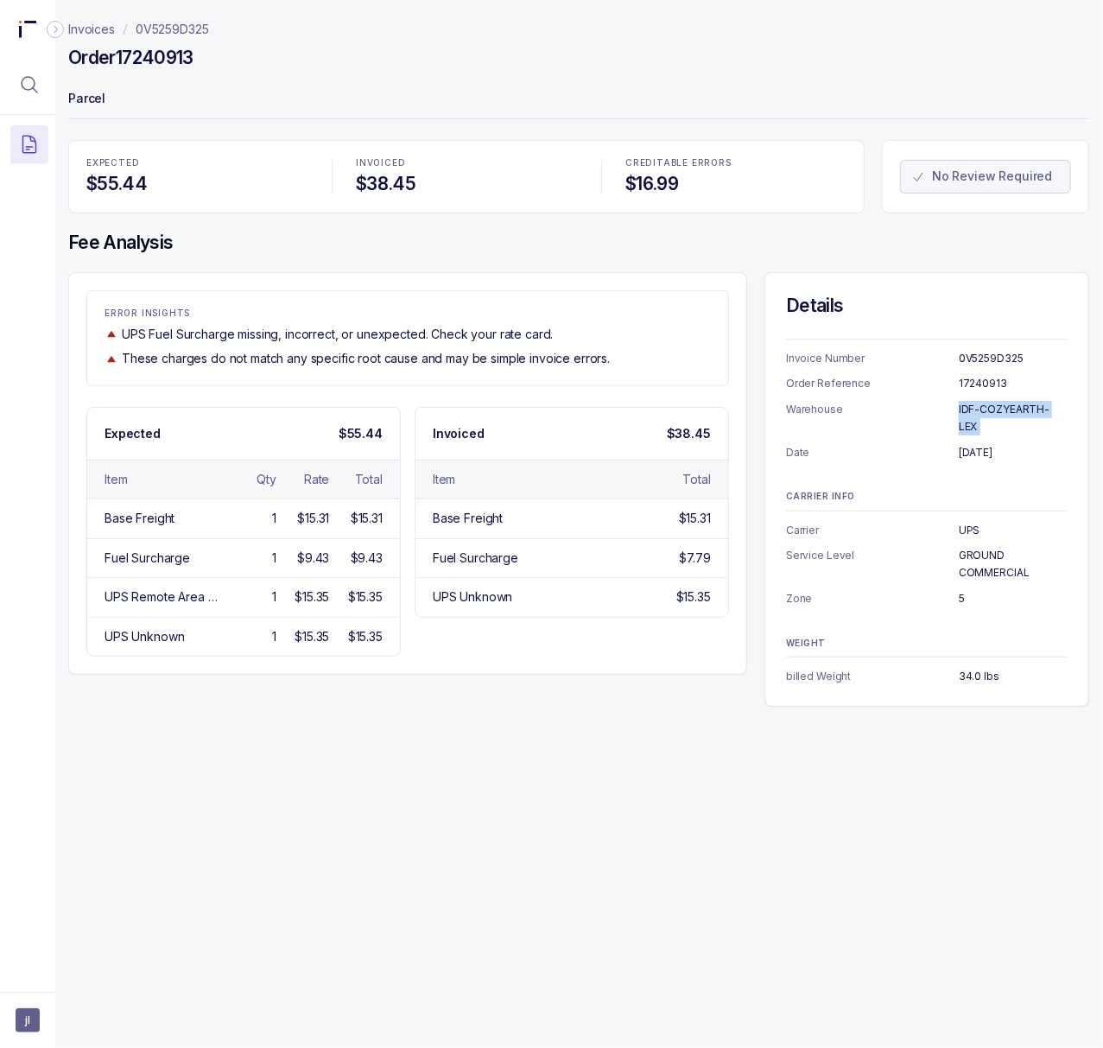
click at [992, 412] on p "IDF-COZYEARTH-LEX" at bounding box center [1013, 418] width 109 height 34
click at [971, 444] on p "[DATE]" at bounding box center [1013, 452] width 109 height 17
click at [972, 522] on p "UPS" at bounding box center [1013, 530] width 109 height 17
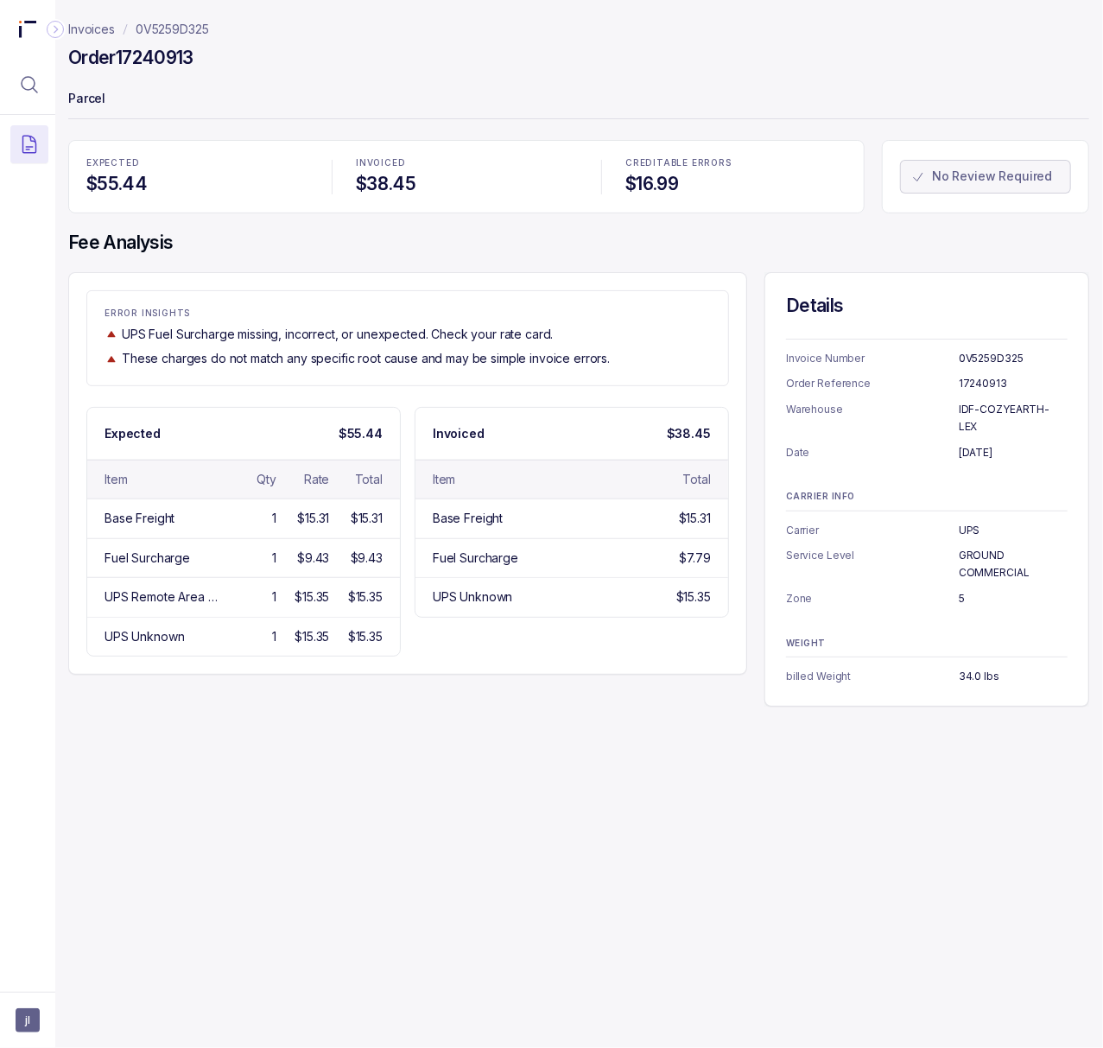
click at [972, 522] on p "UPS" at bounding box center [1013, 530] width 109 height 17
click at [985, 547] on p "GROUND COMMERCIAL" at bounding box center [1013, 564] width 109 height 34
click at [959, 590] on p "5" at bounding box center [1013, 598] width 109 height 17
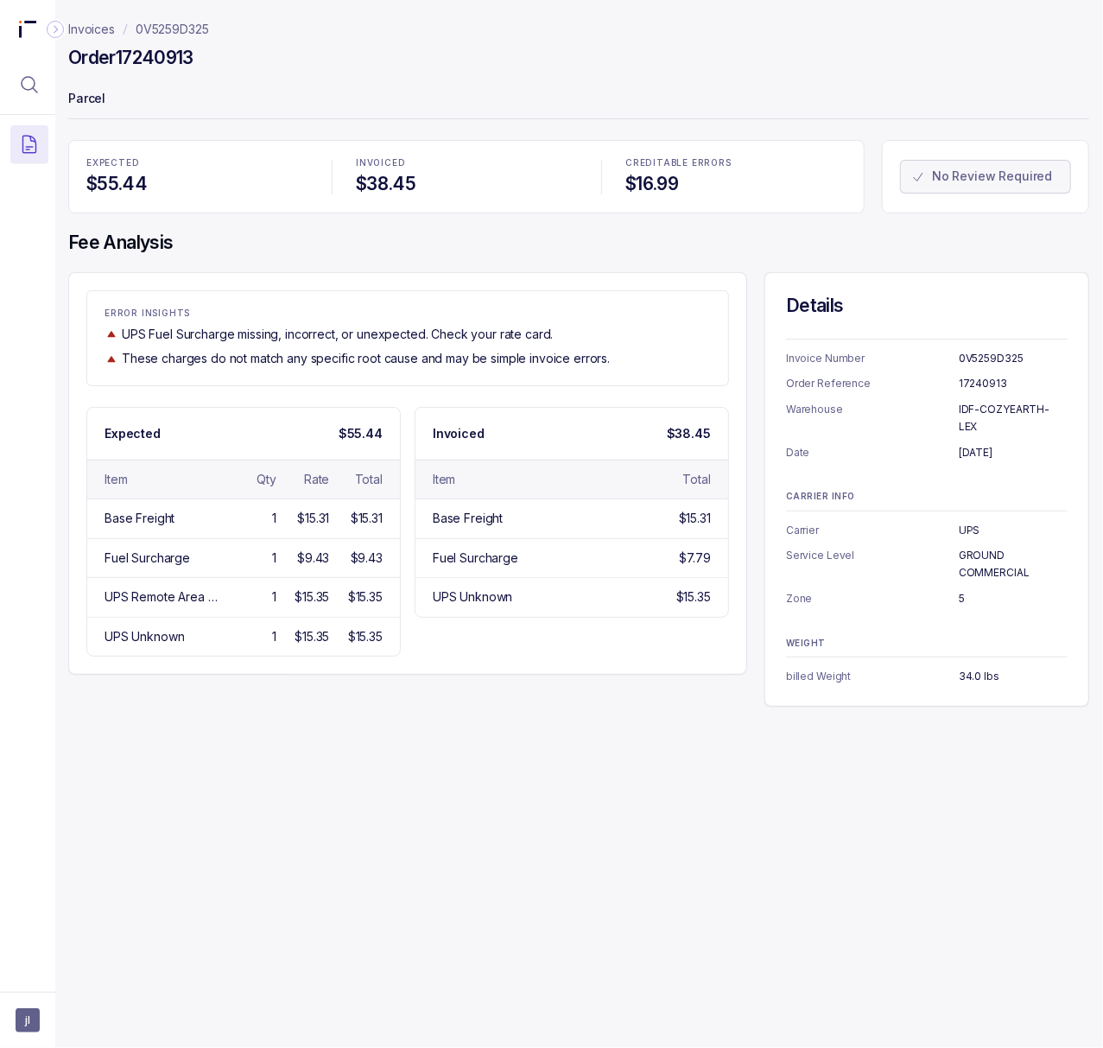
click at [959, 590] on p "5" at bounding box center [1013, 598] width 109 height 17
click at [968, 668] on p "34.0 lbs" at bounding box center [1013, 676] width 109 height 17
drag, startPoint x: 723, startPoint y: 185, endPoint x: 746, endPoint y: 187, distance: 23.5
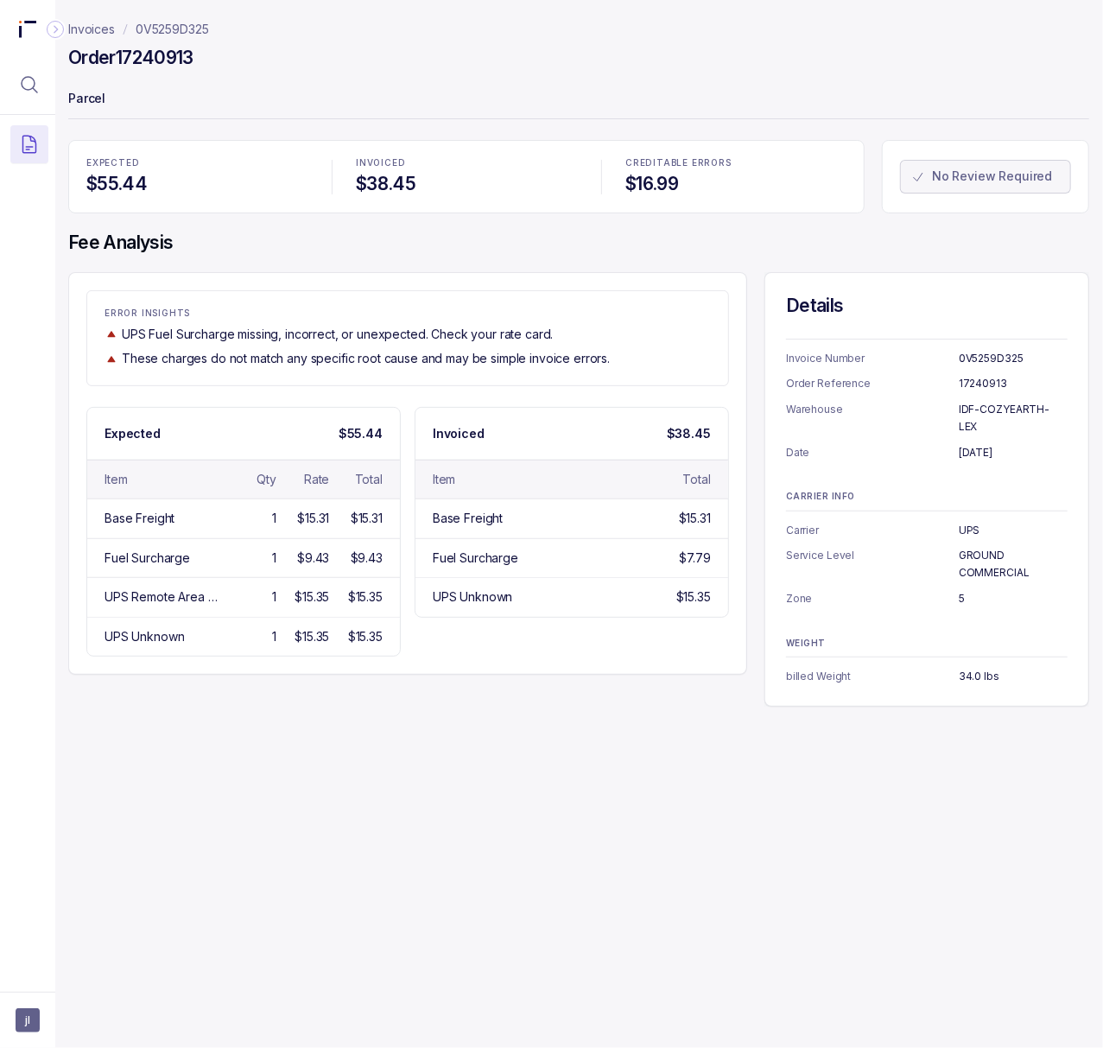
click at [723, 185] on h4 "$16.99" at bounding box center [736, 184] width 221 height 24
click at [1023, 171] on p "No Review Required" at bounding box center [992, 176] width 120 height 17
click at [702, 132] on header "Invoices 0V5259D325 Order 17240913 Parcel" at bounding box center [578, 70] width 1021 height 140
click at [152, 22] on p "0V5259D325" at bounding box center [172, 29] width 73 height 17
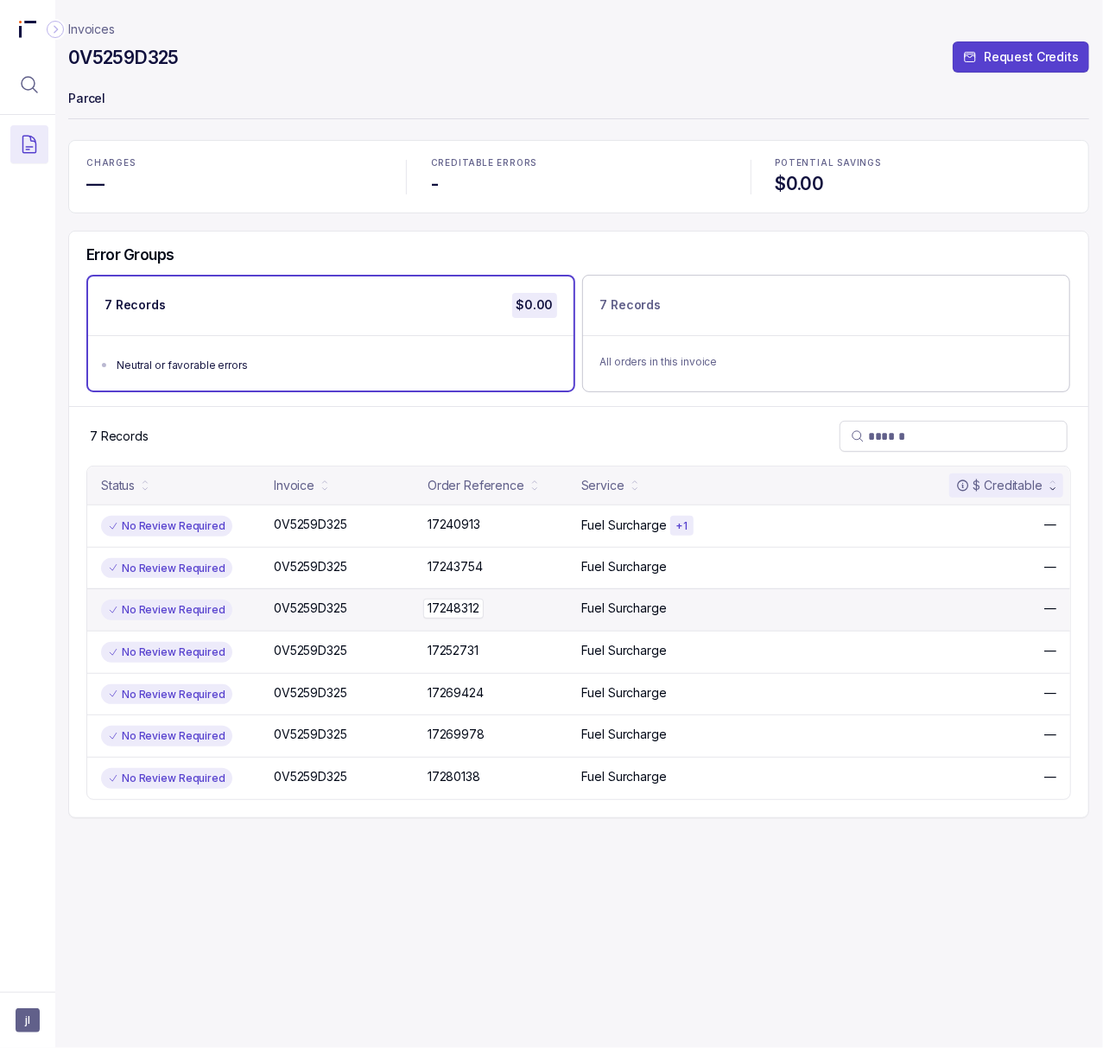
click at [457, 610] on p "17248312" at bounding box center [453, 608] width 60 height 19
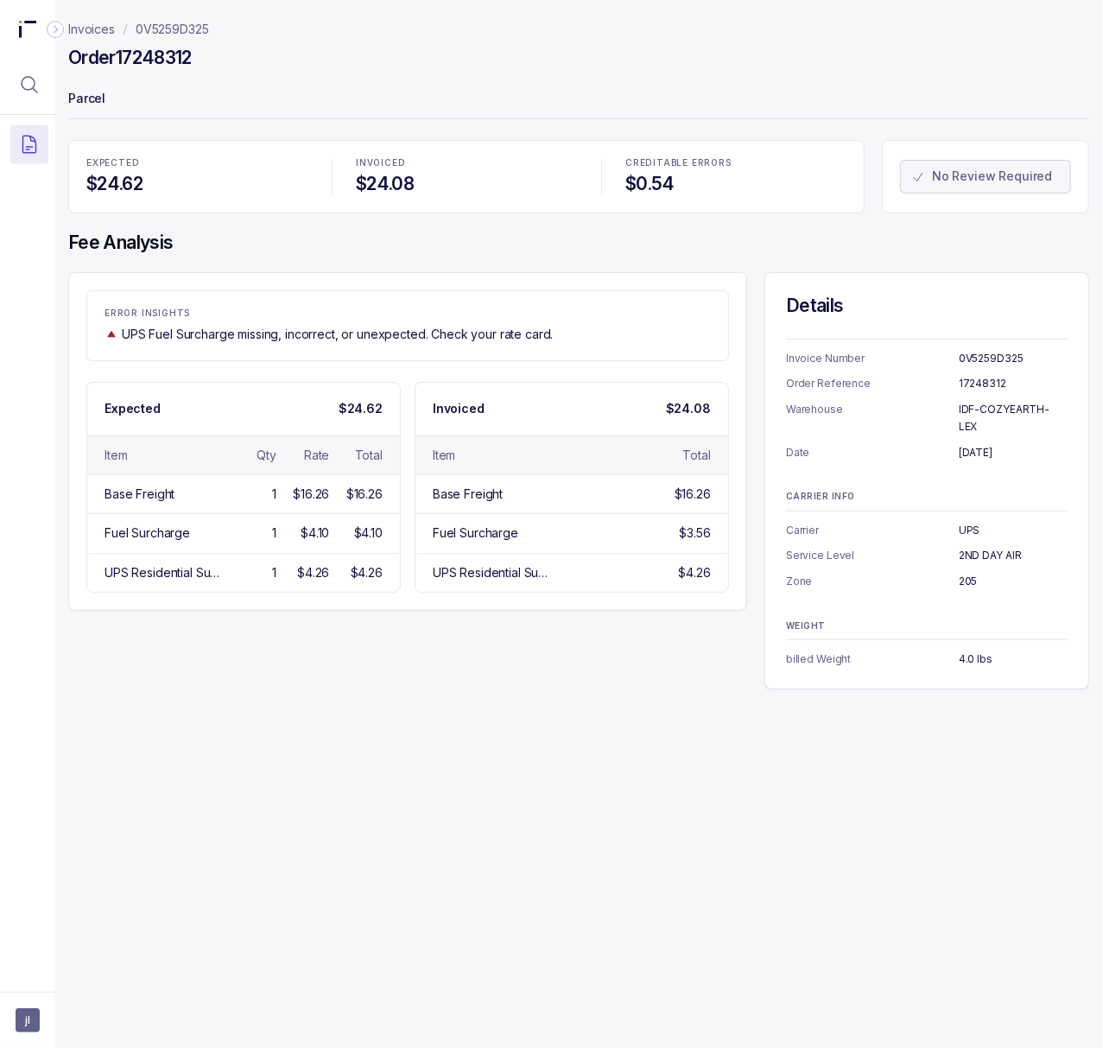
click at [147, 54] on h4 "Order 17248312" at bounding box center [130, 58] width 124 height 24
click at [985, 444] on p "[DATE]" at bounding box center [1013, 452] width 109 height 17
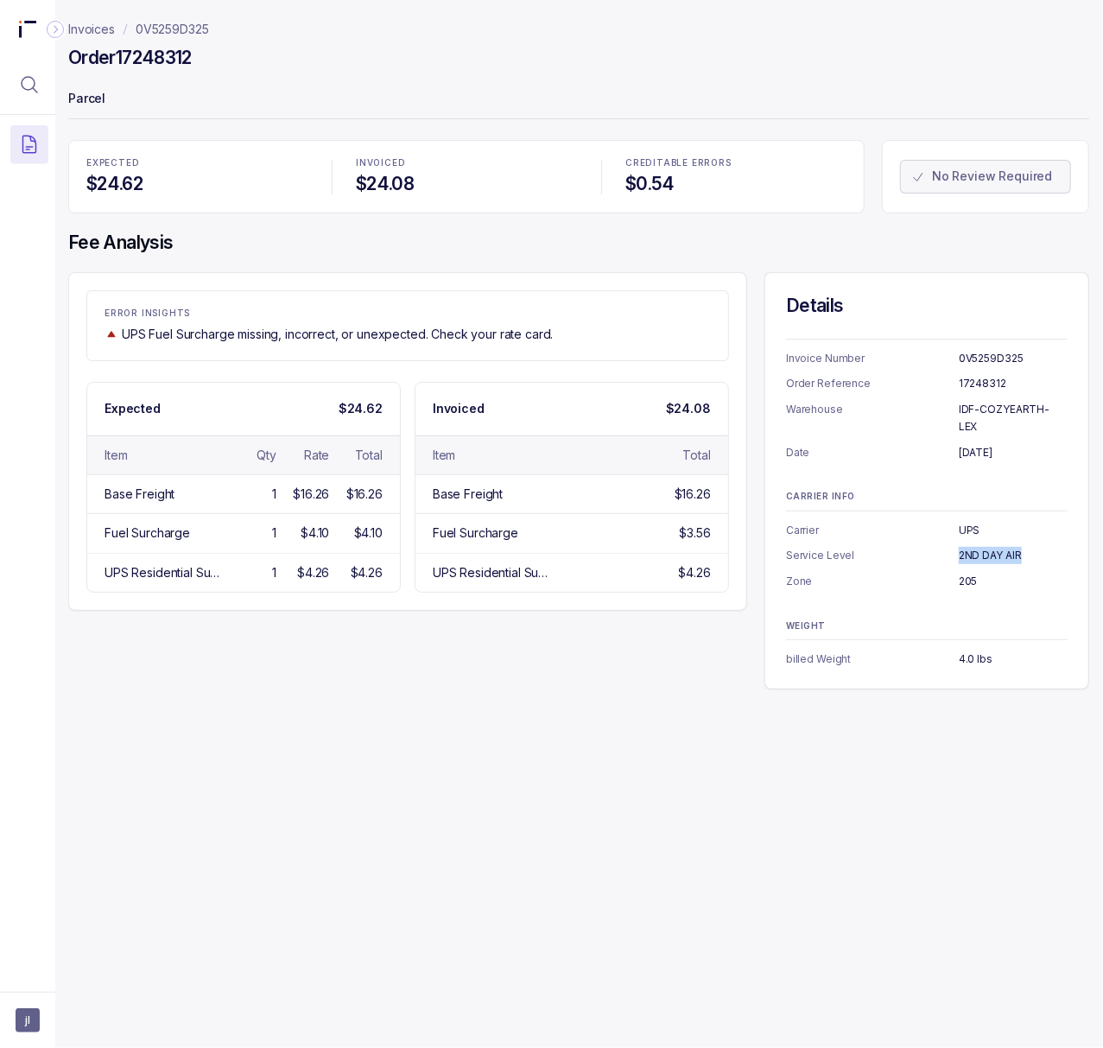
drag, startPoint x: 962, startPoint y: 543, endPoint x: 1065, endPoint y: 541, distance: 103.7
click at [1065, 547] on p "2ND DAY AIR" at bounding box center [1013, 555] width 109 height 17
click at [969, 573] on p "205" at bounding box center [1013, 581] width 109 height 17
click at [975, 651] on p "4.0 lbs" at bounding box center [1013, 659] width 109 height 17
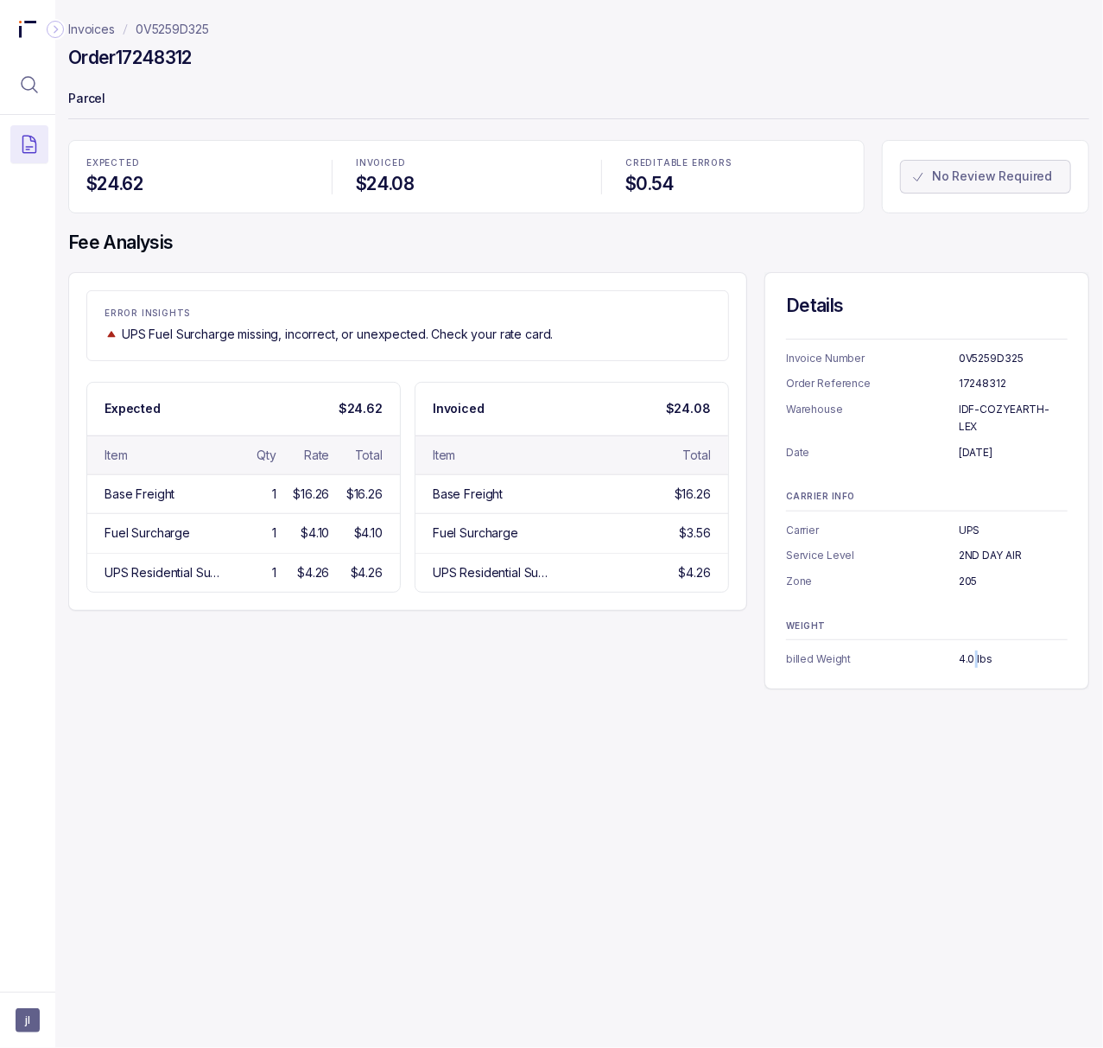
click at [975, 651] on p "4.0 lbs" at bounding box center [1013, 659] width 109 height 17
click at [187, 29] on p "0V5259D325" at bounding box center [172, 29] width 73 height 17
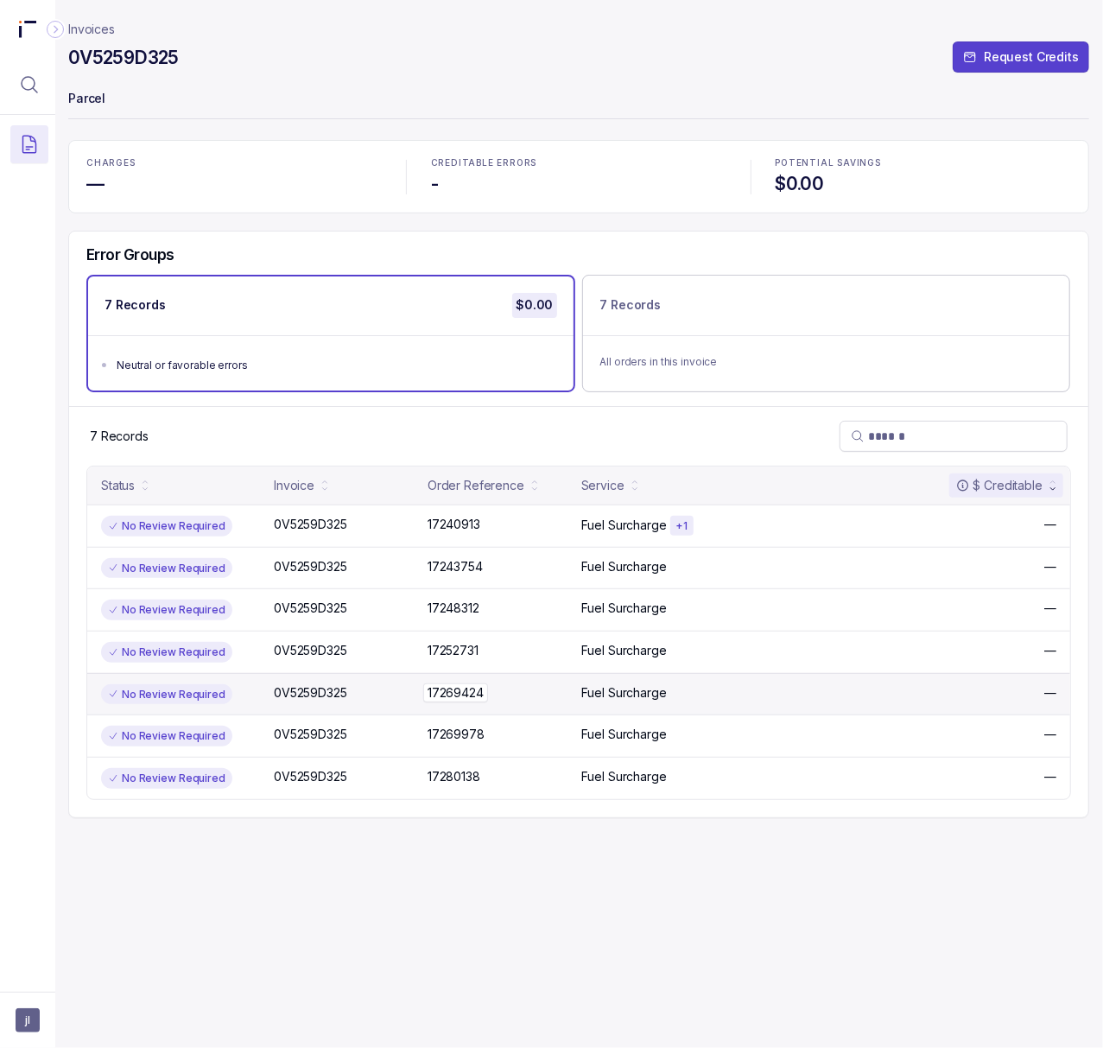
click at [457, 686] on p "17269424" at bounding box center [455, 692] width 65 height 19
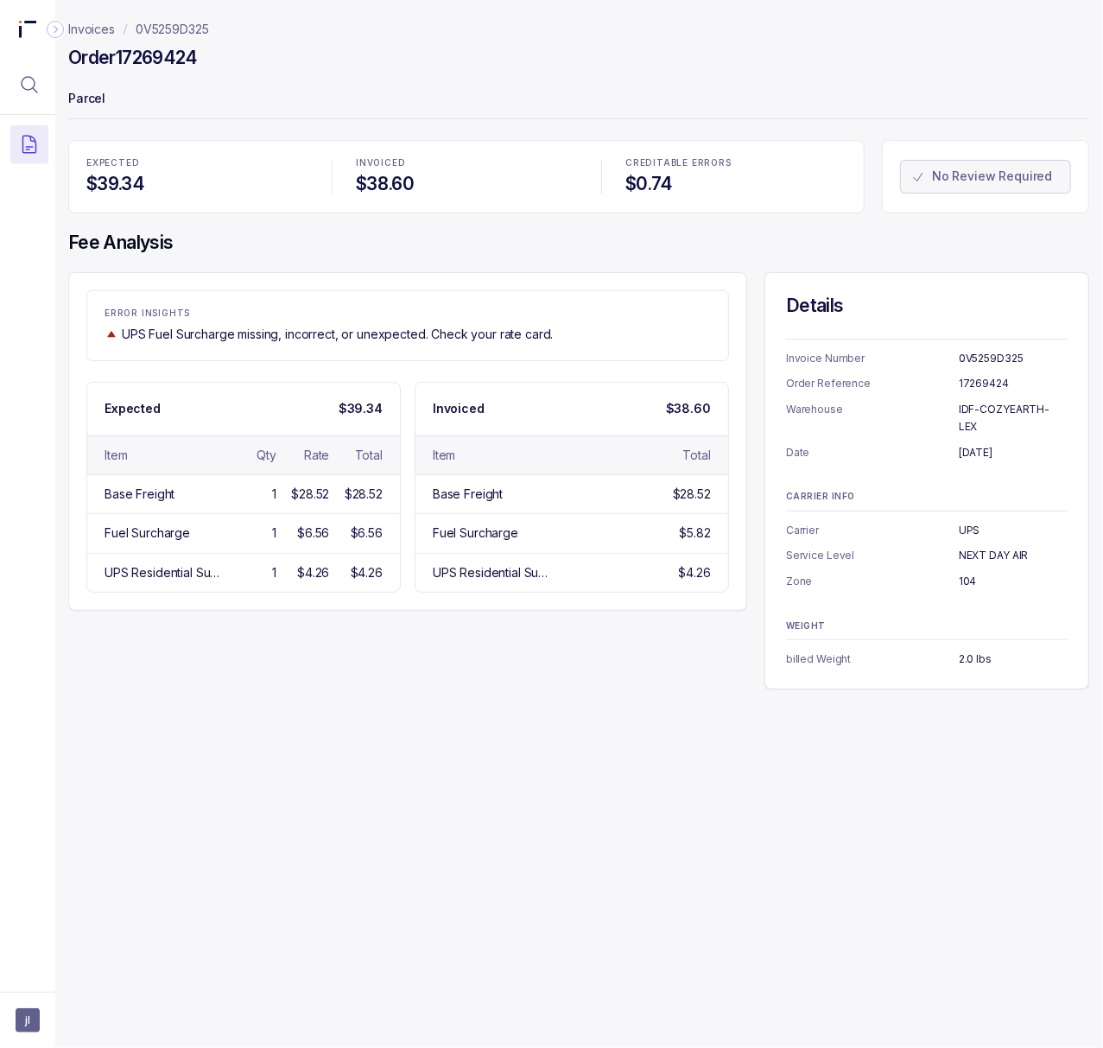
click at [149, 64] on h4 "Order 17269424" at bounding box center [133, 58] width 130 height 24
click at [993, 444] on p "[DATE]" at bounding box center [1013, 452] width 109 height 17
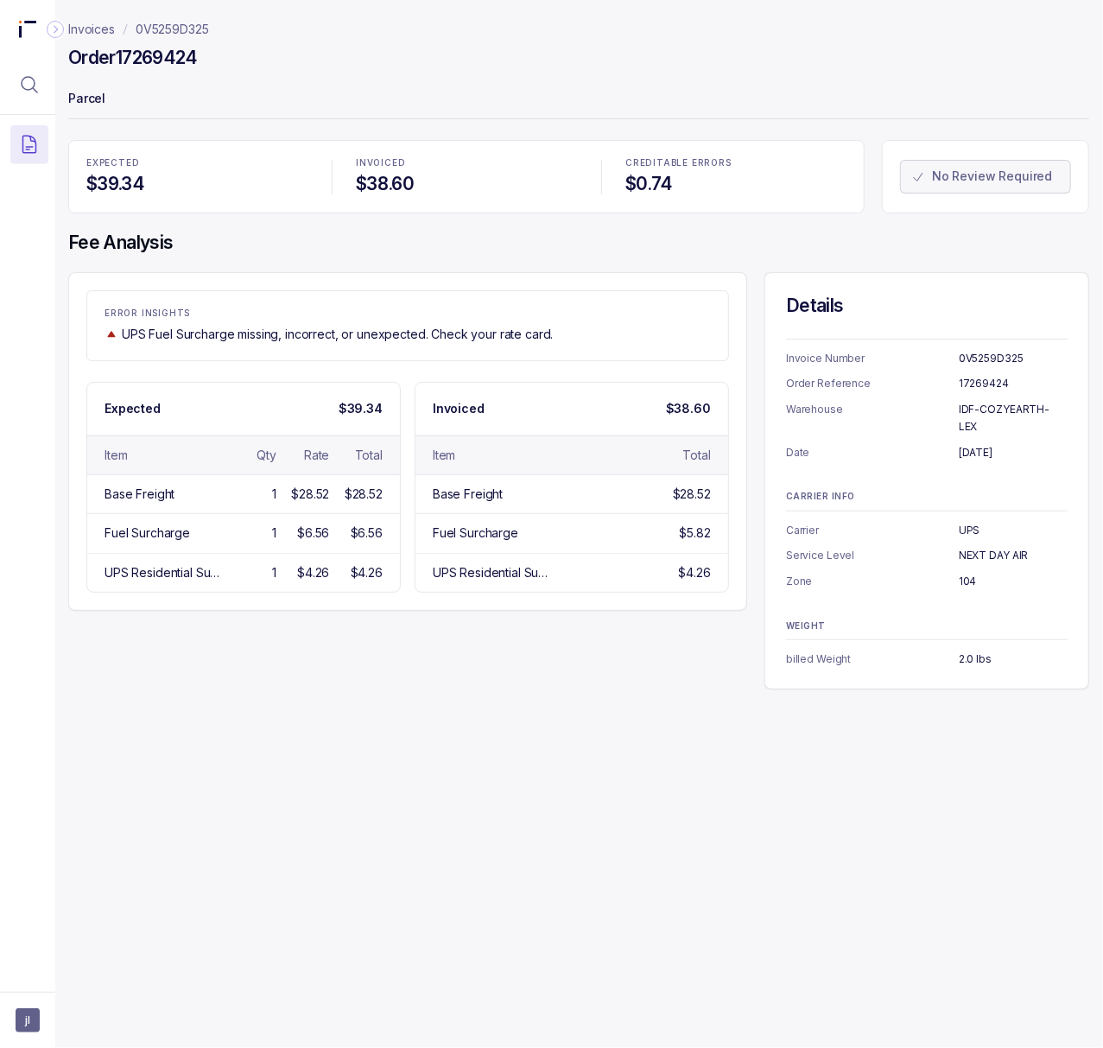
click at [975, 547] on p "NEXT DAY AIR" at bounding box center [1013, 555] width 109 height 17
click at [962, 573] on p "104" at bounding box center [1013, 581] width 109 height 17
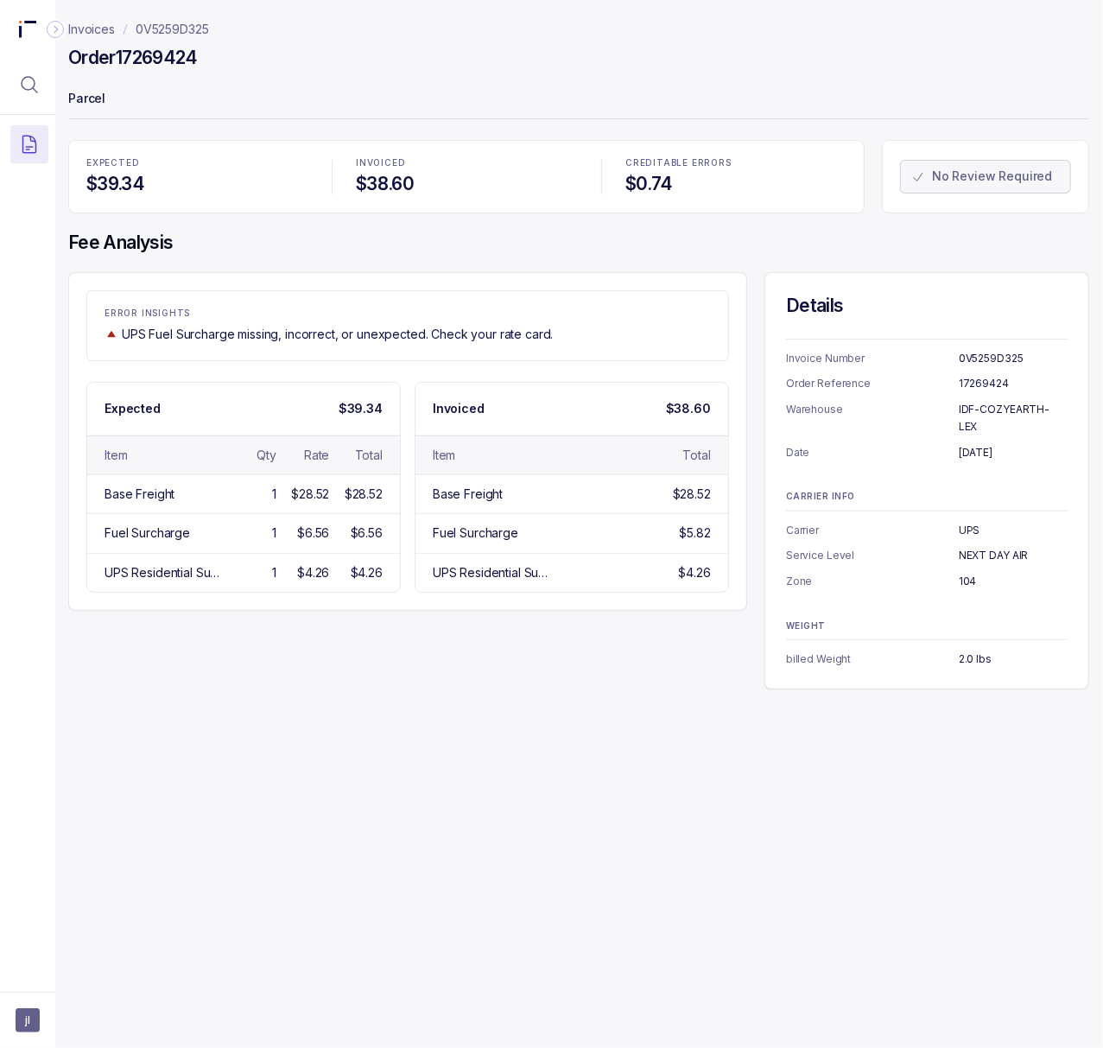
click at [966, 651] on p "2.0 lbs" at bounding box center [1013, 659] width 109 height 17
click at [201, 29] on p "0V5259D325" at bounding box center [172, 29] width 73 height 17
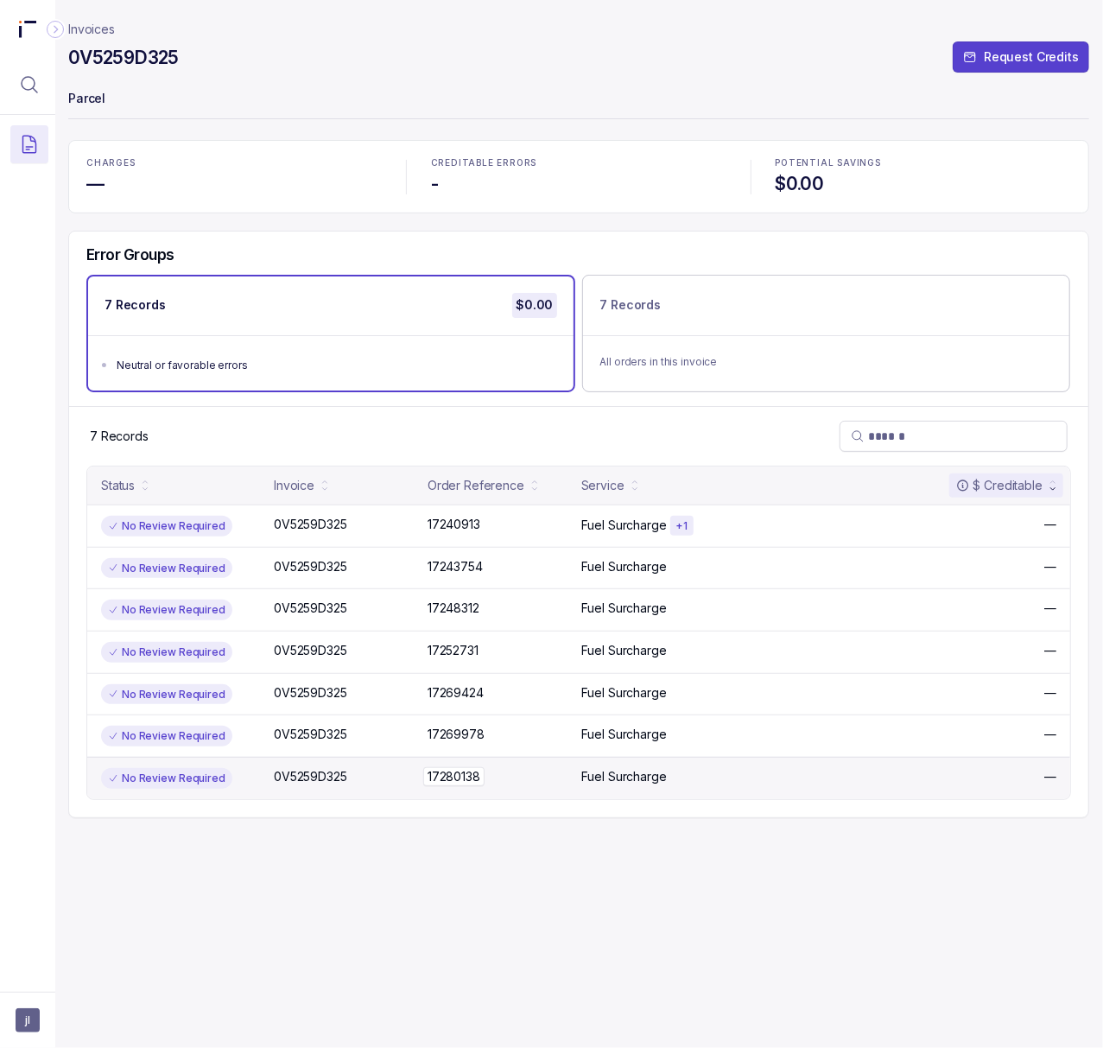
click at [440, 772] on p "17280138" at bounding box center [453, 776] width 61 height 19
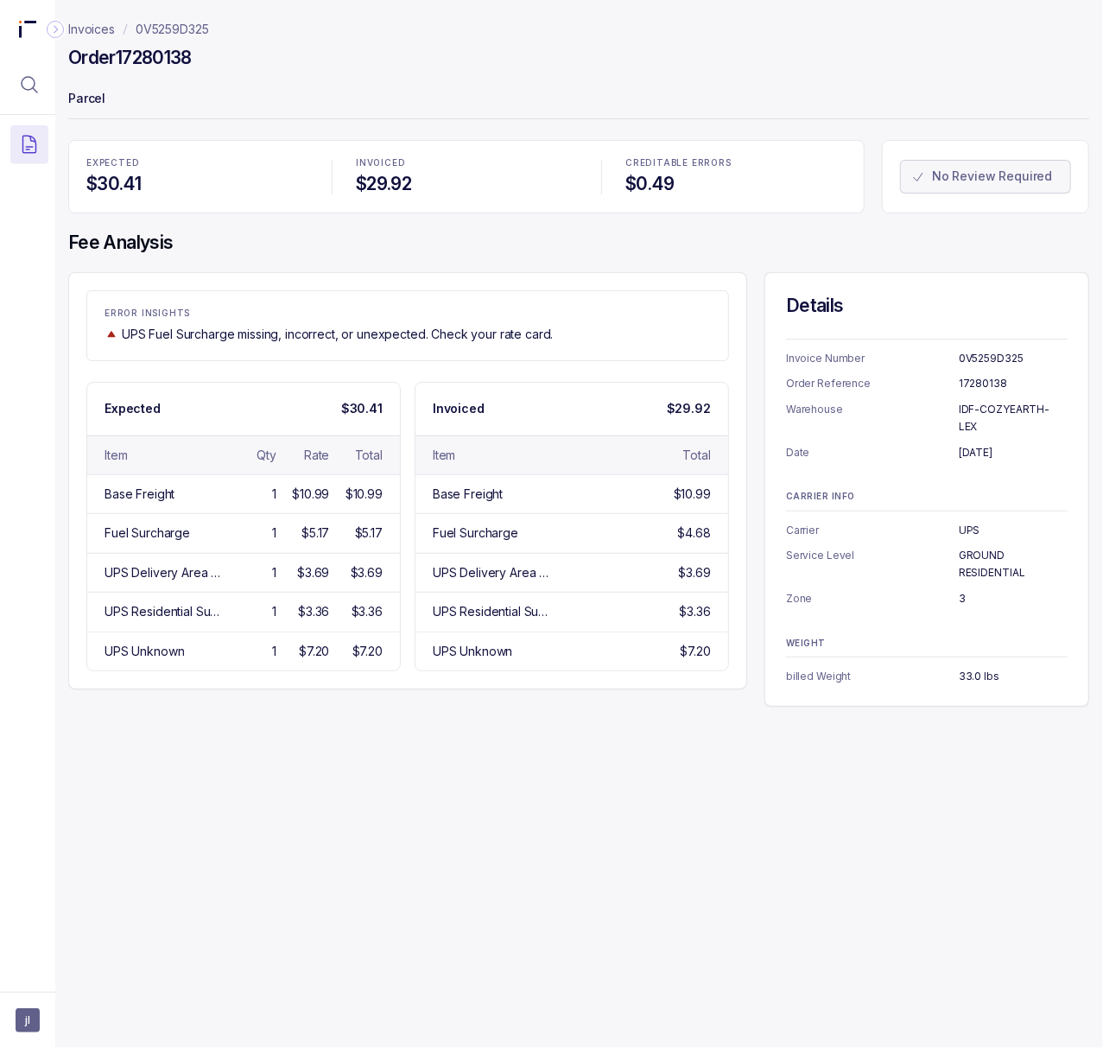
click at [174, 35] on p "0V5259D325" at bounding box center [172, 29] width 73 height 17
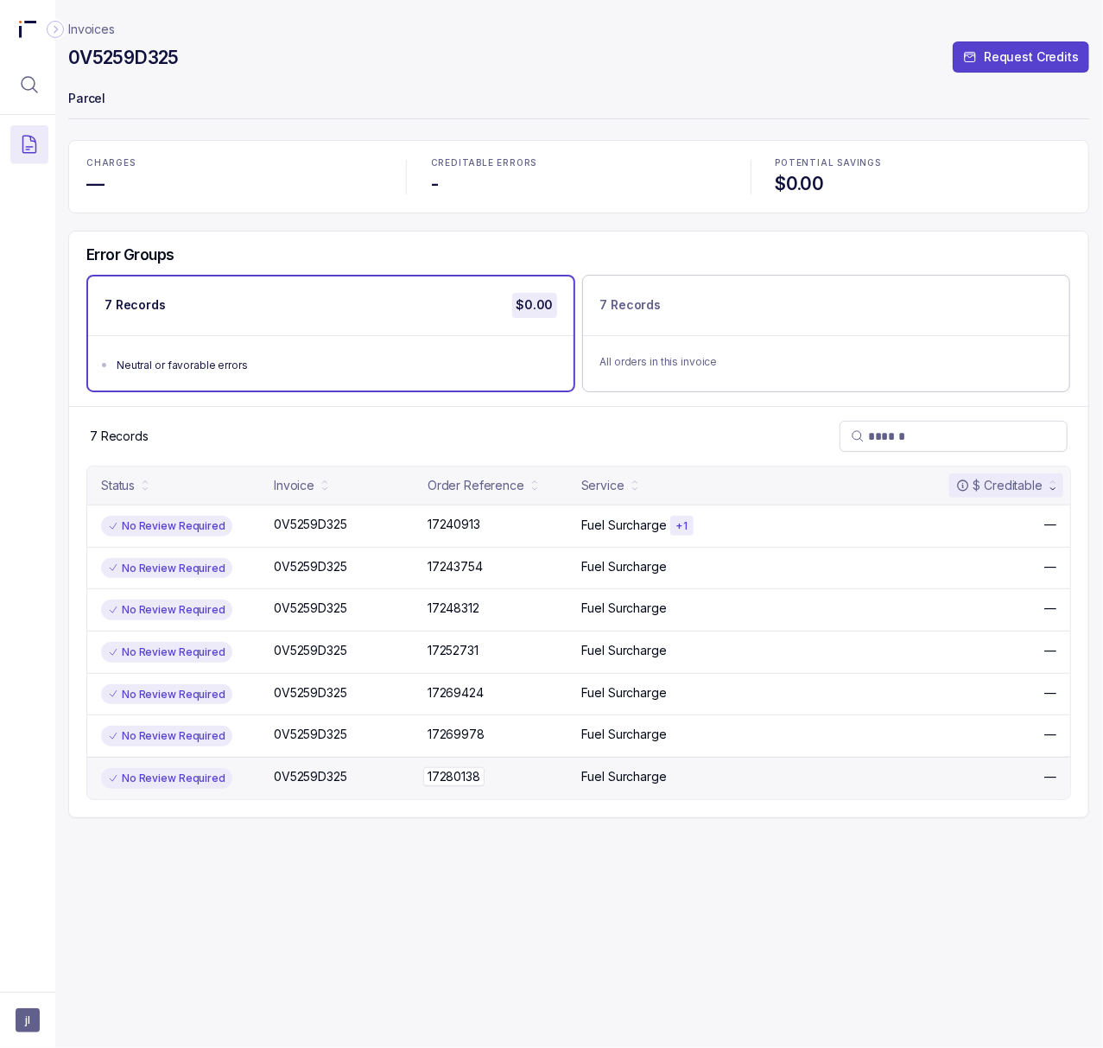
click at [468, 775] on p "17280138" at bounding box center [453, 776] width 61 height 19
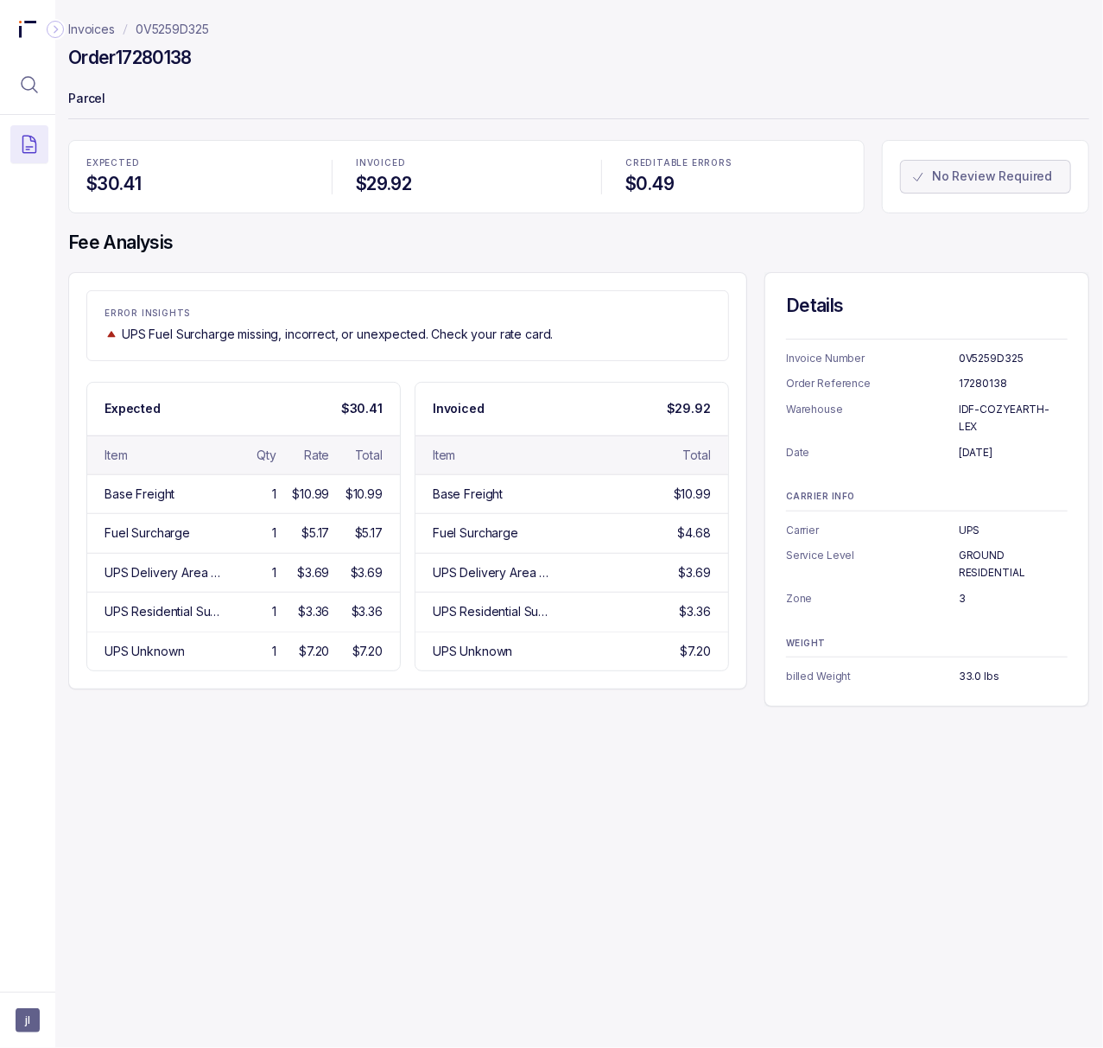
click at [156, 47] on h4 "Order 17280138" at bounding box center [130, 58] width 124 height 24
click at [996, 444] on p "[DATE]" at bounding box center [1013, 452] width 109 height 17
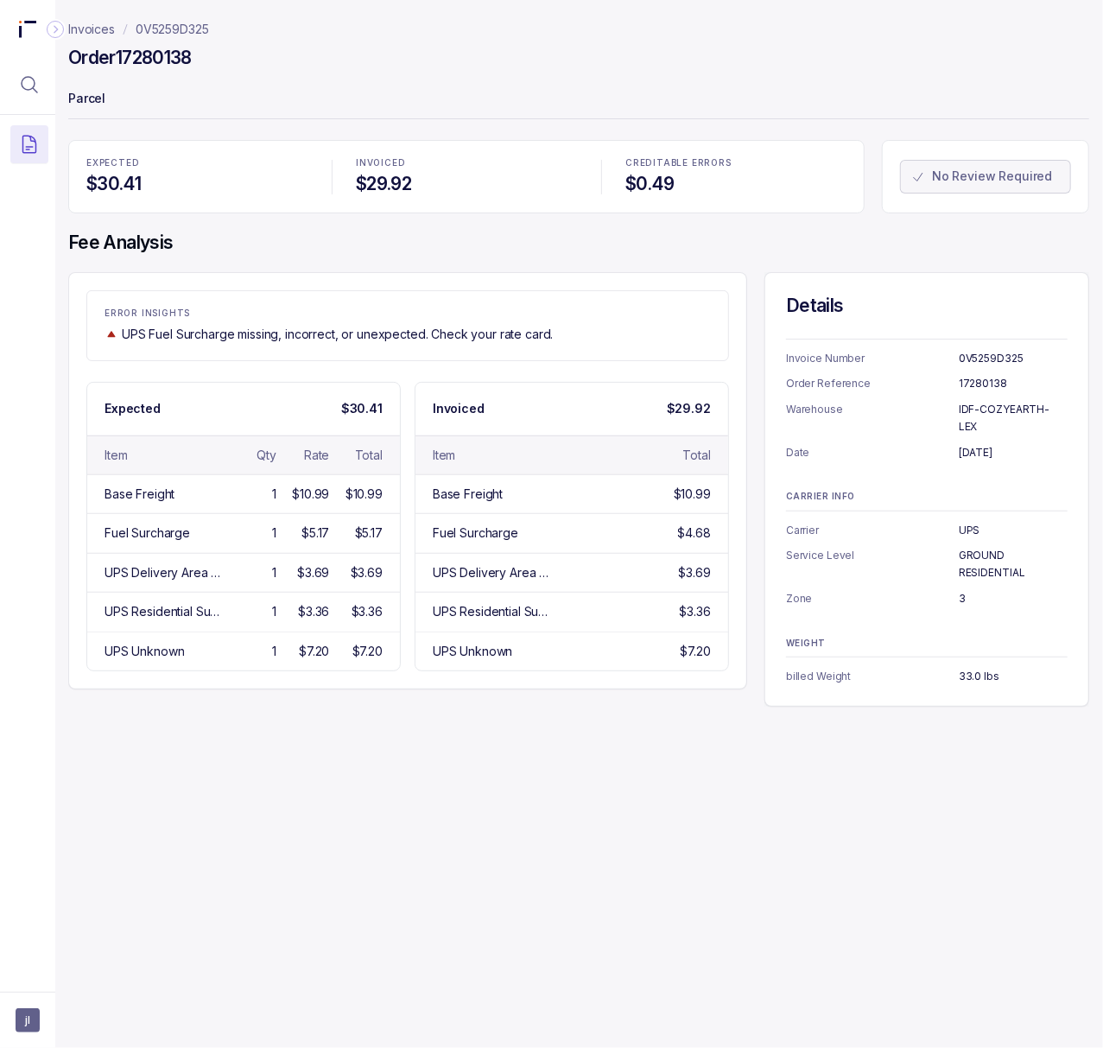
click at [987, 547] on p "GROUND RESIDENTIAL" at bounding box center [1013, 564] width 109 height 34
click at [962, 590] on p "3" at bounding box center [1013, 598] width 109 height 17
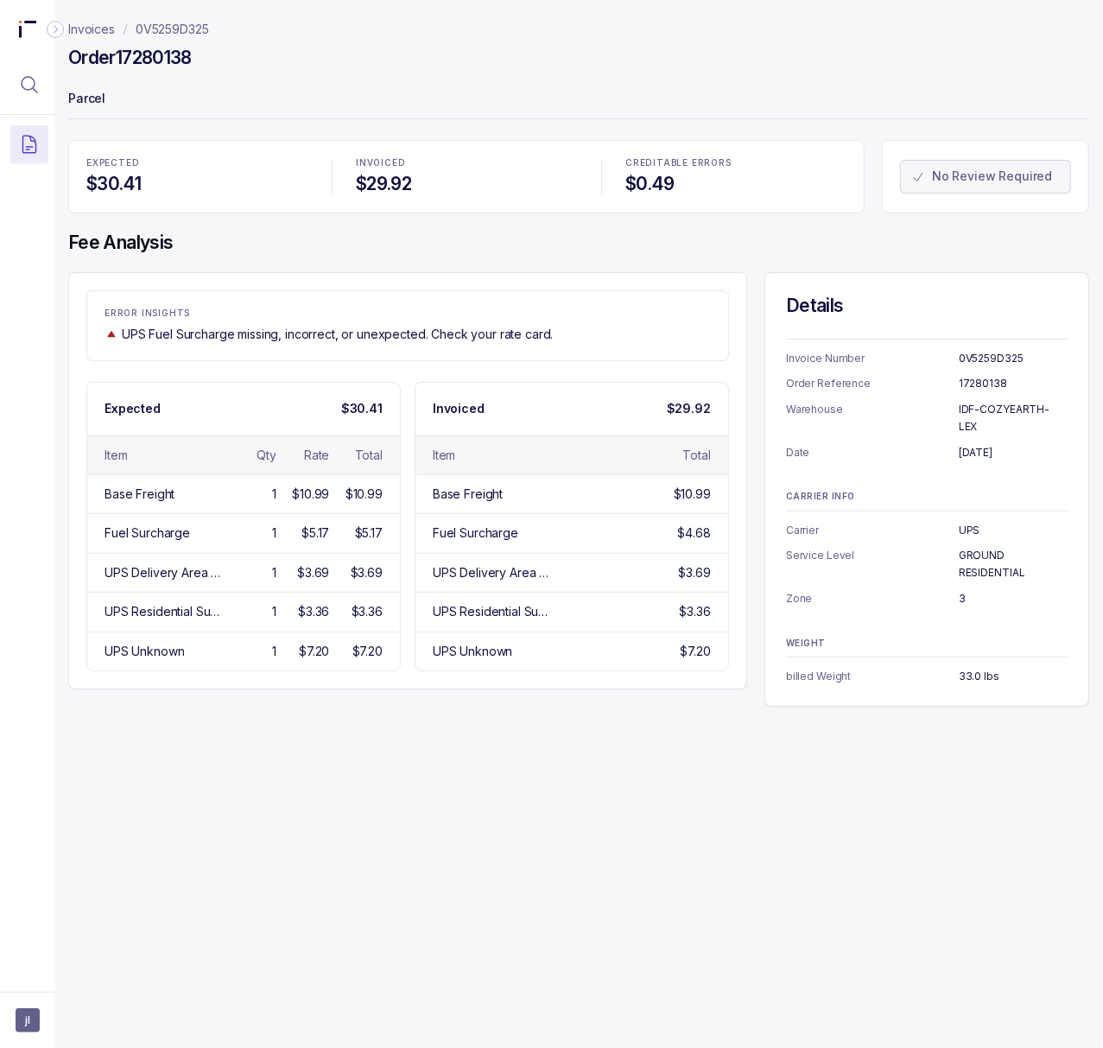
click at [969, 668] on p "33.0 lbs" at bounding box center [1013, 676] width 109 height 17
click at [35, 85] on icon "Menu Icon Button MagnifyingGlassIcon" at bounding box center [30, 85] width 16 height 16
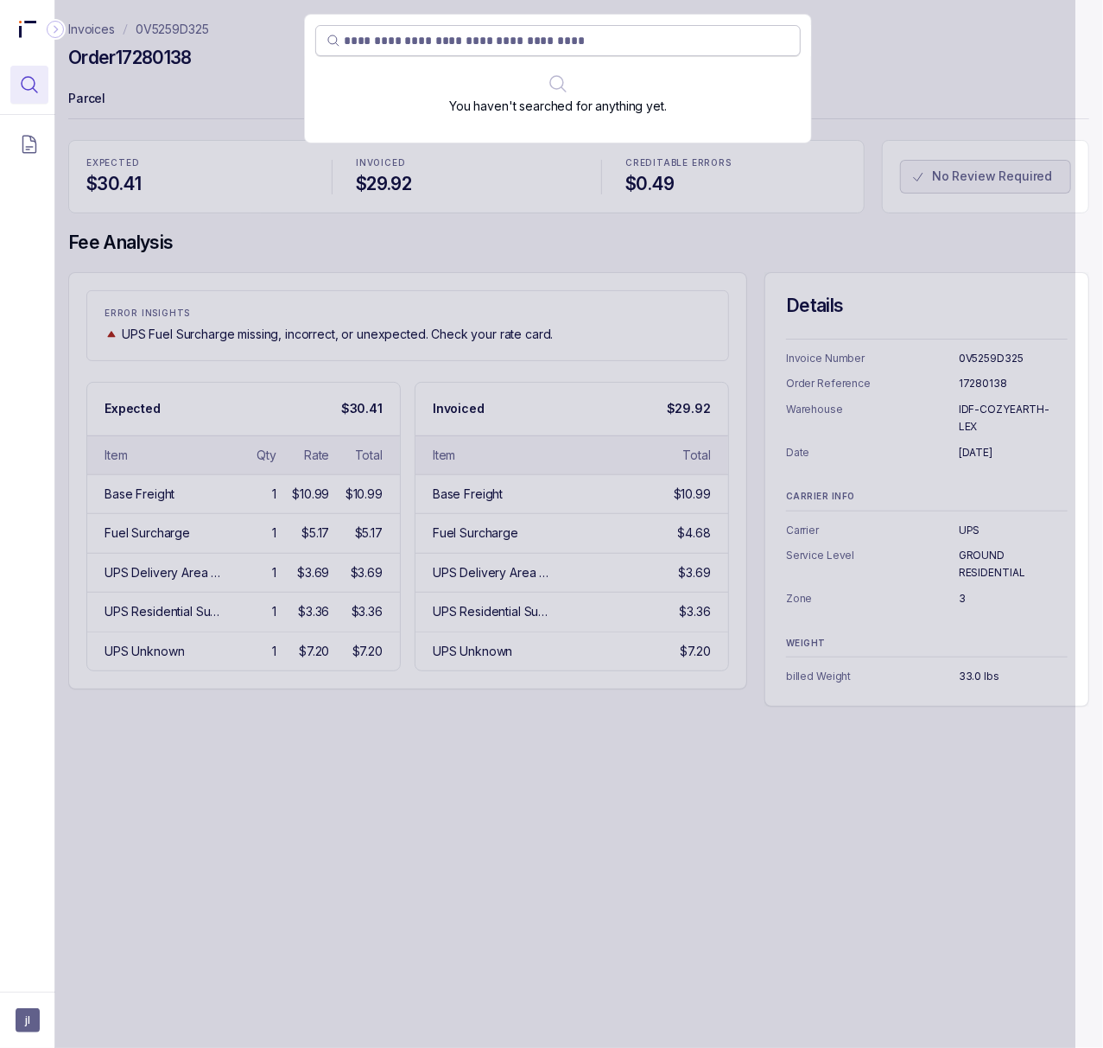
click at [415, 46] on input "search" at bounding box center [567, 40] width 446 height 17
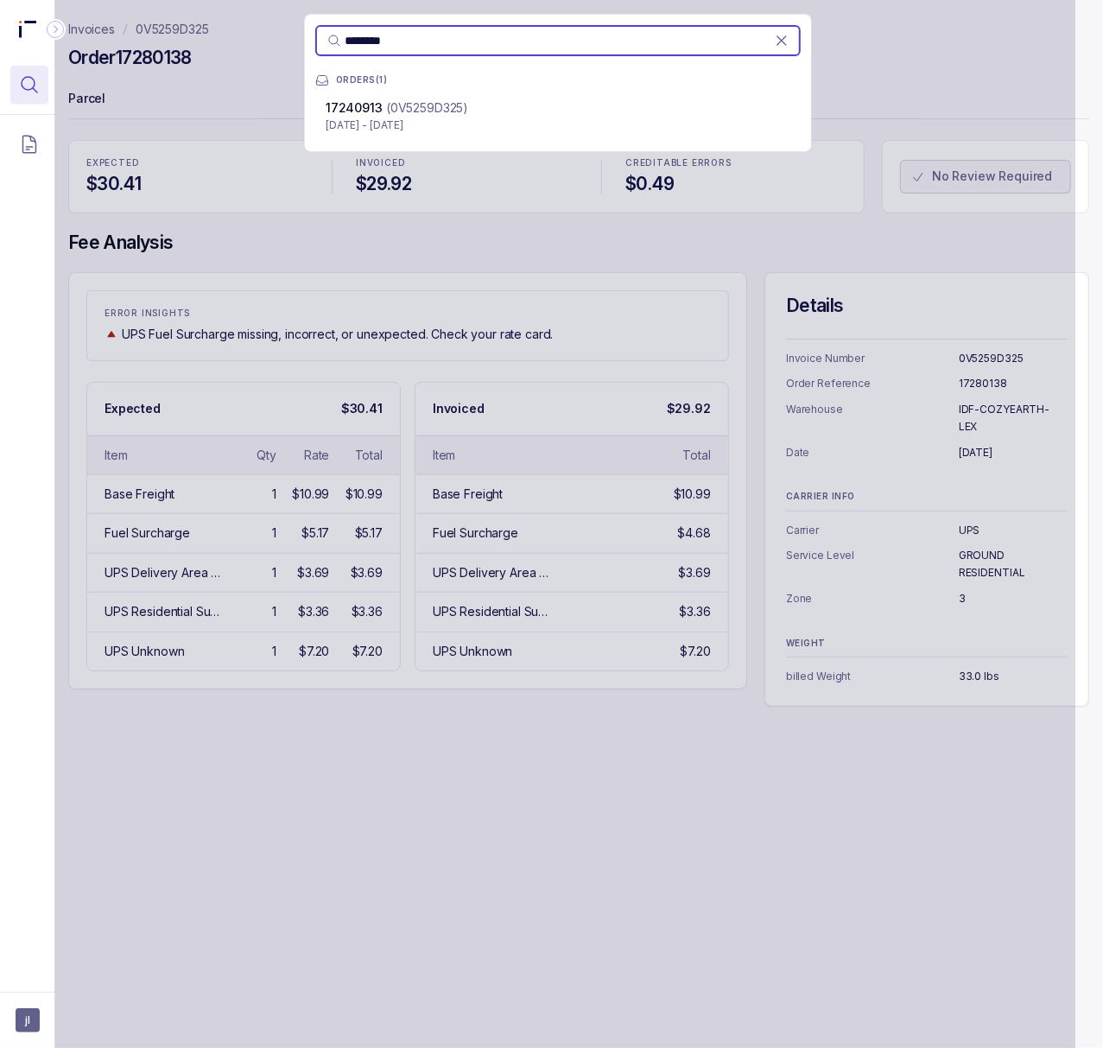
type input "********"
click at [429, 104] on p "(0V5259D325)" at bounding box center [427, 107] width 82 height 17
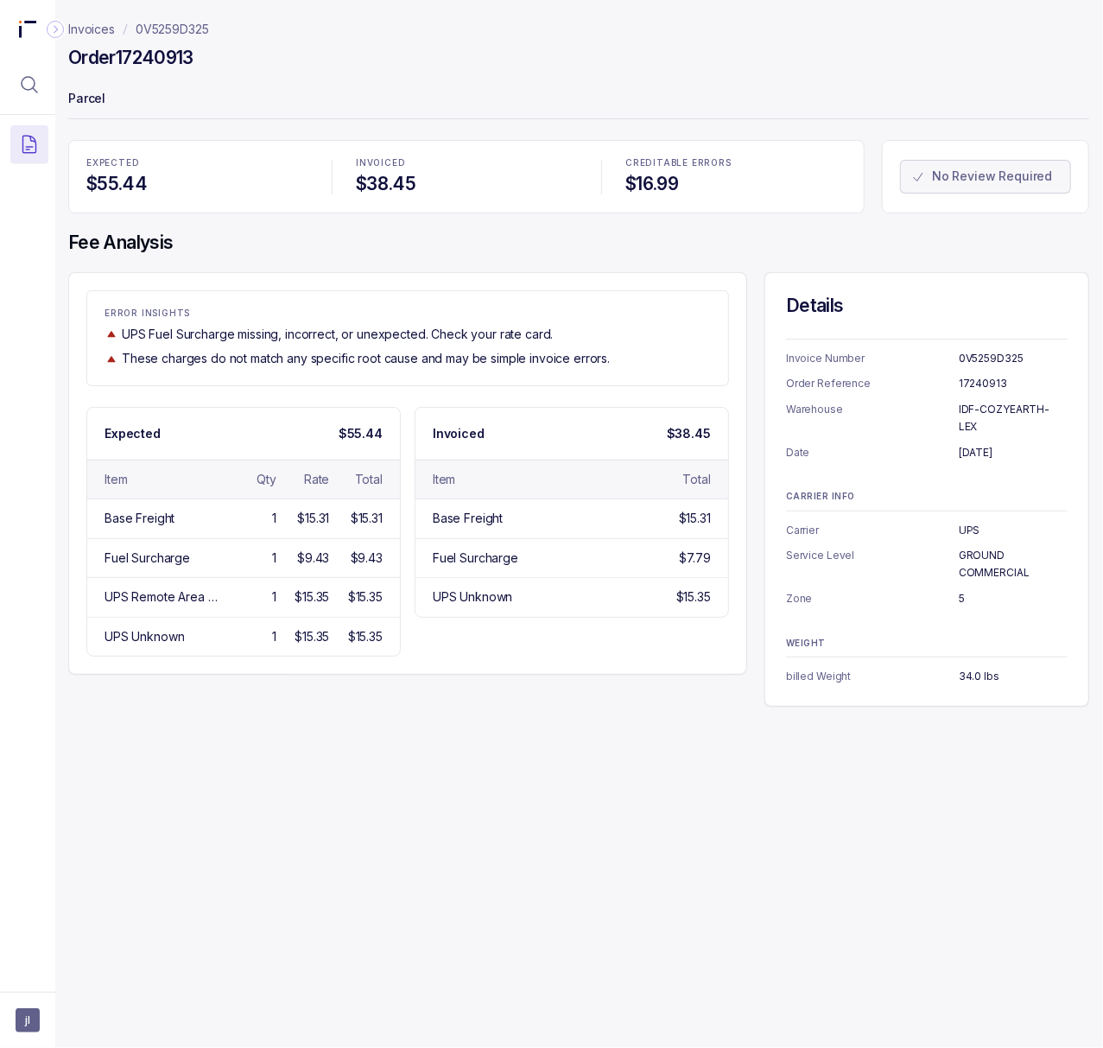
click at [168, 29] on p "0V5259D325" at bounding box center [172, 29] width 73 height 17
